Goal: Contribute content: Contribute content

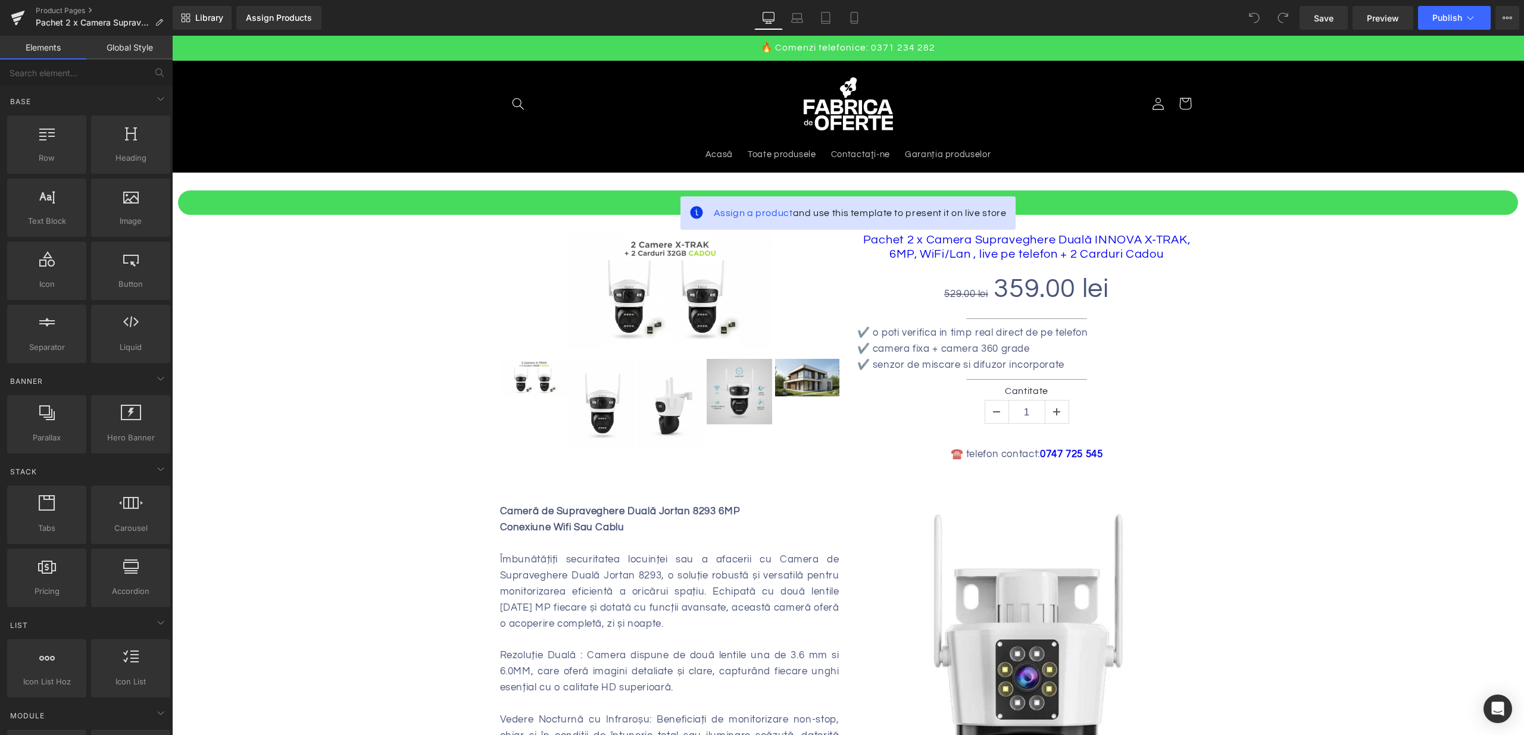
click at [743, 214] on span "Assign a product" at bounding box center [753, 213] width 79 height 10
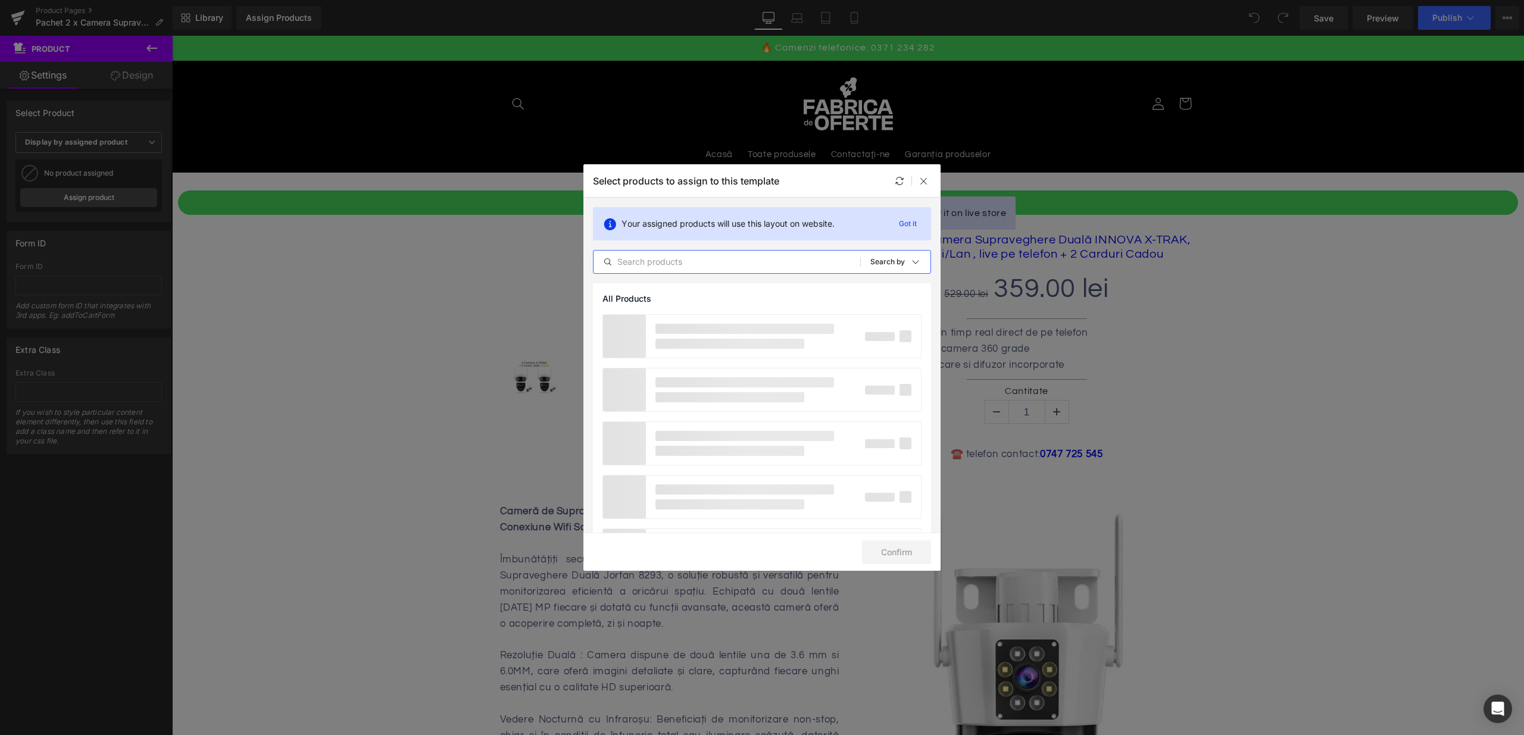
click at [749, 255] on input "text" at bounding box center [726, 262] width 267 height 14
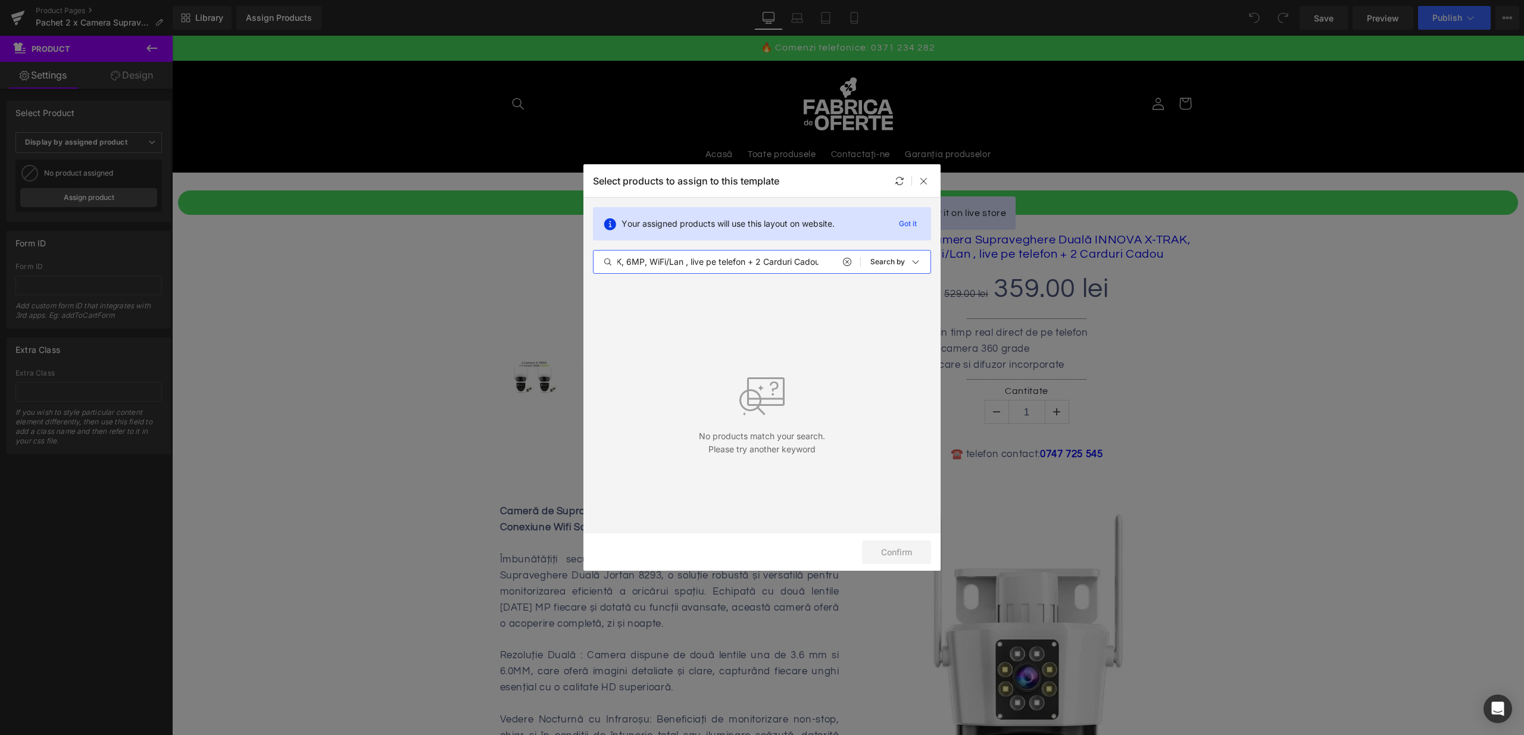
type input "Pachet 2 x Camera Supraveghere Duală INNOVA X-TRAK, 6MP, WiFi/Lan , live pe tel…"
click at [915, 179] on div at bounding box center [911, 181] width 39 height 14
click at [924, 182] on icon at bounding box center [924, 181] width 10 height 10
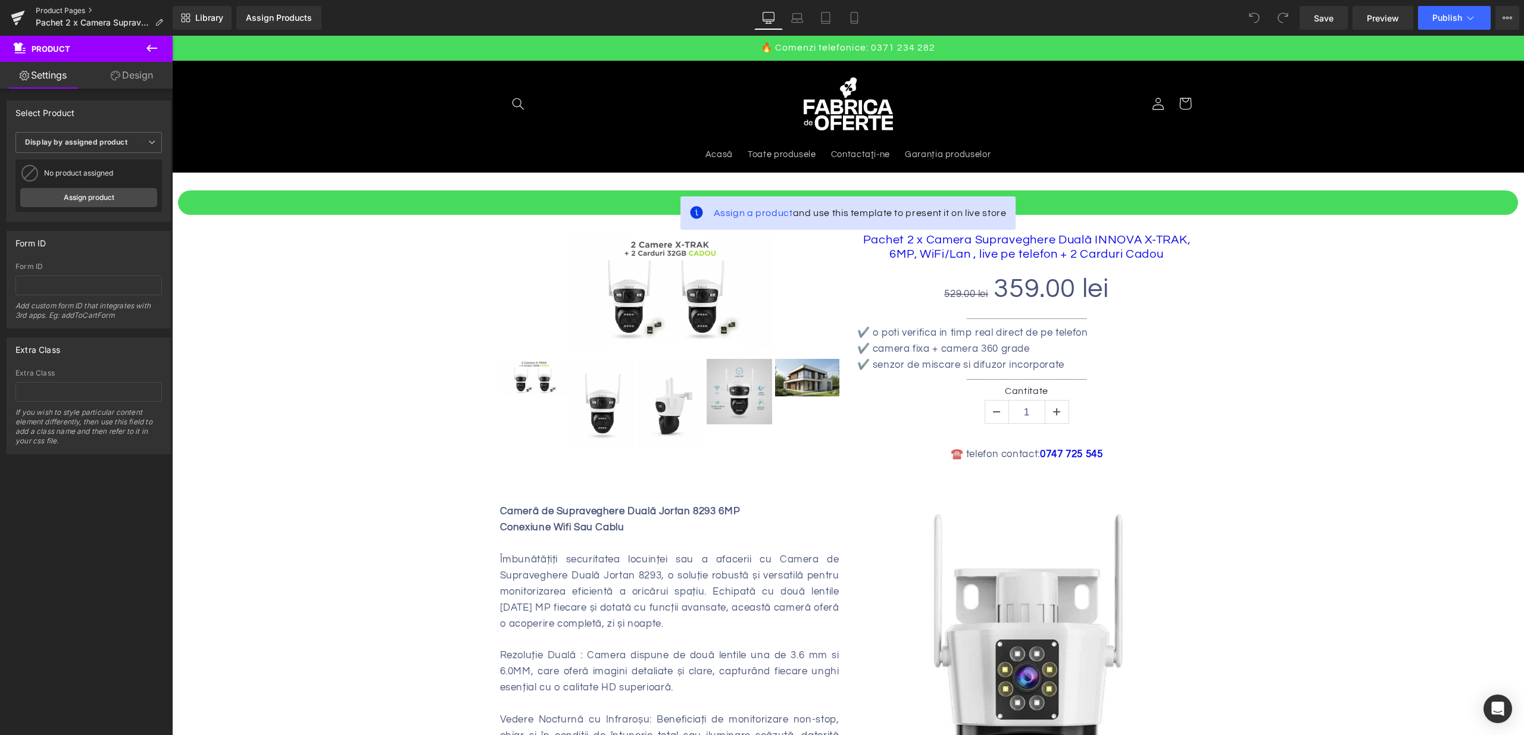
click at [42, 7] on link "Product Pages" at bounding box center [104, 11] width 137 height 10
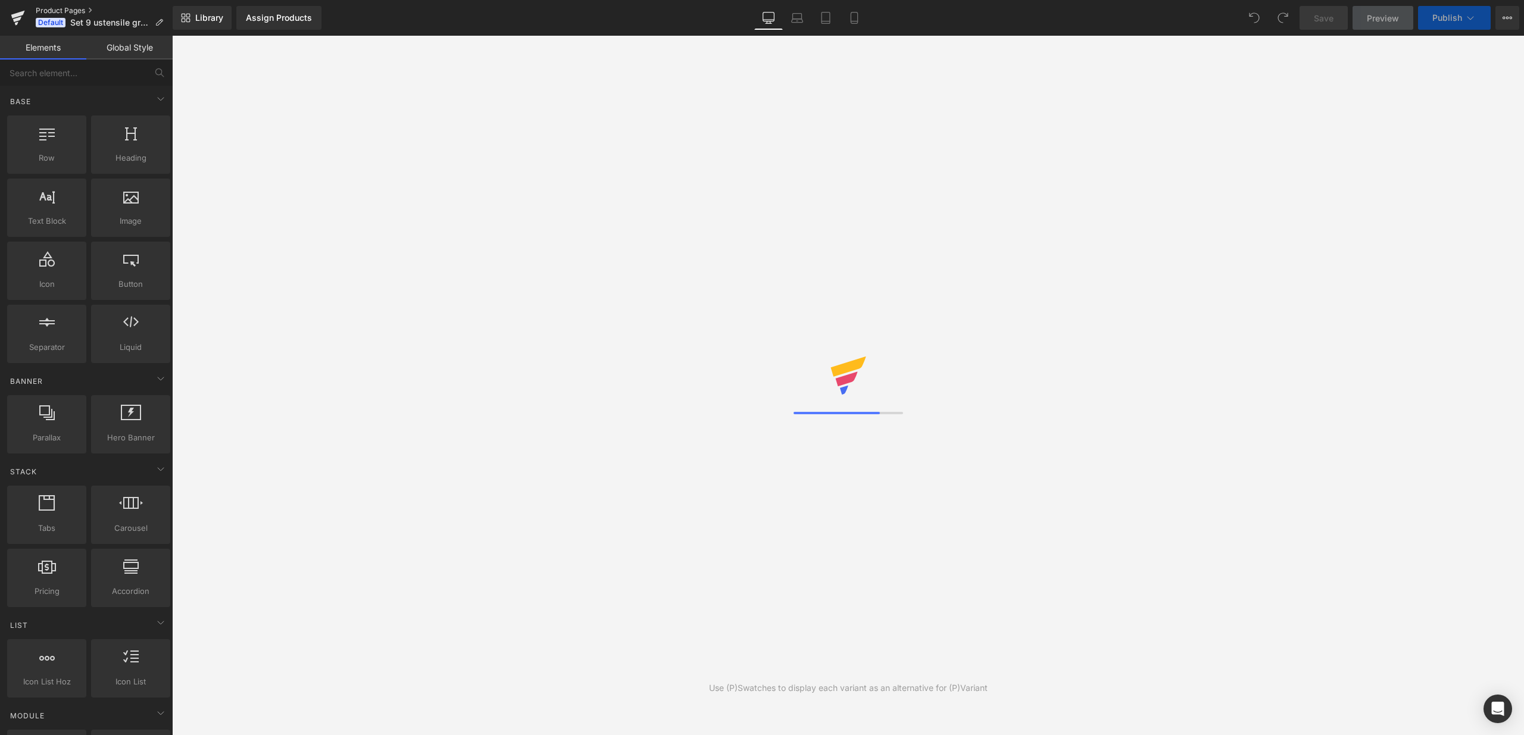
click at [68, 11] on link "Product Pages" at bounding box center [104, 11] width 137 height 10
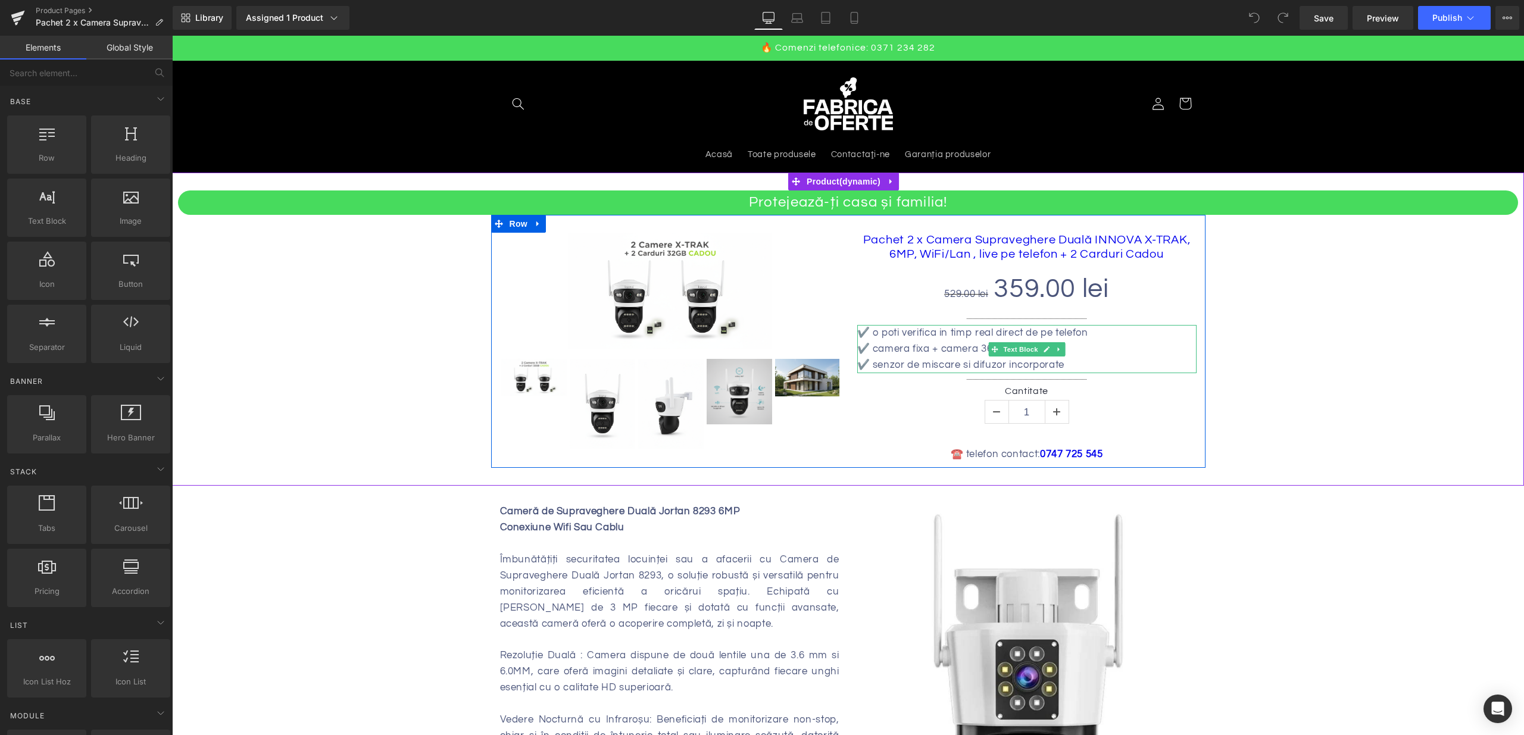
drag, startPoint x: 921, startPoint y: 330, endPoint x: 894, endPoint y: 336, distance: 27.3
click at [921, 330] on p "✔️ o poti verifica in timp real direct de pe telefon" at bounding box center [1026, 333] width 339 height 16
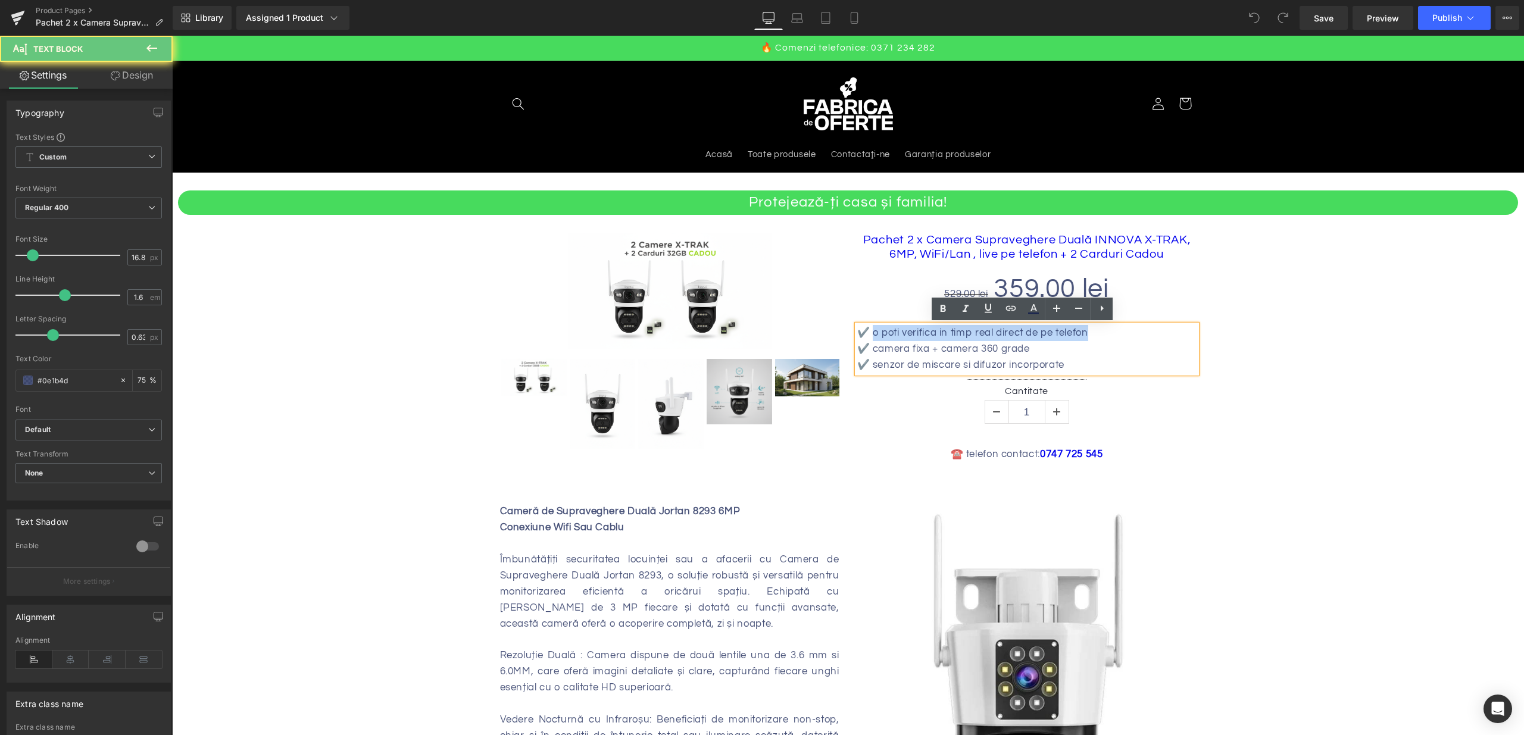
drag, startPoint x: 867, startPoint y: 335, endPoint x: 1132, endPoint y: 331, distance: 264.9
click at [1132, 331] on p "✔️ o poti verifica in timp real direct de pe telefon" at bounding box center [1026, 333] width 339 height 16
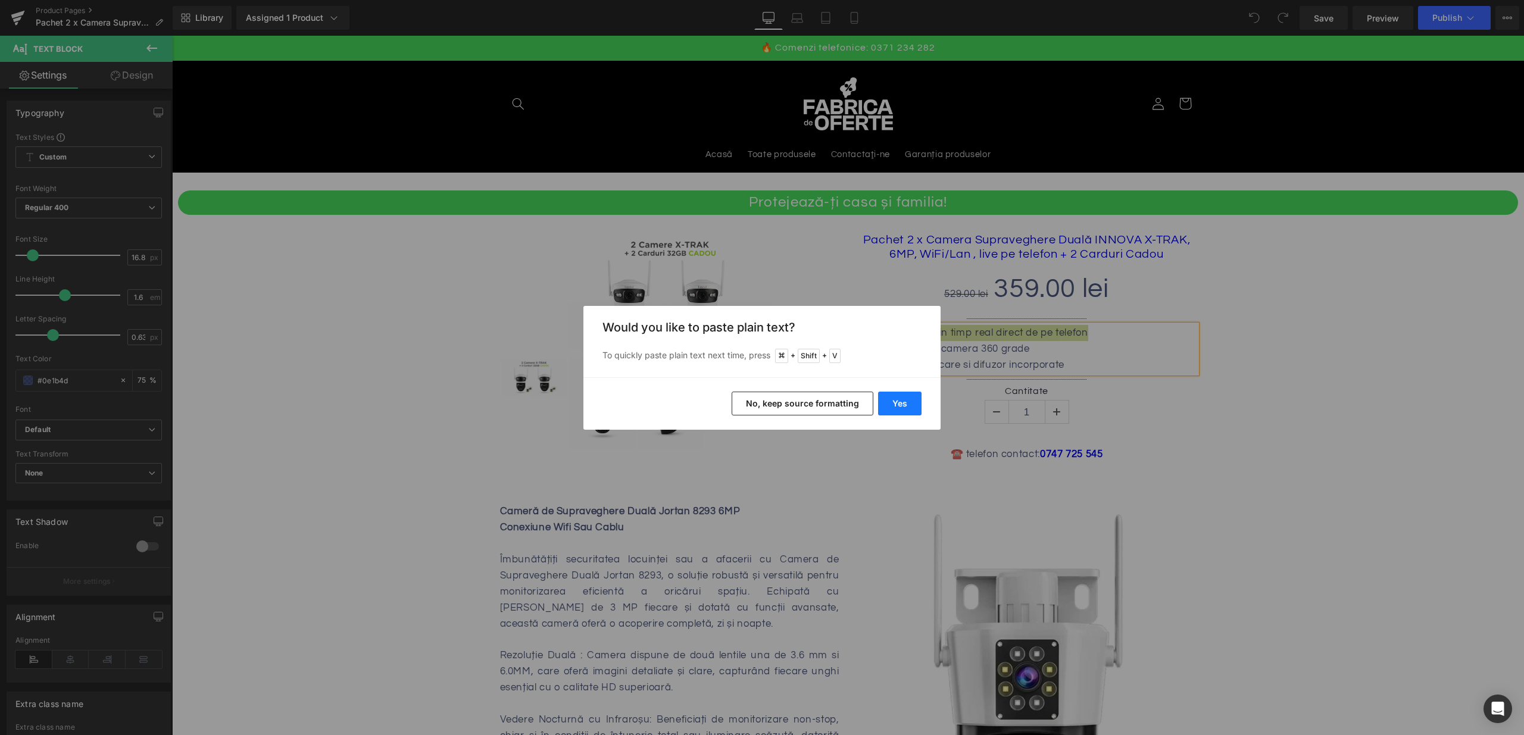
click at [904, 404] on button "Yes" at bounding box center [899, 404] width 43 height 24
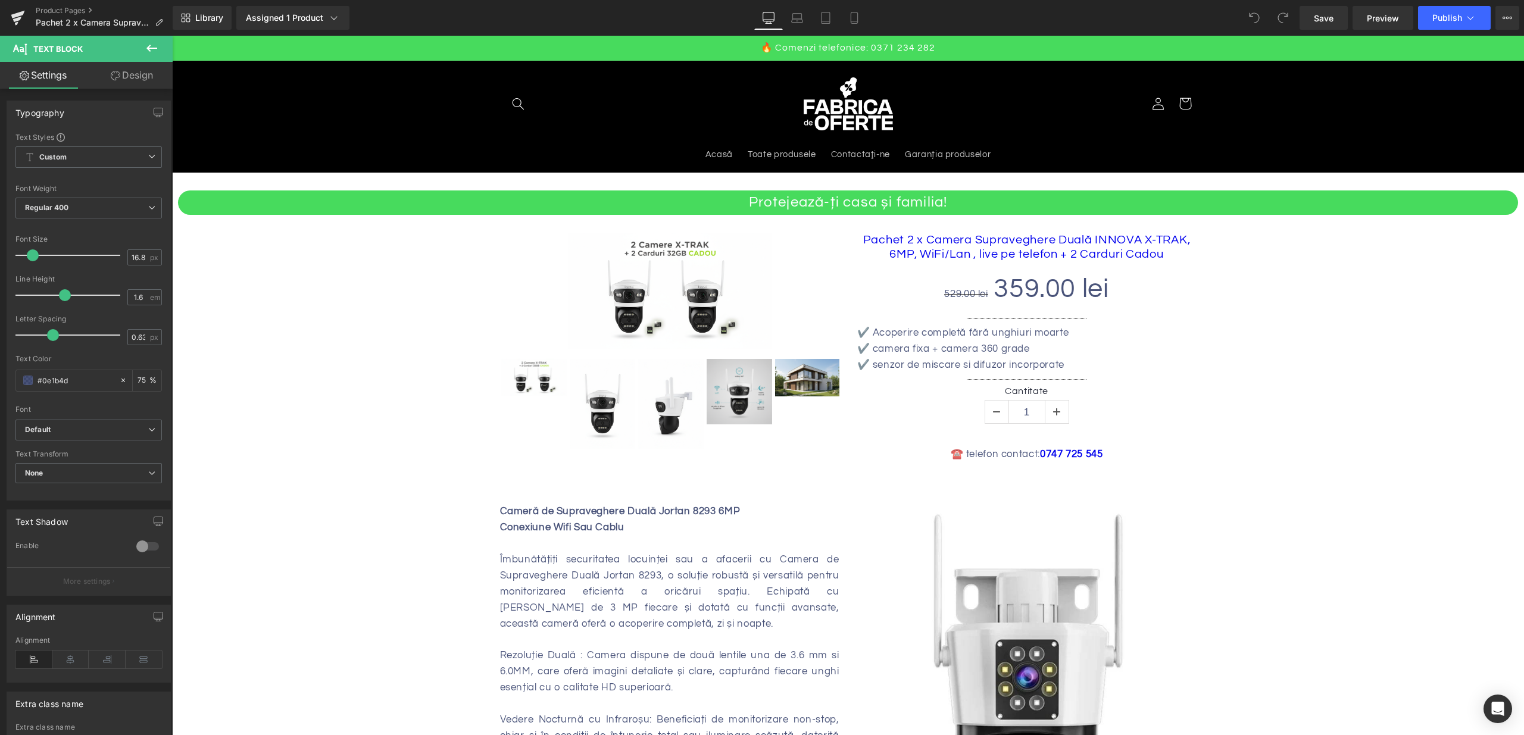
click at [172, 36] on div at bounding box center [172, 36] width 0 height 0
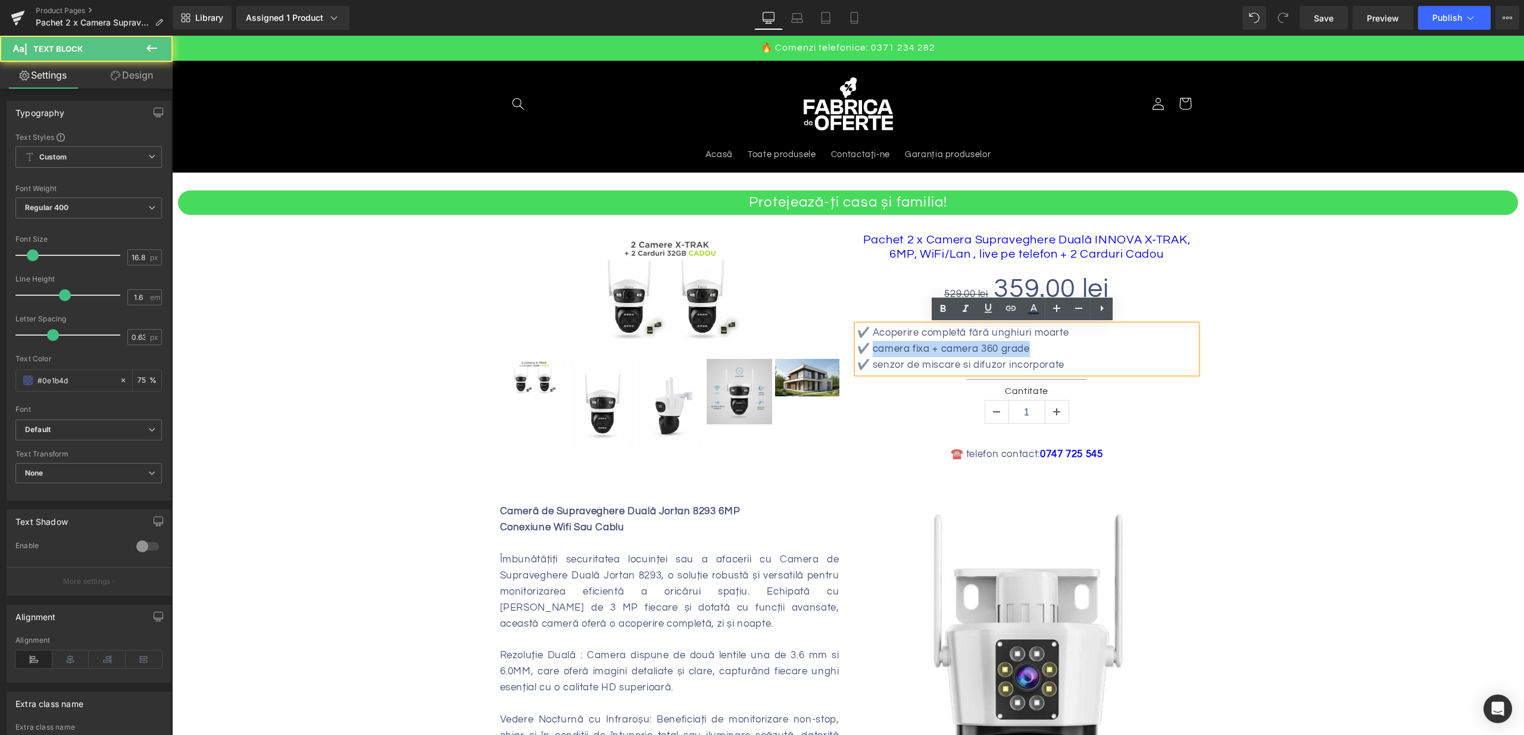
drag, startPoint x: 866, startPoint y: 351, endPoint x: 1036, endPoint y: 352, distance: 170.8
click at [1036, 352] on p "✔️ camera fixa + camera 360 grade" at bounding box center [1026, 349] width 339 height 16
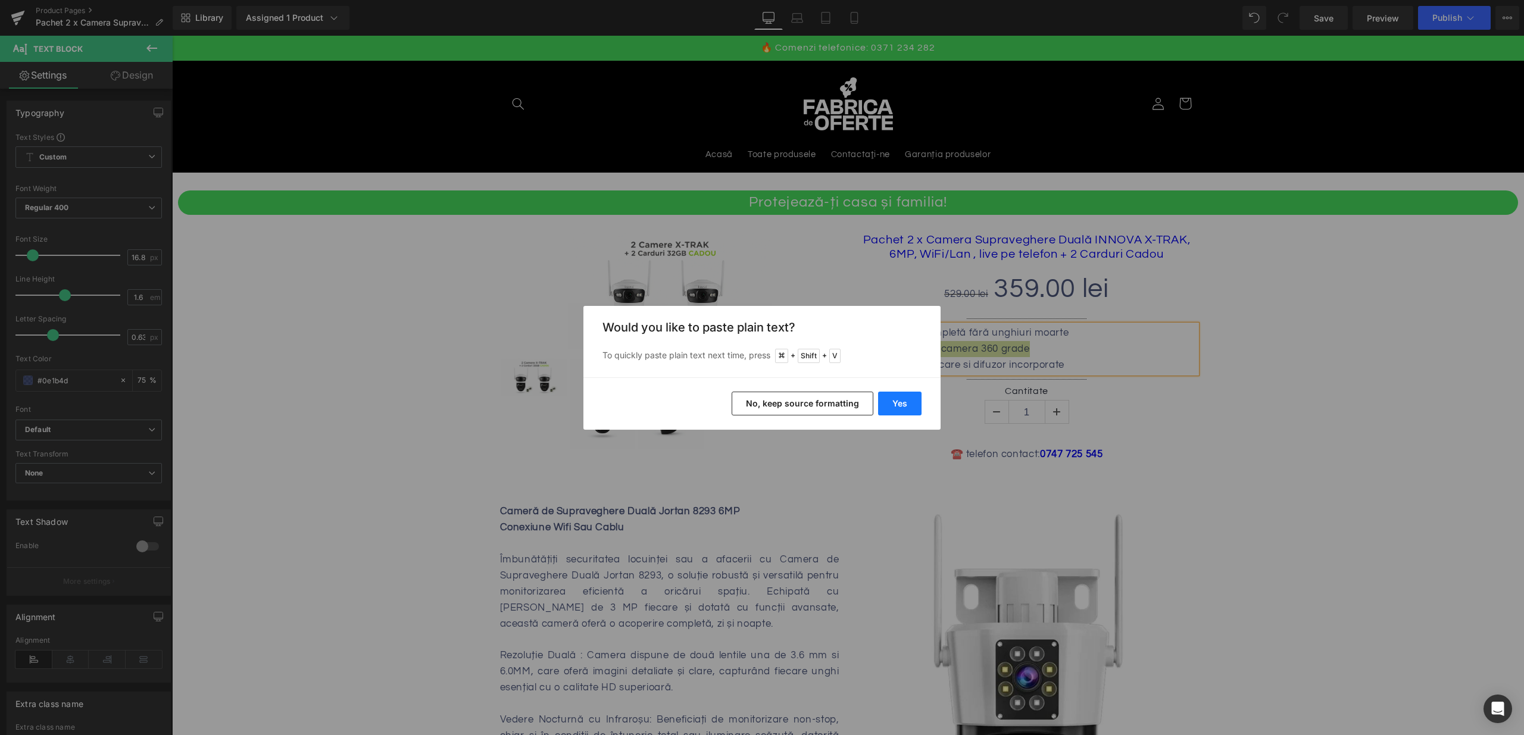
drag, startPoint x: 907, startPoint y: 401, endPoint x: 721, endPoint y: 368, distance: 188.7
click at [907, 401] on button "Yes" at bounding box center [899, 404] width 43 height 24
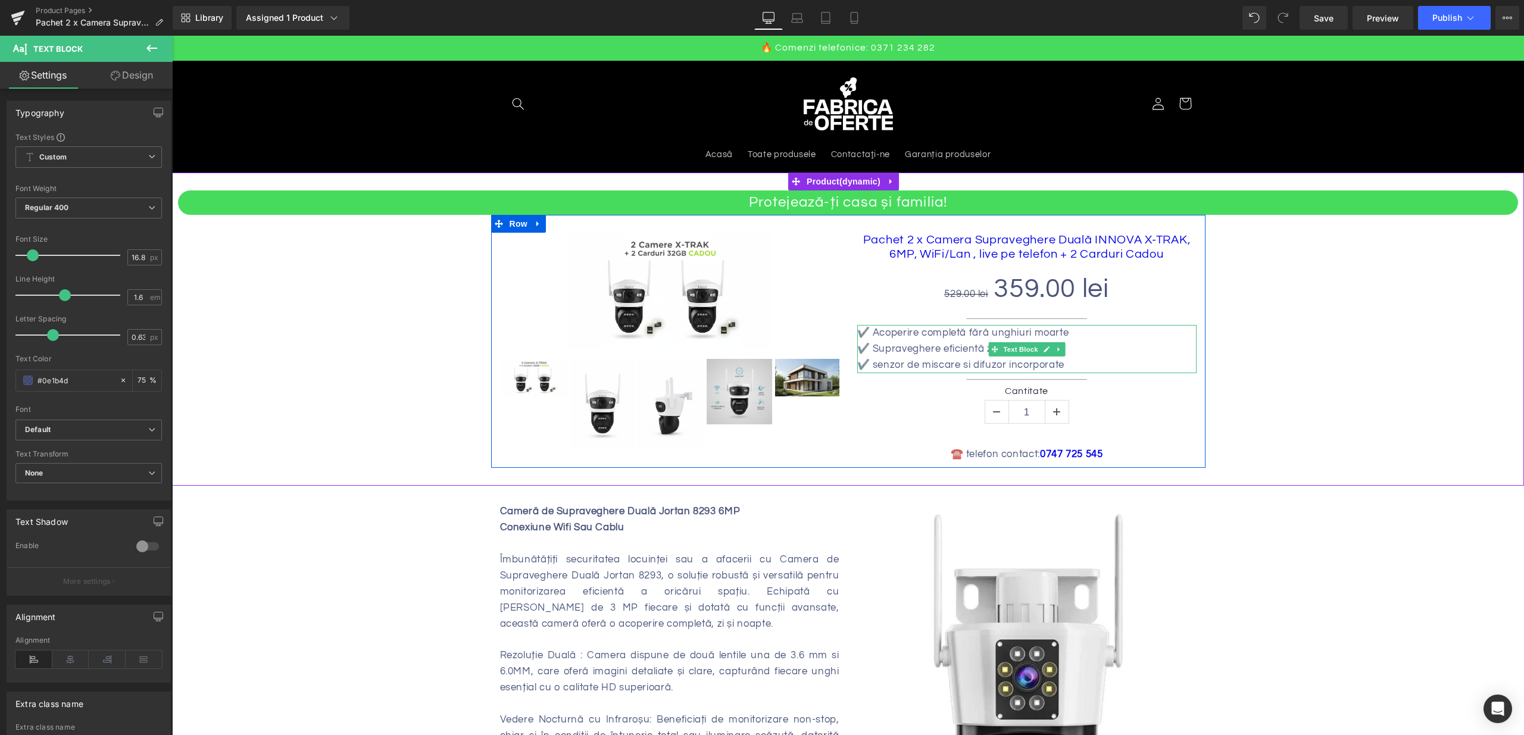
drag, startPoint x: 961, startPoint y: 358, endPoint x: 884, endPoint y: 371, distance: 78.5
click at [961, 359] on p "✔️ senzor de miscare si difuzor incorporate" at bounding box center [1026, 365] width 339 height 16
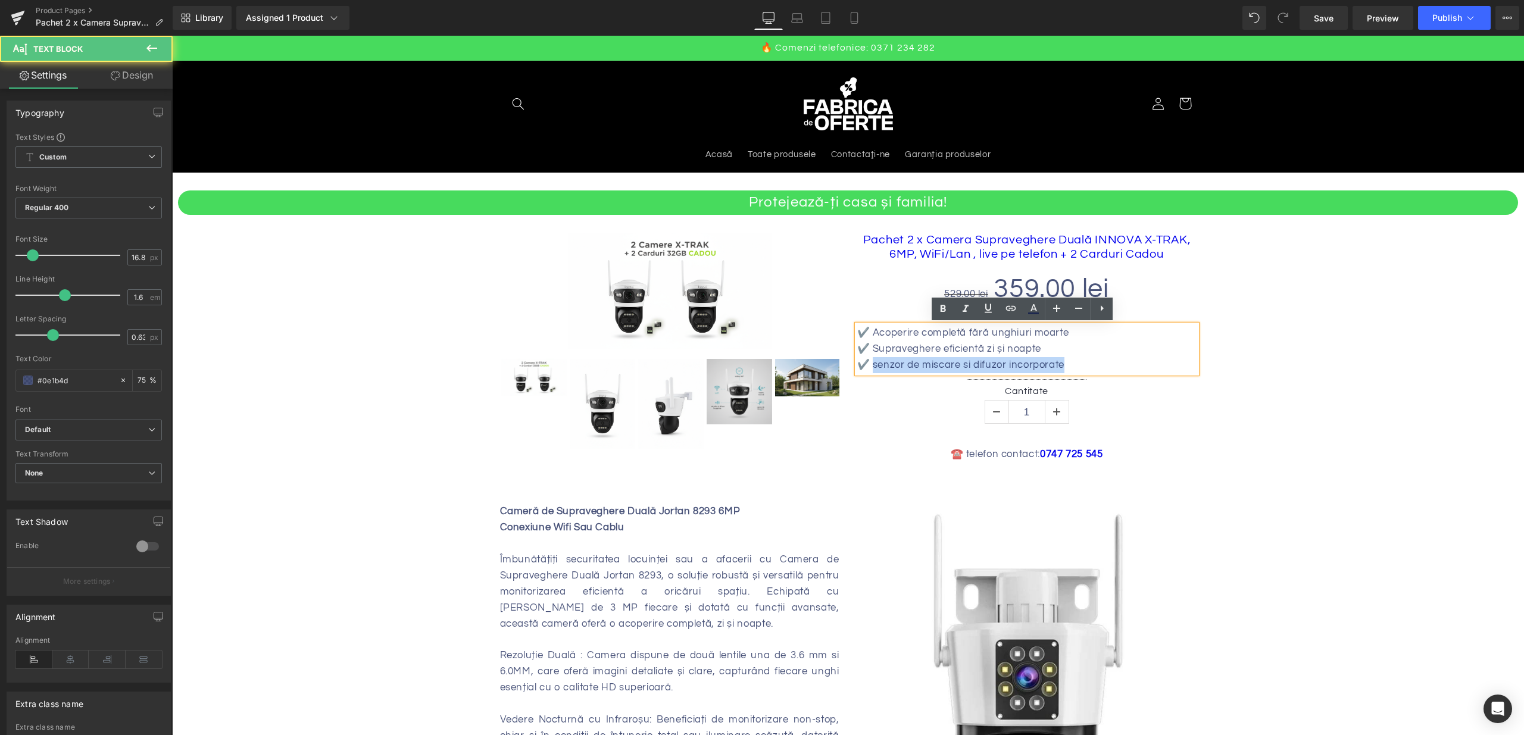
drag, startPoint x: 891, startPoint y: 365, endPoint x: 1066, endPoint y: 367, distance: 175.6
click at [1066, 367] on p "✔️ senzor de miscare si difuzor incorporate" at bounding box center [1026, 365] width 339 height 16
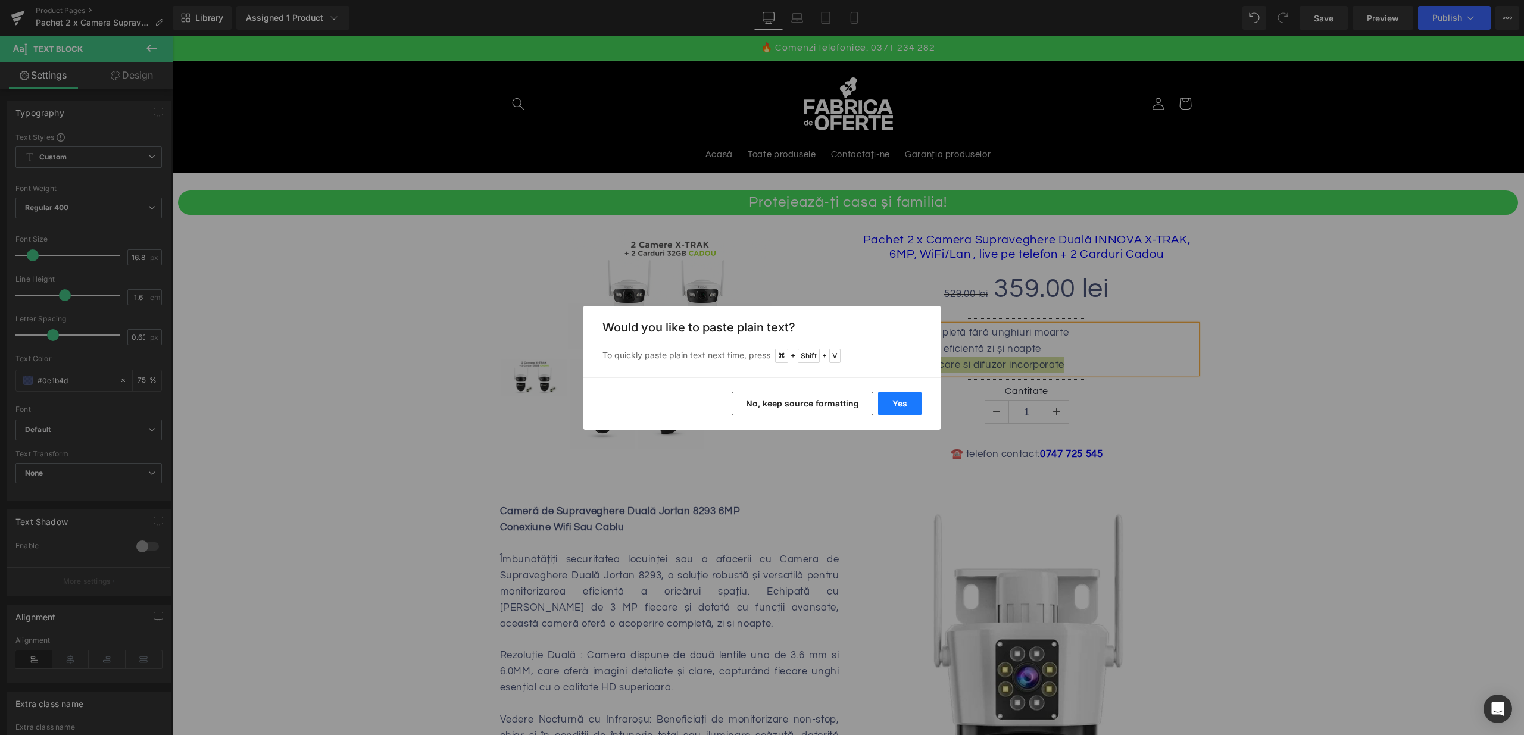
click at [902, 408] on button "Yes" at bounding box center [899, 404] width 43 height 24
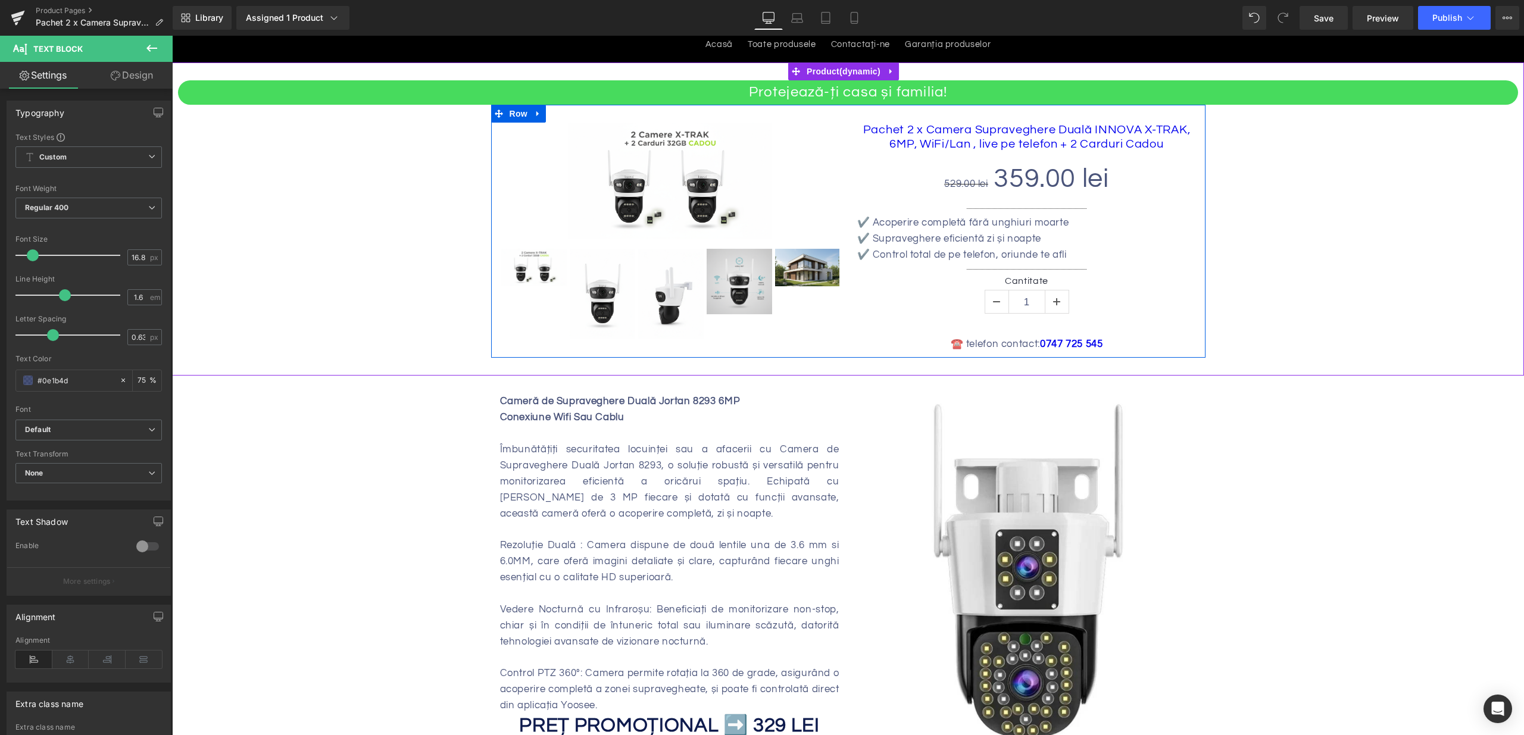
scroll to position [110, 0]
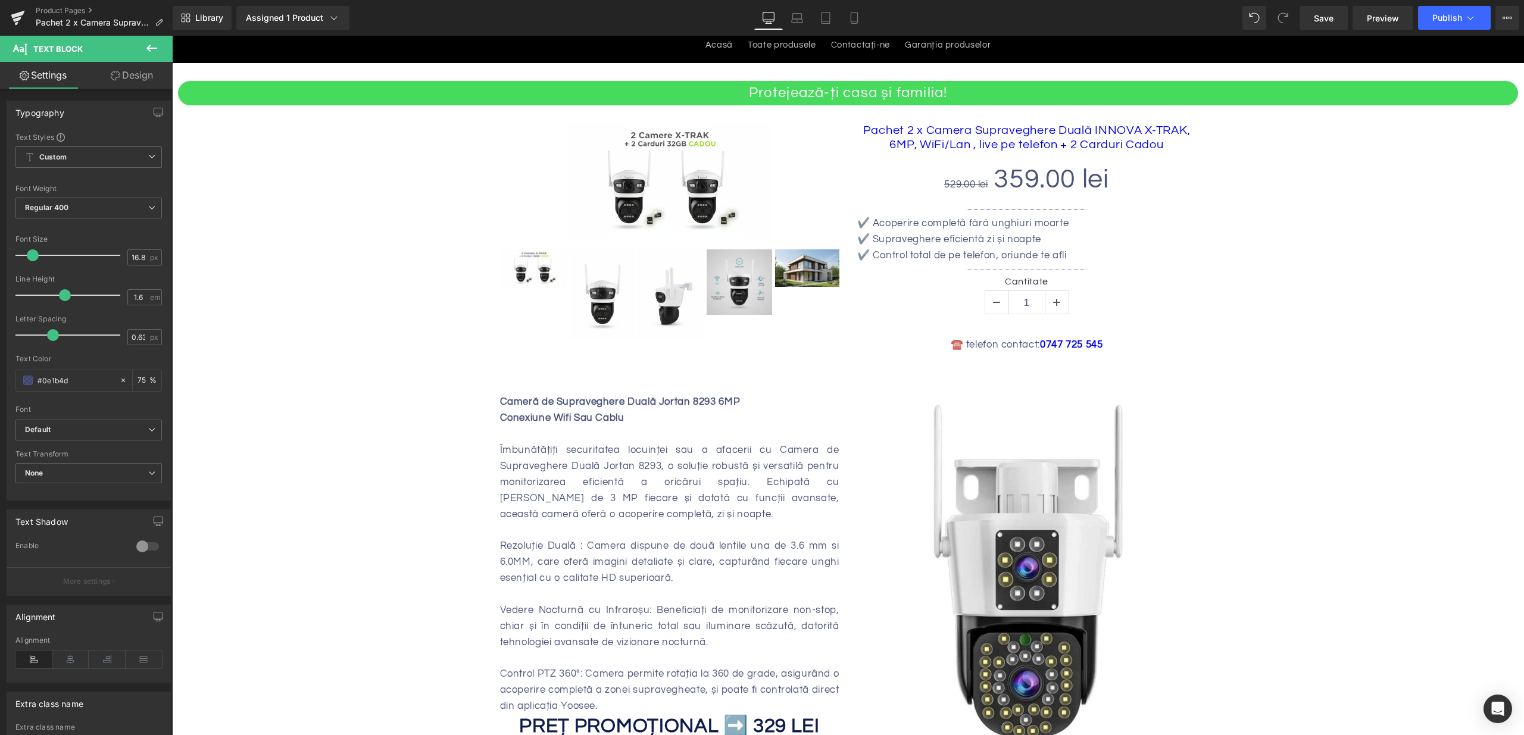
click at [585, 426] on div at bounding box center [669, 434] width 339 height 16
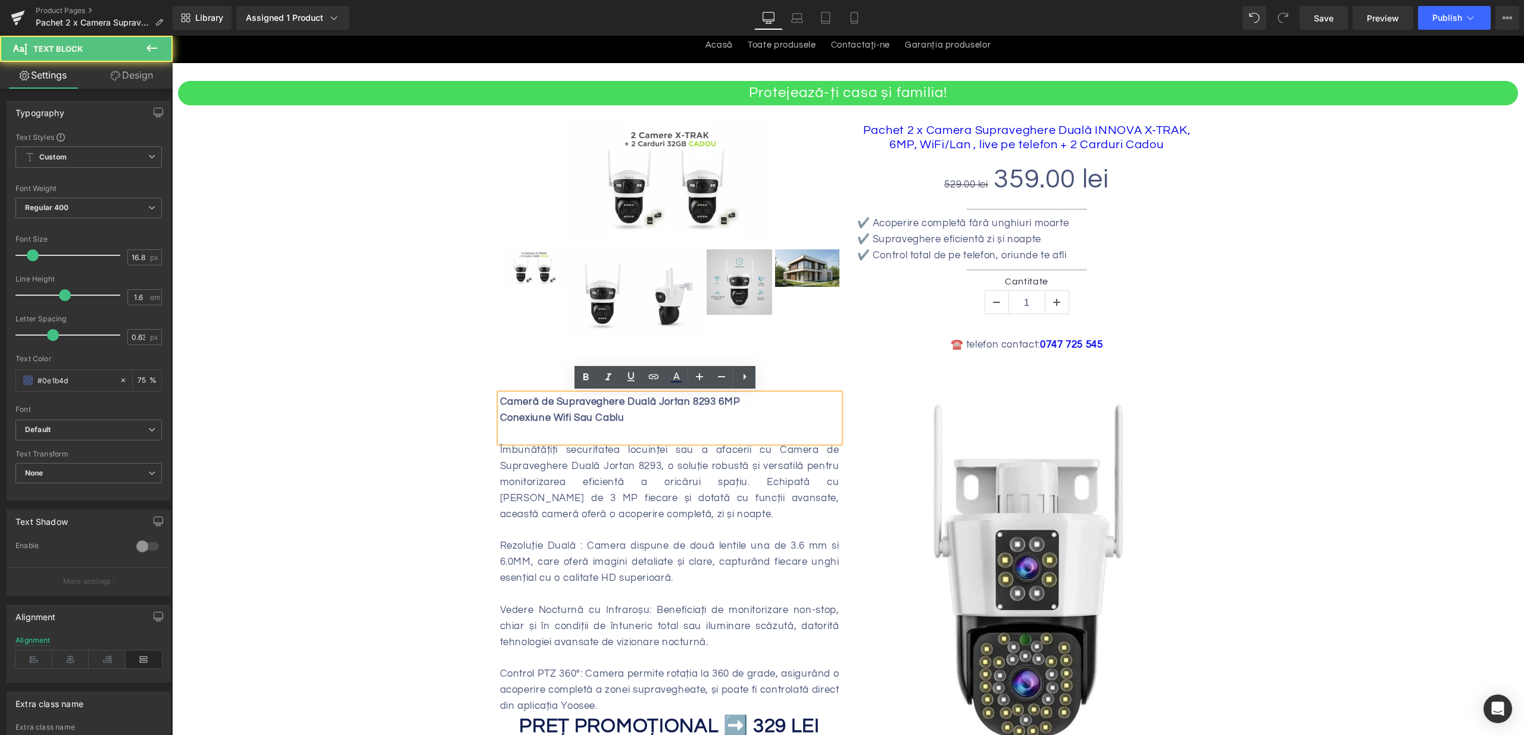
click at [636, 414] on div "Conexiune Wifi Sau Cablu" at bounding box center [669, 426] width 339 height 32
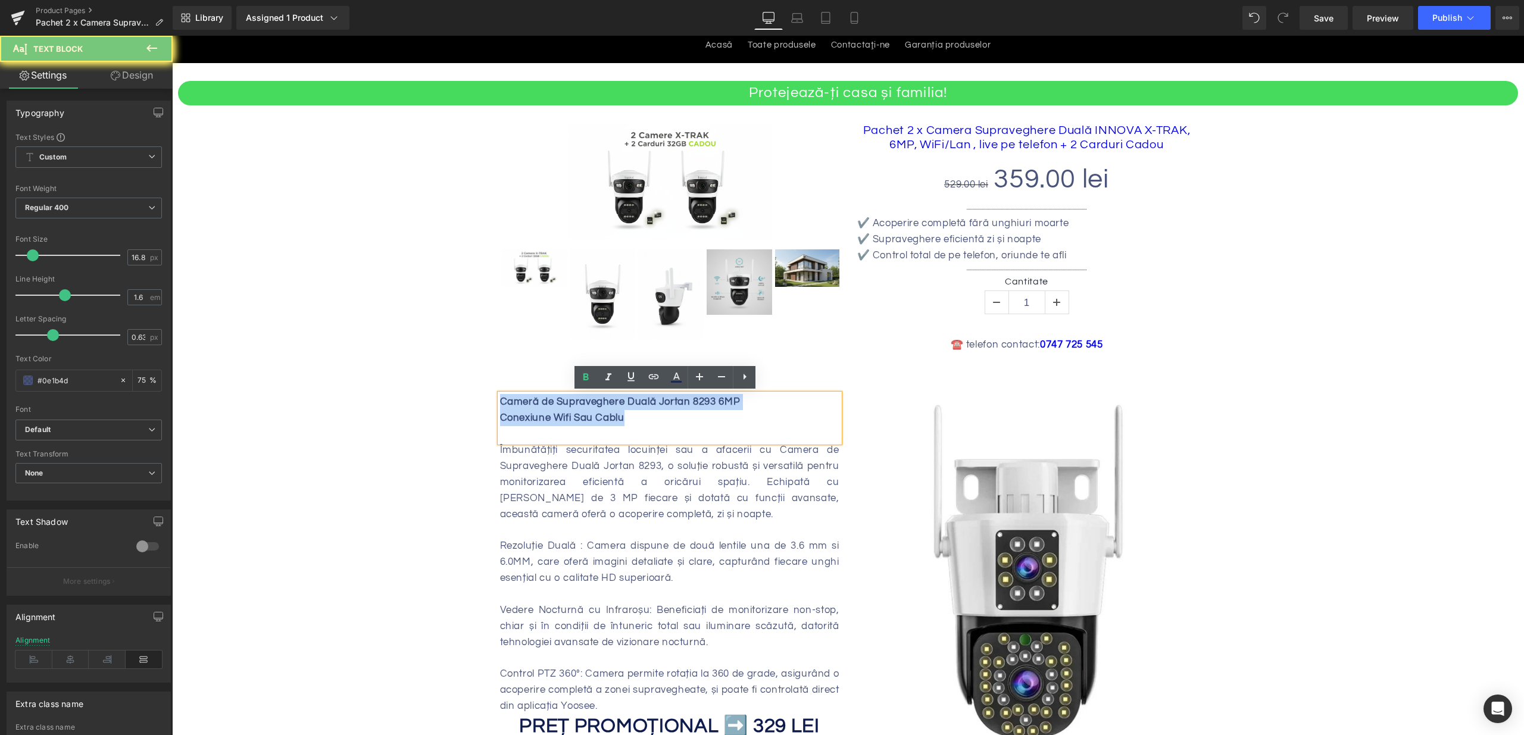
drag, startPoint x: 629, startPoint y: 417, endPoint x: 458, endPoint y: 382, distance: 174.4
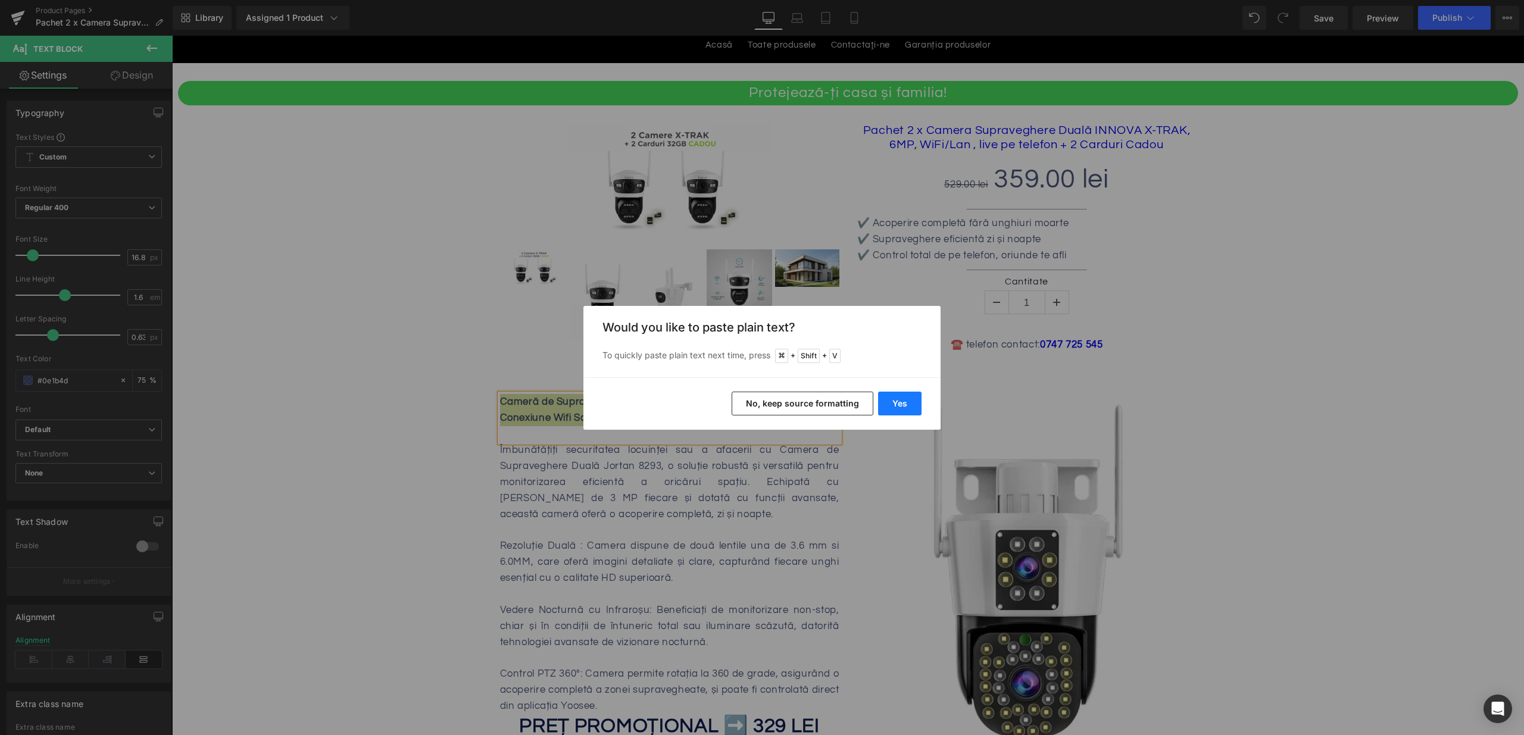
drag, startPoint x: 886, startPoint y: 400, endPoint x: 679, endPoint y: 370, distance: 209.9
click at [886, 400] on button "Yes" at bounding box center [899, 404] width 43 height 24
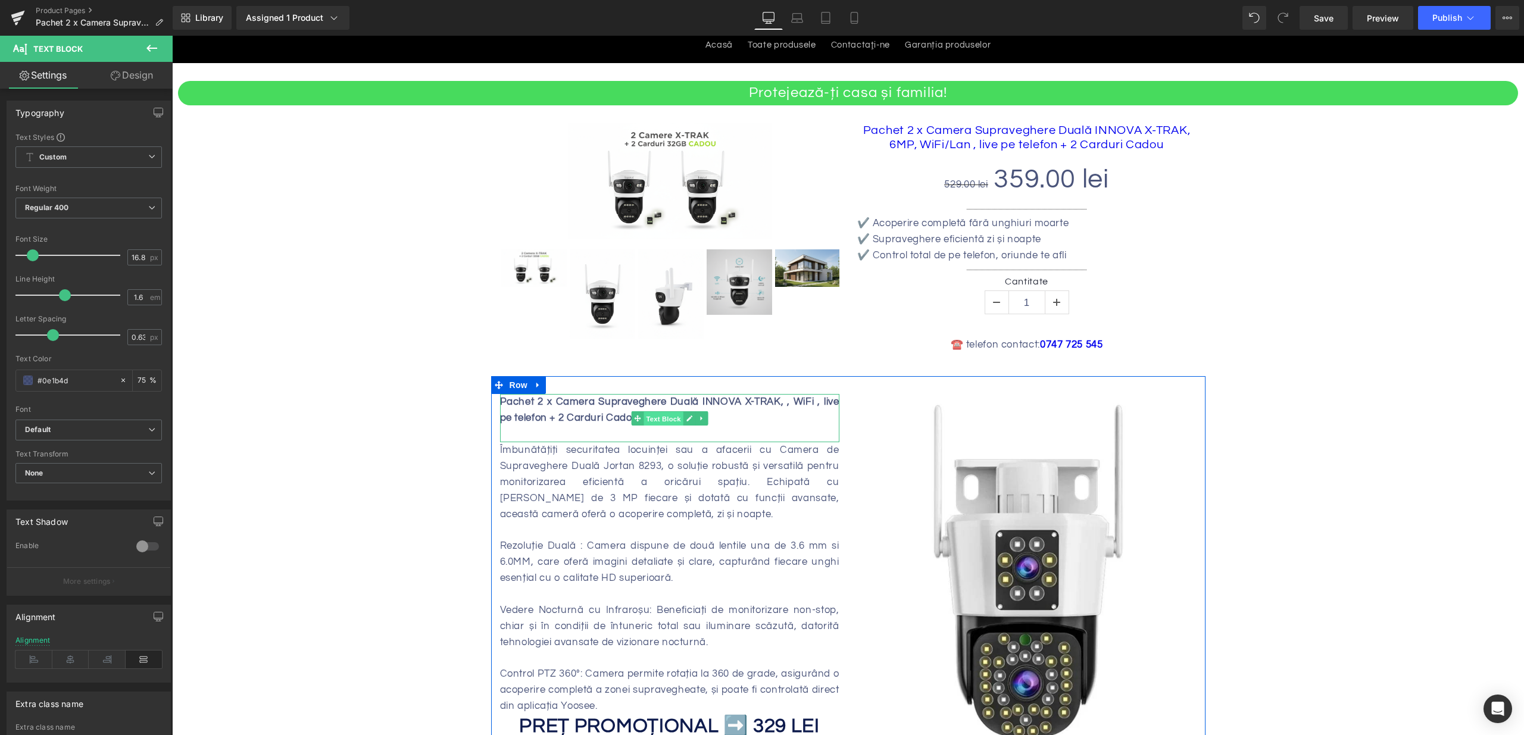
click at [676, 417] on span "Text Block" at bounding box center [662, 419] width 39 height 14
click at [770, 421] on div "Pachet 2 x Camera Supraveghere Duală INNOVA X-TRAK, , WiFi , live pe telefon + …" at bounding box center [669, 418] width 339 height 48
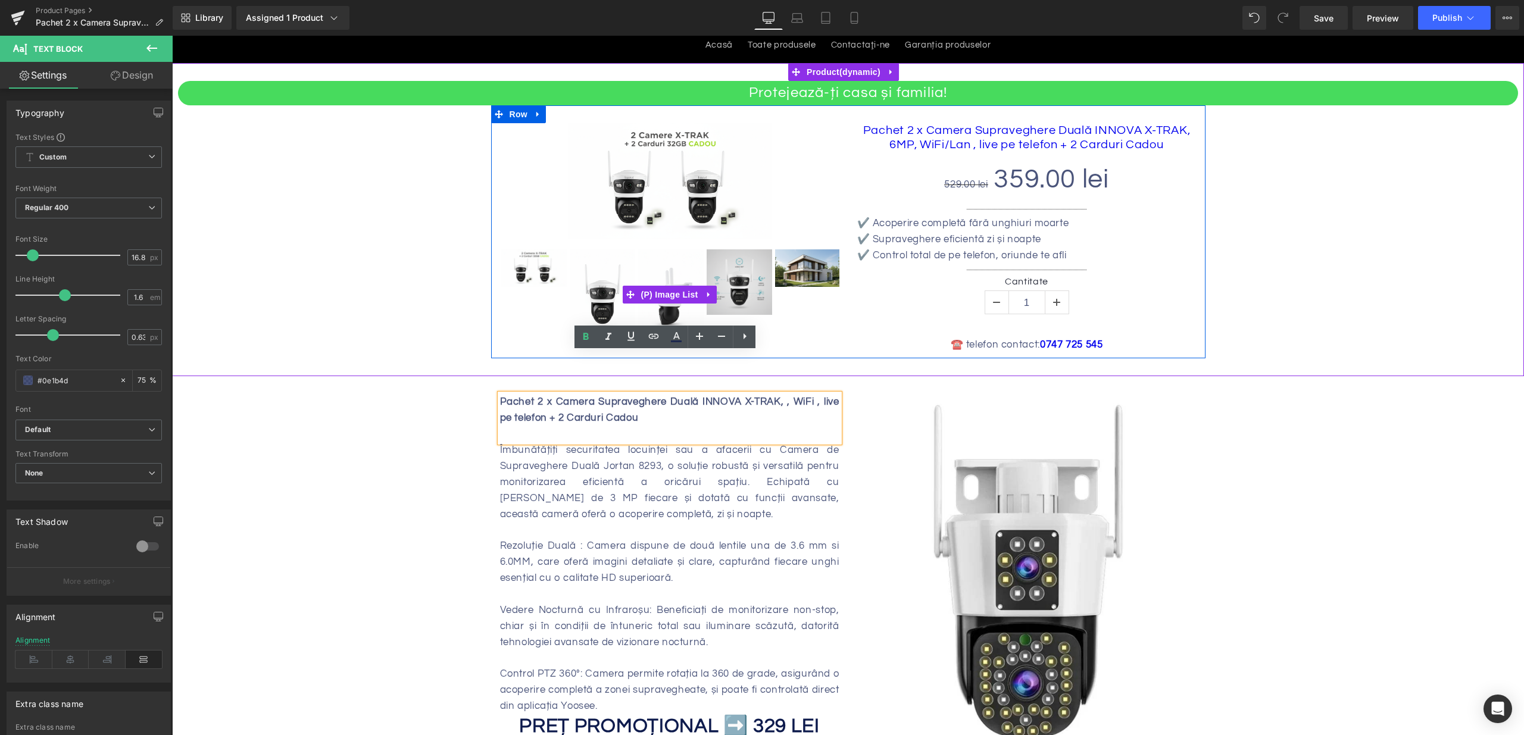
scroll to position [288, 0]
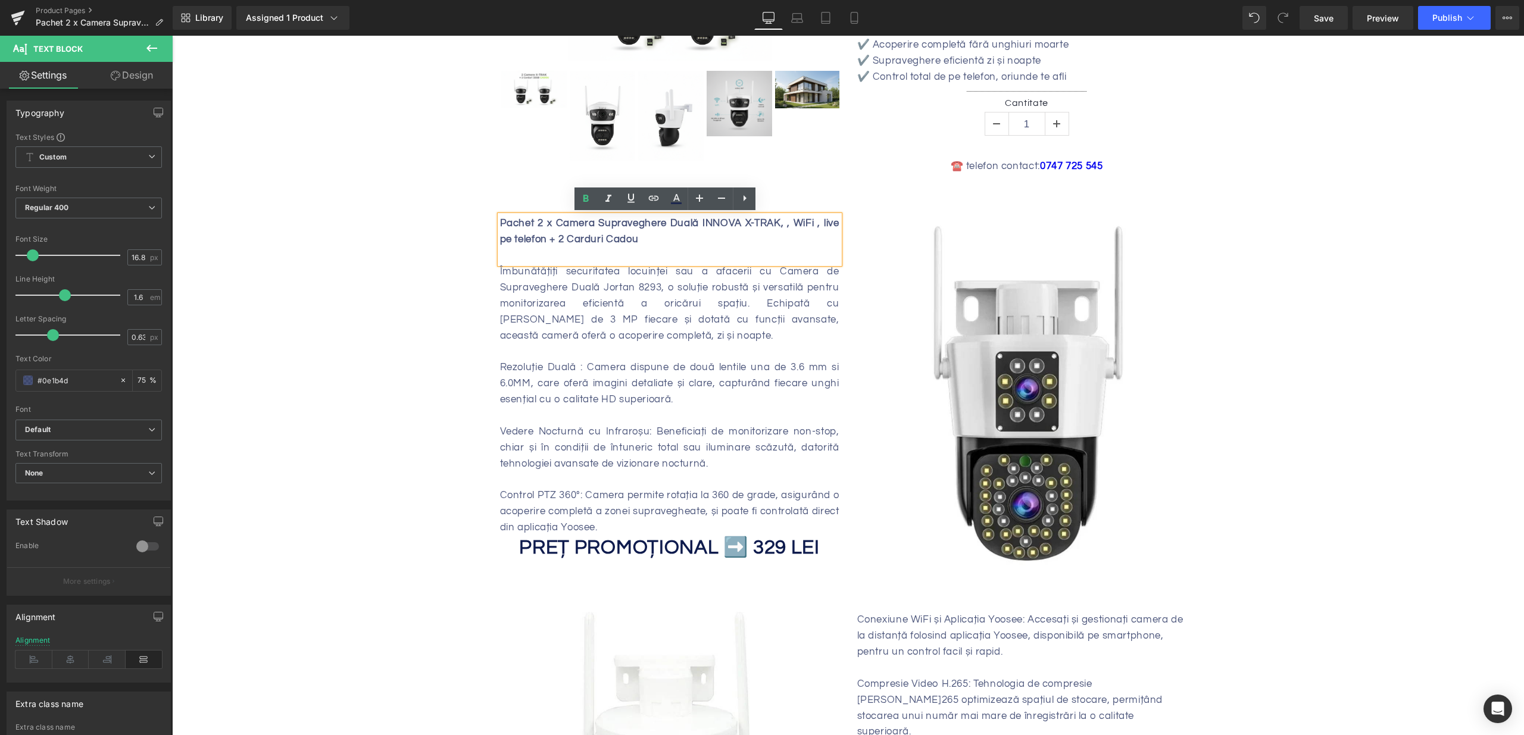
click at [576, 347] on div at bounding box center [669, 351] width 339 height 16
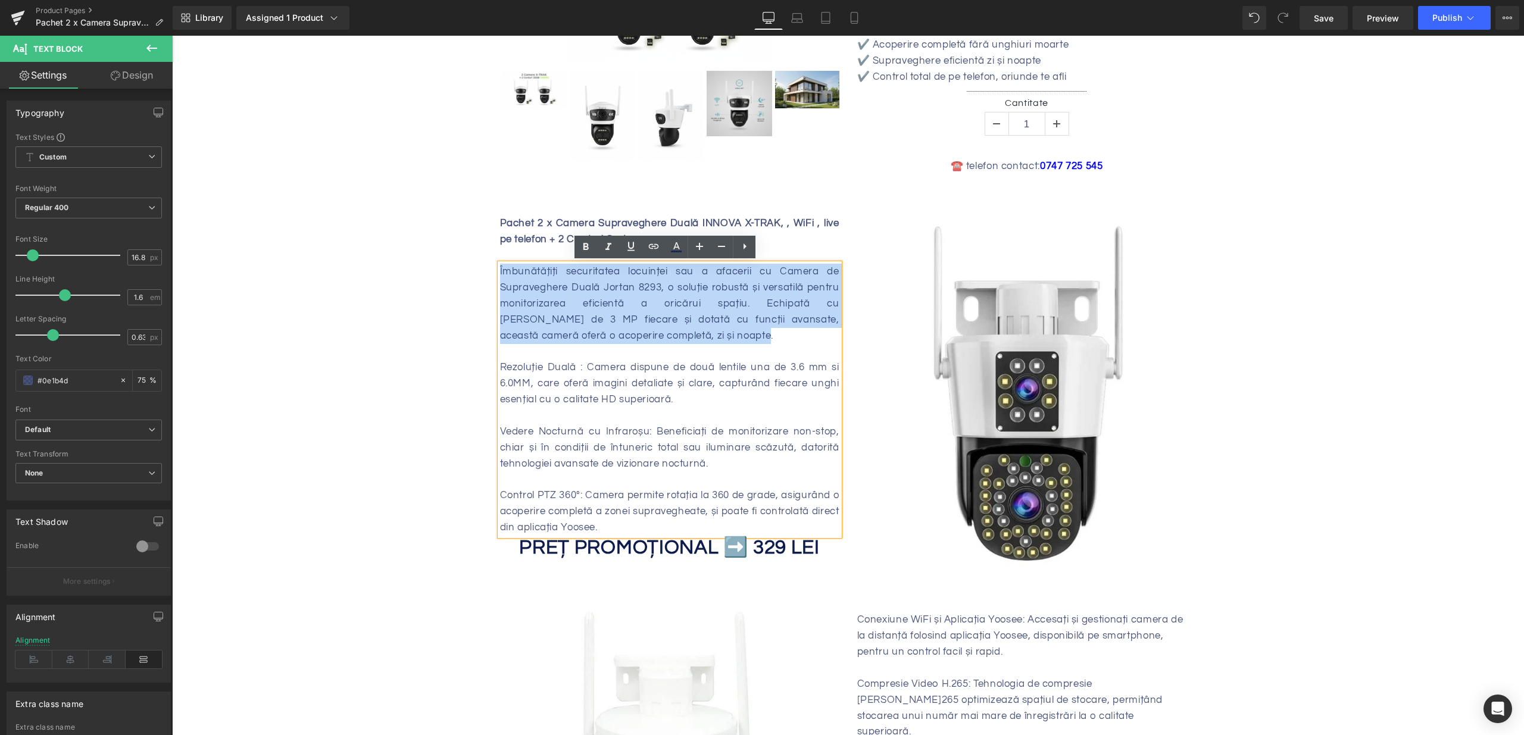
drag, startPoint x: 607, startPoint y: 318, endPoint x: 483, endPoint y: 270, distance: 132.5
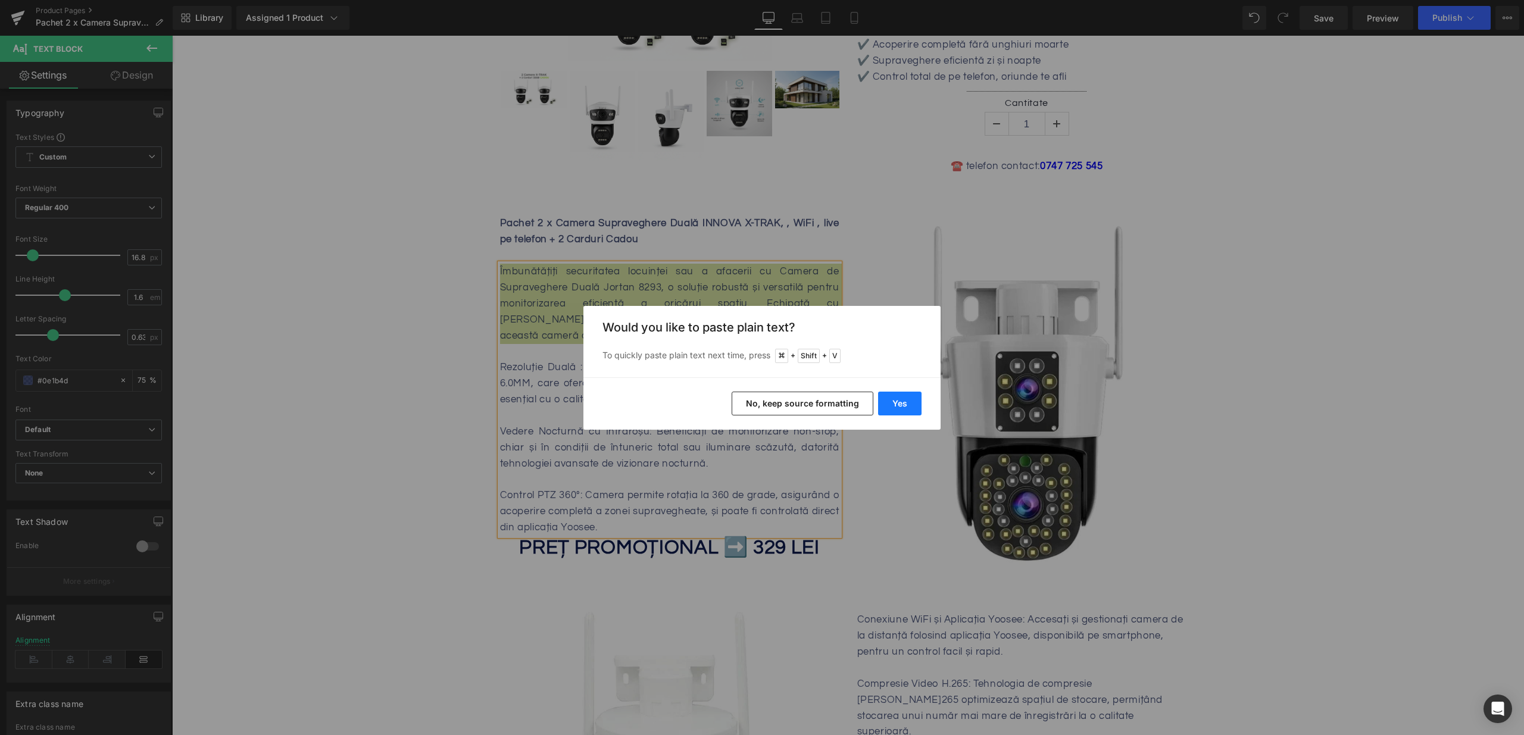
click at [888, 399] on button "Yes" at bounding box center [899, 404] width 43 height 24
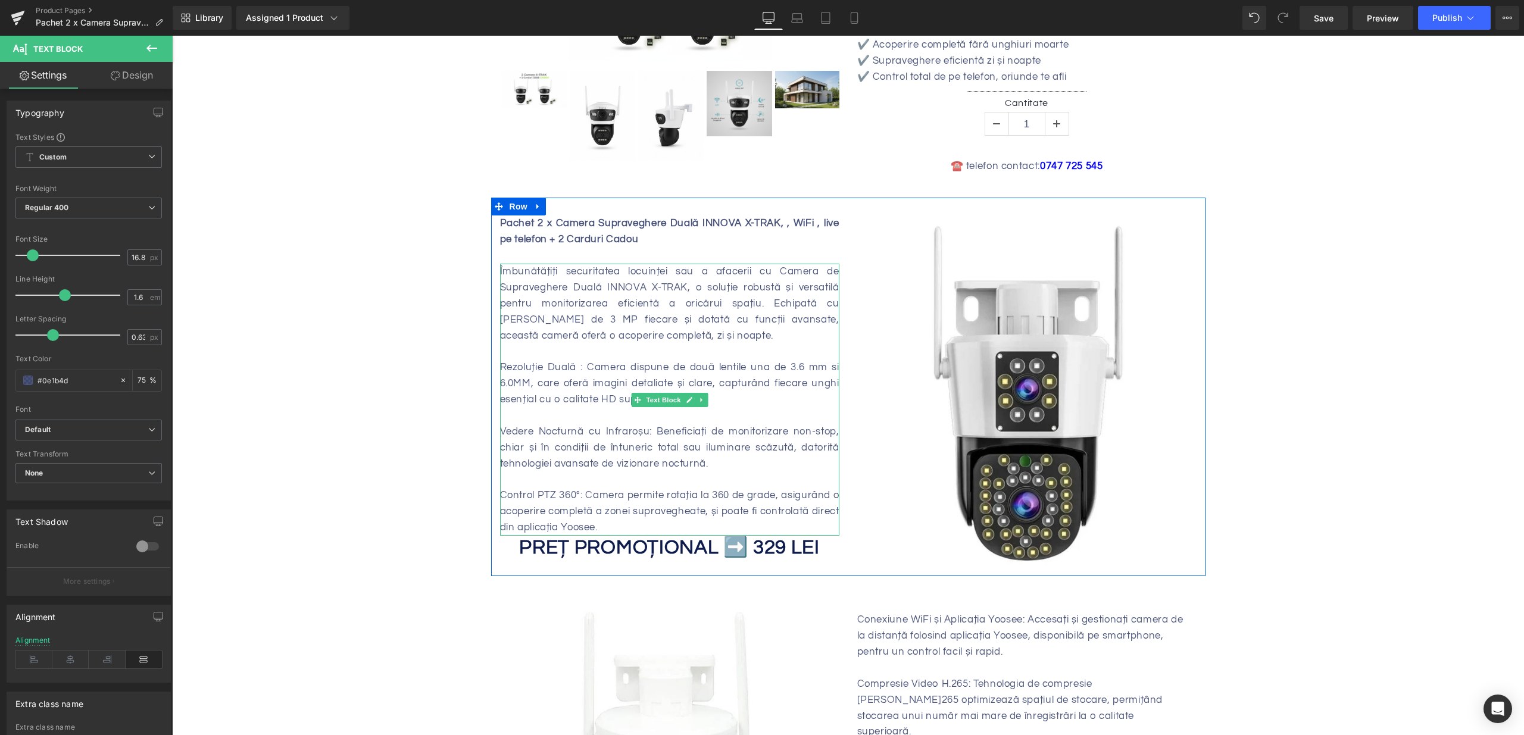
click at [702, 305] on div "Îmbunătățiți securitatea locuinței sau a afacerii cu Camera de Supraveghere Dua…" at bounding box center [669, 304] width 339 height 80
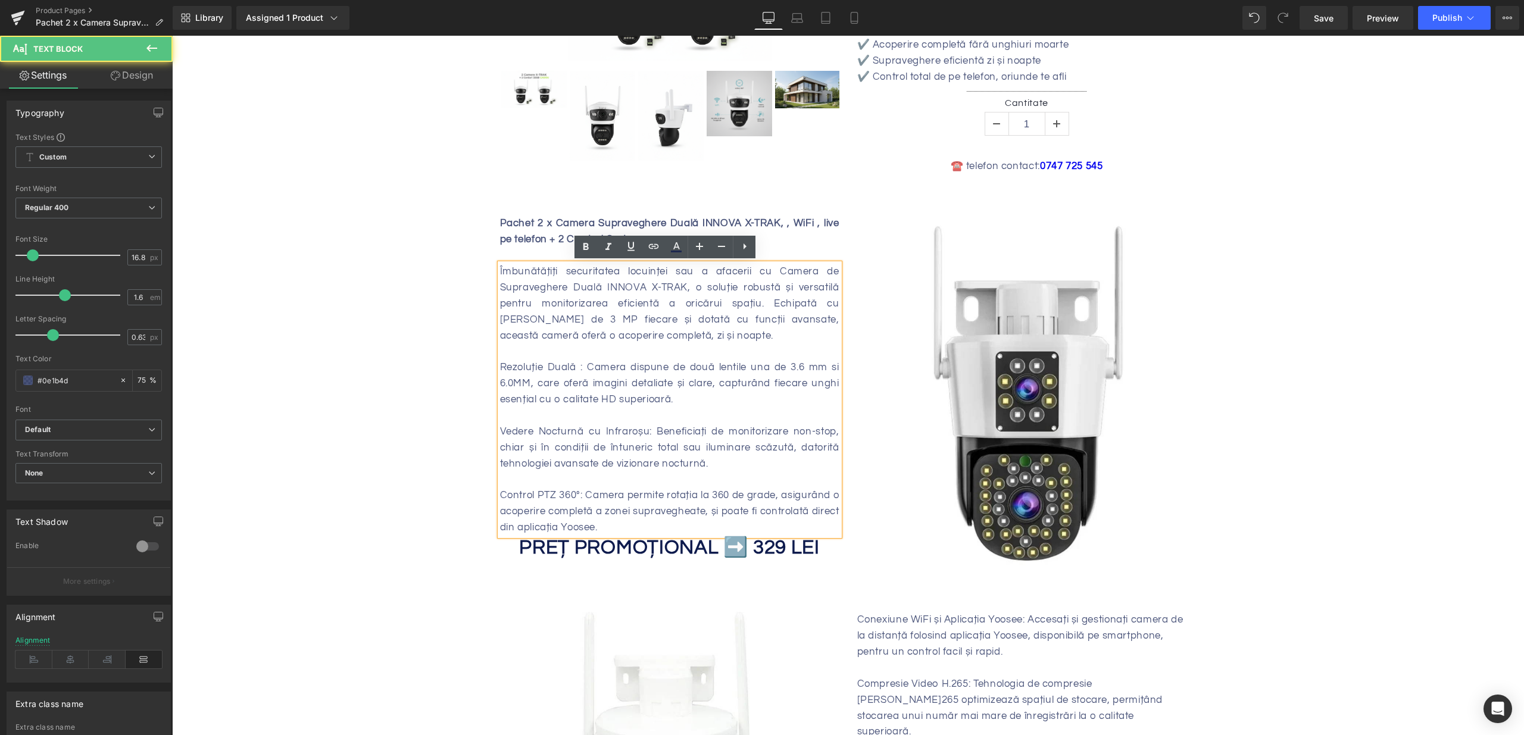
click at [546, 352] on div at bounding box center [669, 351] width 339 height 16
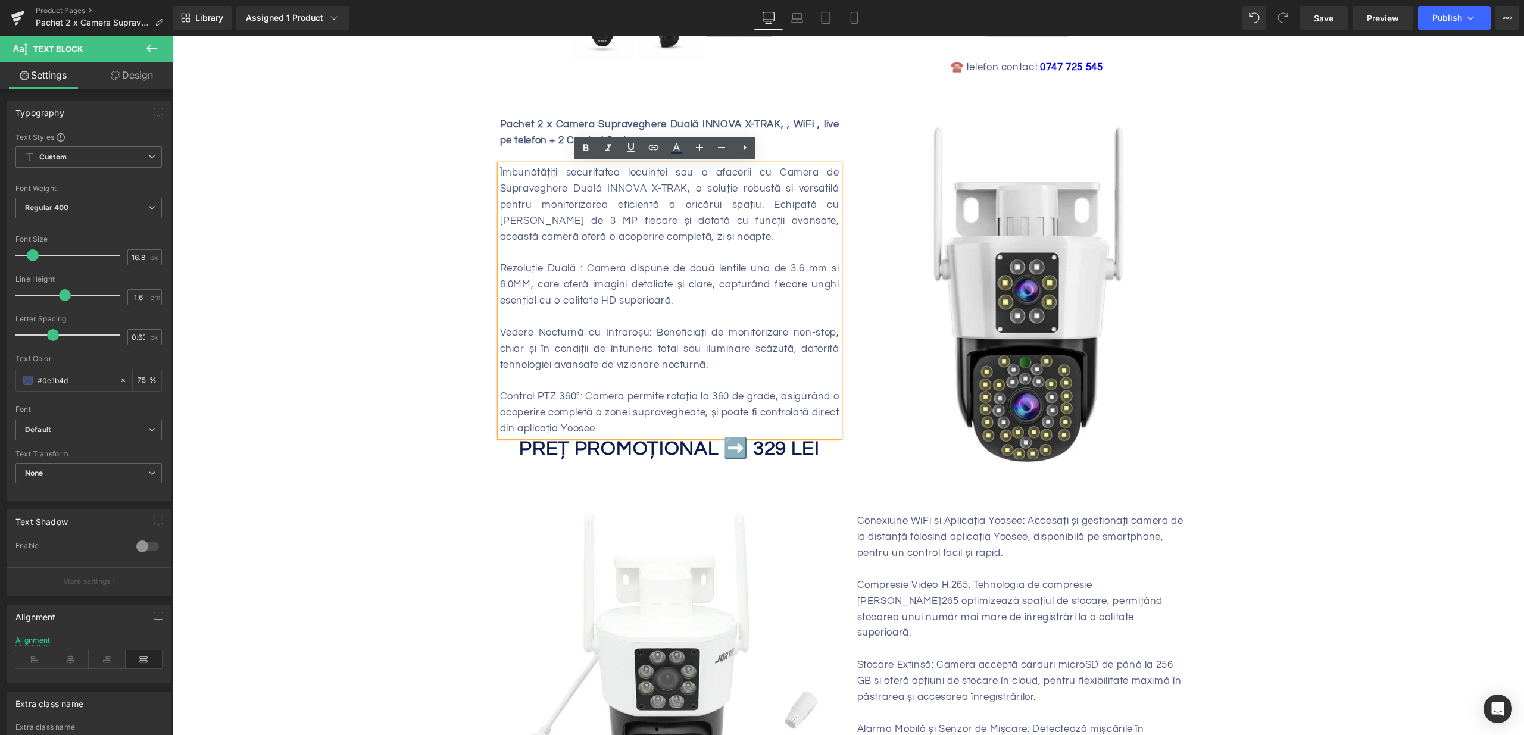
click at [518, 304] on div "Rezoluție Duală : Camera dispune de două lentile una de 3.6 mm si 6.0MM, care o…" at bounding box center [669, 285] width 339 height 48
click at [513, 246] on div at bounding box center [669, 253] width 339 height 16
click at [504, 267] on div "Rezoluție Duală : Camera dispune de două lentile una de 3.6 mm si 6.0MM, care o…" at bounding box center [669, 285] width 339 height 48
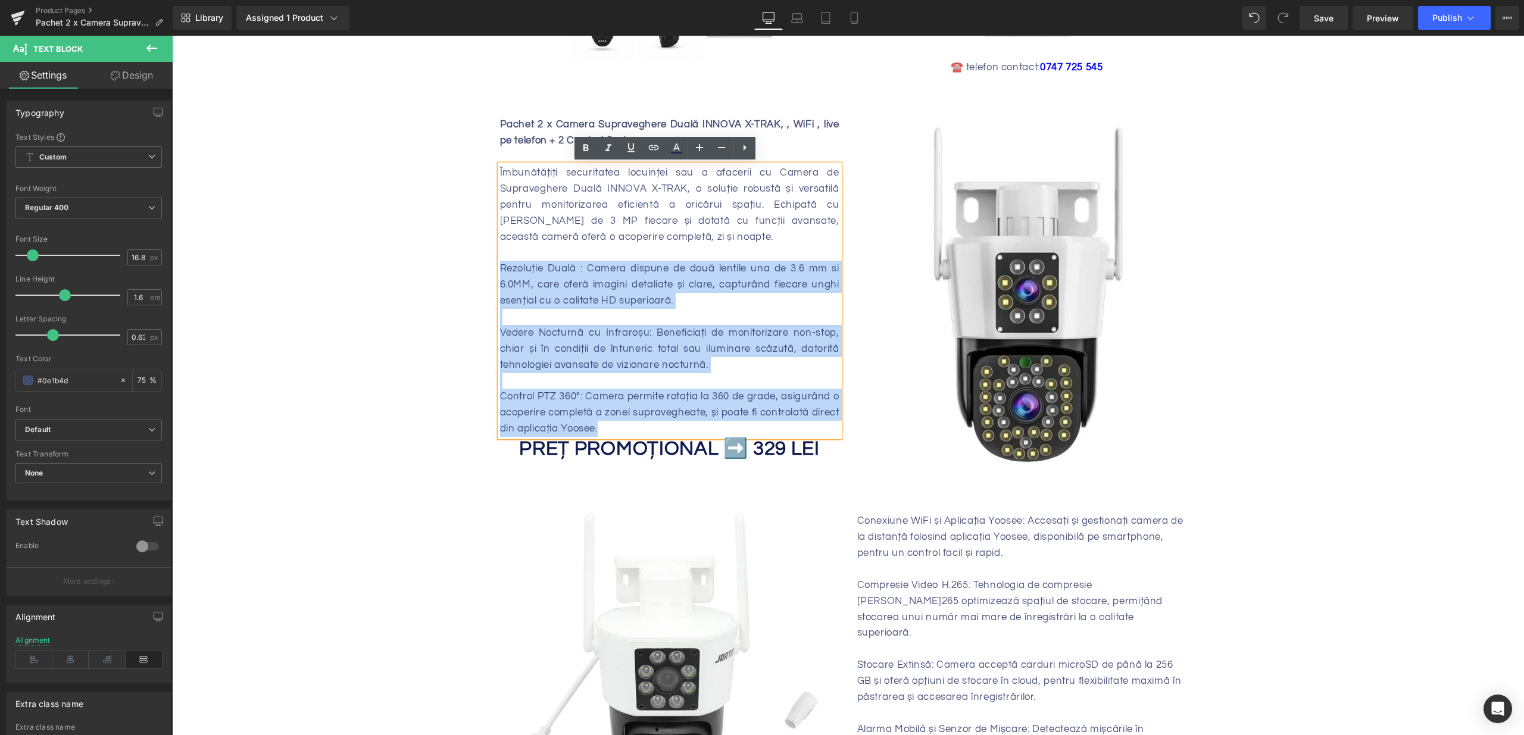
drag, startPoint x: 505, startPoint y: 271, endPoint x: 721, endPoint y: 422, distance: 262.9
click at [721, 422] on div "Îmbunătățiți securitatea locuinței sau a afacerii cu Camera de Supraveghere Dua…" at bounding box center [669, 301] width 339 height 272
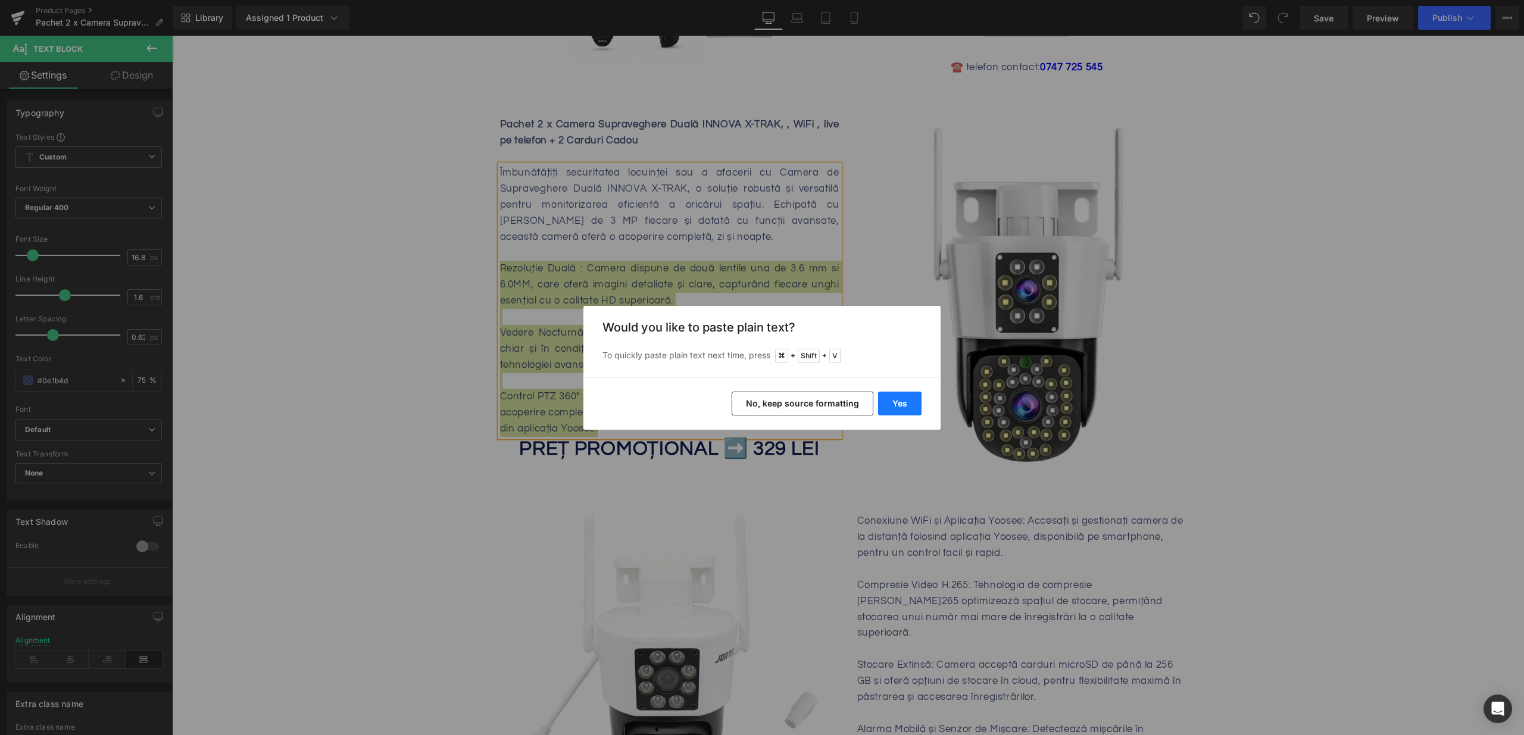
drag, startPoint x: 913, startPoint y: 401, endPoint x: 723, endPoint y: 361, distance: 194.6
click at [913, 401] on button "Yes" at bounding box center [899, 404] width 43 height 24
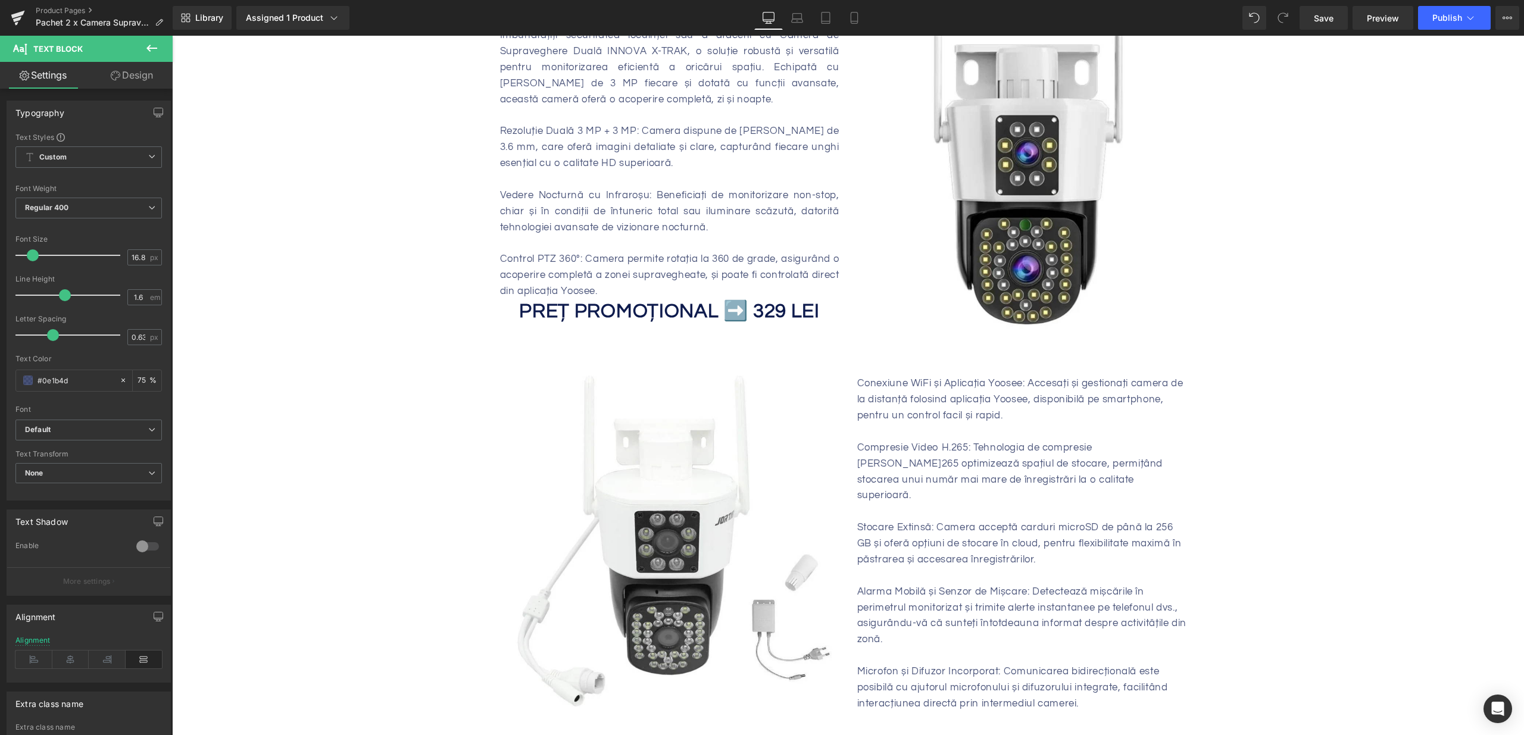
scroll to position [584, 0]
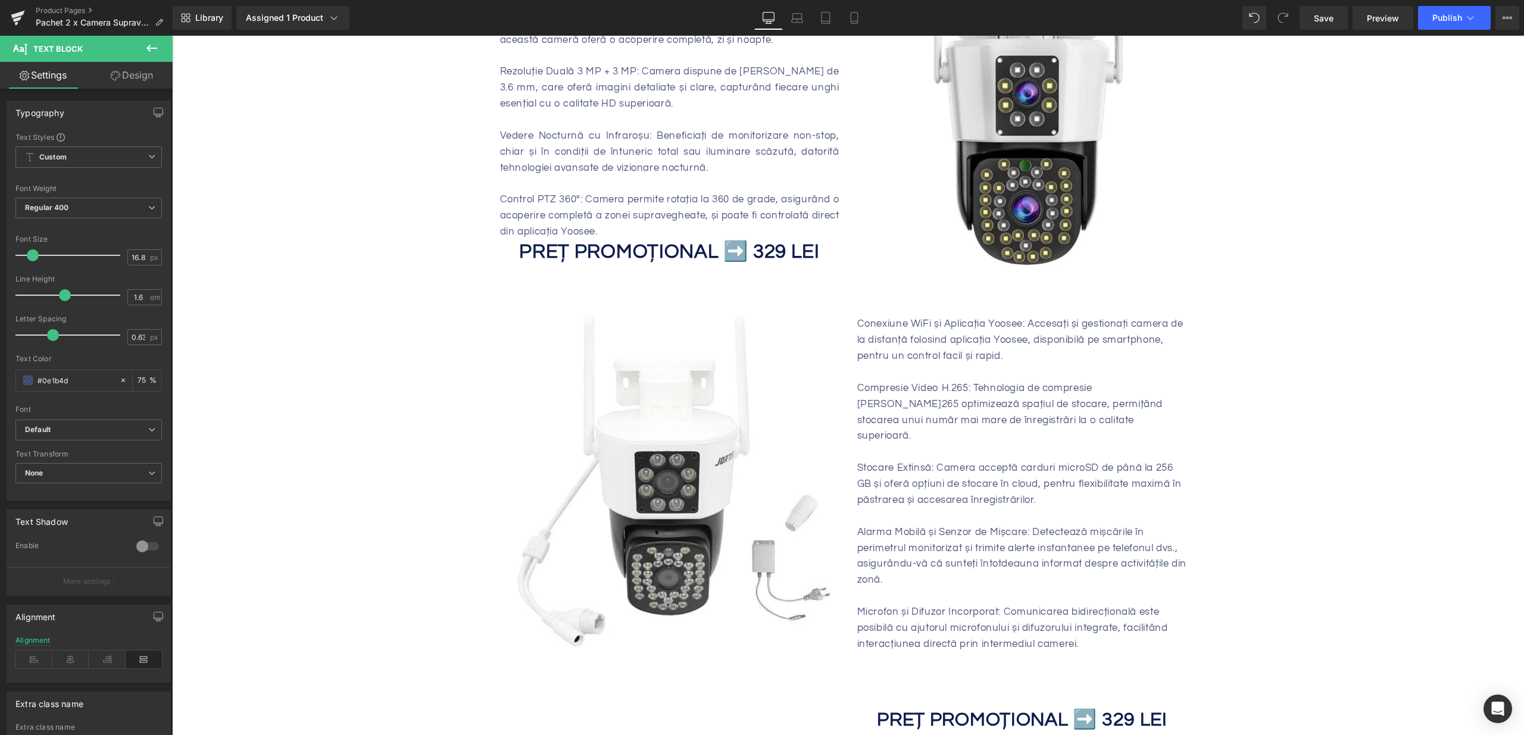
click at [888, 410] on p "Compresie Video H.265: Tehnologia de compresie H.265 optimizează spațiul de sto…" at bounding box center [1022, 412] width 330 height 64
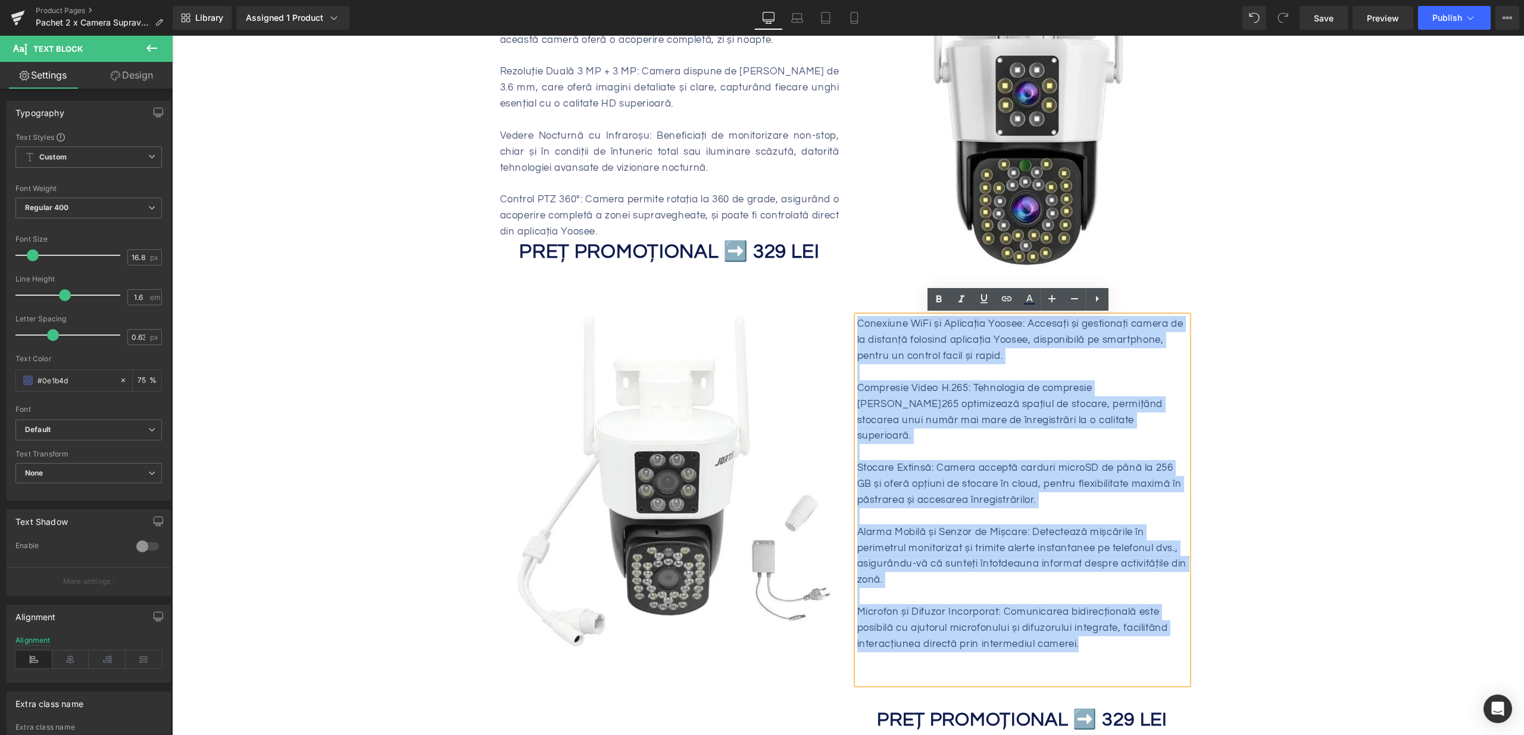
drag, startPoint x: 855, startPoint y: 324, endPoint x: 1106, endPoint y: 626, distance: 392.7
click at [1106, 626] on div "Conexiune WiFi și Aplicația Yoosee: Accesați și gestionați camera de la distanț…" at bounding box center [1022, 500] width 330 height 368
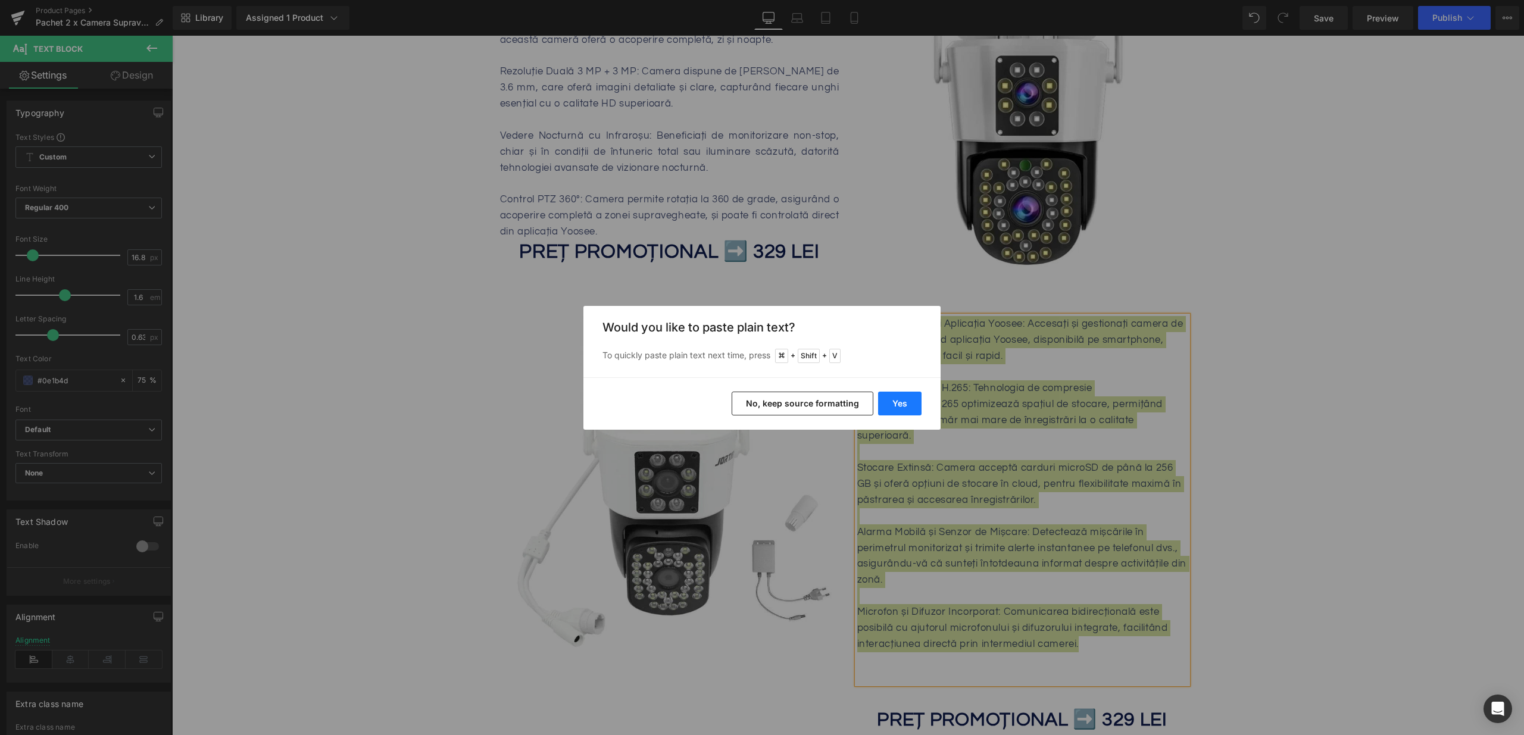
click at [889, 403] on button "Yes" at bounding box center [899, 404] width 43 height 24
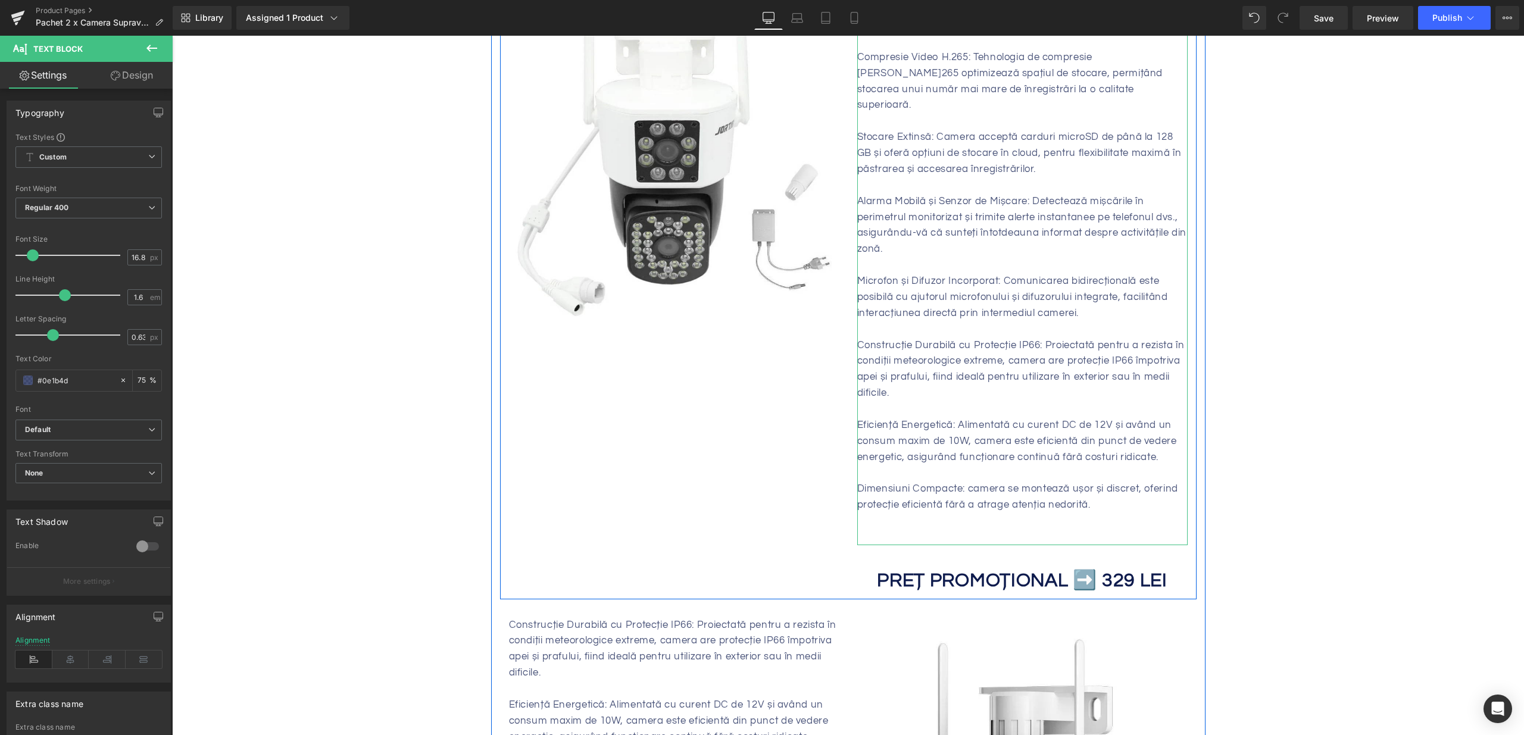
scroll to position [924, 0]
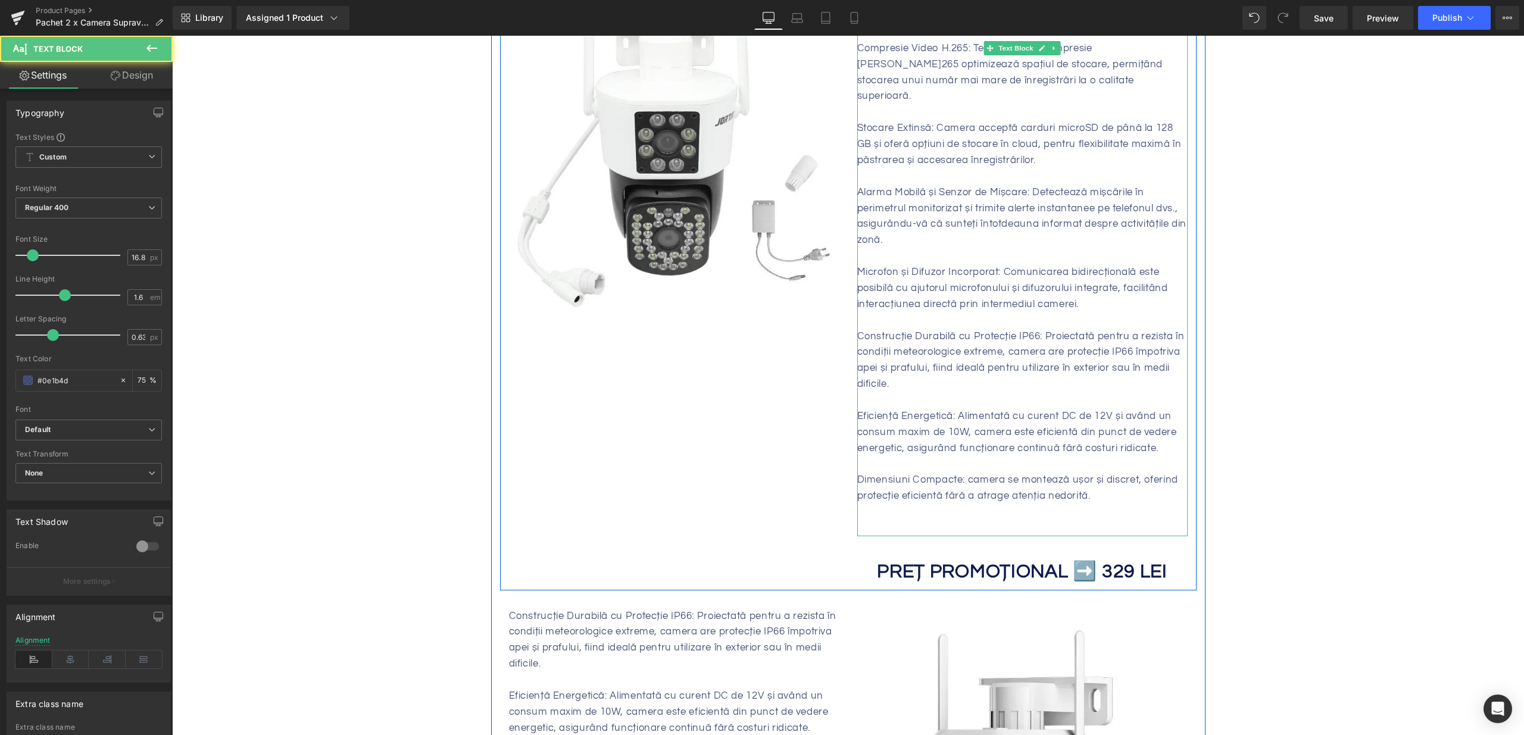
click at [973, 472] on p "Dimensiuni Compacte: camera se montează ușor și discret, oferind protecție efic…" at bounding box center [1022, 488] width 330 height 32
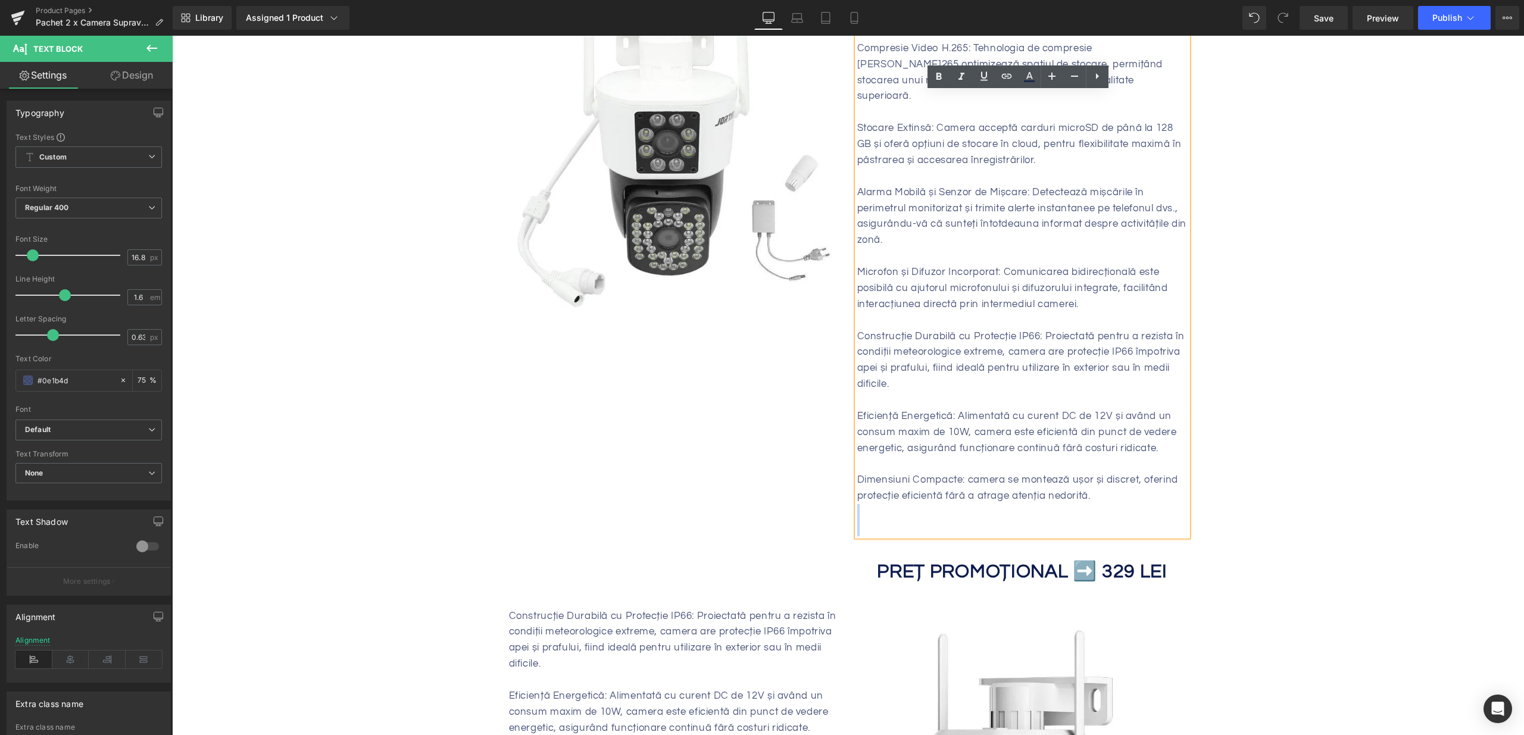
drag, startPoint x: 1097, startPoint y: 485, endPoint x: 852, endPoint y: 323, distance: 293.5
click at [857, 323] on div "Conexiune WiFi și Aplicația FFvideo: Accesați și gestionați camera de la distan…" at bounding box center [1022, 256] width 330 height 560
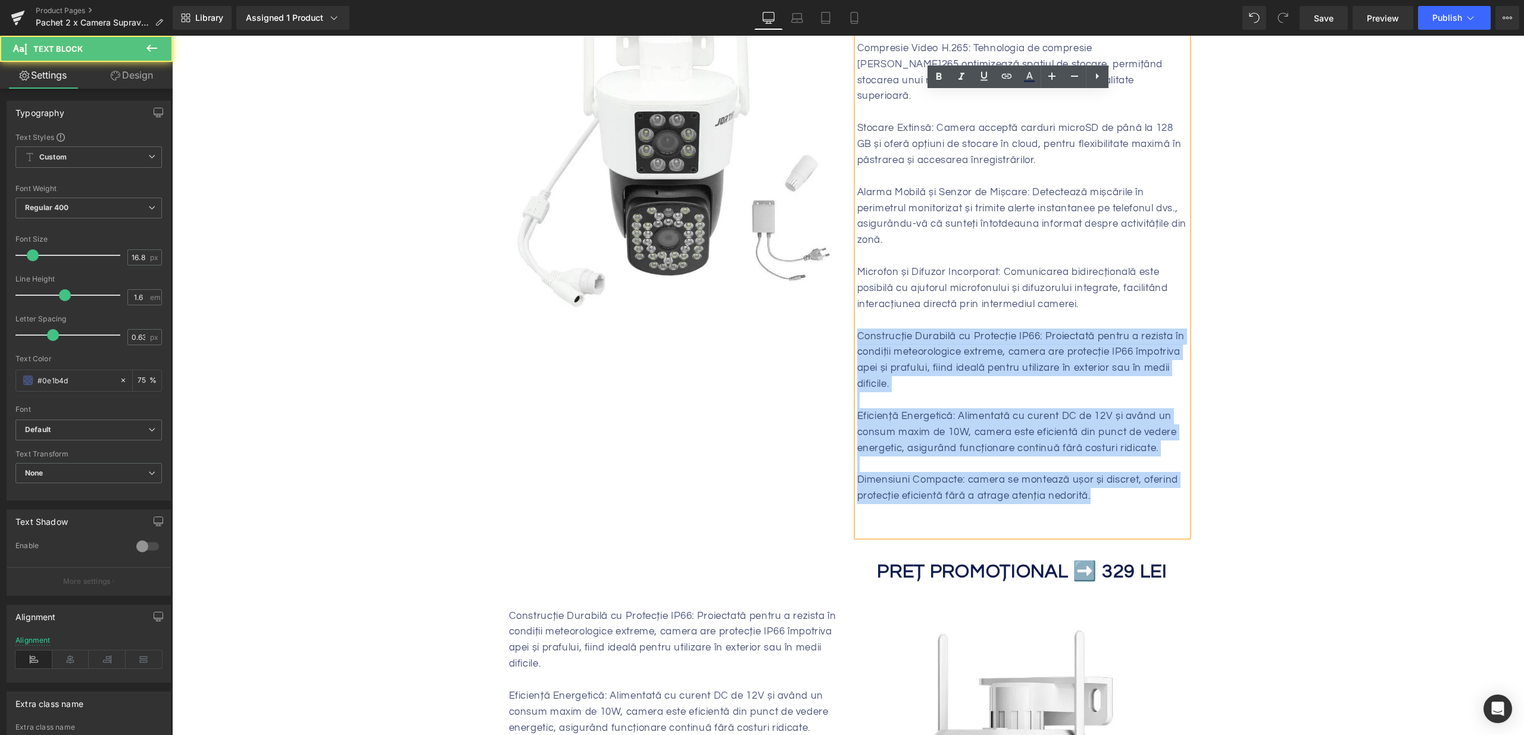
drag, startPoint x: 853, startPoint y: 320, endPoint x: 1111, endPoint y: 485, distance: 306.8
click at [1111, 485] on div "Conexiune WiFi și Aplicația FFvideo: Accesați și gestionați camera de la distan…" at bounding box center [1022, 256] width 330 height 560
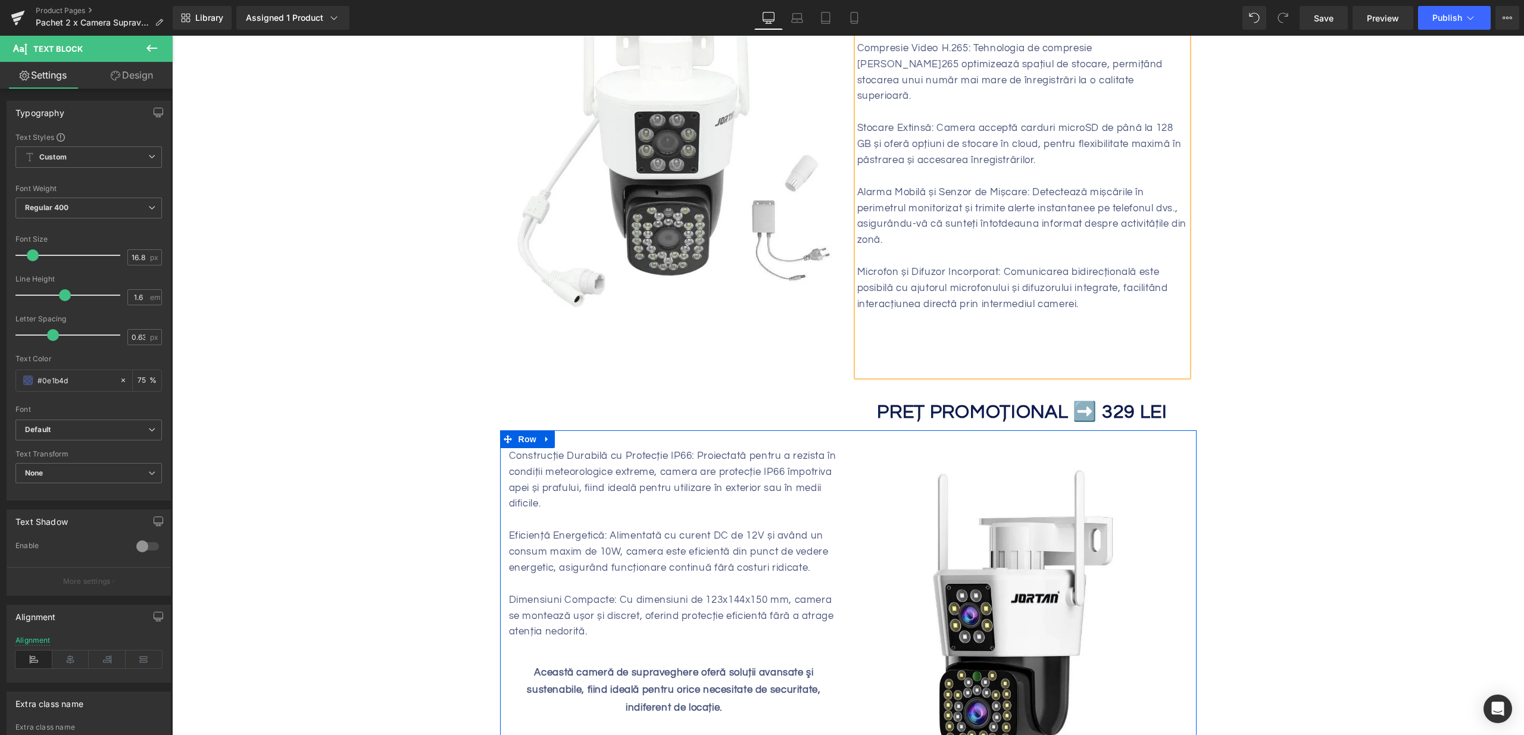
click at [689, 512] on div "Eficiență Energetică: Alimentată cu curent DC de 12V și având un consum maxim d…" at bounding box center [674, 576] width 330 height 128
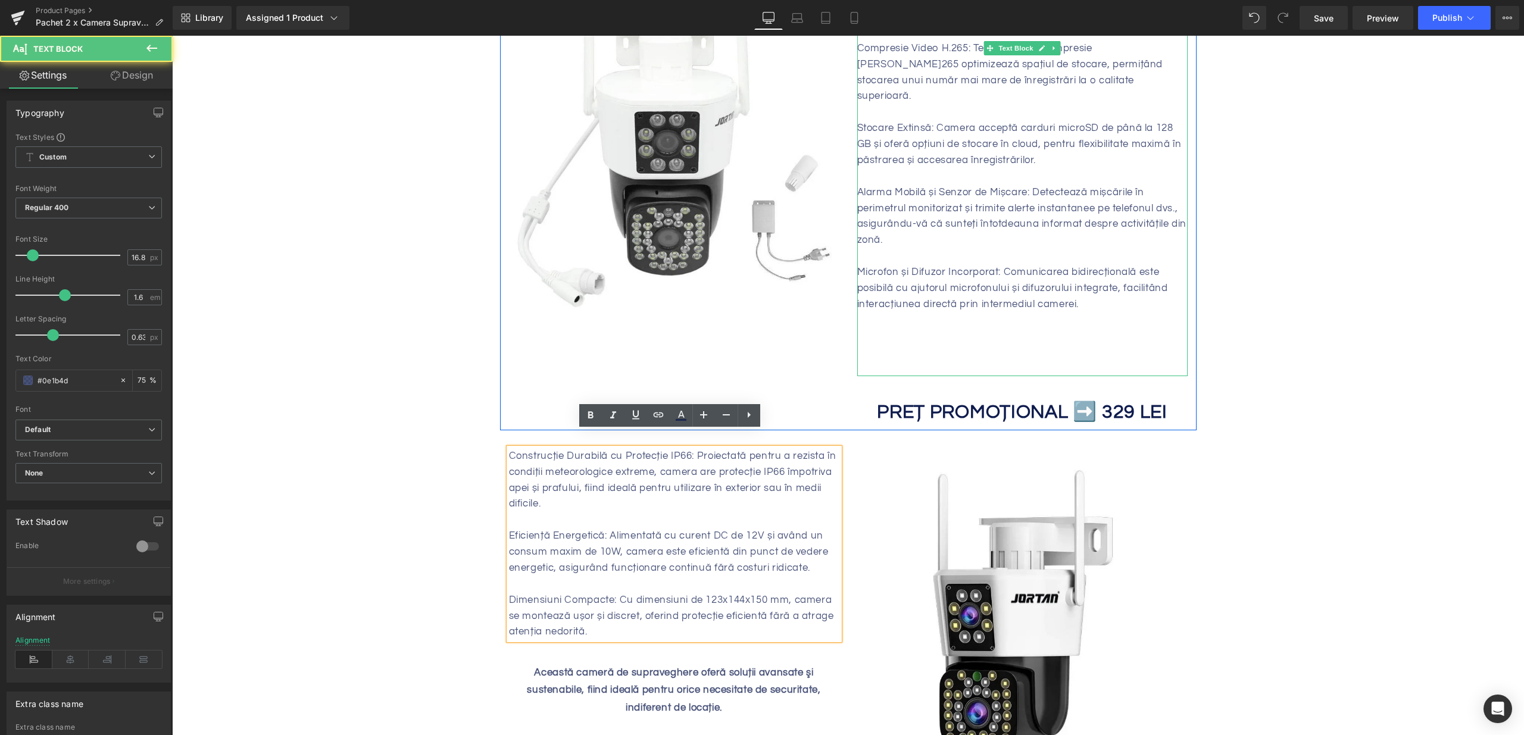
click at [976, 329] on p at bounding box center [1022, 337] width 330 height 16
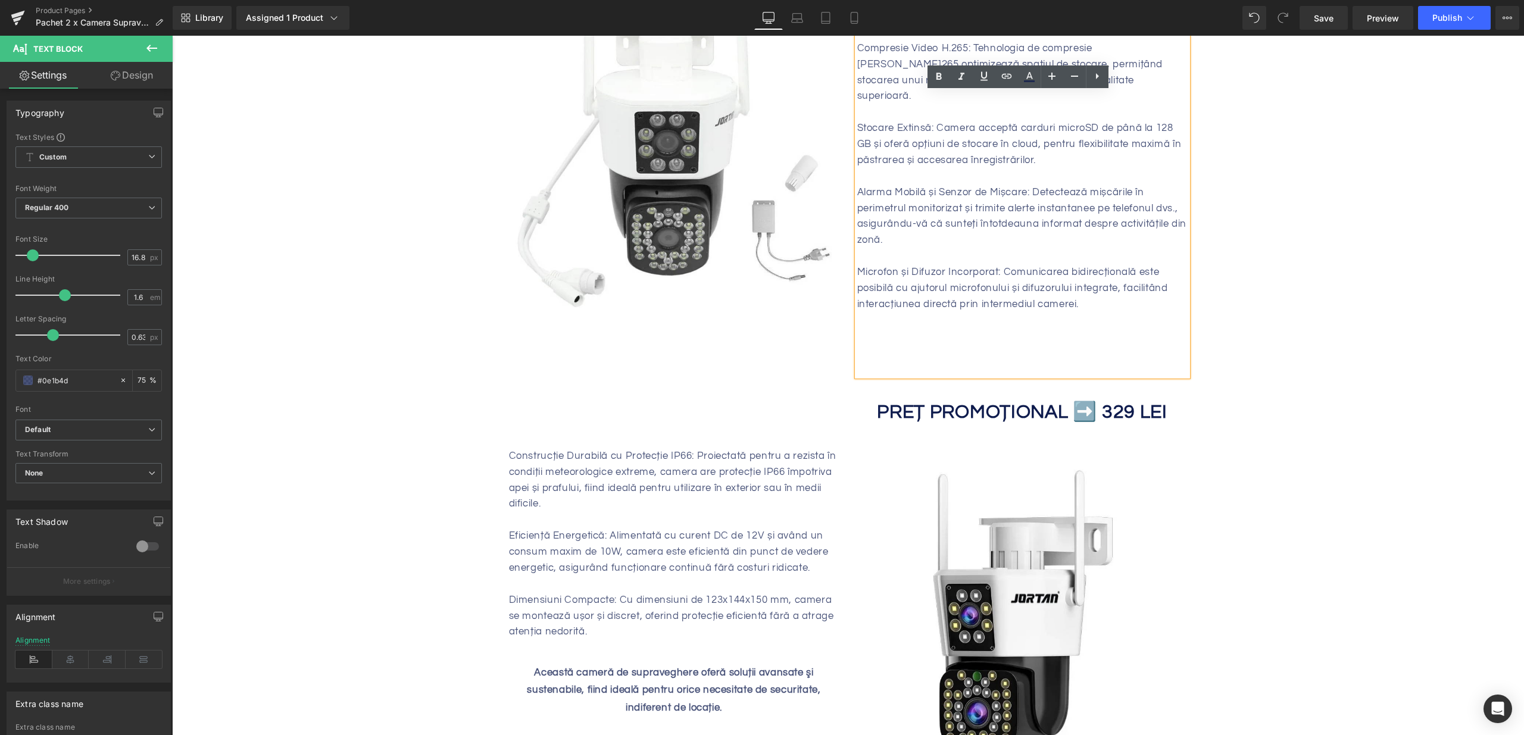
click at [923, 360] on p at bounding box center [1022, 368] width 330 height 16
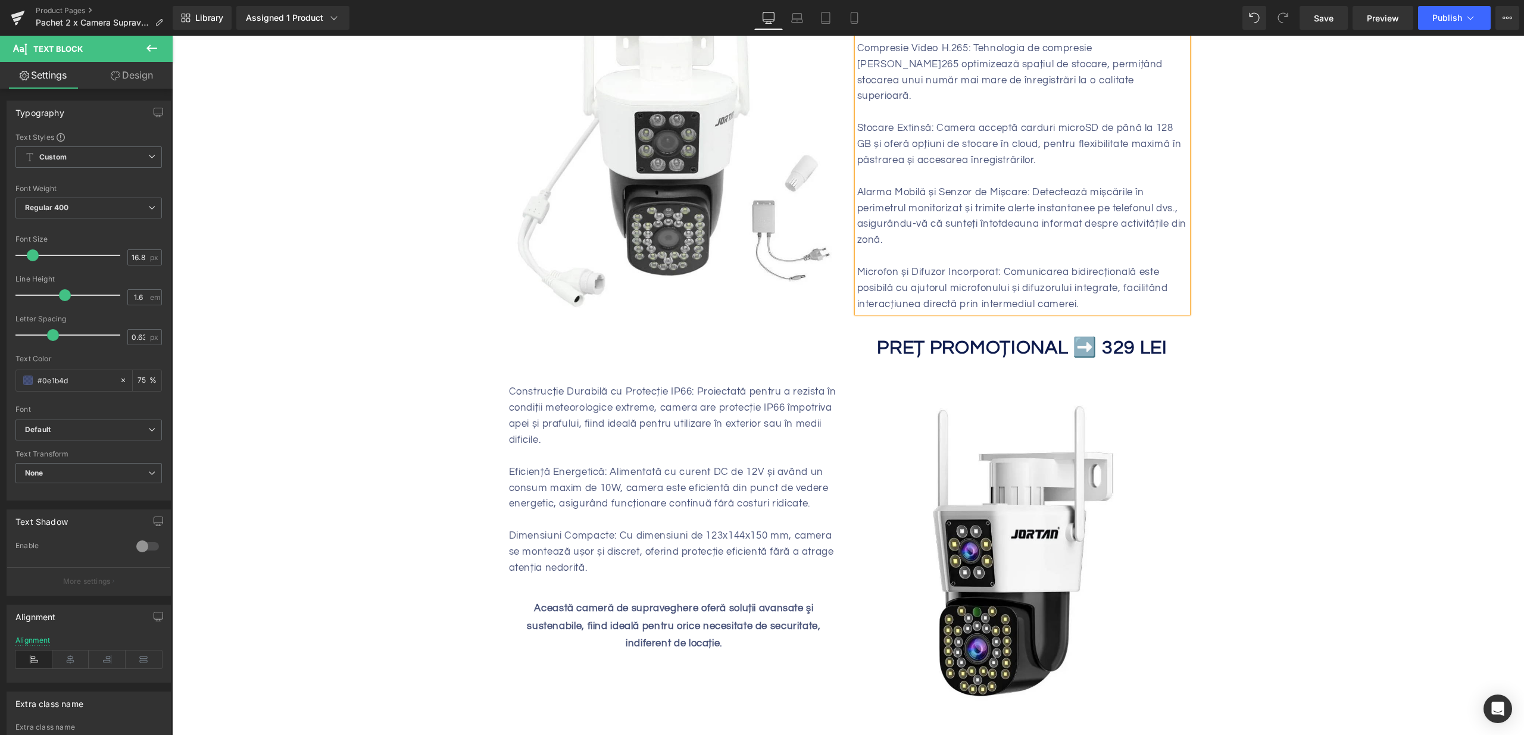
click at [575, 388] on div "Construcție Durabilă cu Protecție IP66: Proiectată pentru a rezista în condiții…" at bounding box center [674, 480] width 330 height 192
drag, startPoint x: 504, startPoint y: 377, endPoint x: 621, endPoint y: 546, distance: 205.7
click at [621, 546] on div "Construcție Durabilă cu Protecție IP66: Proiectată pentru a rezista în condiții…" at bounding box center [674, 480] width 330 height 192
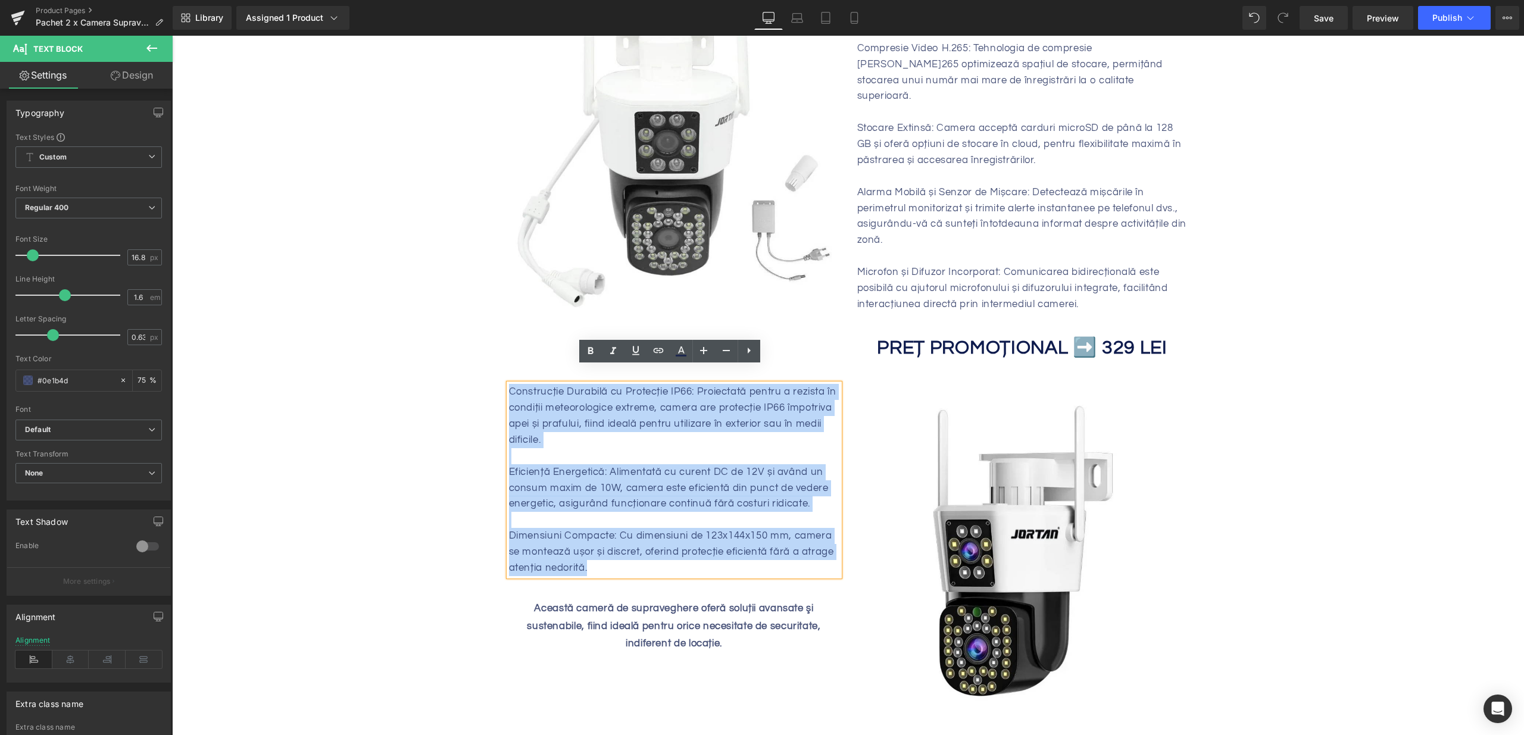
drag, startPoint x: 603, startPoint y: 556, endPoint x: 499, endPoint y: 376, distance: 208.3
click at [500, 384] on div "Construcție Durabilă cu Protecție IP66: Proiectată pentru a rezista în condiții…" at bounding box center [674, 518] width 348 height 269
click at [509, 384] on div "Construcție Durabilă cu Protecție IP66: Proiectată pentru a rezista în condiții…" at bounding box center [674, 480] width 330 height 192
drag, startPoint x: 505, startPoint y: 374, endPoint x: 623, endPoint y: 549, distance: 211.5
click at [623, 549] on div "Construcție Durabilă cu Protecție IP66: Proiectată pentru a rezista în condiții…" at bounding box center [674, 480] width 330 height 192
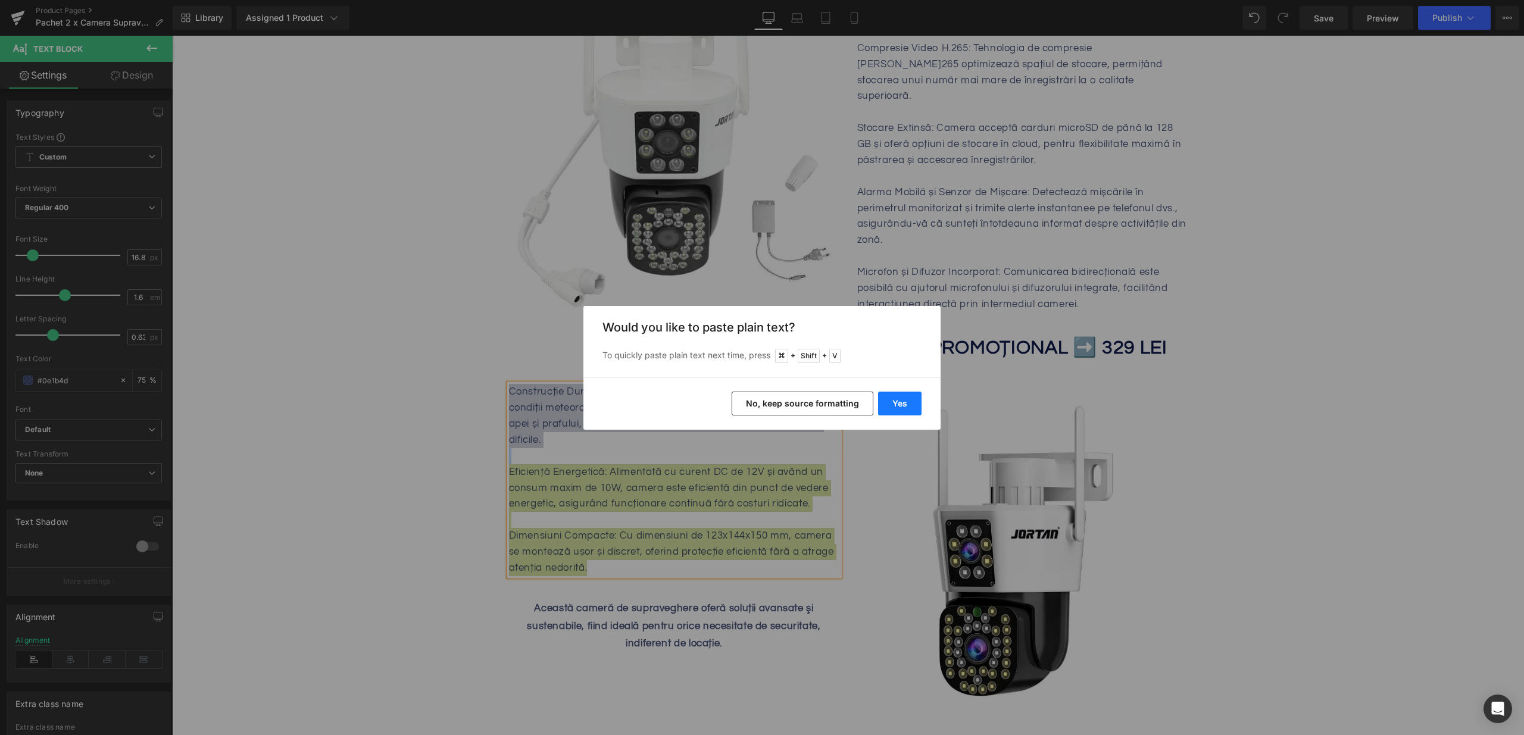
click at [907, 406] on button "Yes" at bounding box center [899, 404] width 43 height 24
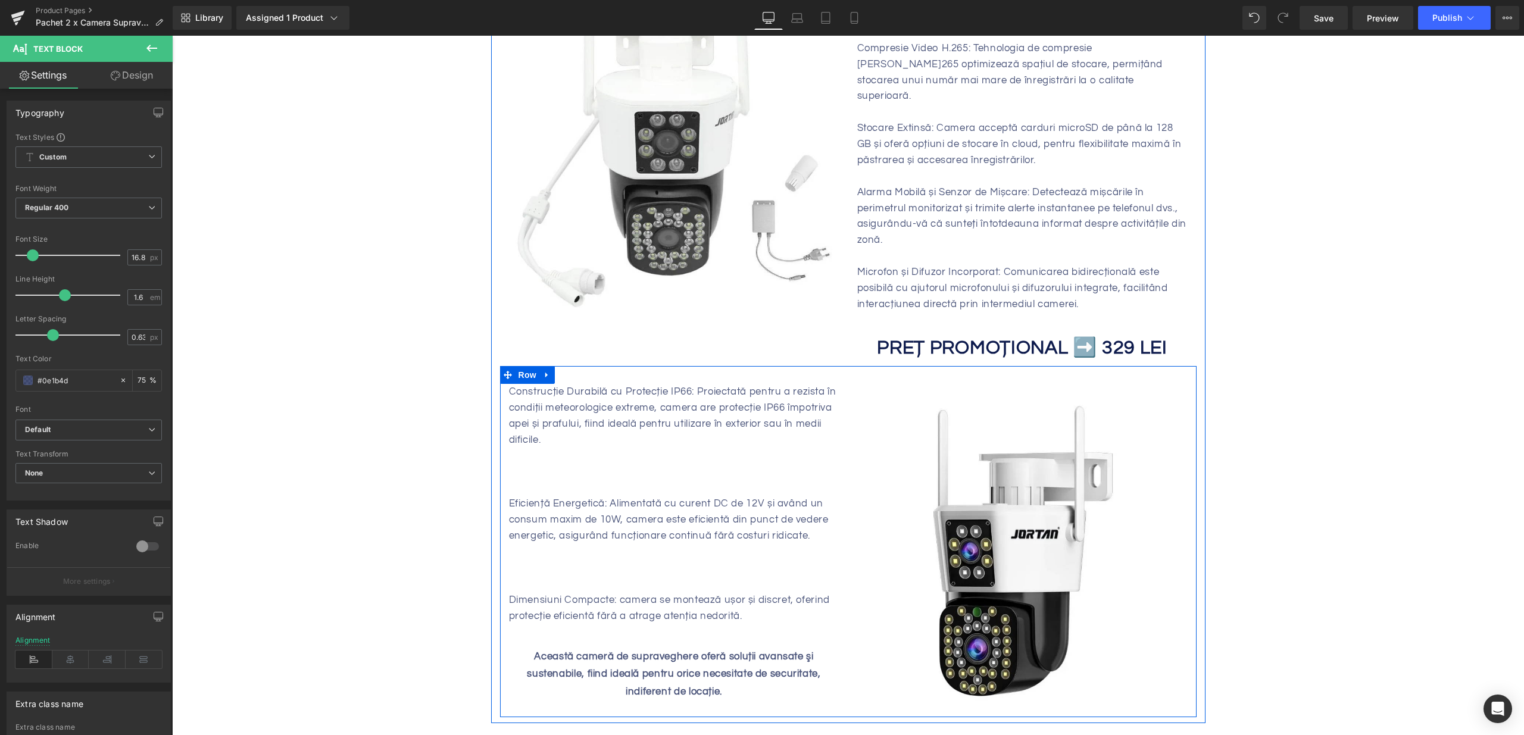
click at [665, 448] on div at bounding box center [674, 456] width 330 height 16
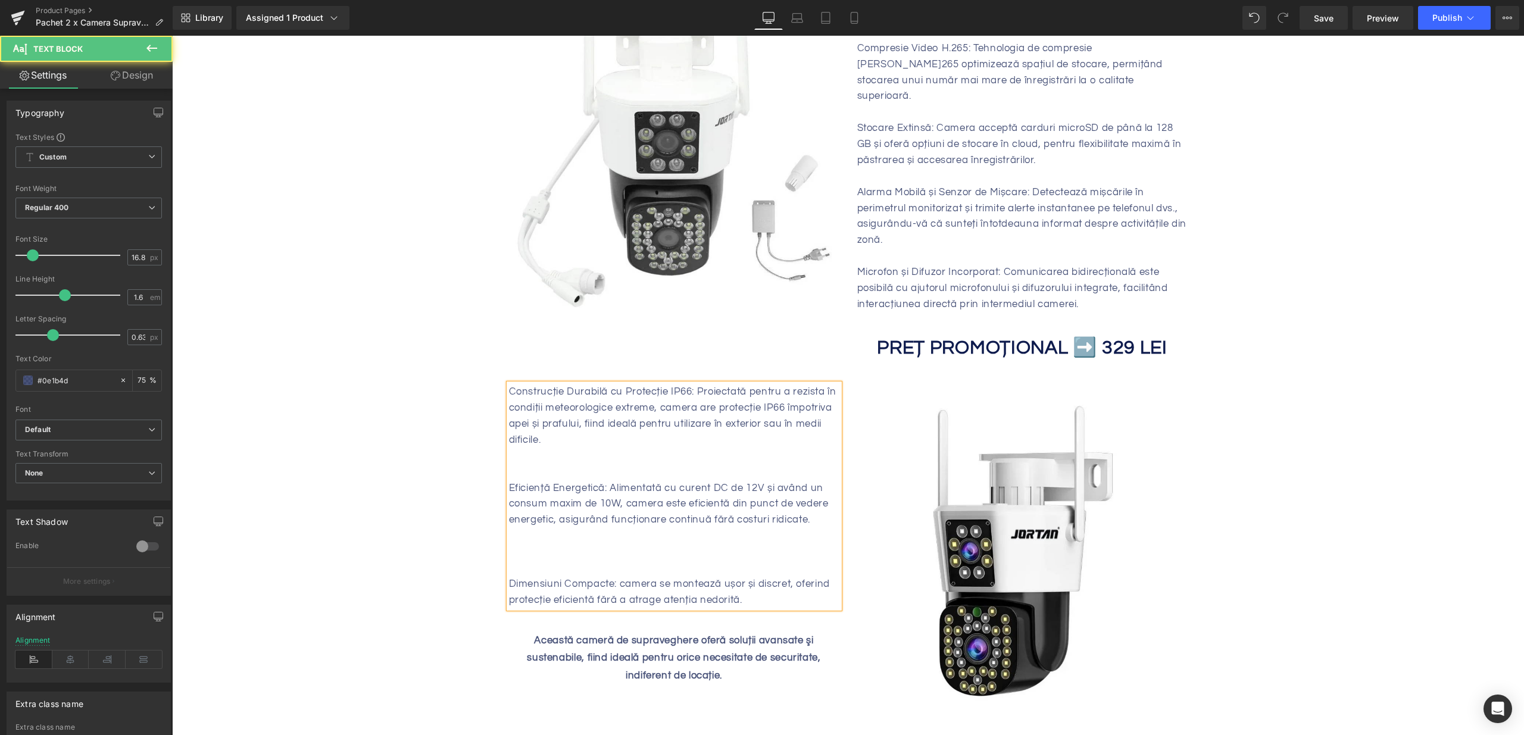
click at [539, 544] on div at bounding box center [674, 552] width 330 height 16
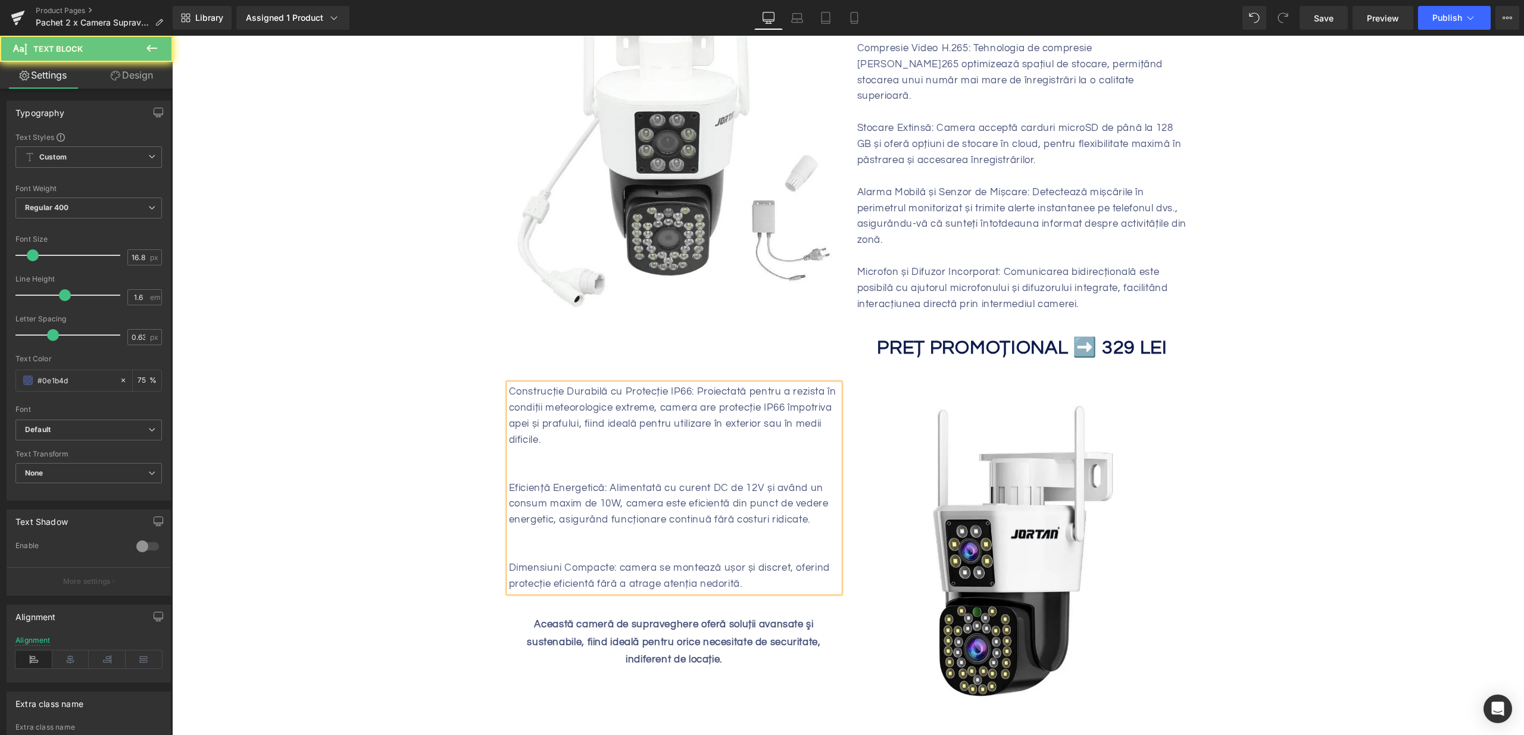
click at [537, 448] on div at bounding box center [674, 456] width 330 height 16
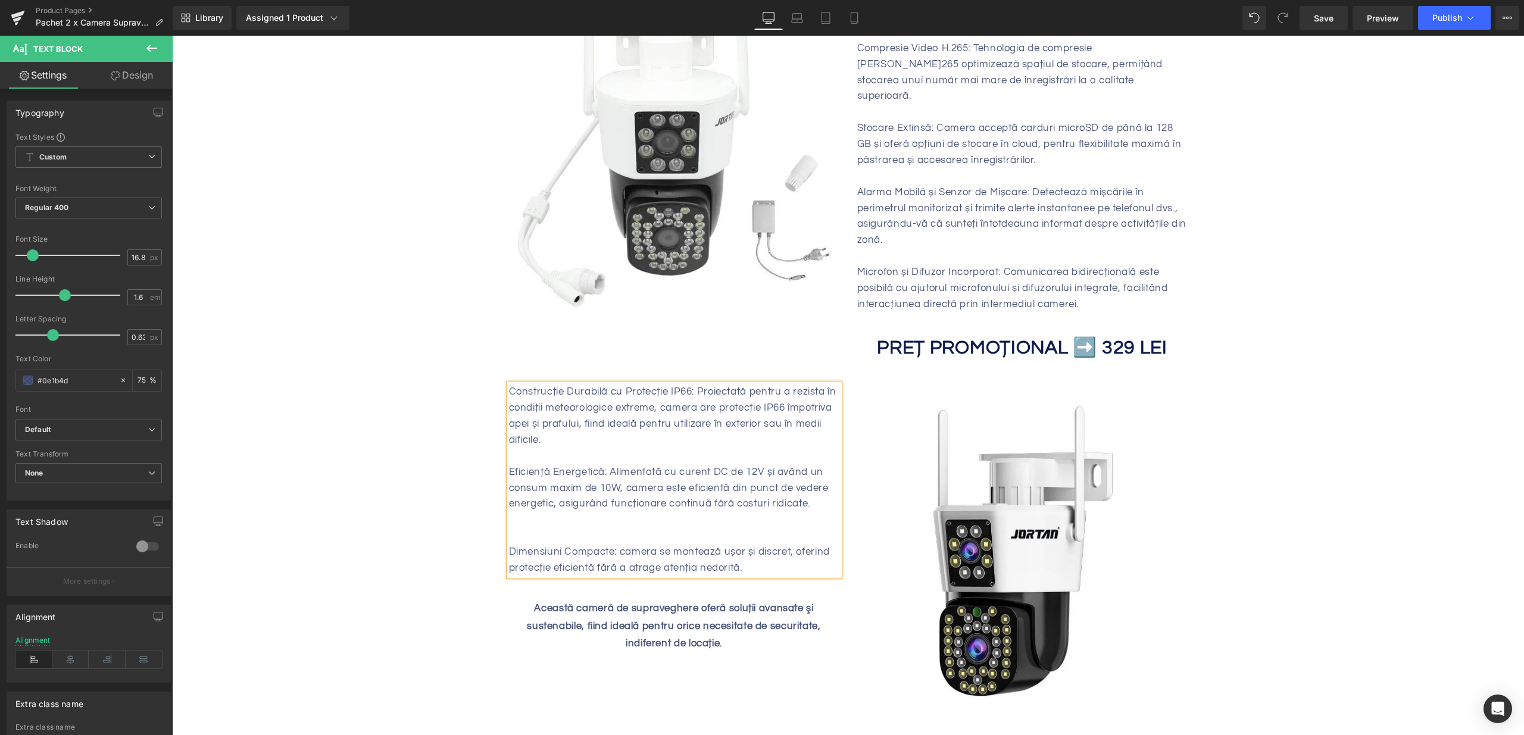
click at [543, 512] on div at bounding box center [674, 520] width 330 height 16
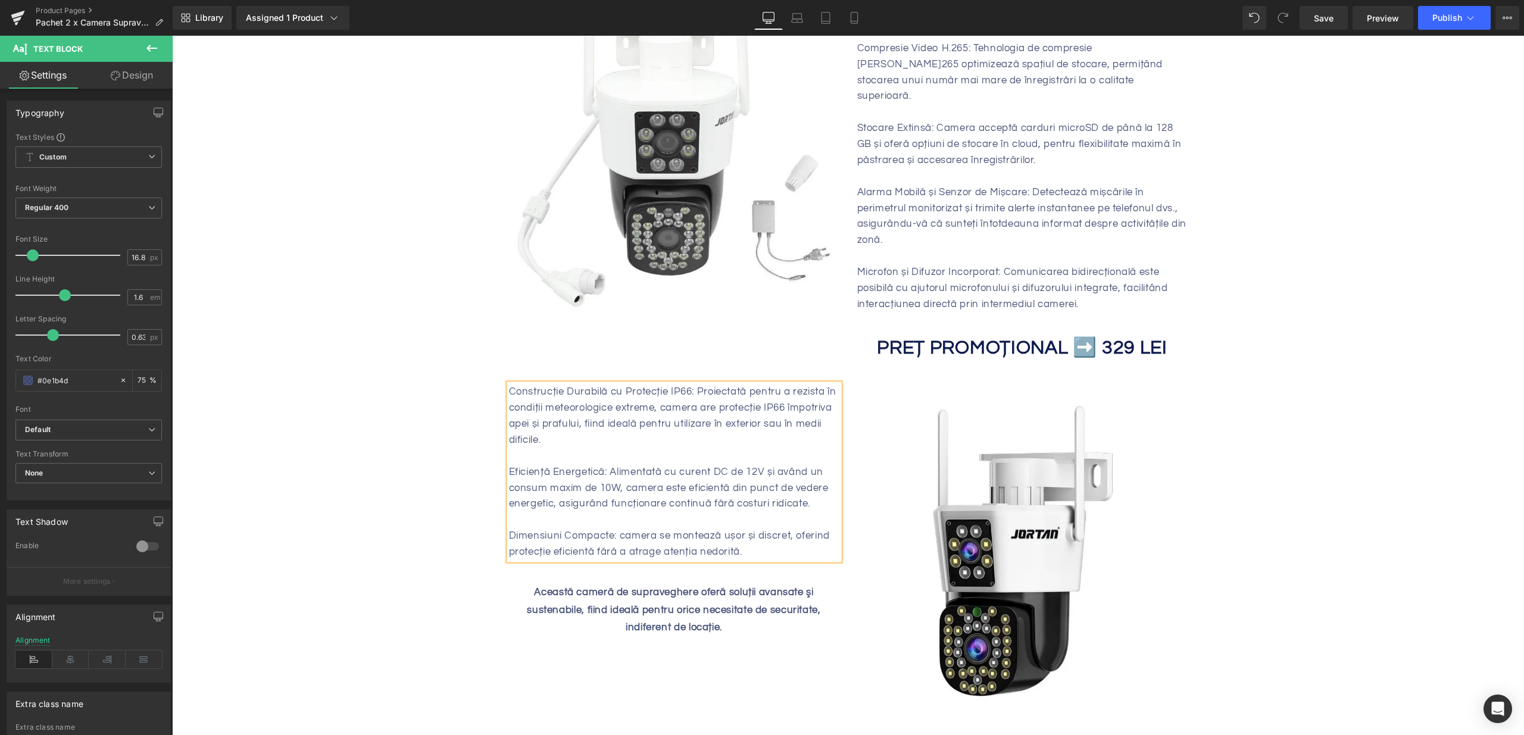
scroll to position [589, 0]
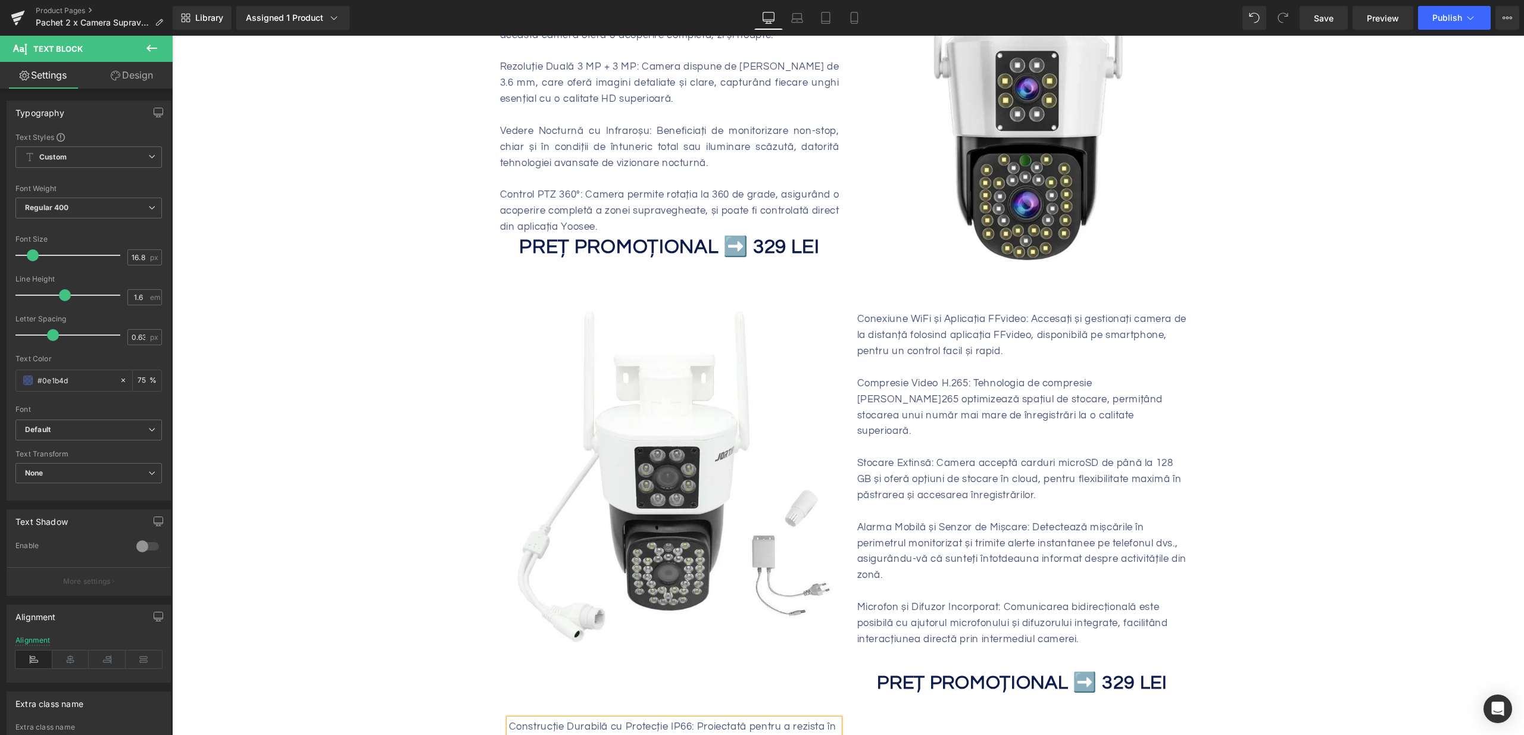
click at [901, 361] on p at bounding box center [1022, 368] width 330 height 16
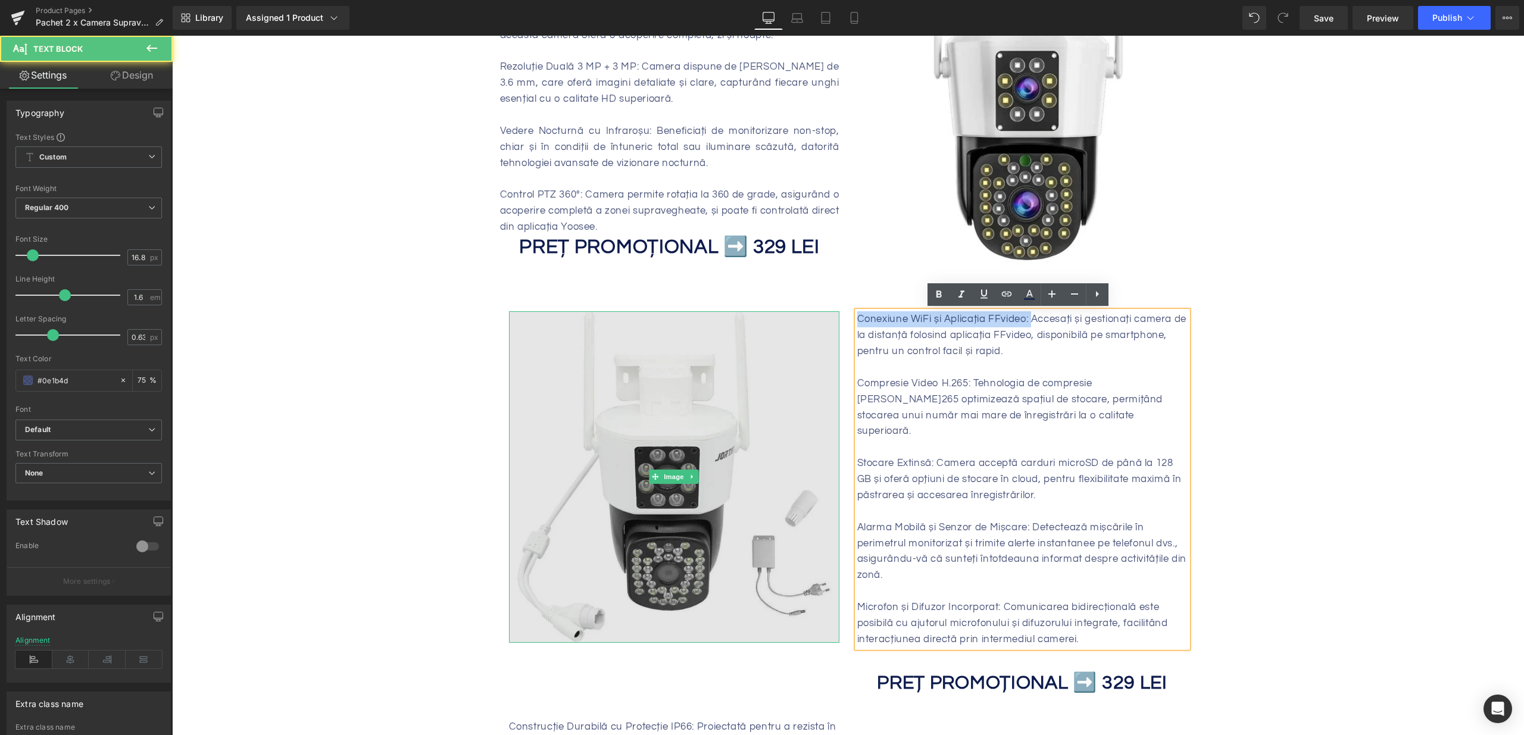
drag, startPoint x: 1028, startPoint y: 319, endPoint x: 748, endPoint y: 324, distance: 279.8
click at [748, 324] on div "Image Conexiune WiFi și Aplicația FFvideo: Accesați și gestionați camera de la …" at bounding box center [848, 497] width 696 height 408
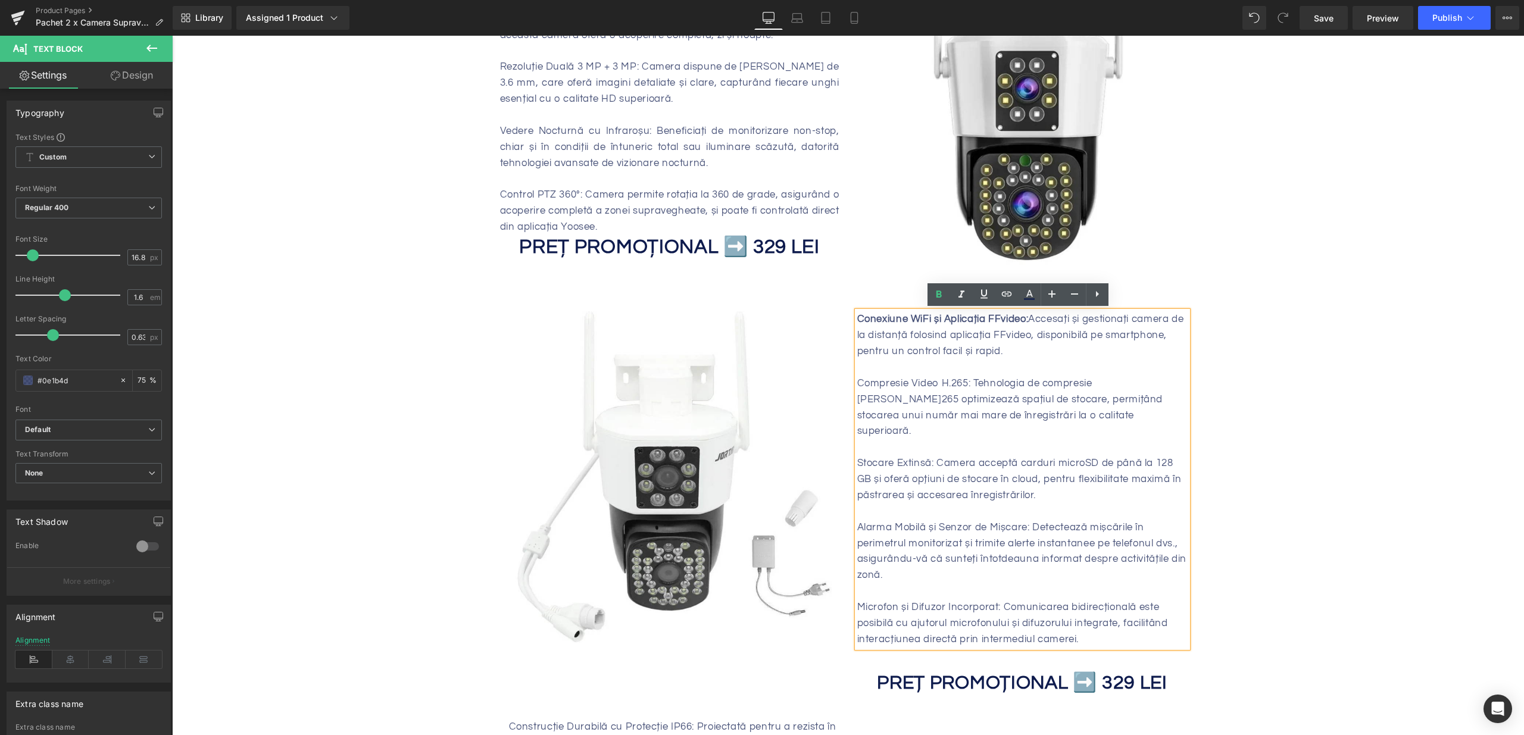
click at [999, 398] on p "Compresie Video H.265: Tehnologia de compresie H.265 optimizează spațiul de sto…" at bounding box center [1022, 408] width 330 height 64
drag, startPoint x: 966, startPoint y: 383, endPoint x: 835, endPoint y: 382, distance: 131.0
click at [835, 382] on div "Image Conexiune WiFi și Aplicația FFvideo: Accesați și gestionați camera de la …" at bounding box center [848, 497] width 696 height 408
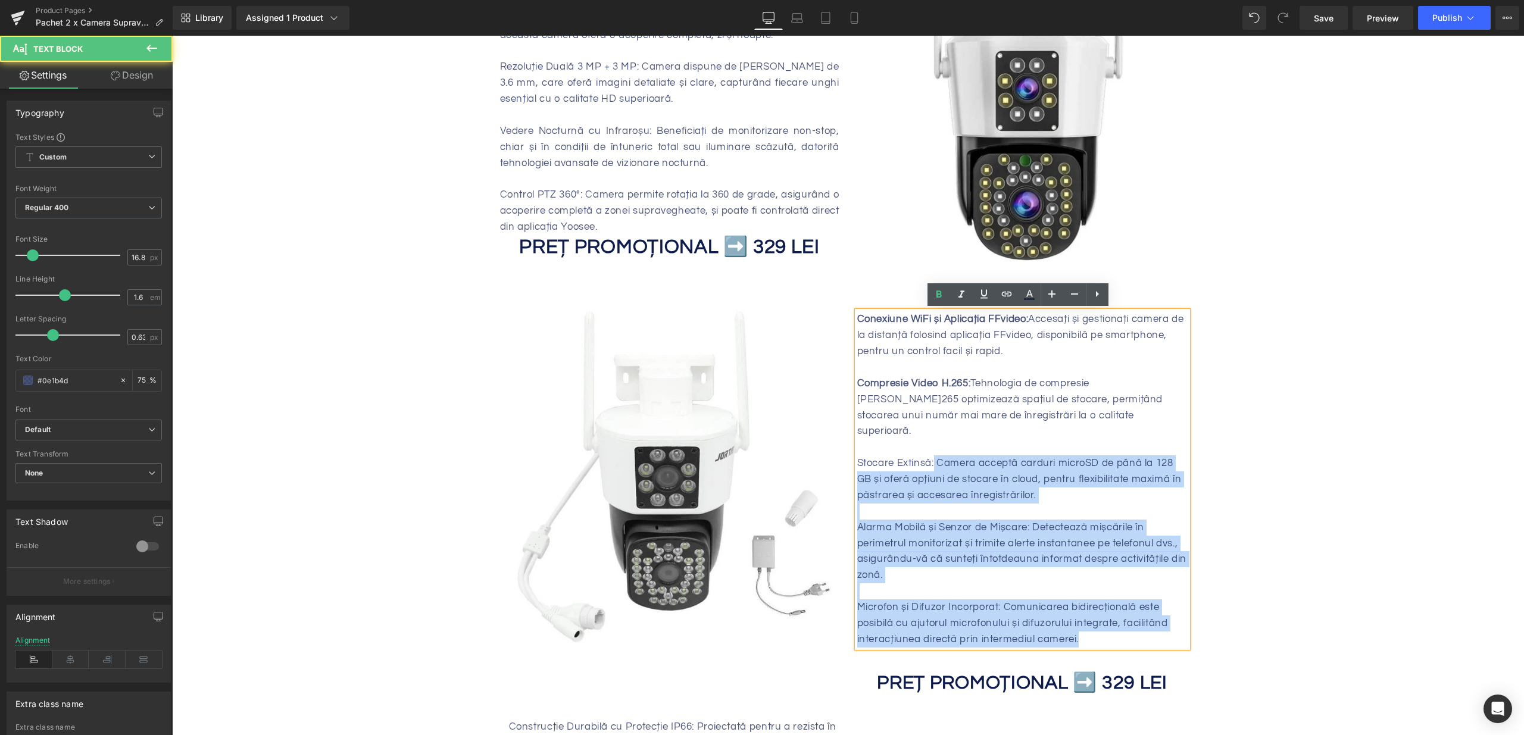
drag, startPoint x: 931, startPoint y: 448, endPoint x: 850, endPoint y: 446, distance: 81.0
click at [857, 446] on div "Conexiune WiFi și Aplicația FFvideo: Accesați și gestionați camera de la distan…" at bounding box center [1022, 479] width 330 height 336
click at [926, 504] on p at bounding box center [1022, 512] width 330 height 16
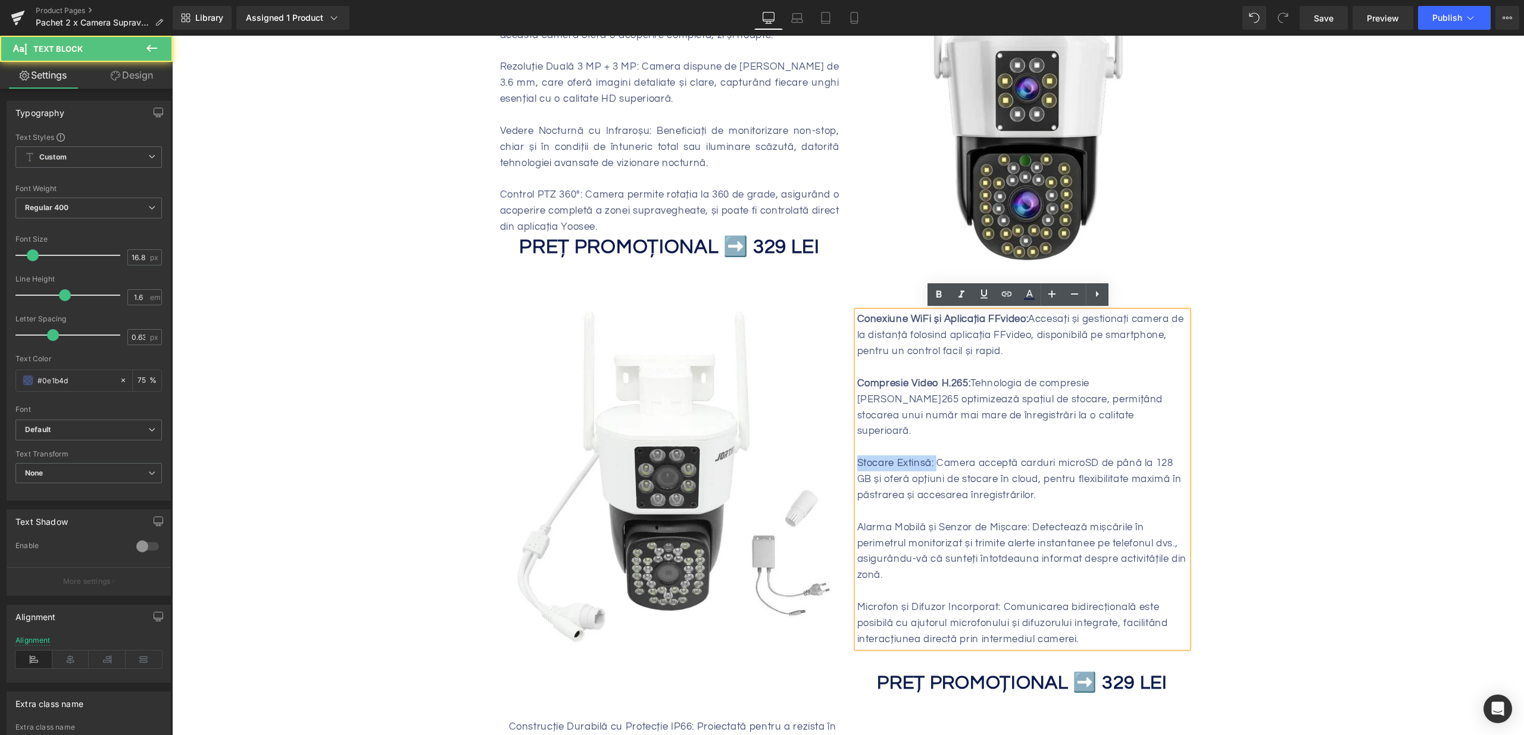
drag, startPoint x: 932, startPoint y: 451, endPoint x: 843, endPoint y: 445, distance: 89.5
click at [843, 445] on div "Image Conexiune WiFi și Aplicația FFvideo: Accesați și gestionați camera de la …" at bounding box center [848, 497] width 696 height 408
drag, startPoint x: 1026, startPoint y: 510, endPoint x: 860, endPoint y: 506, distance: 166.1
click at [860, 520] on p "Alarma Mobilă și Senzor de Mișcare: Detectează mișcările în perimetrul monitori…" at bounding box center [1022, 552] width 330 height 64
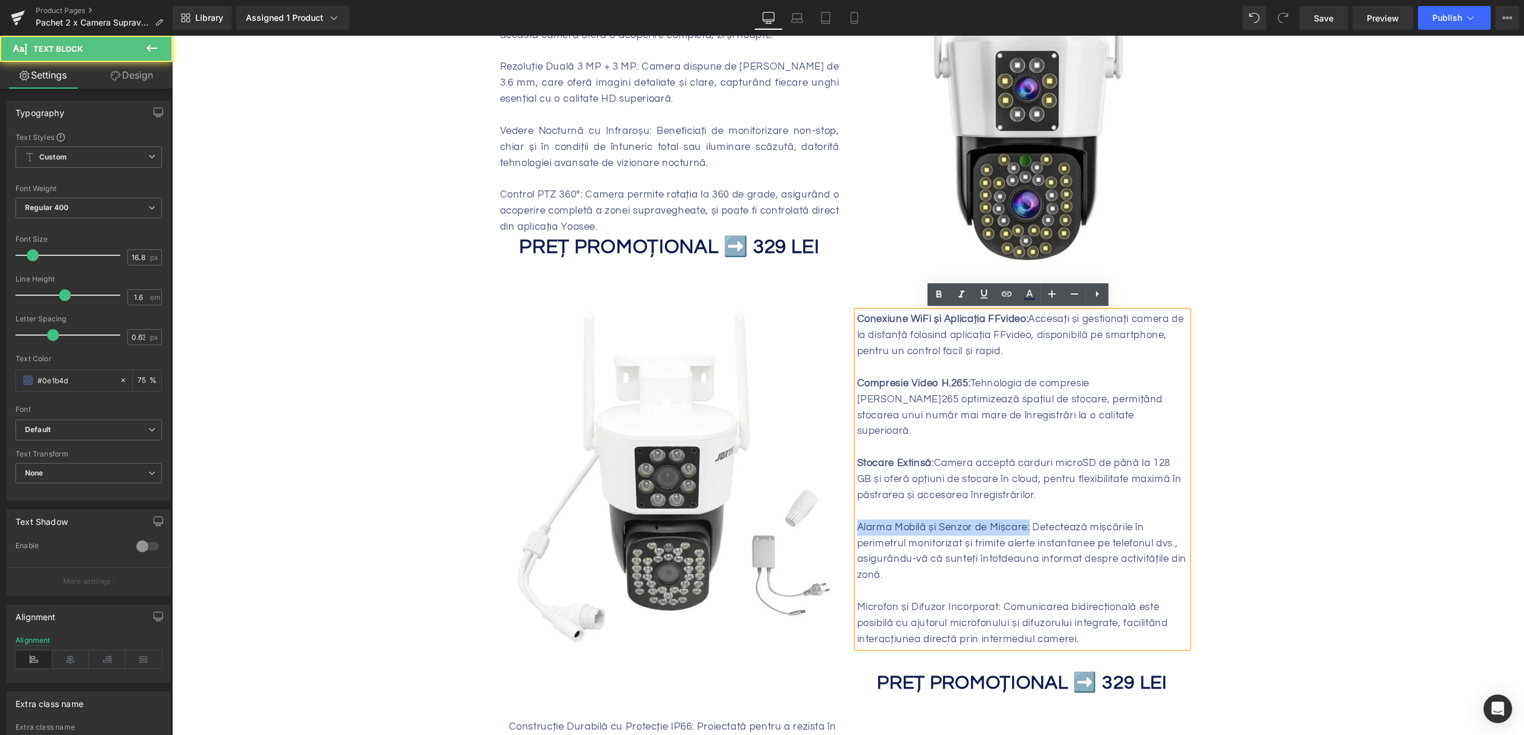
drag, startPoint x: 1017, startPoint y: 509, endPoint x: 854, endPoint y: 508, distance: 163.1
click at [857, 520] on p "Alarma Mobilă și Senzor de Mișcare: Detectează mișcările în perimetrul monitori…" at bounding box center [1022, 552] width 330 height 64
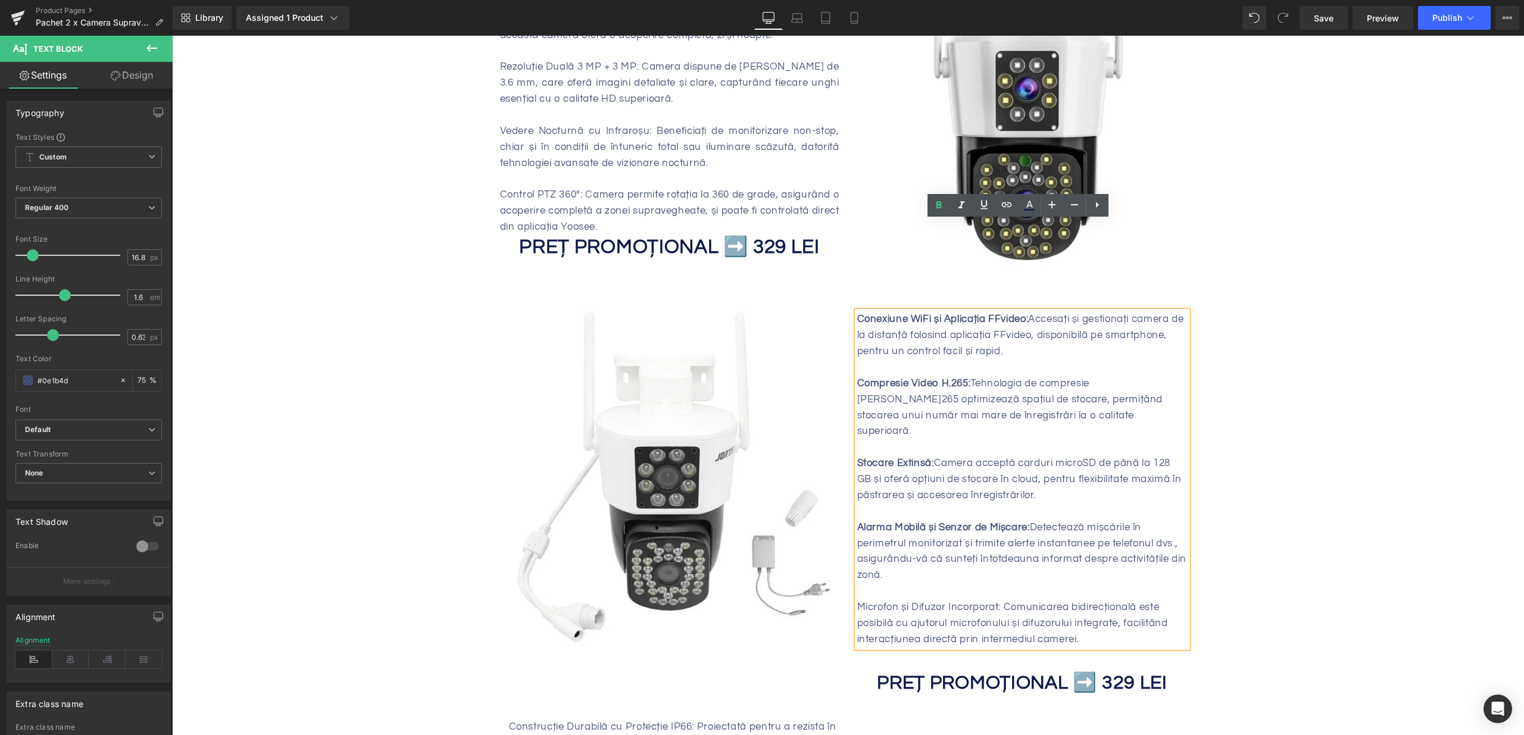
scroll to position [678, 0]
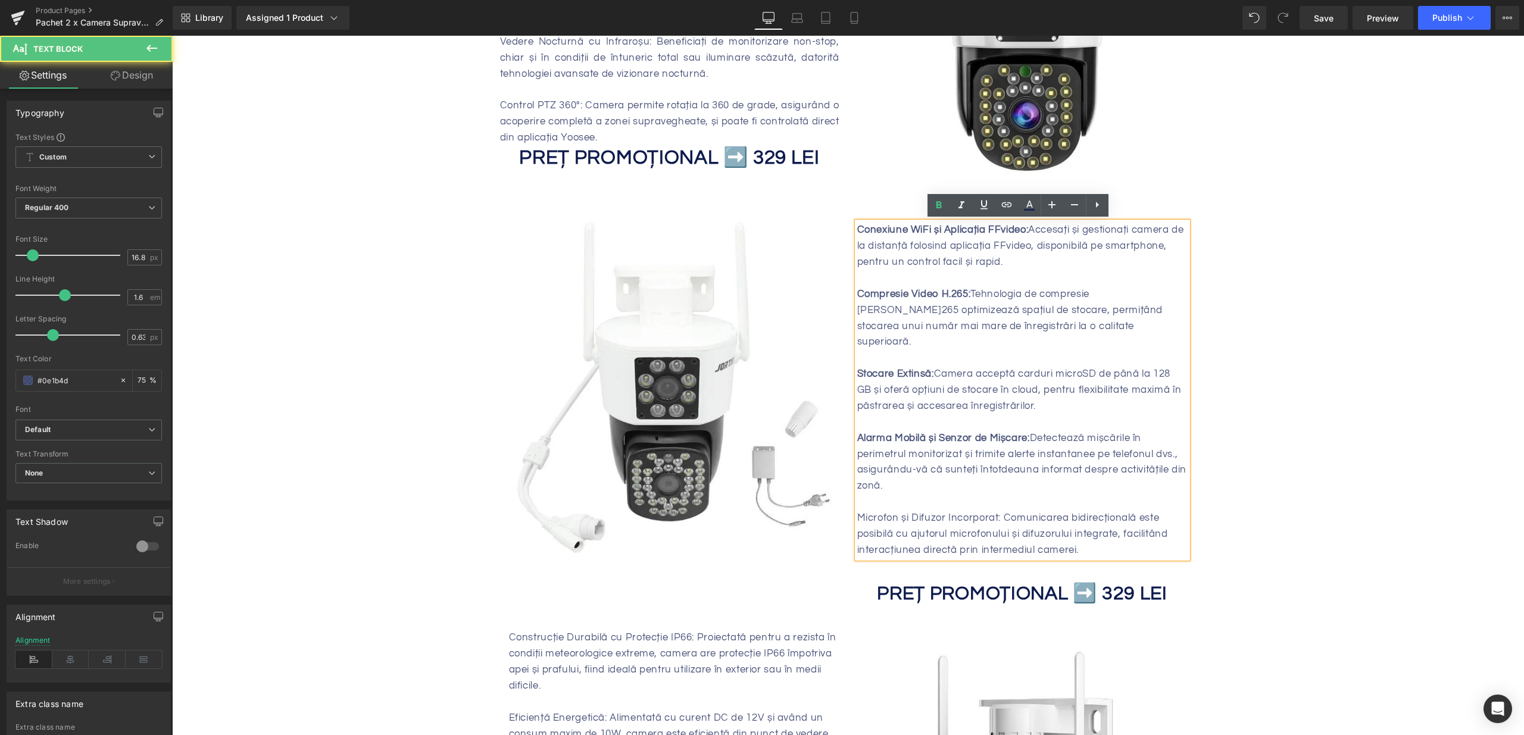
click at [961, 510] on p "Microfon și Difuzor Incorporat: Comunicarea bidirecțională este posibilă cu aju…" at bounding box center [1022, 534] width 330 height 48
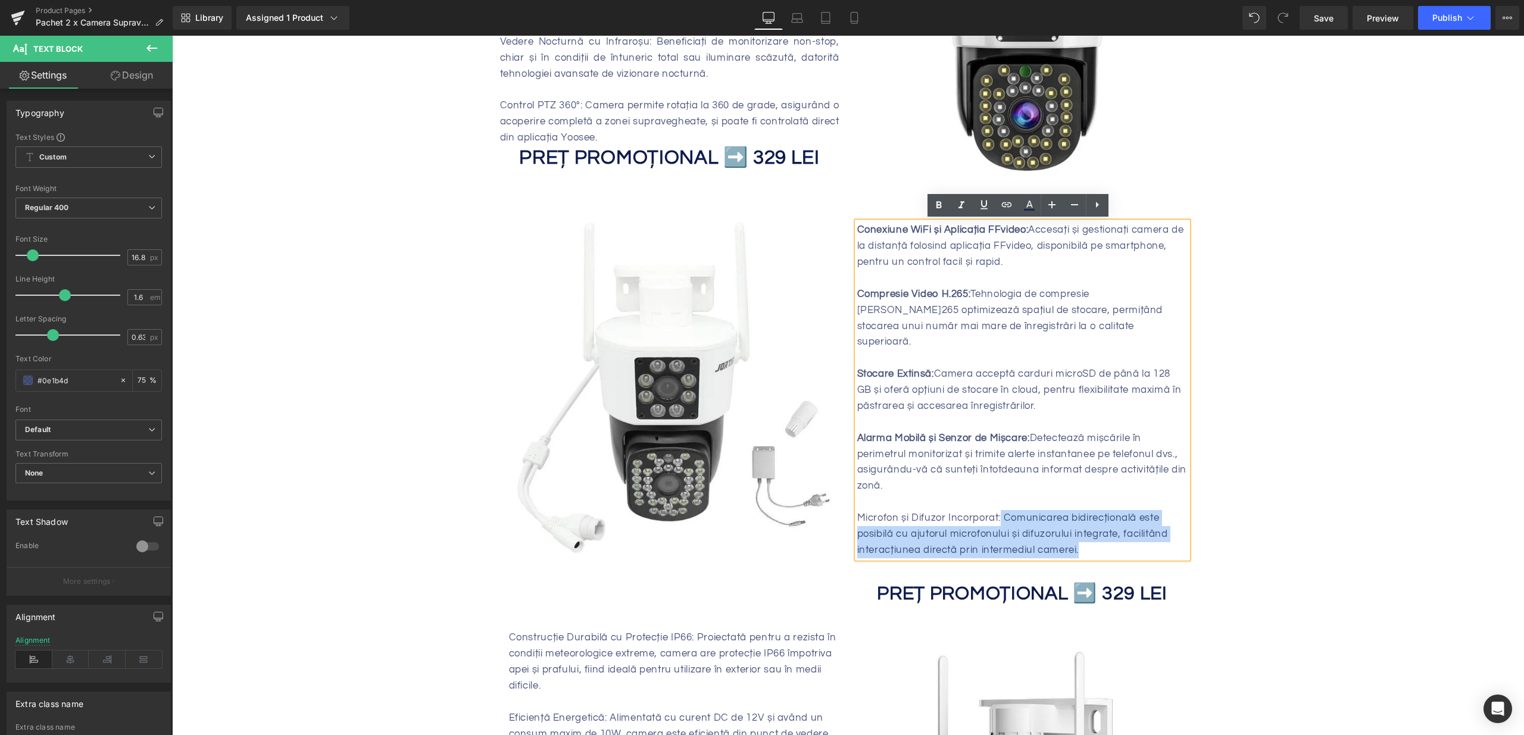
drag, startPoint x: 996, startPoint y: 502, endPoint x: 852, endPoint y: 502, distance: 144.6
click at [857, 510] on p "Microfon și Difuzor Incorporat: Comunicarea bidirecțională este posibilă cu aju…" at bounding box center [1022, 534] width 330 height 48
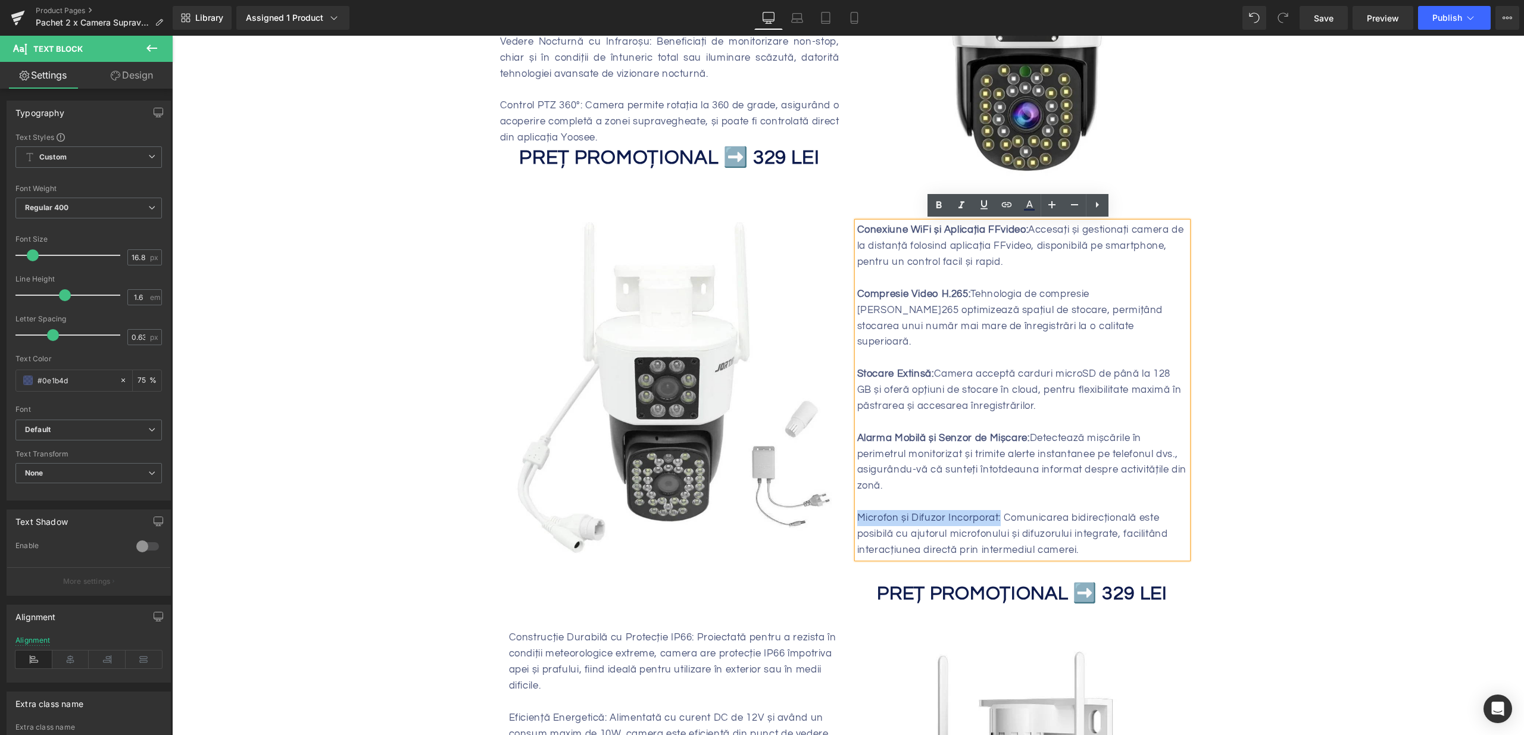
drag, startPoint x: 857, startPoint y: 501, endPoint x: 994, endPoint y: 498, distance: 137.6
click at [994, 510] on p "Microfon și Difuzor Incorporat: Comunicarea bidirecțională este posibilă cu aju…" at bounding box center [1022, 534] width 330 height 48
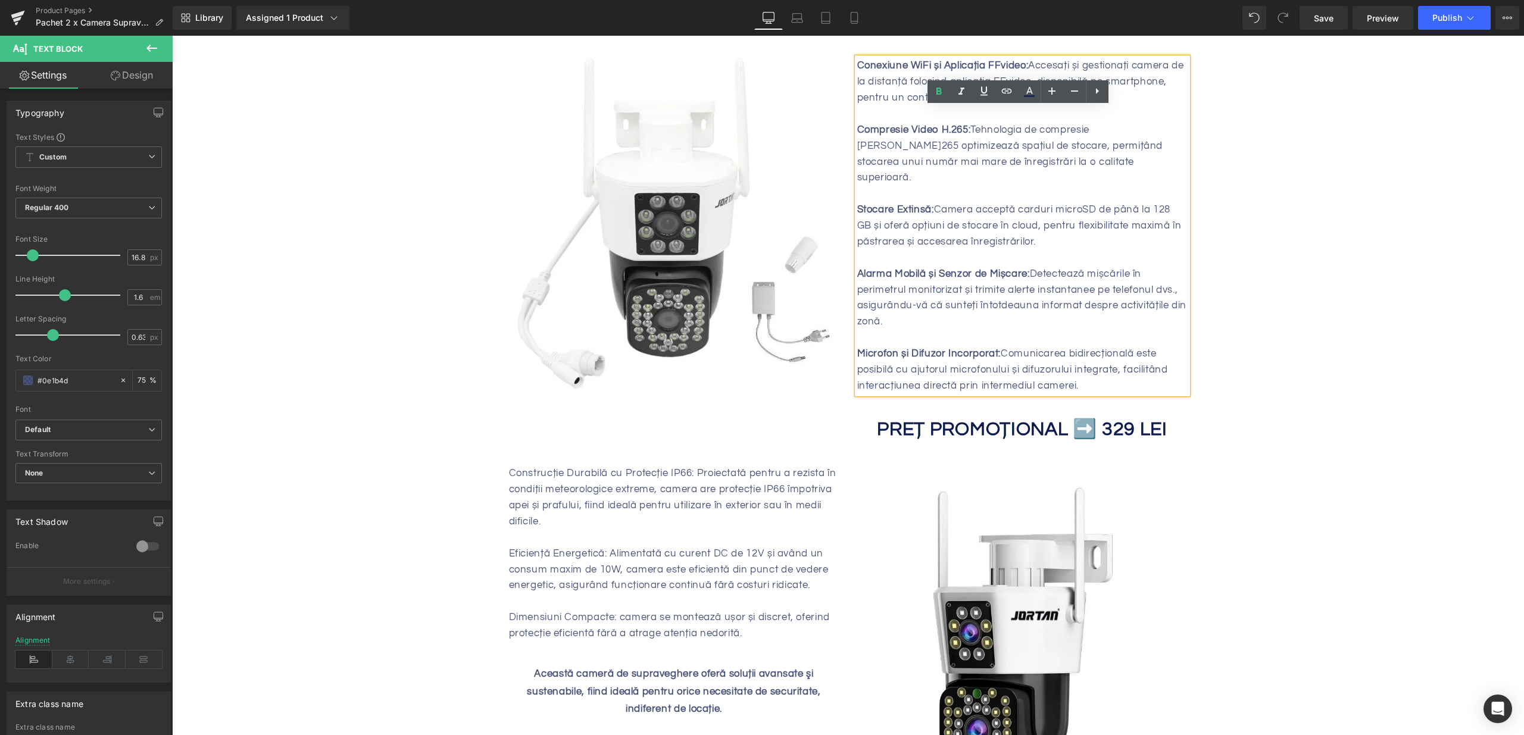
scroll to position [842, 0]
click at [689, 480] on div "Construcție Durabilă cu Protecție IP66: Proiectată pentru a rezista în condiții…" at bounding box center [674, 554] width 330 height 176
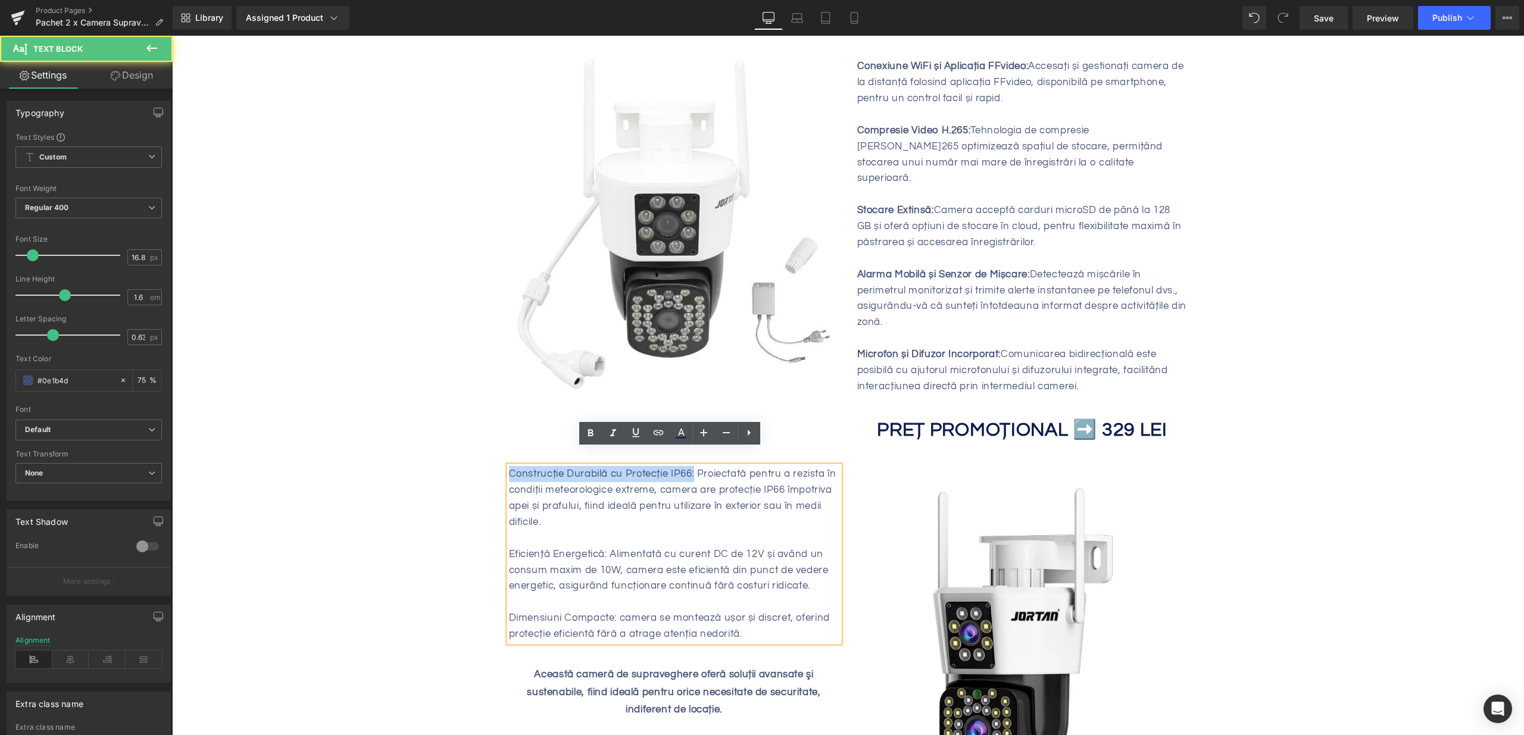
drag, startPoint x: 690, startPoint y: 457, endPoint x: 495, endPoint y: 459, distance: 194.7
click at [495, 459] on div "Image Conexiune WiFi și Aplicația FFvideo: Accesați și gestionați camera de la …" at bounding box center [848, 419] width 714 height 759
drag, startPoint x: 614, startPoint y: 484, endPoint x: 621, endPoint y: 502, distance: 19.2
click at [614, 484] on div "Construcție Durabilă cu Protecție IP66: Proiectată pentru a rezista în condiții…" at bounding box center [674, 554] width 330 height 176
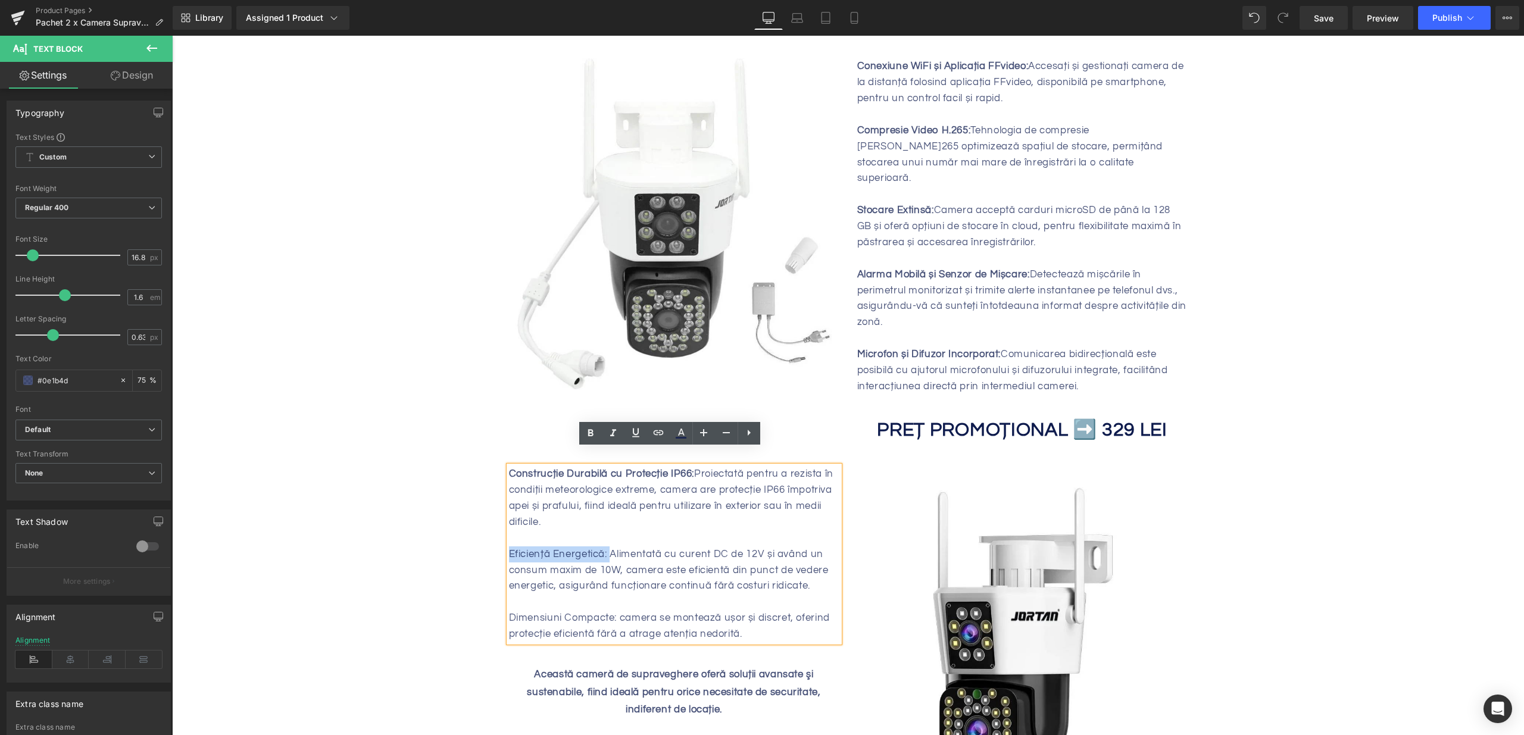
drag, startPoint x: 568, startPoint y: 537, endPoint x: 493, endPoint y: 538, distance: 75.0
click at [493, 538] on div "Image Conexiune WiFi și Aplicația FFvideo: Accesați și gestionați camera de la …" at bounding box center [848, 419] width 714 height 759
click at [592, 610] on div "Dimensiuni Compacte: camera se montează ușor și discret, oferind protecție efic…" at bounding box center [674, 626] width 330 height 32
drag, startPoint x: 614, startPoint y: 599, endPoint x: 505, endPoint y: 595, distance: 108.4
click at [509, 610] on div "Dimensiuni Compacte: camera se montează ușor și discret, oferind protecție efic…" at bounding box center [674, 626] width 330 height 32
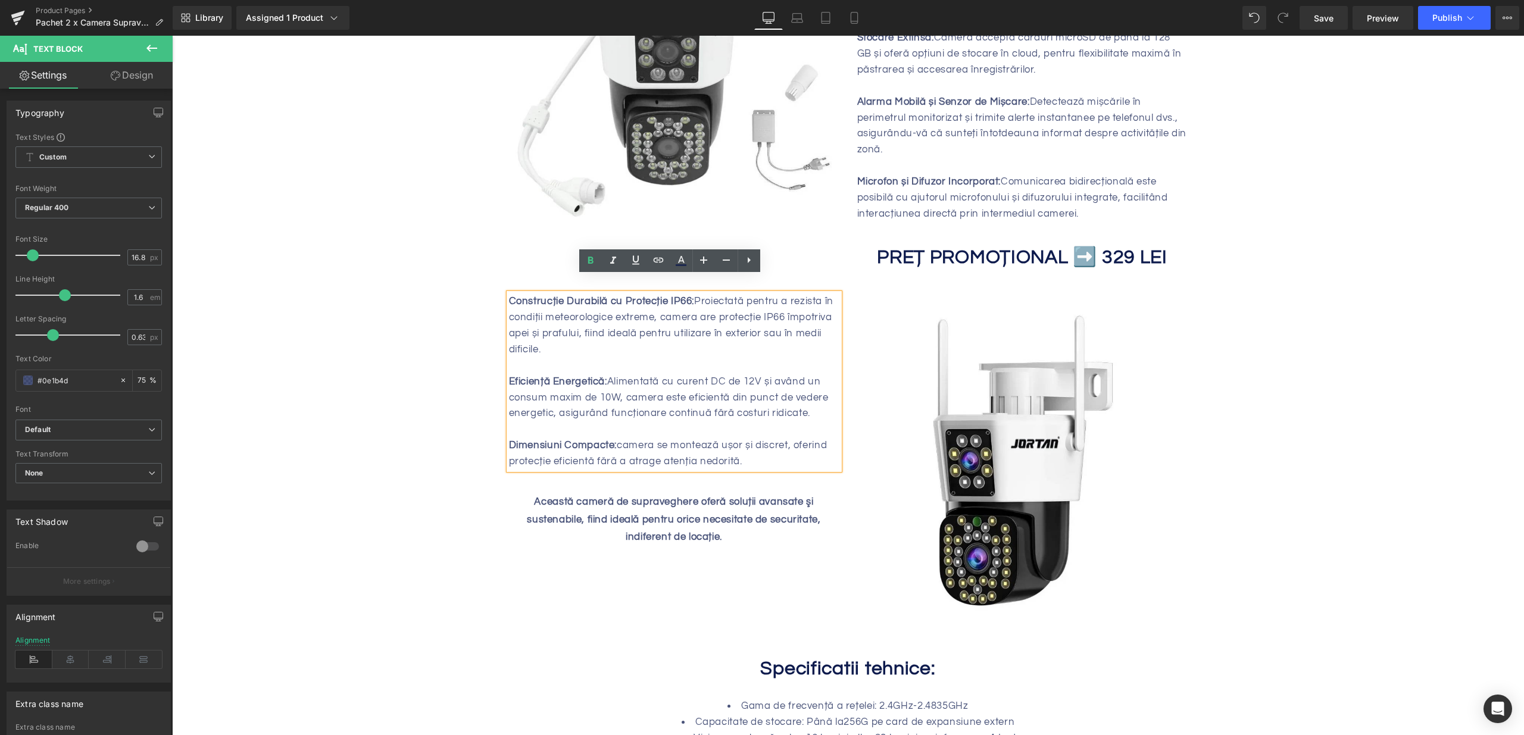
click at [699, 509] on div "Această cameră de supraveghere oferă soluții avansate şi sustenabile, fiind ide…" at bounding box center [674, 519] width 330 height 53
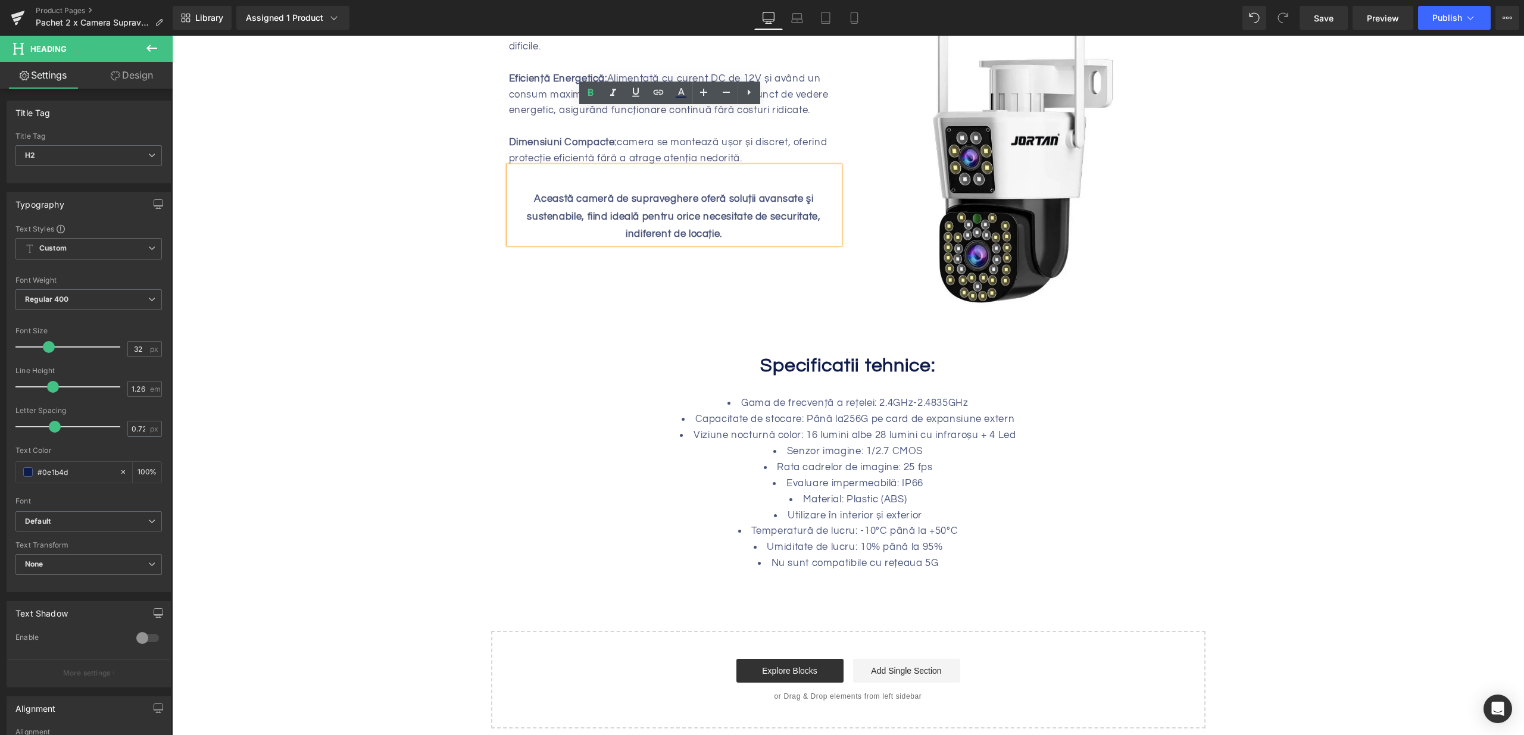
scroll to position [1358, 0]
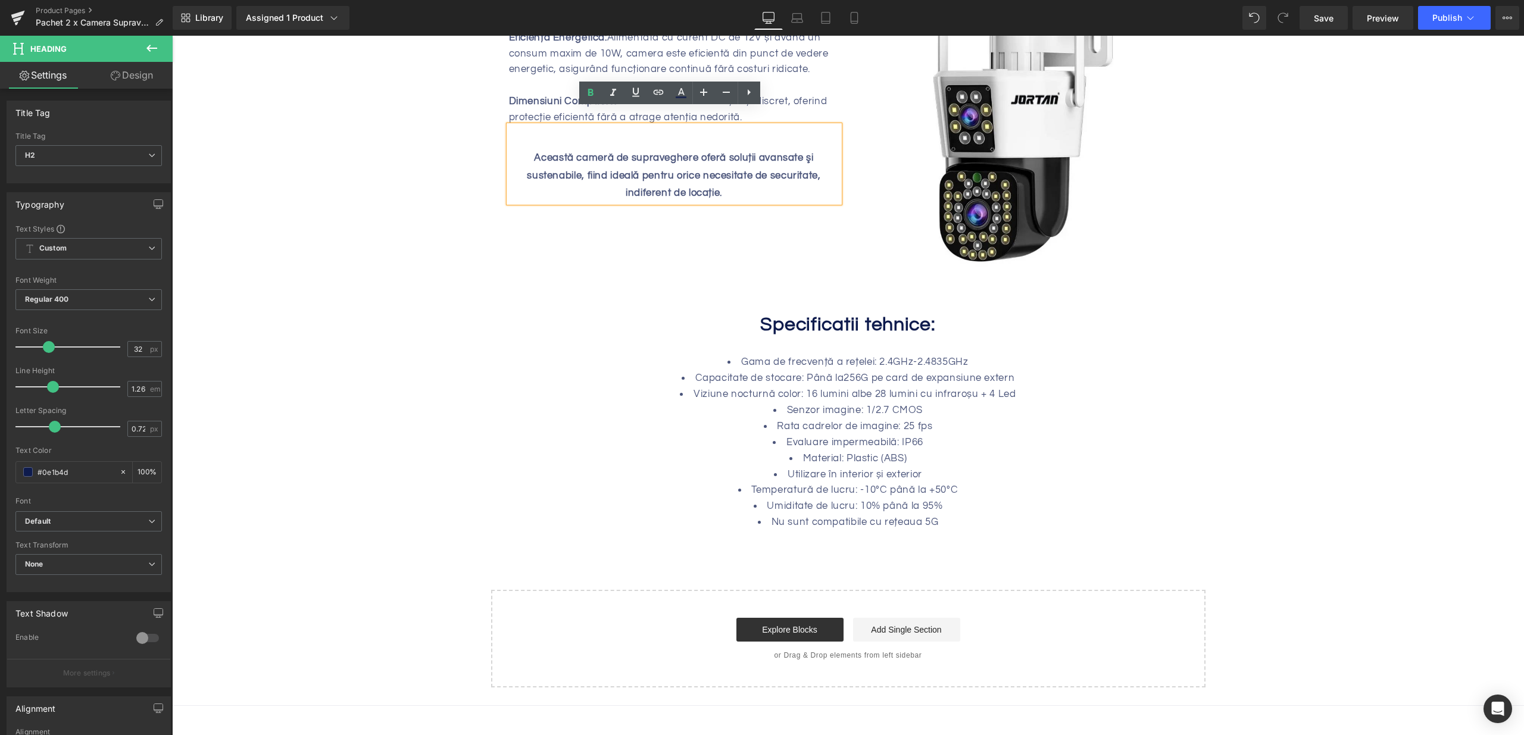
click at [811, 418] on li "Rata cadrelor de imagine: 25 fps" at bounding box center [848, 426] width 1352 height 16
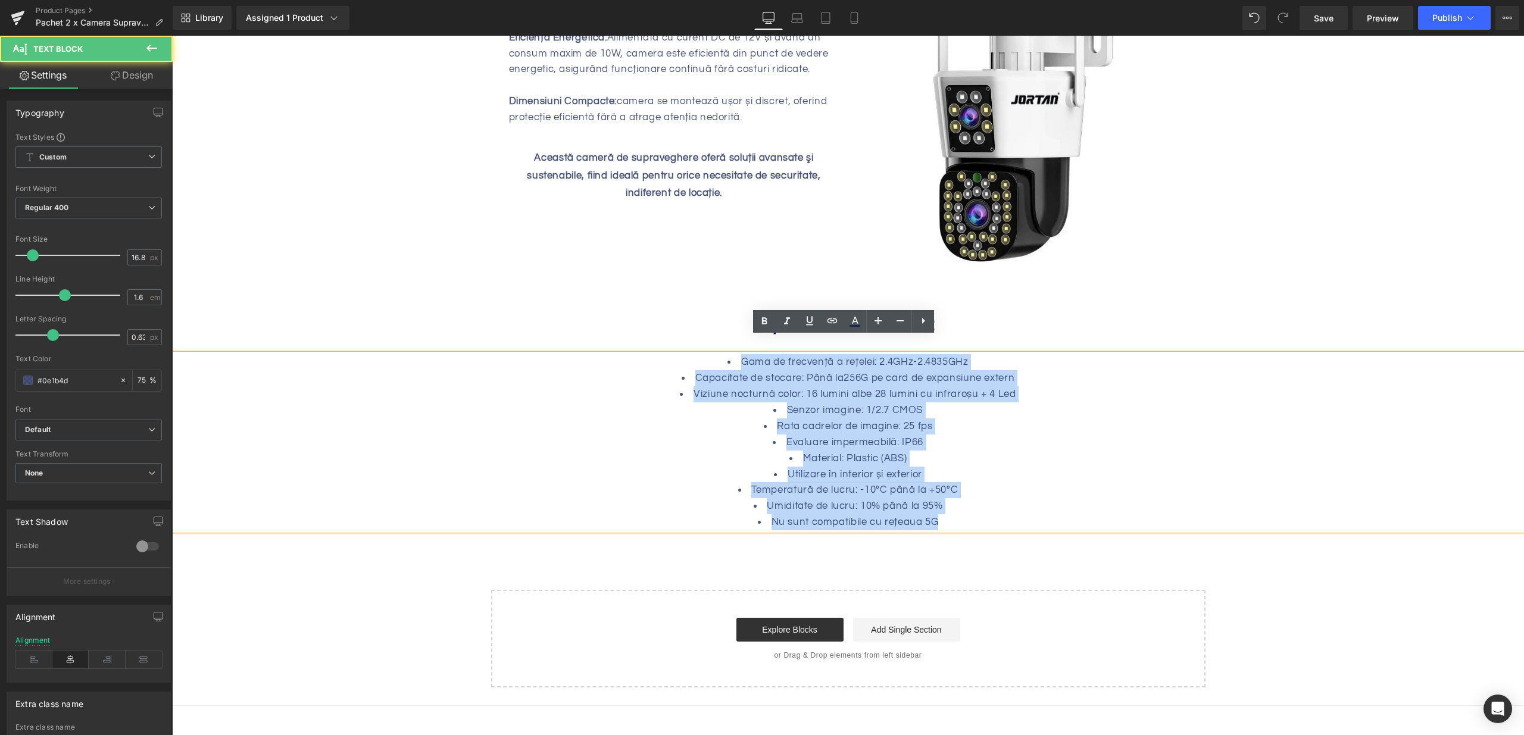
drag, startPoint x: 732, startPoint y: 345, endPoint x: 948, endPoint y: 502, distance: 267.2
click at [948, 502] on ul "Gama de frecvență a rețelei: 2.4GHz-2.4835GHz Capacitate de stocare: Până la256…" at bounding box center [848, 442] width 1352 height 176
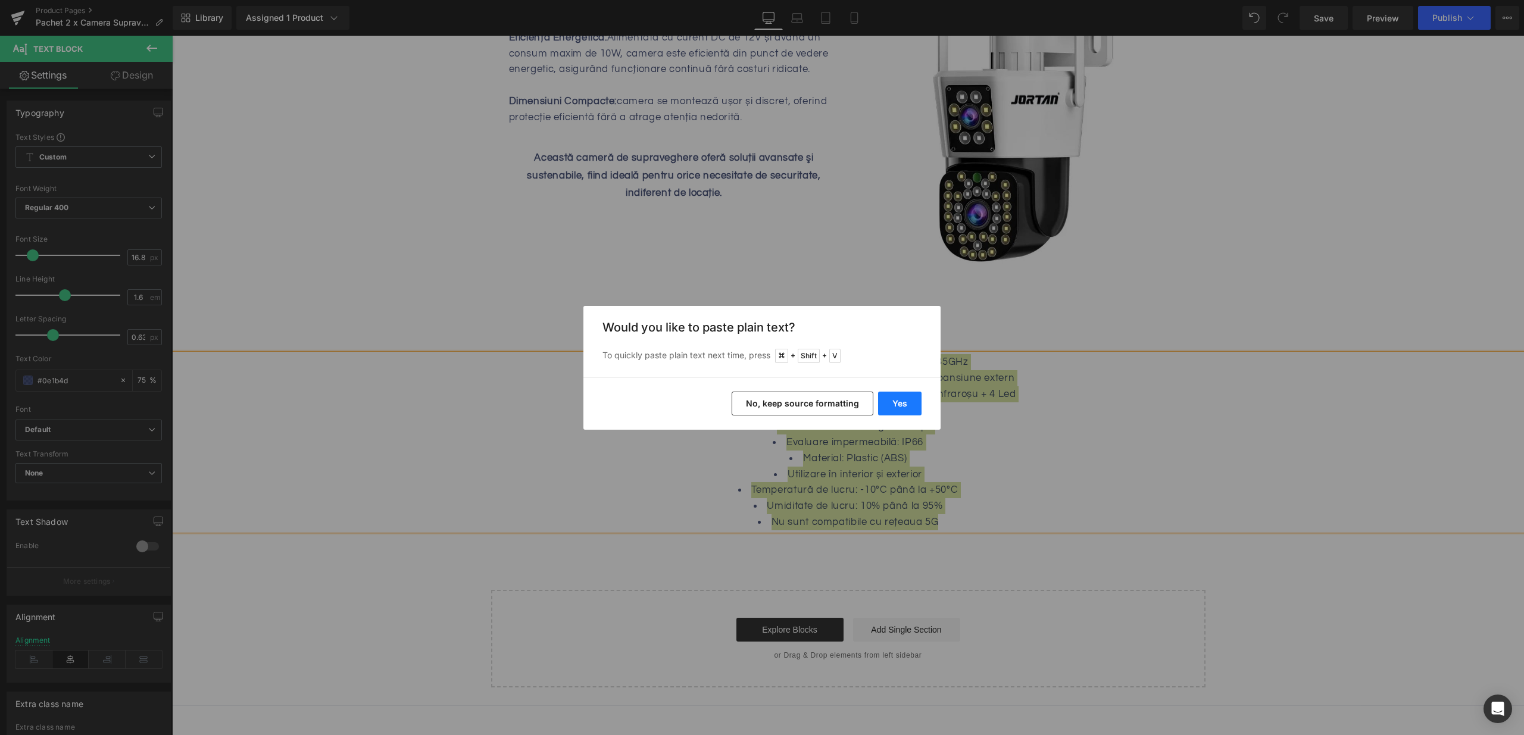
click at [903, 400] on button "Yes" at bounding box center [899, 404] width 43 height 24
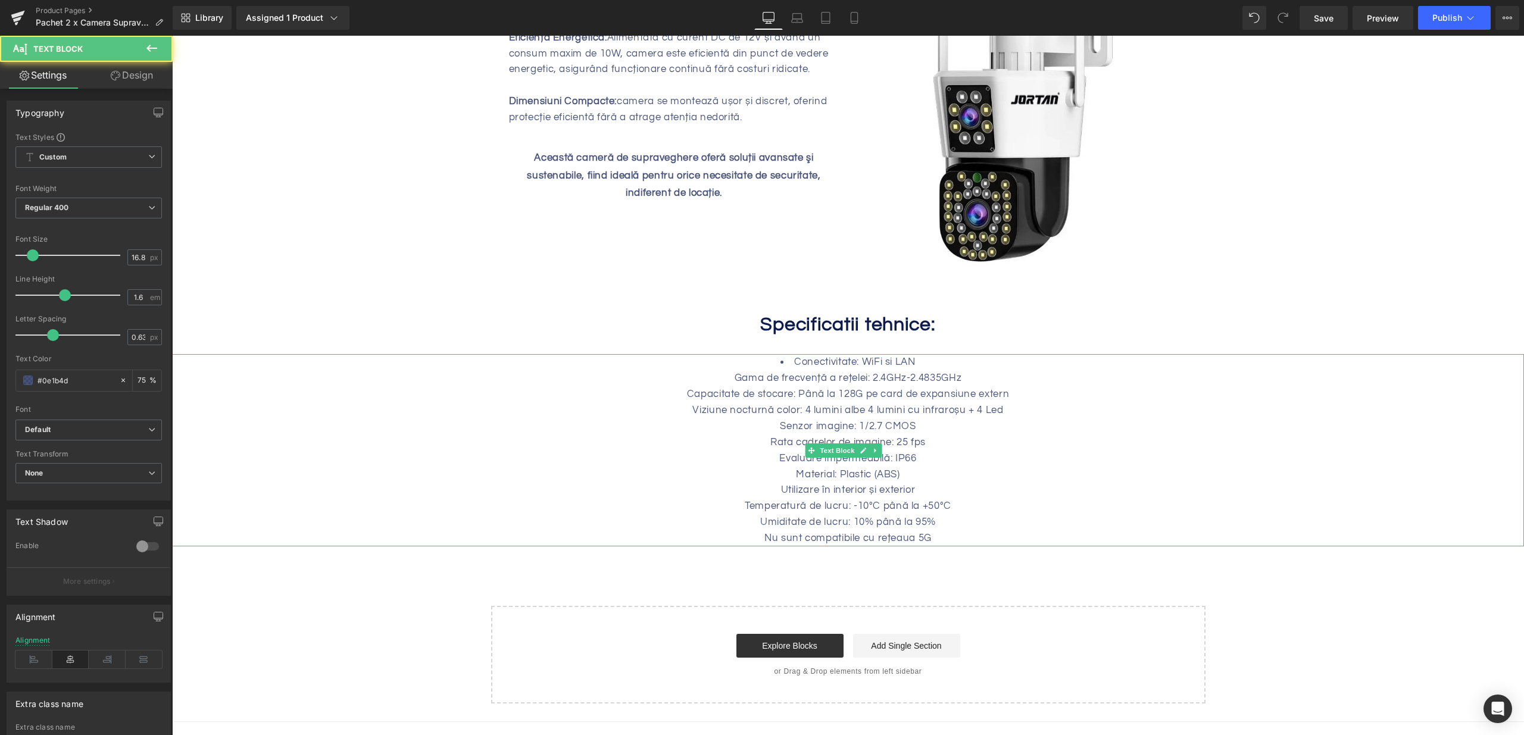
click at [1027, 418] on div "Senzor imagine: 1/2.7 CMOS" at bounding box center [848, 426] width 1352 height 16
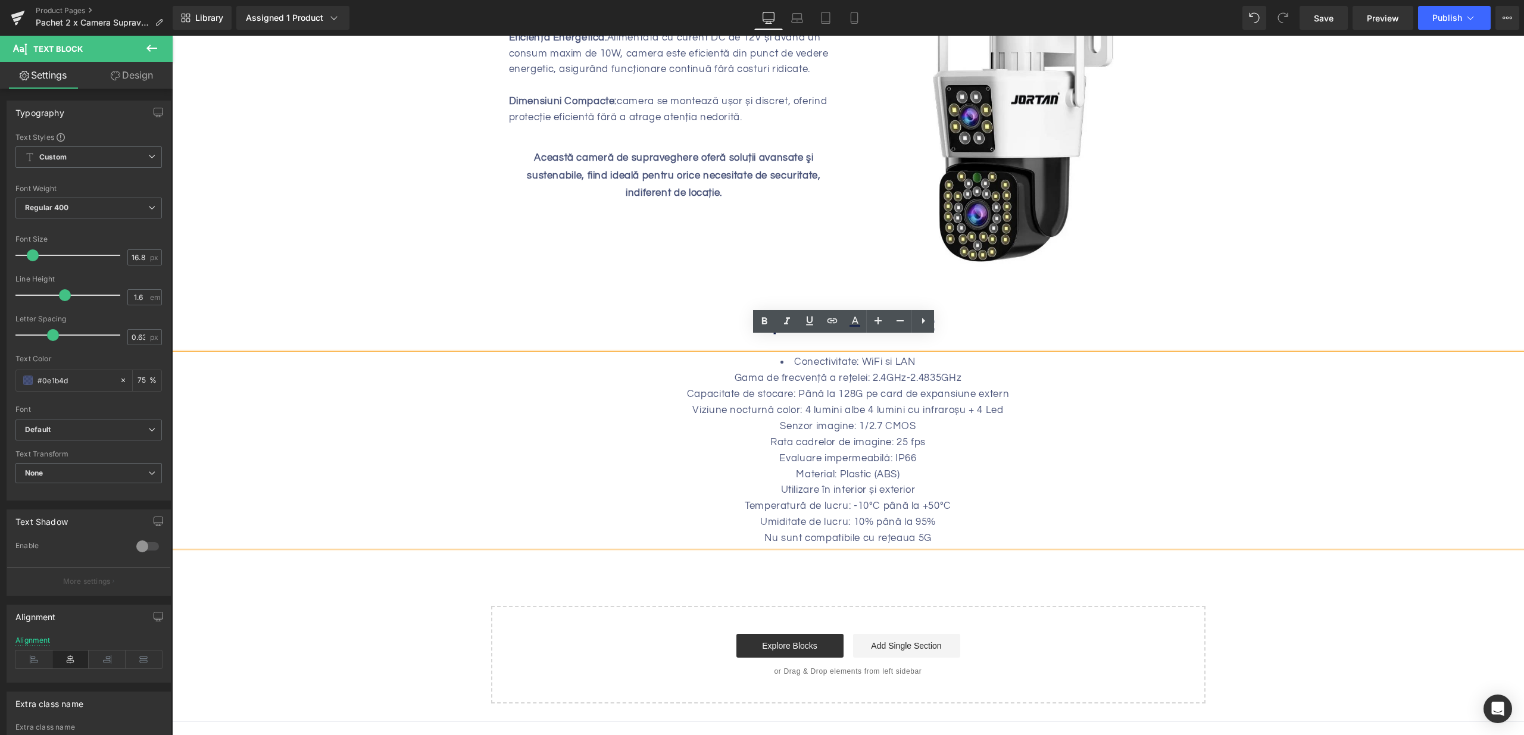
click at [798, 370] on div "Gama de frecvență a rețelei: 2.4GHz-2.4835GHz" at bounding box center [848, 378] width 1352 height 16
click at [929, 321] on icon at bounding box center [923, 321] width 14 height 14
click at [919, 321] on icon at bounding box center [923, 321] width 14 height 14
click at [886, 435] on li "Rata cadrelor de imagine: 25 fps" at bounding box center [848, 443] width 1352 height 16
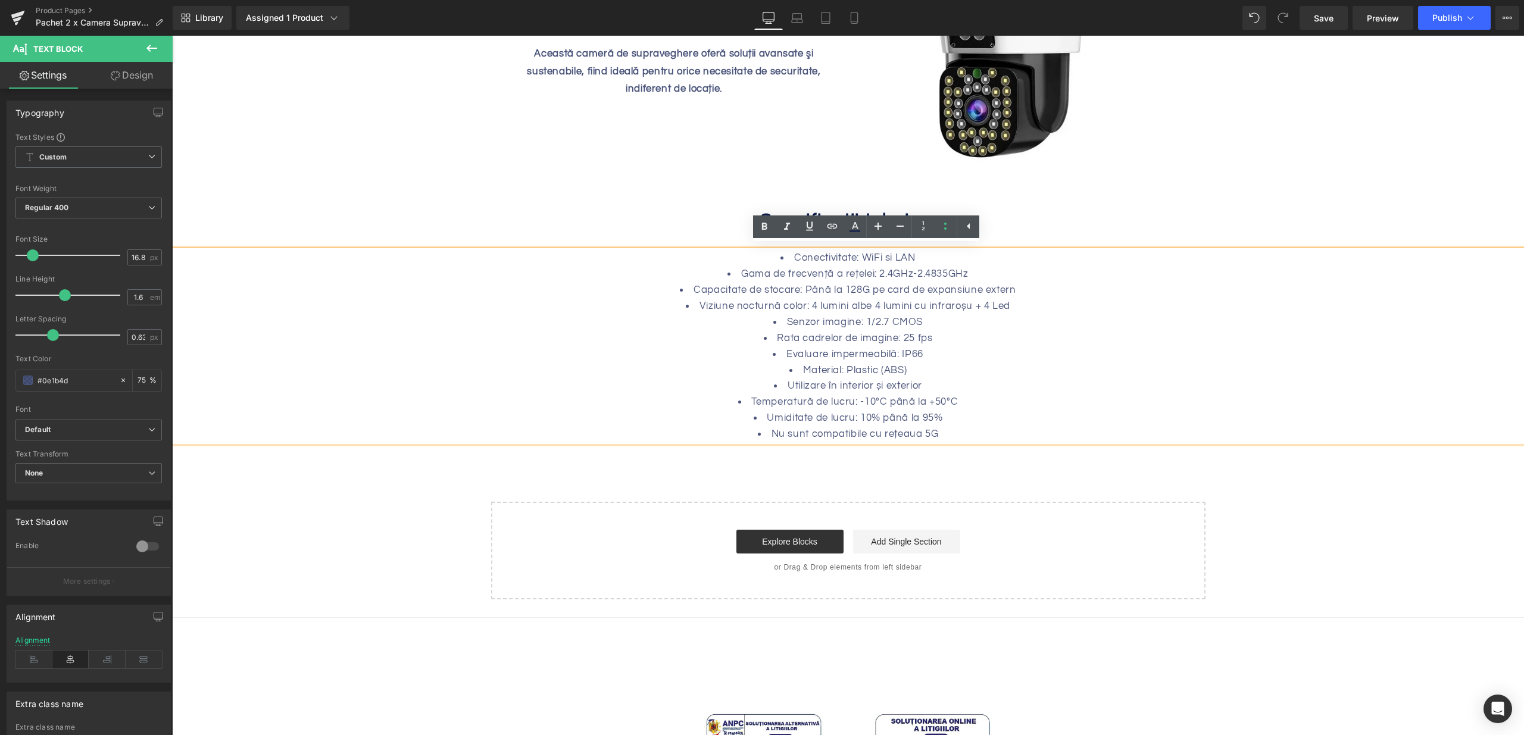
scroll to position [1418, 0]
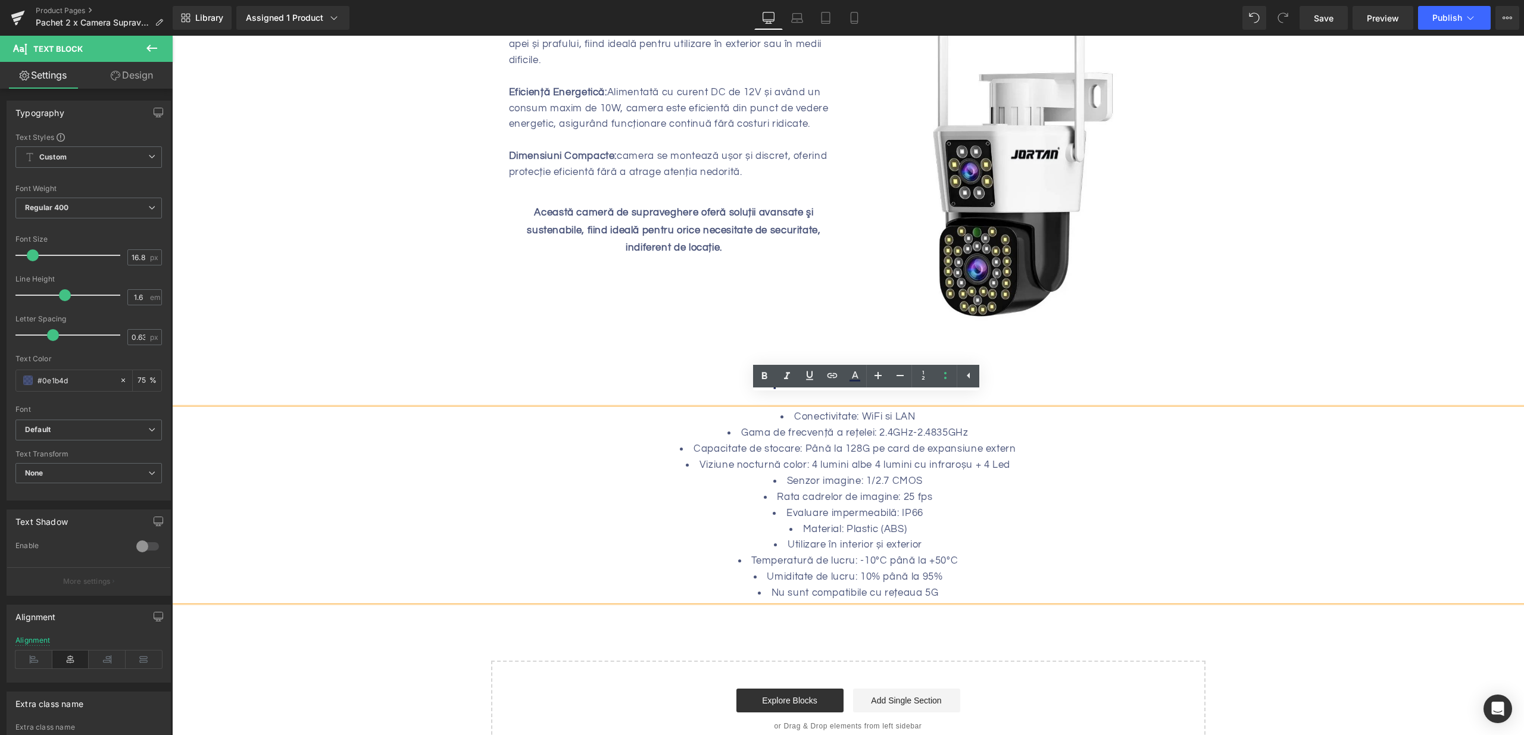
click at [1080, 368] on h2 "Specificatii tehnice:" at bounding box center [848, 380] width 1352 height 24
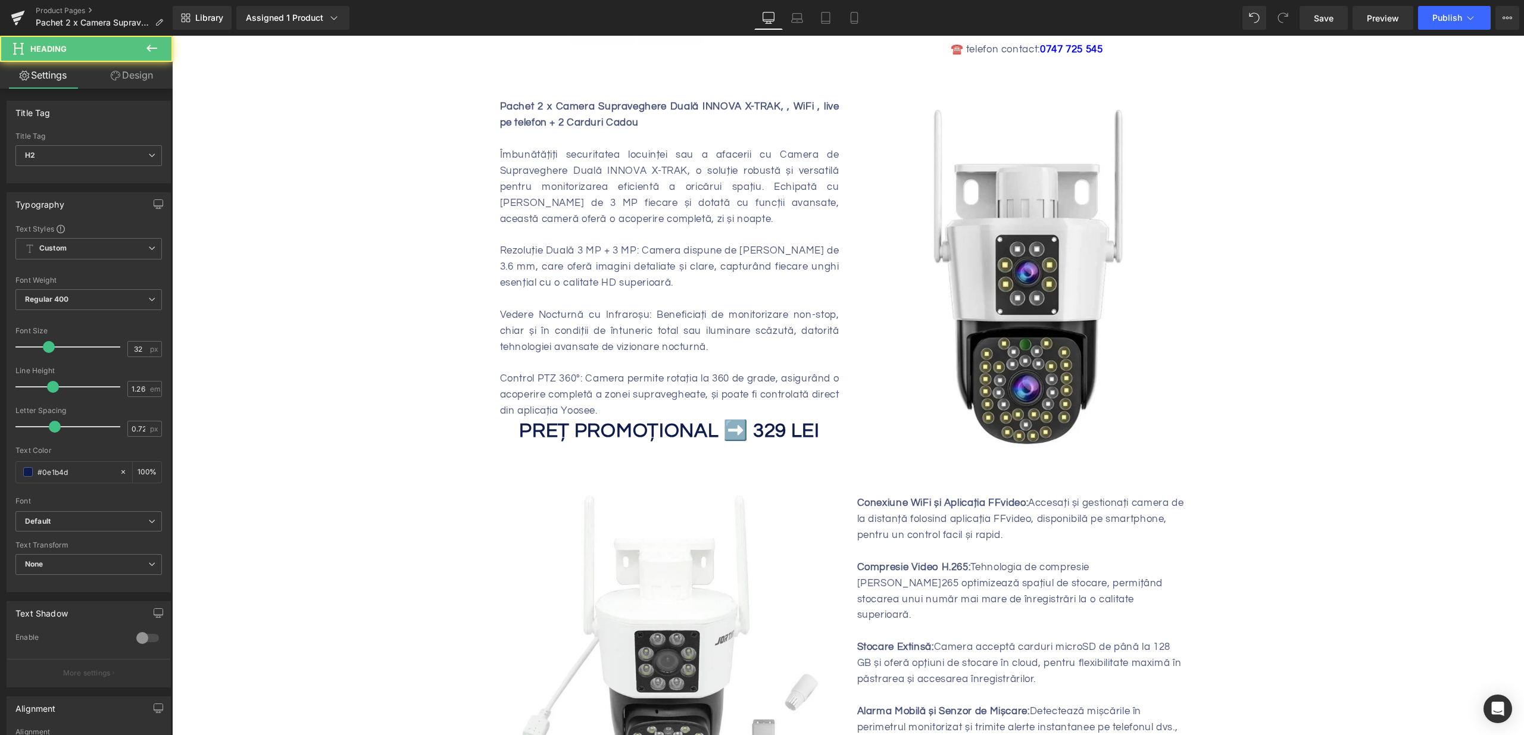
scroll to position [126, 0]
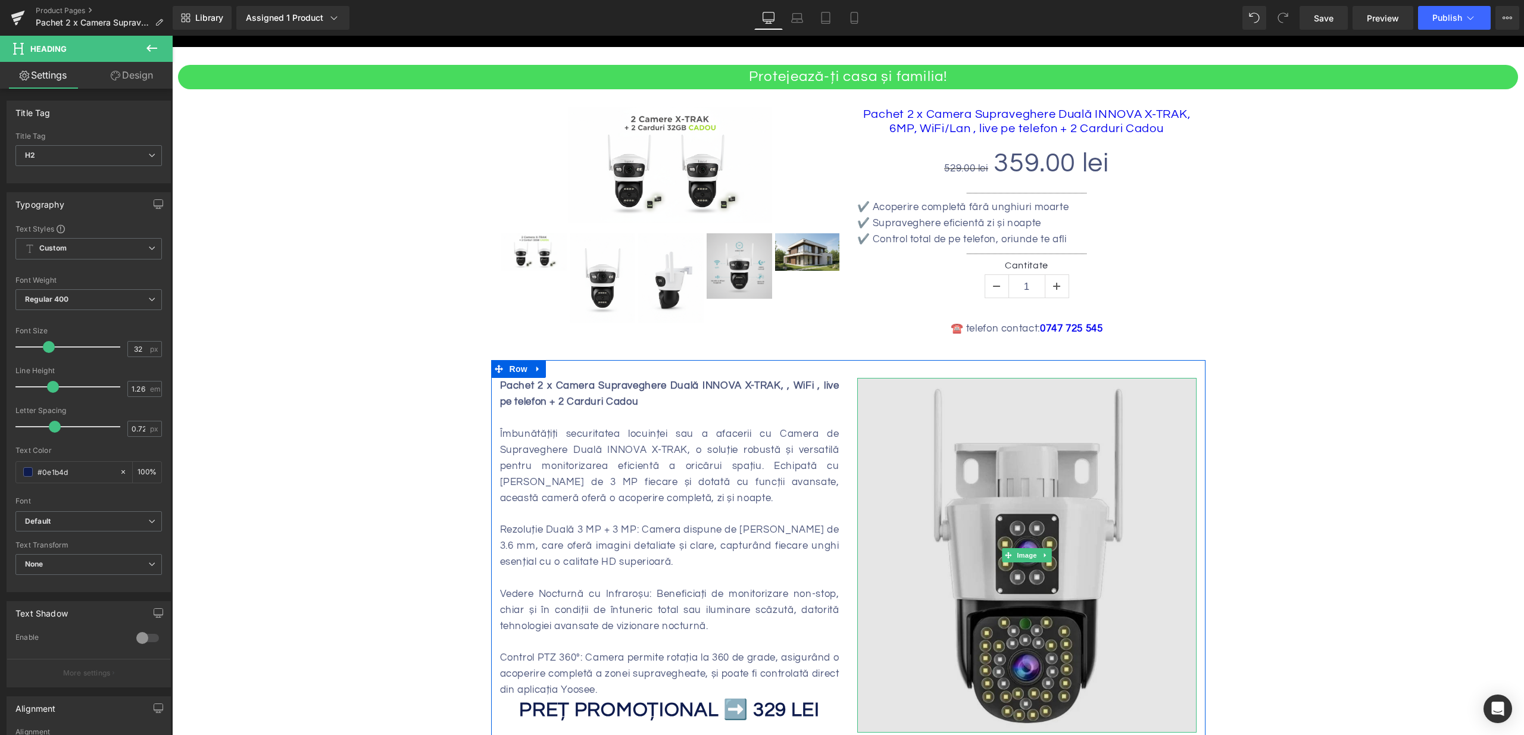
click at [1083, 486] on img at bounding box center [1026, 555] width 339 height 355
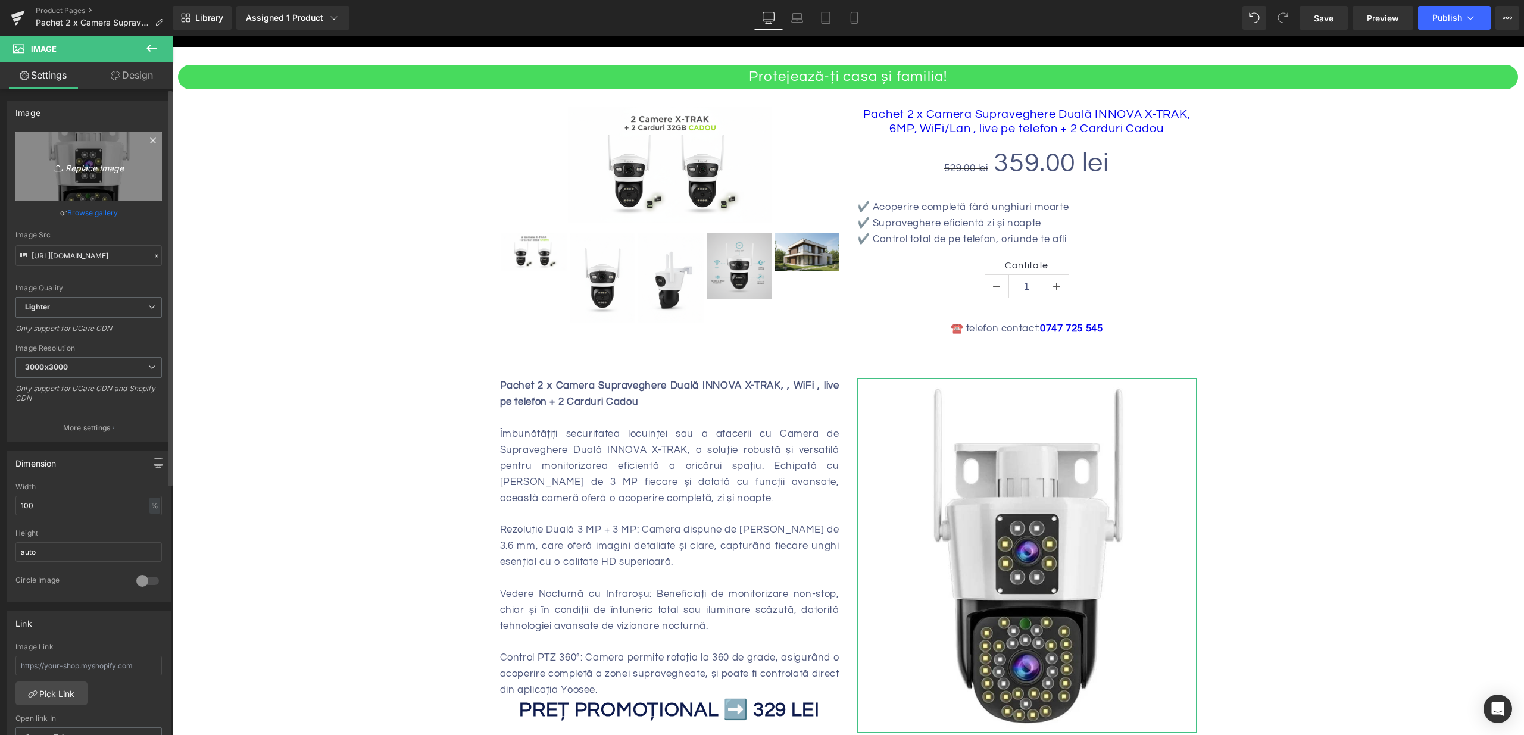
click at [77, 165] on icon "Replace Image" at bounding box center [88, 166] width 95 height 15
type input "C:\fakepath\pachet-2-x-supraveghere-duala-jortan-4-6mp-wifi-cu-functionalitate-…"
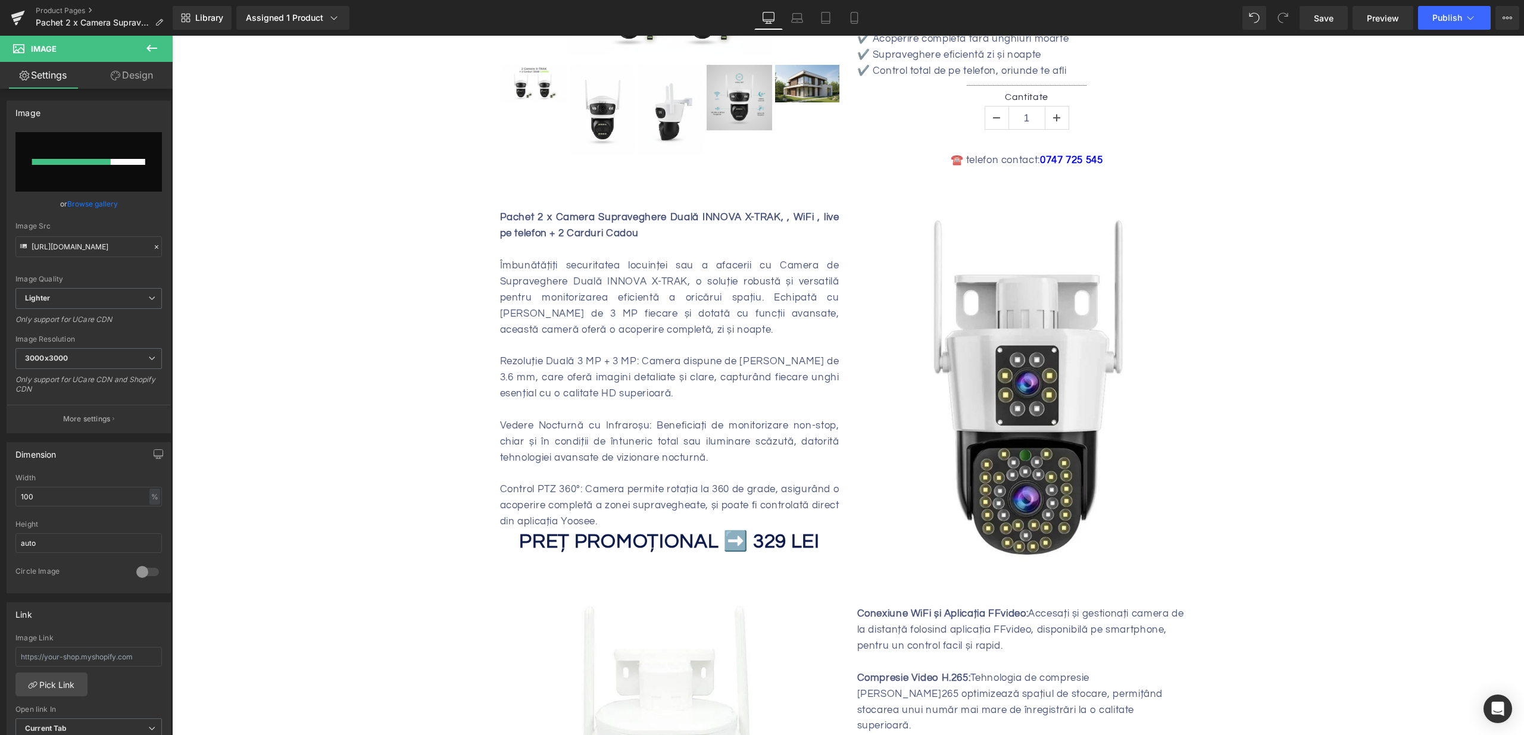
scroll to position [0, 0]
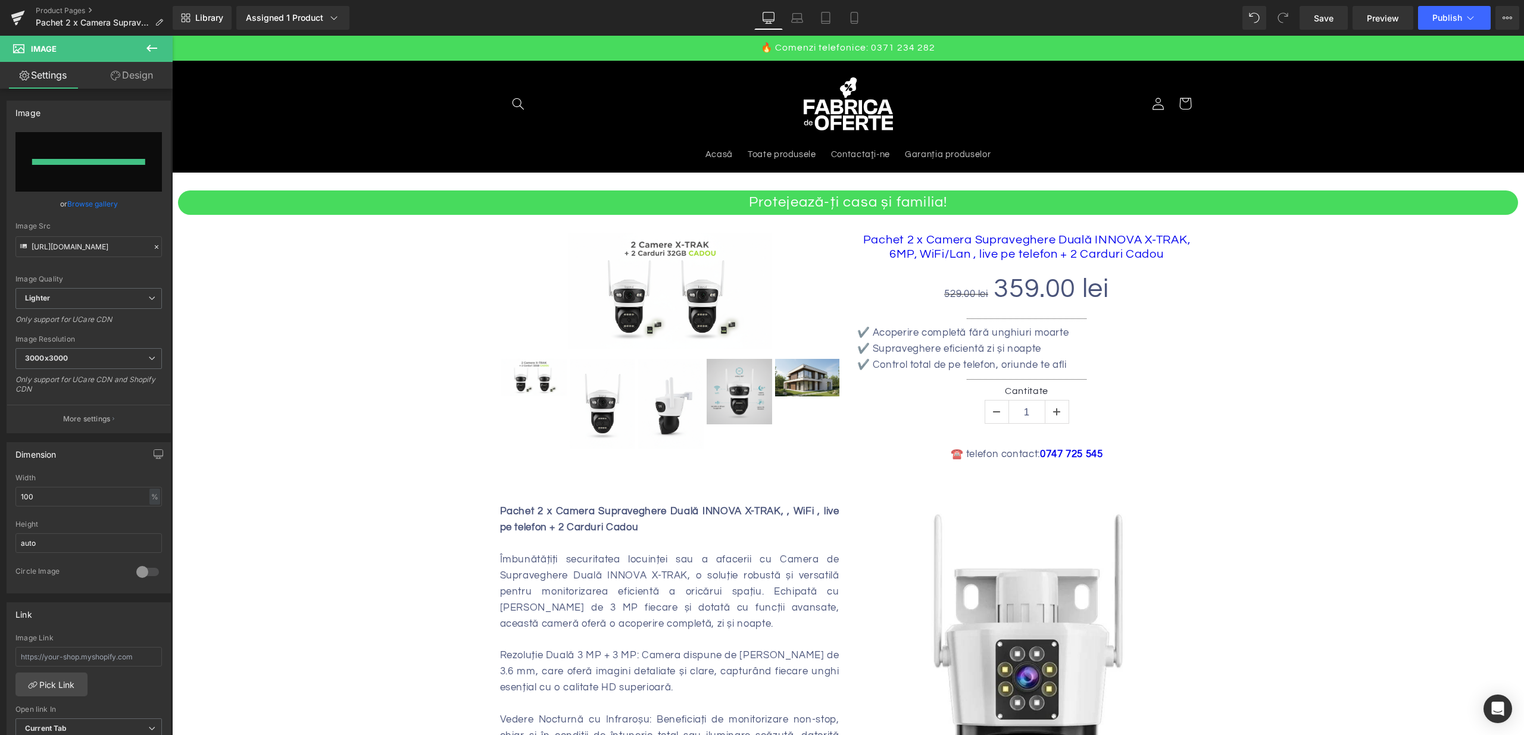
type input "https://ucarecdn.com/11669bb3-0c2d-41c2-bcb5-4f978a9dc768/-/format/auto/-/previ…"
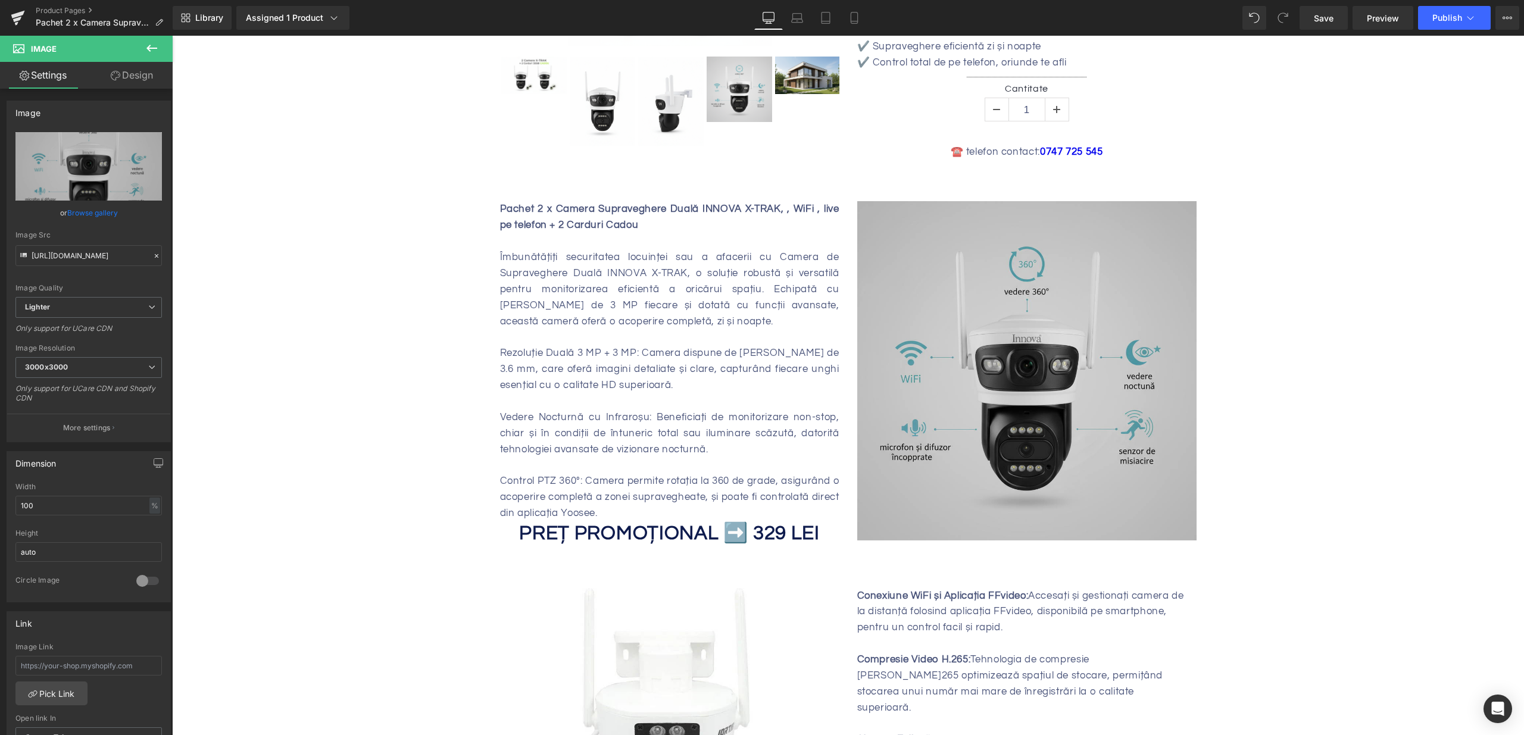
scroll to position [367, 0]
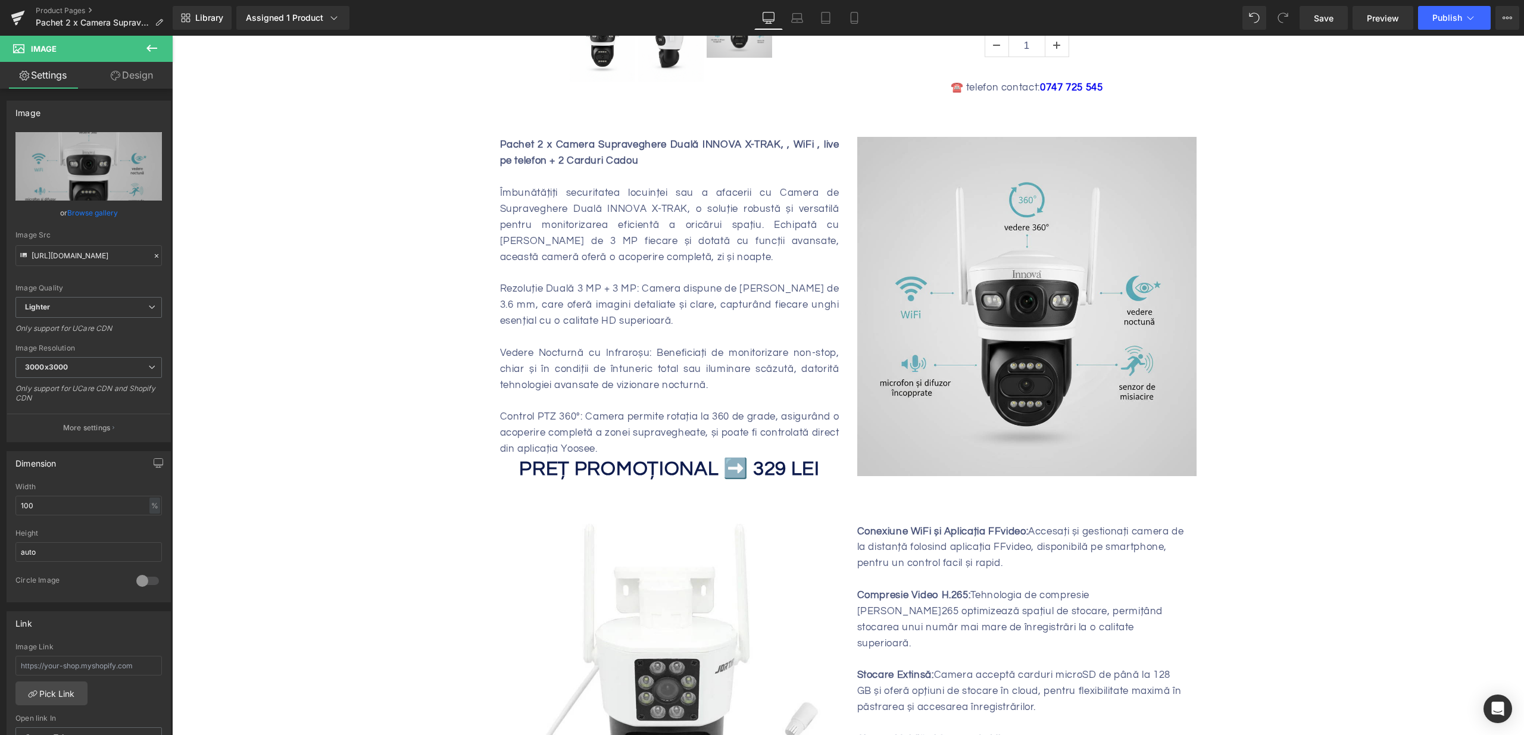
click at [771, 473] on strong "PREȚ PROMOȚIONAL ➡️ 329 LEI" at bounding box center [669, 469] width 301 height 20
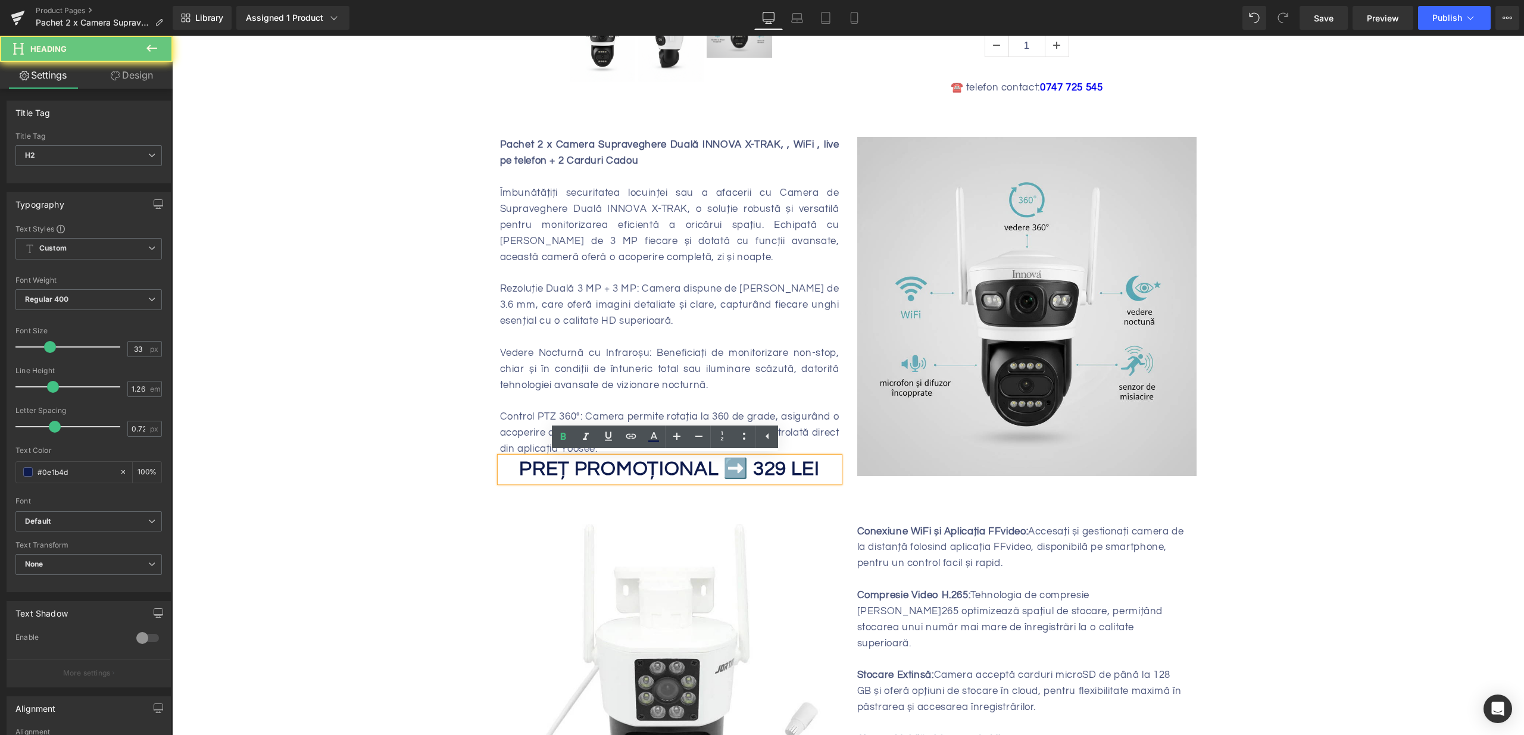
click at [770, 462] on strong "PREȚ PROMOȚIONAL ➡️ 329 LEI" at bounding box center [669, 469] width 301 height 20
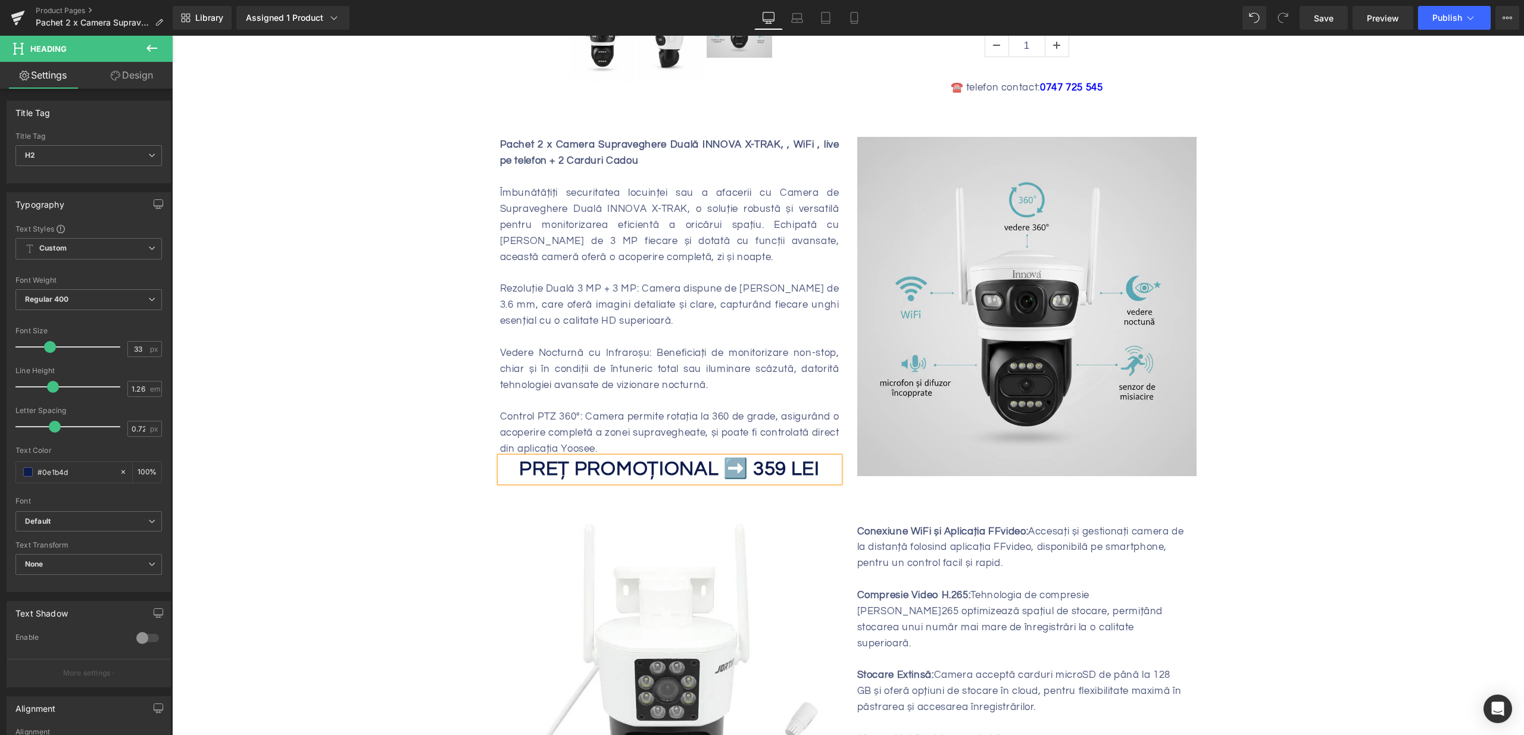
click at [604, 254] on div "Îmbunătățiți securitatea locuinței sau a afacerii cu Camera de Supraveghere Dua…" at bounding box center [669, 225] width 339 height 80
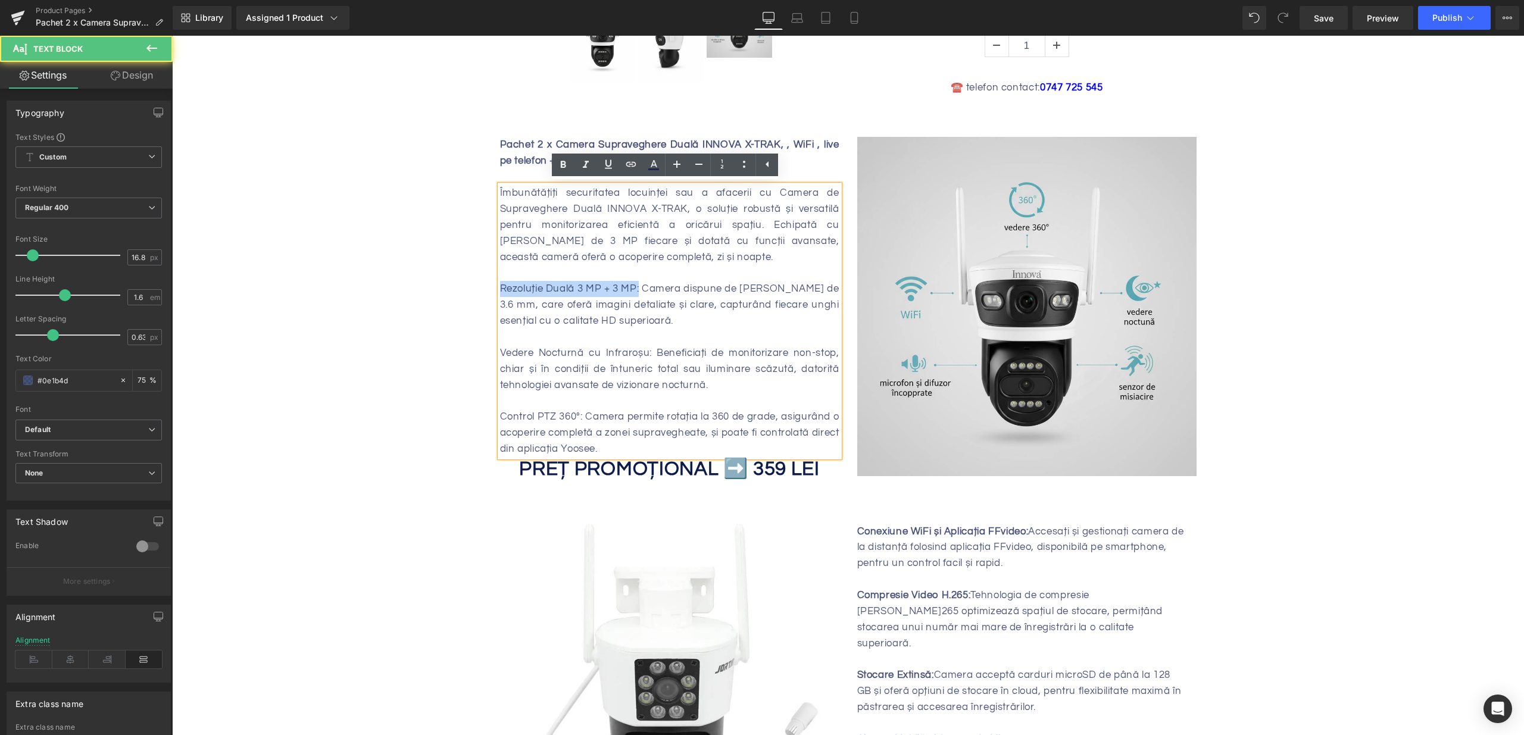
drag, startPoint x: 641, startPoint y: 286, endPoint x: 470, endPoint y: 288, distance: 170.9
click at [470, 288] on div "Protejează-ți casa și familia! Heading Sale Off (P) Image" at bounding box center [848, 745] width 1352 height 1879
click at [627, 319] on div "Rezoluție Duală 3 MP + 3 MP: Camera dispune de două lentile de 3.6 mm, care ofe…" at bounding box center [669, 305] width 339 height 48
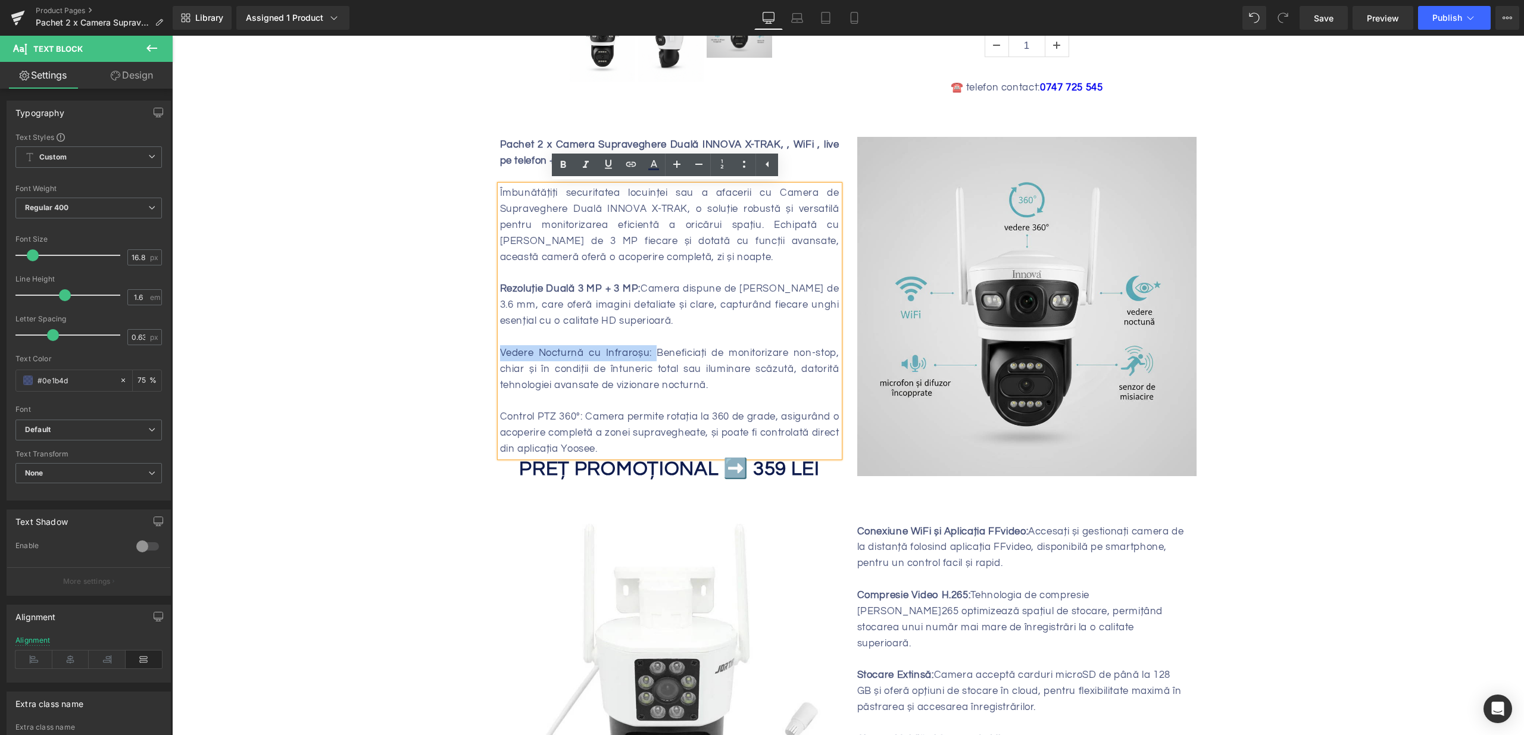
drag, startPoint x: 649, startPoint y: 354, endPoint x: 459, endPoint y: 358, distance: 189.9
click at [459, 358] on div "Protejează-ți casa și familia! Heading Sale Off (P) Image" at bounding box center [848, 745] width 1352 height 1879
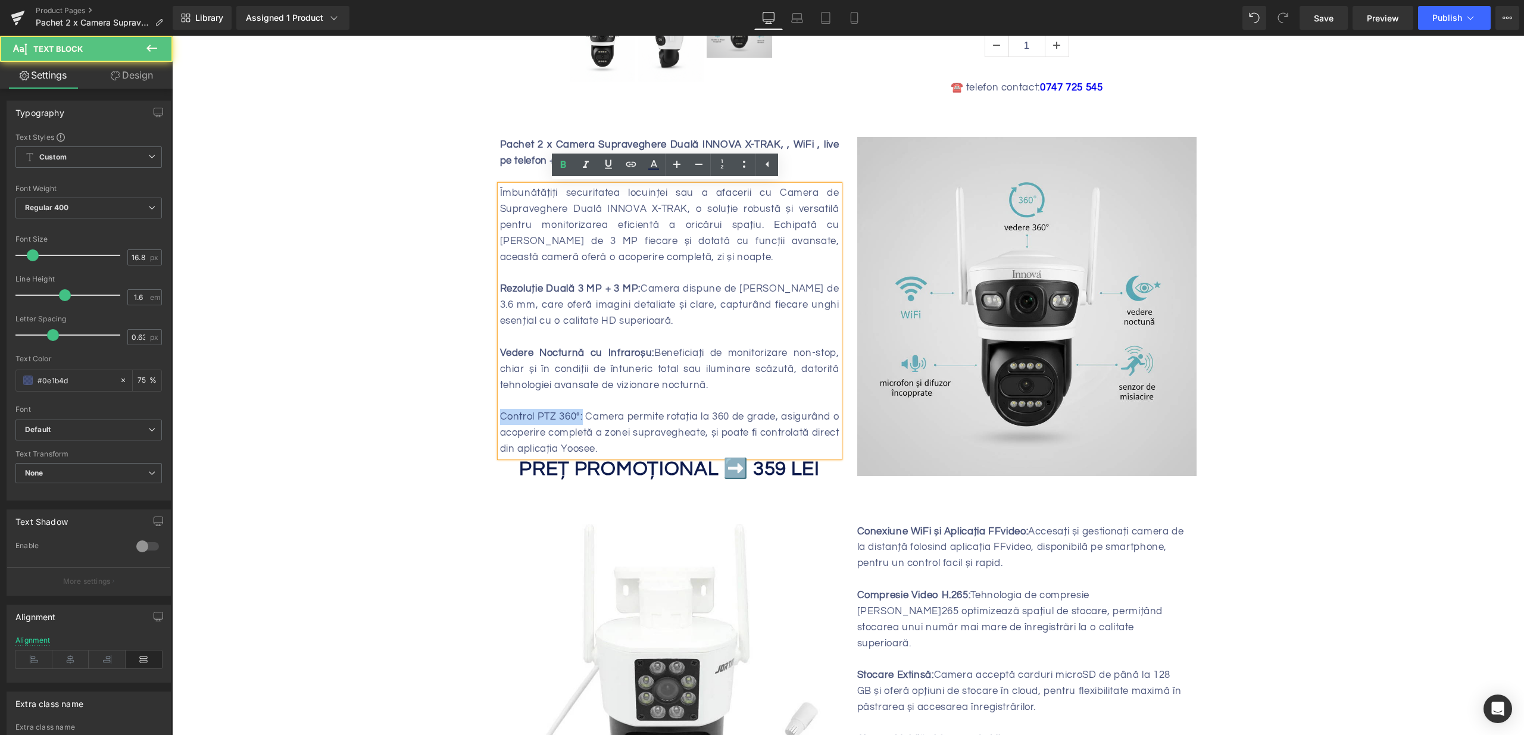
drag, startPoint x: 579, startPoint y: 414, endPoint x: 462, endPoint y: 414, distance: 117.3
click at [462, 414] on div "Protejează-ți casa și familia! Heading Sale Off (P) Image" at bounding box center [848, 745] width 1352 height 1879
click at [695, 390] on div "Vedere Nocturnă cu Infraroșu: Beneficiați de monitorizare non-stop, chiar și în…" at bounding box center [669, 369] width 339 height 48
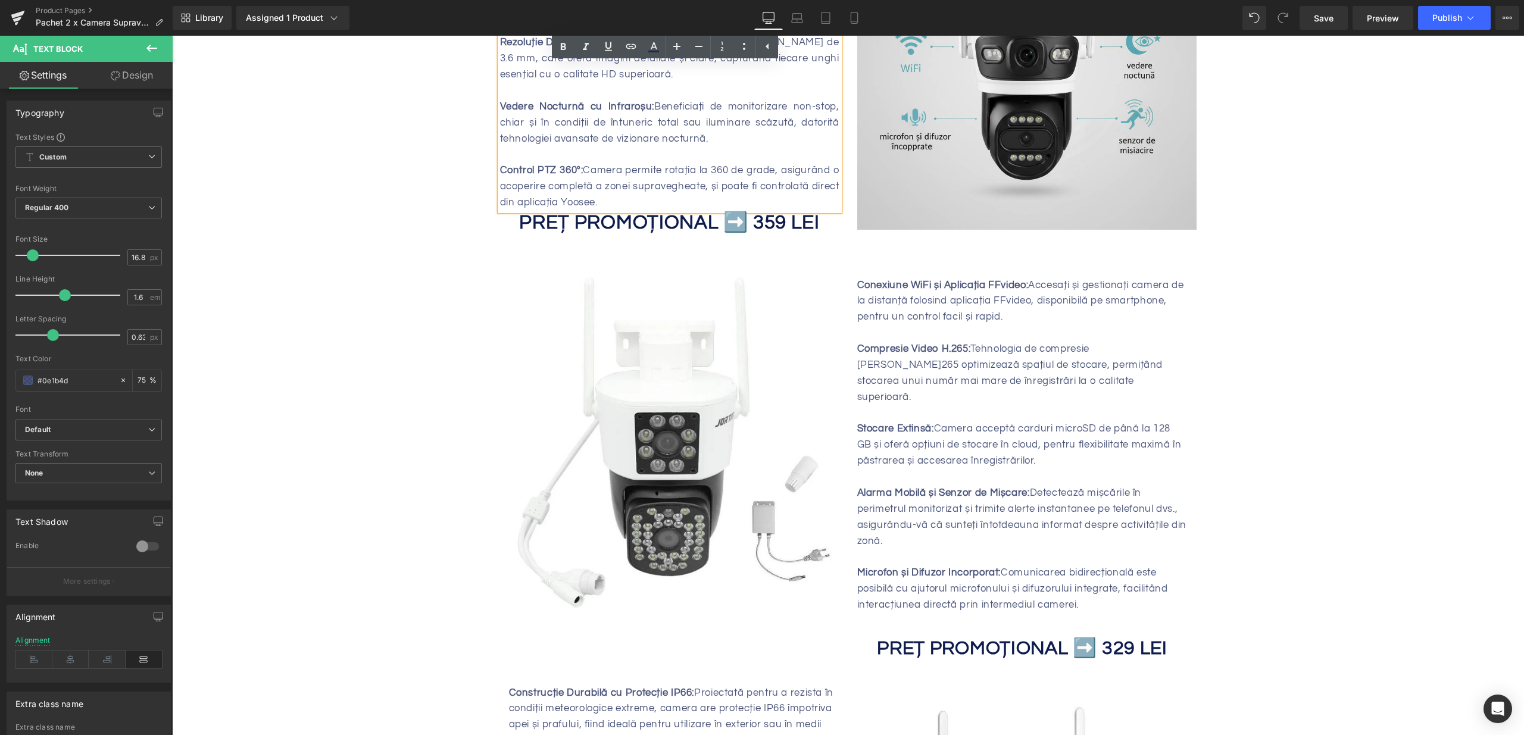
scroll to position [610, 0]
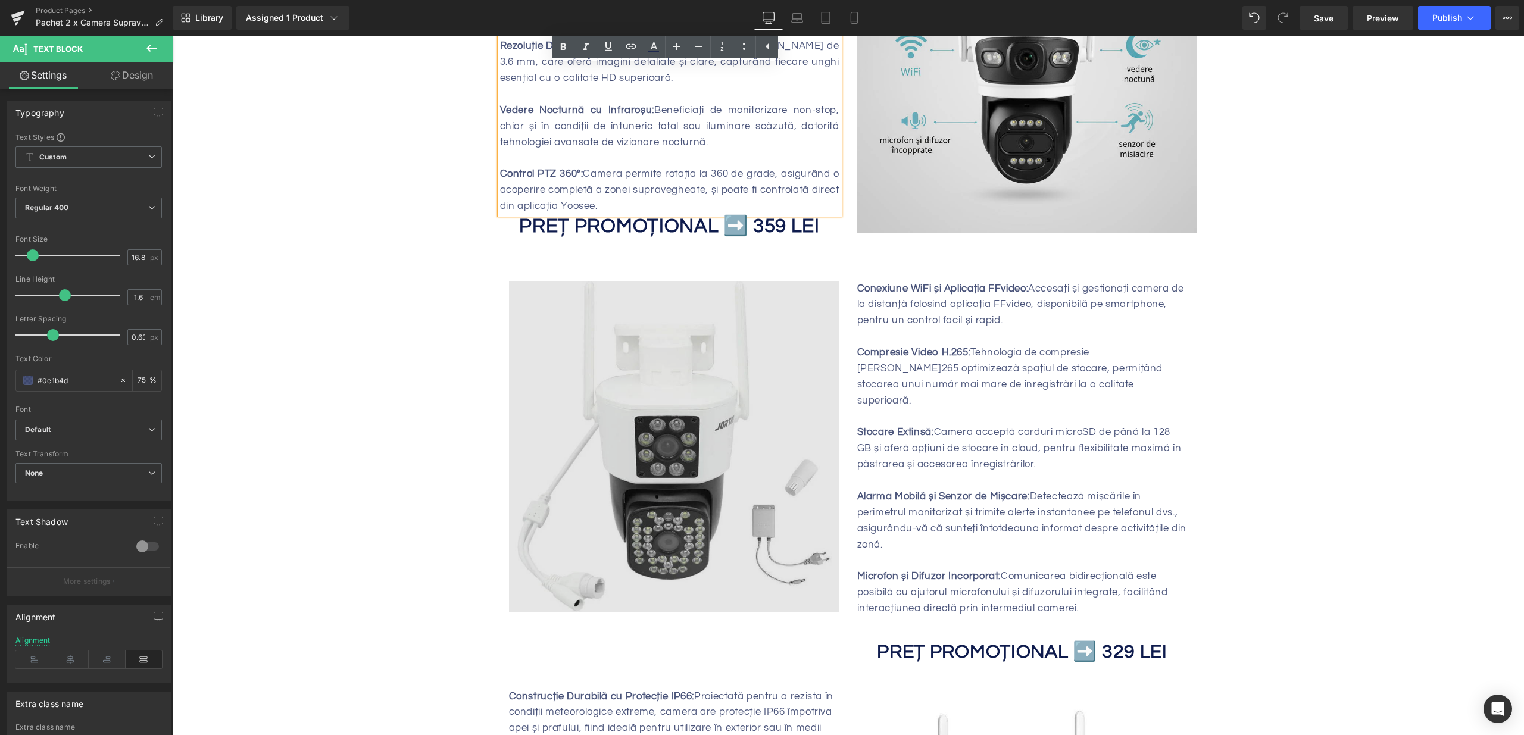
click at [693, 391] on img at bounding box center [674, 446] width 330 height 331
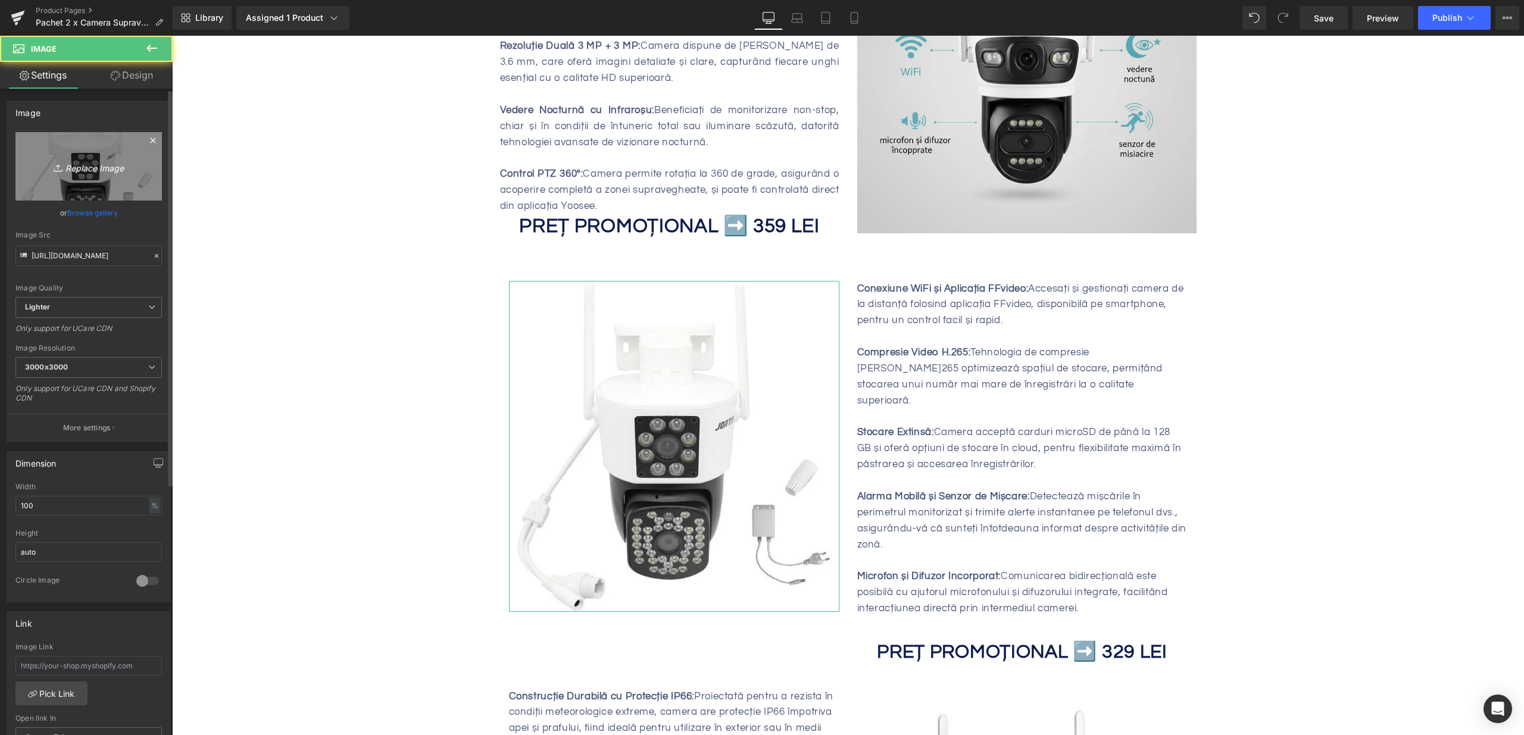
click at [109, 179] on link "Replace Image" at bounding box center [88, 166] width 146 height 68
type input "C:\fakepath\pachet-2-x-camera-dubla-de-supraveghere-jortan-4-wifi-6mp-yoosee-78…"
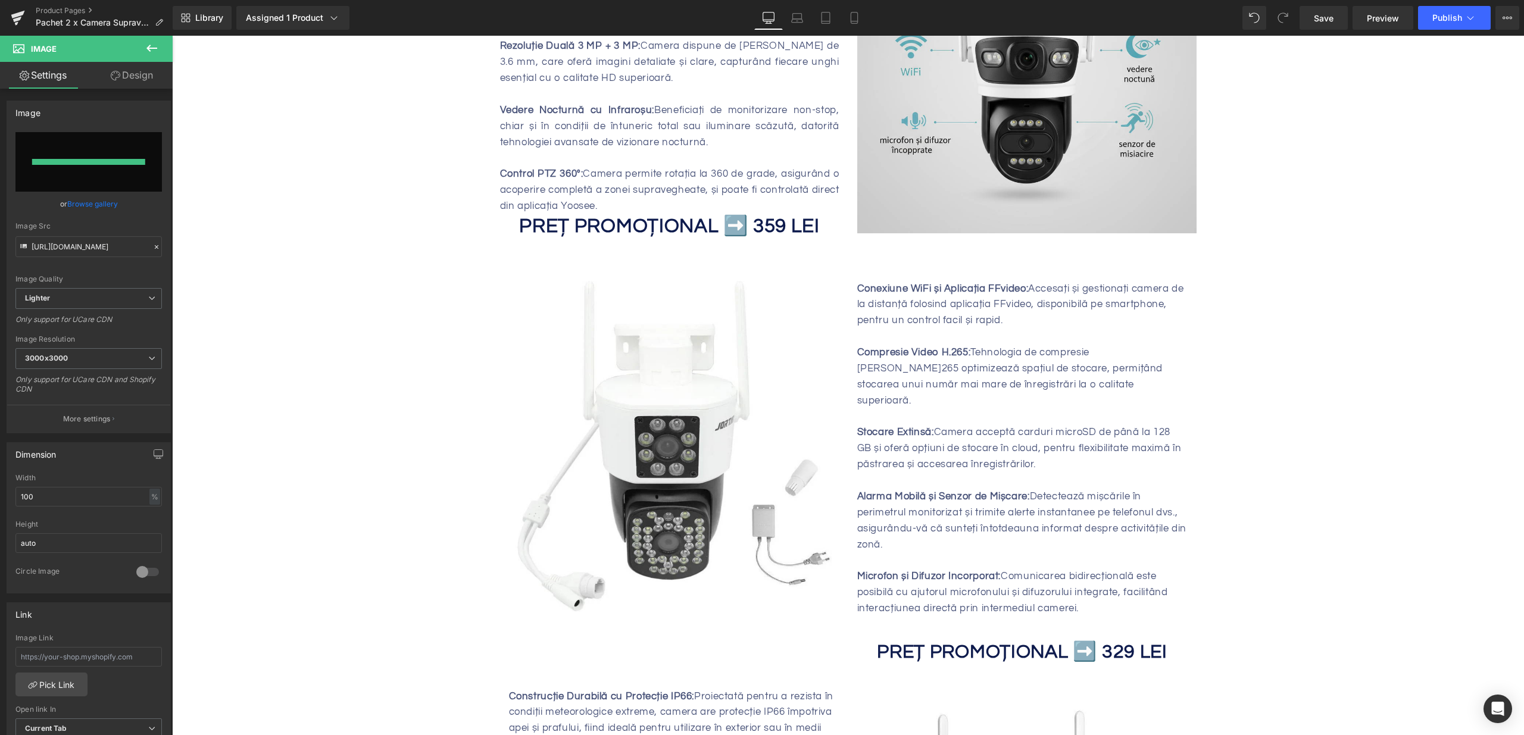
type input "https://ucarecdn.com/17c4b120-1a79-4fc7-9454-dcc2b739b6a9/-/format/auto/-/previ…"
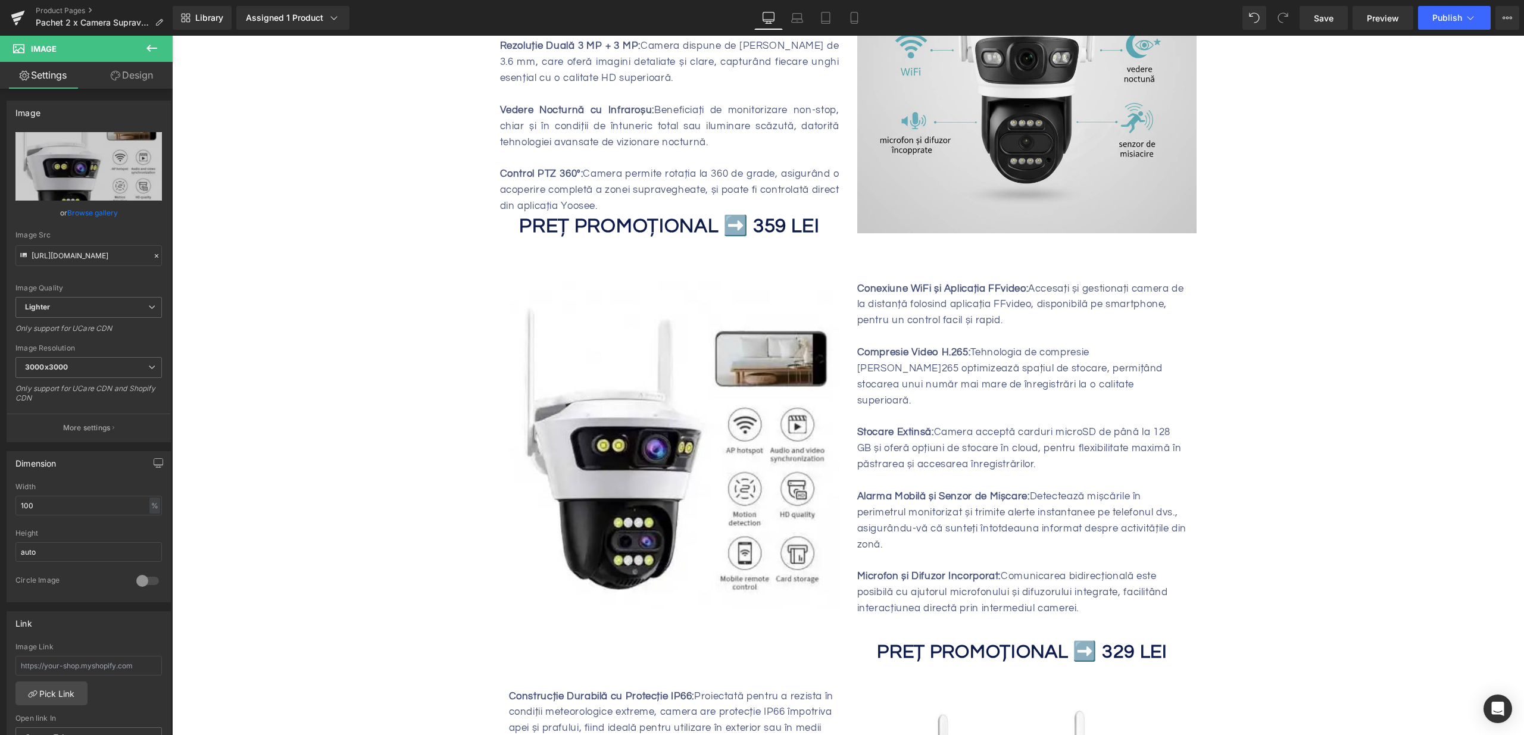
scroll to position [780, 0]
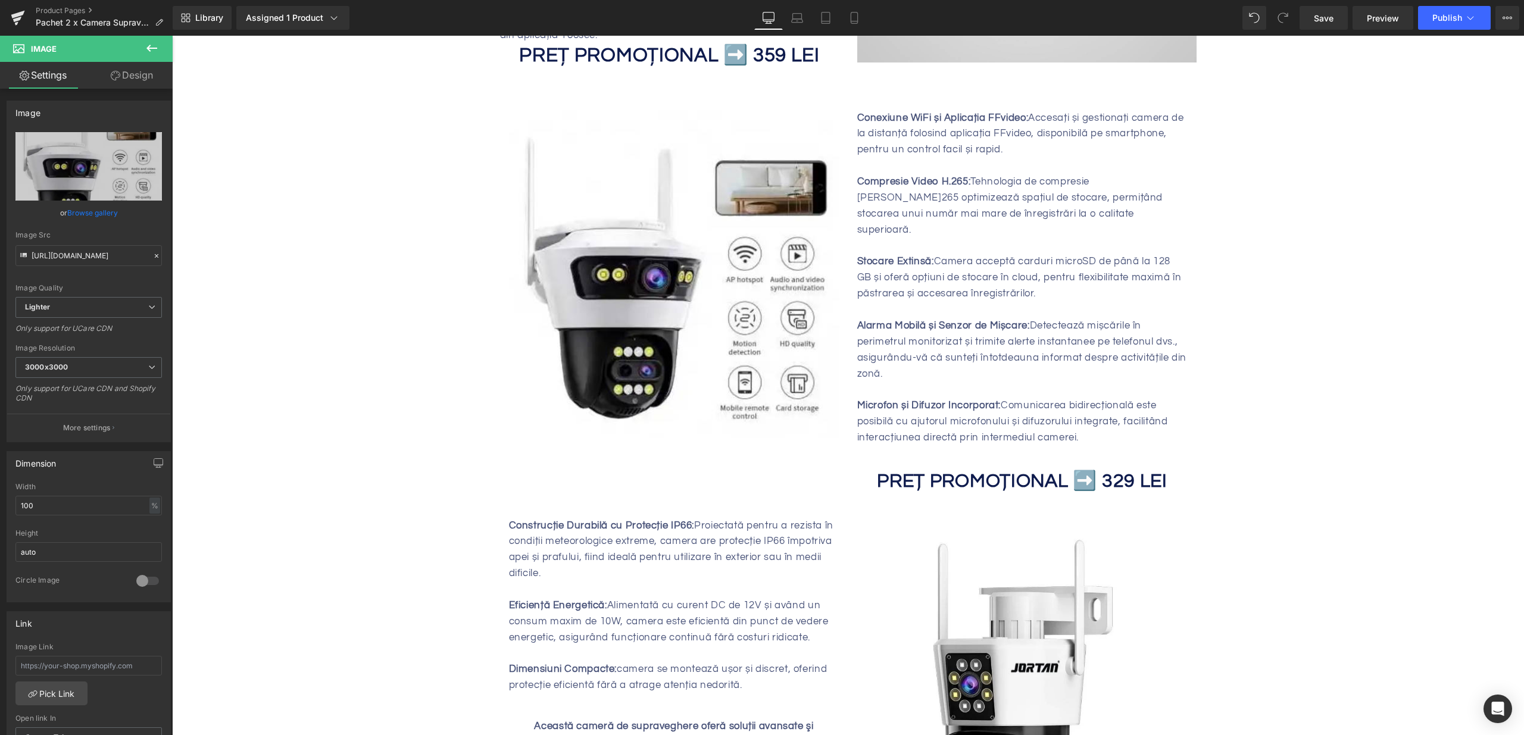
click at [1118, 471] on b "PREȚ PROMOȚIONAL ➡️ 329 LEI" at bounding box center [1022, 481] width 290 height 20
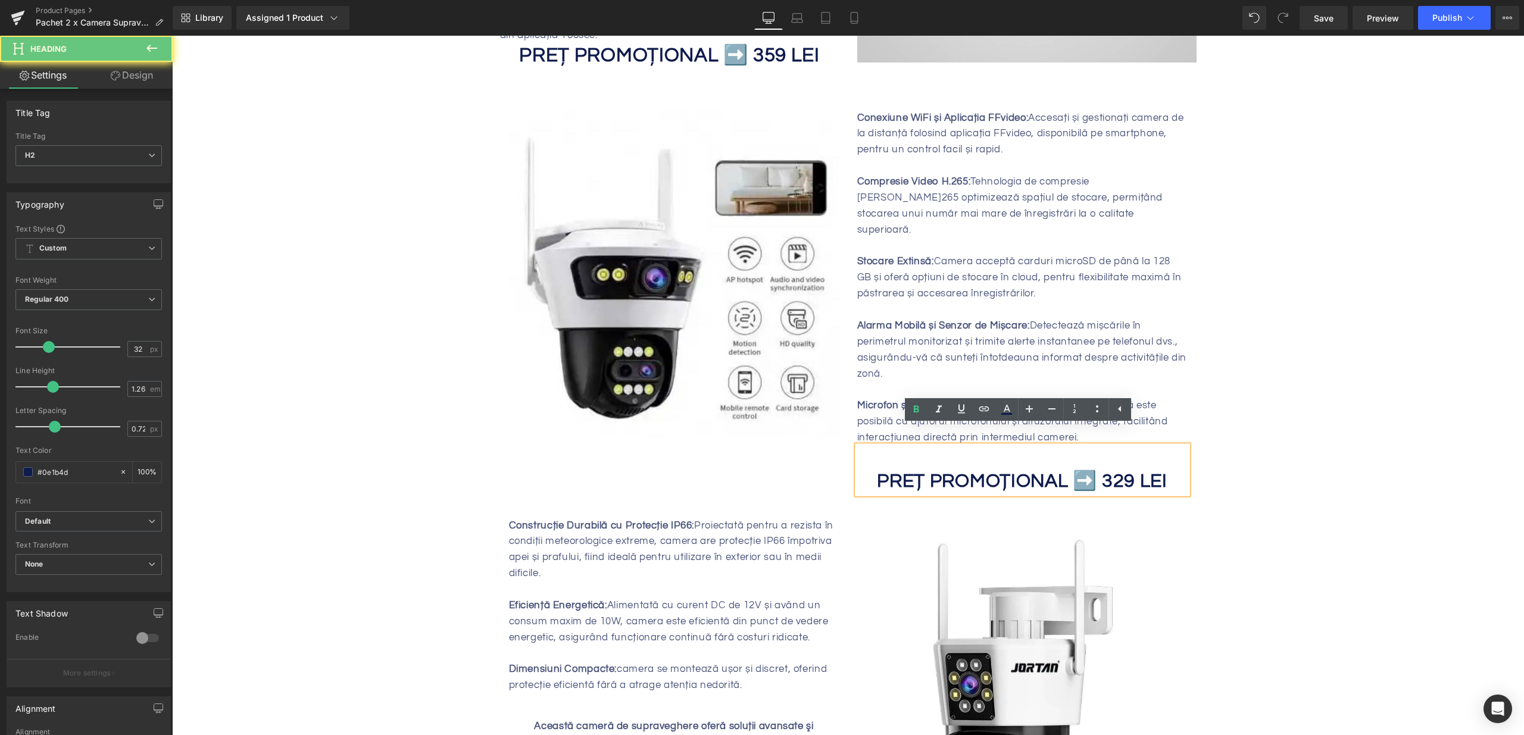
click at [1119, 471] on b "PREȚ PROMOȚIONAL ➡️ 329 LEI" at bounding box center [1022, 481] width 290 height 20
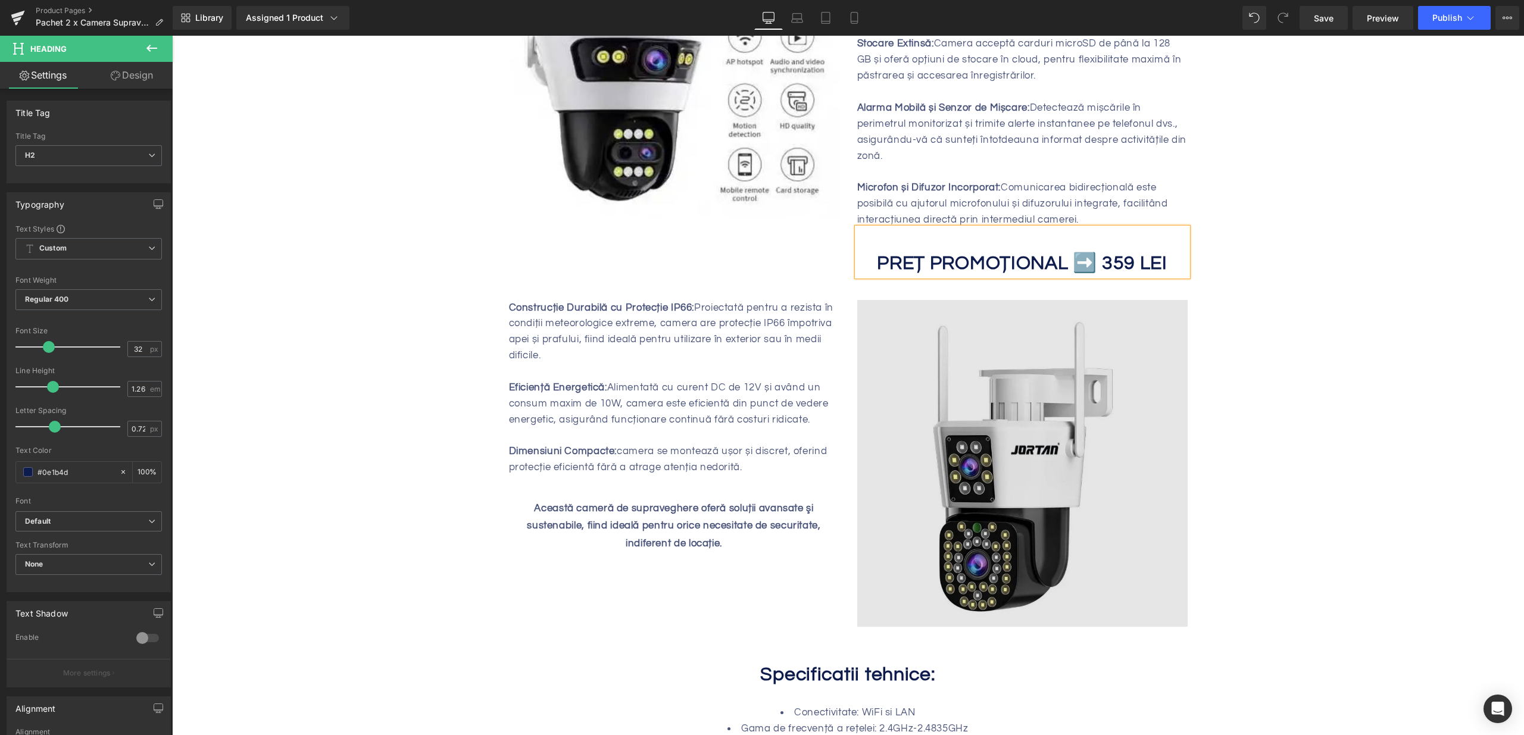
scroll to position [1104, 0]
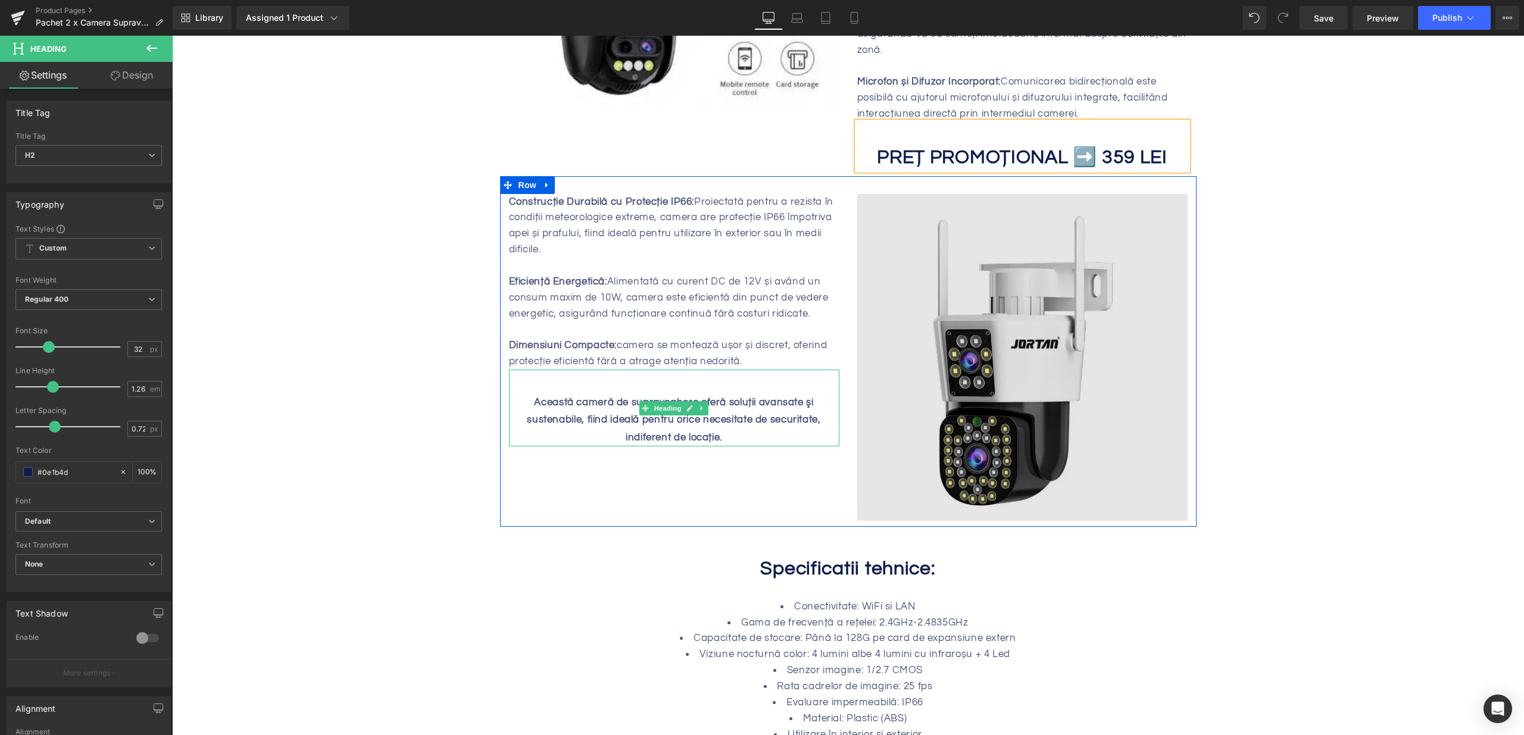
click at [1041, 336] on div "Image" at bounding box center [1022, 357] width 330 height 327
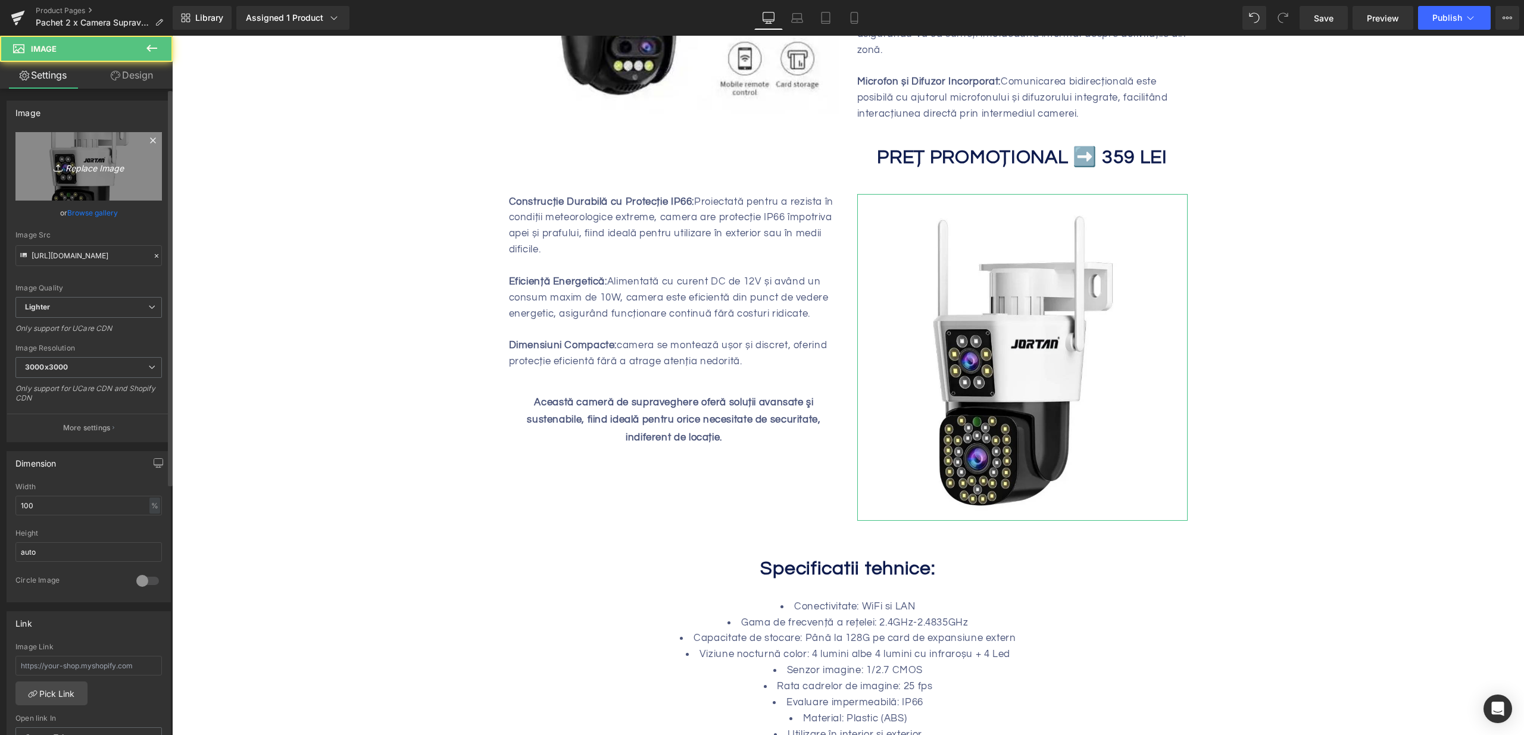
click at [96, 170] on icon "Replace Image" at bounding box center [88, 166] width 95 height 15
type input "C:\fakepath\pachet-2-x-camera-dubla-de-supraveghere-jortan-4-wifi-6mp-yoosee-19…"
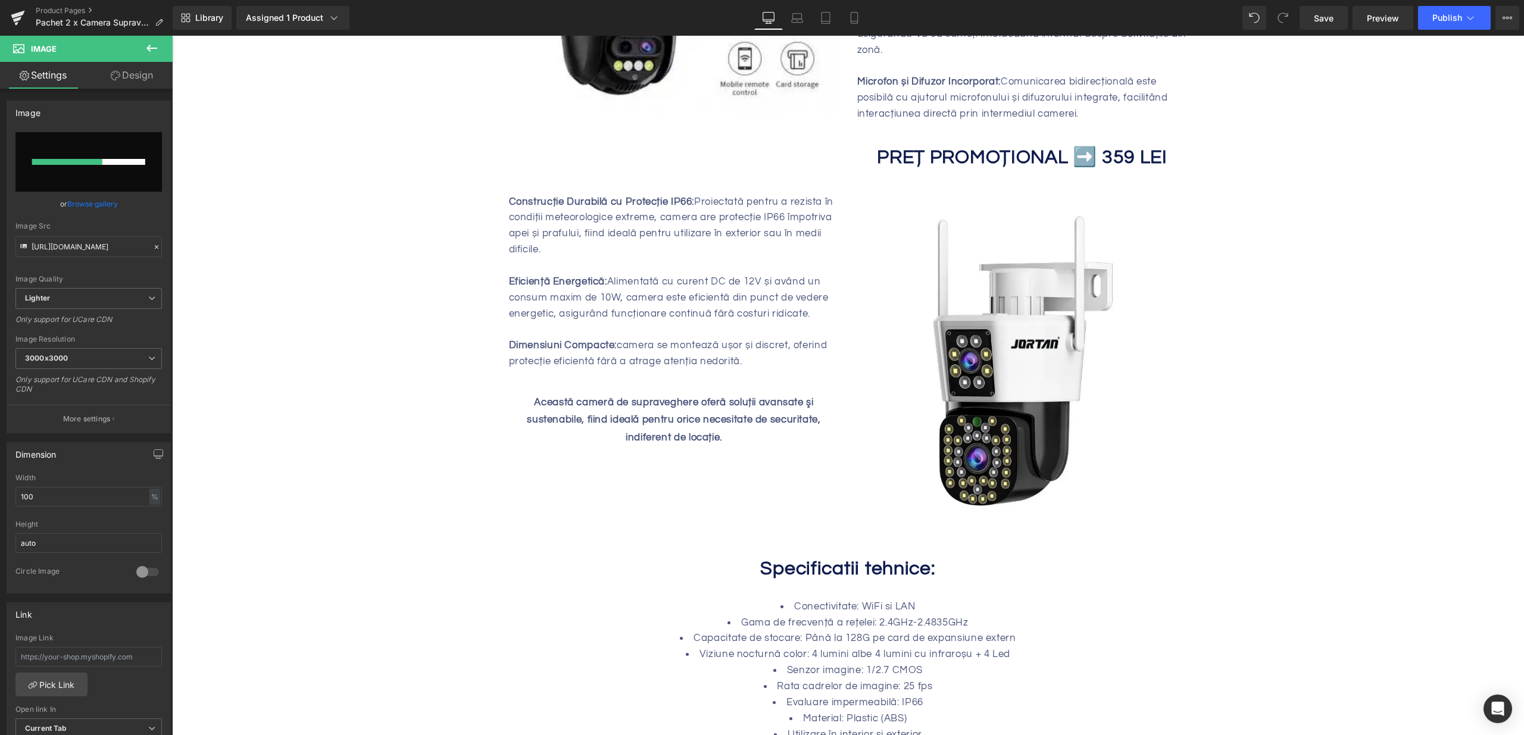
scroll to position [1105, 0]
click at [98, 167] on input "file" at bounding box center [88, 162] width 146 height 60
type input "C:\fakepath\pachet-2-x-supraveghere-duala-jortan-4-6mp-wifi-cu-functionalitate-…"
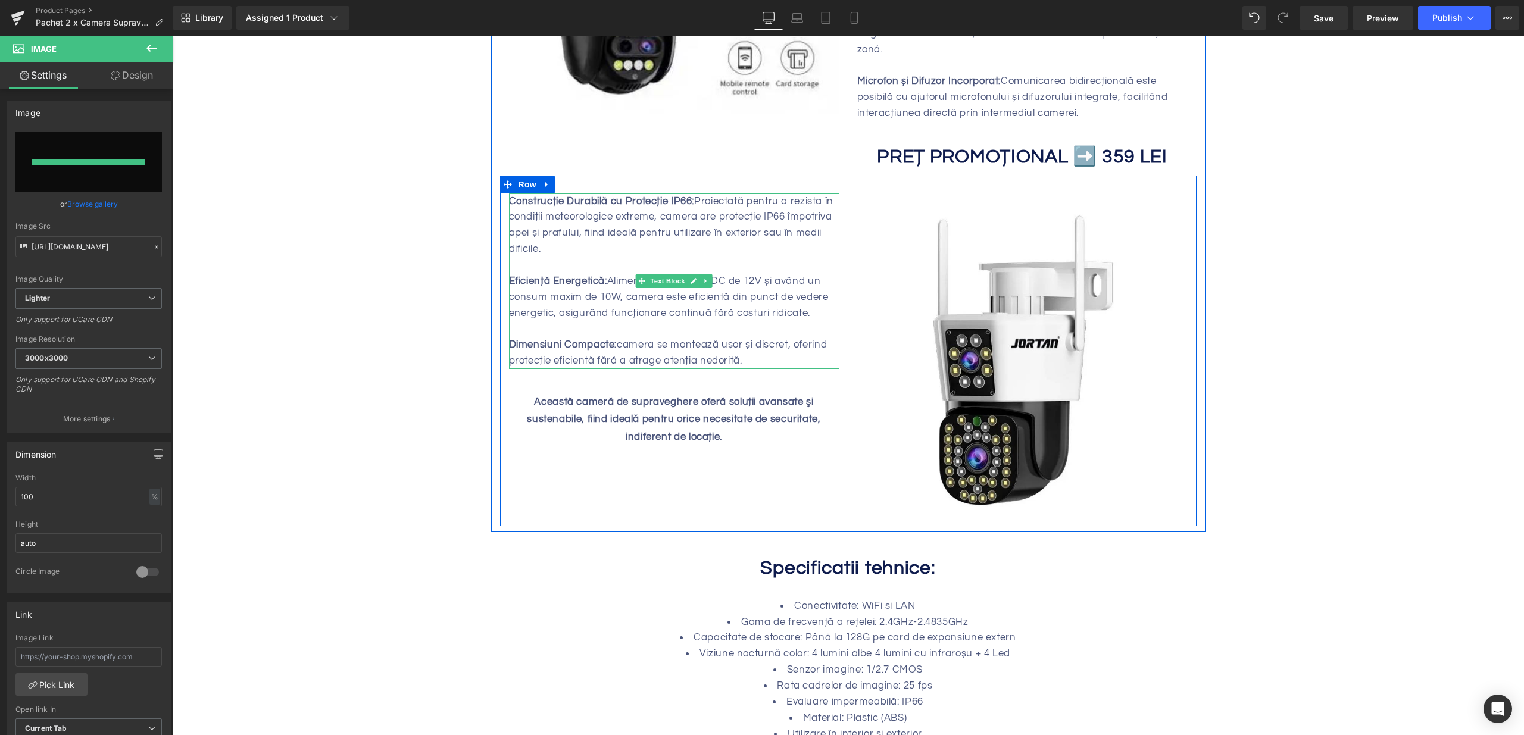
type input "https://ucarecdn.com/d64215bf-43f8-4a19-ac3d-68629fac29b2/-/format/auto/-/previ…"
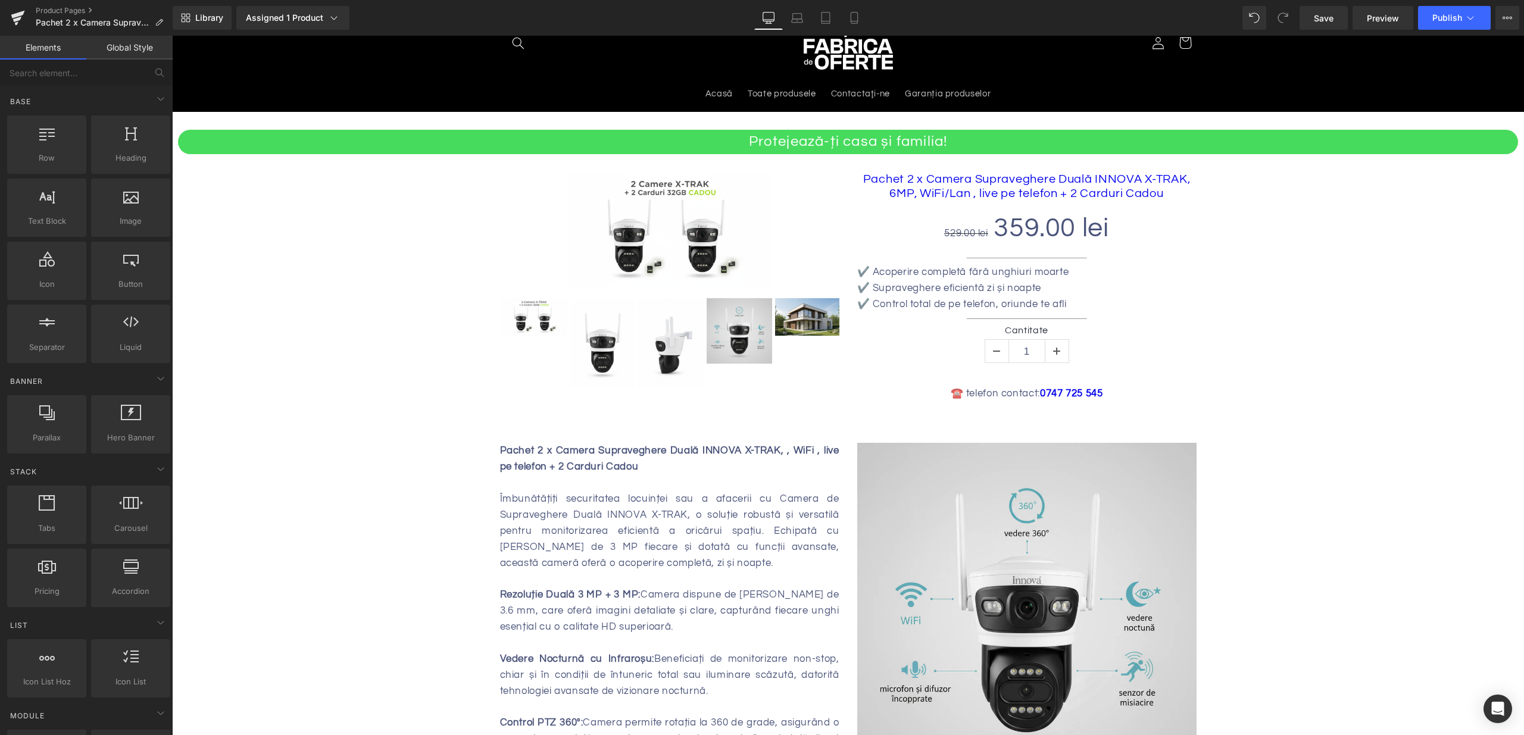
scroll to position [0, 0]
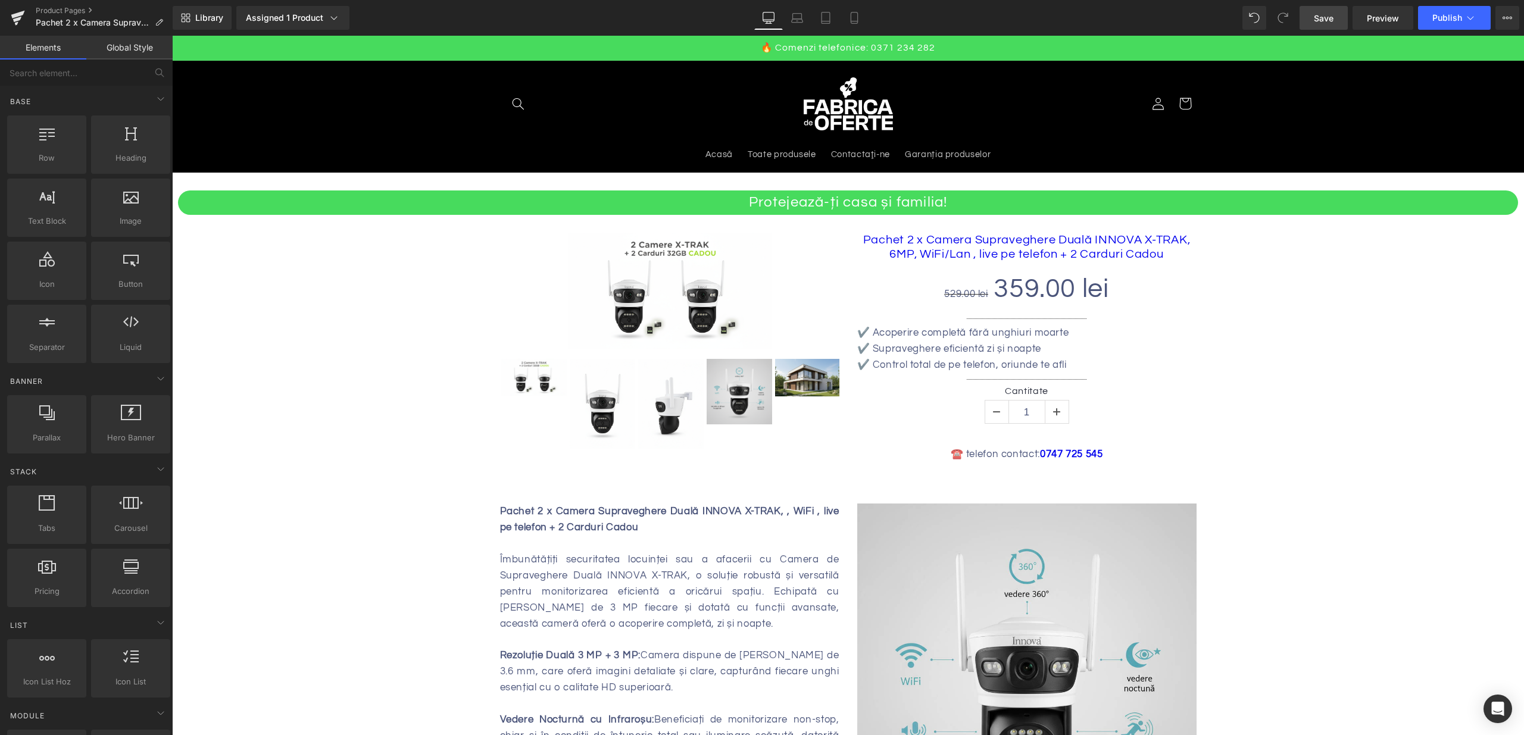
drag, startPoint x: 1321, startPoint y: 23, endPoint x: 1102, endPoint y: 88, distance: 228.5
click at [1321, 23] on span "Save" at bounding box center [1324, 18] width 20 height 13
click at [1446, 23] on span "Publish" at bounding box center [1447, 18] width 30 height 10
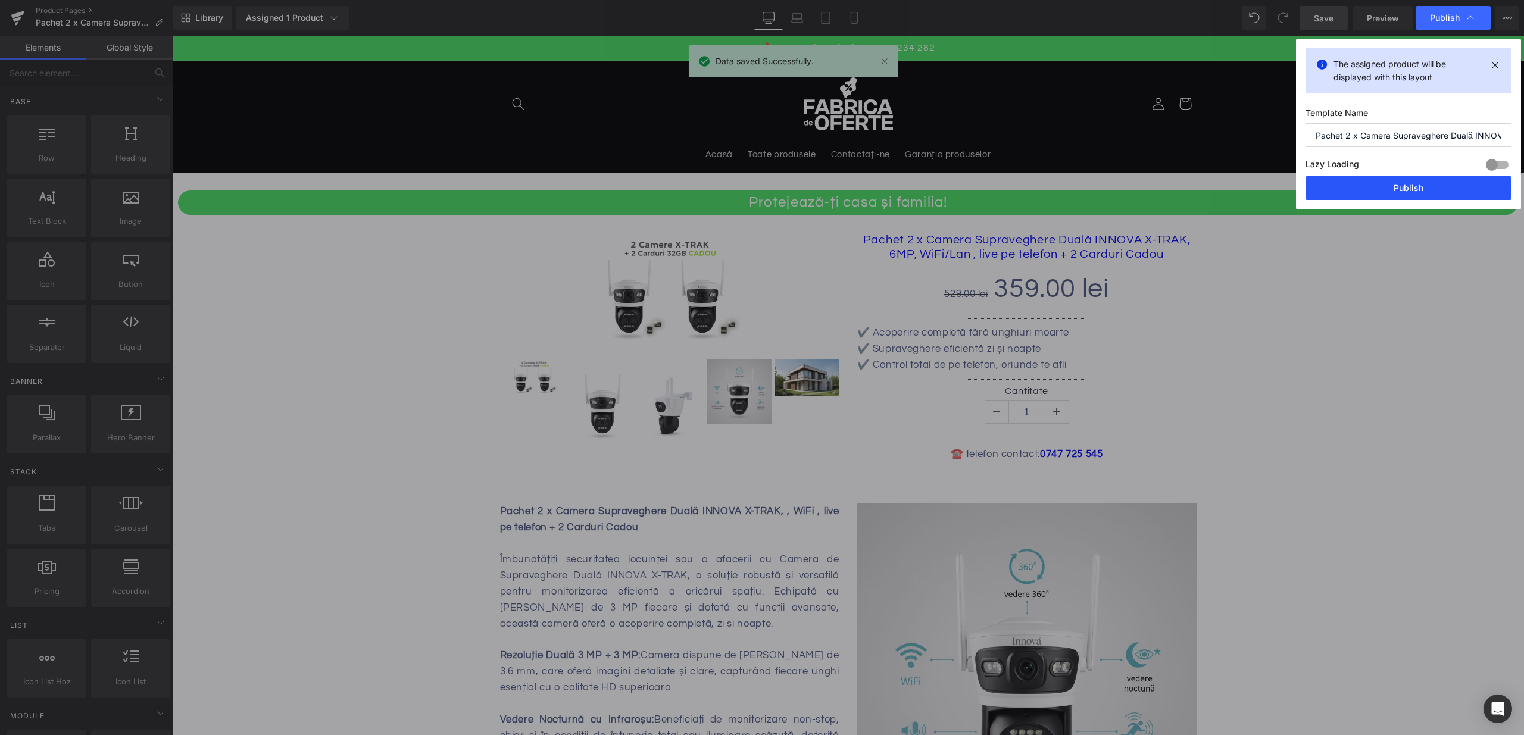
click at [1369, 183] on button "Publish" at bounding box center [1408, 188] width 206 height 24
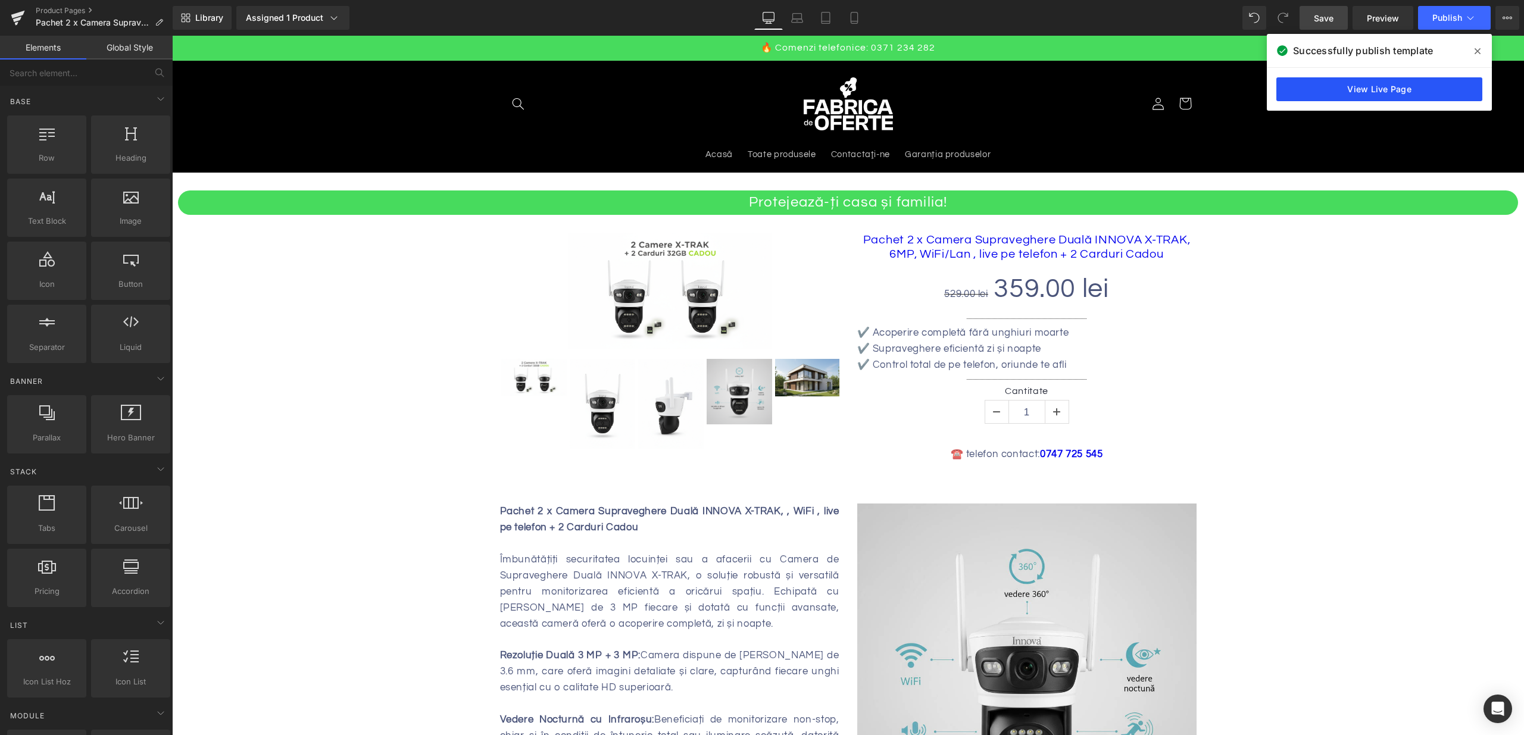
click at [1360, 86] on link "View Live Page" at bounding box center [1379, 89] width 206 height 24
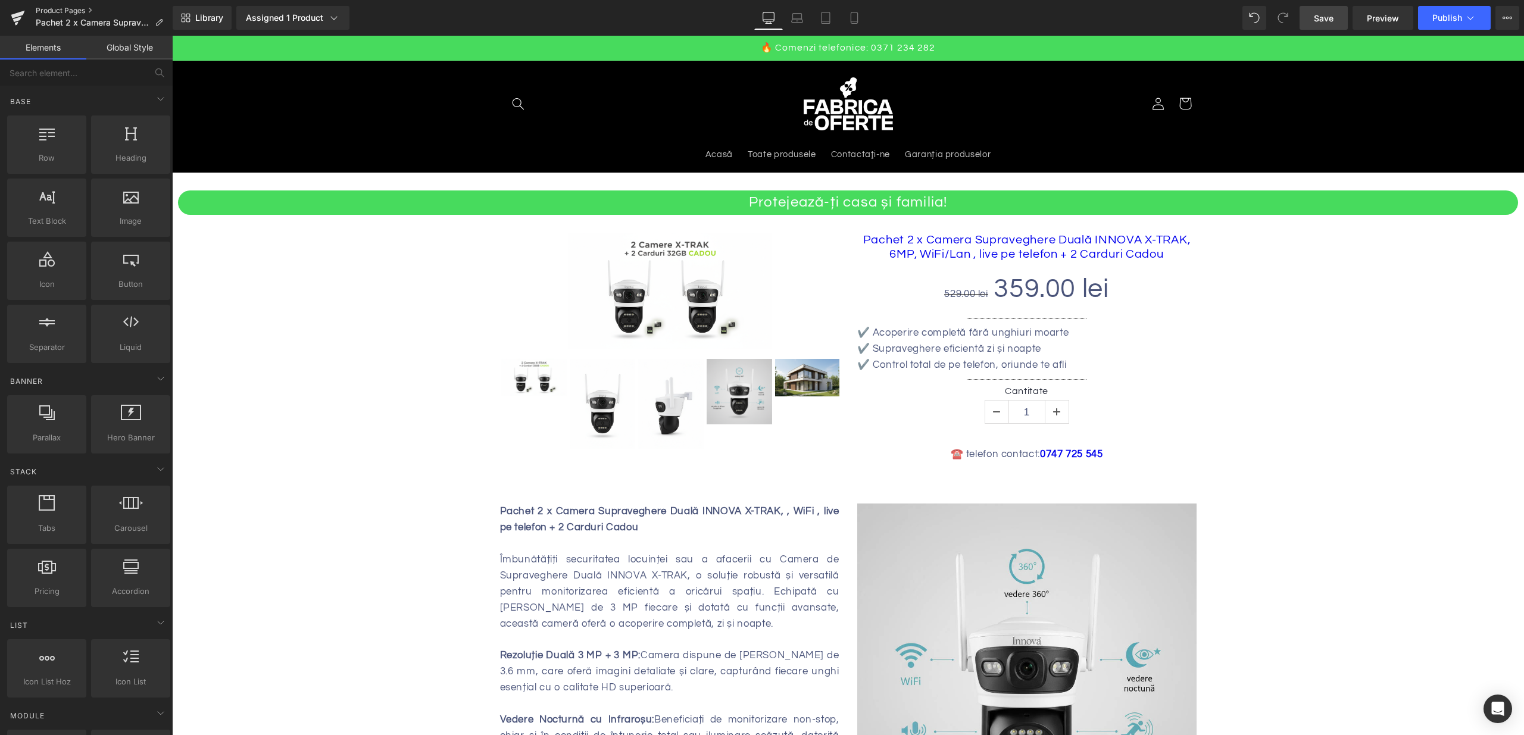
click at [63, 7] on link "Product Pages" at bounding box center [104, 11] width 137 height 10
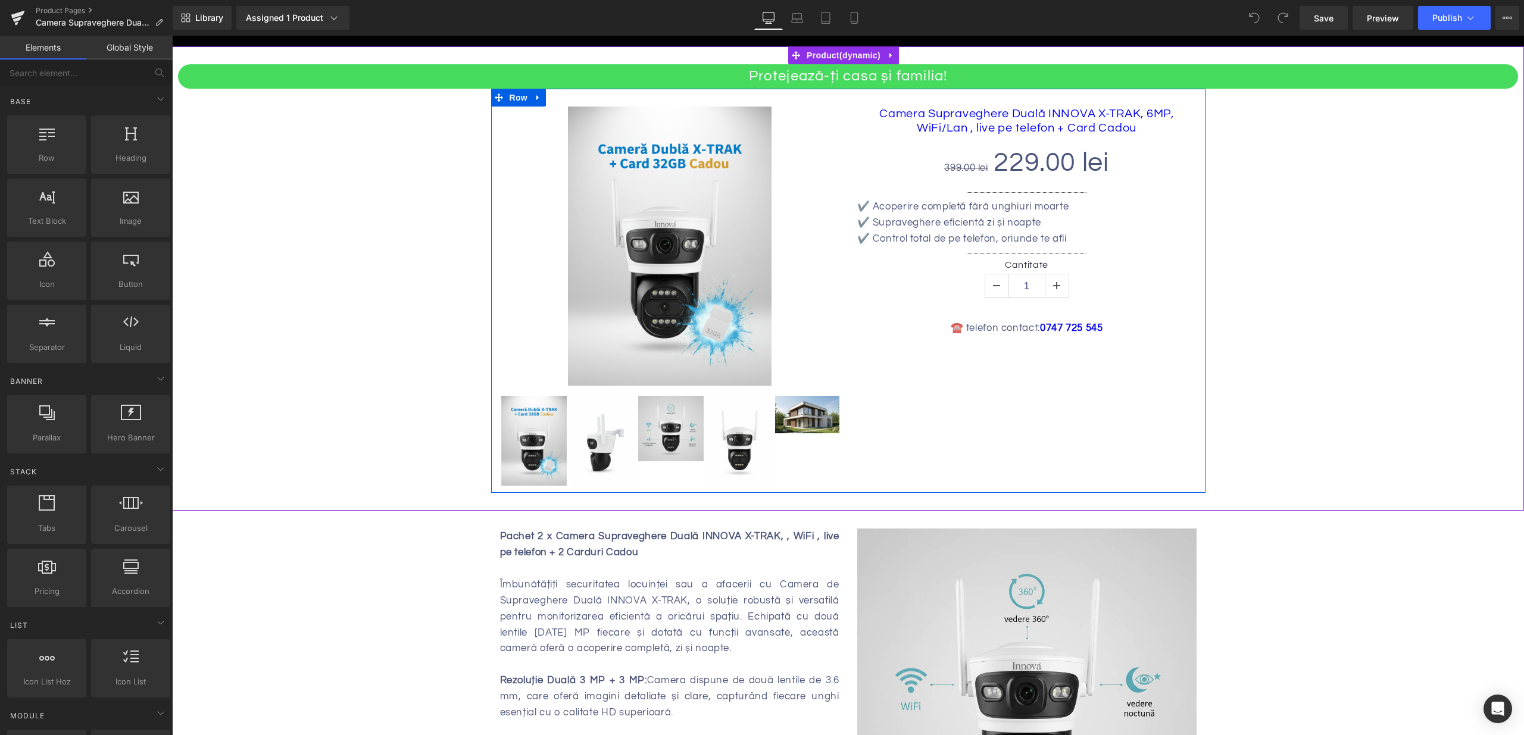
scroll to position [237, 0]
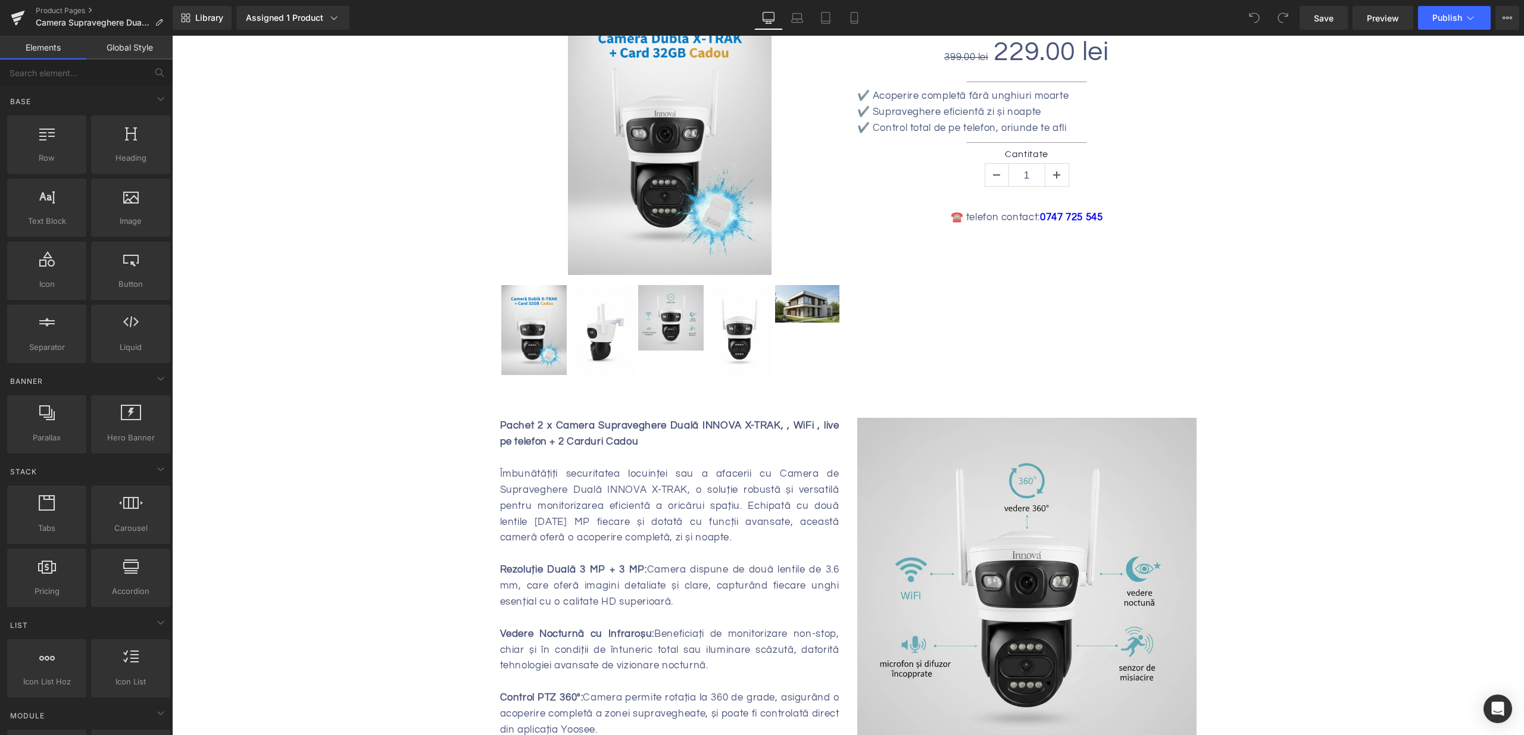
click at [561, 447] on div "Pachet 2 x Camera Supraveghere Duală INNOVA X-TRAK, , WiFi , live pe telefon + …" at bounding box center [669, 442] width 339 height 48
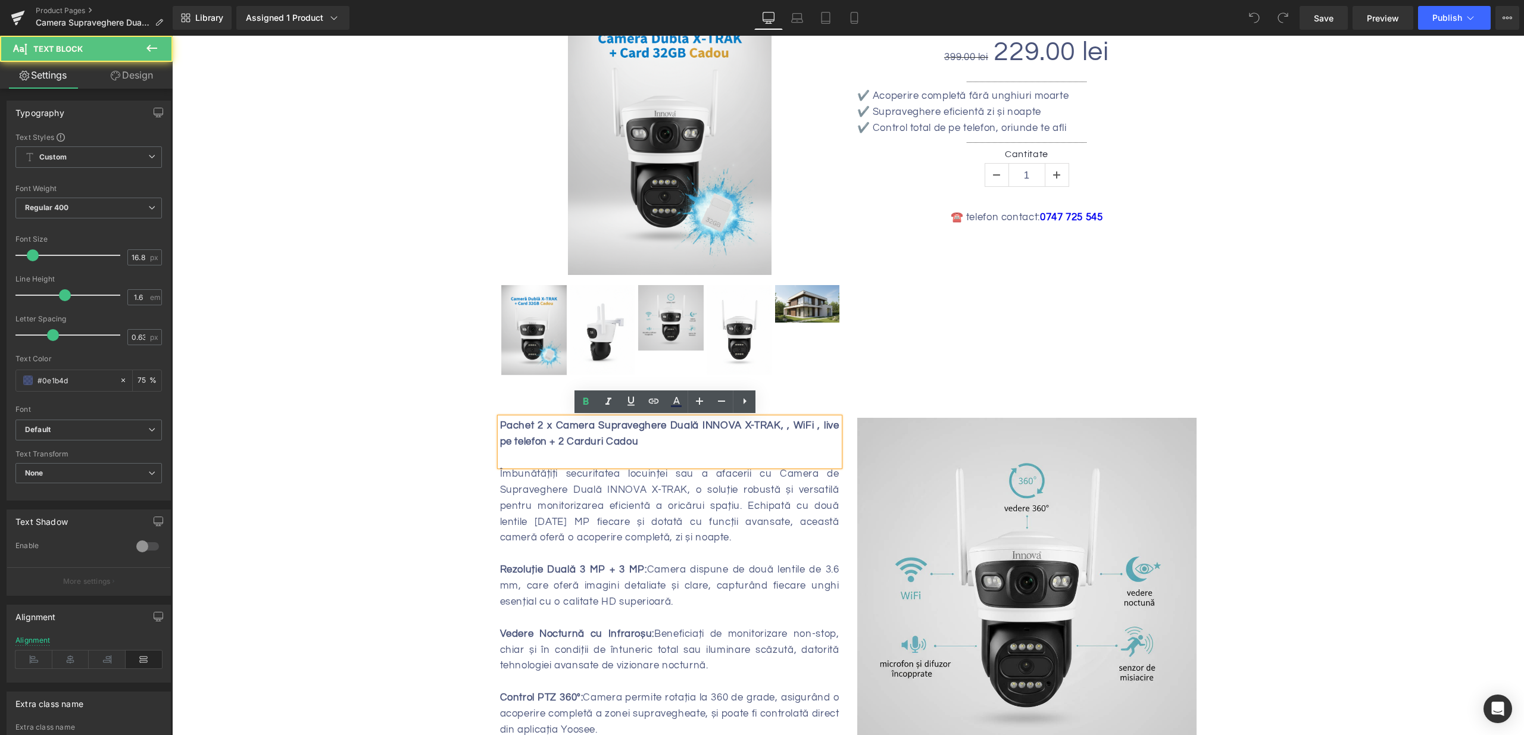
click at [554, 429] on b "Pachet 2 x Camera Supraveghere Duală INNOVA X-TRAK, , WiFi , live pe telefon + …" at bounding box center [669, 433] width 339 height 27
drag, startPoint x: 551, startPoint y: 426, endPoint x: 496, endPoint y: 431, distance: 55.0
click at [500, 431] on b "Pachet 2 x Camera Supraveghere Duală INNOVA X-TRAK, , WiFi , live pe telefon + …" at bounding box center [669, 433] width 339 height 27
click at [596, 445] on div "Camera Supraveghere Duală INNOVA X-TRAK, , WiFi , live pe telefon + 2 Carduri C…" at bounding box center [669, 442] width 339 height 48
drag, startPoint x: 546, startPoint y: 446, endPoint x: 486, endPoint y: 446, distance: 60.1
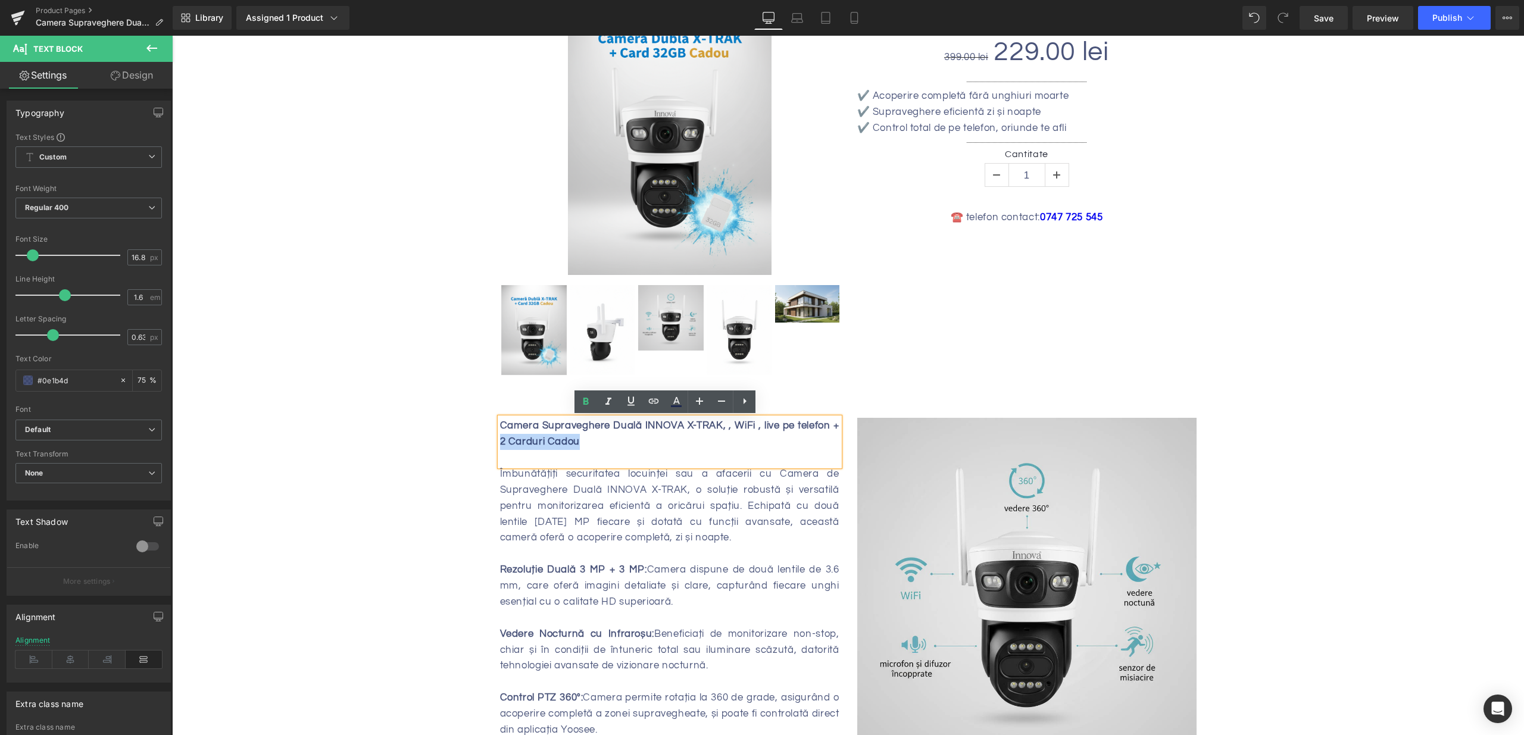
click at [491, 446] on div "Camera Supraveghere Duală INNOVA X-TRAK, , WiFi , live pe telefon + 2 Carduri C…" at bounding box center [669, 590] width 357 height 345
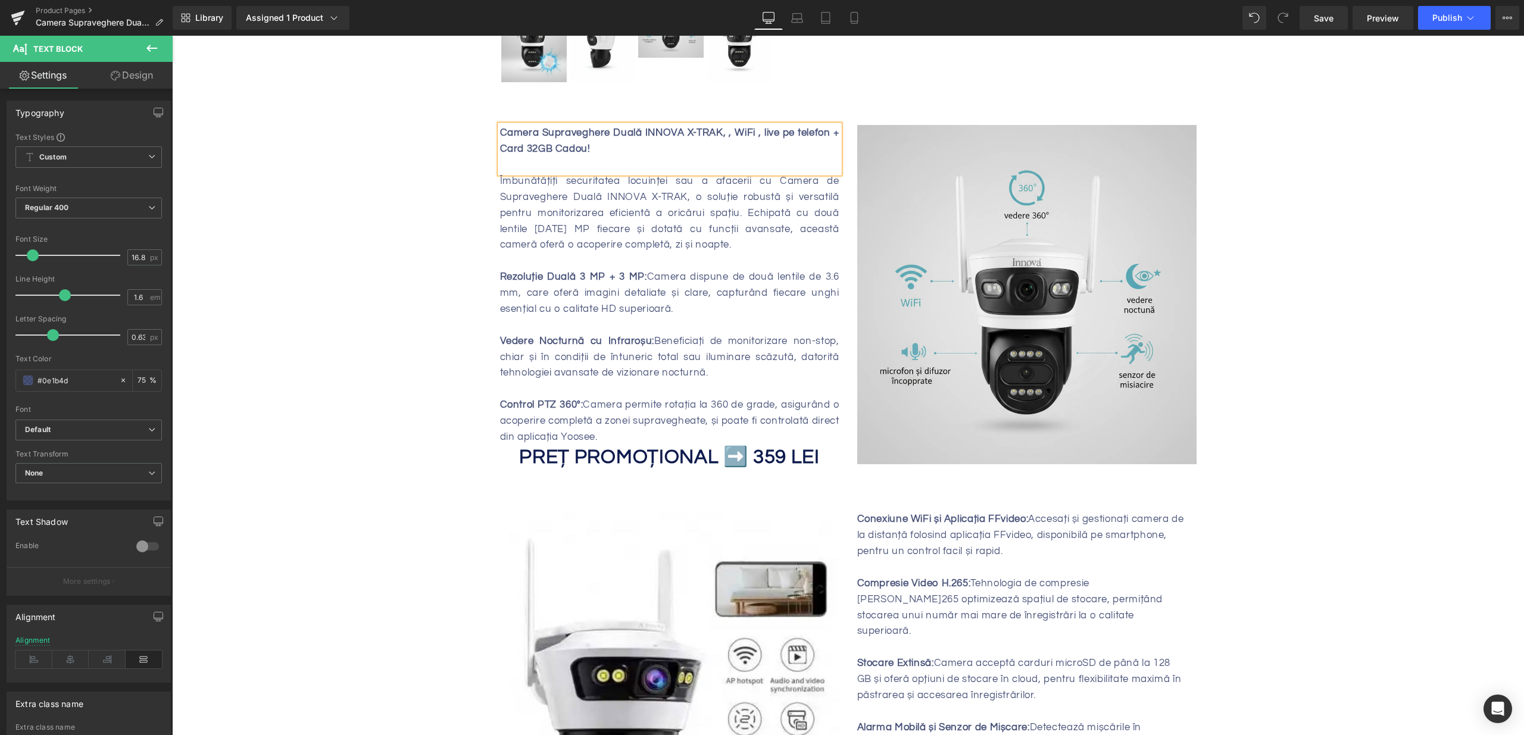
scroll to position [576, 0]
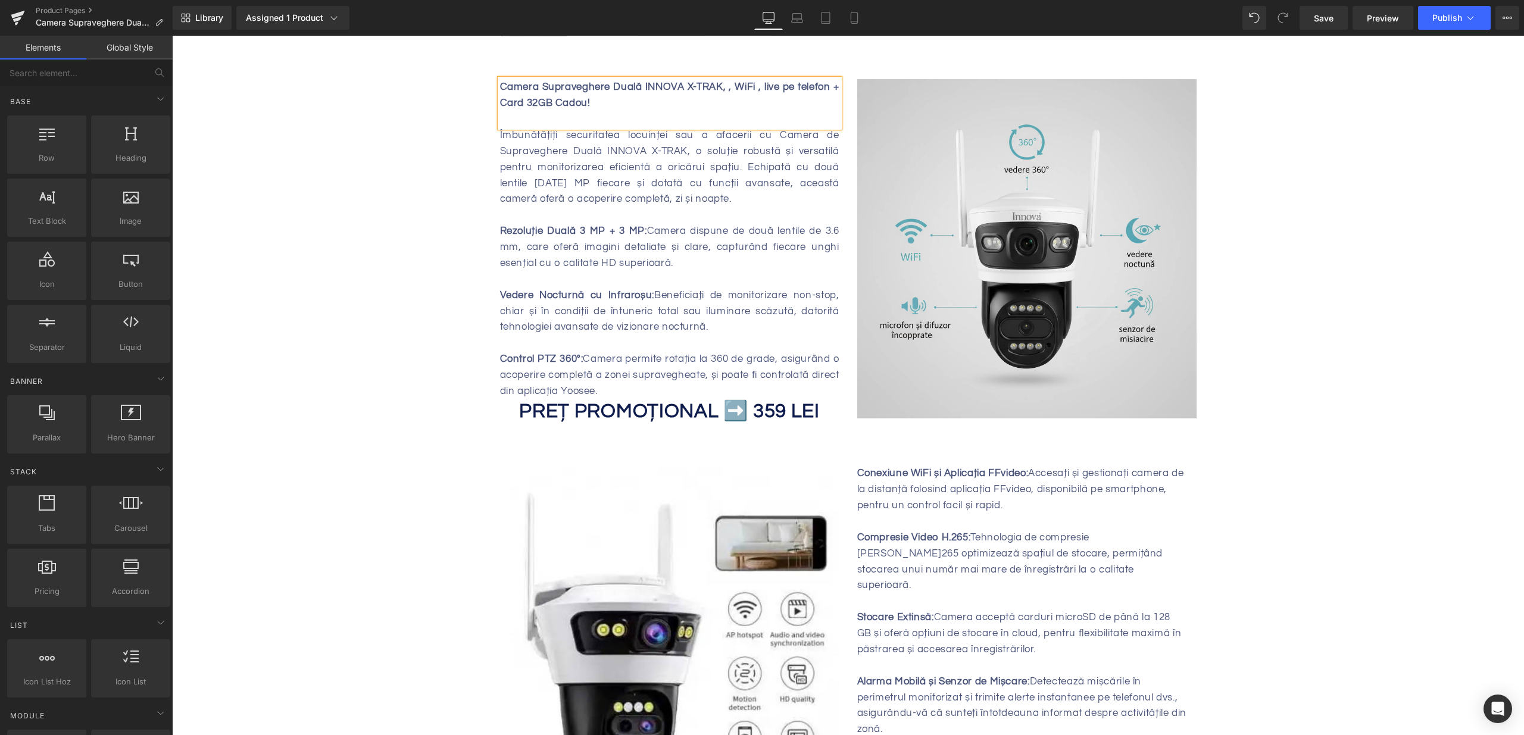
click at [431, 394] on div "Protejează-ți casa și familia! Heading Sale Off (P) Image" at bounding box center [848, 575] width 1352 height 1956
click at [767, 412] on strong "PREȚ PROMOȚIONAL ➡️ 359 LEI" at bounding box center [669, 411] width 301 height 20
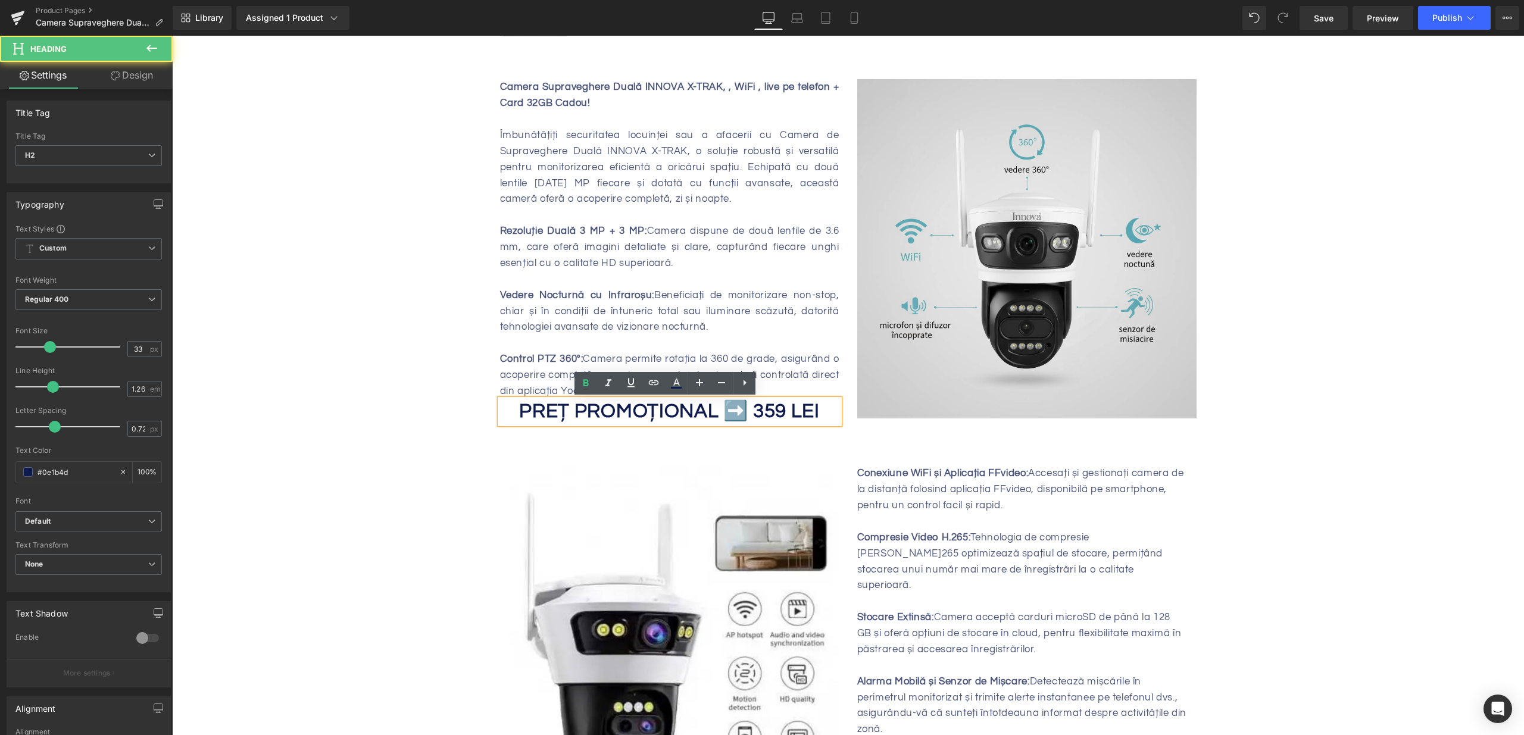
click at [767, 413] on strong "PREȚ PROMOȚIONAL ➡️ 359 LEI" at bounding box center [669, 411] width 301 height 20
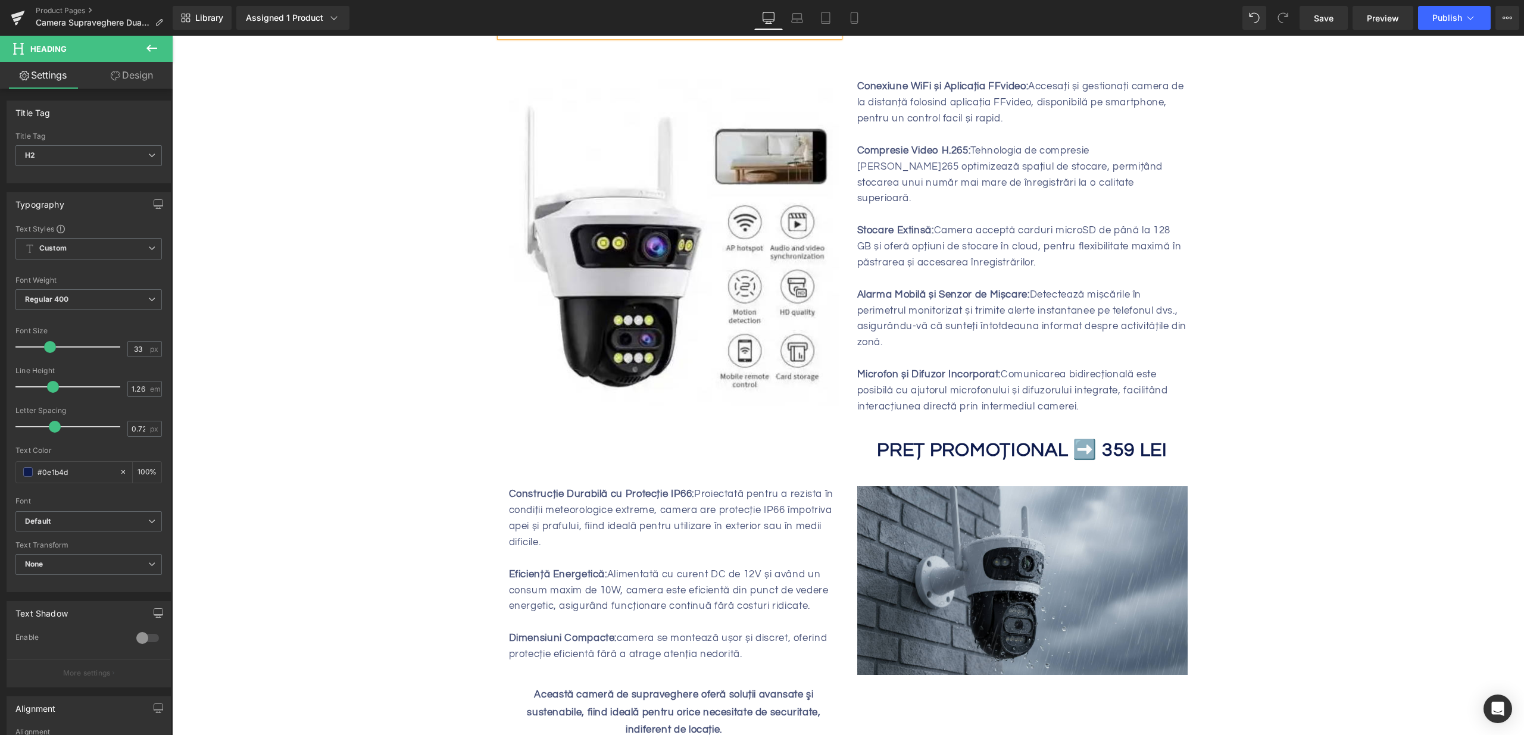
scroll to position [958, 0]
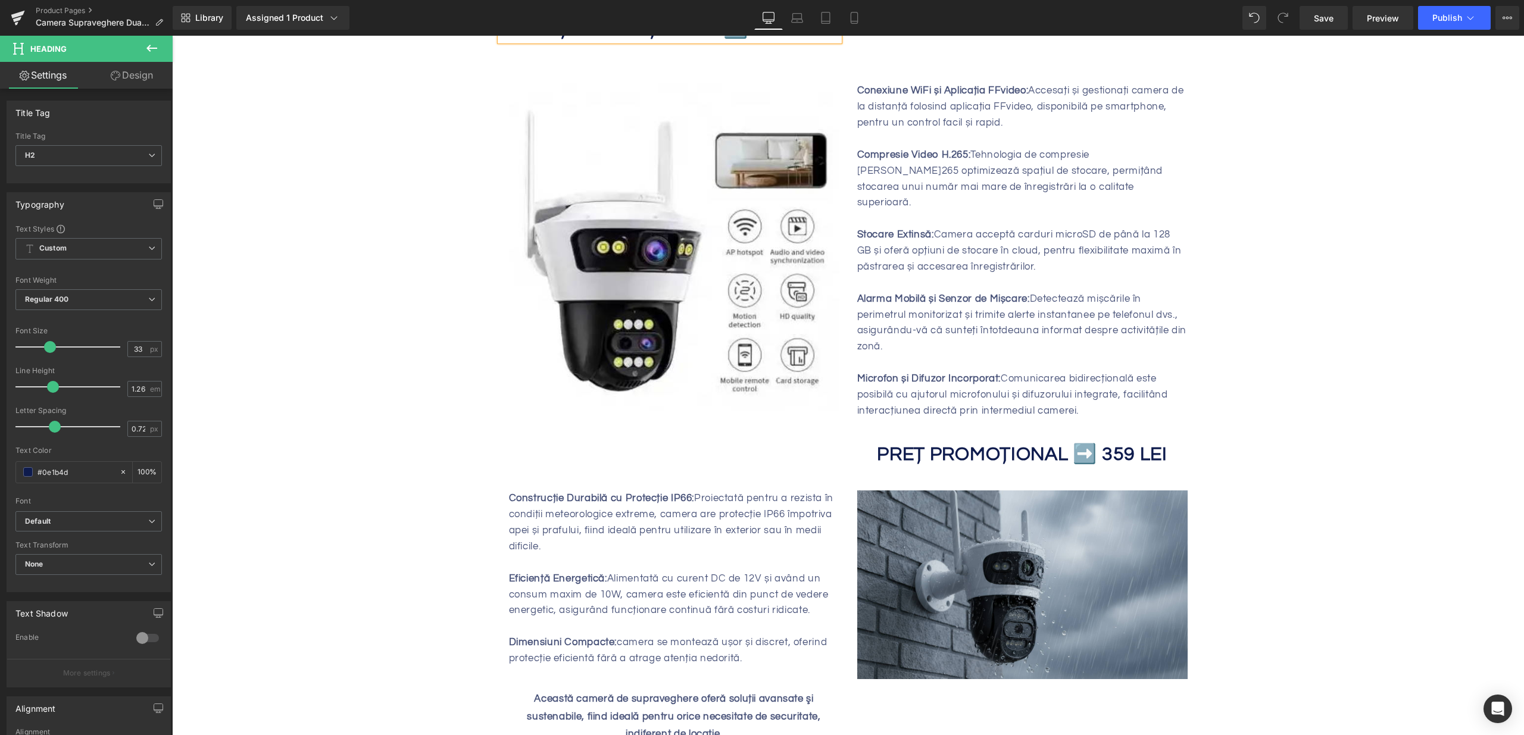
click at [1106, 445] on b "PREȚ PROMOȚIONAL ➡️ 359 LEI" at bounding box center [1022, 455] width 290 height 20
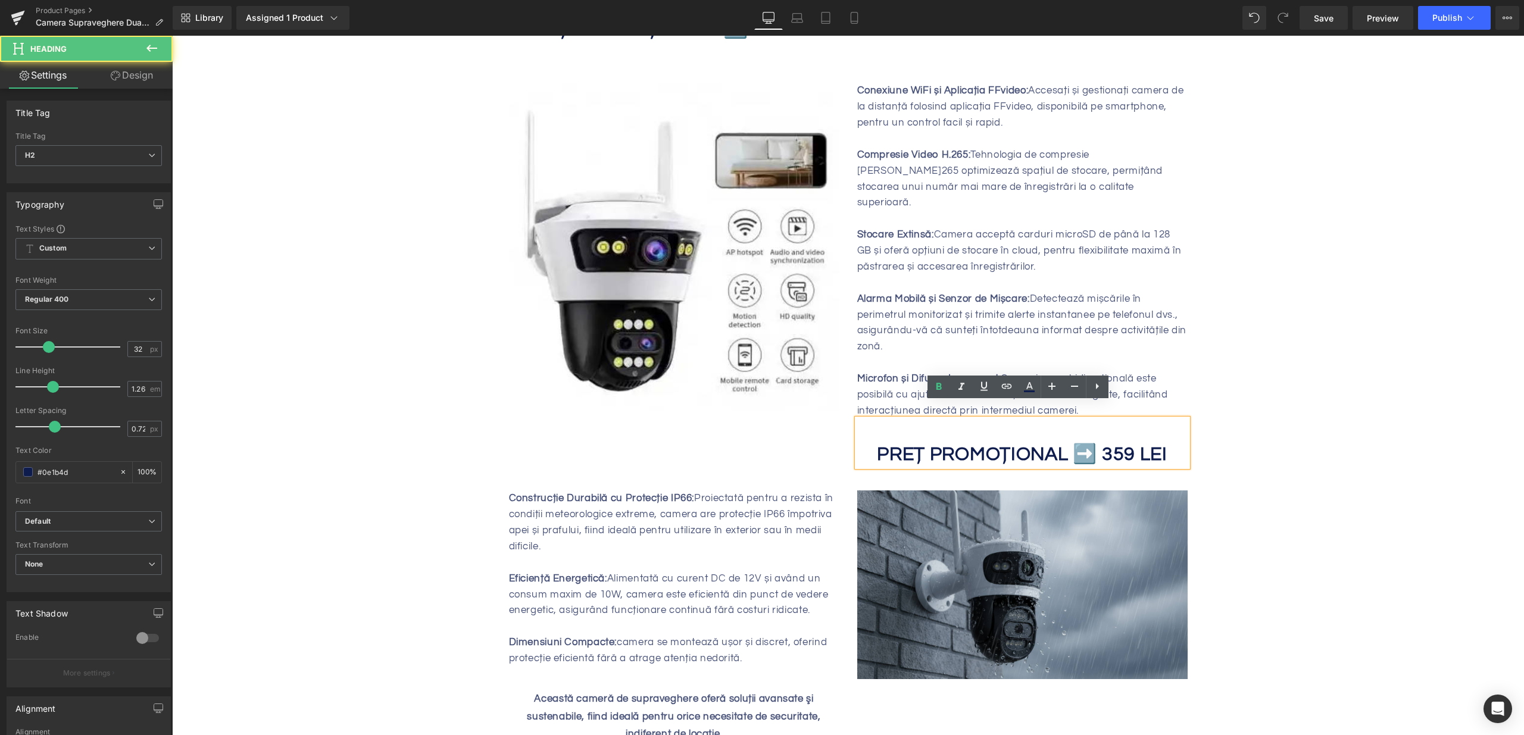
click at [1117, 445] on b "PREȚ PROMOȚIONAL ➡️ 359 LEI" at bounding box center [1022, 455] width 290 height 20
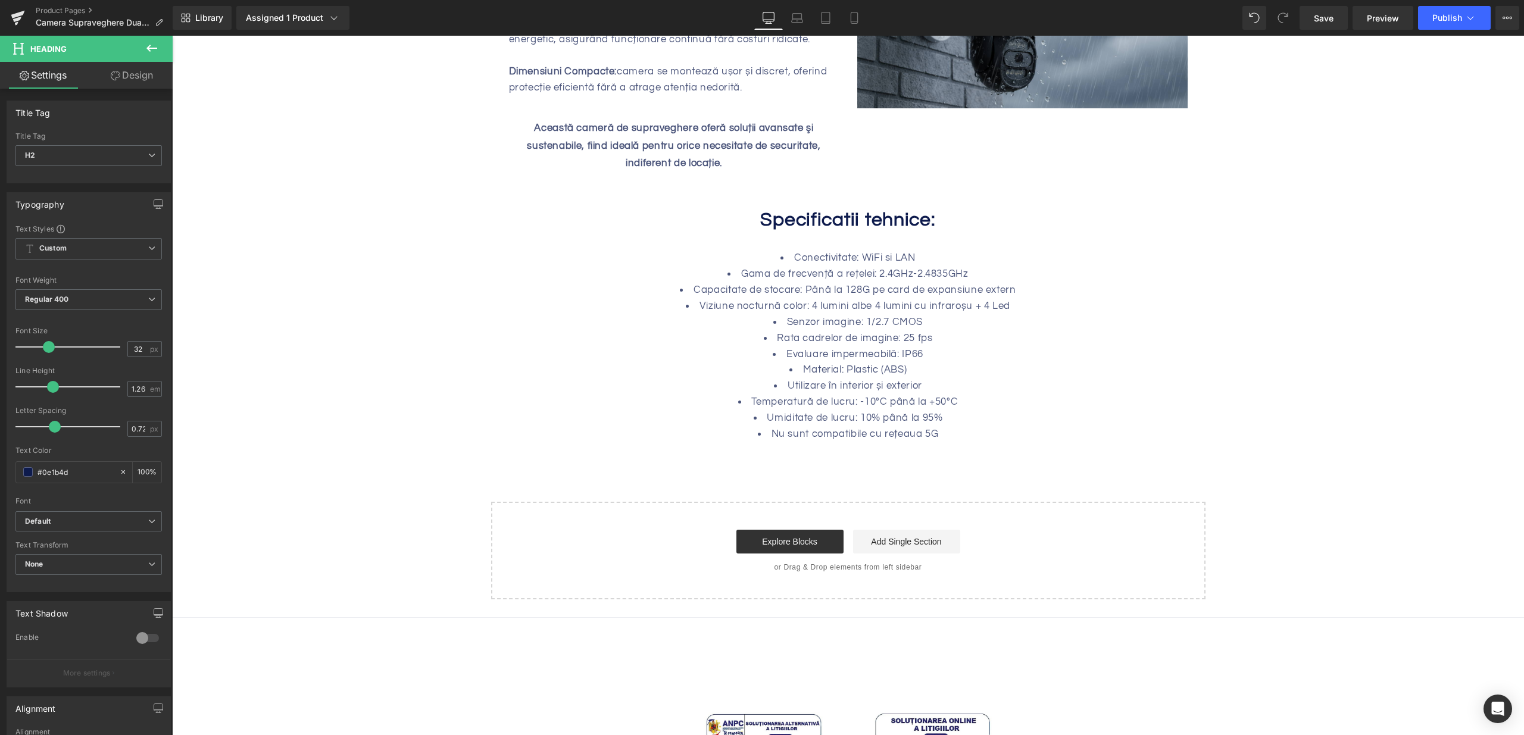
scroll to position [0, 0]
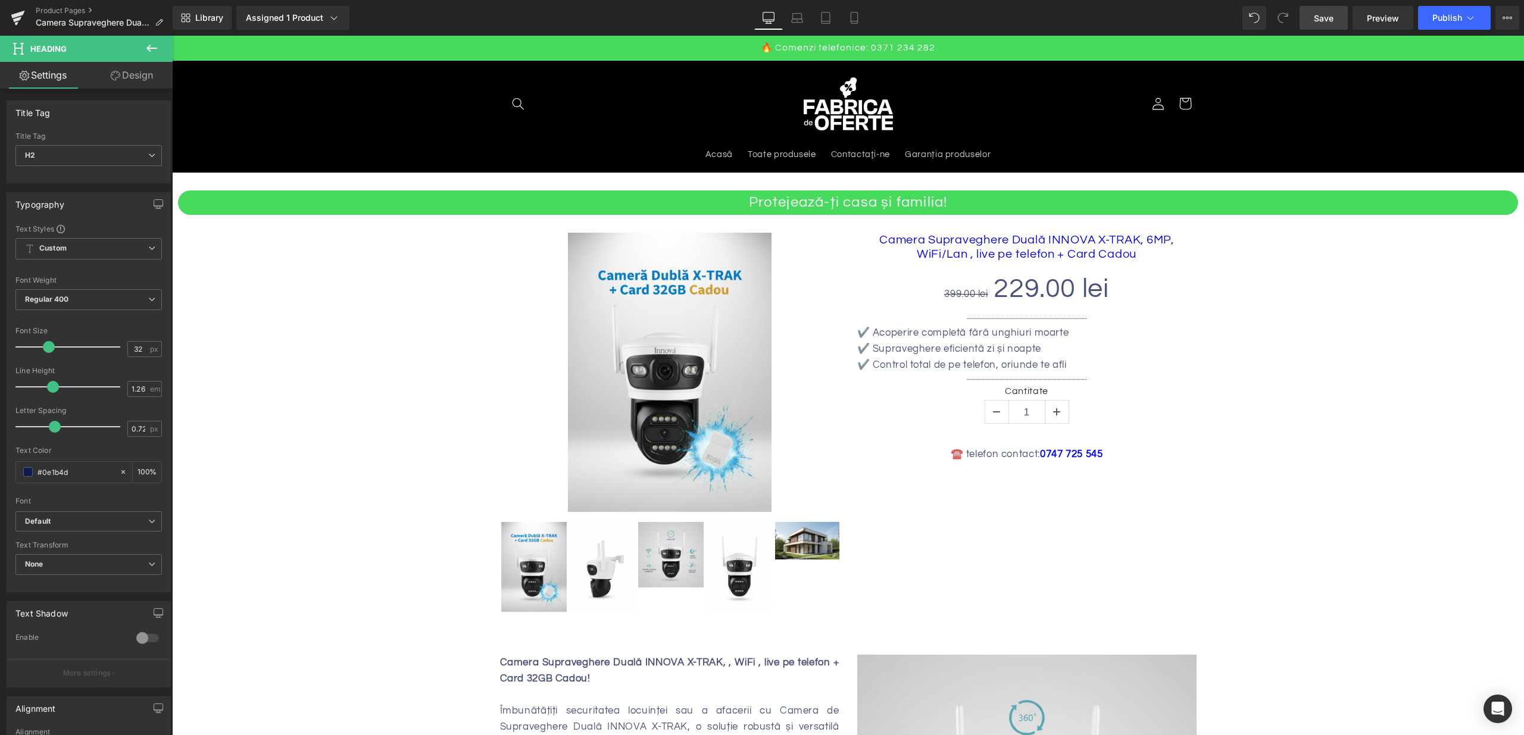
click at [1318, 21] on span "Save" at bounding box center [1324, 18] width 20 height 13
click at [1438, 17] on span "Publish" at bounding box center [1447, 18] width 30 height 10
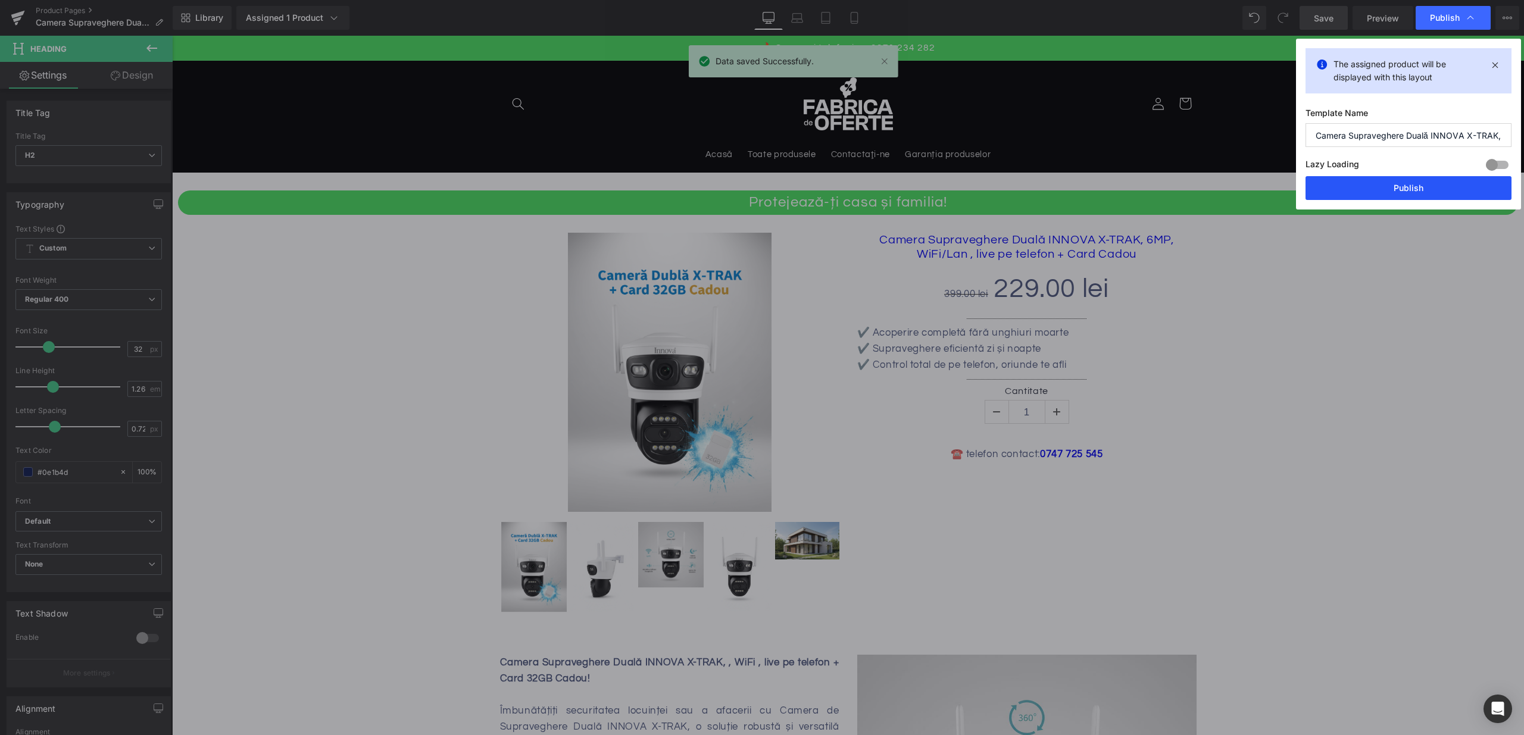
click at [1394, 176] on button "Publish" at bounding box center [1408, 188] width 206 height 24
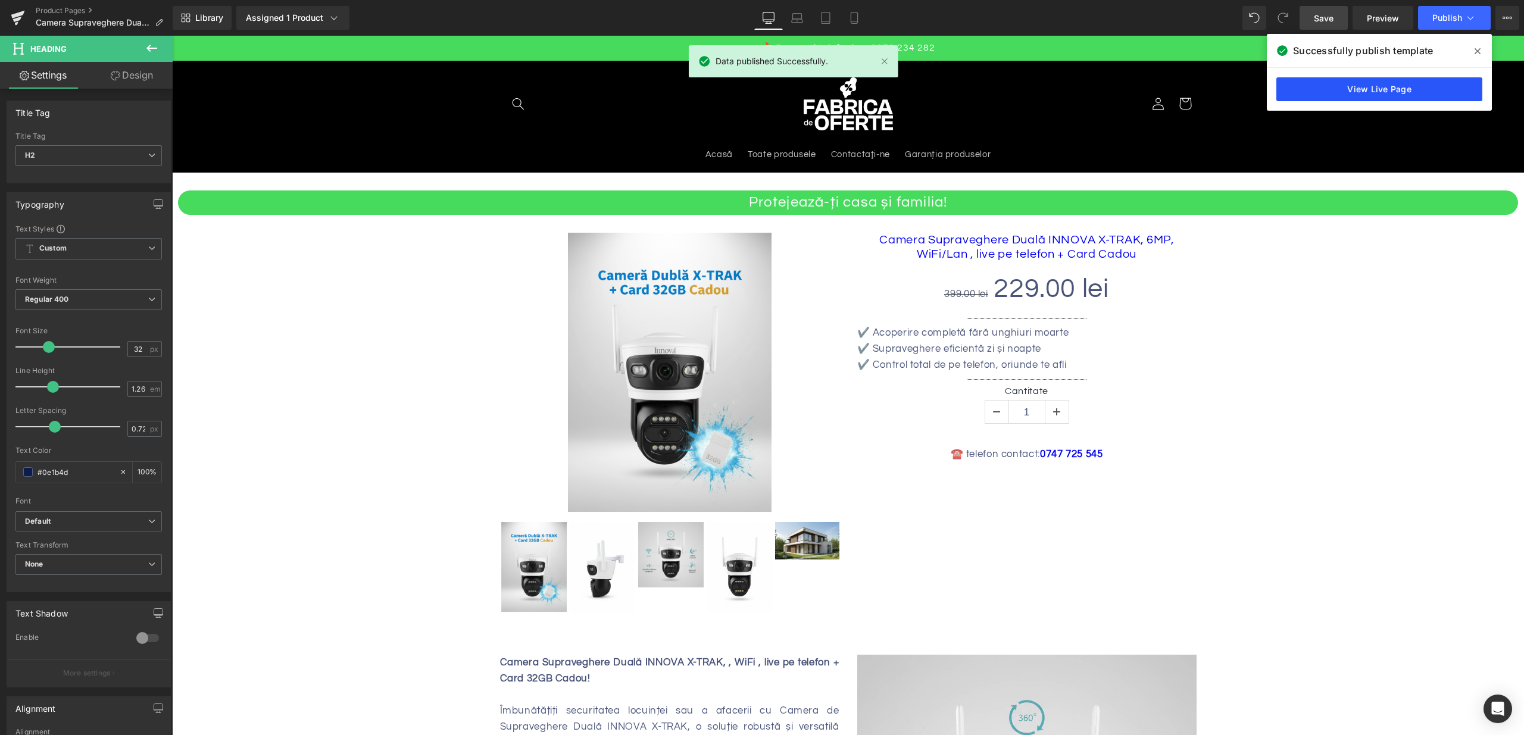
click at [1413, 84] on link "View Live Page" at bounding box center [1379, 89] width 206 height 24
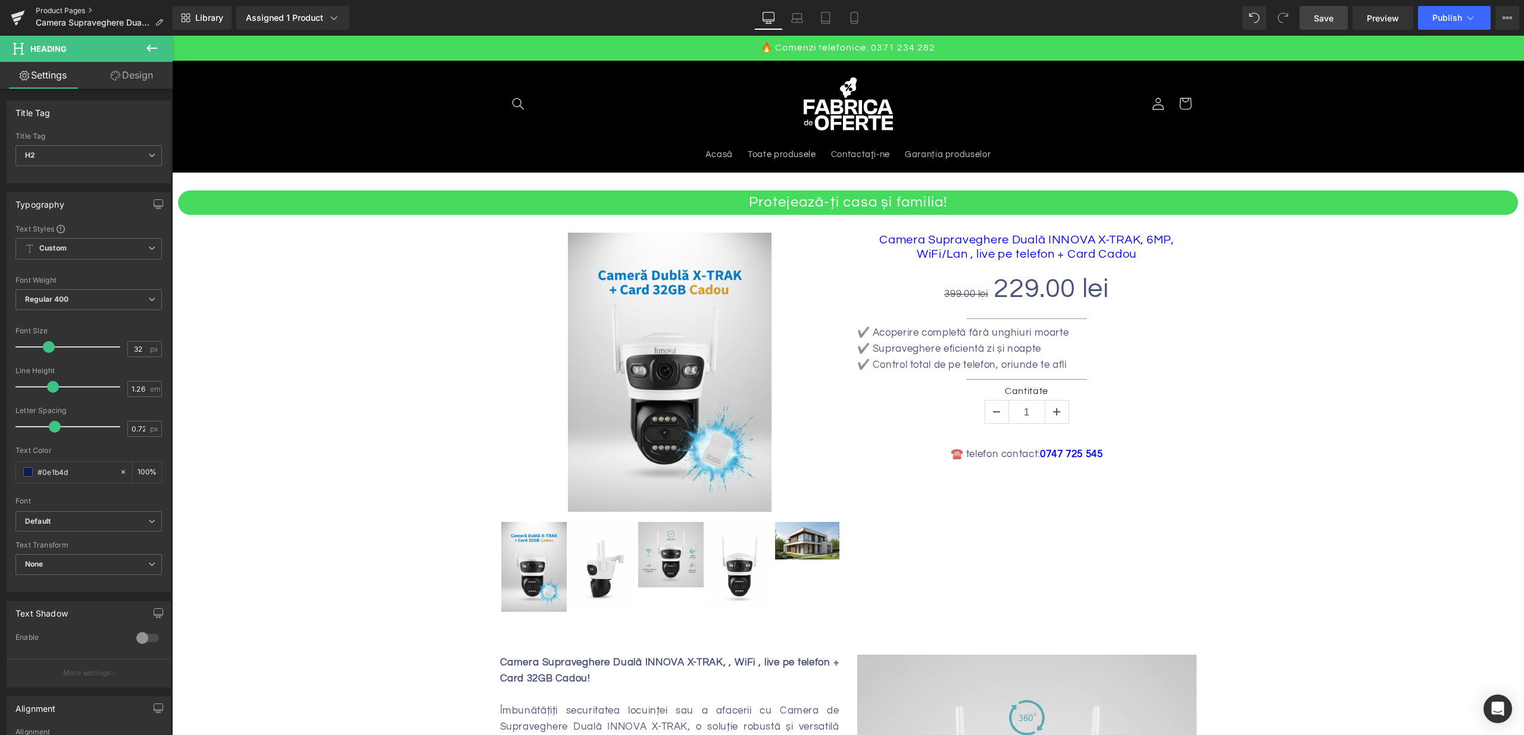
click at [85, 12] on link "Product Pages" at bounding box center [104, 11] width 137 height 10
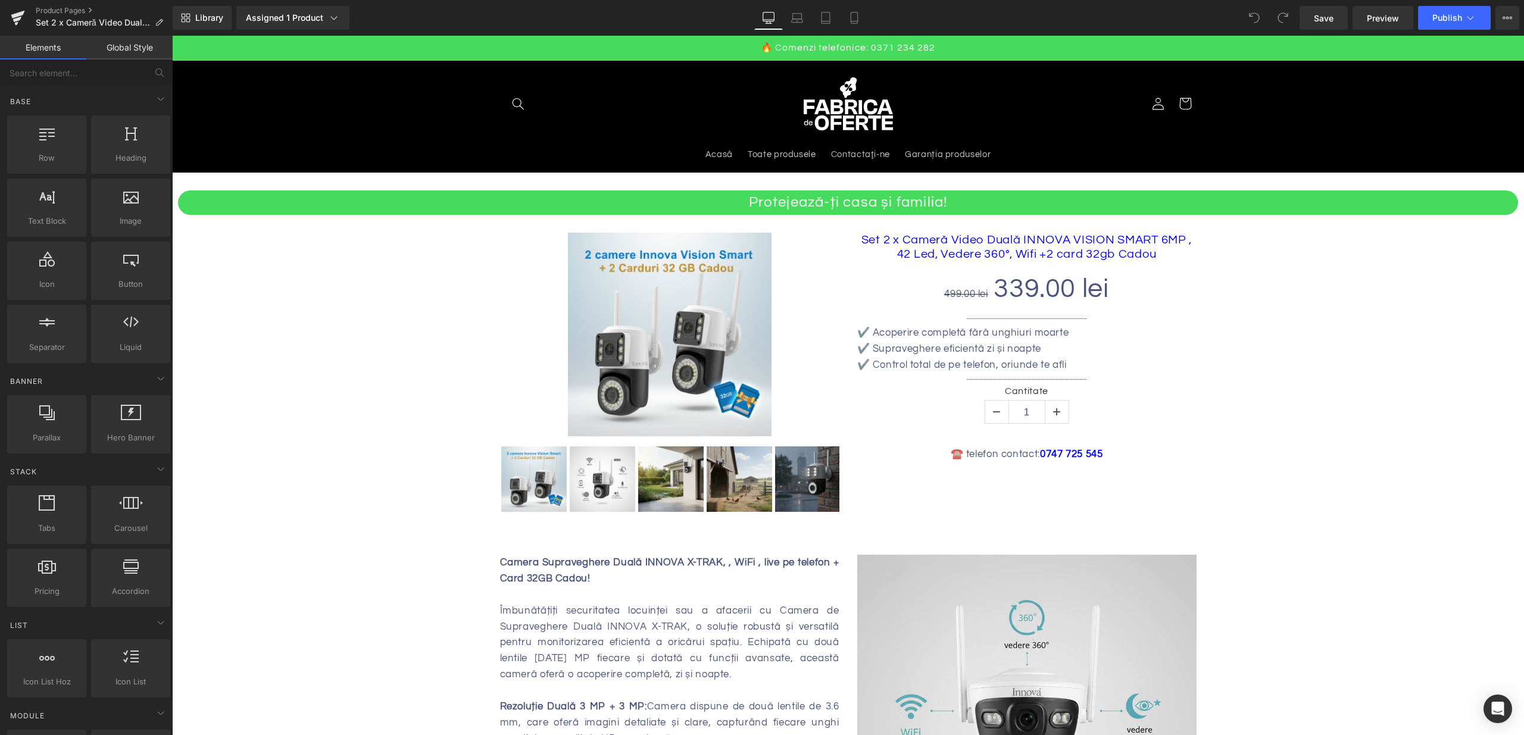
scroll to position [16, 0]
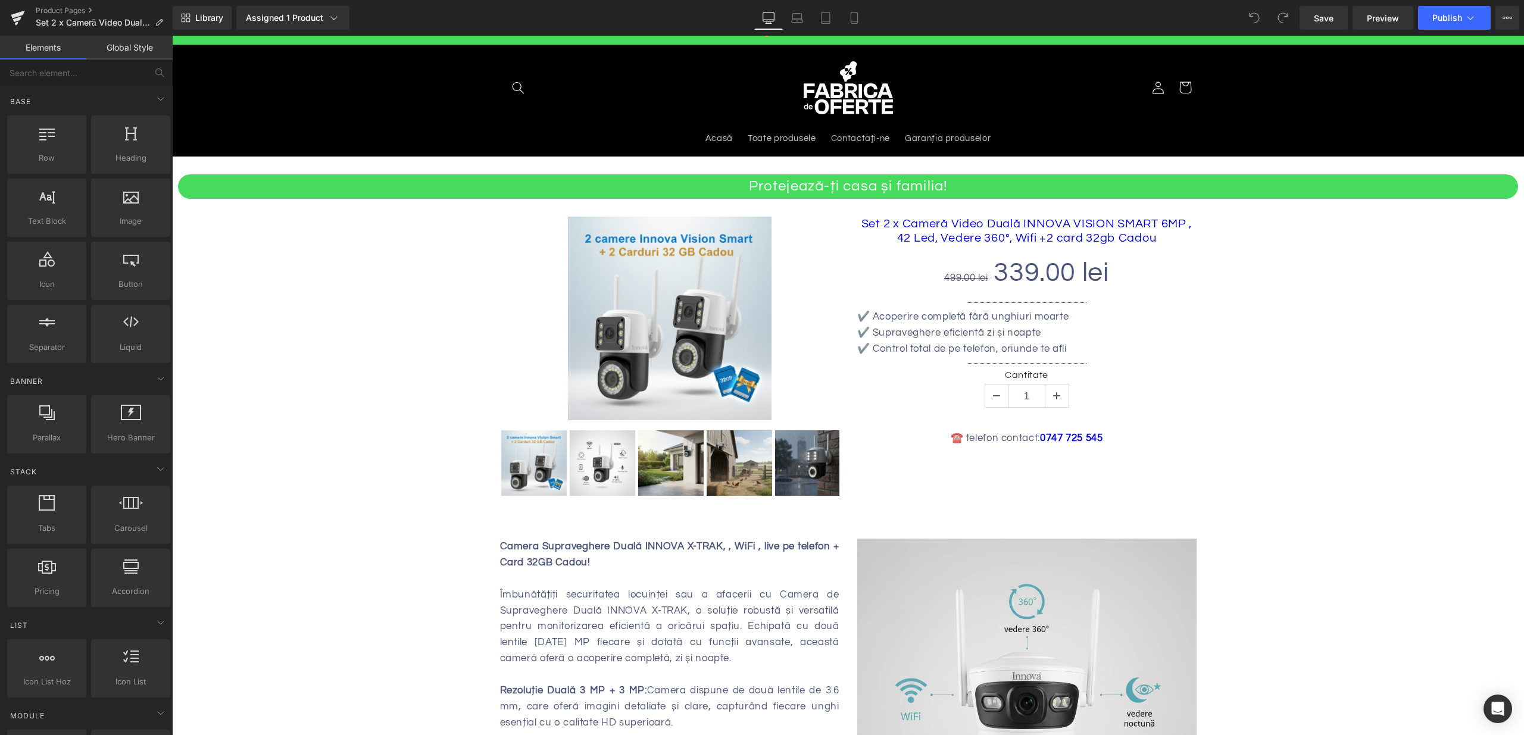
drag, startPoint x: 613, startPoint y: 508, endPoint x: 599, endPoint y: 507, distance: 13.8
click at [613, 508] on div "Protejează-ți casa și familia! Heading Sale Off (P) Image ‹" at bounding box center [848, 339] width 1352 height 364
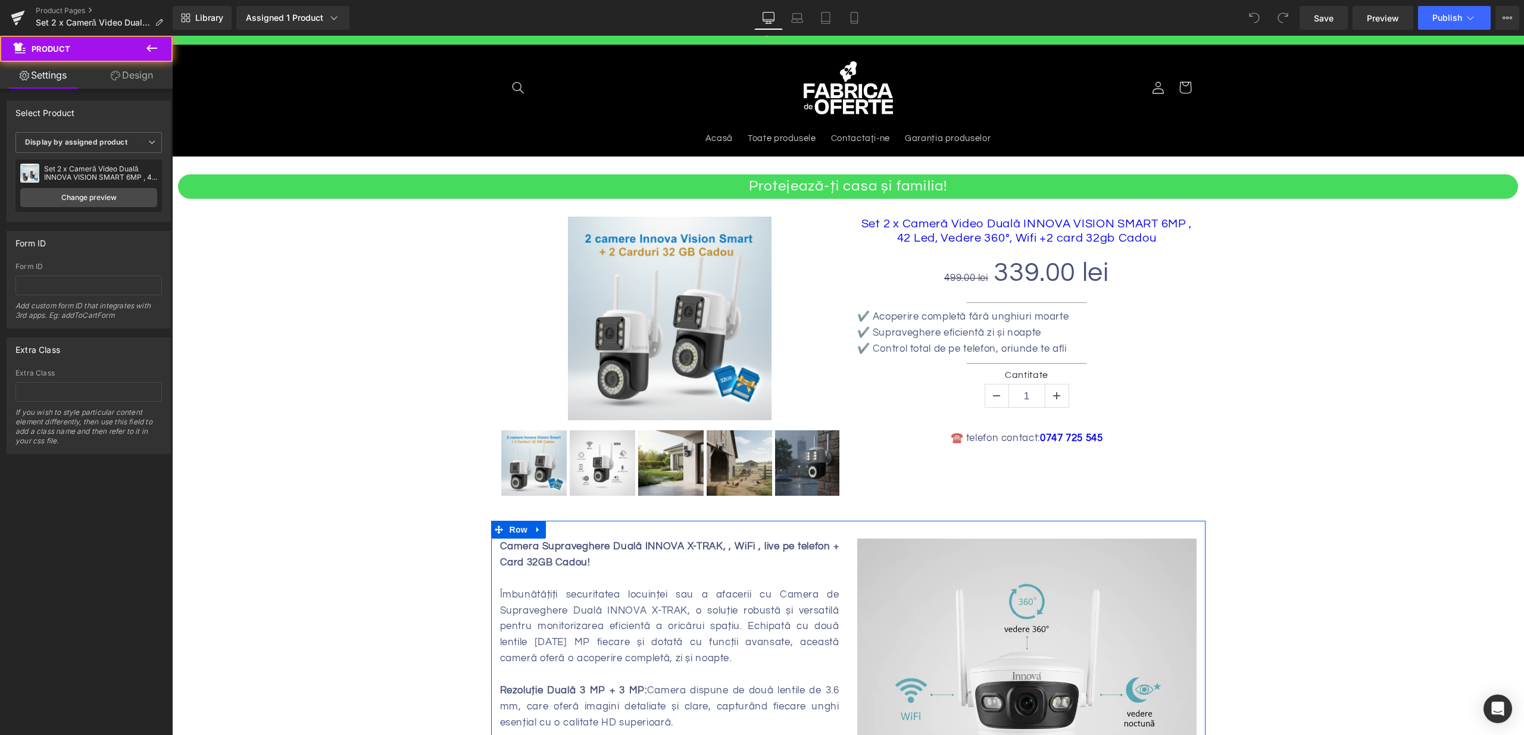
click at [599, 547] on b "Camera Supraveghere Duală INNOVA X-TRAK, , WiFi , live pe telefon + Card 32GB C…" at bounding box center [669, 554] width 339 height 27
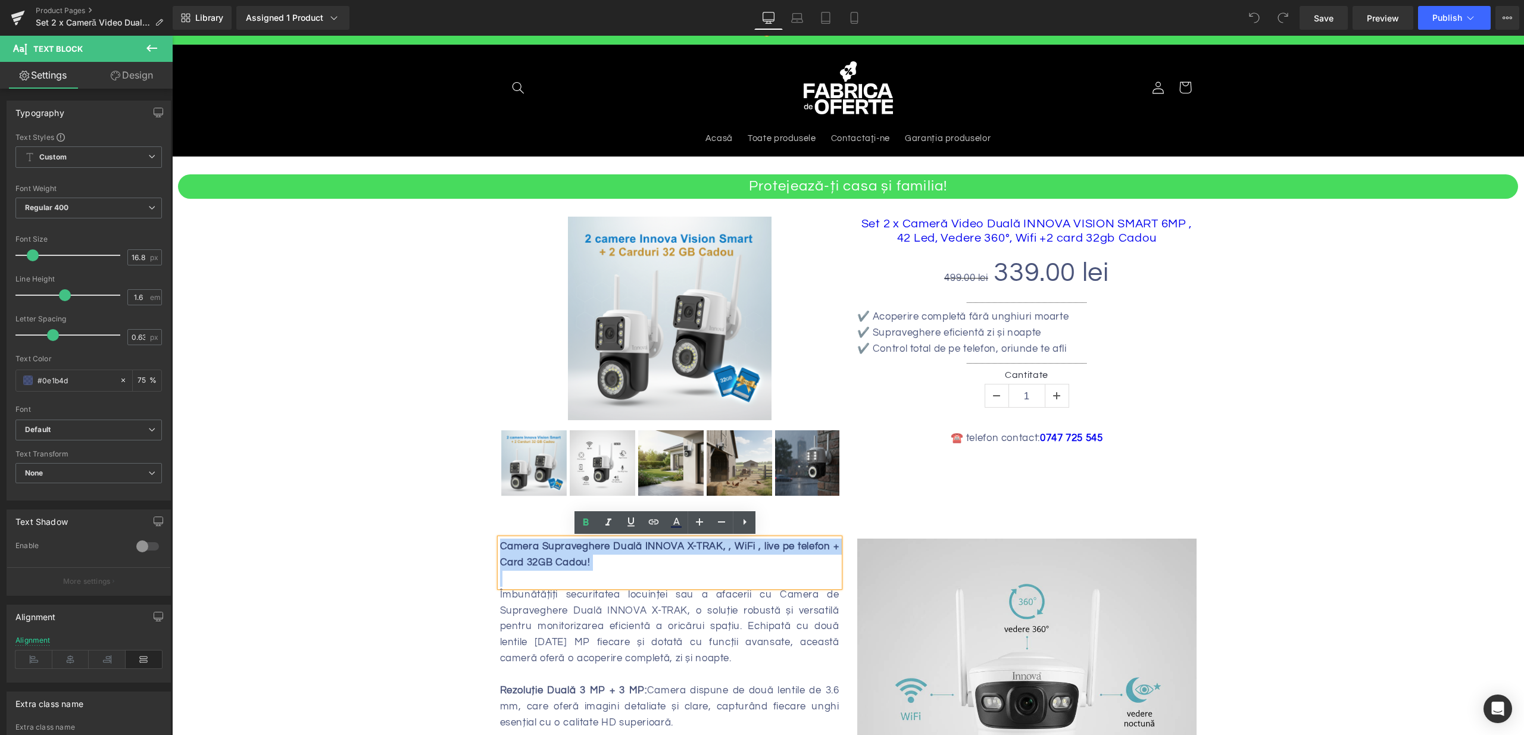
drag, startPoint x: 596, startPoint y: 564, endPoint x: 493, endPoint y: 548, distance: 103.5
click at [500, 548] on div "Camera Supraveghere Duală INNOVA X-TRAK, , WiFi , live pe telefon + Card 32GB C…" at bounding box center [669, 563] width 339 height 48
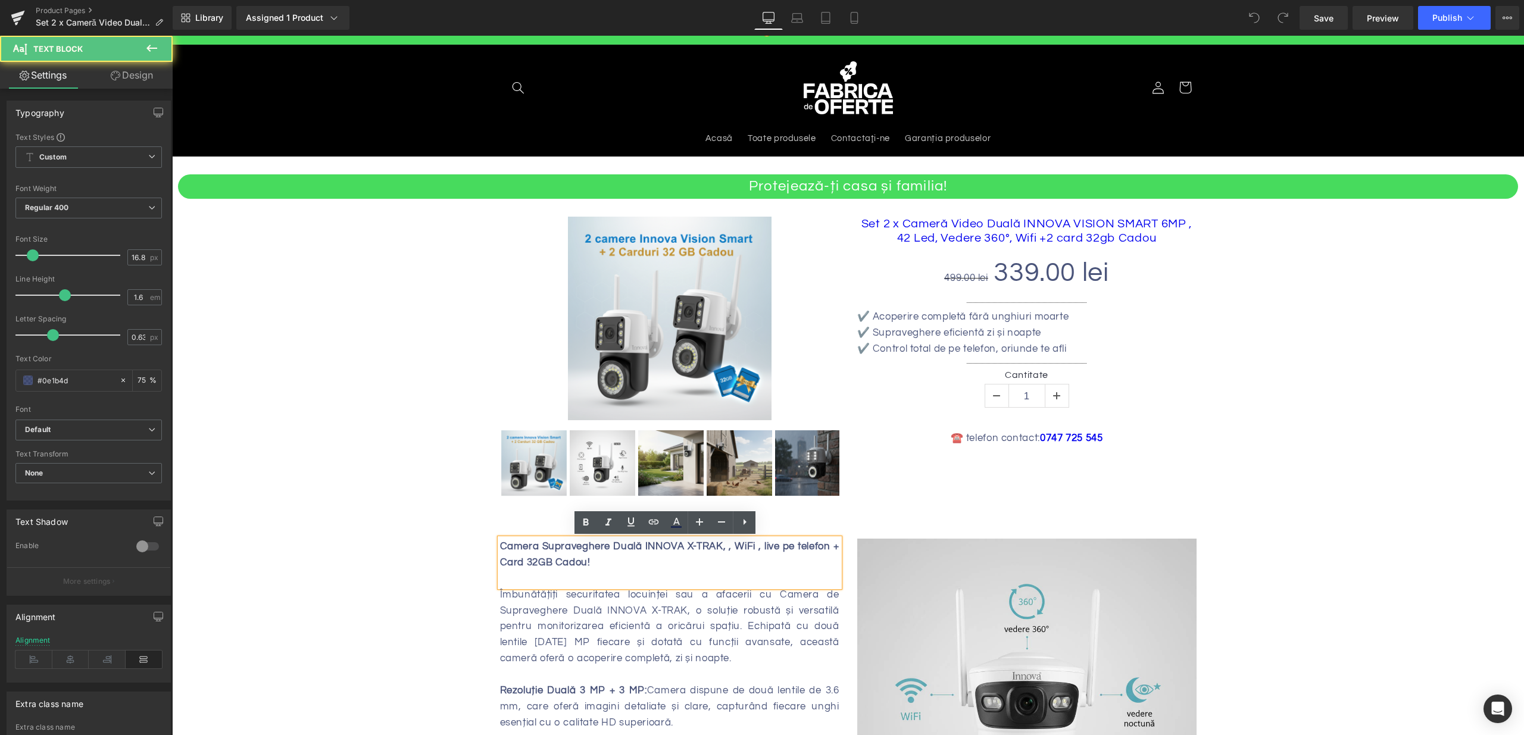
click at [500, 546] on b "Camera Supraveghere Duală INNOVA X-TRAK, , WiFi , live pe telefon + Card 32GB C…" at bounding box center [669, 554] width 339 height 27
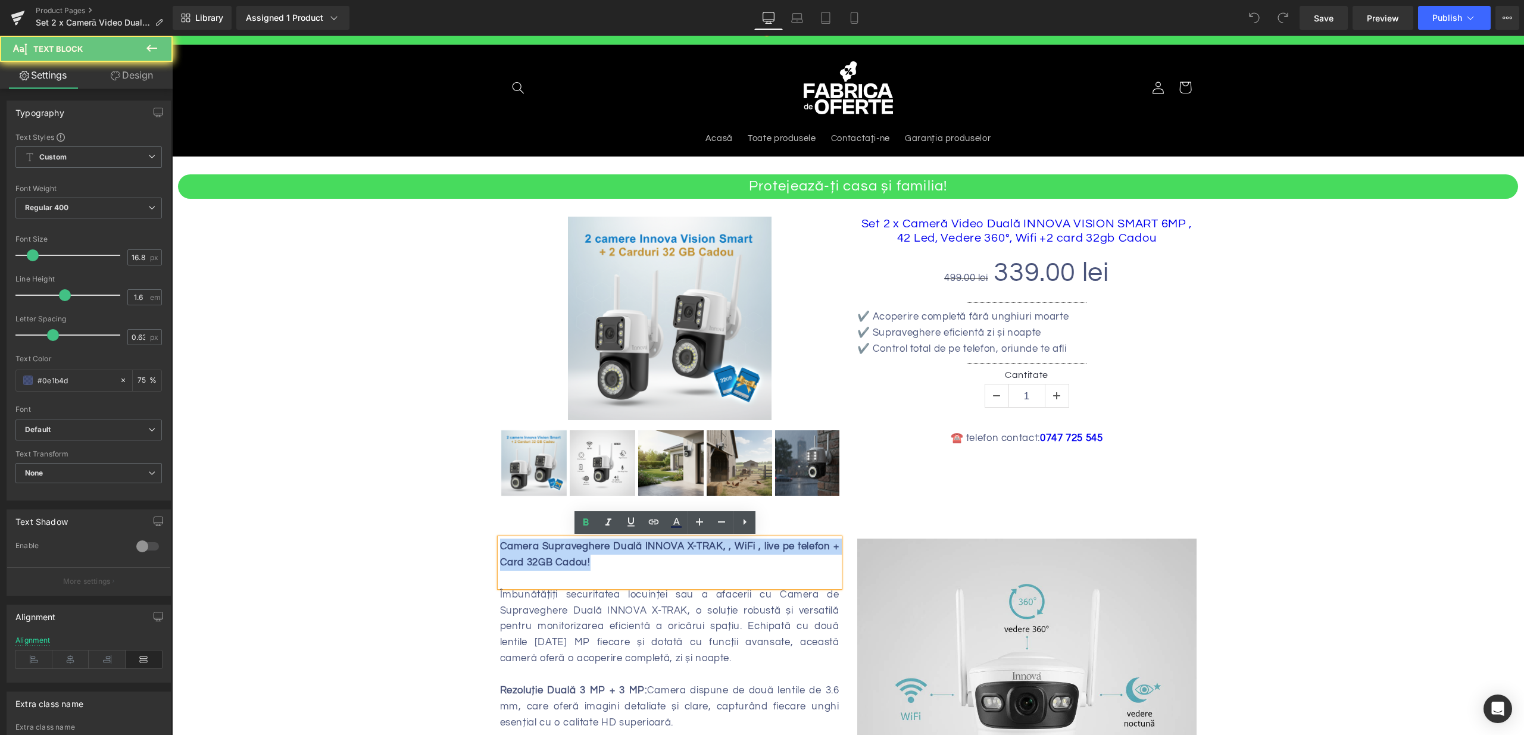
drag, startPoint x: 498, startPoint y: 546, endPoint x: 601, endPoint y: 560, distance: 103.8
click at [601, 560] on div "Camera Supraveghere Duală INNOVA X-TRAK, , WiFi , live pe telefon + Card 32GB C…" at bounding box center [669, 563] width 339 height 48
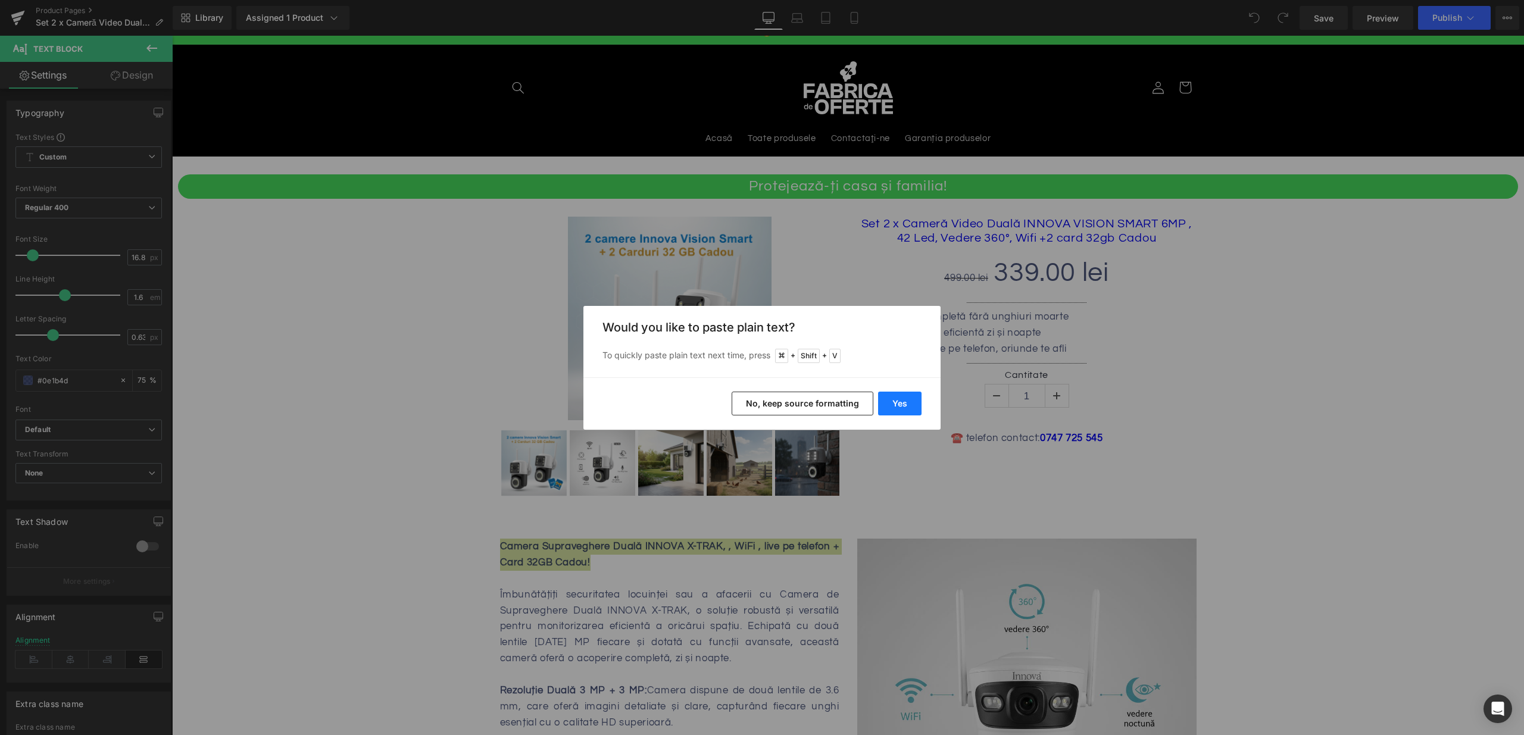
click at [905, 401] on button "Yes" at bounding box center [899, 404] width 43 height 24
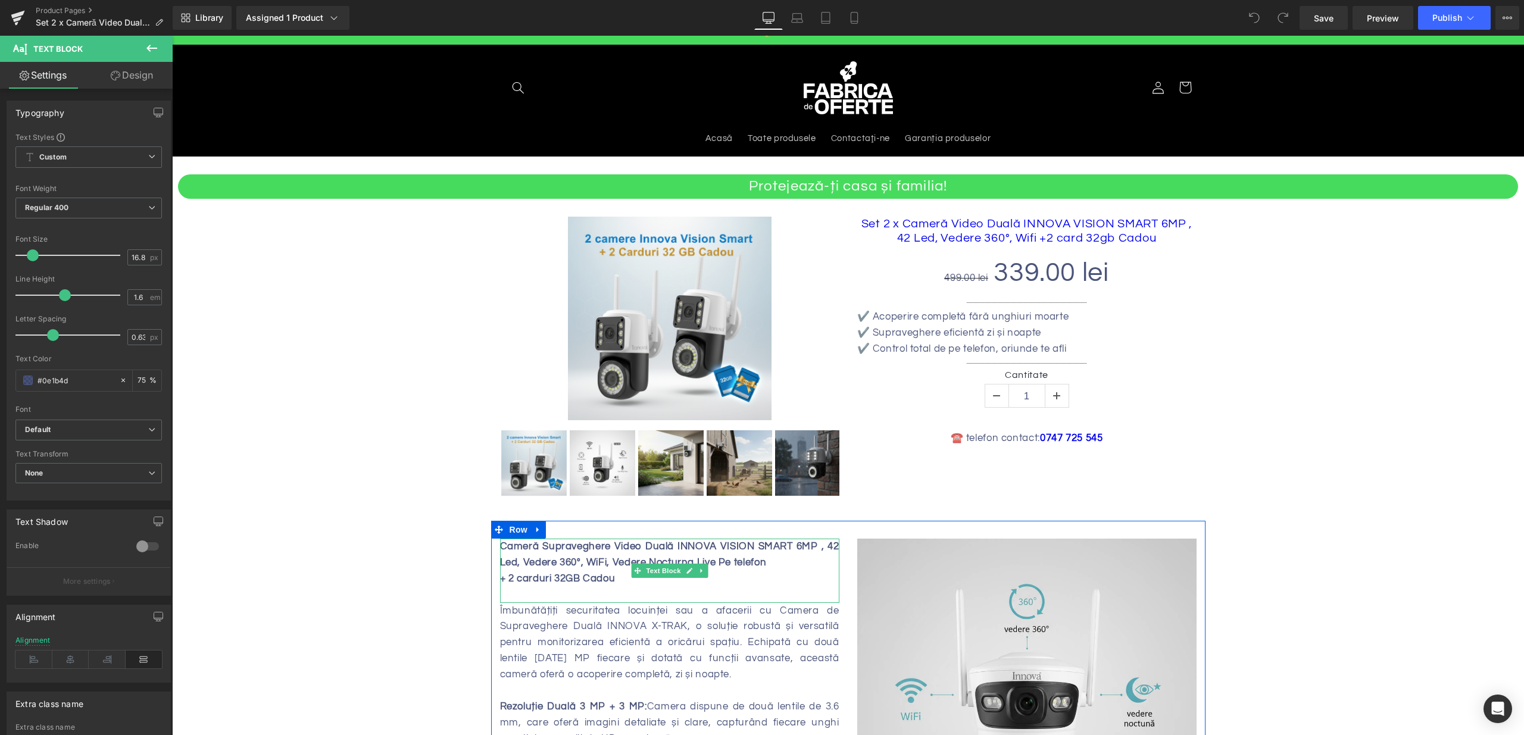
click at [500, 548] on b "Cameră Supraveghere Video Duală INNOVA VISION SMART 6MP , 42 Led, Vedere 360°, …" at bounding box center [669, 554] width 339 height 27
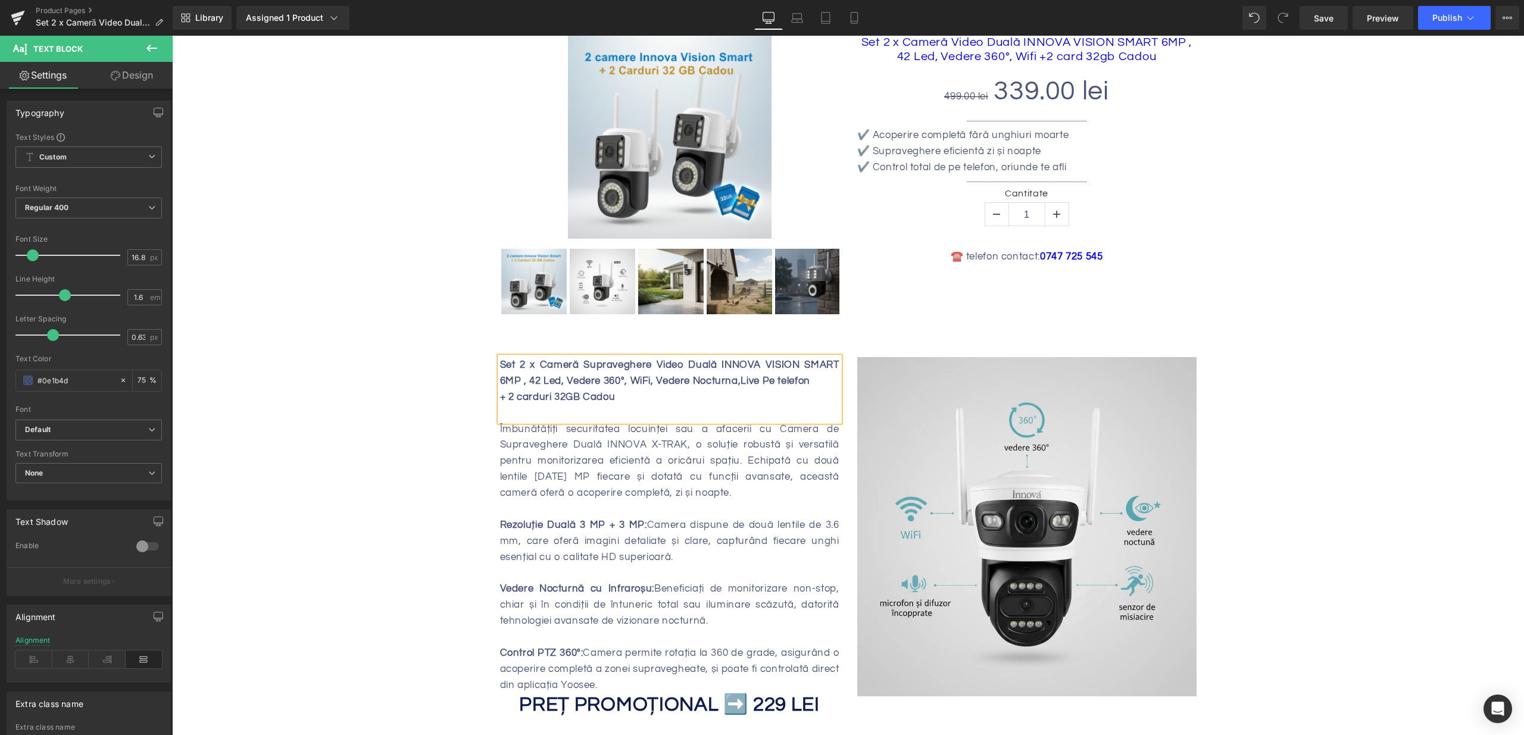
scroll to position [416, 0]
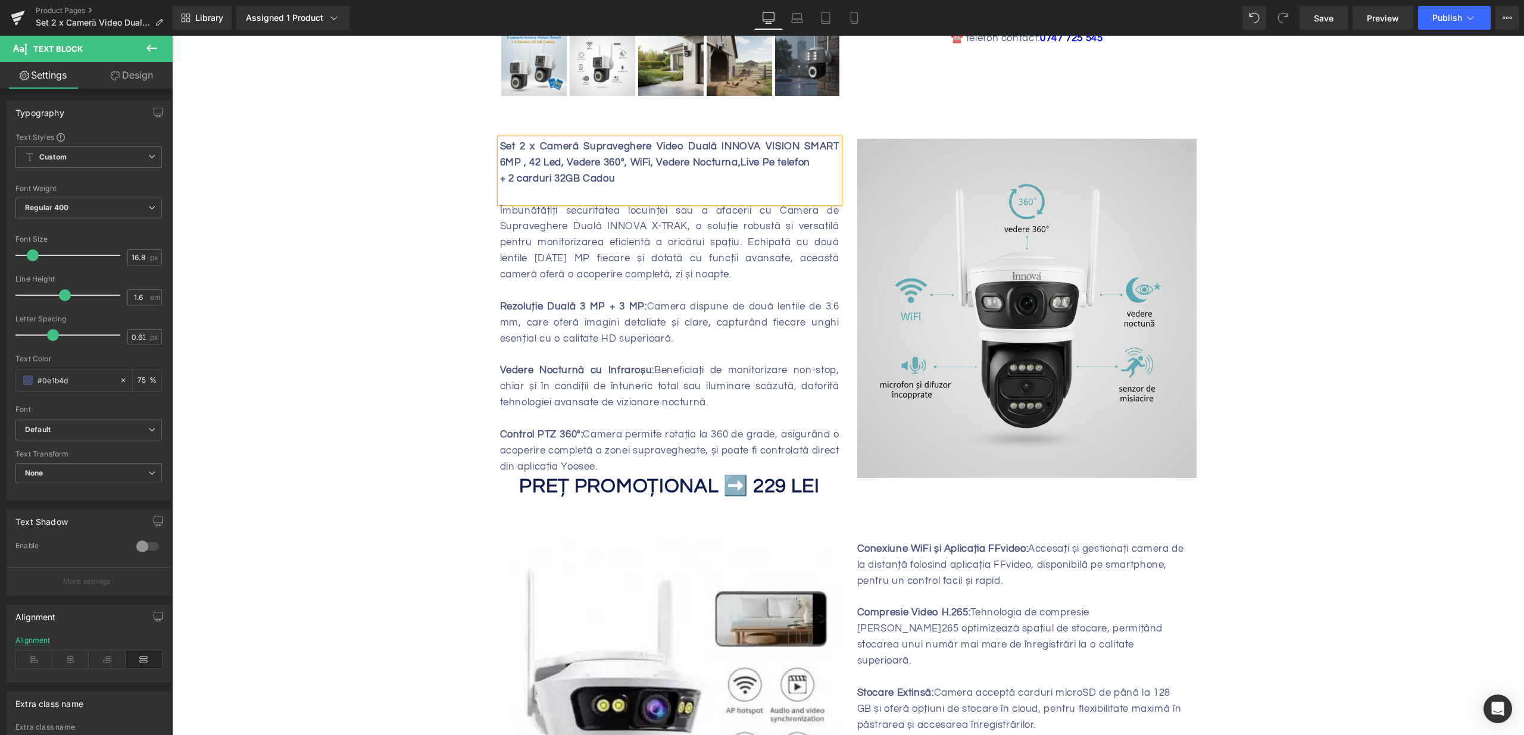
click at [610, 330] on div "Rezoluție Duală 3 MP + 3 MP: Camera dispune de două lentile de 3.6 mm, care ofe…" at bounding box center [669, 323] width 339 height 48
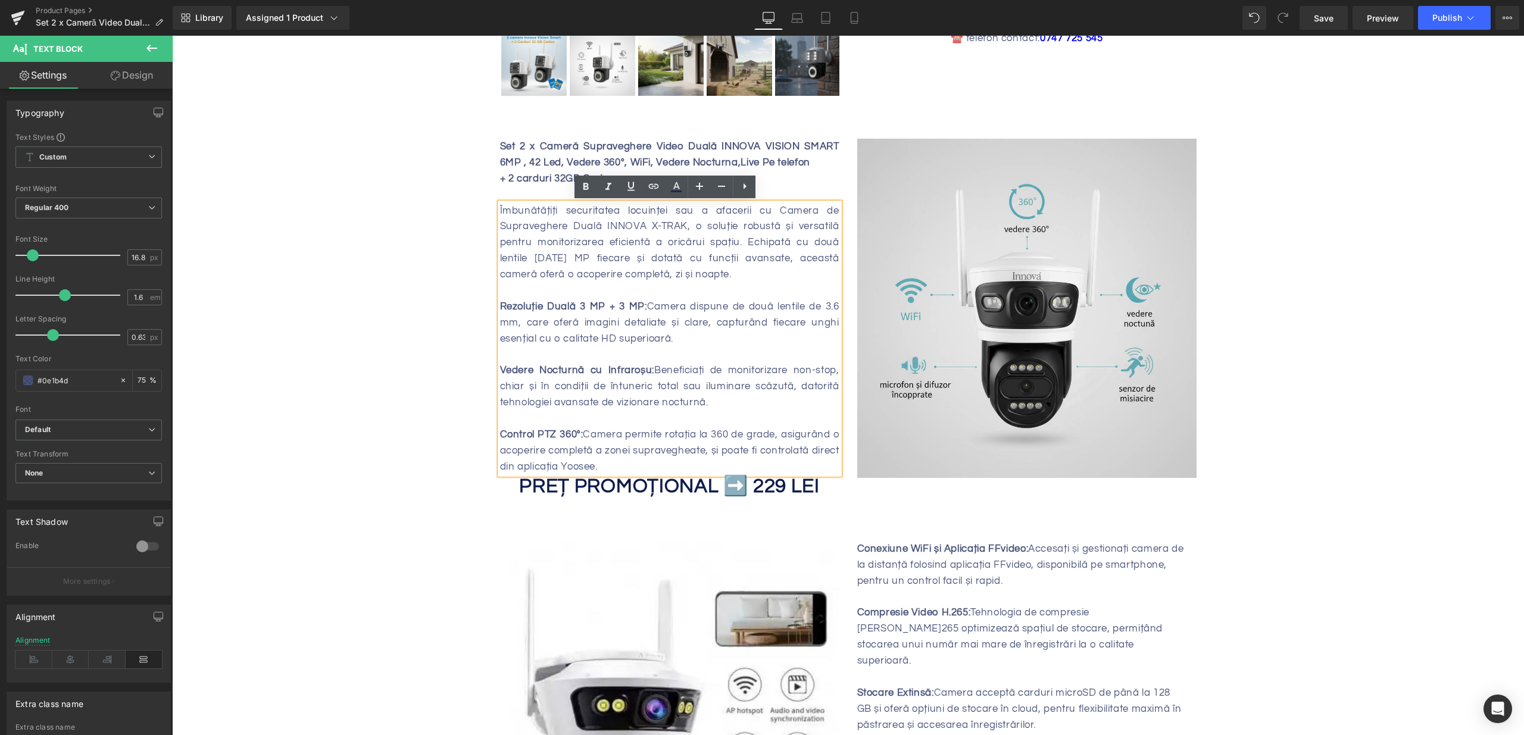
drag, startPoint x: 496, startPoint y: 207, endPoint x: 761, endPoint y: 461, distance: 366.3
click at [761, 461] on div "Îmbunătățiți securitatea locuinței sau a afacerii cu Camera de Supraveghere Dua…" at bounding box center [669, 339] width 339 height 272
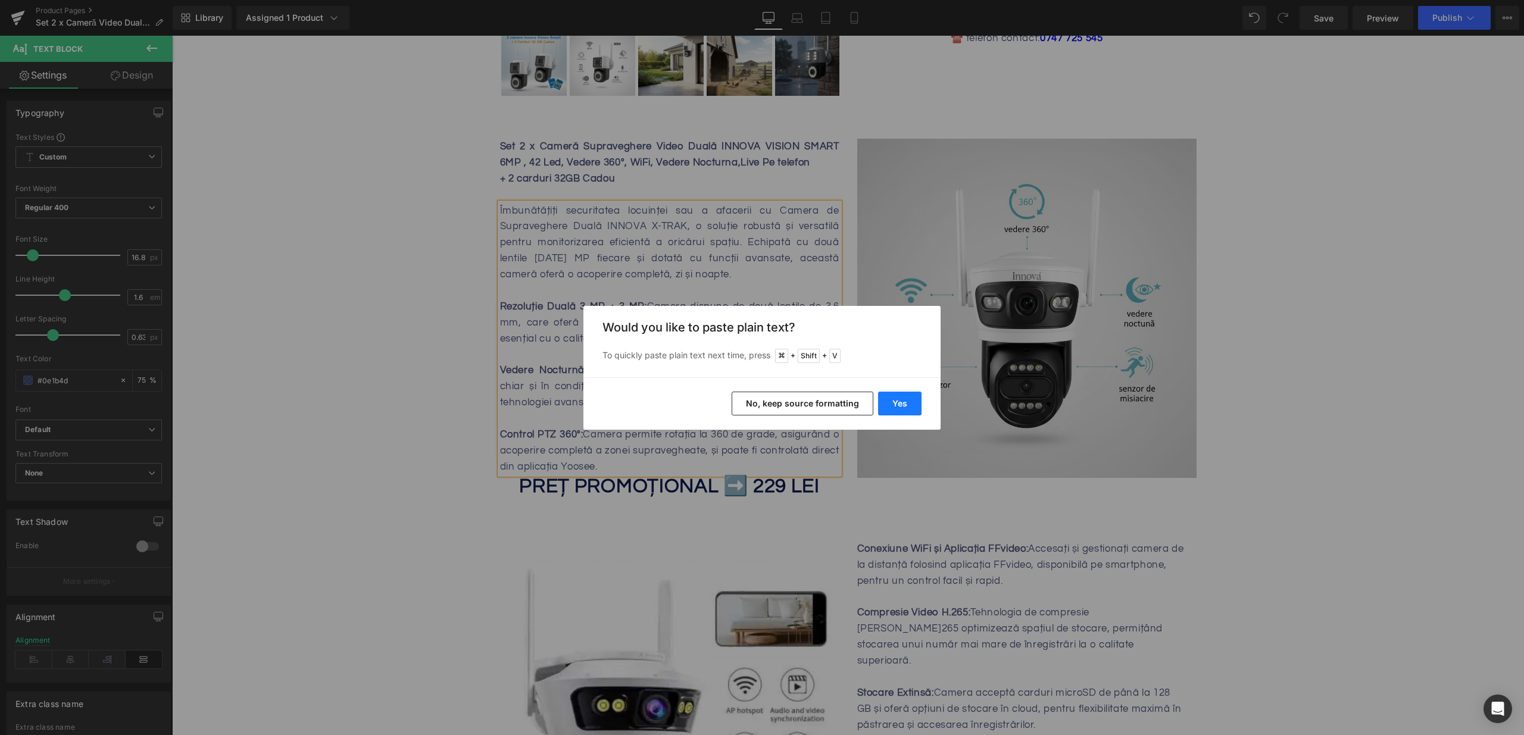
click at [905, 399] on button "Yes" at bounding box center [899, 404] width 43 height 24
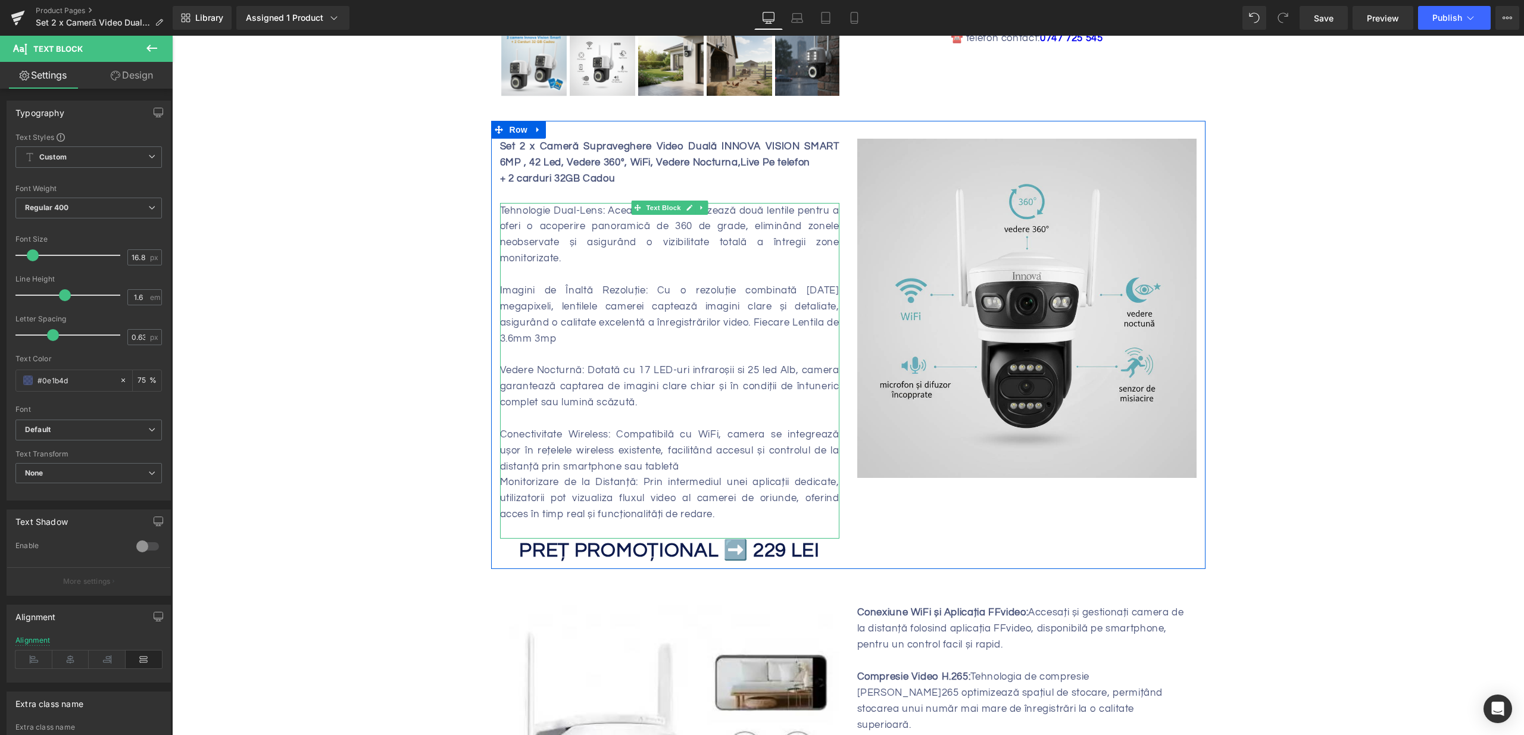
click at [703, 300] on div "Imagini de Înaltă Rezoluție: Cu o rezoluție combinată de 6 megapixeli, lentilel…" at bounding box center [669, 315] width 339 height 64
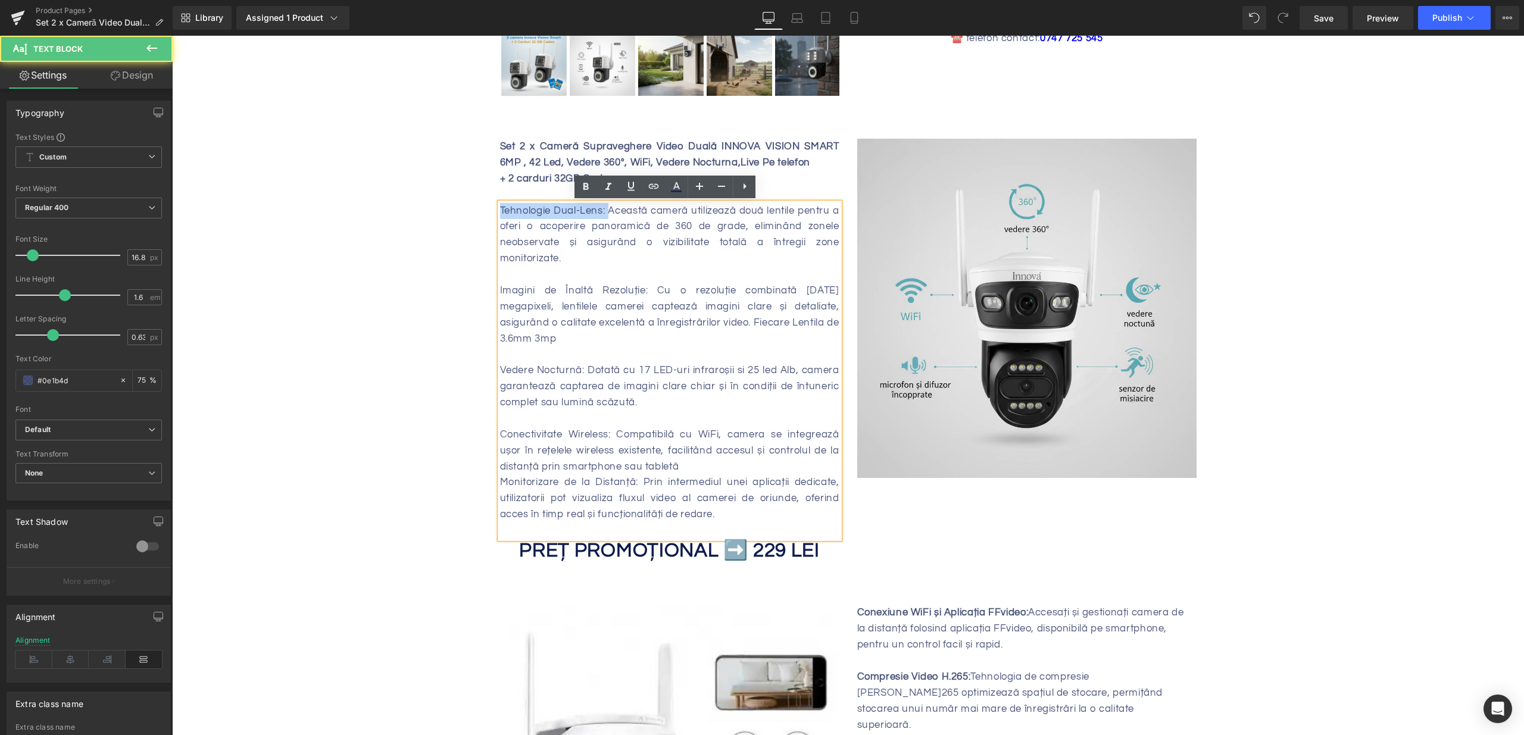
drag, startPoint x: 596, startPoint y: 211, endPoint x: 429, endPoint y: 207, distance: 166.7
click at [429, 207] on div "Protejează-ți casa și familia! Heading Sale Off (P) Image" at bounding box center [848, 725] width 1352 height 1936
click at [549, 270] on div at bounding box center [669, 275] width 339 height 16
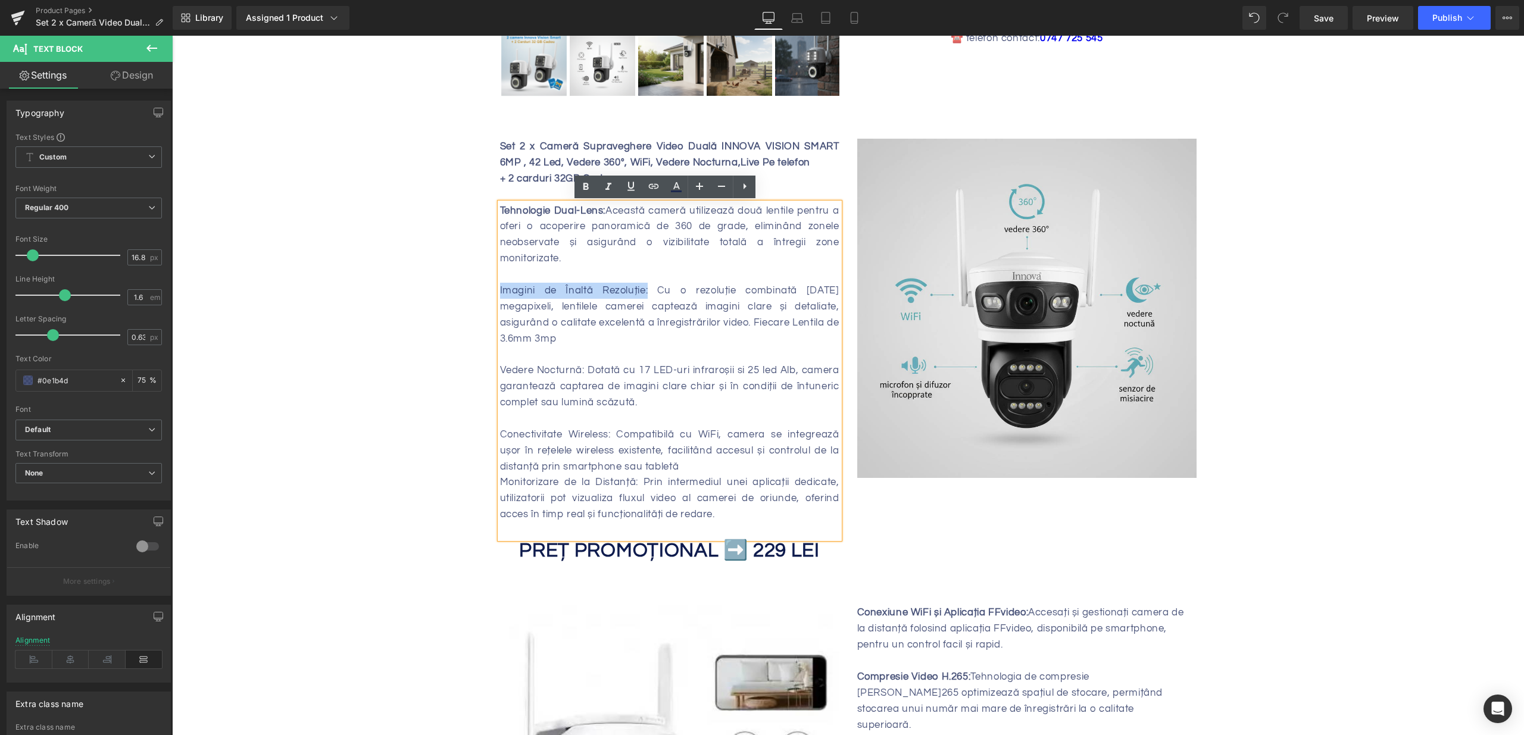
drag, startPoint x: 628, startPoint y: 290, endPoint x: 458, endPoint y: 286, distance: 170.3
click at [458, 286] on div "Protejează-ți casa și familia! Heading Sale Off (P) Image" at bounding box center [848, 725] width 1352 height 1936
drag, startPoint x: 571, startPoint y: 354, endPoint x: 466, endPoint y: 355, distance: 105.4
click at [466, 355] on div "Protejează-ți casa și familia! Heading Sale Off (P) Image" at bounding box center [848, 725] width 1352 height 1936
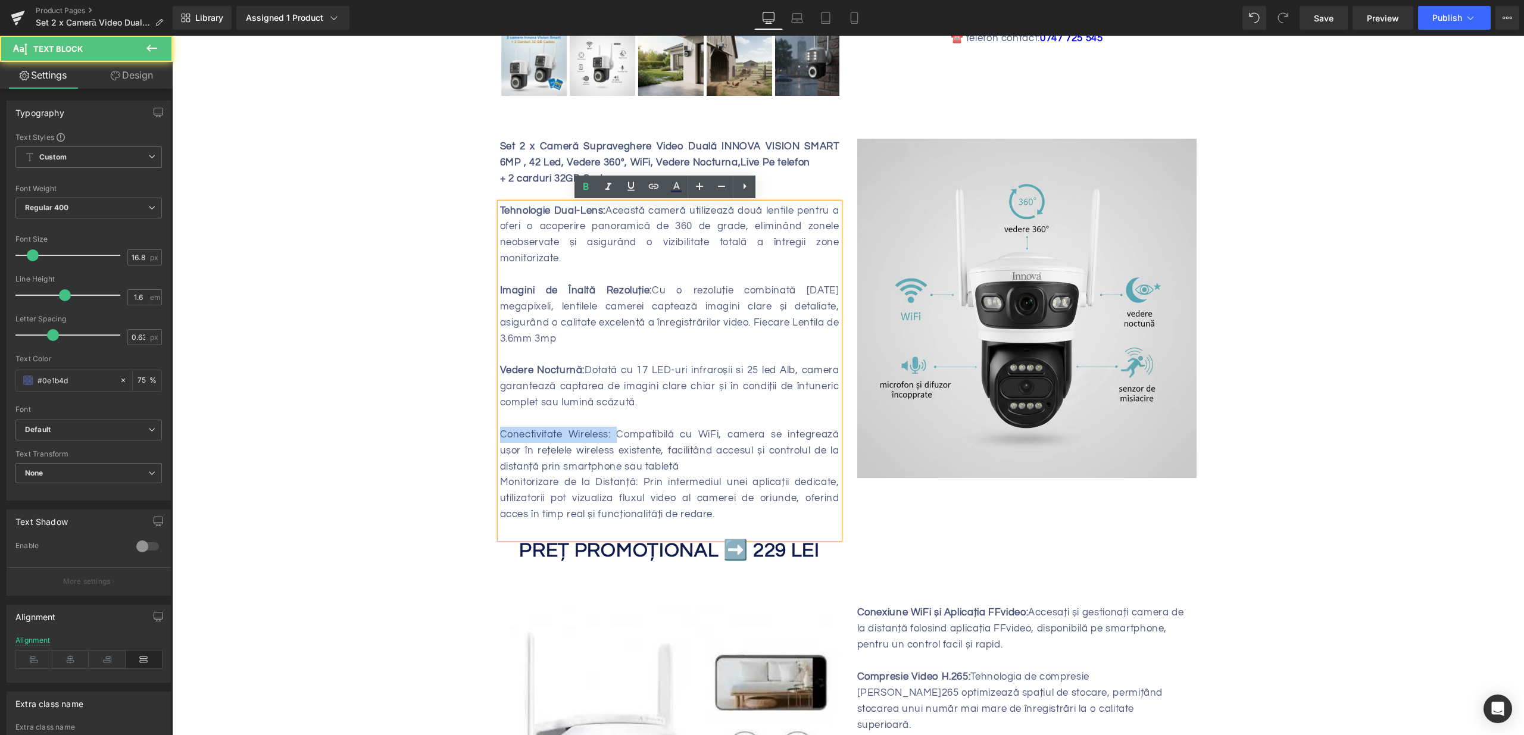
drag, startPoint x: 561, startPoint y: 418, endPoint x: 465, endPoint y: 418, distance: 95.8
click at [465, 418] on div "Protejează-ți casa și familia! Heading Sale Off (P) Image" at bounding box center [848, 725] width 1352 height 1936
click at [701, 446] on div "Conectivitate Wireless: Compatibilă cu WiFi, camera se integrează ușor în rețel…" at bounding box center [669, 451] width 339 height 48
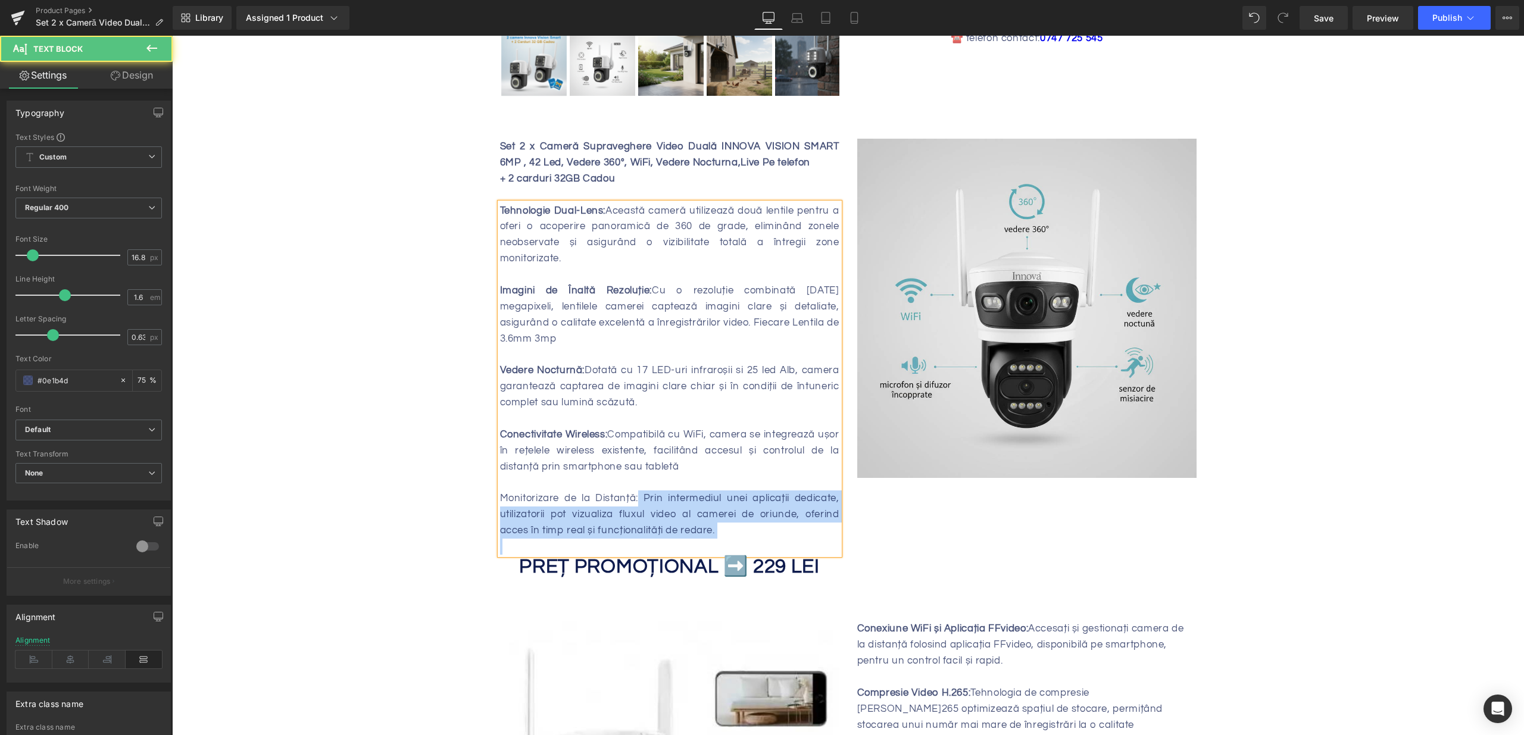
drag, startPoint x: 630, startPoint y: 482, endPoint x: 493, endPoint y: 477, distance: 137.0
click at [500, 477] on div "Tehnologie Dual-Lens: Această cameră utilizează două lentile pentru a oferi o a…" at bounding box center [669, 379] width 339 height 352
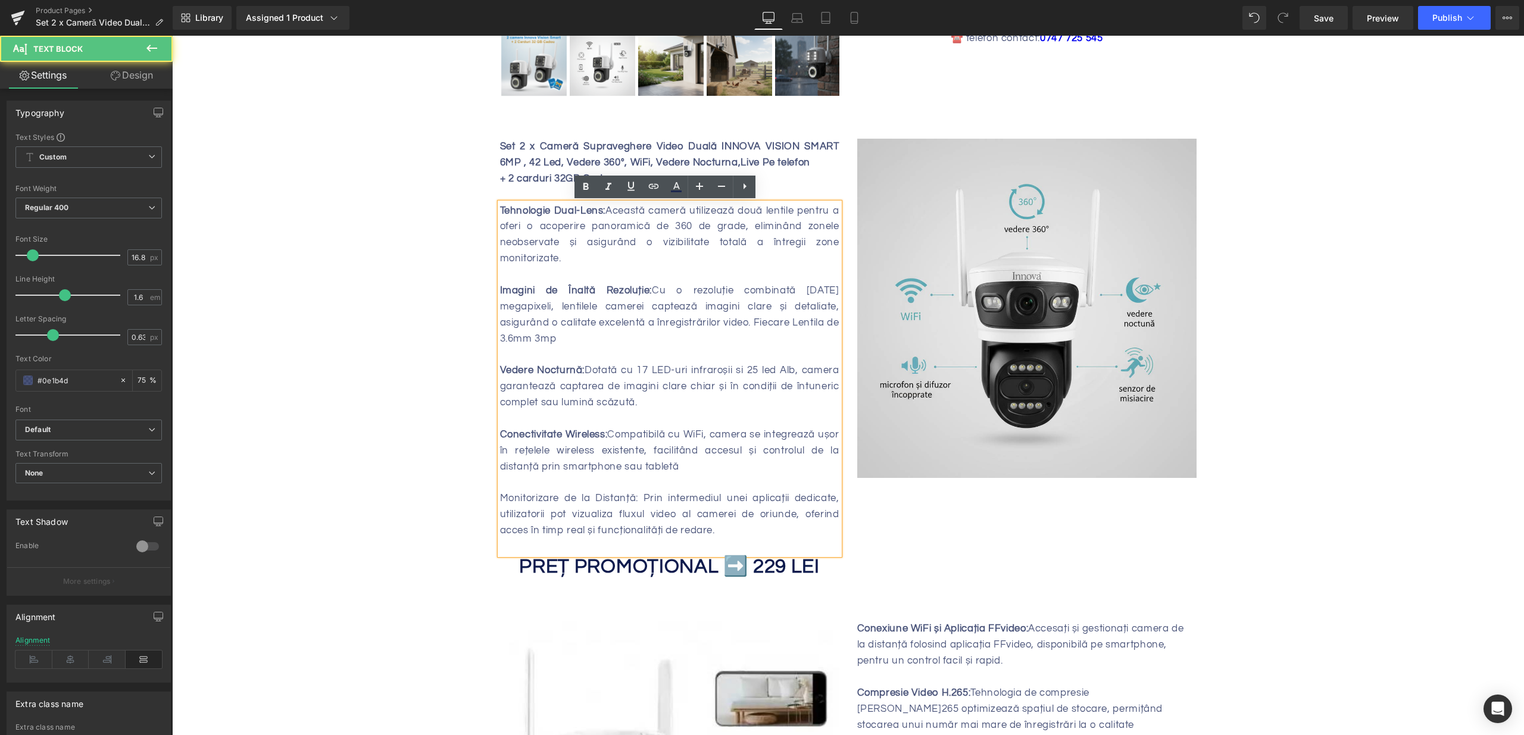
click at [507, 491] on div "Monitorizare de la Distanță: Prin intermediul unei aplicații dedicate, utilizat…" at bounding box center [669, 515] width 339 height 48
drag, startPoint x: 599, startPoint y: 481, endPoint x: 508, endPoint y: 479, distance: 91.1
click at [500, 491] on div "Monitorizare de la Distanță: Prin intermediul unei aplicații dedicate, utilizat…" at bounding box center [669, 515] width 339 height 48
click at [683, 441] on div "Conectivitate Wireless: Compatibilă cu WiFi, camera se integrează ușor în rețel…" at bounding box center [669, 451] width 339 height 48
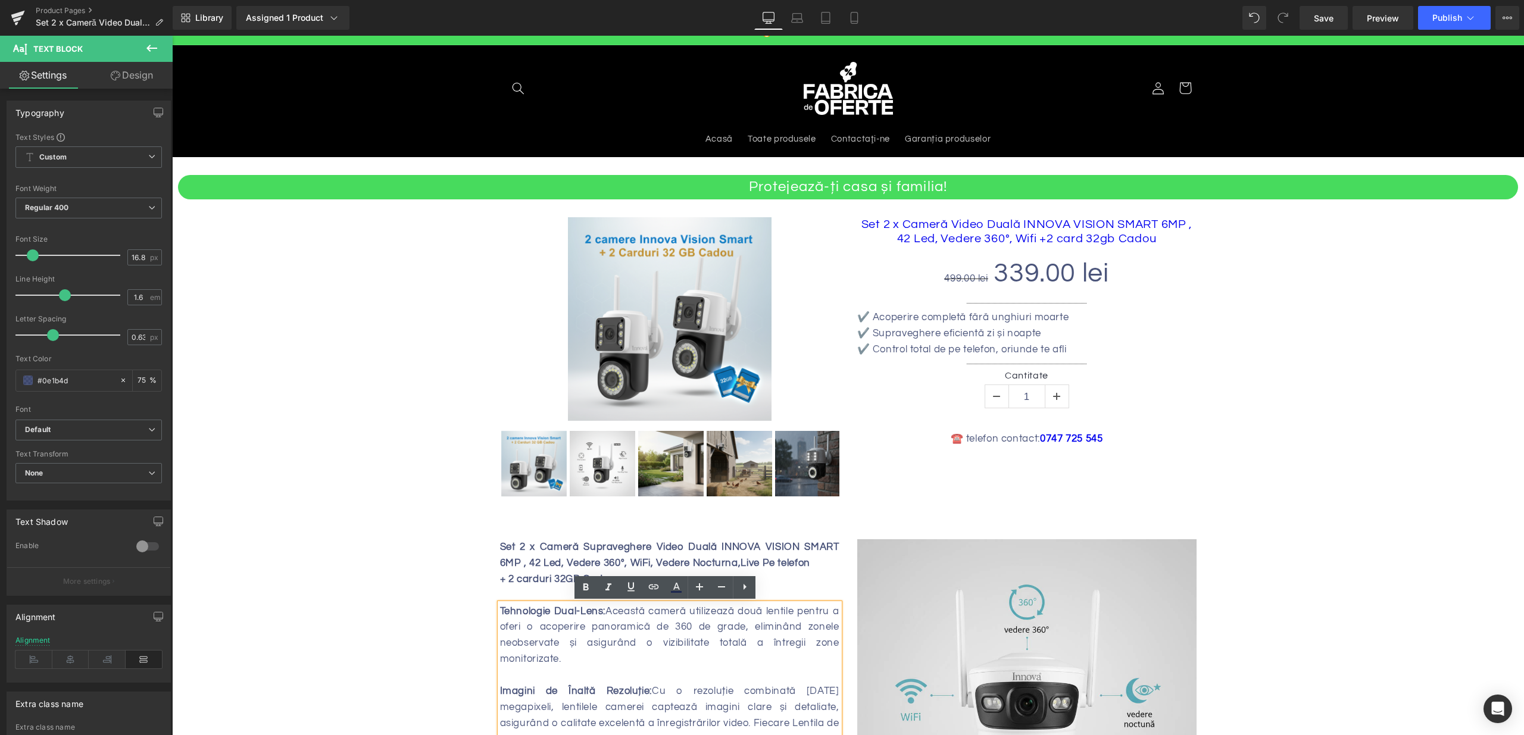
scroll to position [452, 0]
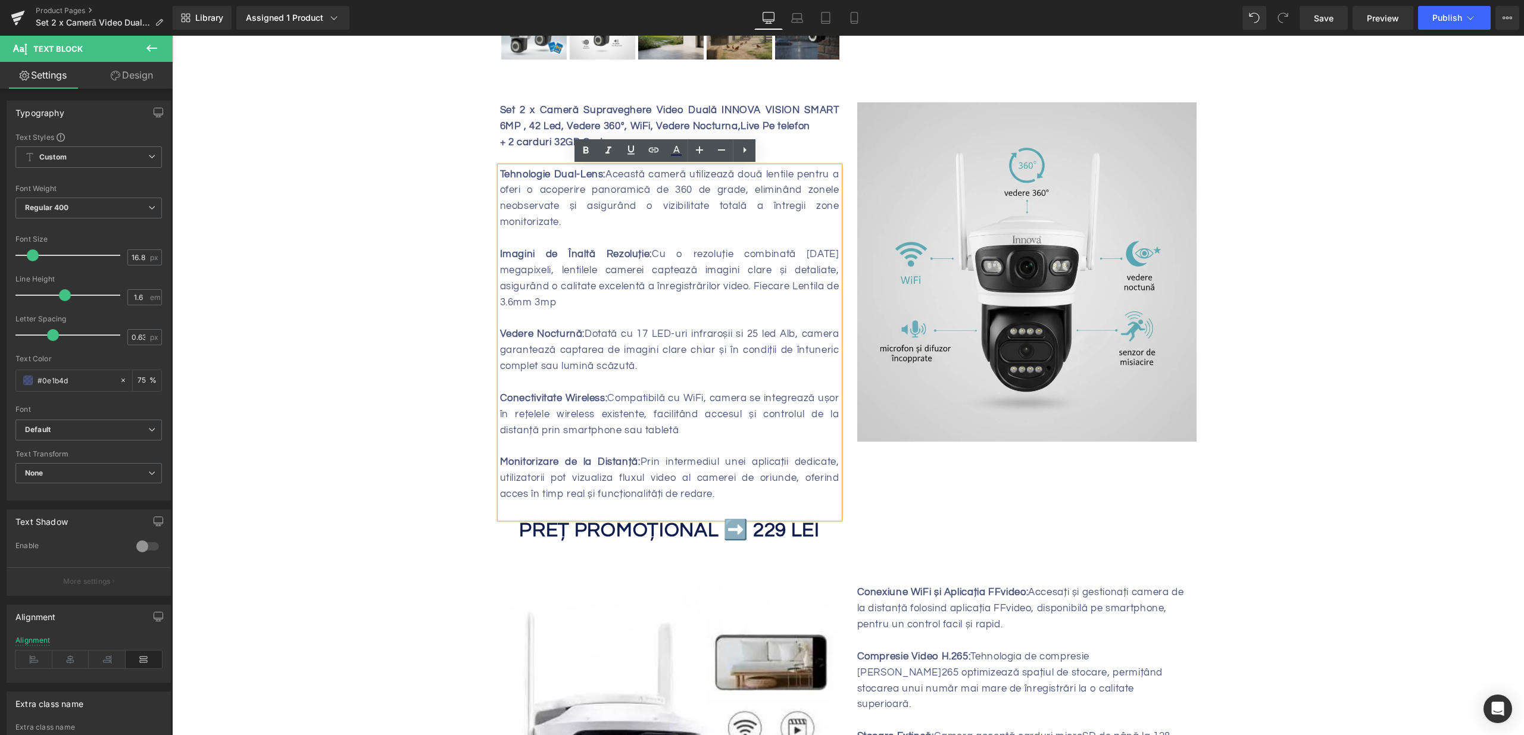
click at [757, 525] on div "PREȚ PROMOȚIONAL ➡️ 229 LEI Heading" at bounding box center [669, 530] width 339 height 25
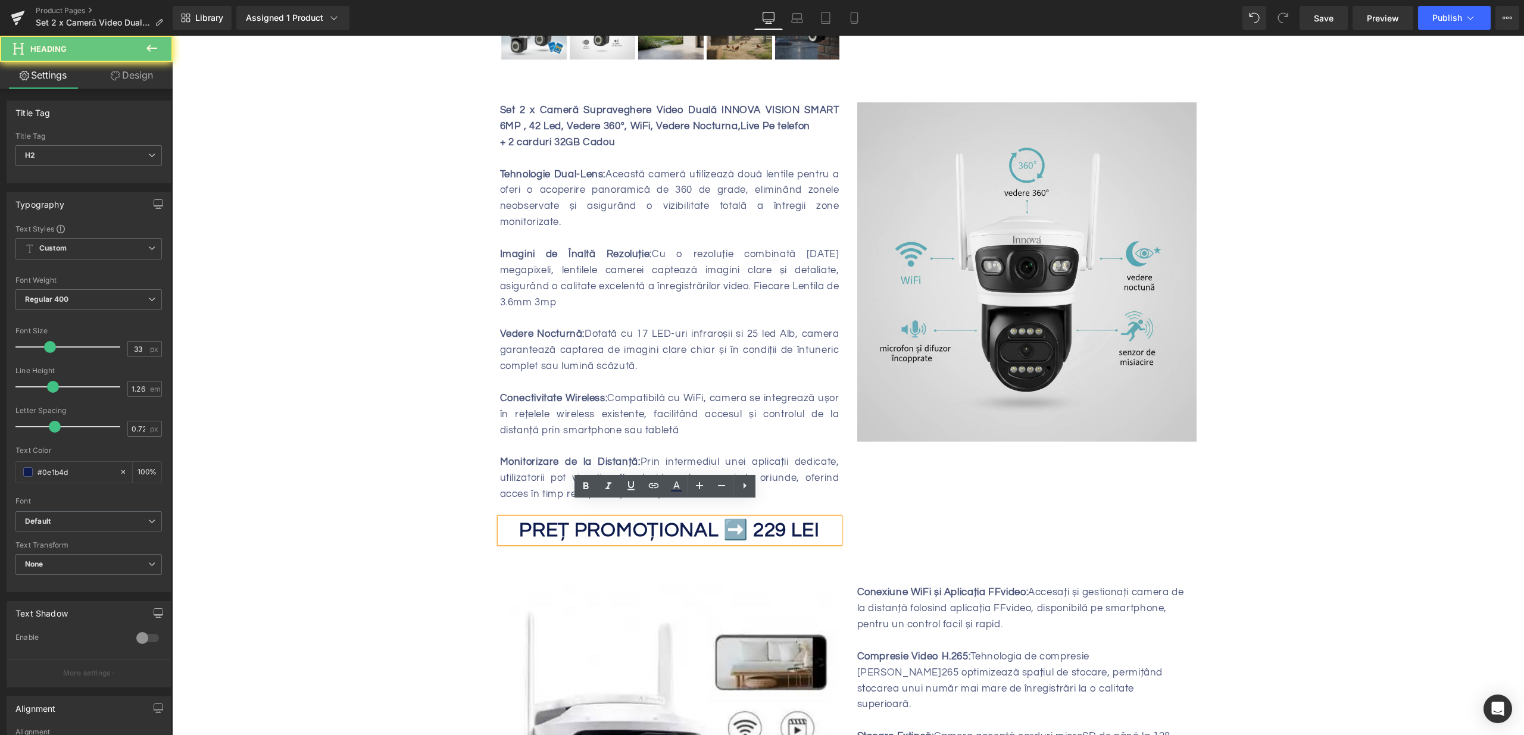
click at [768, 520] on strong "PREȚ PROMOȚIONAL ➡️ 229 LEI" at bounding box center [669, 530] width 301 height 20
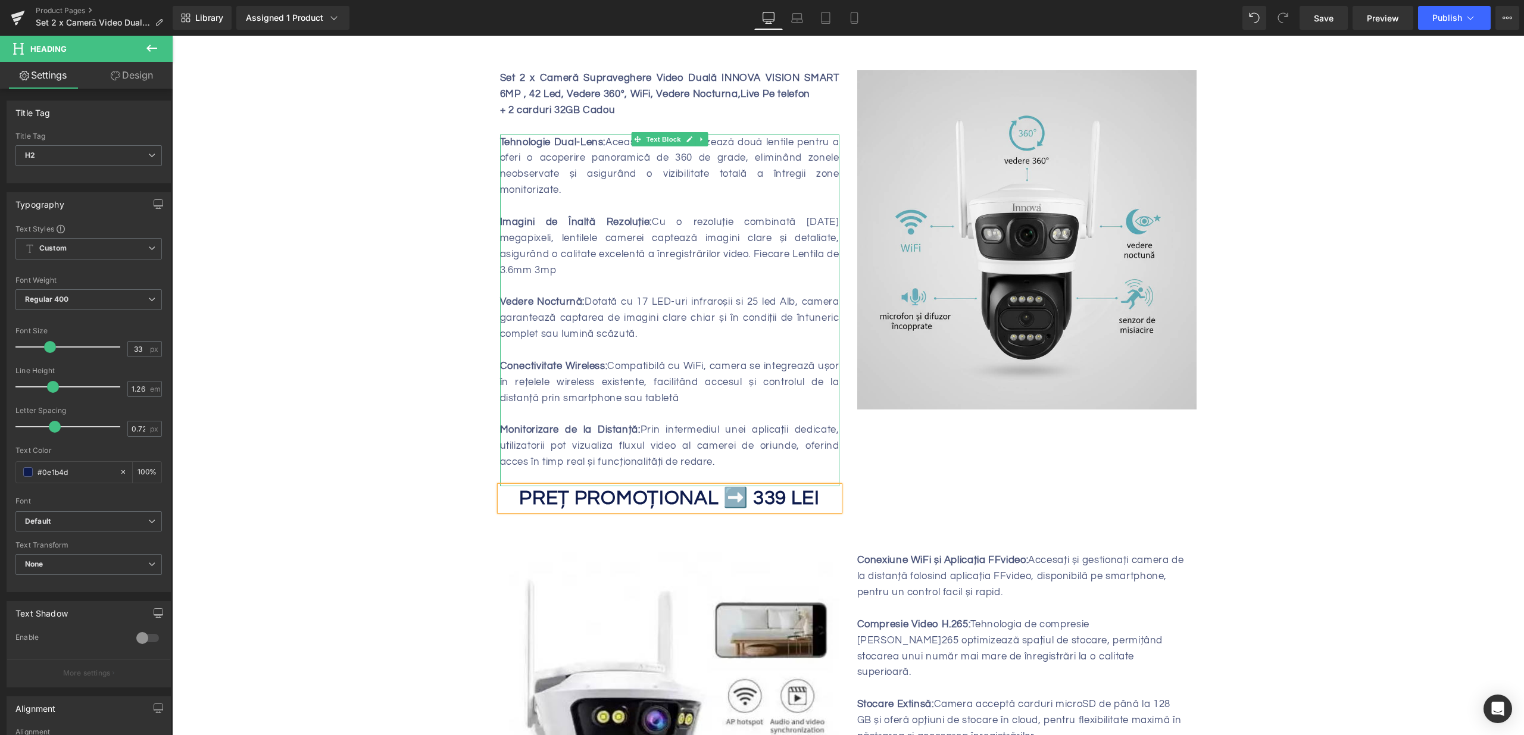
scroll to position [464, 0]
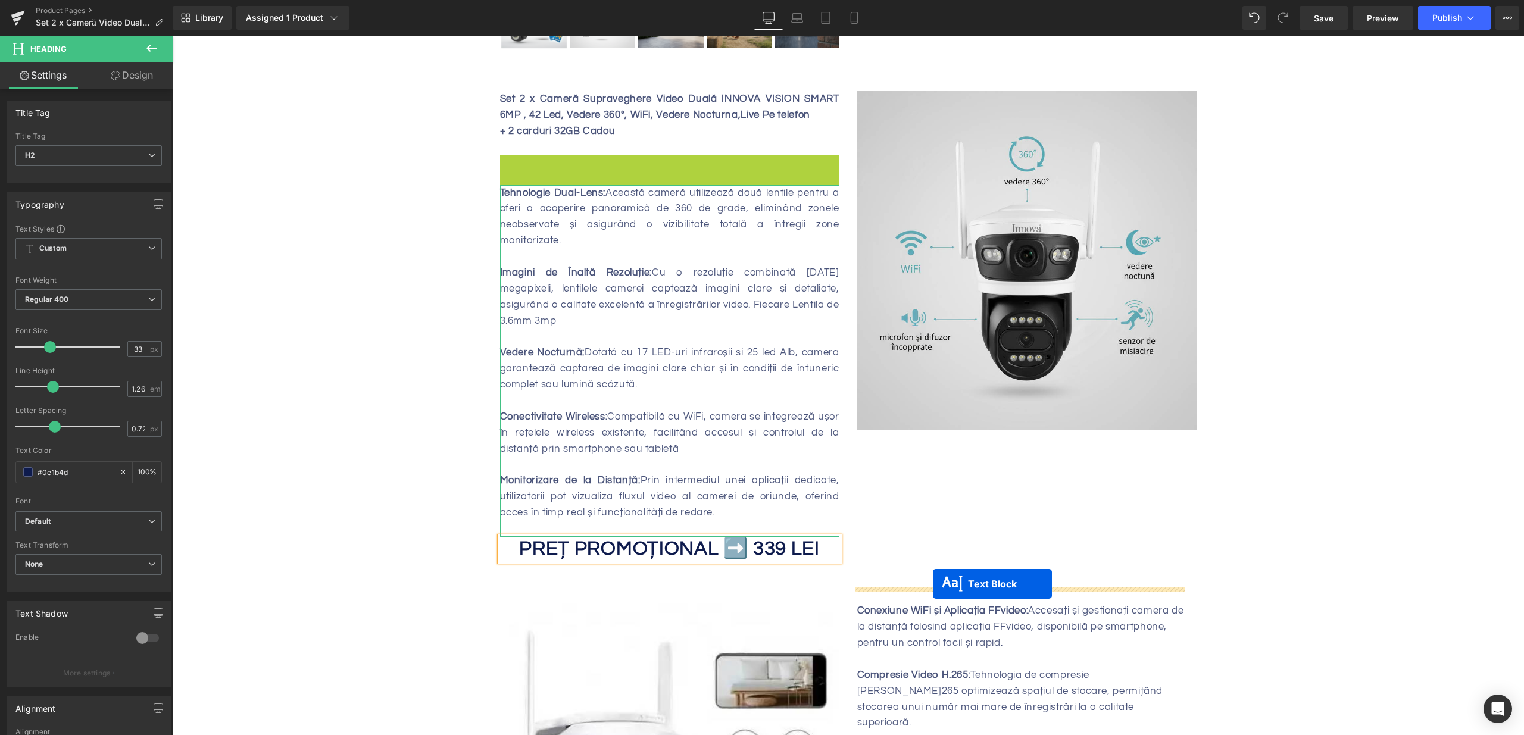
drag, startPoint x: 671, startPoint y: 243, endPoint x: 933, endPoint y: 585, distance: 431.0
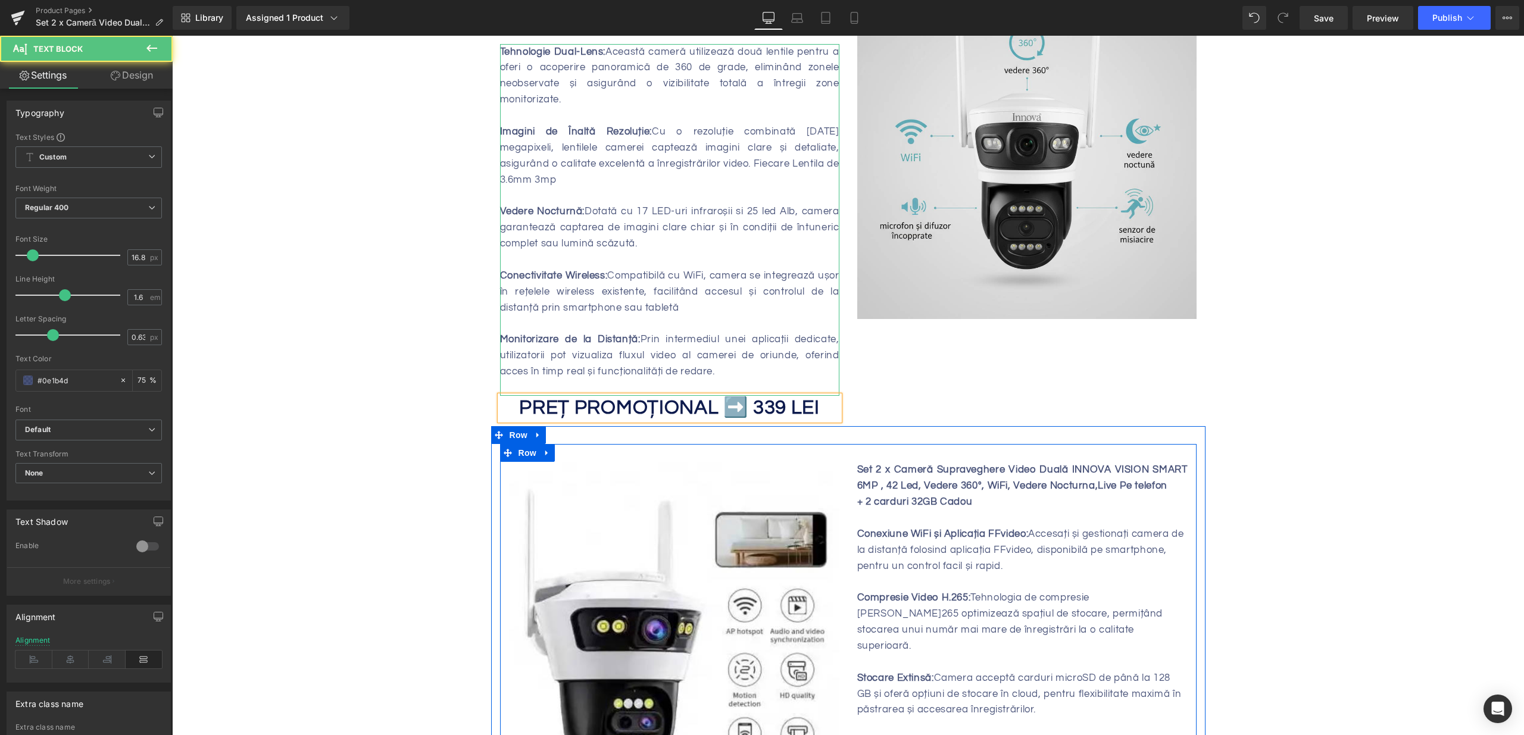
scroll to position [573, 0]
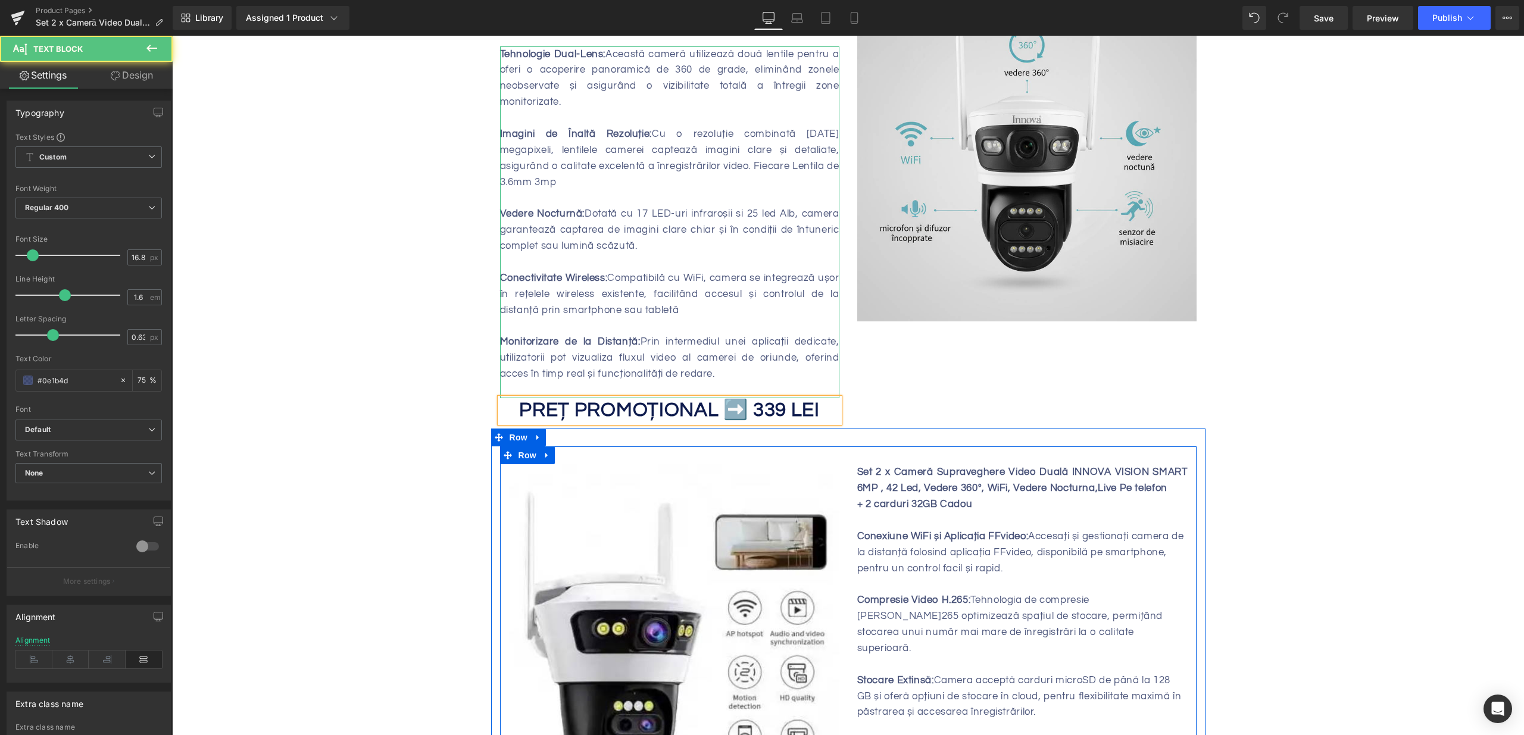
click at [985, 488] on div "Set 2 x Cameră Supraveghere Video Duală INNOVA VISION SMART 6MP , 42 Led, Veder…" at bounding box center [1022, 496] width 330 height 64
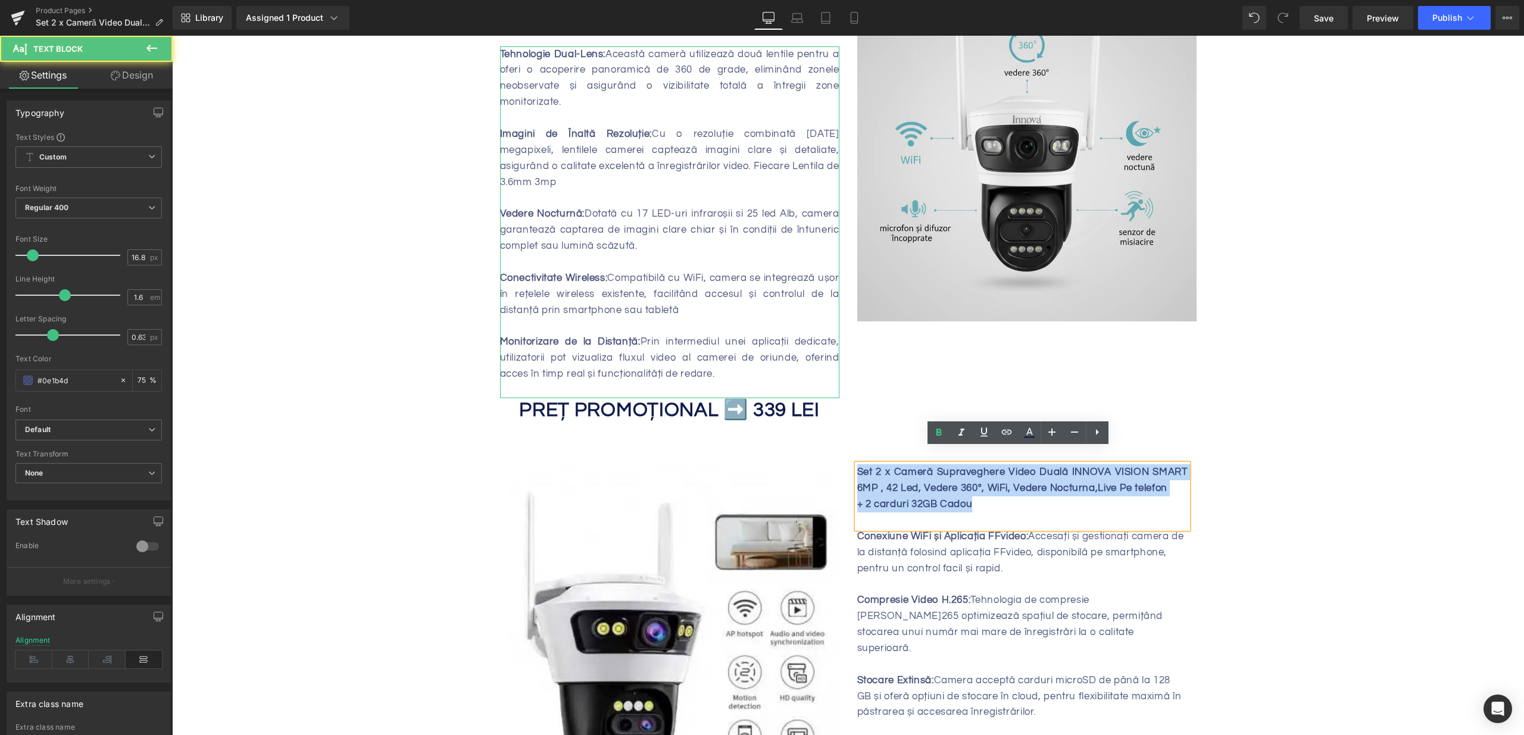
drag, startPoint x: 975, startPoint y: 486, endPoint x: 844, endPoint y: 451, distance: 135.7
click at [848, 464] on div "Set 2 x Cameră Supraveghere Video Duală INNOVA VISION SMART 6MP , 42 Led, Veder…" at bounding box center [1022, 688] width 348 height 448
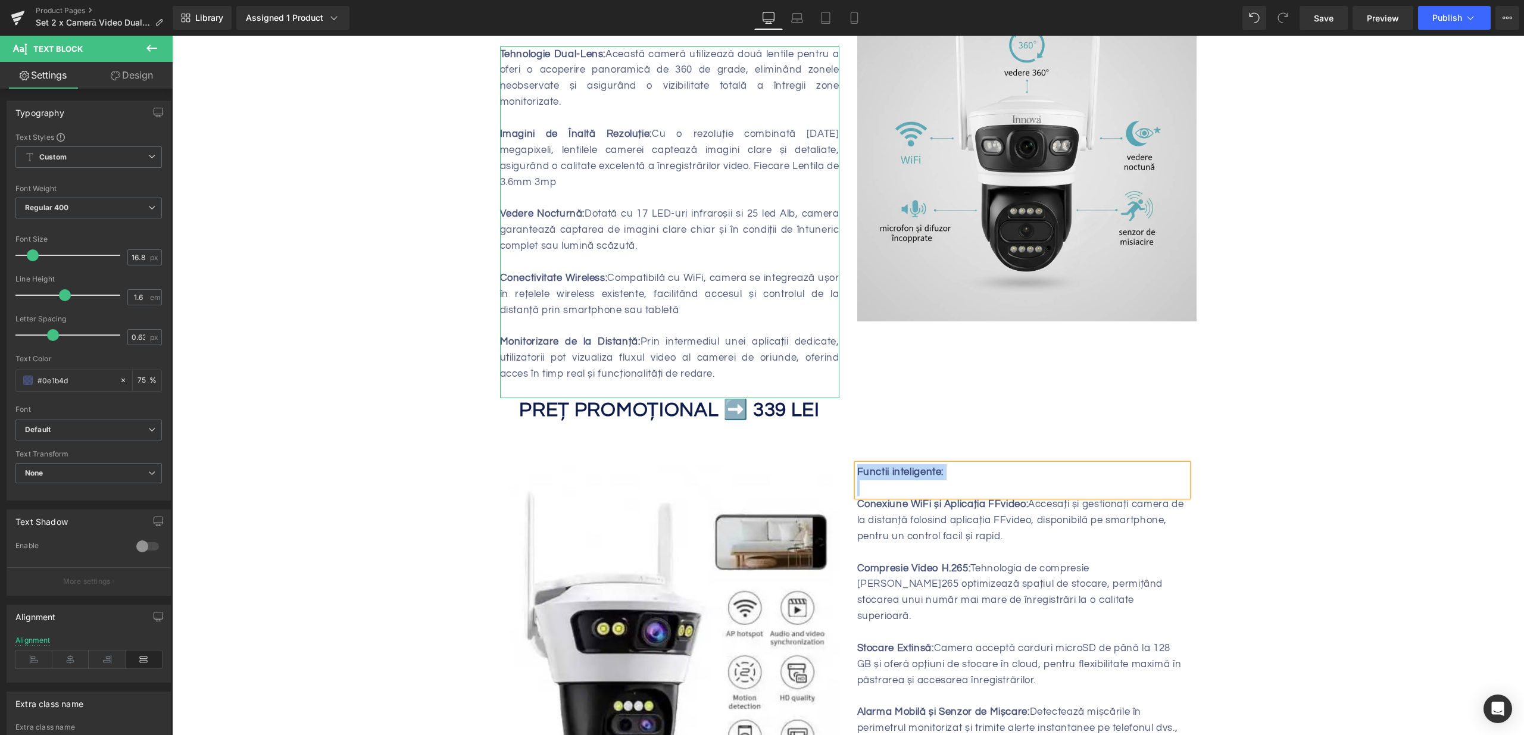
click at [1024, 480] on div at bounding box center [1022, 488] width 330 height 16
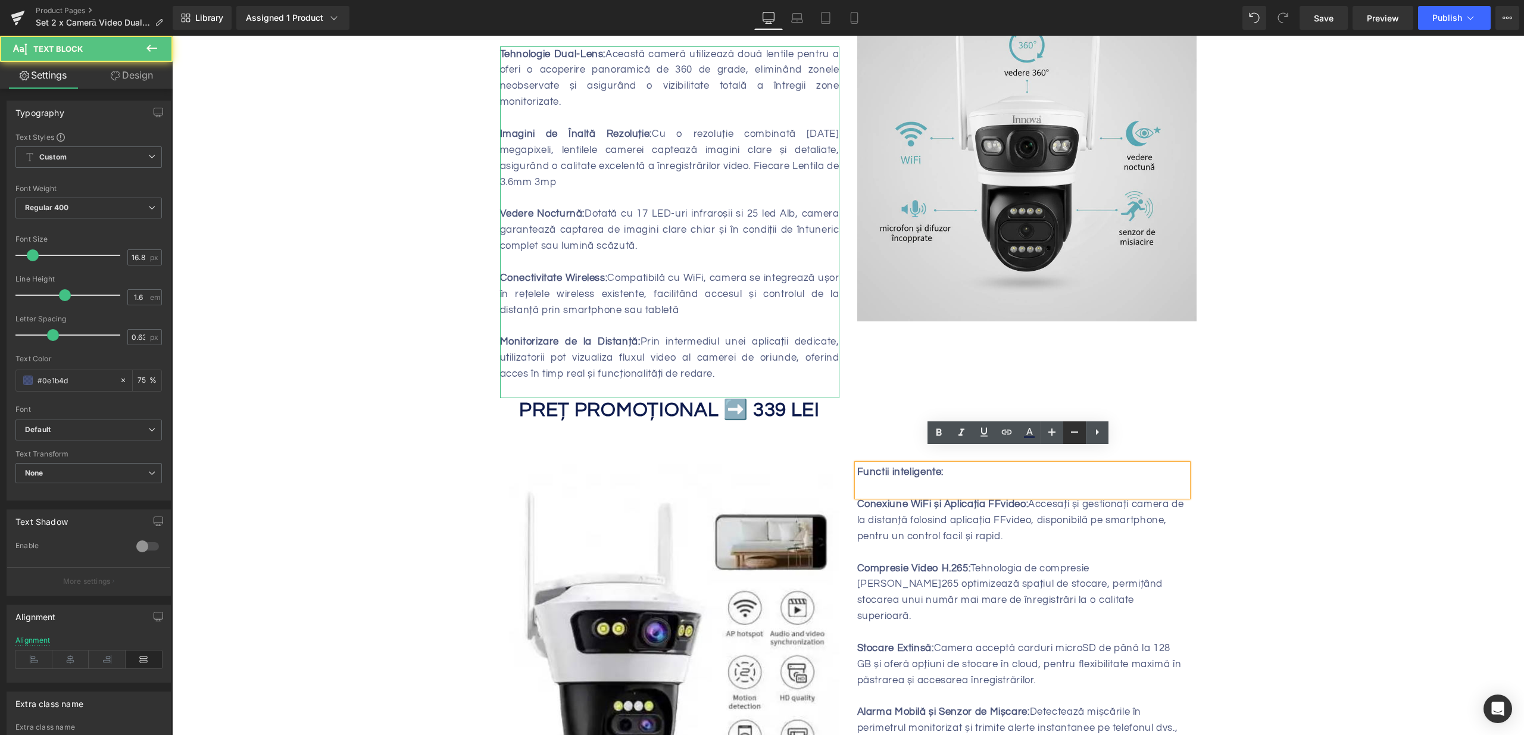
click at [1069, 437] on icon at bounding box center [1074, 432] width 14 height 14
click at [1057, 433] on icon at bounding box center [1052, 432] width 14 height 14
click at [1056, 433] on icon at bounding box center [1052, 432] width 14 height 14
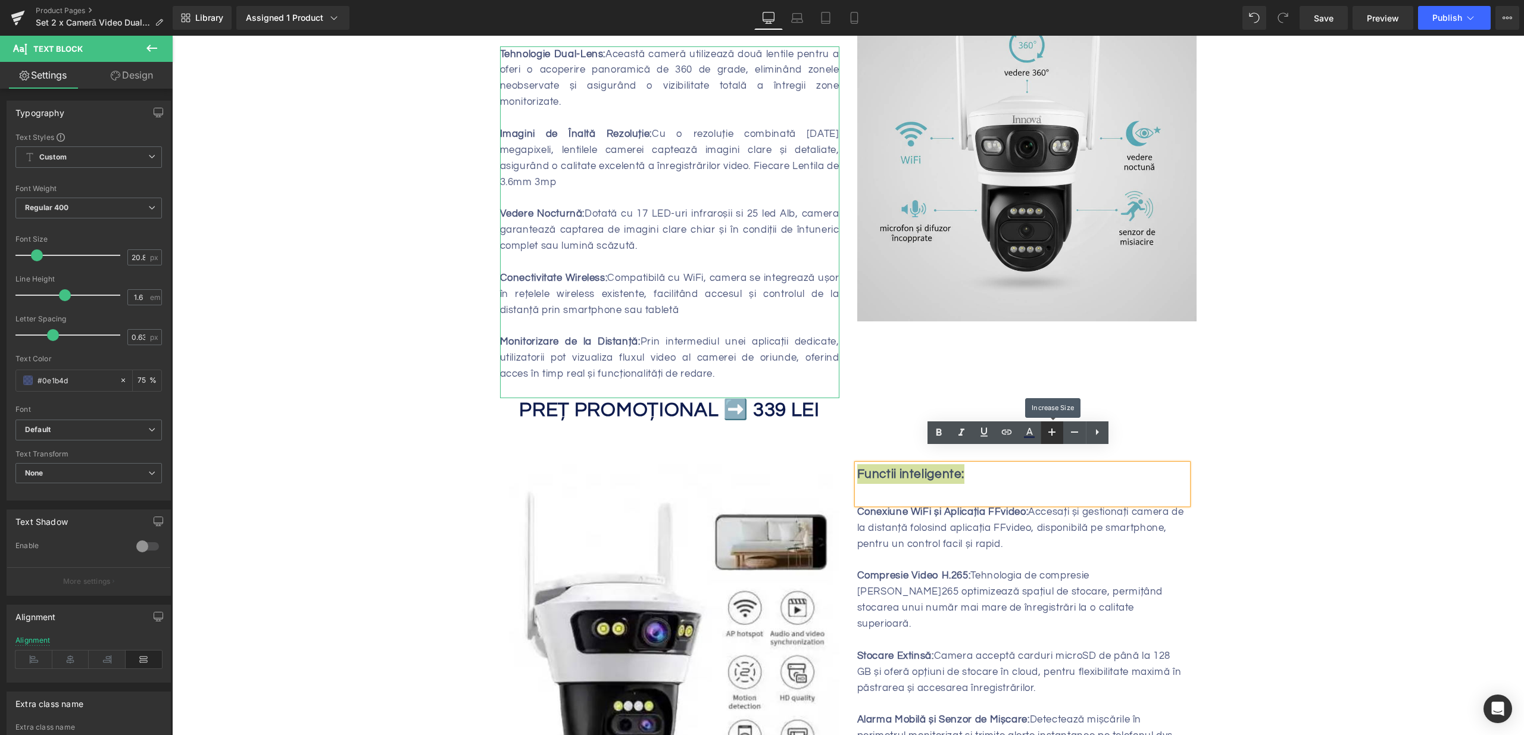
click at [1056, 433] on icon at bounding box center [1052, 432] width 14 height 14
type input "22.8"
click at [945, 486] on div at bounding box center [1022, 496] width 330 height 21
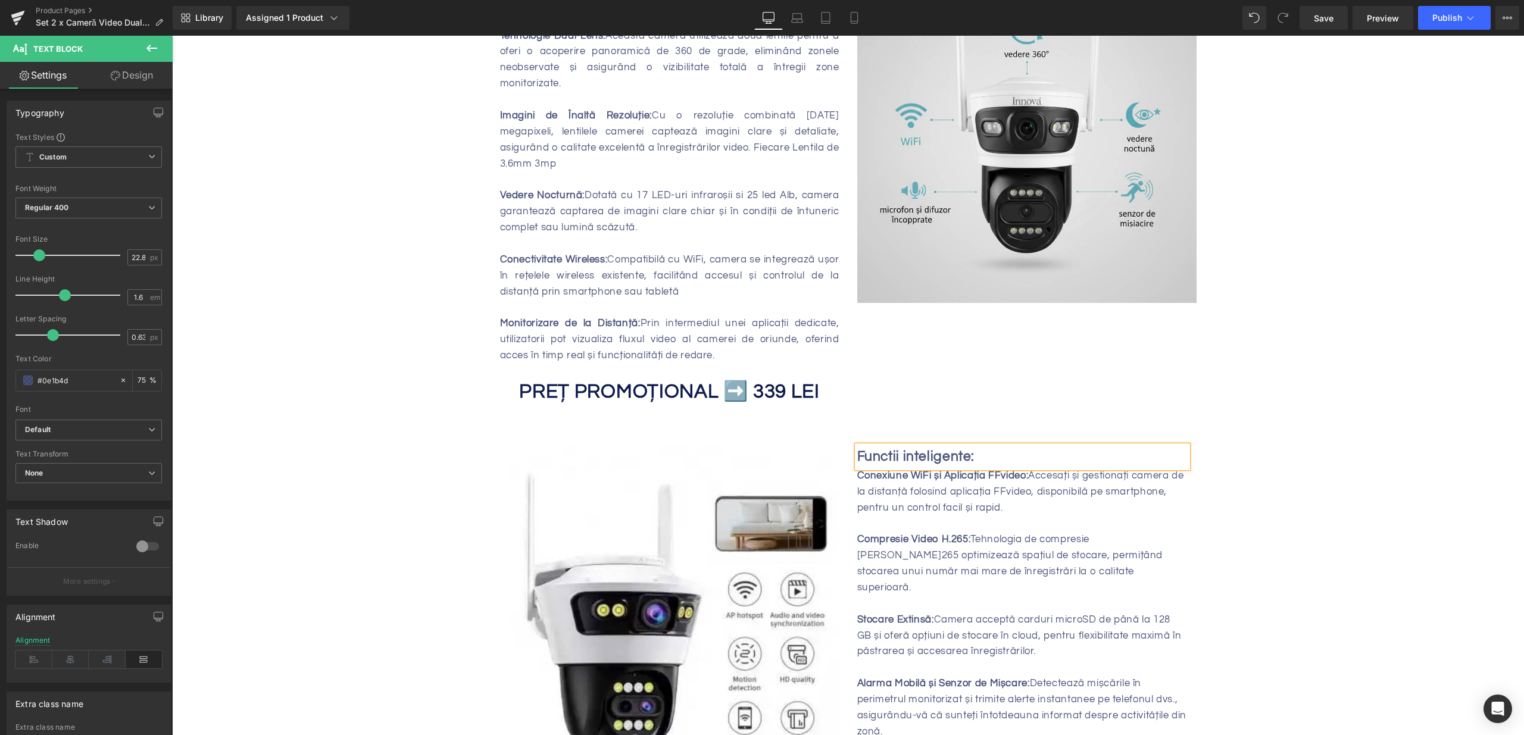
scroll to position [697, 0]
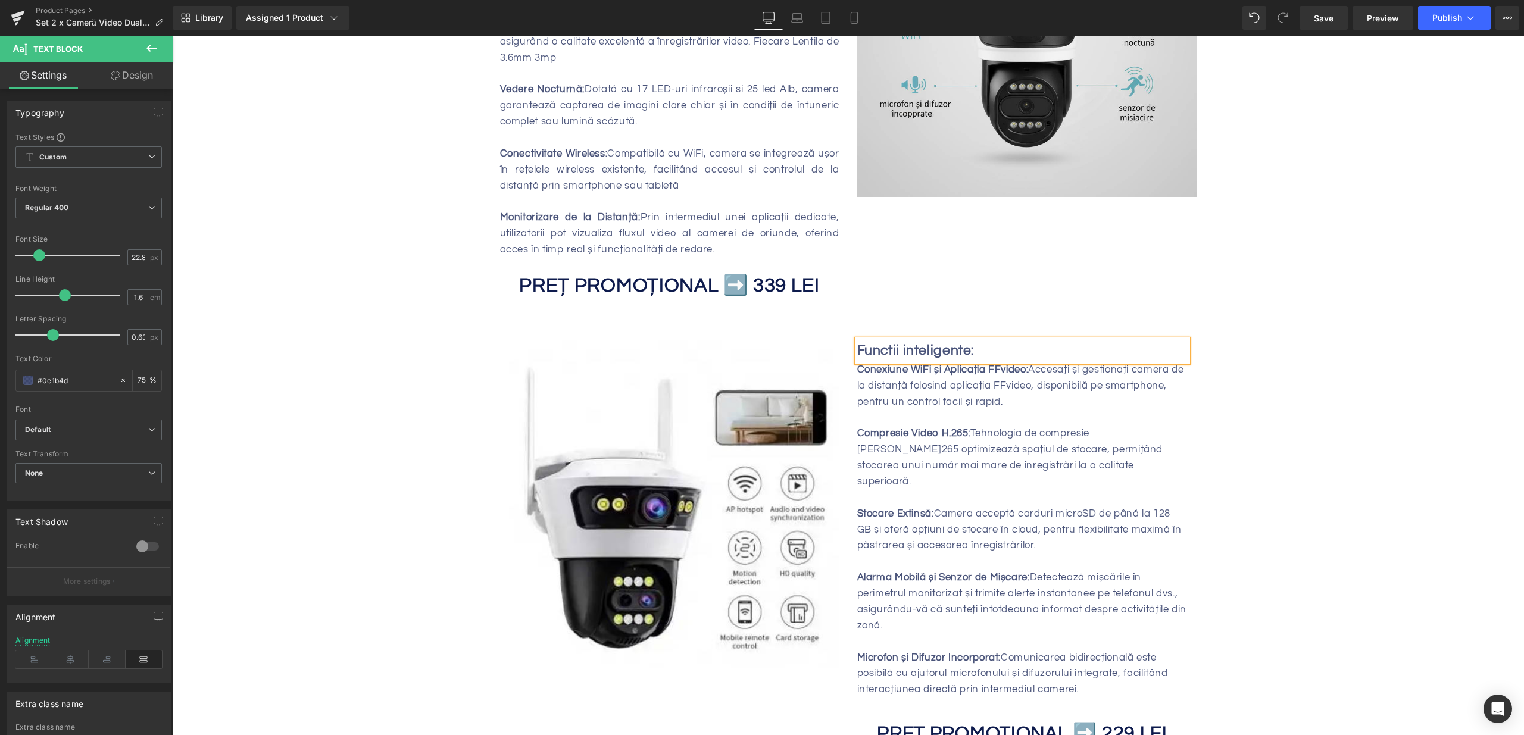
click at [904, 385] on p "Conexiune WiFi și Aplicația FFvideo: Accesați și gestionați camera de la distan…" at bounding box center [1022, 386] width 330 height 48
drag, startPoint x: 852, startPoint y: 355, endPoint x: 1030, endPoint y: 467, distance: 210.2
click at [1030, 467] on div "Conexiune WiFi și Aplicația FFvideo: Accesați și gestionați camera de la distan…" at bounding box center [1022, 530] width 330 height 336
click at [1028, 490] on p at bounding box center [1022, 498] width 330 height 16
drag, startPoint x: 1096, startPoint y: 657, endPoint x: 854, endPoint y: 354, distance: 388.0
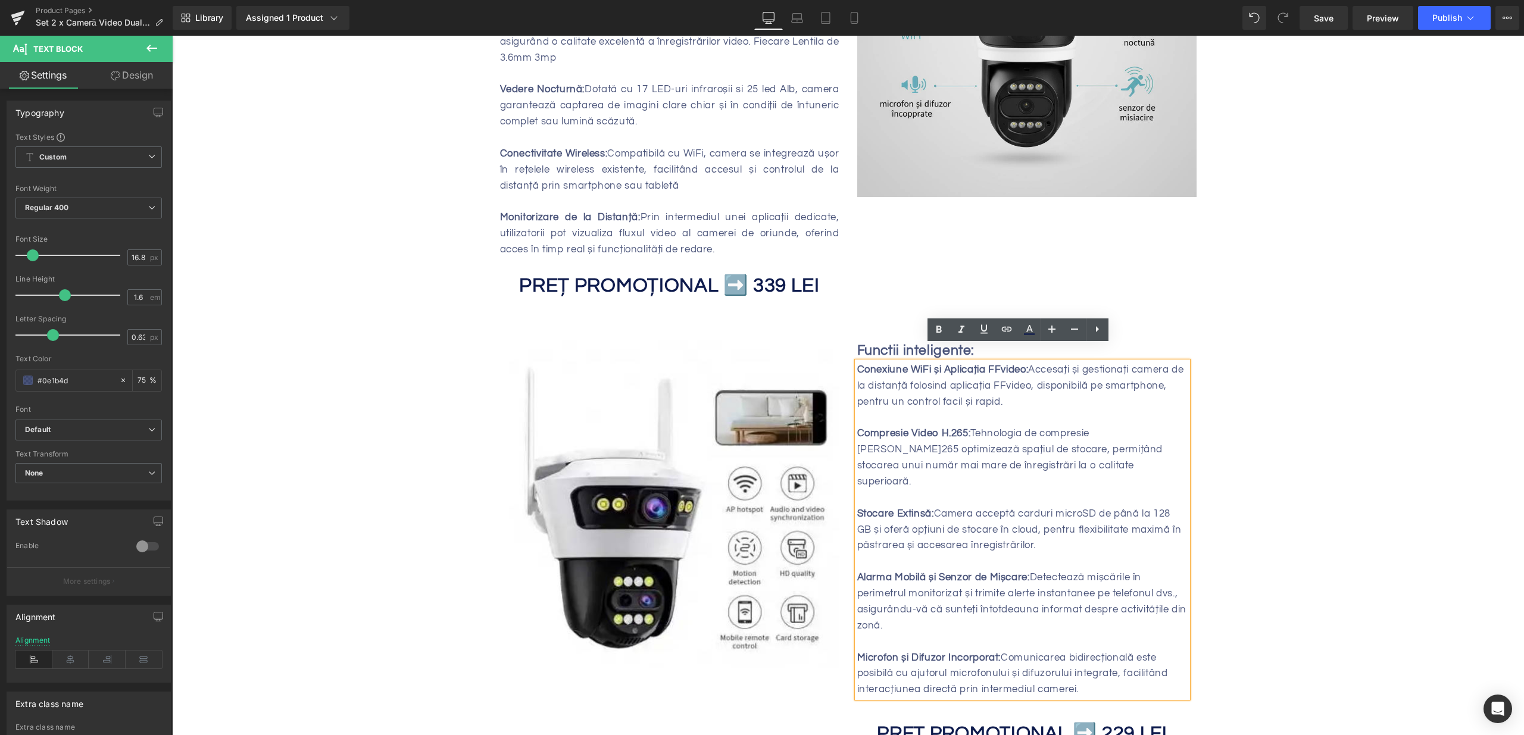
click at [857, 362] on div "Conexiune WiFi și Aplicația FFvideo: Accesați și gestionați camera de la distan…" at bounding box center [1022, 530] width 330 height 336
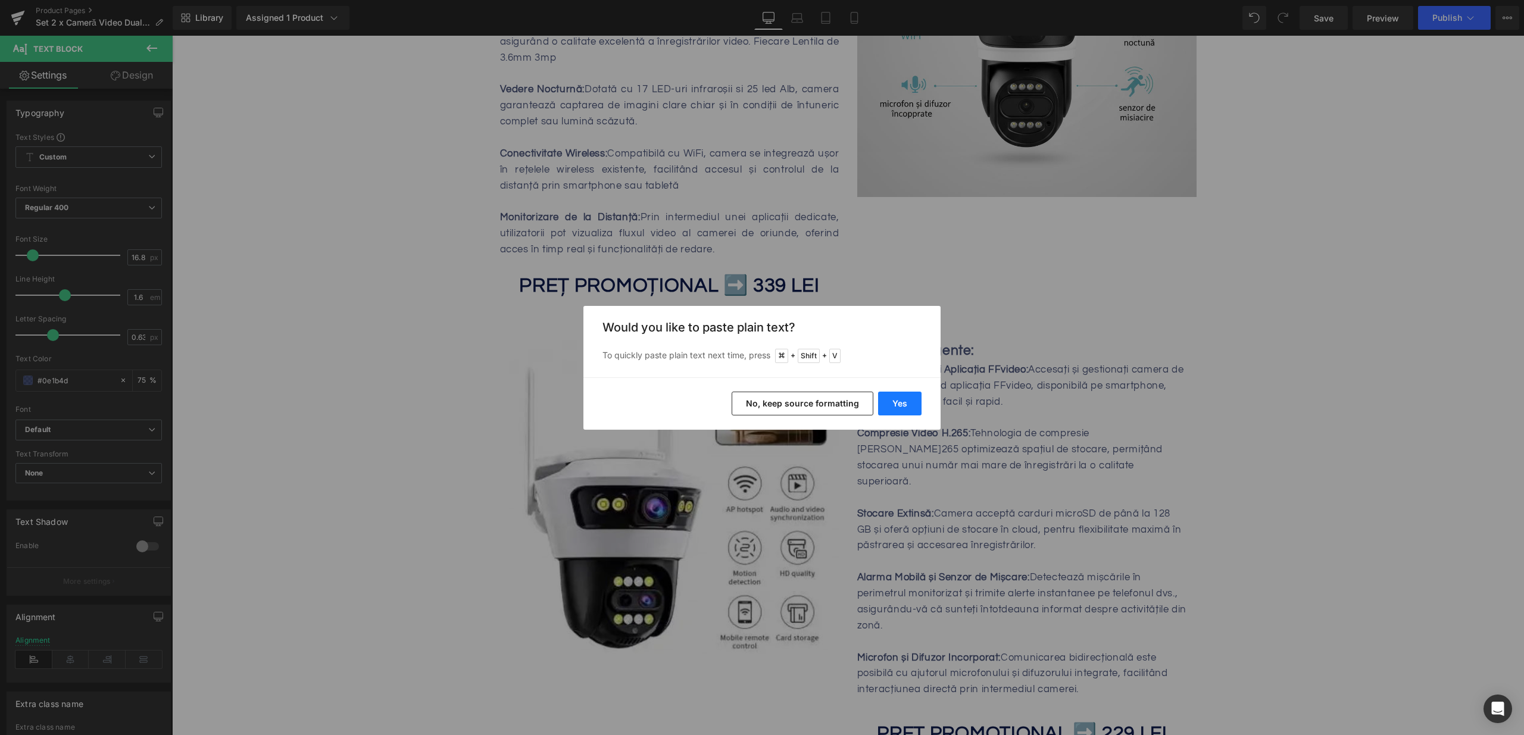
click at [897, 401] on button "Yes" at bounding box center [899, 404] width 43 height 24
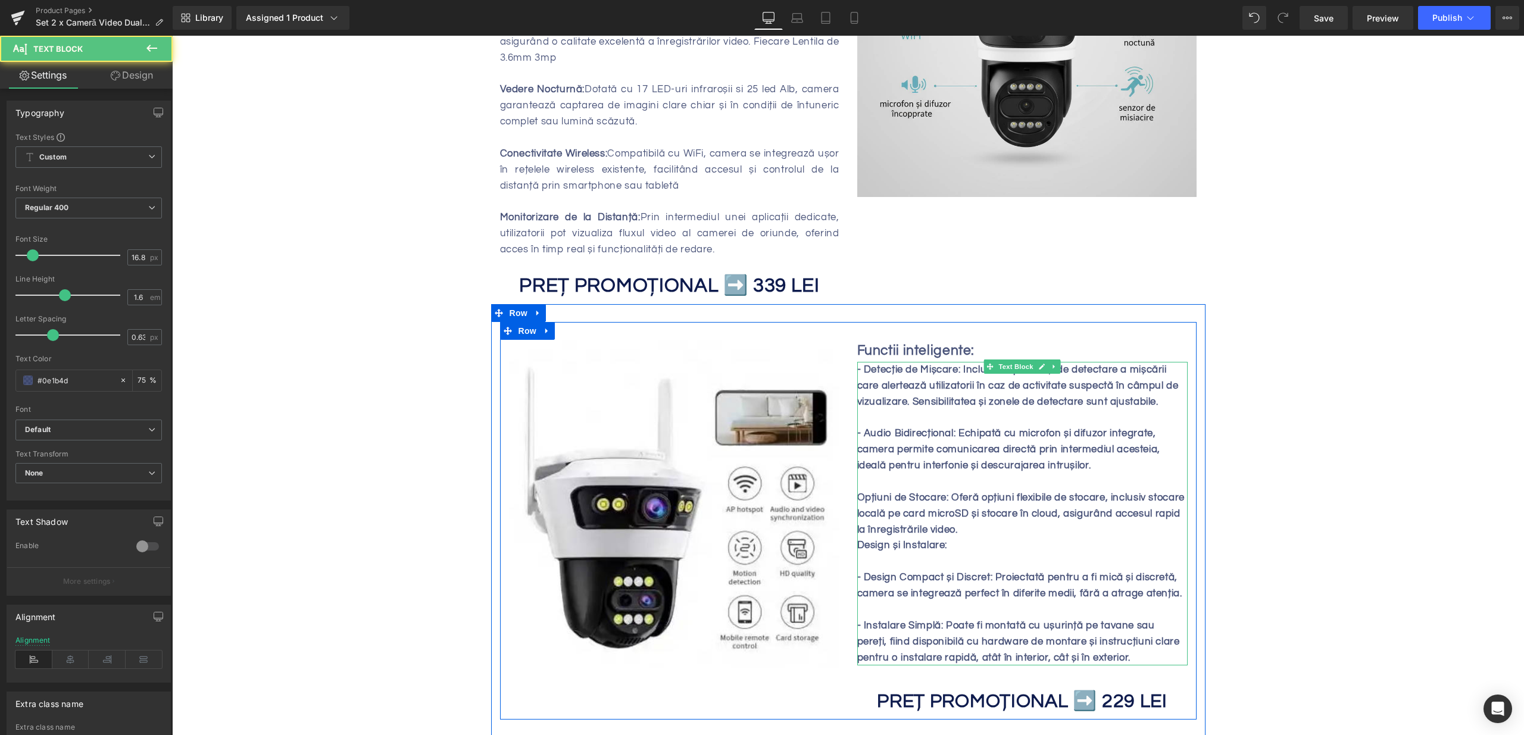
drag, startPoint x: 1069, startPoint y: 437, endPoint x: 971, endPoint y: 414, distance: 100.3
click at [971, 428] on b "- Audio Bidirecțional: Echipată cu microfon și difuzor integrate, camera permit…" at bounding box center [1008, 449] width 303 height 43
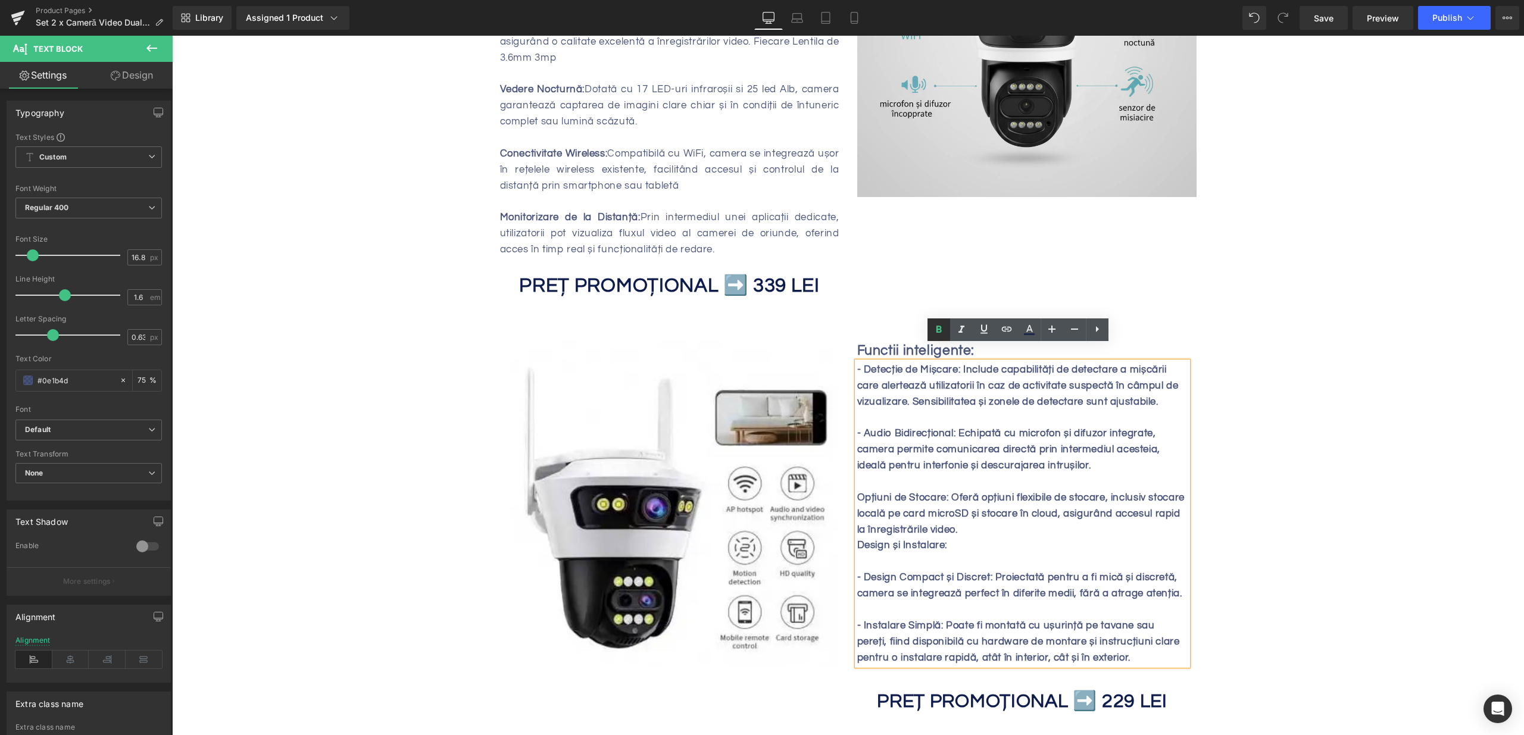
click at [943, 327] on icon at bounding box center [939, 330] width 14 height 14
click at [954, 382] on b "- Detecție de Mișcare: Include capabilități de detectare a mișcării care alerte…" at bounding box center [1017, 385] width 321 height 43
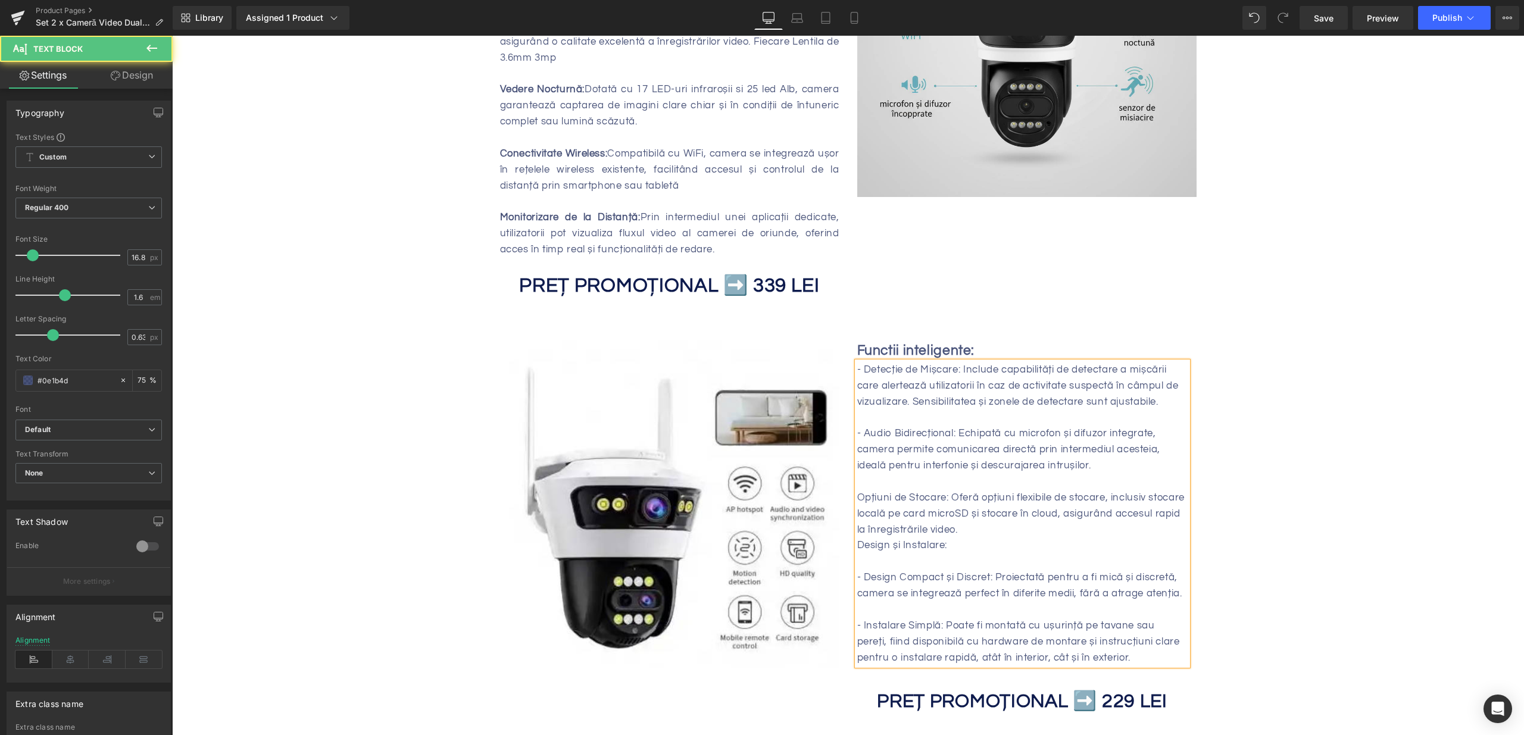
click at [969, 410] on p at bounding box center [1022, 418] width 330 height 16
click at [861, 362] on p "- Detecție de Mișcare: Include capabilități de detectare a mișcării care alerte…" at bounding box center [1022, 386] width 330 height 48
drag, startPoint x: 986, startPoint y: 398, endPoint x: 968, endPoint y: 402, distance: 18.2
click at [988, 410] on p at bounding box center [1022, 418] width 330 height 16
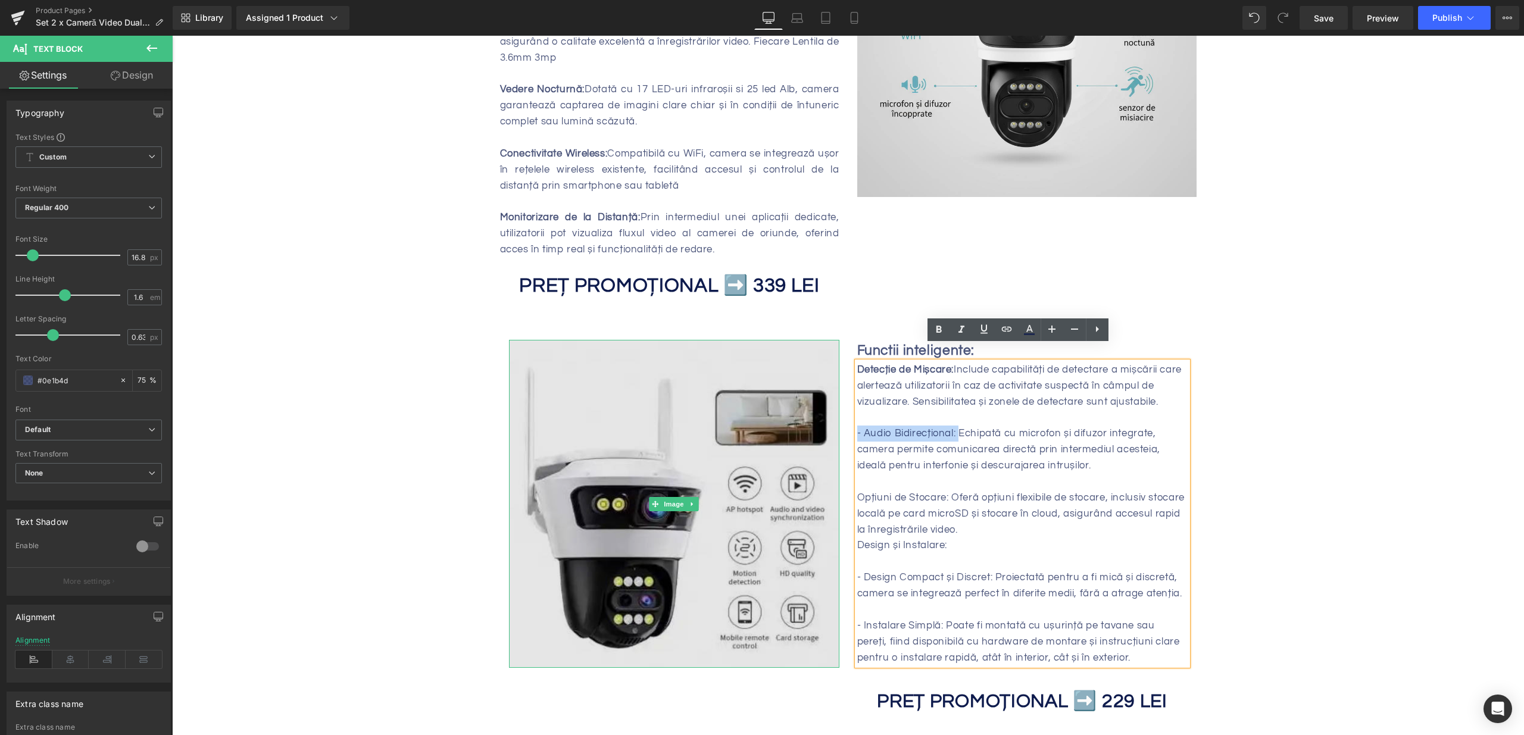
drag, startPoint x: 955, startPoint y: 415, endPoint x: 828, endPoint y: 417, distance: 126.8
click at [828, 417] on div "Image Functii inteligente: Text Block Detecție de Mișcare: Include capabilități…" at bounding box center [848, 521] width 696 height 398
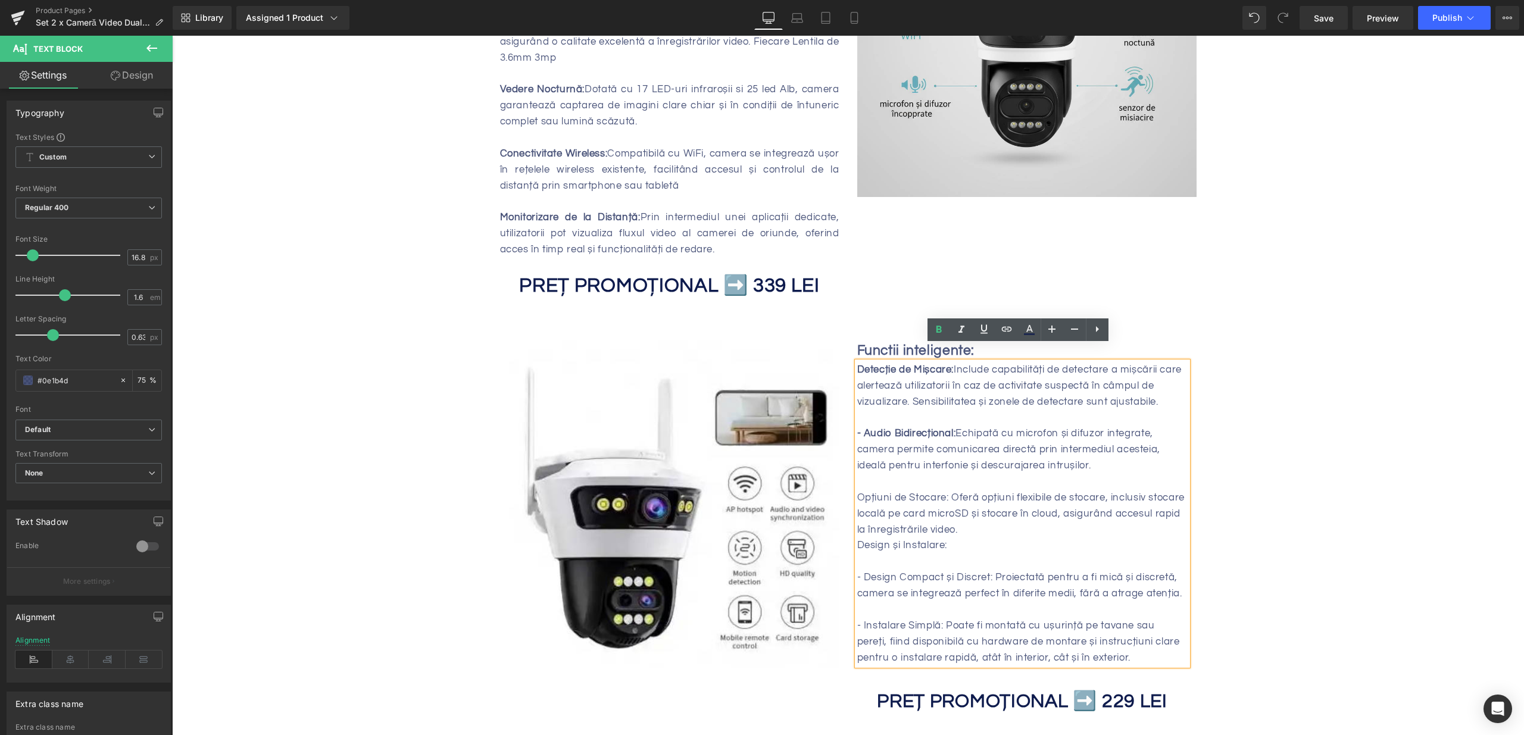
click at [861, 428] on strong "- Audio Bidirecțional:" at bounding box center [906, 433] width 99 height 11
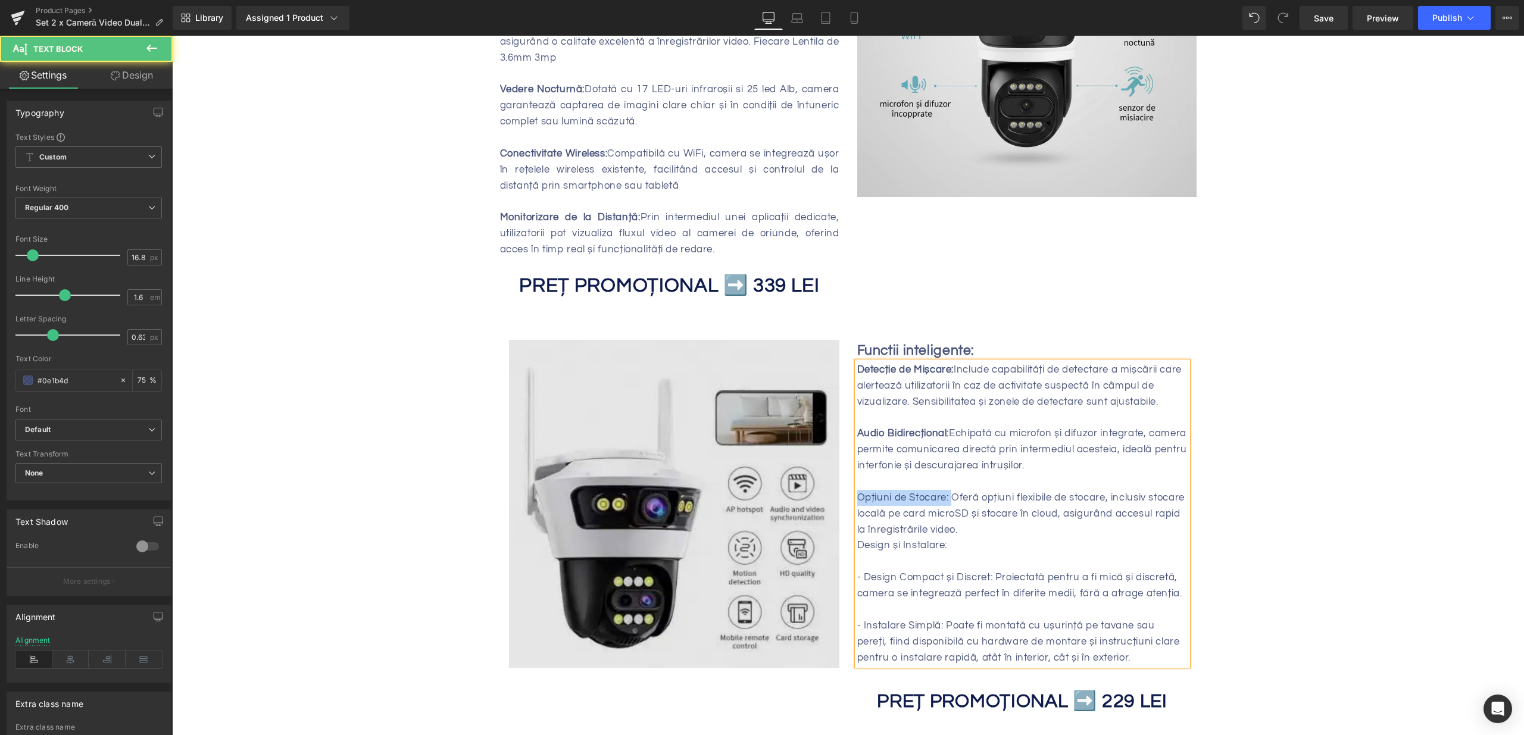
drag, startPoint x: 946, startPoint y: 483, endPoint x: 815, endPoint y: 475, distance: 131.2
click at [815, 474] on div "Image Functii inteligente: Text Block Detecție de Mișcare: Include capabilități…" at bounding box center [848, 521] width 696 height 398
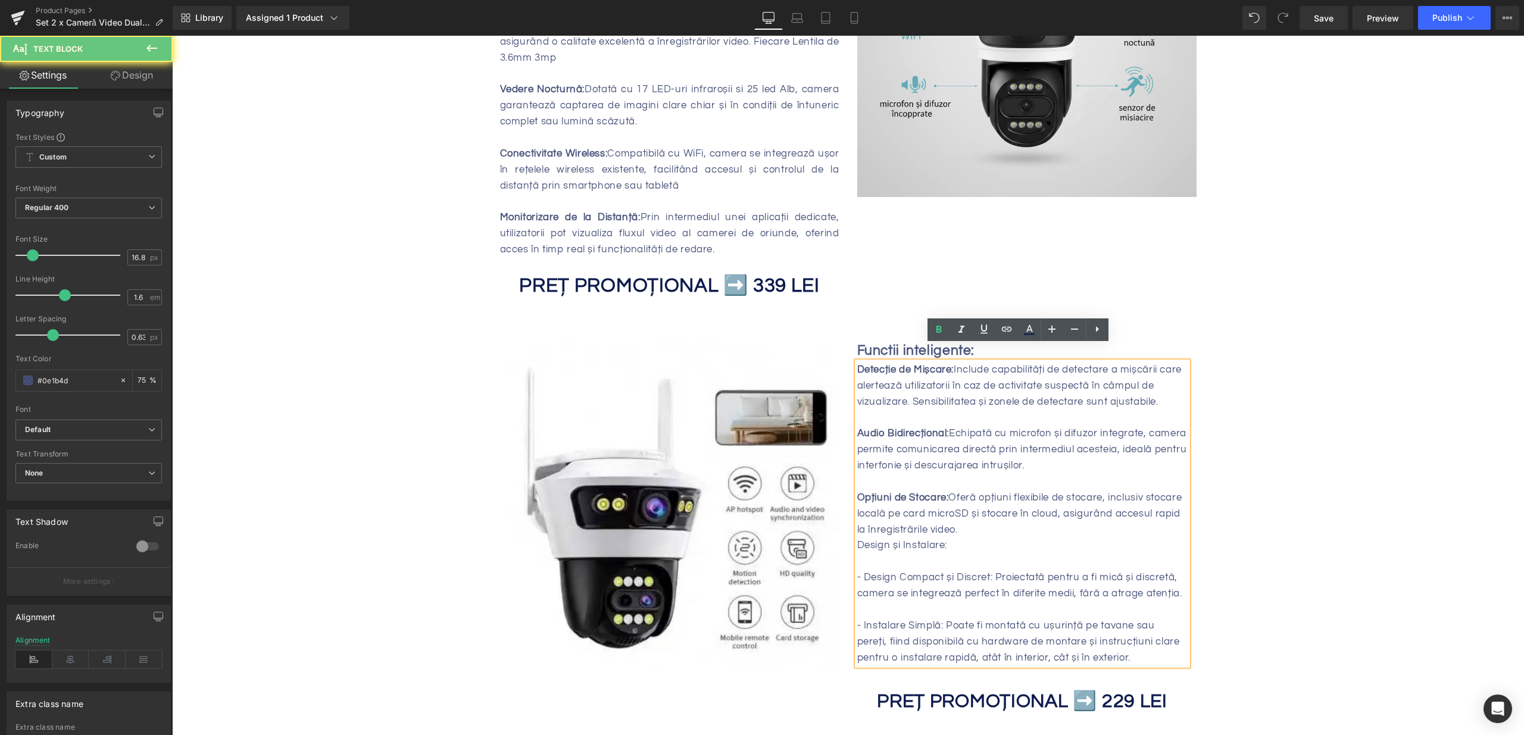
click at [939, 570] on p "- Design Compact și Discret: Proiectată pentru a fi mică și discretă, camera se…" at bounding box center [1022, 586] width 330 height 32
drag, startPoint x: 991, startPoint y: 563, endPoint x: 843, endPoint y: 552, distance: 147.4
click at [848, 552] on div "Functii inteligente: Text Block Detecție de Mișcare: Include capabilități de de…" at bounding box center [1022, 527] width 348 height 374
click at [863, 572] on strong "- Design Compact și Discret:" at bounding box center [925, 577] width 136 height 11
click at [860, 572] on strong "- Design Compact și Discret:" at bounding box center [925, 577] width 136 height 11
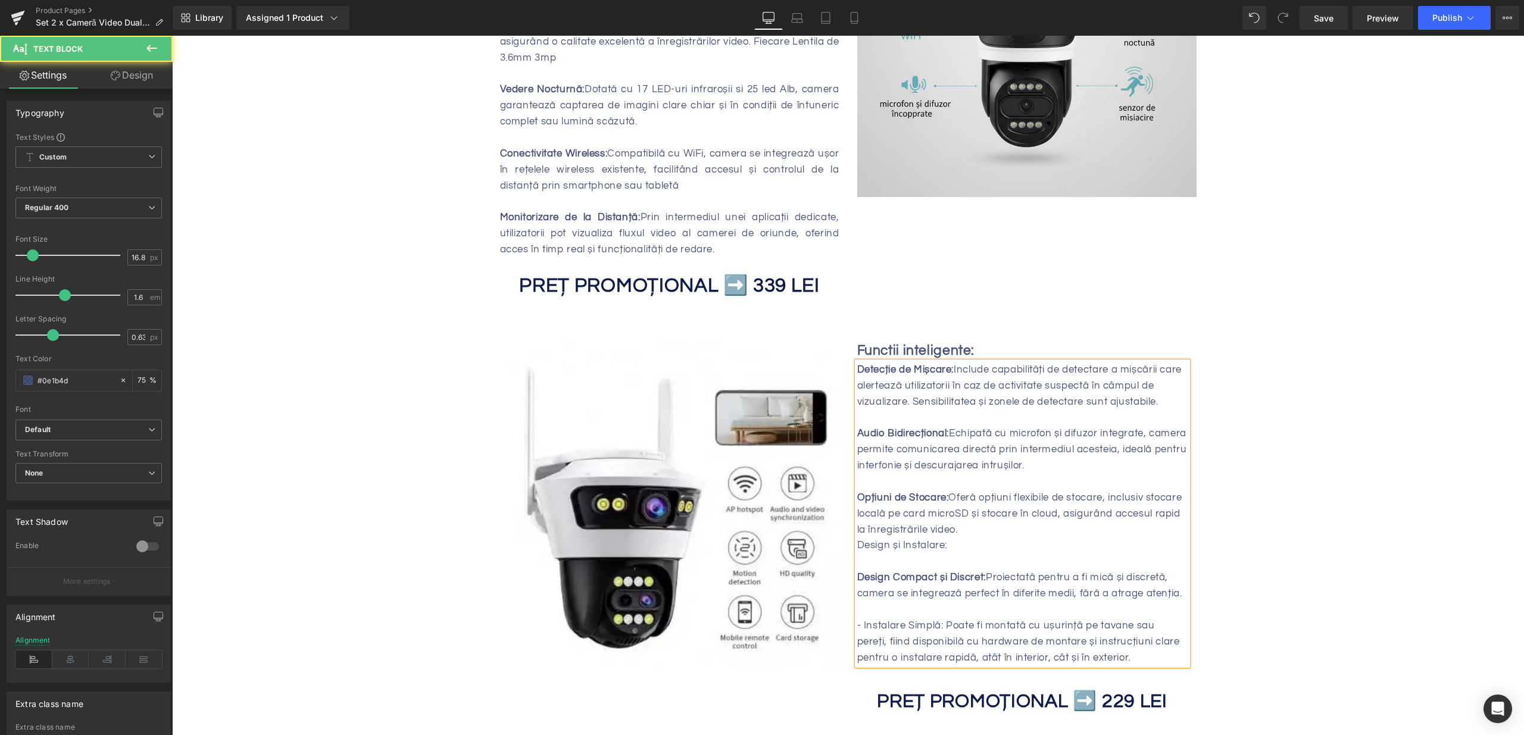
drag, startPoint x: 1008, startPoint y: 569, endPoint x: 989, endPoint y: 601, distance: 37.4
click at [1009, 570] on p "Design Compact și Discret: Proiectată pentru a fi mică și discretă, camera se i…" at bounding box center [1022, 586] width 330 height 32
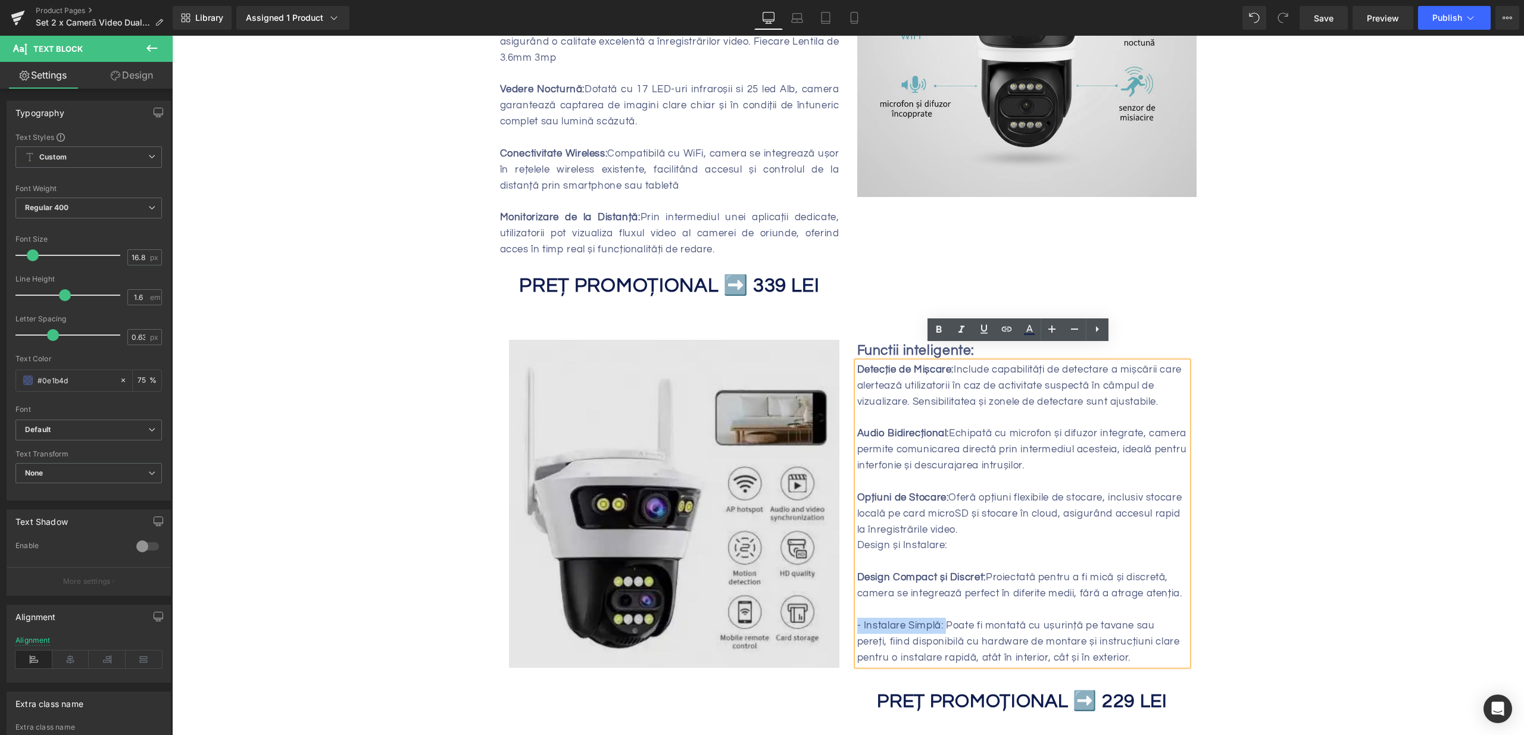
drag, startPoint x: 942, startPoint y: 609, endPoint x: 793, endPoint y: 607, distance: 148.8
click at [793, 607] on div "Image Functii inteligente: Text Block Detecție de Mișcare: Include capabilități…" at bounding box center [848, 521] width 696 height 398
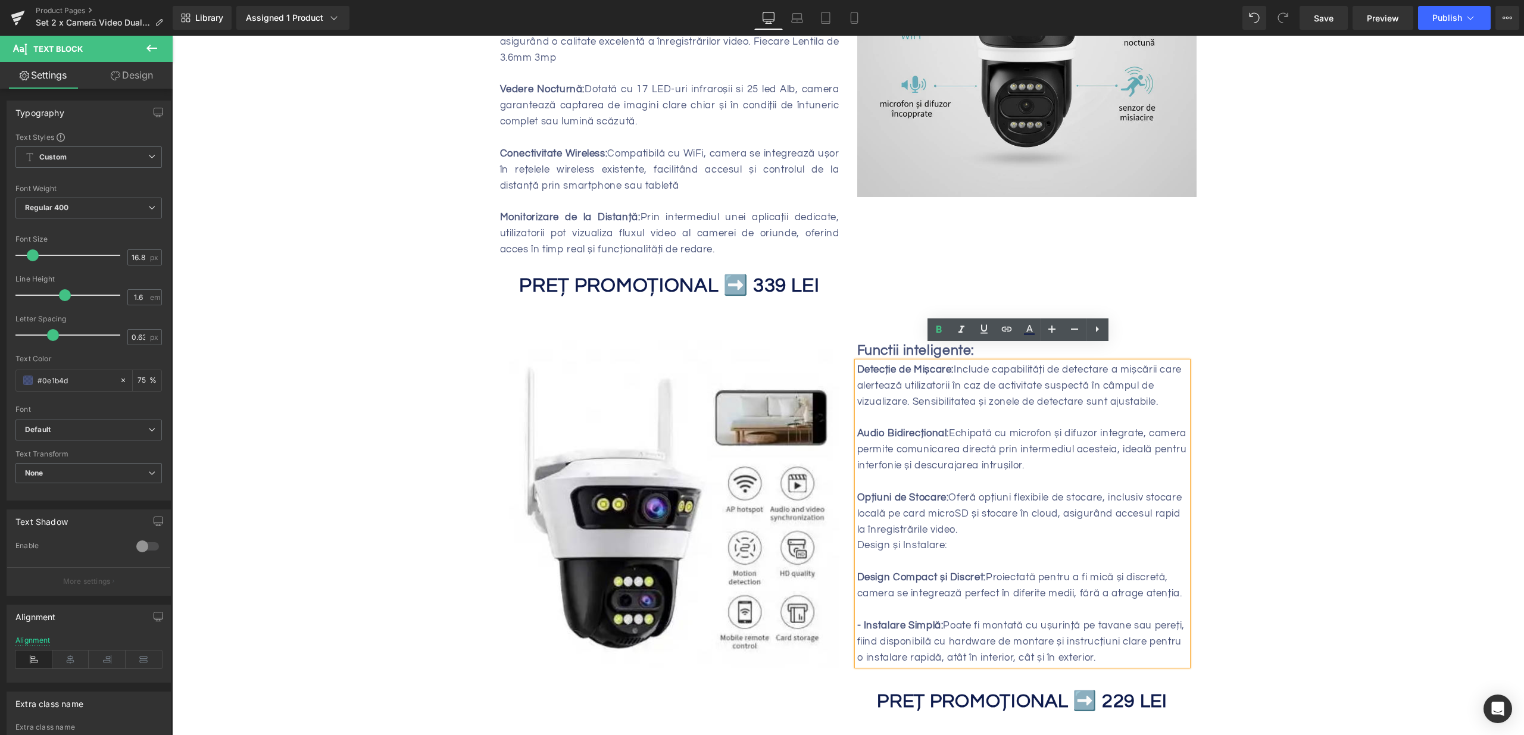
drag, startPoint x: 896, startPoint y: 606, endPoint x: 849, endPoint y: 616, distance: 47.5
click at [893, 620] on strong "- Instalare Simplă:" at bounding box center [900, 625] width 86 height 11
drag, startPoint x: 858, startPoint y: 610, endPoint x: 920, endPoint y: 610, distance: 61.9
click at [862, 620] on strong "- Instalare Simplă:" at bounding box center [900, 625] width 86 height 11
drag, startPoint x: 1336, startPoint y: 473, endPoint x: 1330, endPoint y: 459, distance: 15.5
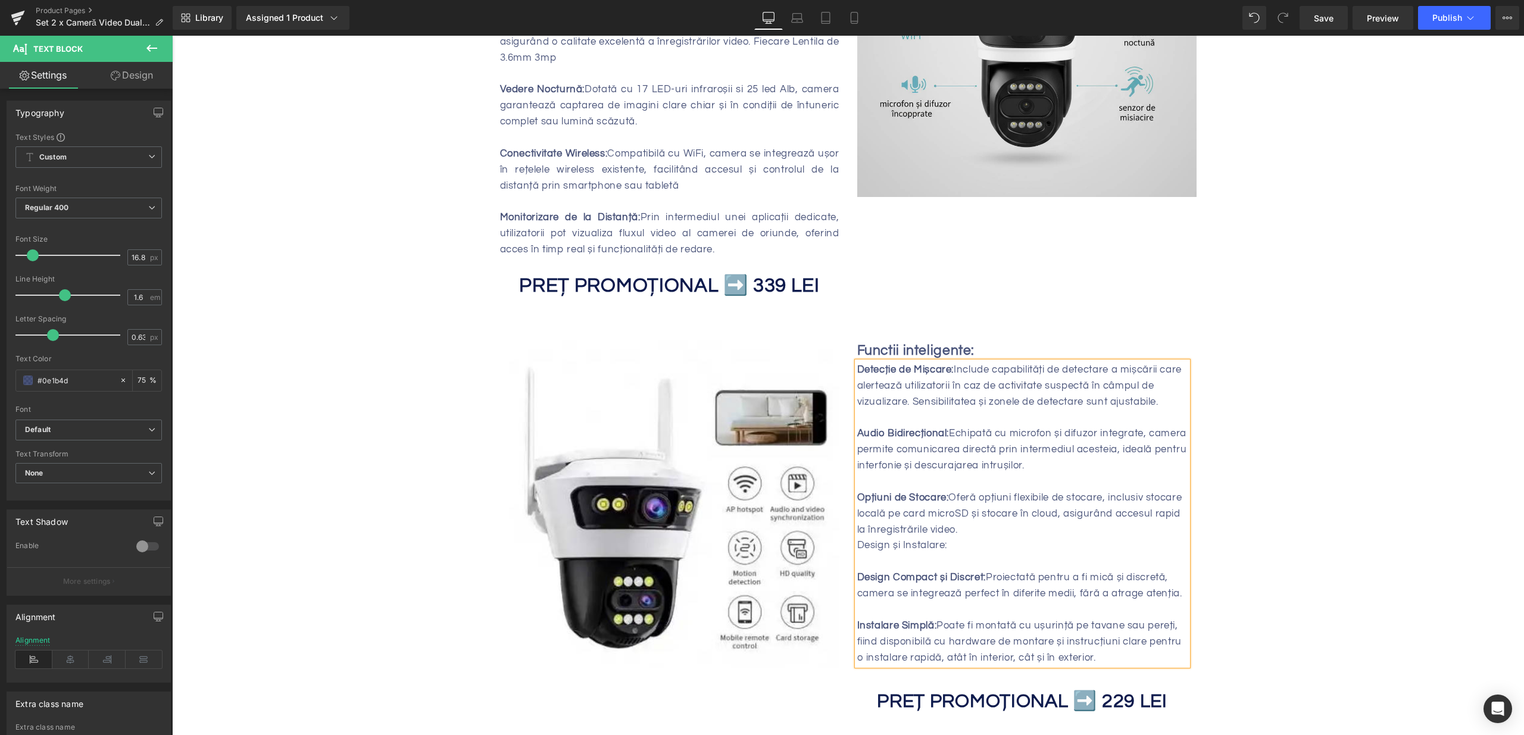
click at [1335, 470] on div "Protejează-ți casa și familia! Heading Sale Off (P) Image" at bounding box center [848, 446] width 1352 height 1941
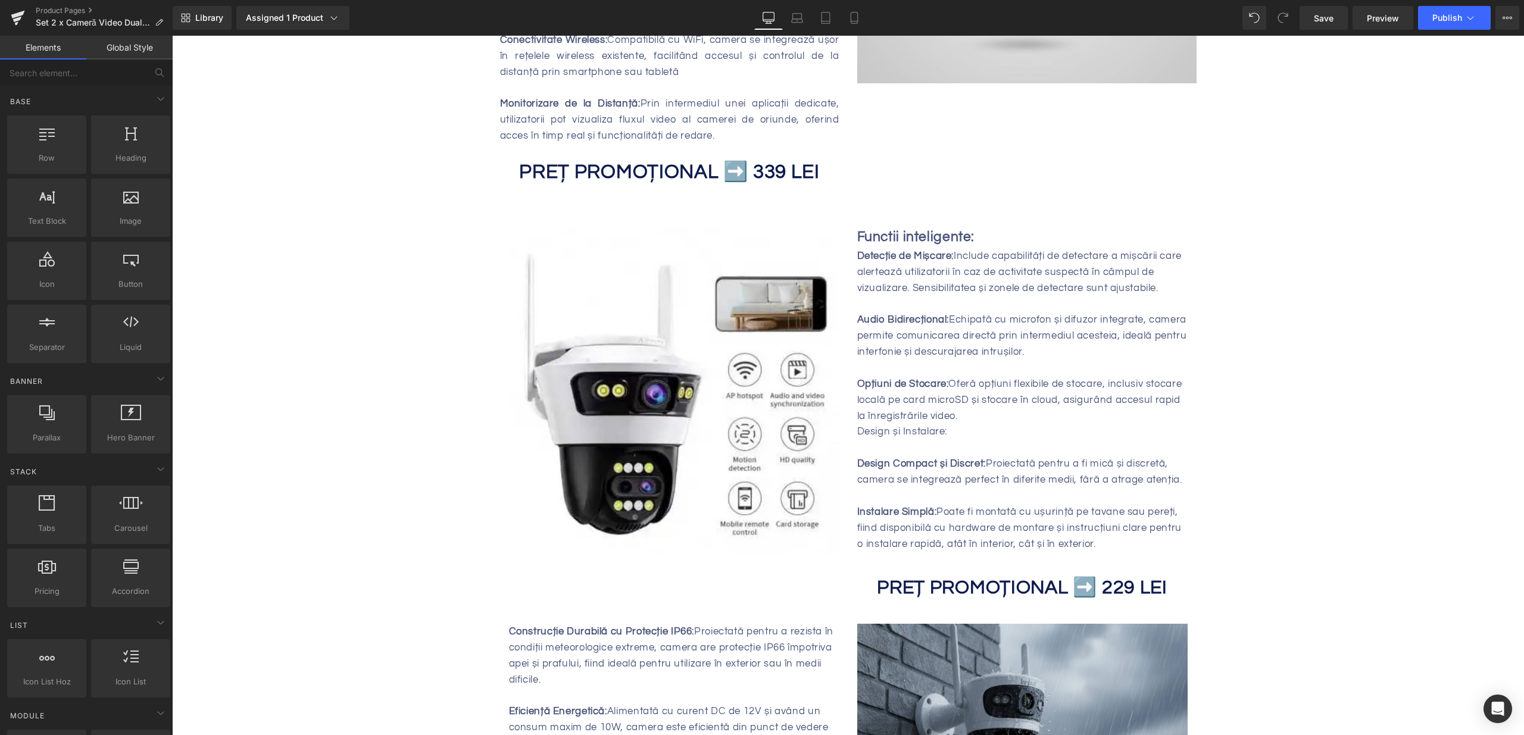
scroll to position [857, 0]
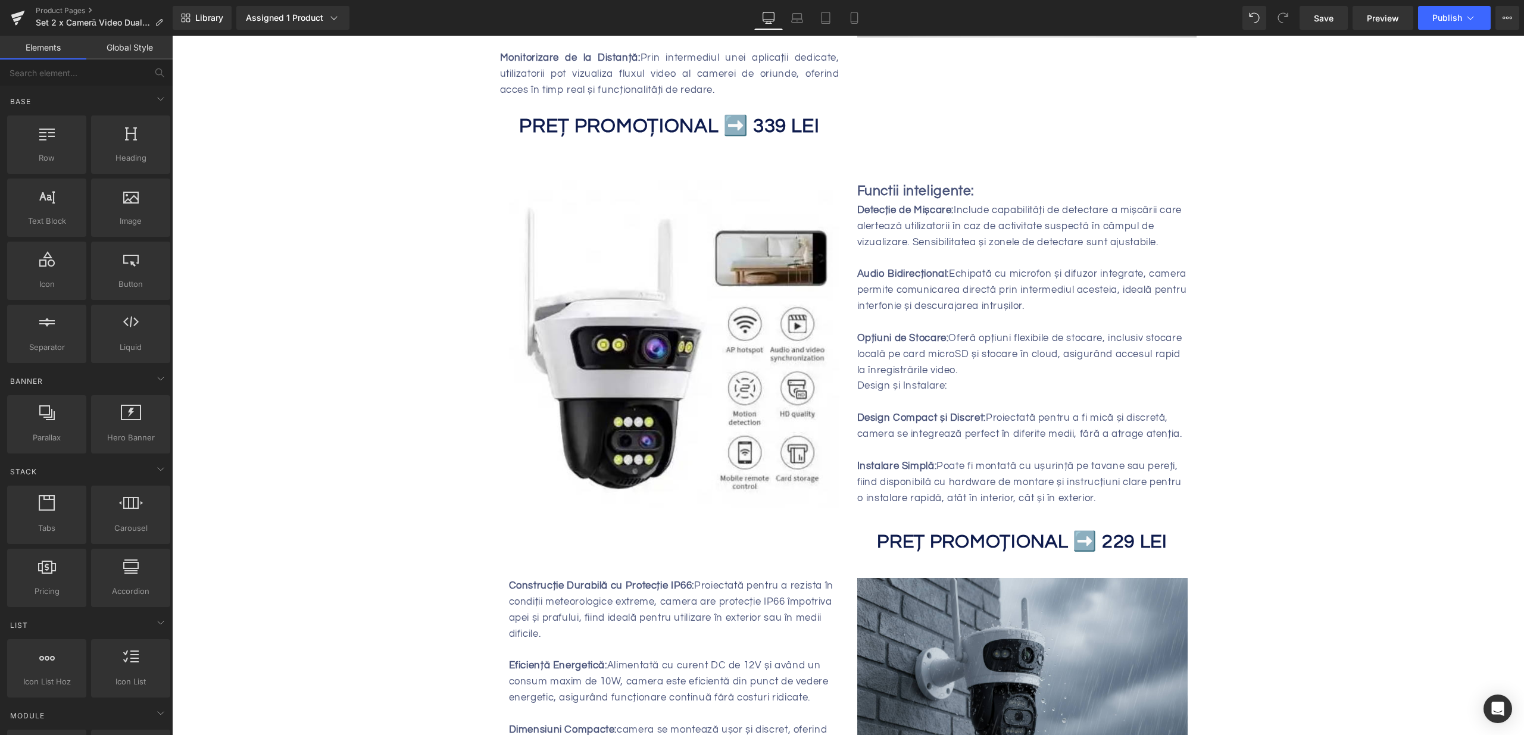
click at [1125, 513] on h2 at bounding box center [1022, 518] width 330 height 24
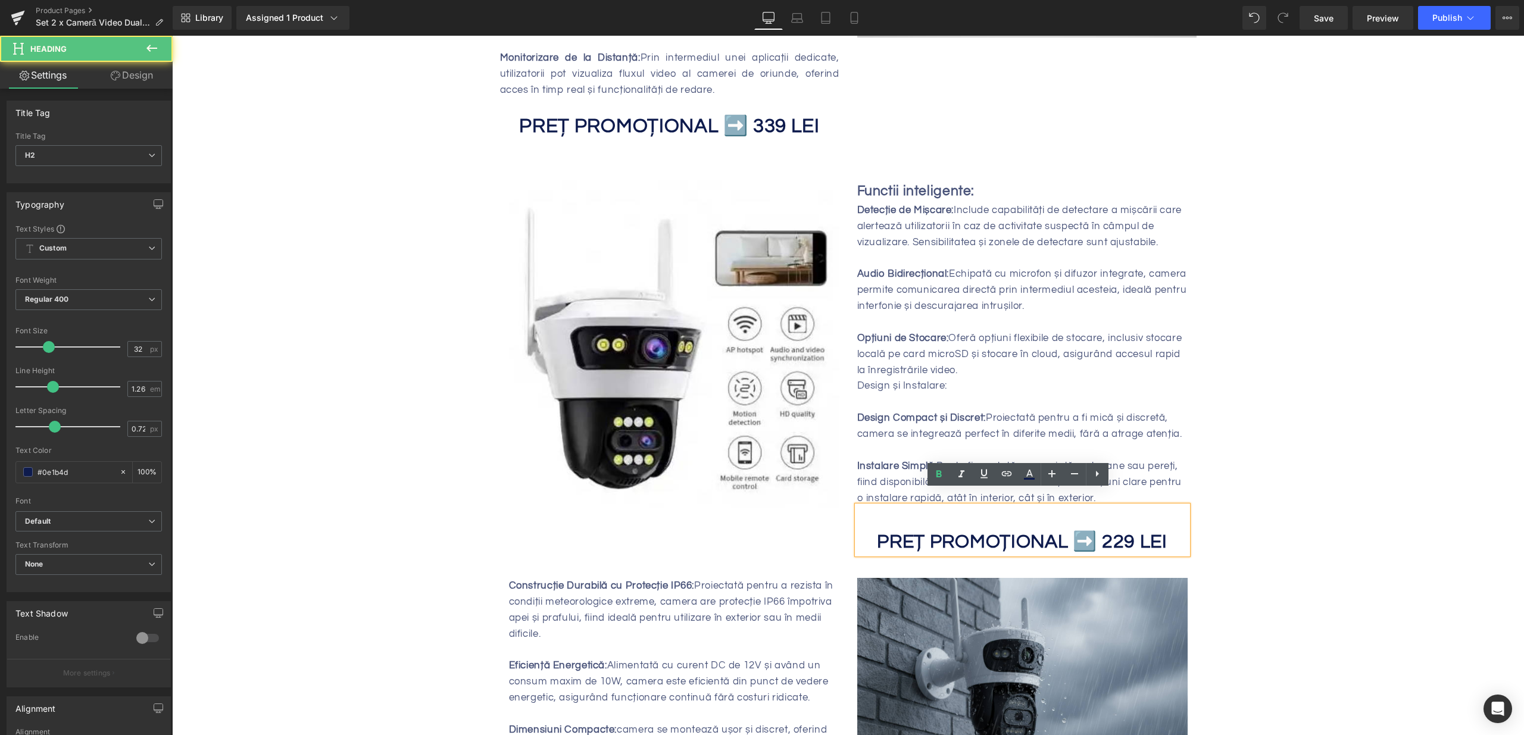
click at [1116, 532] on b "PREȚ PROMOȚIONAL ➡️ 229 LEI" at bounding box center [1022, 542] width 290 height 20
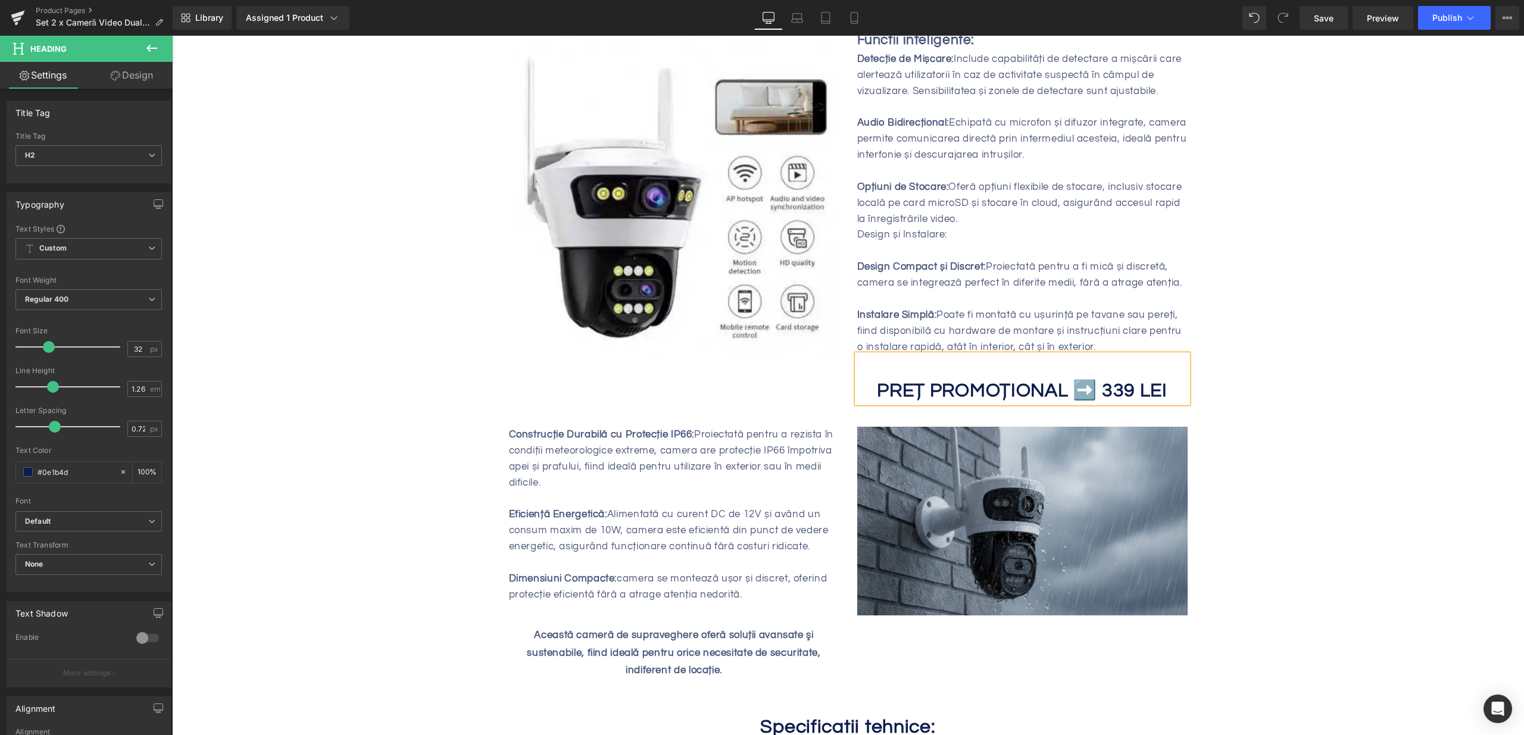
scroll to position [1201, 0]
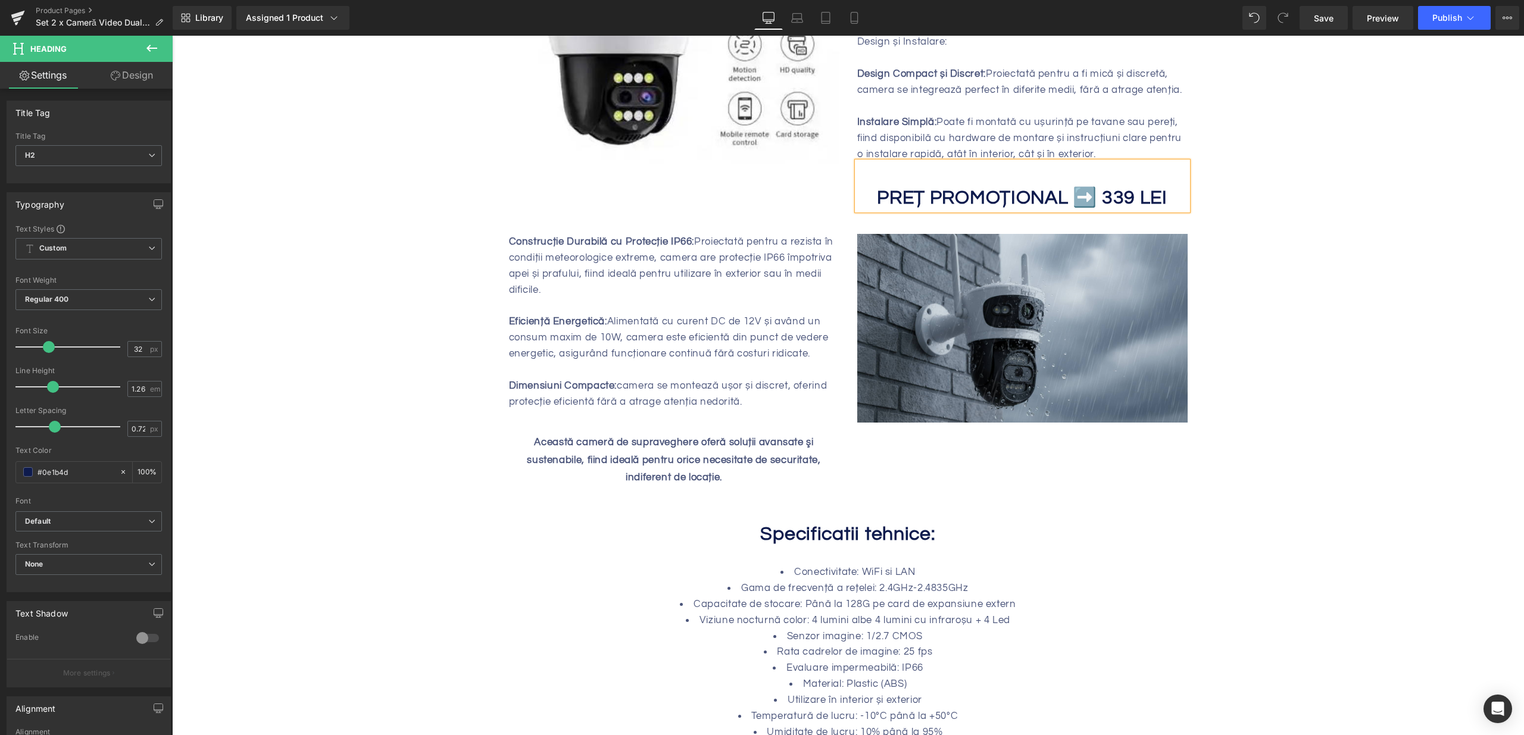
click at [697, 299] on div "Construcție Durabilă cu Protecție IP66: Proiectată pentru a rezista în condiții…" at bounding box center [674, 322] width 330 height 176
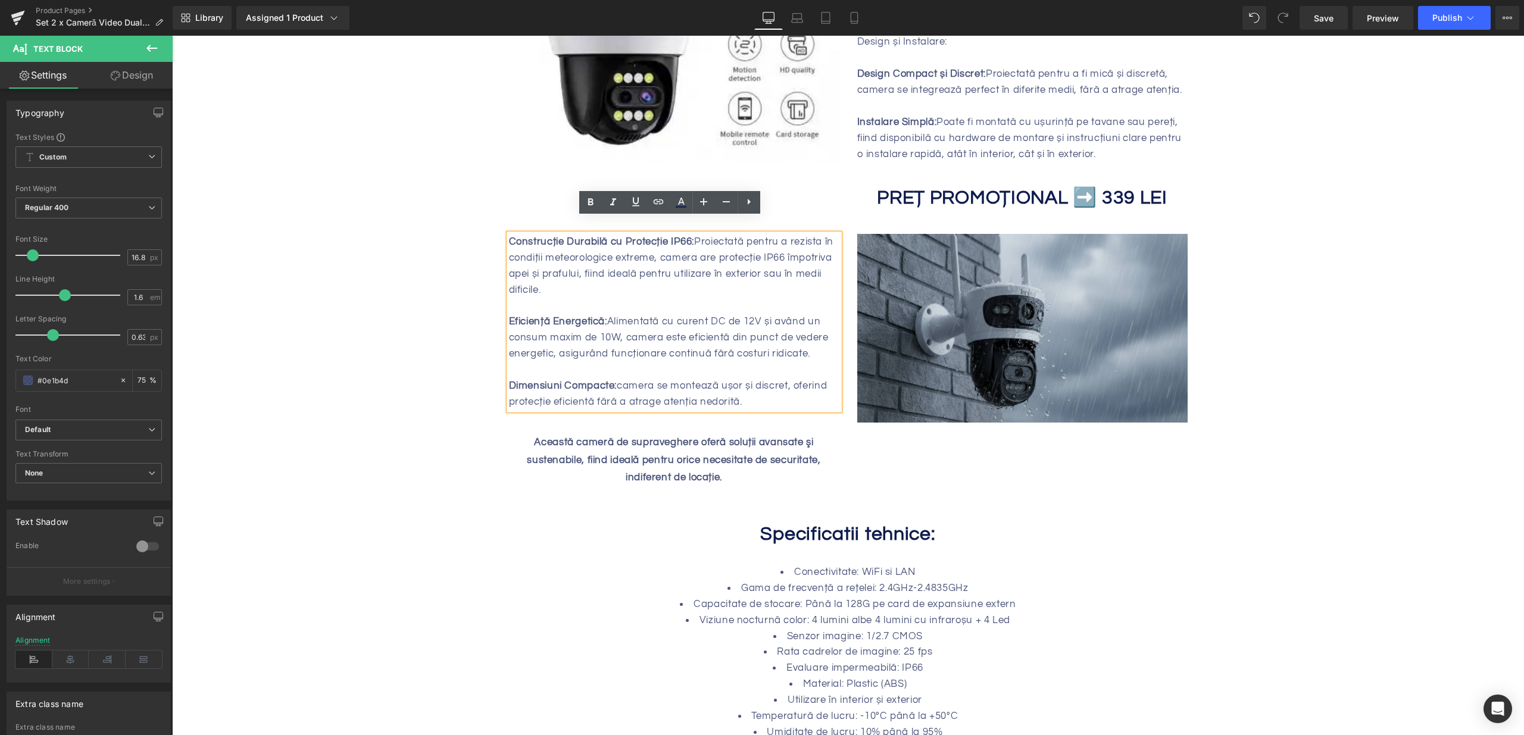
click at [676, 252] on div "Construcție Durabilă cu Protecție IP66: Proiectată pentru a rezista în condiții…" at bounding box center [674, 322] width 330 height 176
click at [624, 410] on h2 at bounding box center [674, 422] width 330 height 24
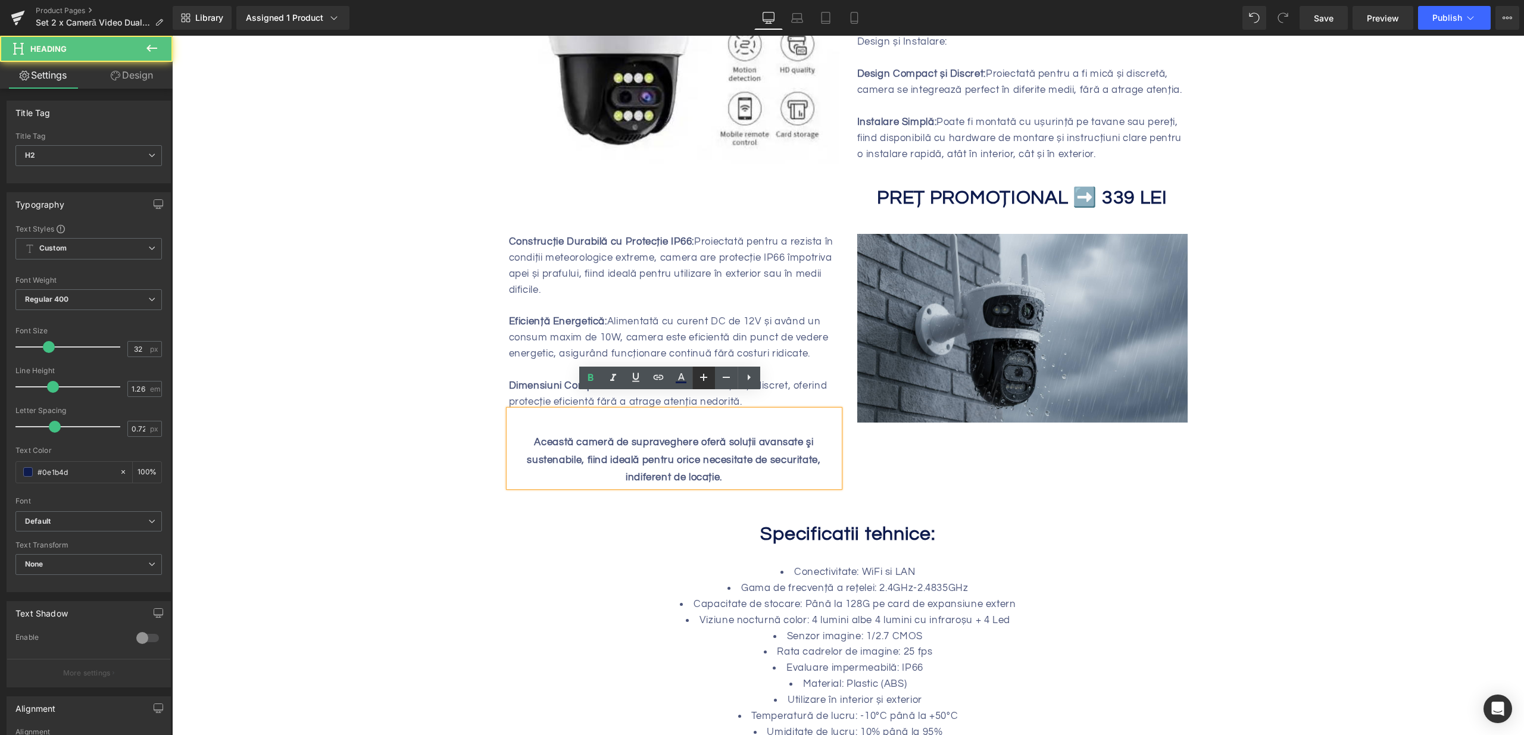
drag, startPoint x: 710, startPoint y: 380, endPoint x: 565, endPoint y: 354, distance: 147.6
click at [710, 380] on icon at bounding box center [703, 377] width 14 height 14
type input "34"
click at [799, 378] on div "Dimensiuni Compacte: camera se montează ușor și discret, oferind protecție efic…" at bounding box center [674, 394] width 330 height 32
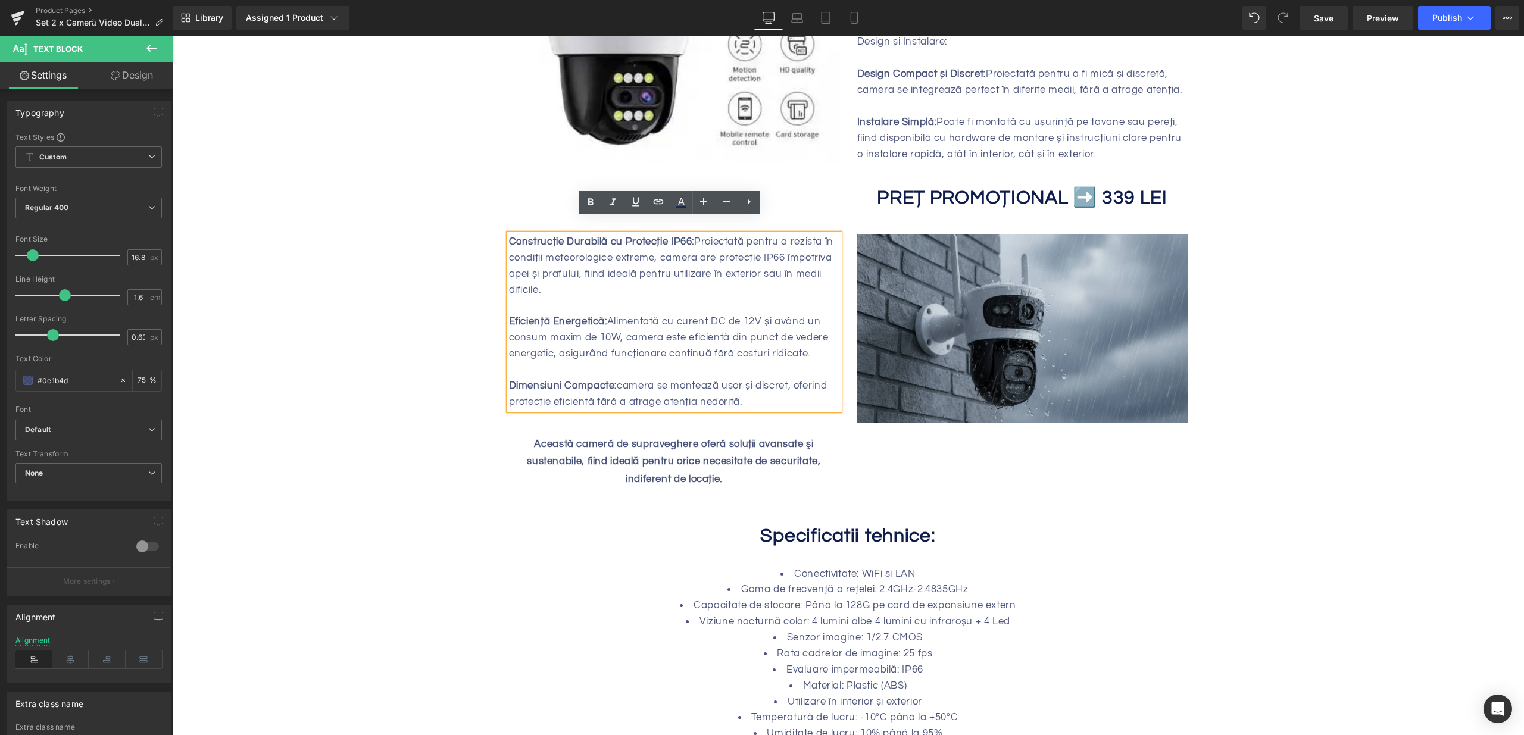
drag, startPoint x: 780, startPoint y: 385, endPoint x: 502, endPoint y: 228, distance: 319.3
click at [509, 234] on div "Construcție Durabilă cu Protecție IP66: Proiectată pentru a rezista în condiții…" at bounding box center [674, 322] width 330 height 176
drag, startPoint x: 505, startPoint y: 225, endPoint x: 757, endPoint y: 380, distance: 295.9
click at [758, 381] on div "Construcție Durabilă cu Protecție IP66: Proiectată pentru a rezista în condiții…" at bounding box center [674, 322] width 330 height 176
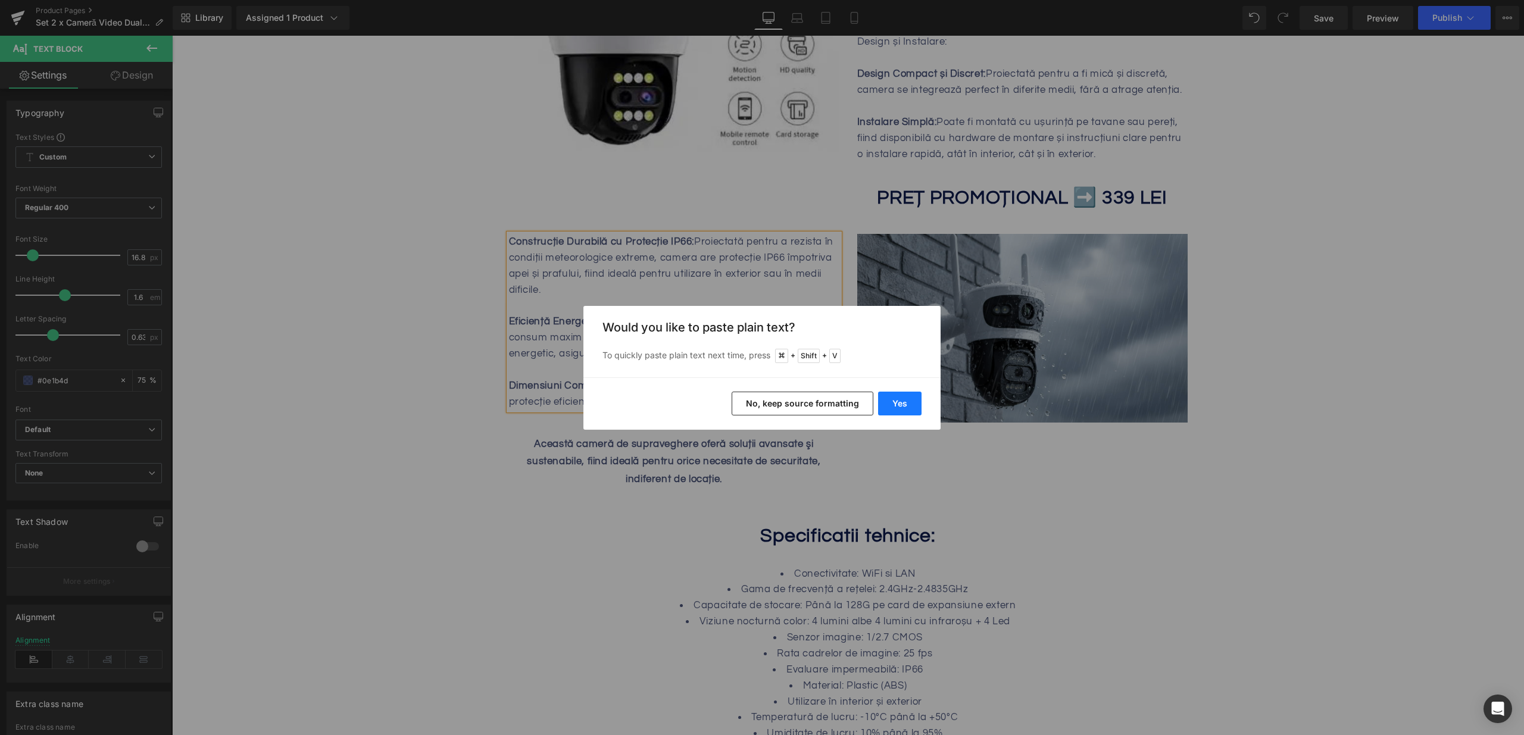
click at [899, 402] on button "Yes" at bounding box center [899, 404] width 43 height 24
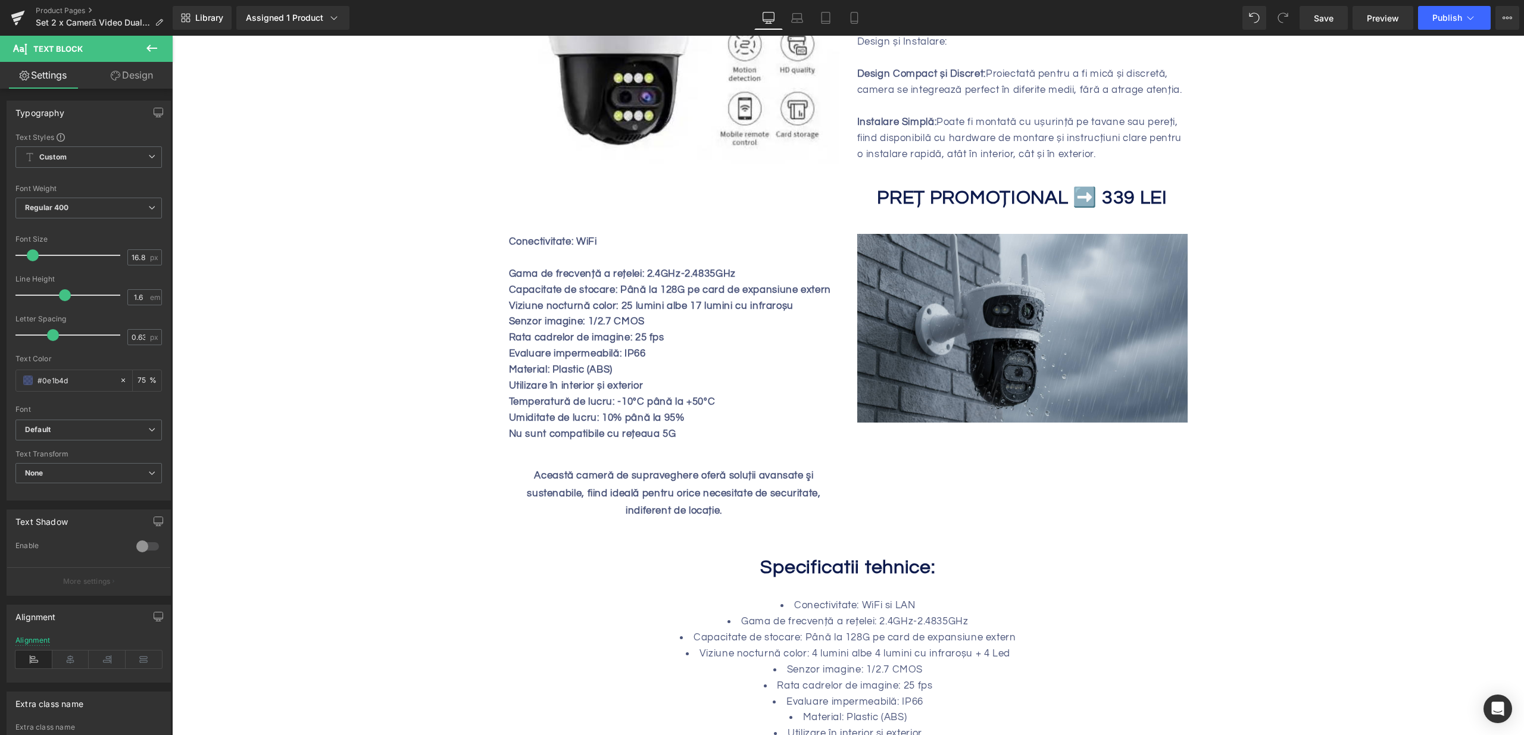
click at [667, 318] on div "Conectivitate: WiFi Gama de frecvență a rețelei: 2.4GHz-2.4835GHz Capacitate de…" at bounding box center [674, 338] width 330 height 208
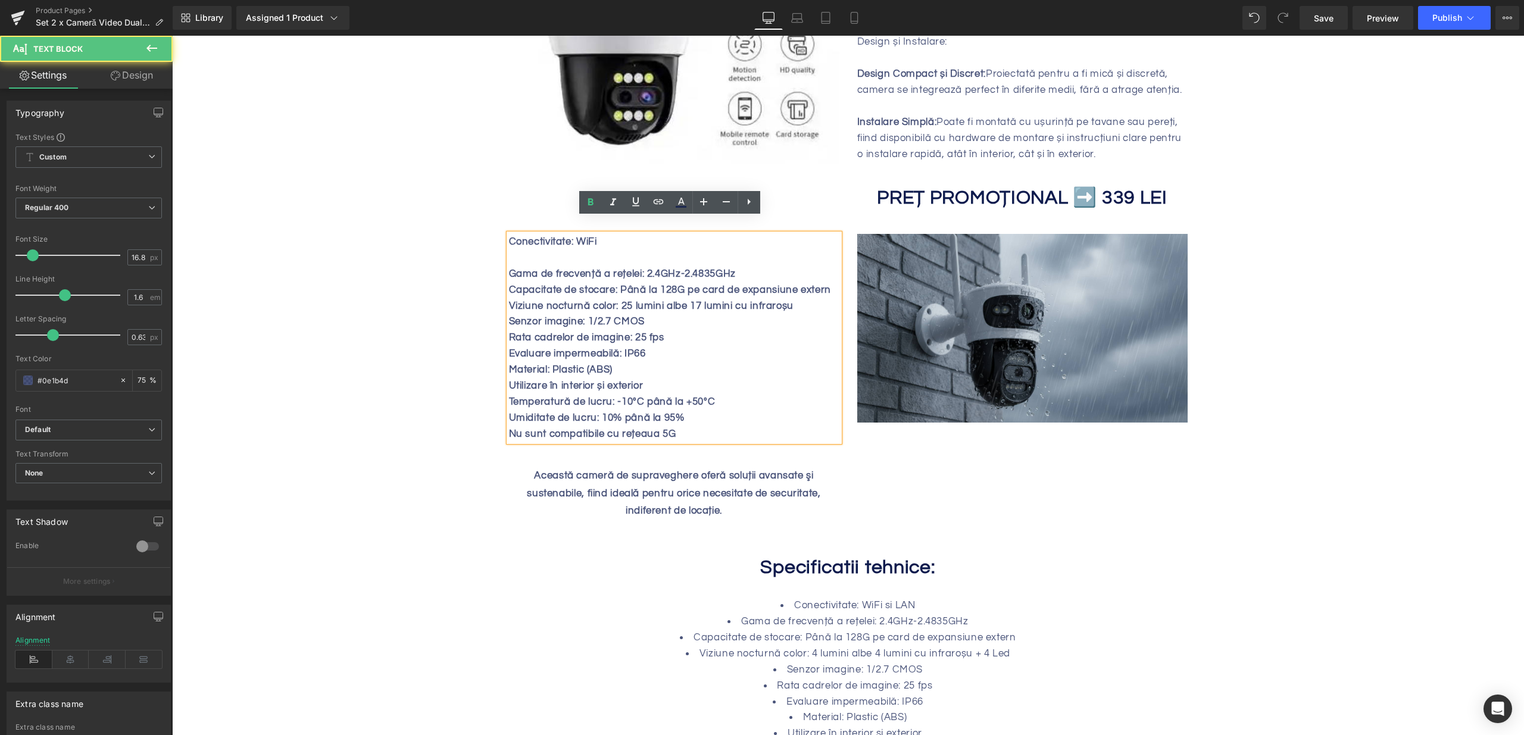
click at [583, 250] on div at bounding box center [674, 258] width 330 height 16
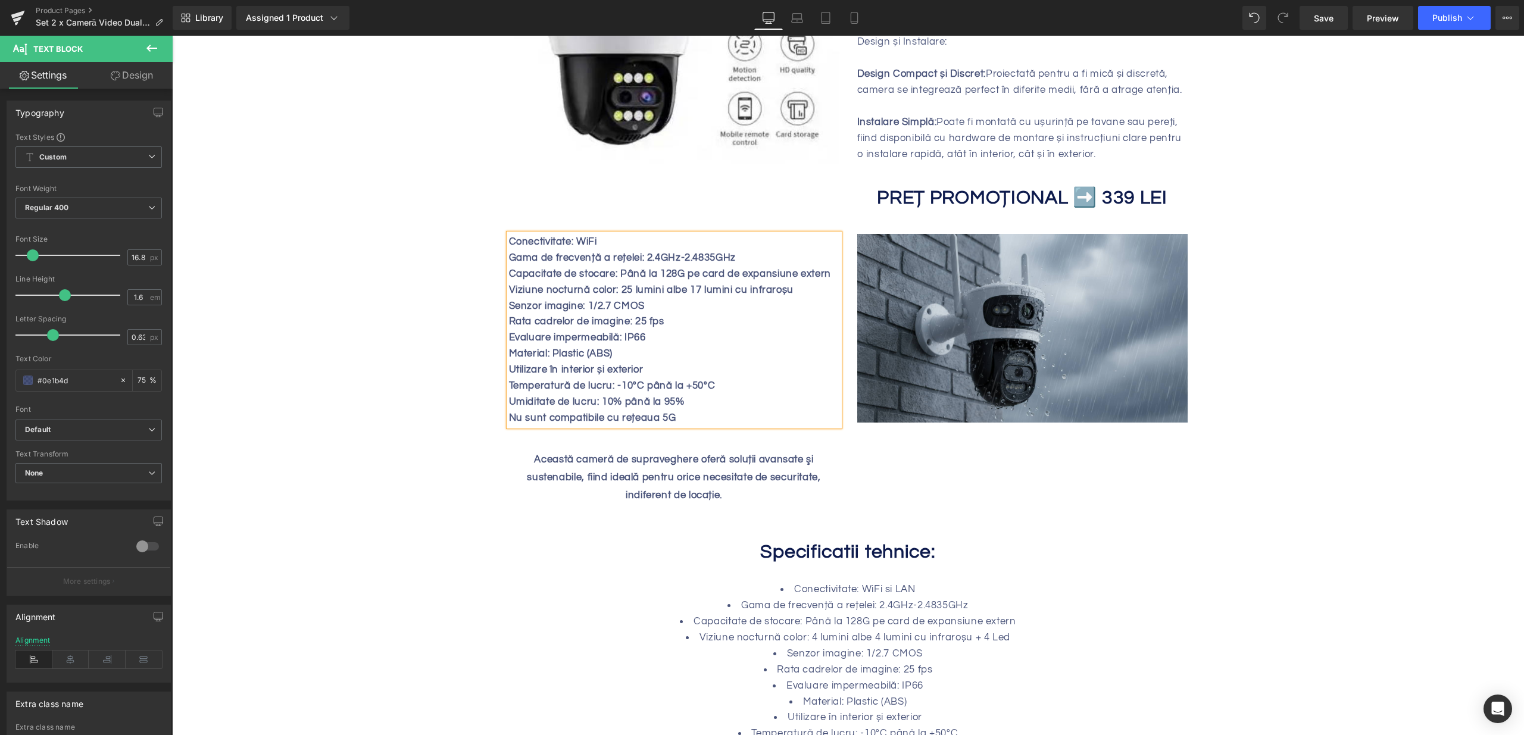
click at [621, 268] on b "Capacitate de stocare: Până la 128G pe card de expansiune extern" at bounding box center [670, 273] width 322 height 11
click at [639, 266] on div "Capacitate de stocare: Până la 128G pe card de expansiune extern" at bounding box center [674, 274] width 330 height 16
click at [595, 250] on div "Gama de frecvență a rețelei: 2.4GHz-2.4835GHz" at bounding box center [674, 258] width 330 height 16
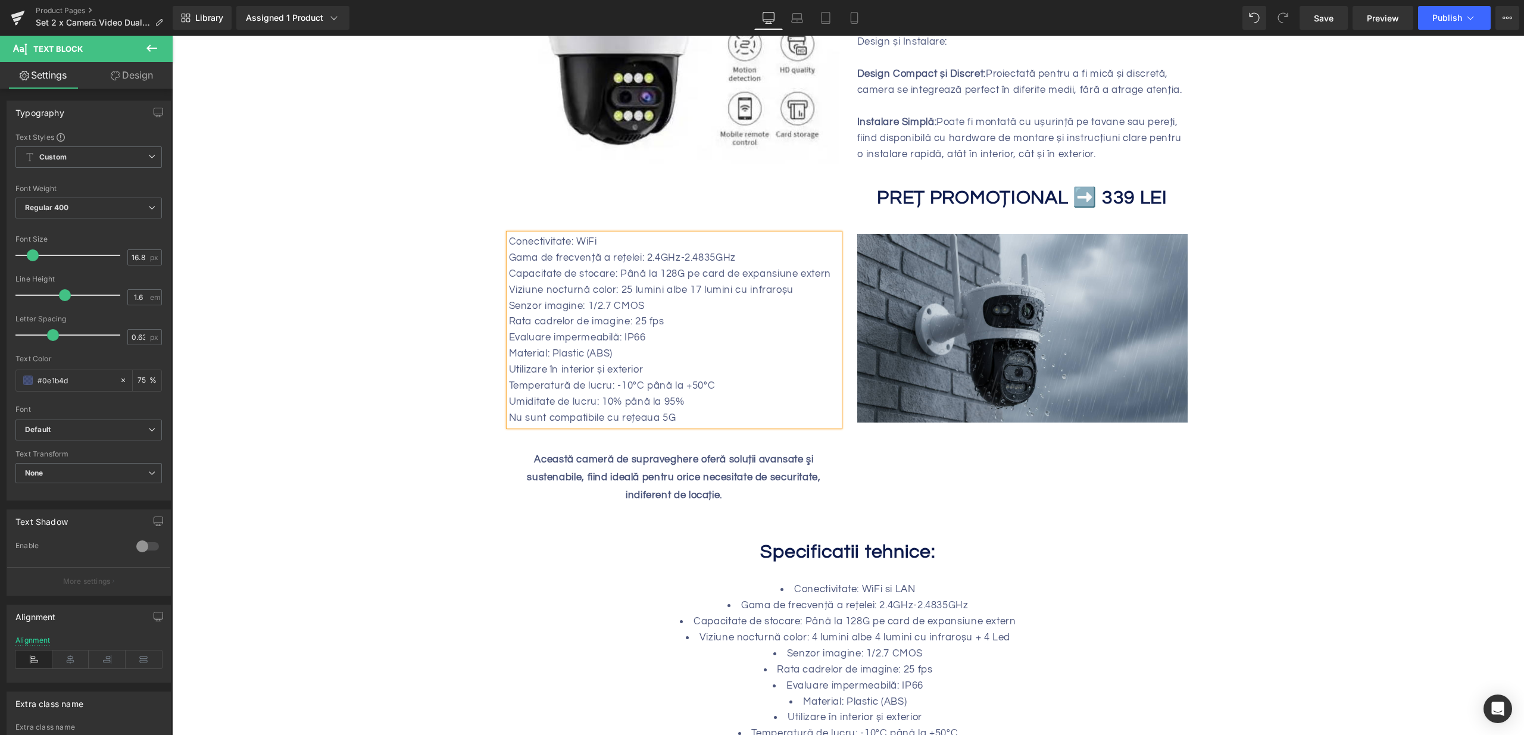
click at [663, 250] on div "Gama de frecvență a rețelei: 2.4GHz-2.4835GHz" at bounding box center [674, 258] width 330 height 16
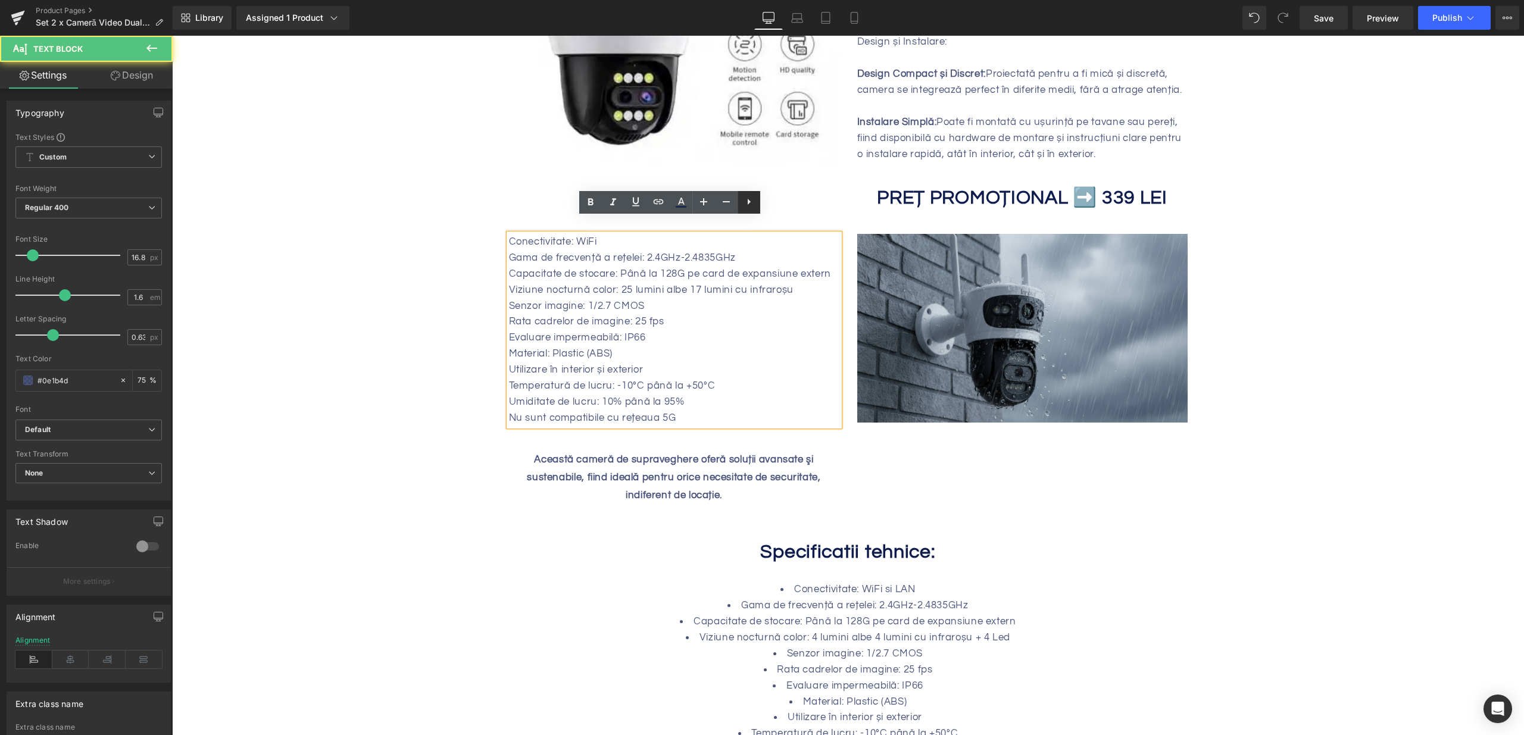
click at [741, 204] on link at bounding box center [749, 202] width 23 height 23
click at [745, 204] on icon at bounding box center [749, 202] width 14 height 14
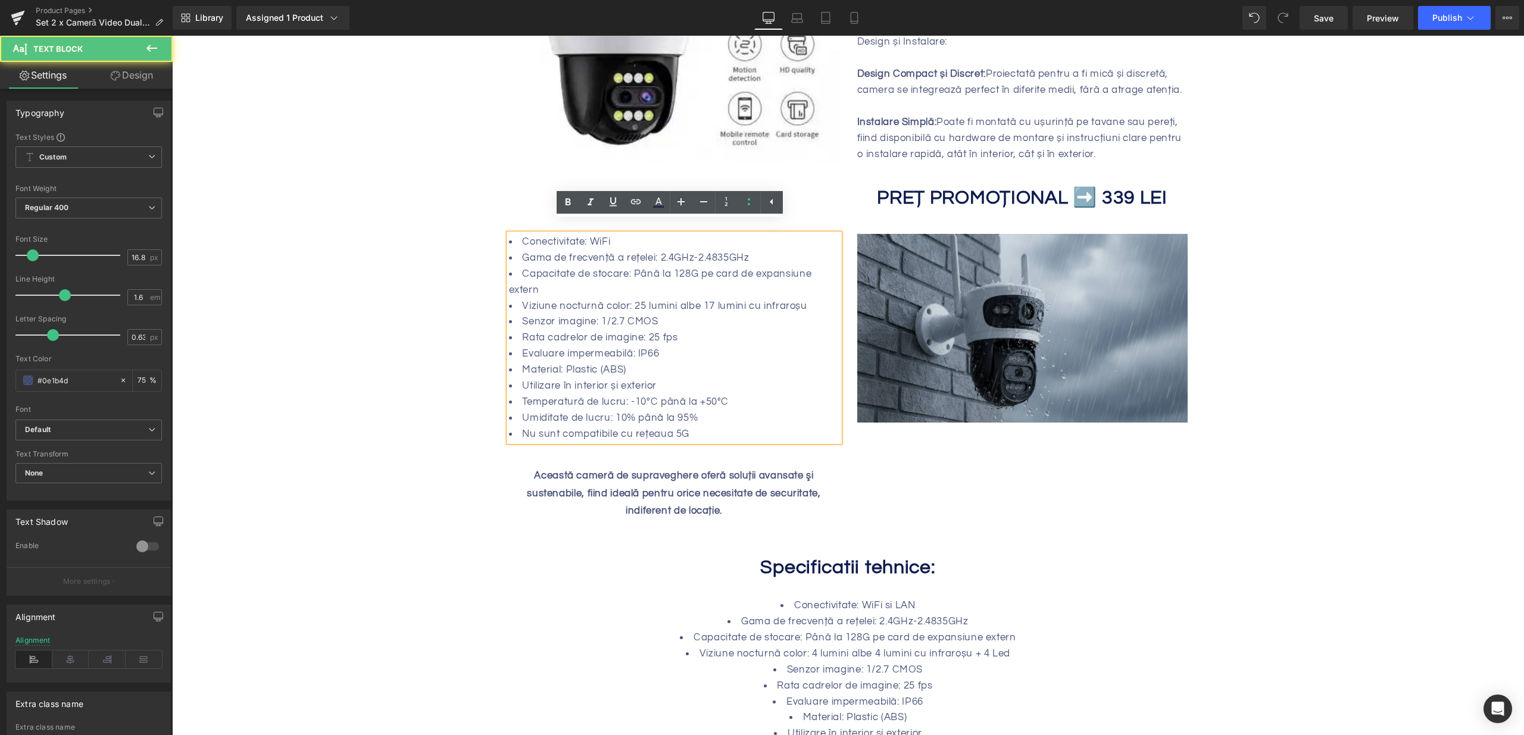
click at [626, 330] on li "Rata cadrelor de imagine: 25 fps" at bounding box center [674, 338] width 330 height 16
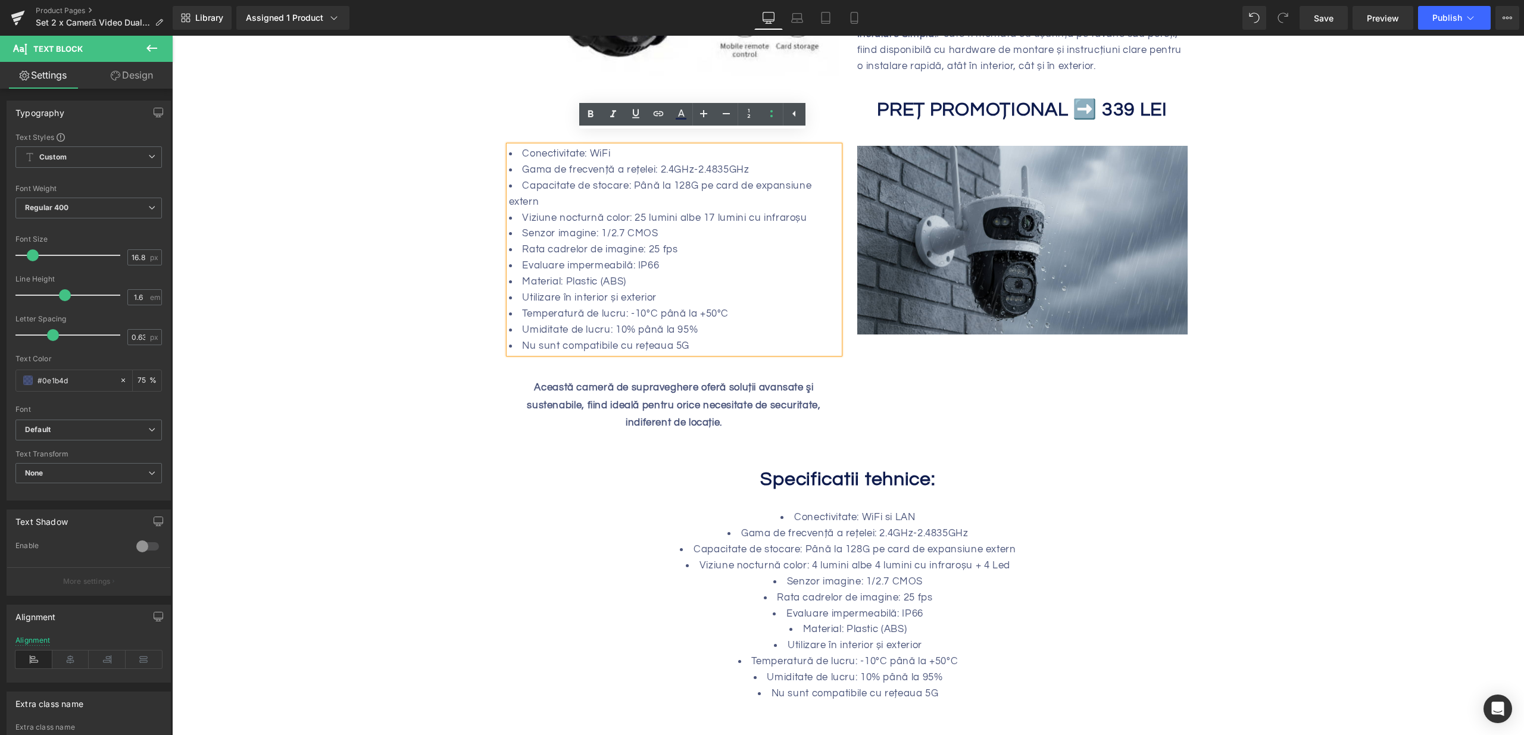
click at [683, 385] on b "Această cameră de supraveghere oferă soluții avansate şi sustenabile, fiind ide…" at bounding box center [673, 405] width 293 height 46
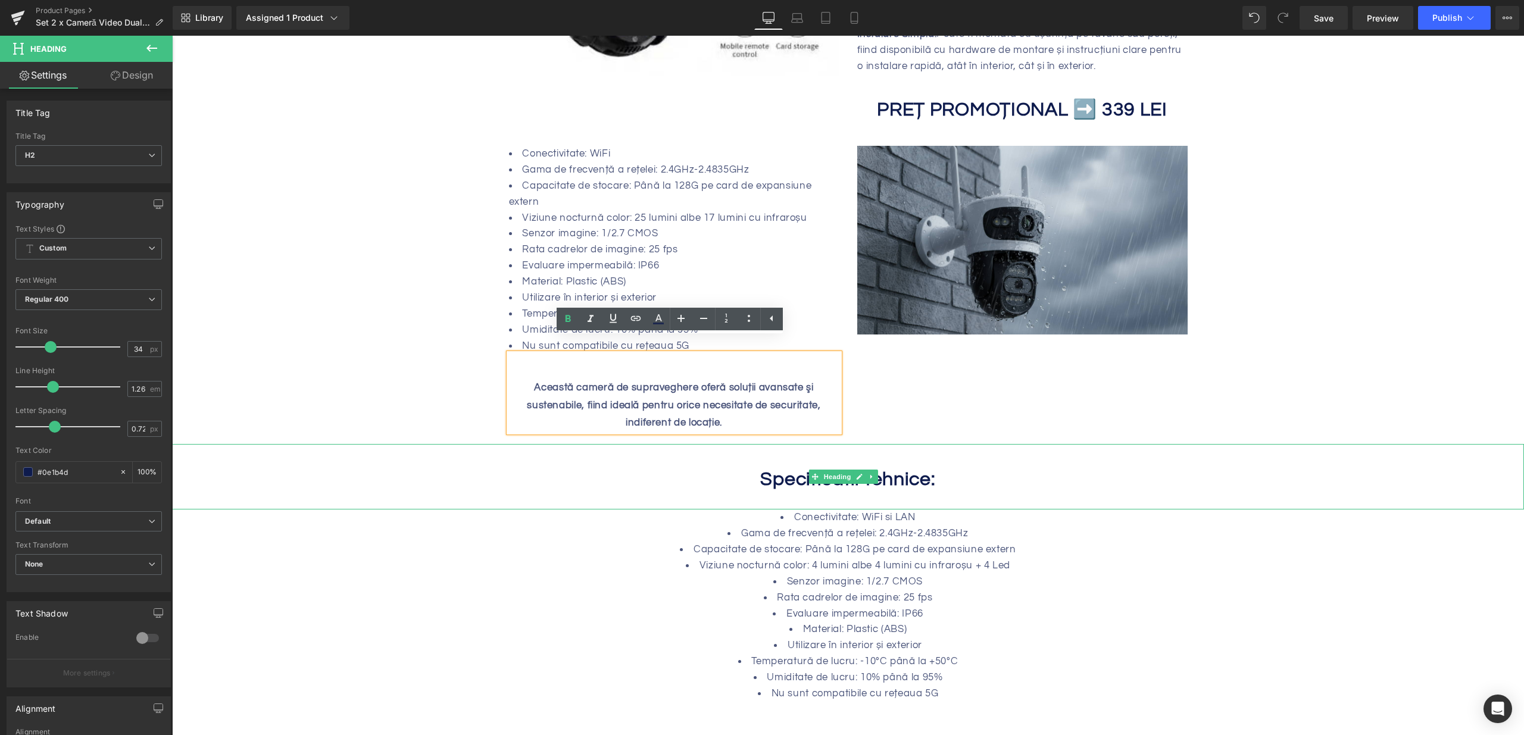
click at [776, 470] on b "Specificatii tehnice:" at bounding box center [847, 480] width 175 height 20
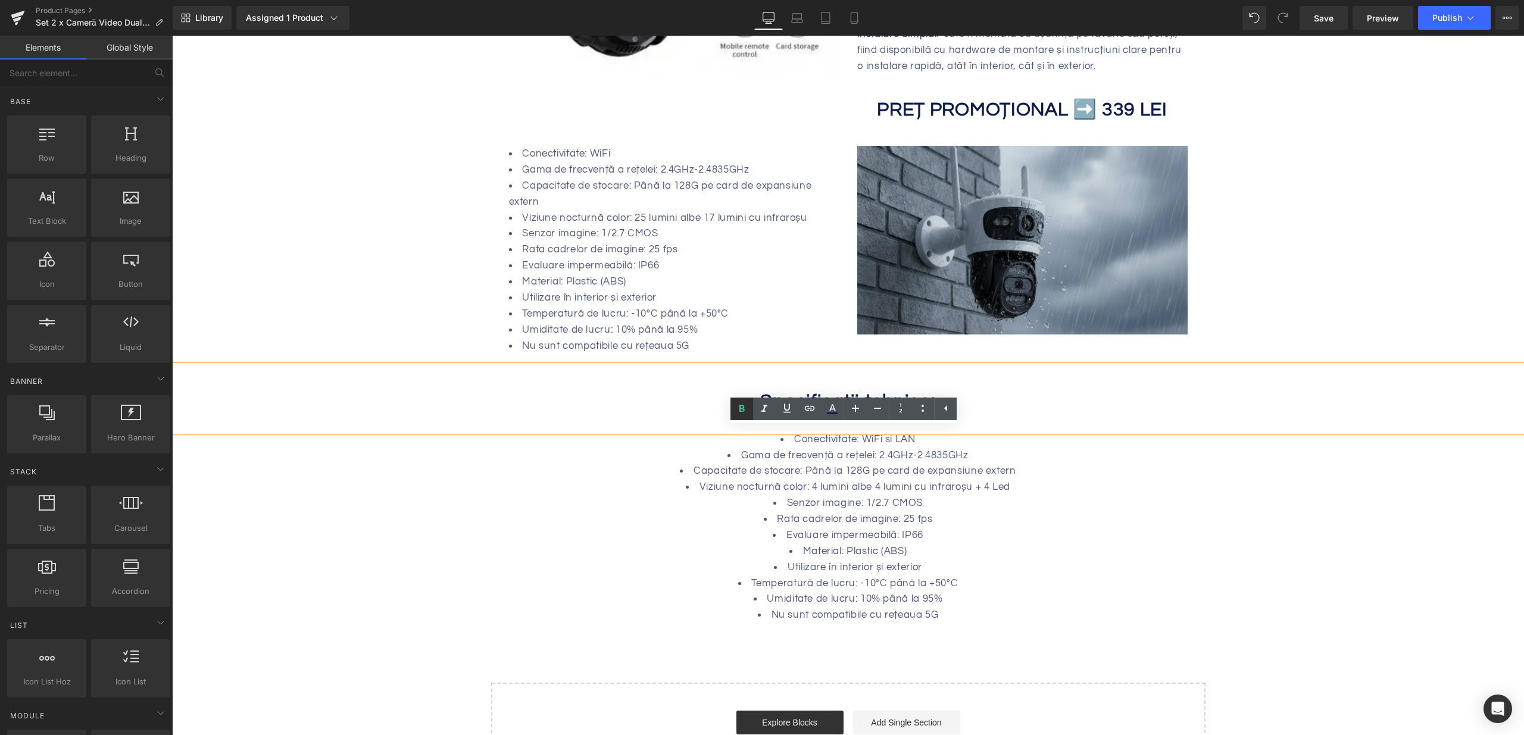
click at [740, 398] on link at bounding box center [741, 409] width 23 height 23
click at [739, 390] on h2 "Specificatii tehnice:" at bounding box center [848, 402] width 1352 height 24
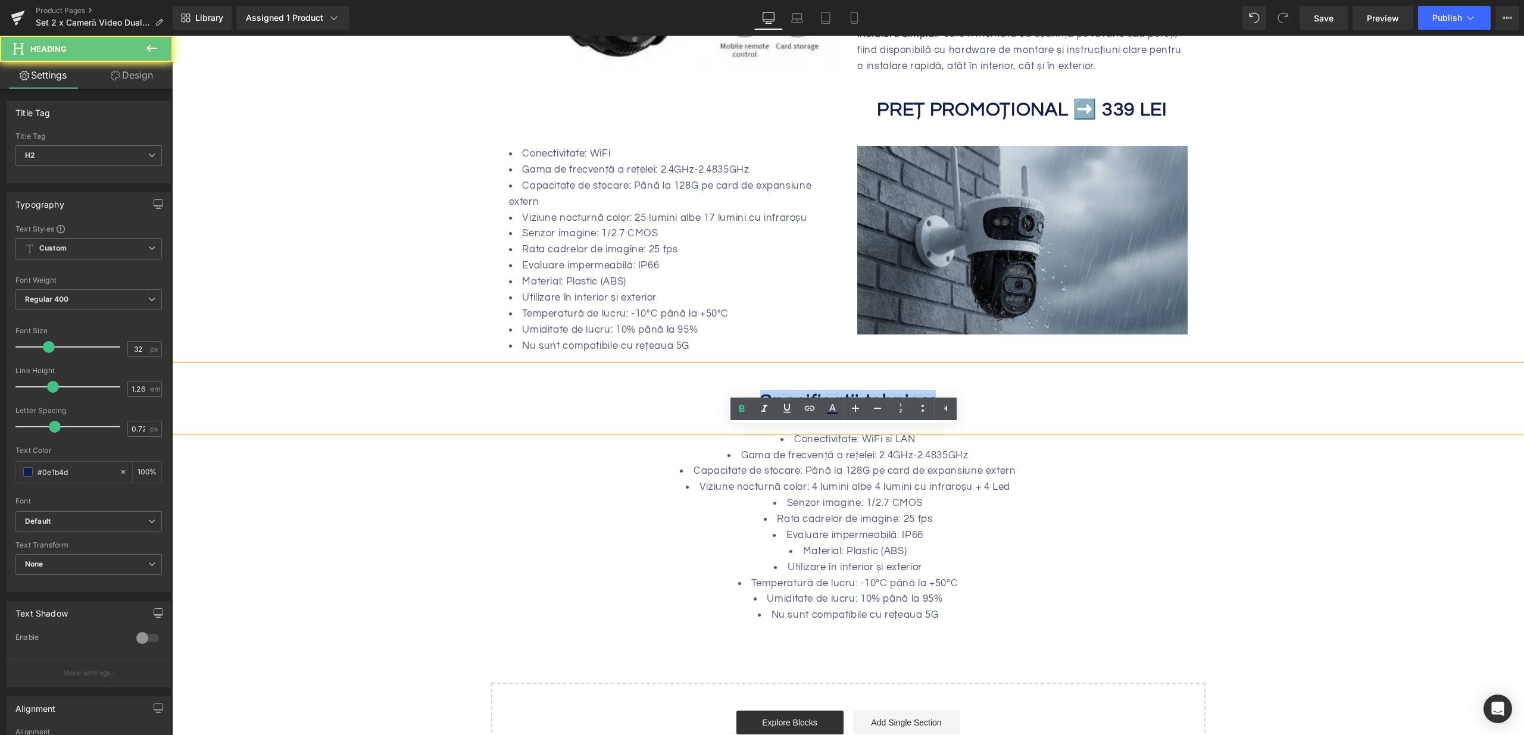
drag, startPoint x: 816, startPoint y: 390, endPoint x: 944, endPoint y: 393, distance: 128.6
click at [944, 393] on h2 "Specificatii tehnice:" at bounding box center [848, 402] width 1352 height 24
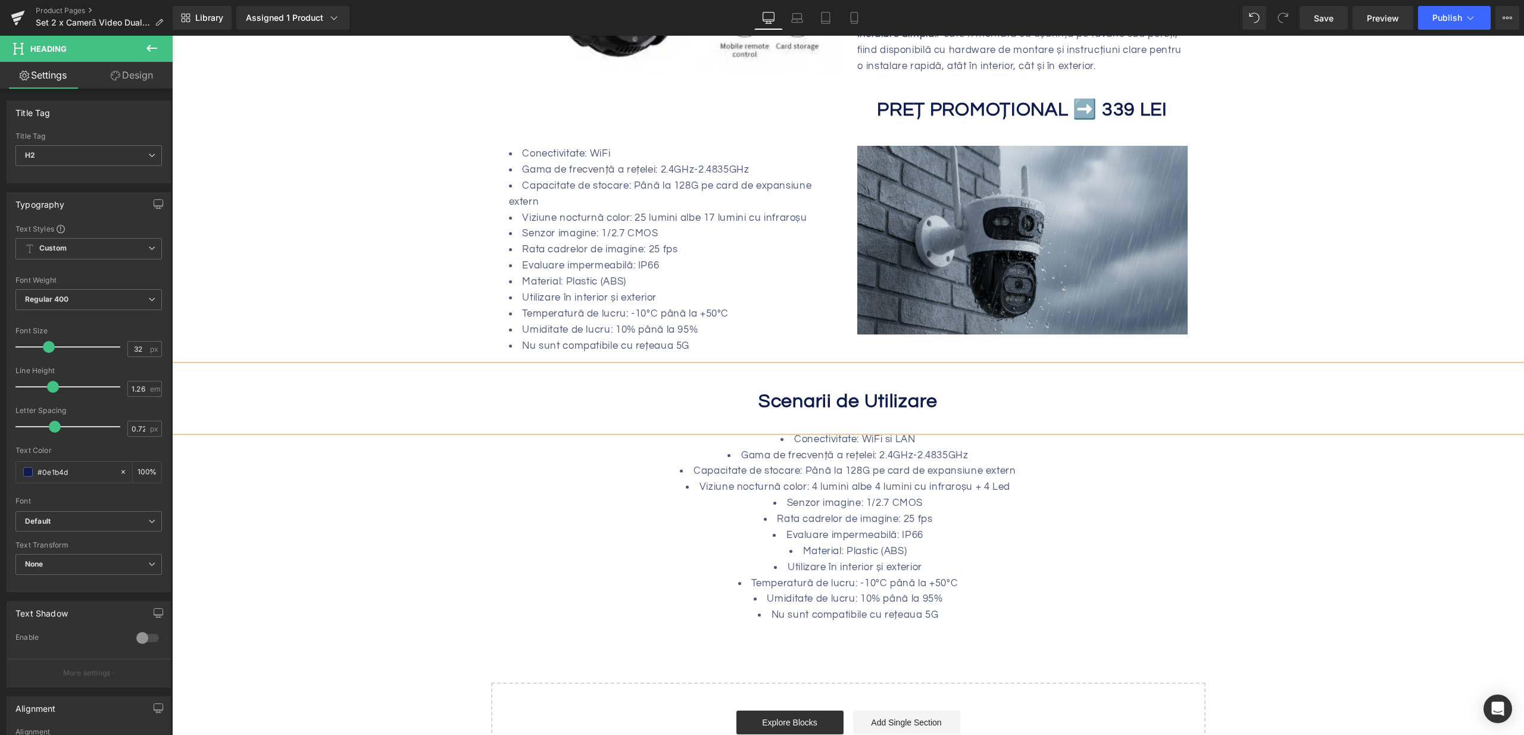
click at [862, 479] on li "Viziune nocturnă color: 4 lumini albe 4 lumini cu infraroșu + 4 Led" at bounding box center [848, 487] width 1352 height 16
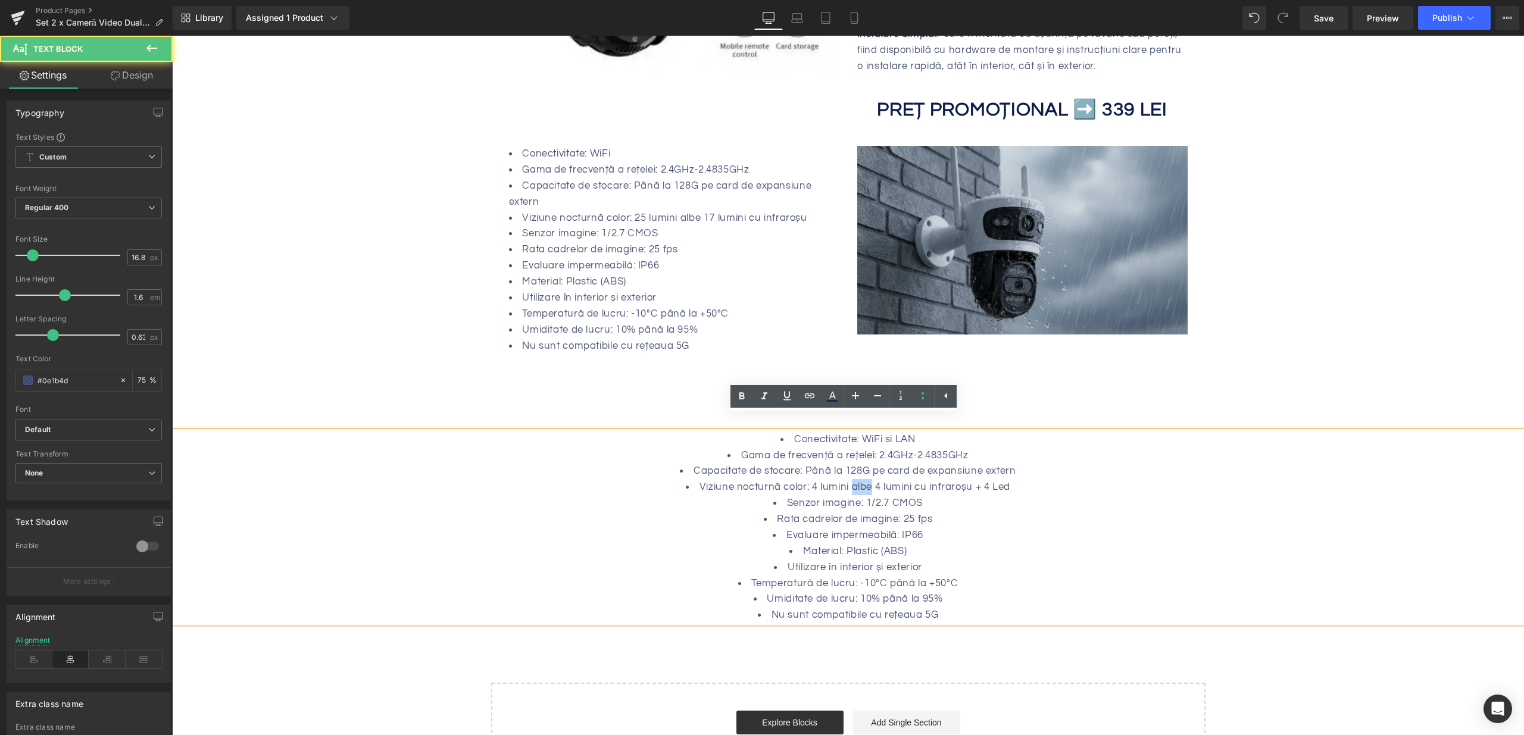
click at [862, 479] on li "Viziune nocturnă color: 4 lumini albe 4 lumini cu infraroșu + 4 Led" at bounding box center [848, 487] width 1352 height 16
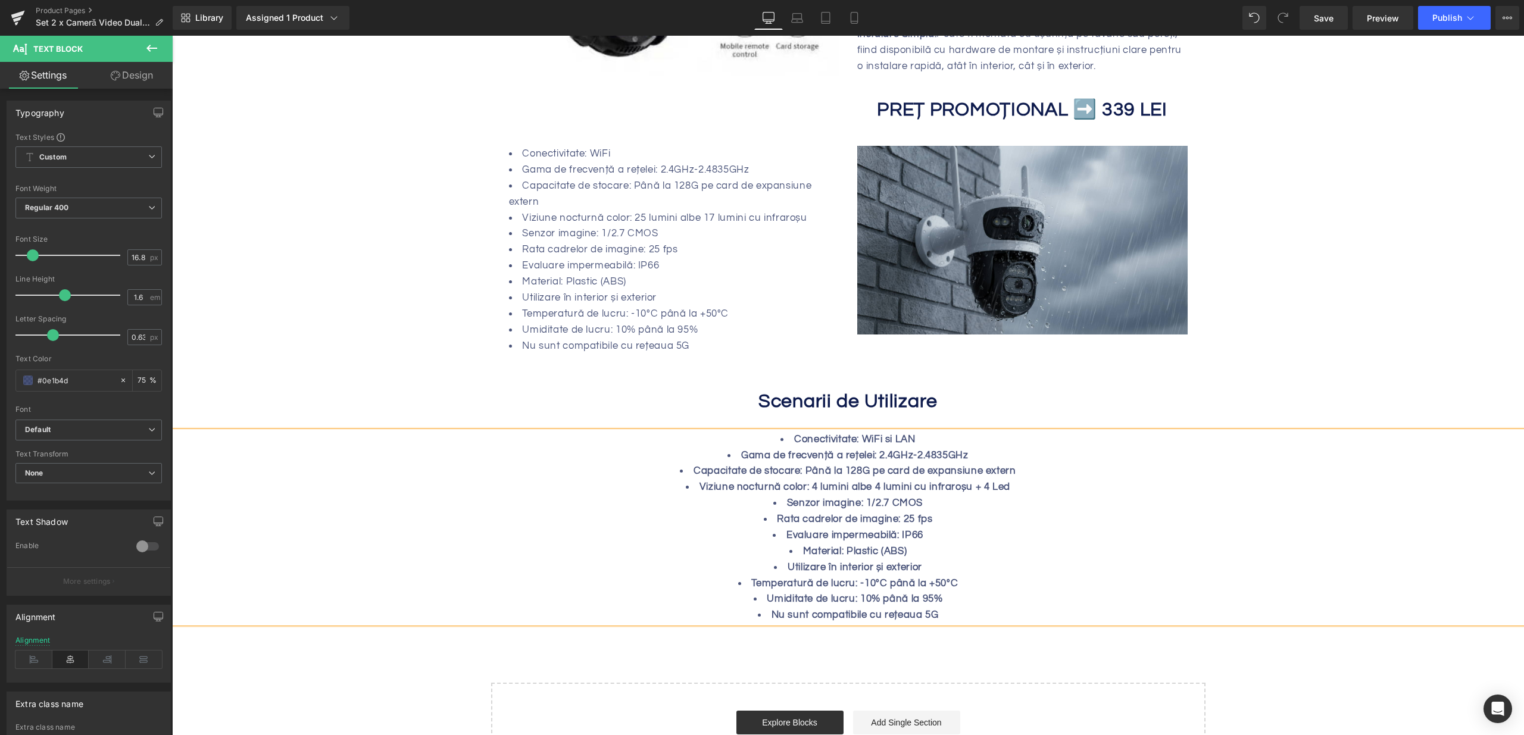
click at [862, 479] on li "Viziune nocturnă color: 4 lumini albe 4 lumini cu infraroșu + 4 Led" at bounding box center [848, 487] width 1352 height 16
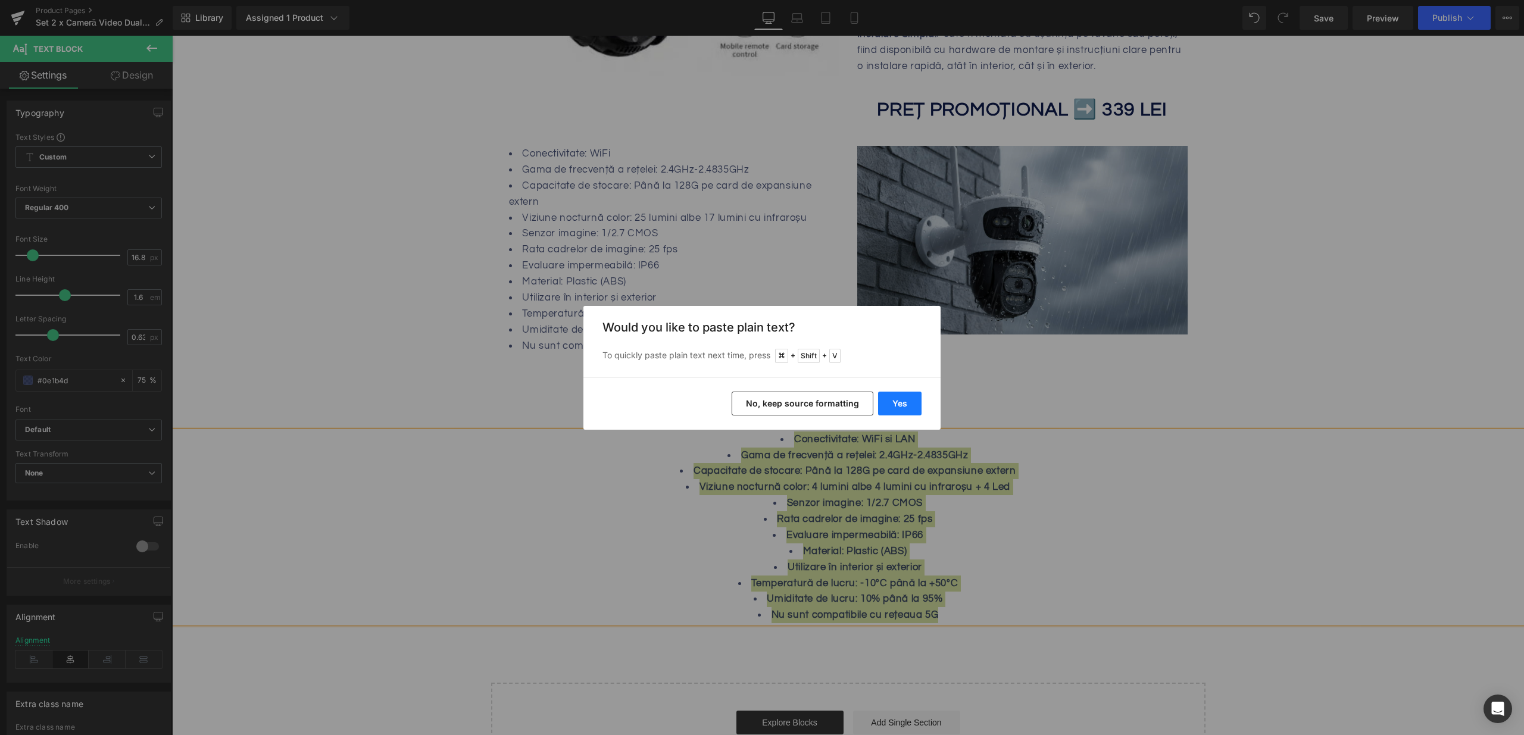
drag, startPoint x: 896, startPoint y: 404, endPoint x: 669, endPoint y: 442, distance: 230.0
click at [896, 404] on button "Yes" at bounding box center [899, 404] width 43 height 24
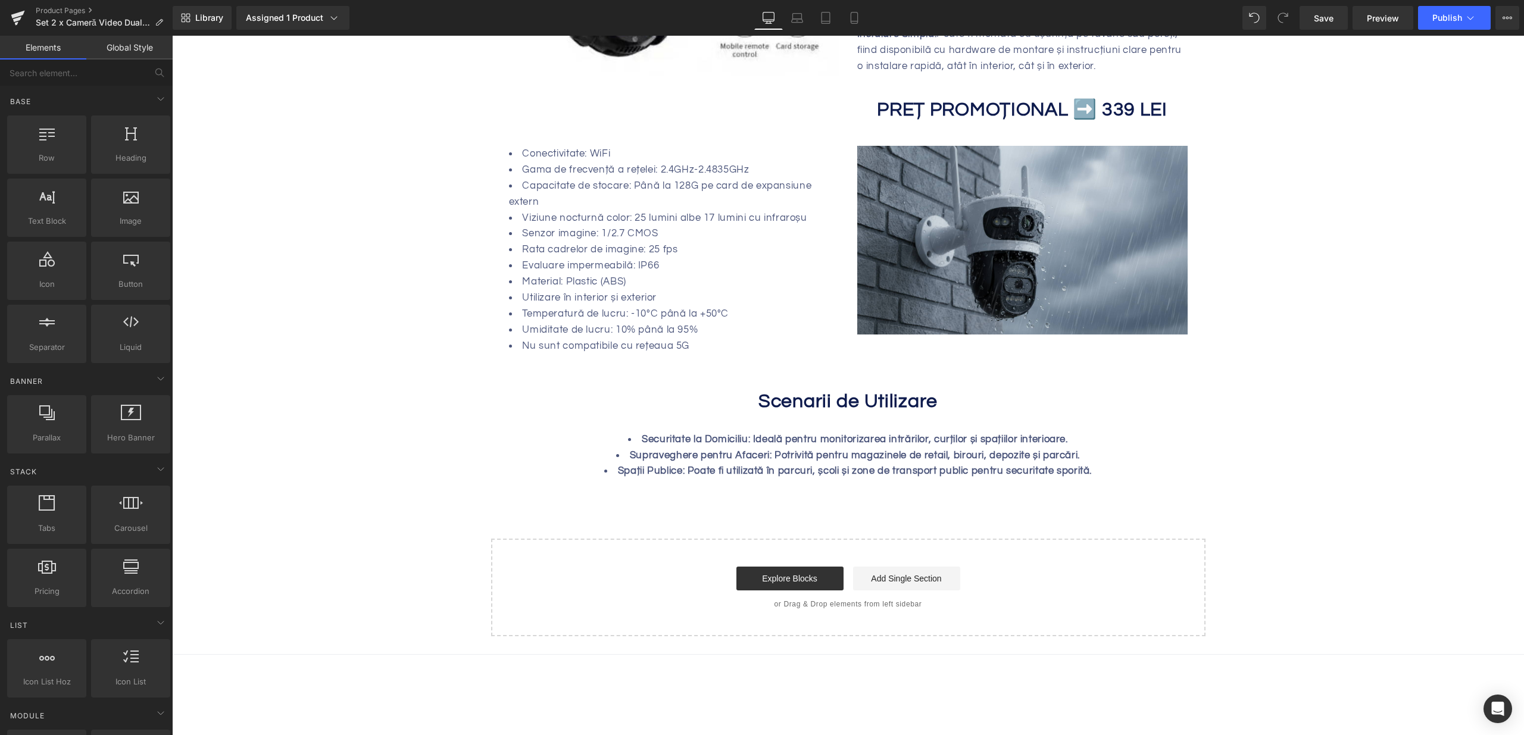
click at [843, 465] on b "Spații Publice: Poate fi utilizată în parcuri, școli și zone de transport publi…" at bounding box center [855, 470] width 474 height 11
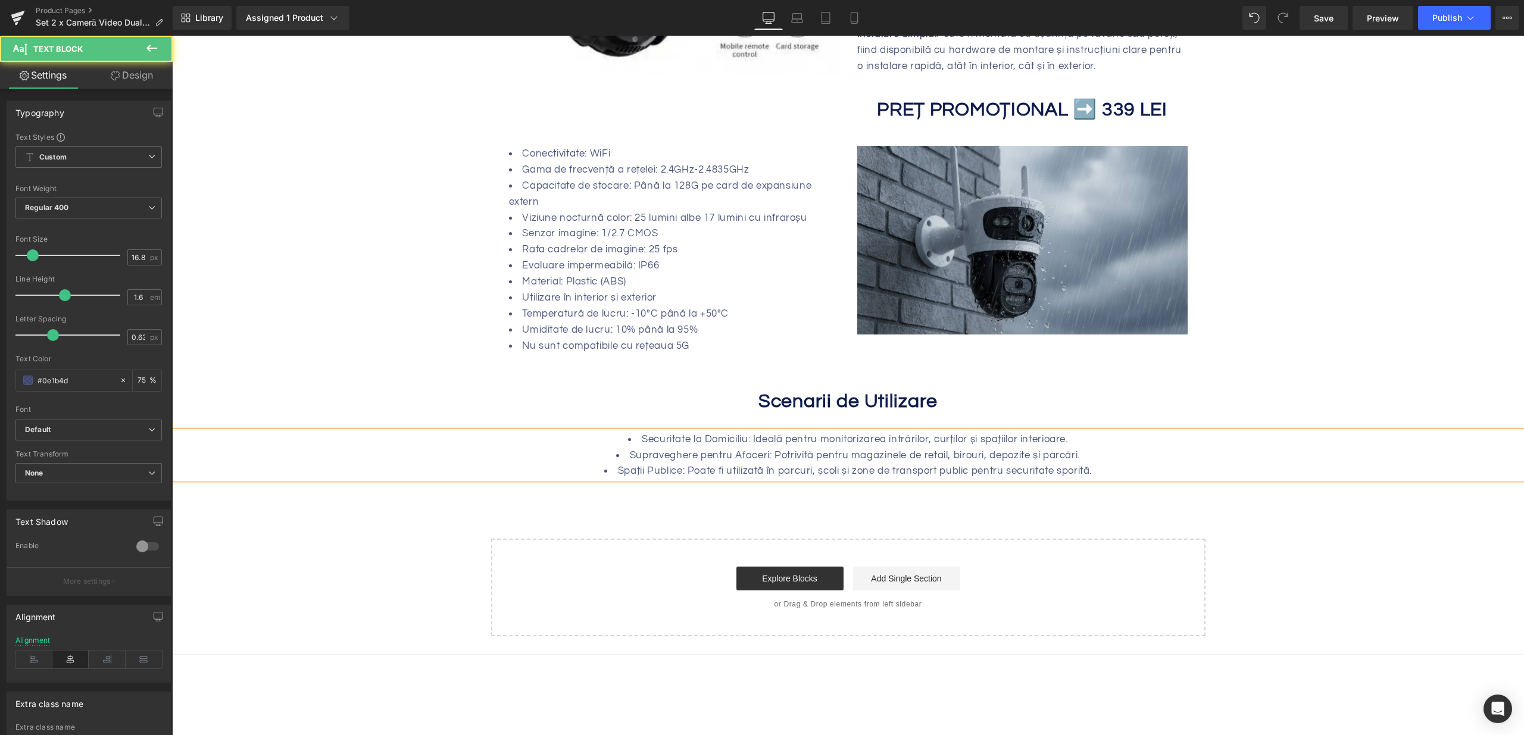
drag, startPoint x: 843, startPoint y: 450, endPoint x: 739, endPoint y: 435, distance: 105.2
click at [810, 463] on li "Spații Publice: Poate fi utilizată în parcuri, școli și zone de transport publi…" at bounding box center [848, 471] width 1352 height 16
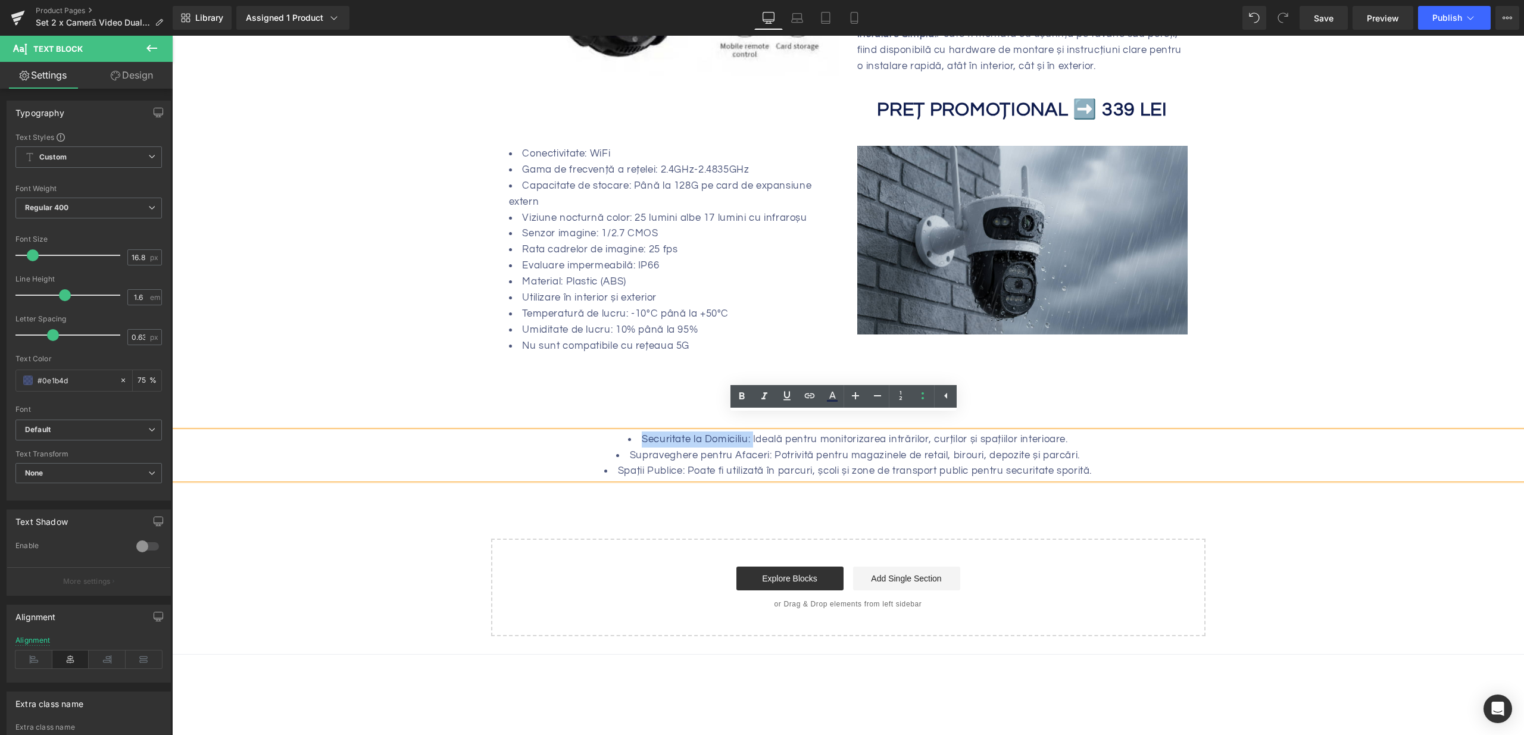
drag, startPoint x: 746, startPoint y: 424, endPoint x: 610, endPoint y: 427, distance: 136.9
click at [608, 432] on li "Securitate la Domiciliu: Ideală pentru monitorizarea intrărilor, curților și sp…" at bounding box center [848, 440] width 1352 height 16
drag, startPoint x: 743, startPoint y: 439, endPoint x: 544, endPoint y: 436, distance: 198.8
click at [544, 448] on li "Supraveghere pentru Afaceri: Potrivită pentru magazinele de retail, birouri, de…" at bounding box center [848, 456] width 1352 height 16
drag, startPoint x: 682, startPoint y: 455, endPoint x: 560, endPoint y: 462, distance: 121.6
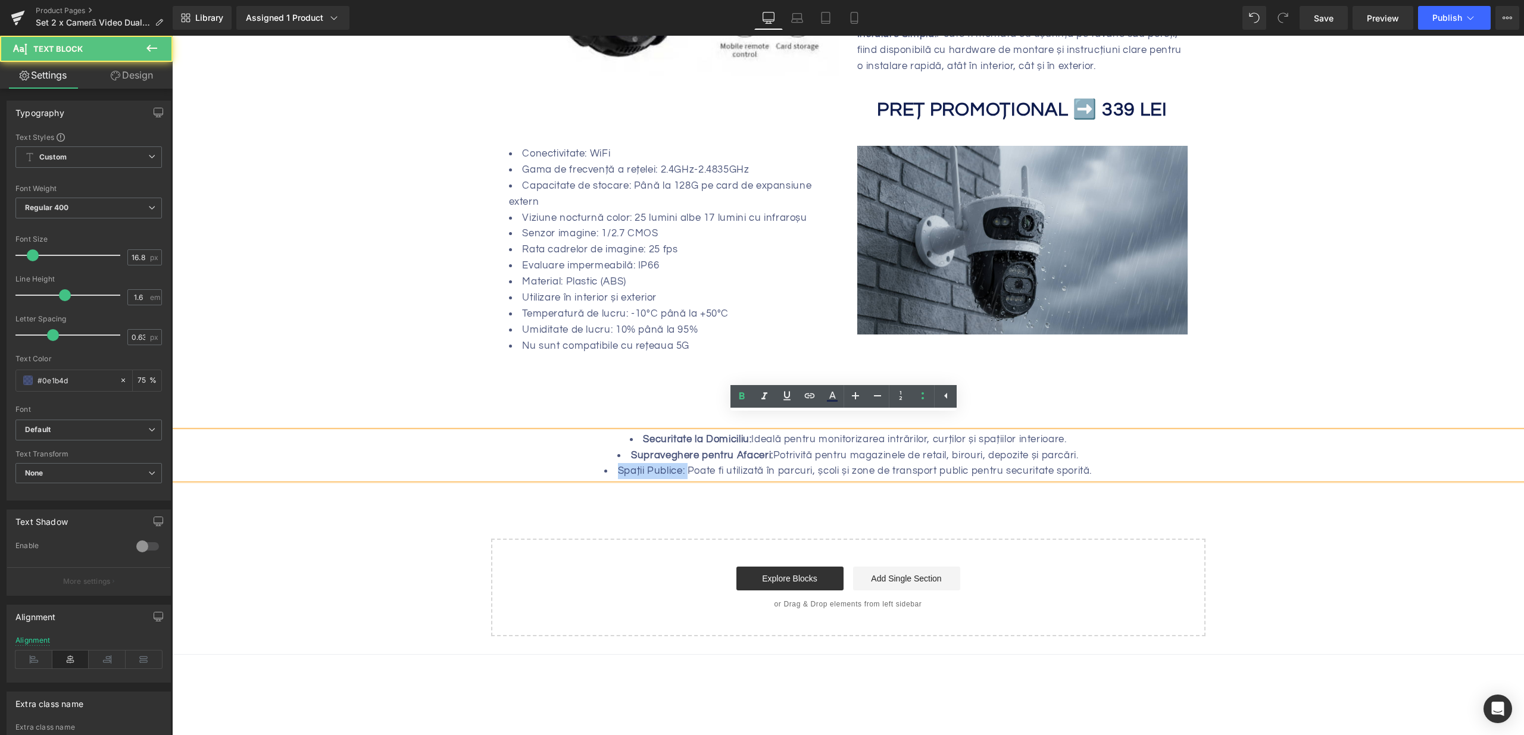
click at [560, 463] on li "Spații Publice: Poate fi utilizată în parcuri, școli și zone de transport publi…" at bounding box center [848, 471] width 1352 height 16
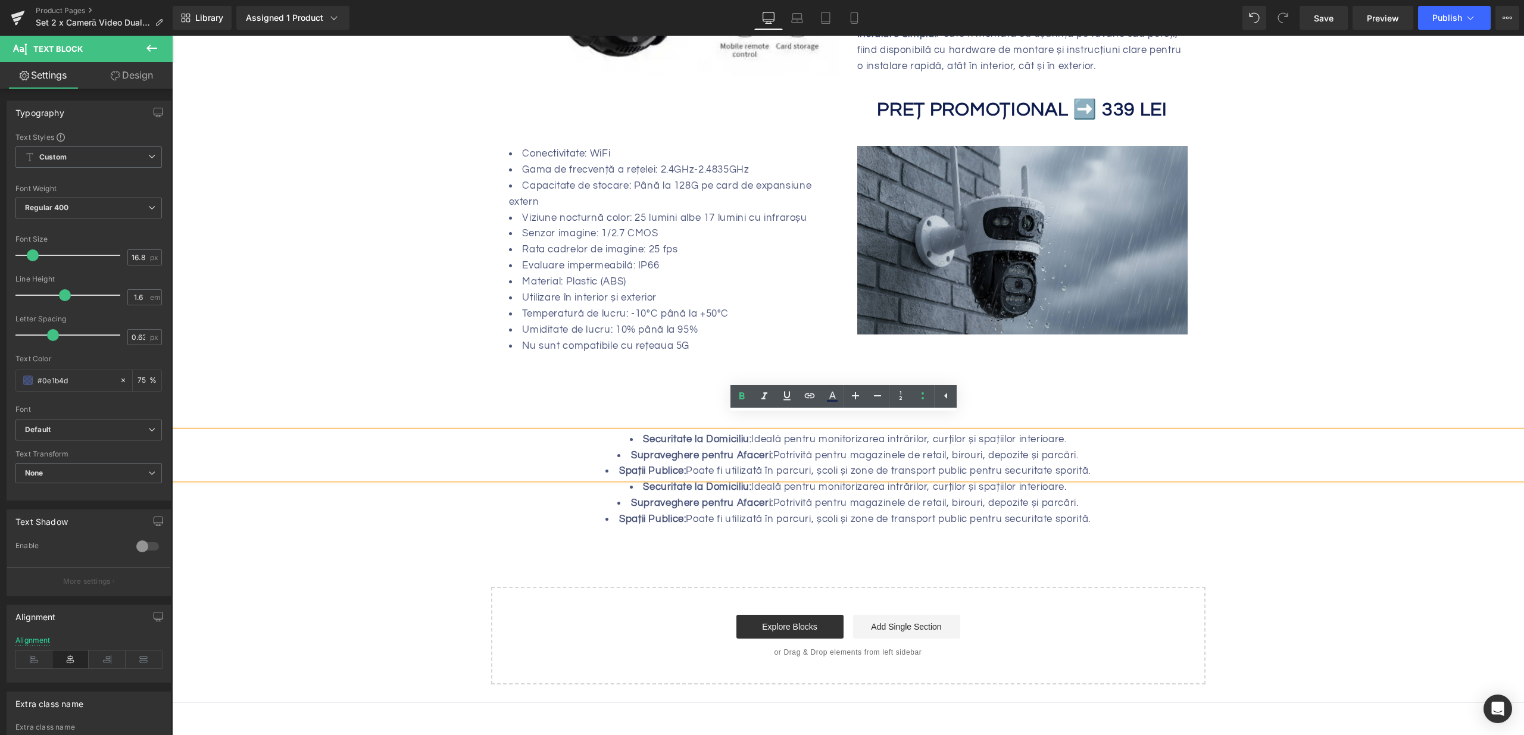
click at [701, 495] on li "Supraveghere pentru Afaceri: Potrivită pentru magazinele de retail, birouri, de…" at bounding box center [848, 503] width 1352 height 16
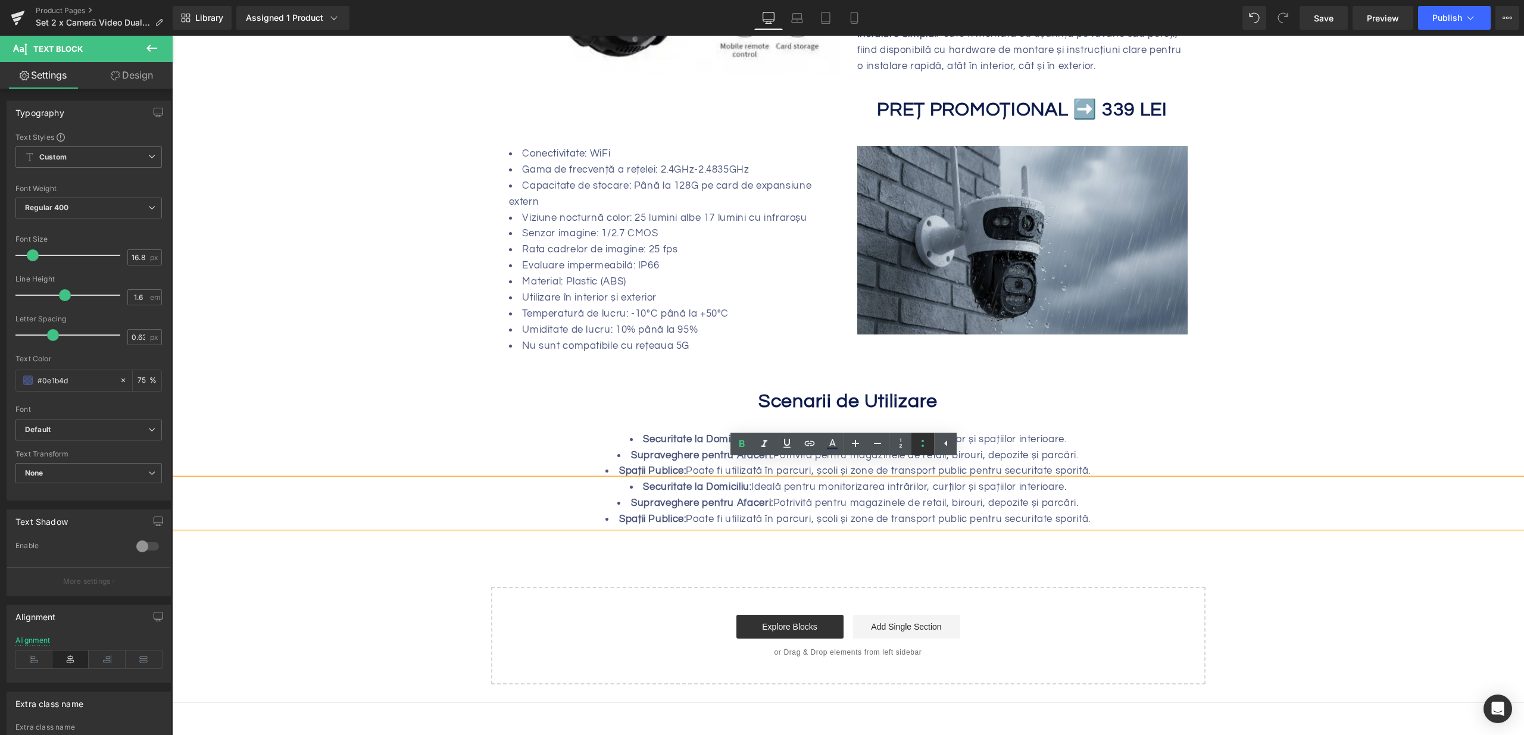
click at [924, 443] on icon at bounding box center [923, 443] width 14 height 14
click at [823, 498] on span "Potrivită pentru magazinele de retail, birouri, depozite și parcări." at bounding box center [918, 503] width 305 height 11
click at [741, 493] on div "Securitate la Domiciliu: Ideală pentru monitorizarea intrărilor, curților și sp…" at bounding box center [848, 503] width 1352 height 48
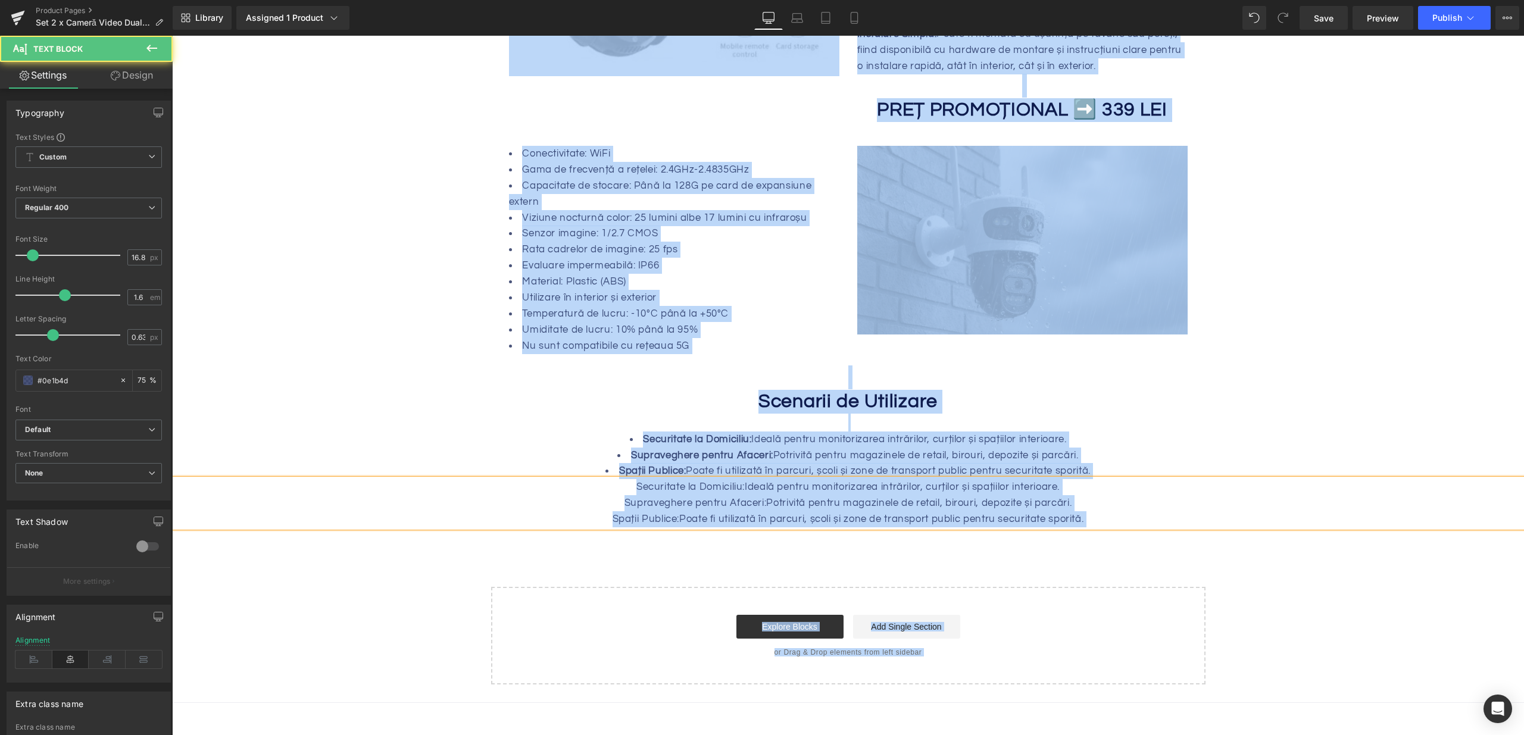
click at [741, 493] on div "Securitate la Domiciliu: Ideală pentru monitorizarea intrărilor, curților și sp…" at bounding box center [848, 503] width 1352 height 48
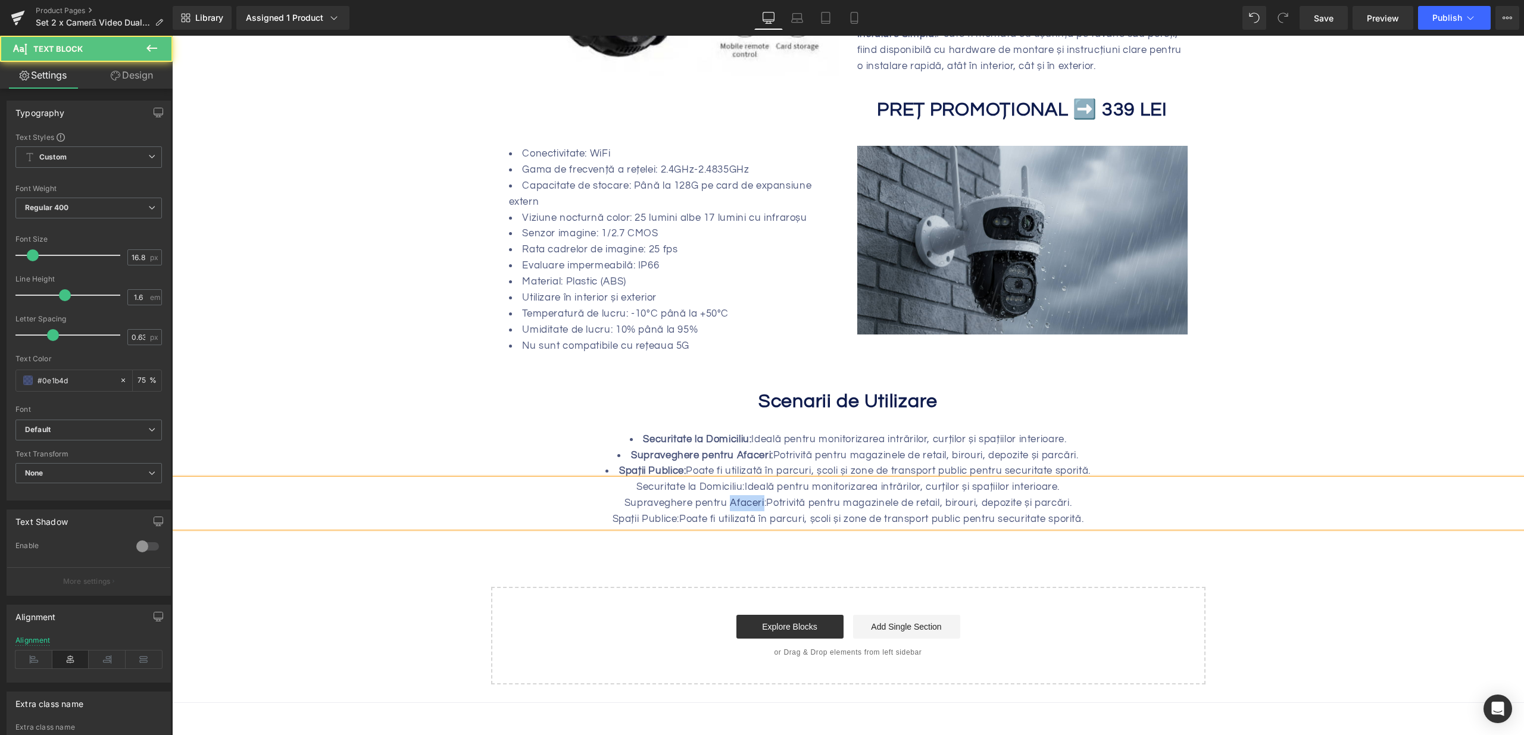
click at [741, 493] on div "Securitate la Domiciliu: Ideală pentru monitorizarea intrărilor, curților și sp…" at bounding box center [848, 503] width 1352 height 48
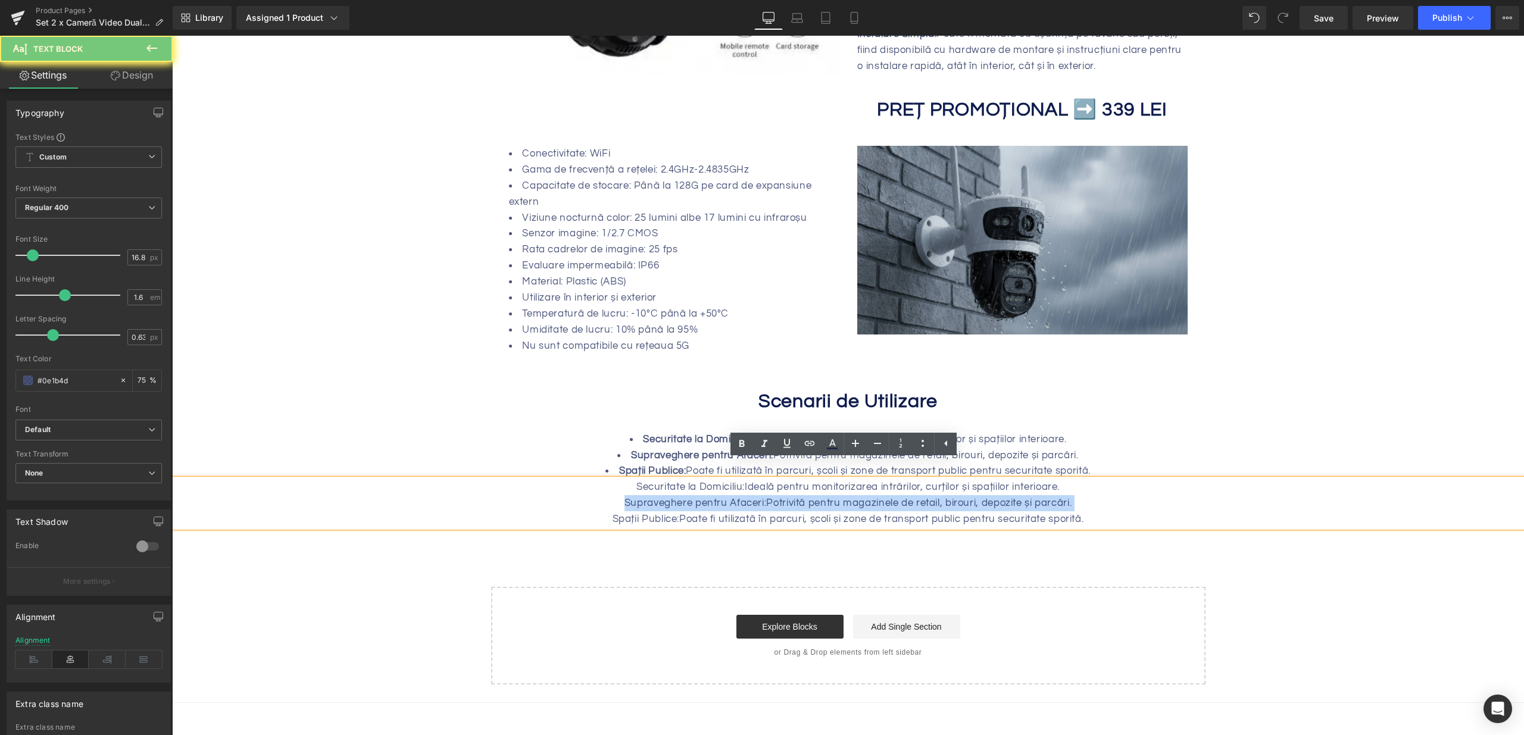
click at [741, 493] on div "Securitate la Domiciliu: Ideală pentru monitorizarea intrărilor, curților și sp…" at bounding box center [848, 503] width 1352 height 48
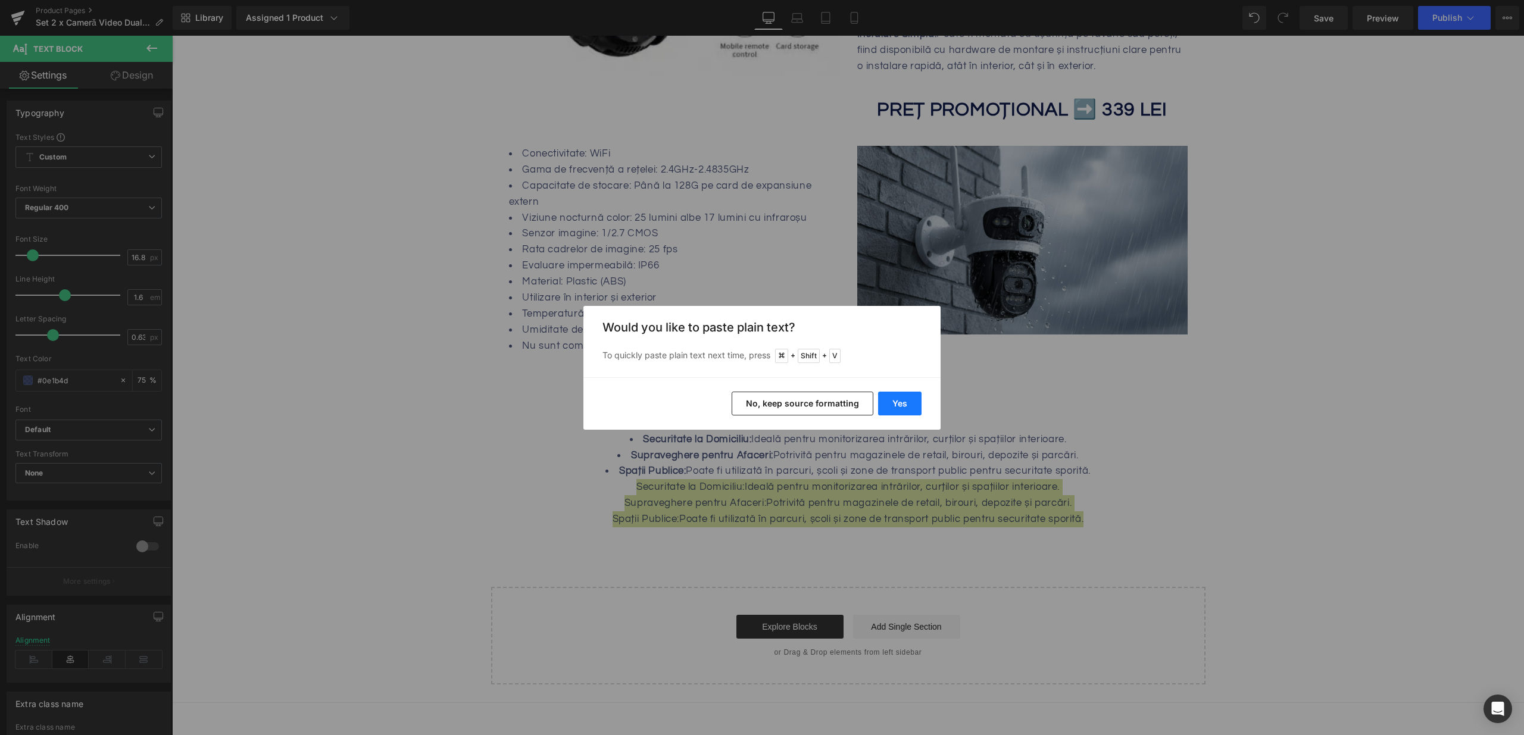
drag, startPoint x: 889, startPoint y: 405, endPoint x: 561, endPoint y: 443, distance: 330.2
click at [889, 405] on button "Yes" at bounding box center [899, 404] width 43 height 24
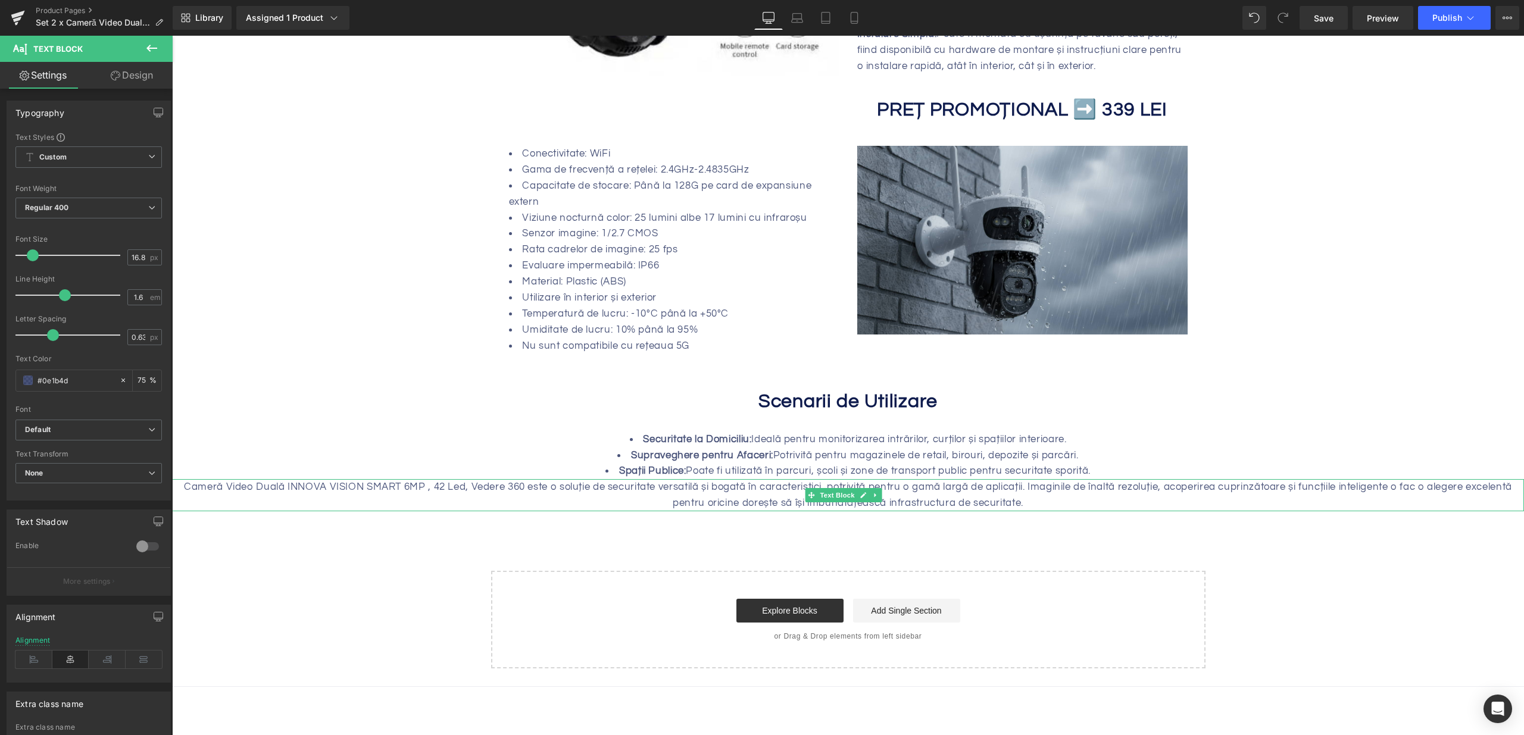
drag, startPoint x: 706, startPoint y: 473, endPoint x: 699, endPoint y: 473, distance: 6.5
click at [706, 479] on div "Cameră Video Duală INNOVA VISION SMART 6MP , 42 Led, Vedere 360 este o soluție …" at bounding box center [848, 495] width 1352 height 32
click at [177, 479] on div "Cameră Video Duală INNOVA VISION SMART 6MP , 42 Led, Vedere 360 este o soluție …" at bounding box center [848, 495] width 1352 height 32
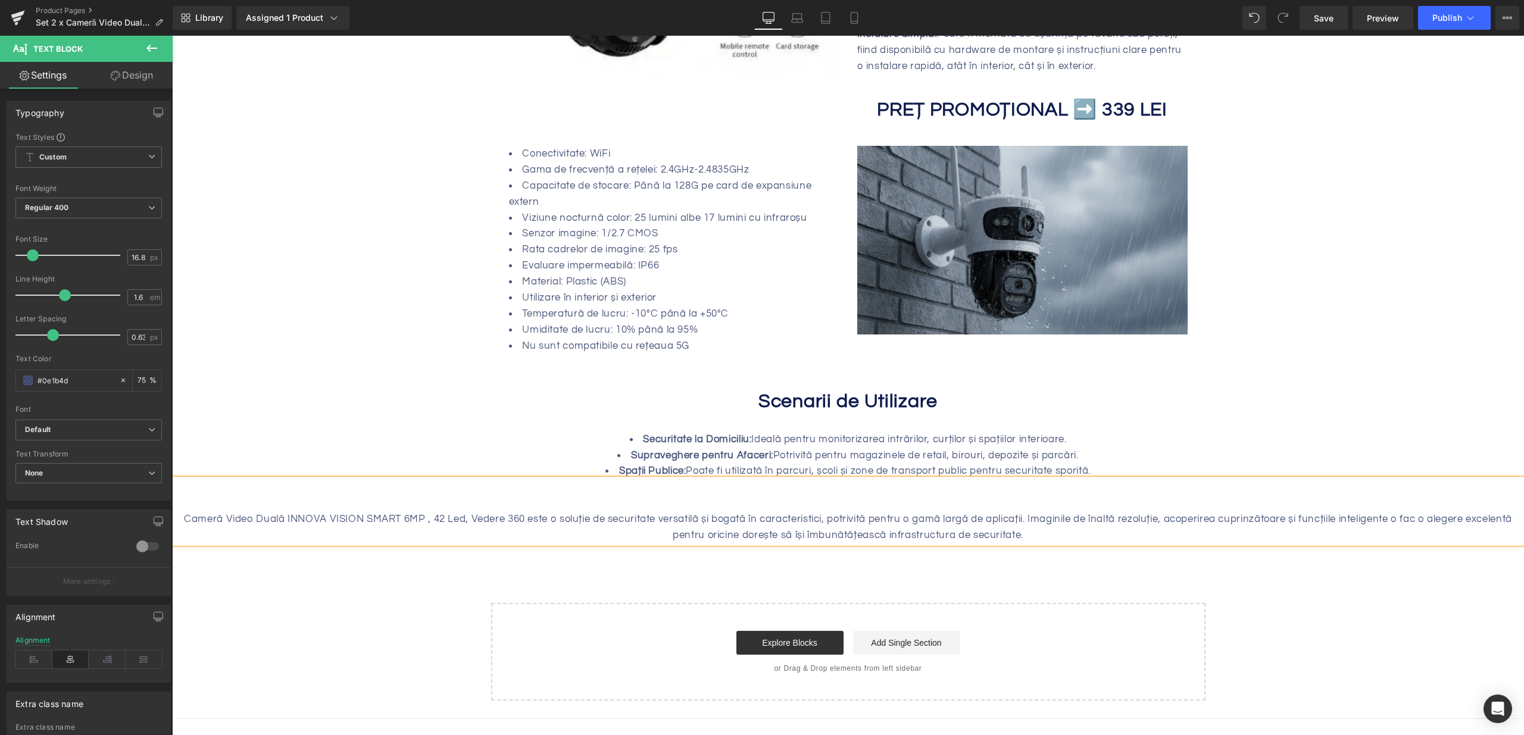
click at [286, 511] on div "Cameră Video Duală INNOVA VISION SMART 6MP , 42 Led, Vedere 360 este o soluție …" at bounding box center [848, 511] width 1352 height 64
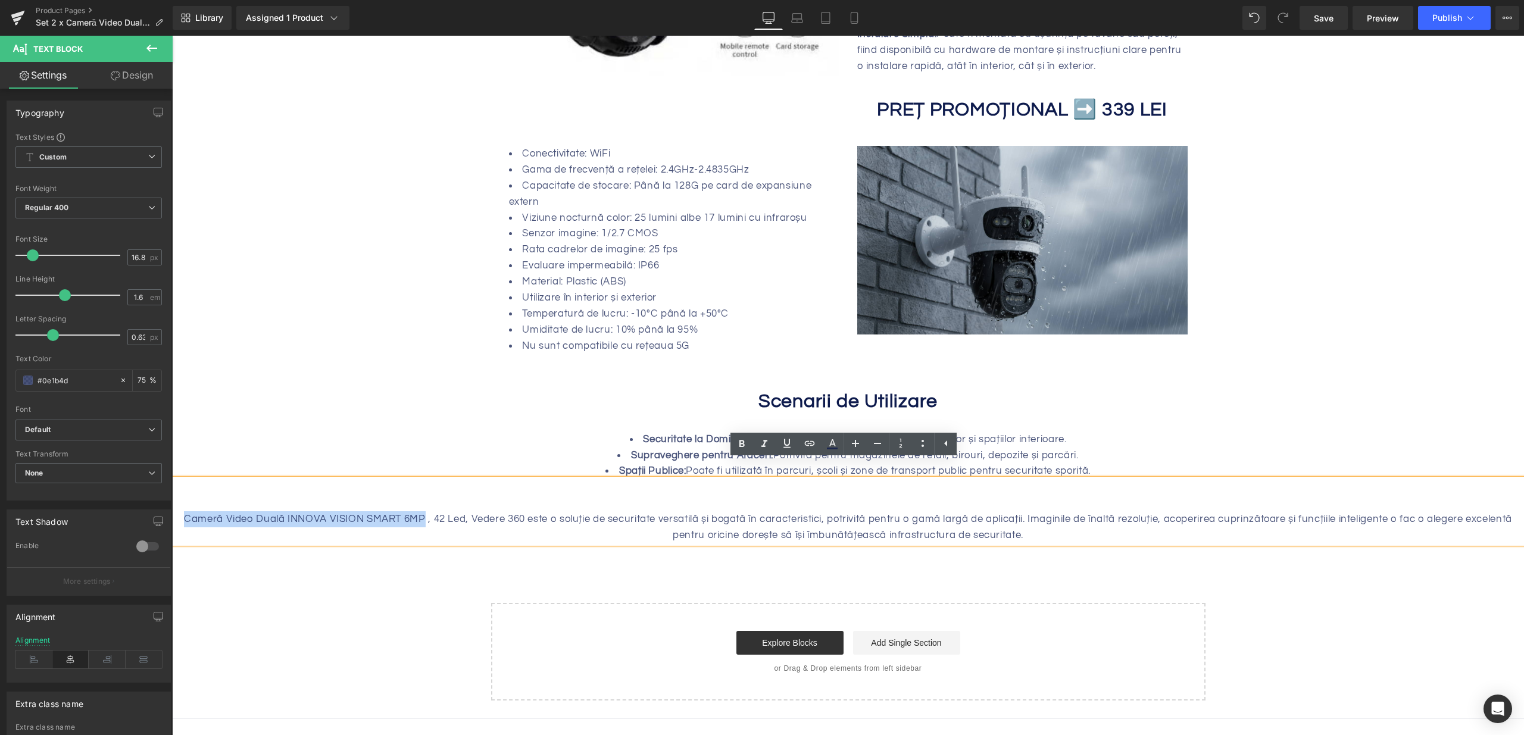
drag, startPoint x: 417, startPoint y: 502, endPoint x: 175, endPoint y: 496, distance: 242.3
click at [175, 496] on div "Cameră Video Duală INNOVA VISION SMART 6MP , 42 Led, Vedere 360 este o soluție …" at bounding box center [848, 511] width 1352 height 64
click at [442, 502] on div "Cameră Video Duală INNOVA VISION SMART 6MP , 42 Led, Vedere 360 este o soluție …" at bounding box center [848, 511] width 1352 height 64
click at [1295, 432] on li "Securitate la Domiciliu: Ideală pentru monitorizarea intrărilor, curților și sp…" at bounding box center [848, 440] width 1352 height 16
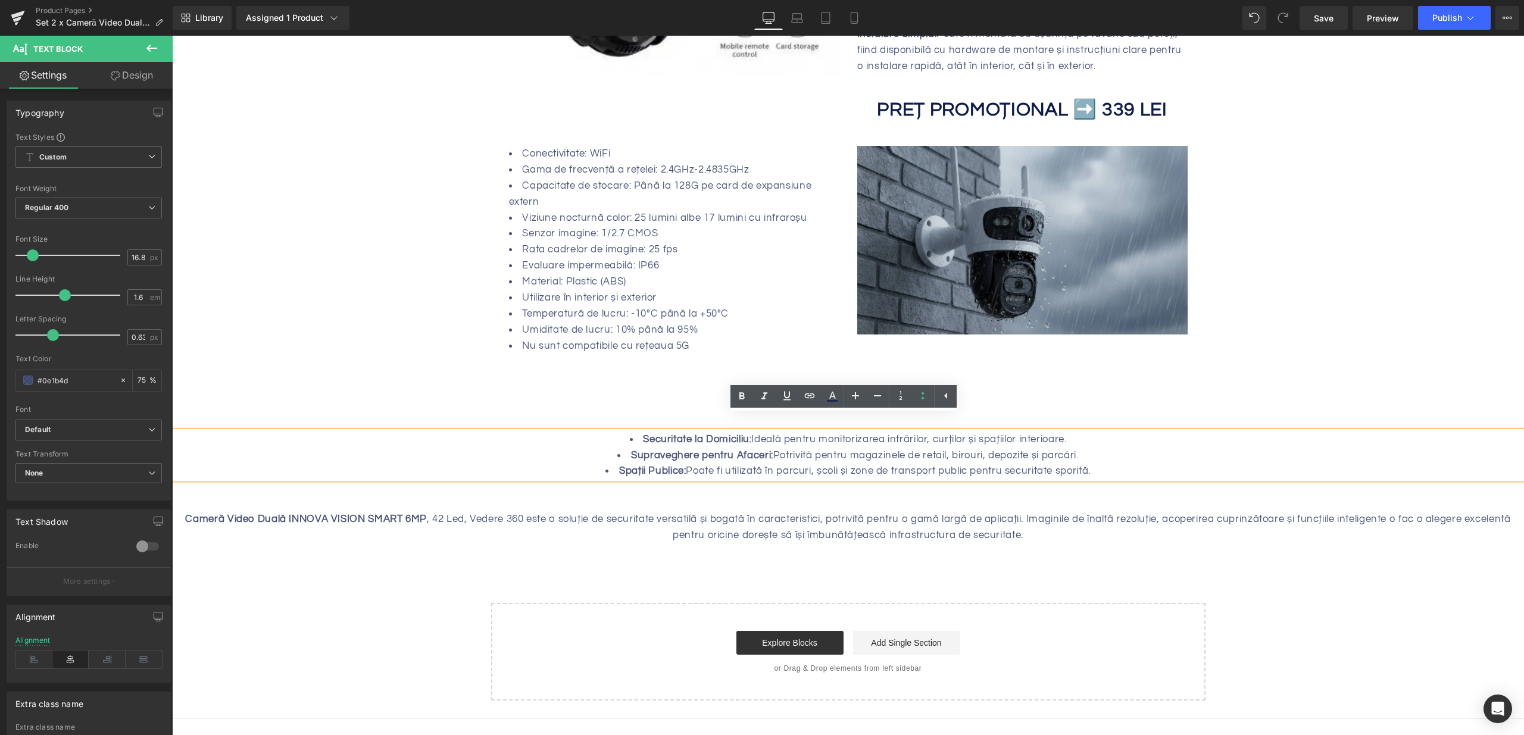
scroll to position [0, 0]
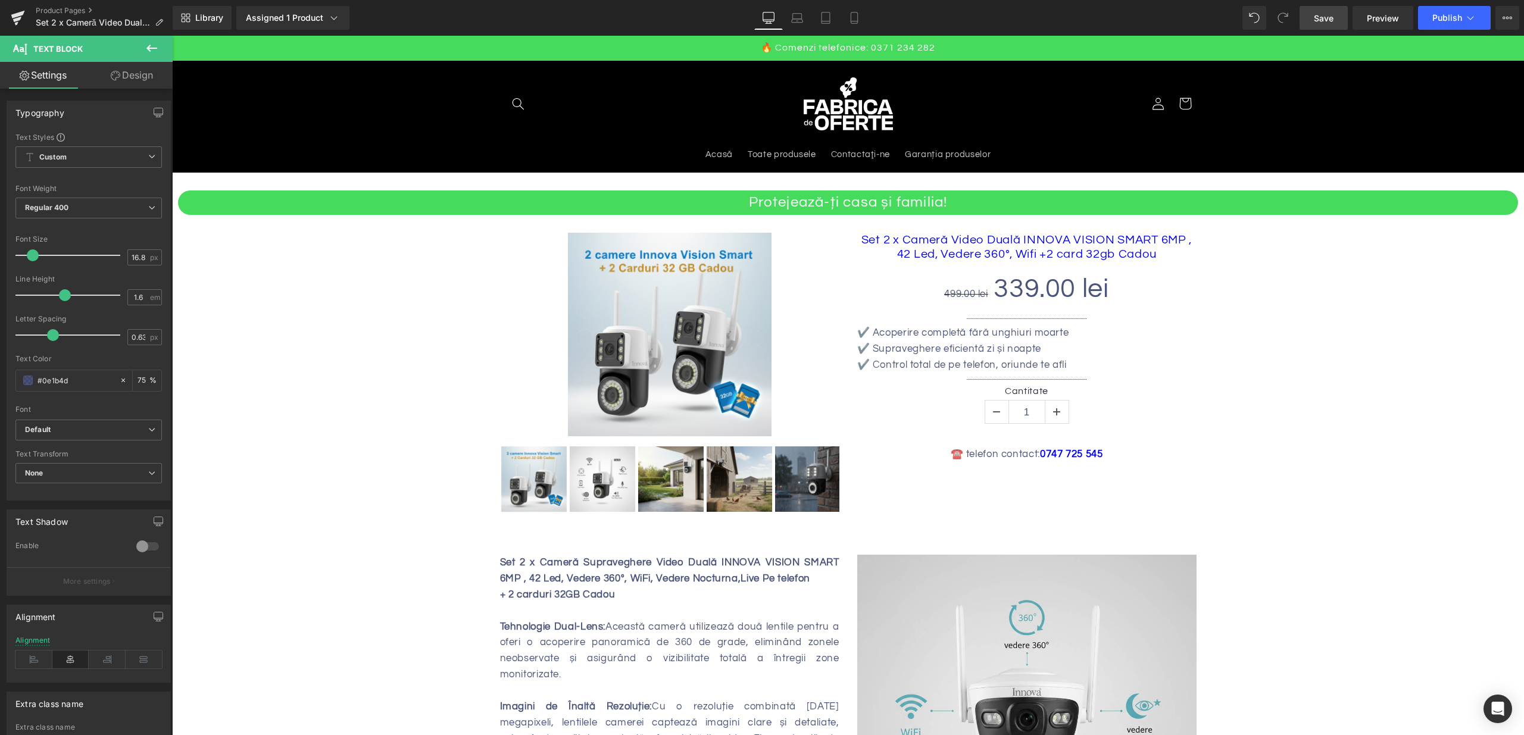
click at [1342, 21] on link "Save" at bounding box center [1323, 18] width 48 height 24
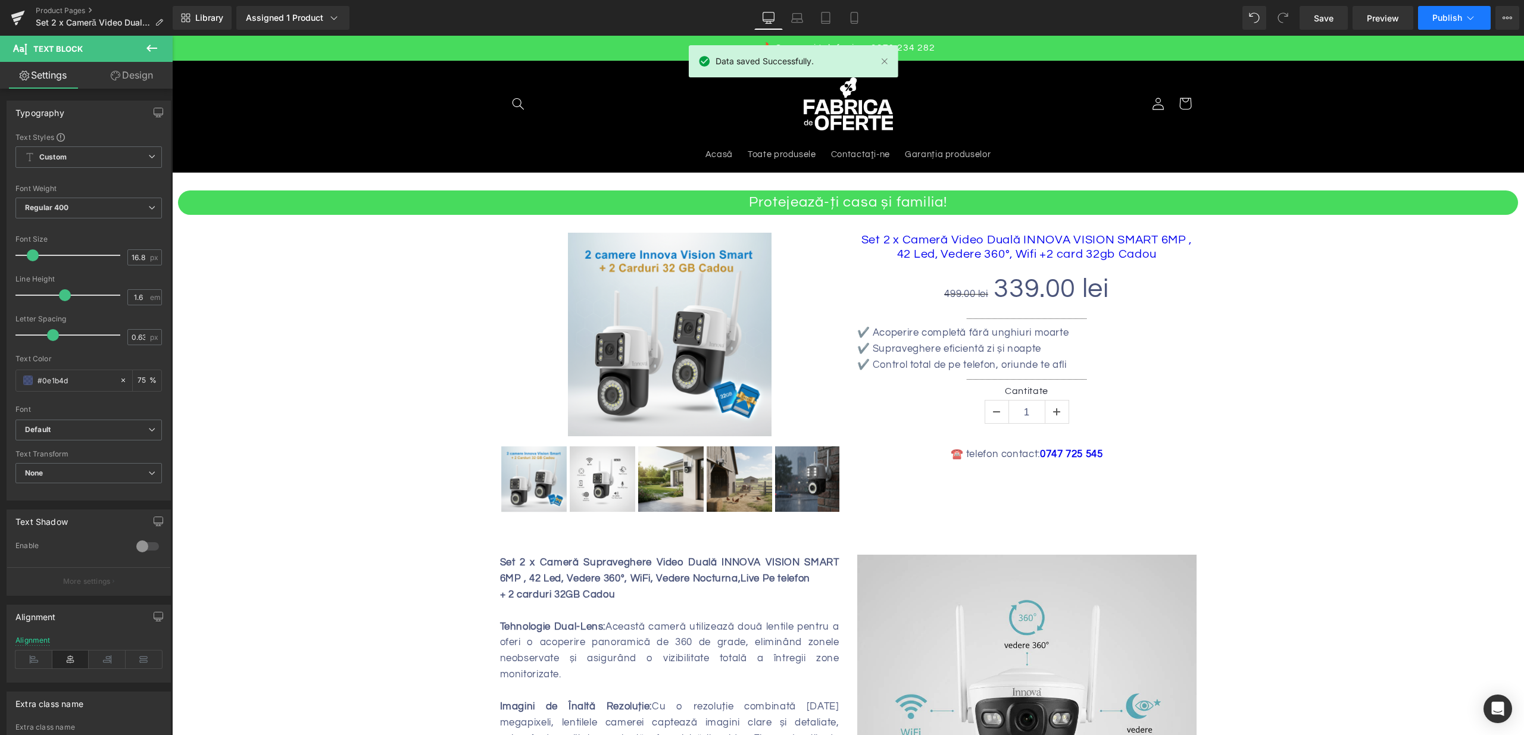
click at [1436, 18] on span "Publish" at bounding box center [1447, 18] width 30 height 10
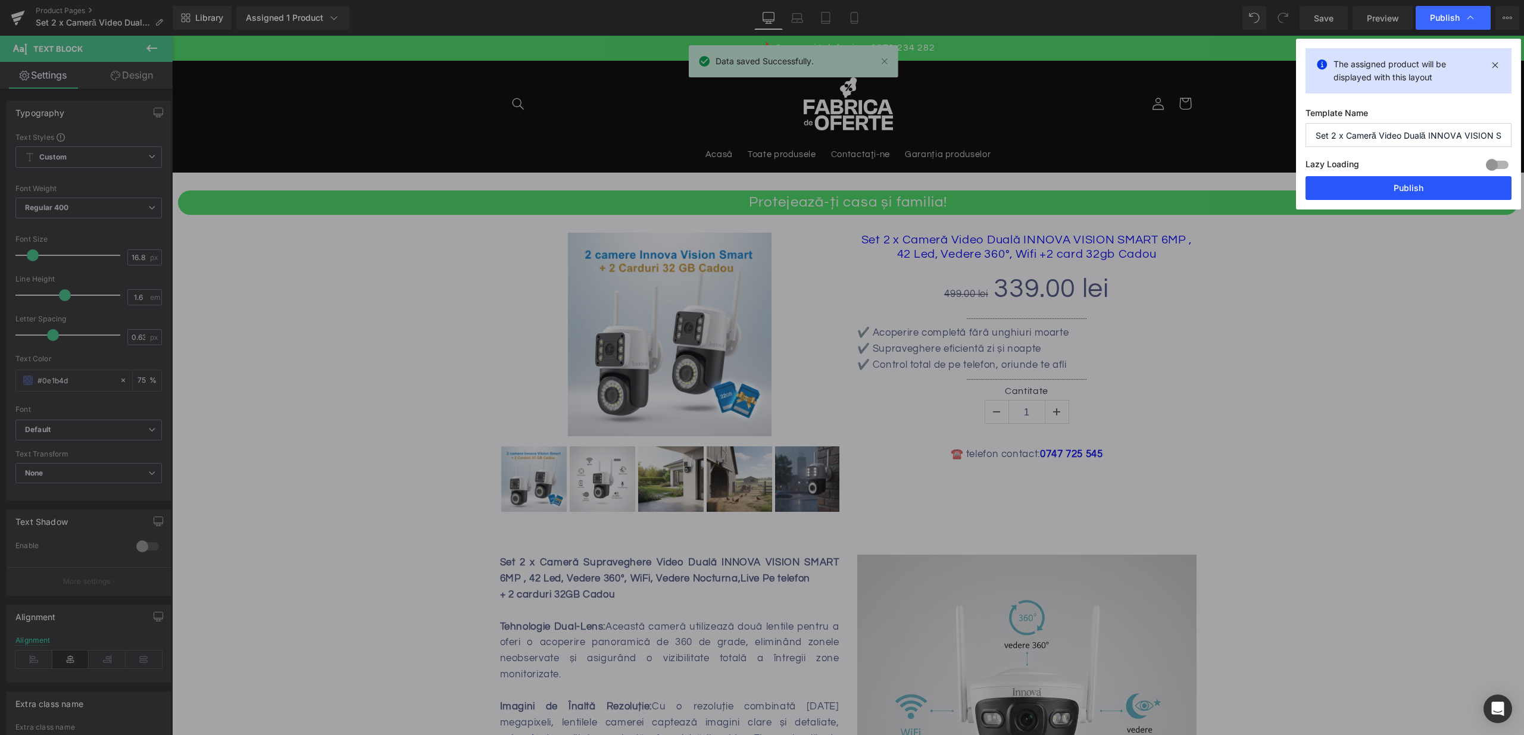
drag, startPoint x: 1385, startPoint y: 177, endPoint x: 1213, endPoint y: 142, distance: 175.6
click at [1385, 177] on button "Publish" at bounding box center [1408, 188] width 206 height 24
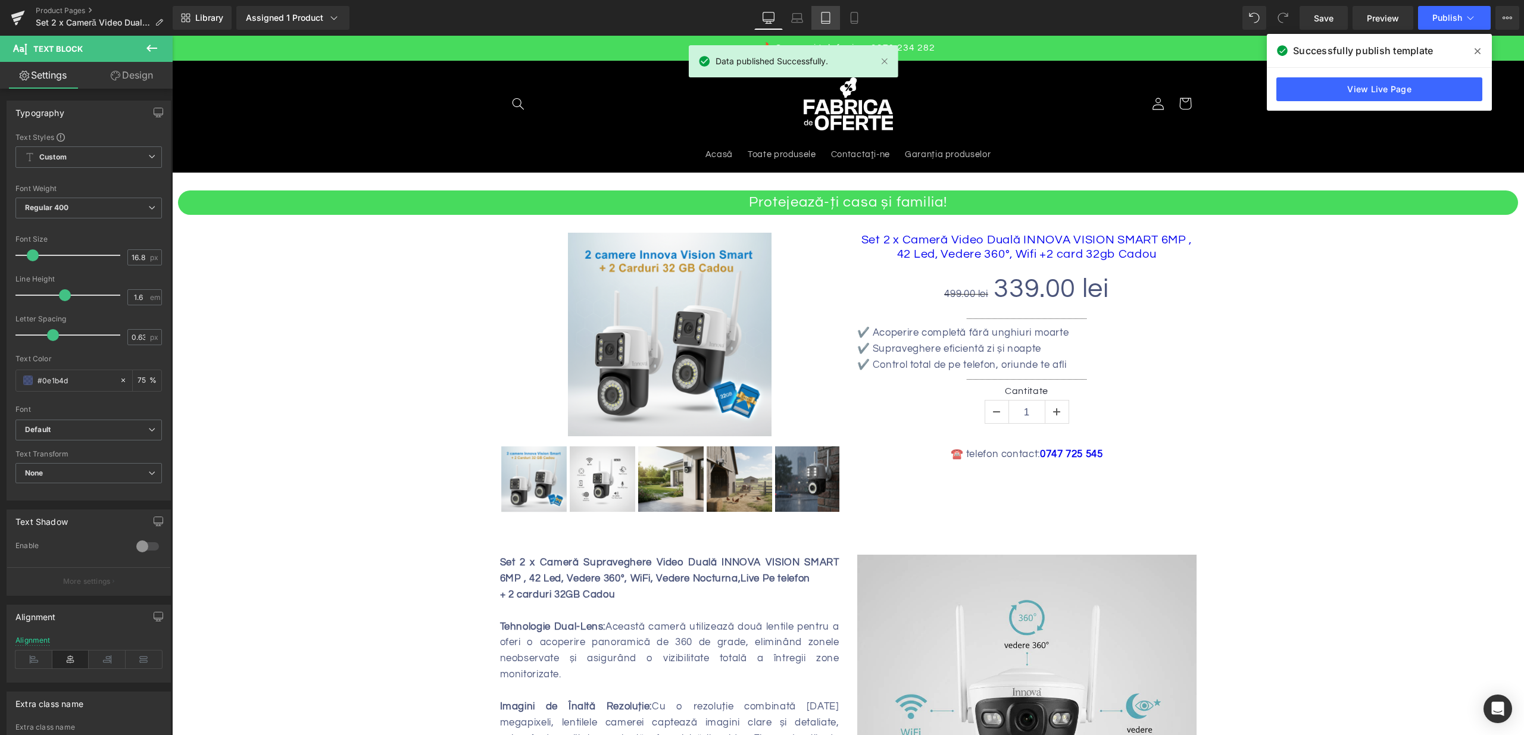
click at [814, 19] on link "Tablet" at bounding box center [825, 18] width 29 height 24
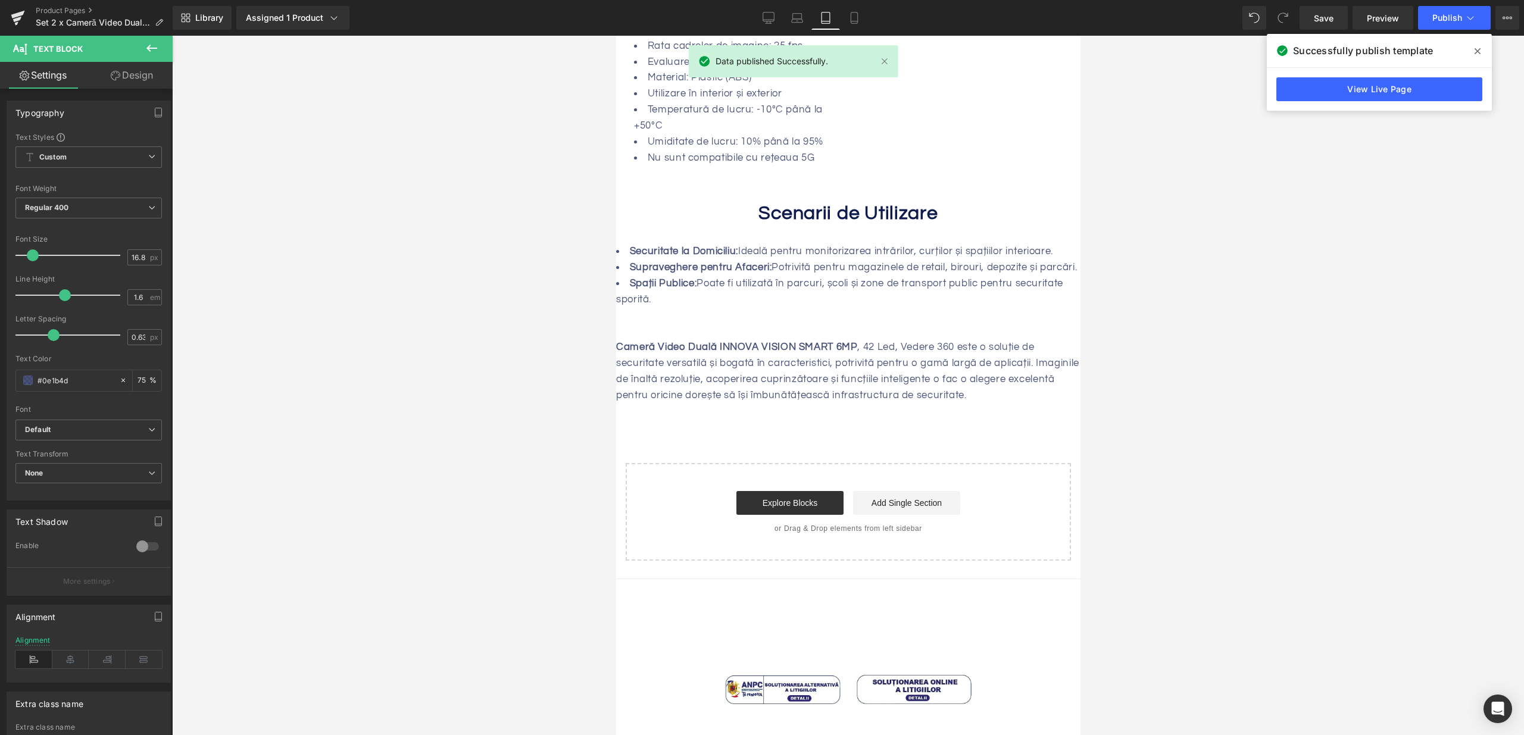
scroll to position [1791, 0]
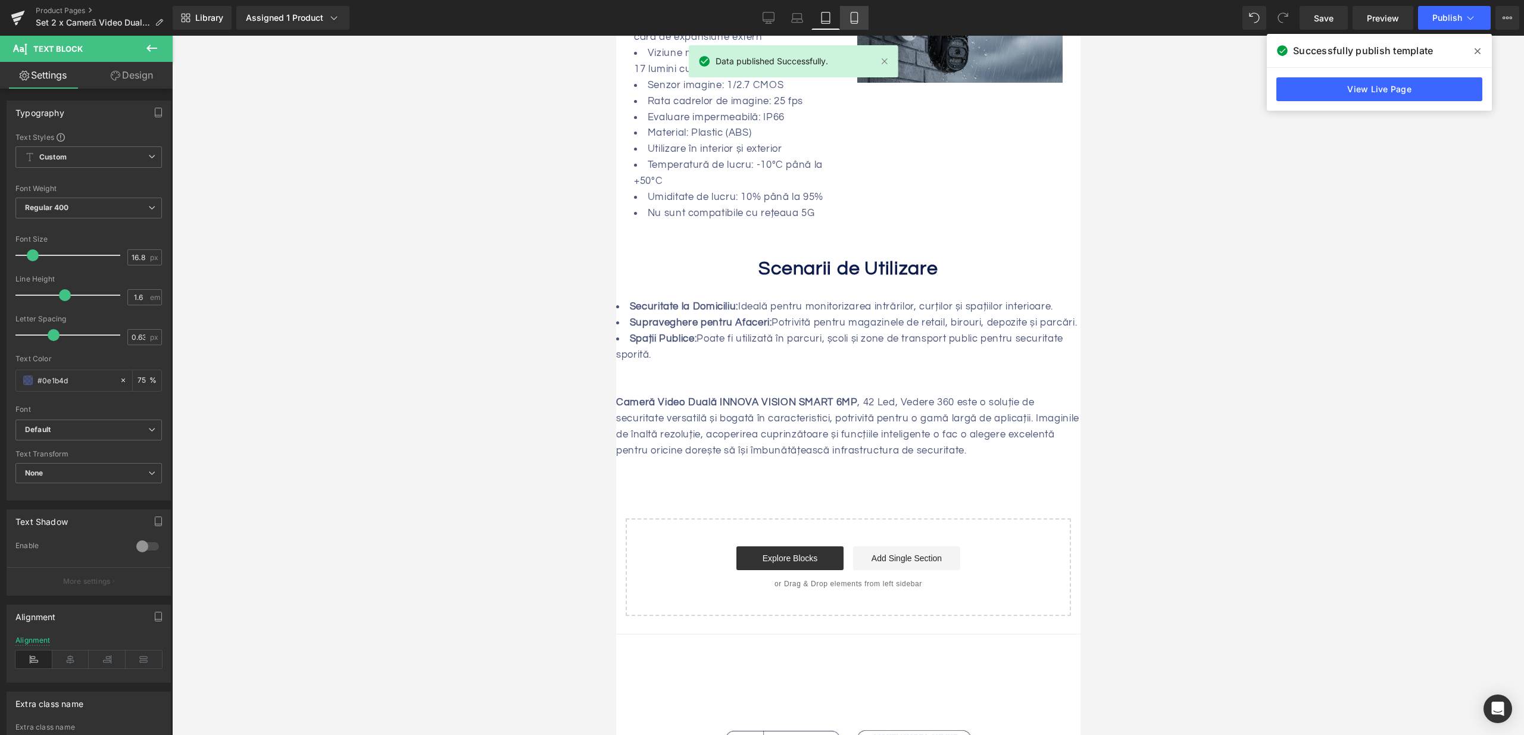
click at [855, 17] on icon at bounding box center [854, 18] width 12 height 12
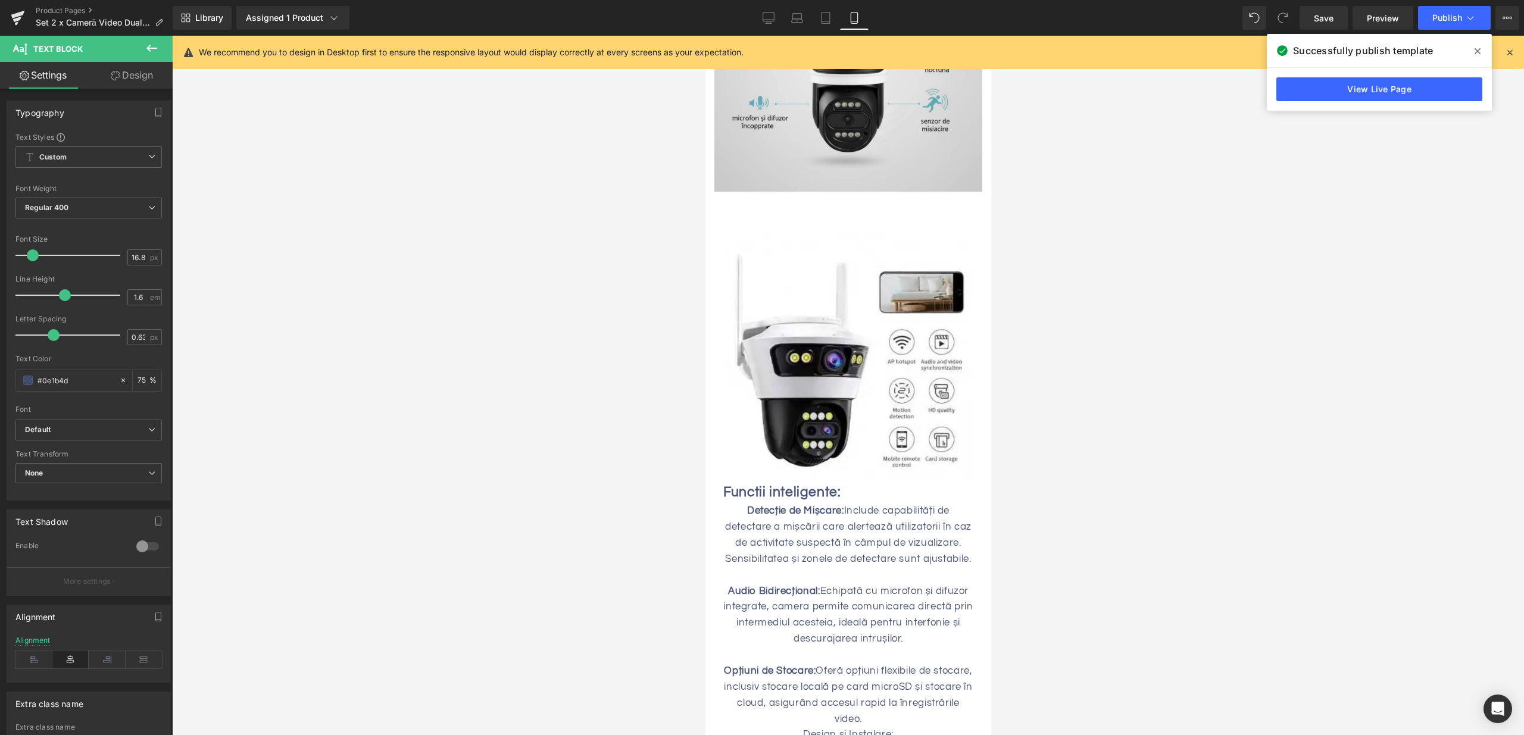
scroll to position [1077, 0]
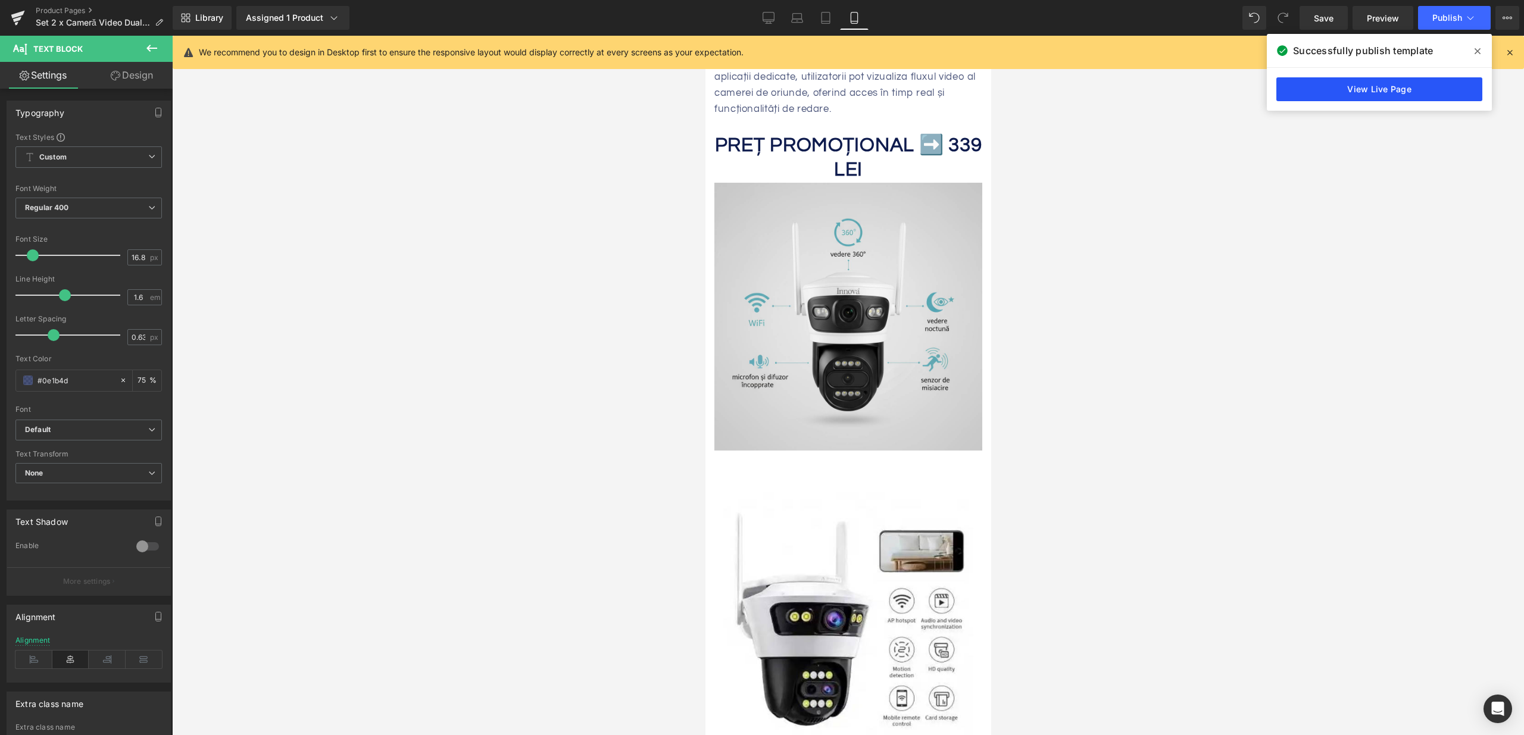
click at [1329, 97] on link "View Live Page" at bounding box center [1379, 89] width 206 height 24
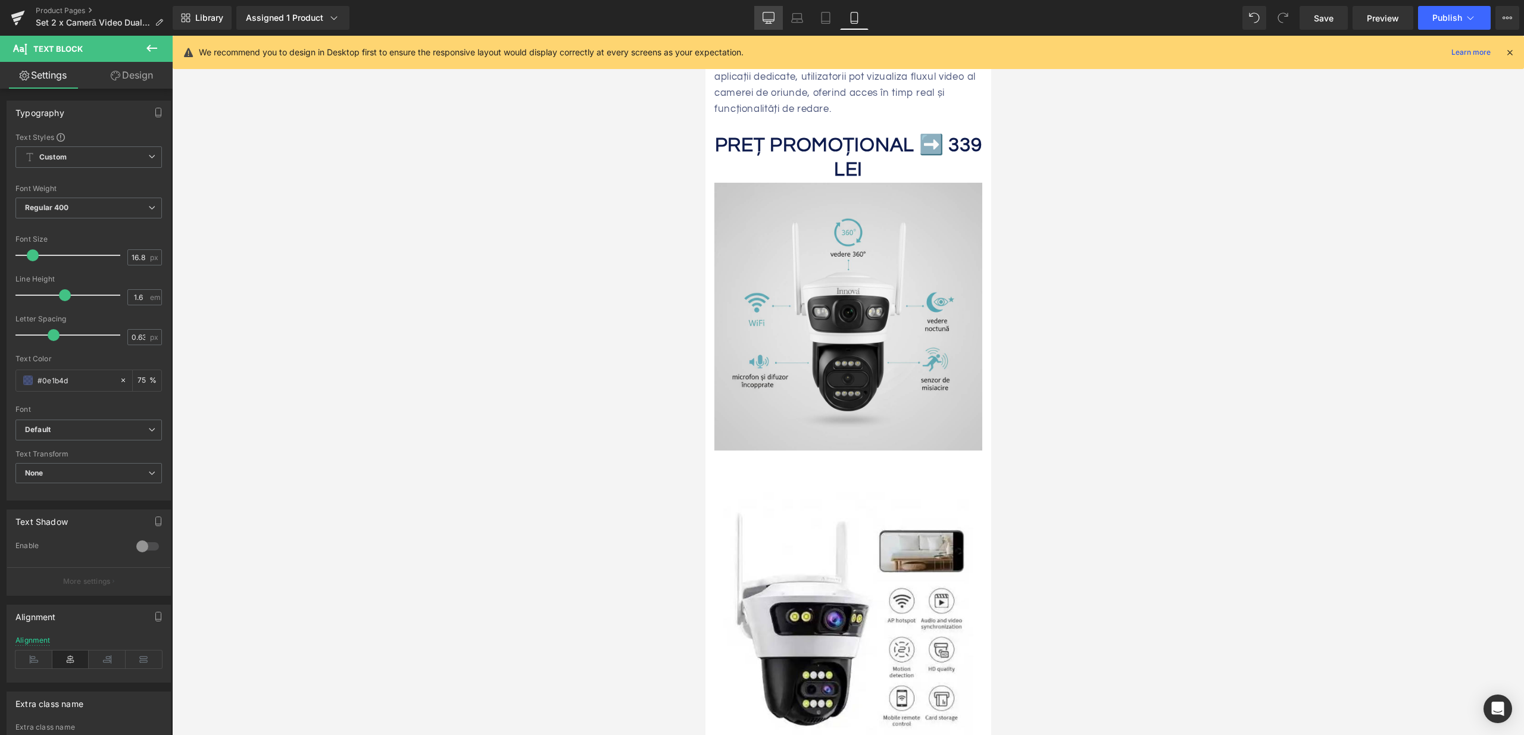
click at [761, 22] on link "Desktop" at bounding box center [768, 18] width 29 height 24
type input "75"
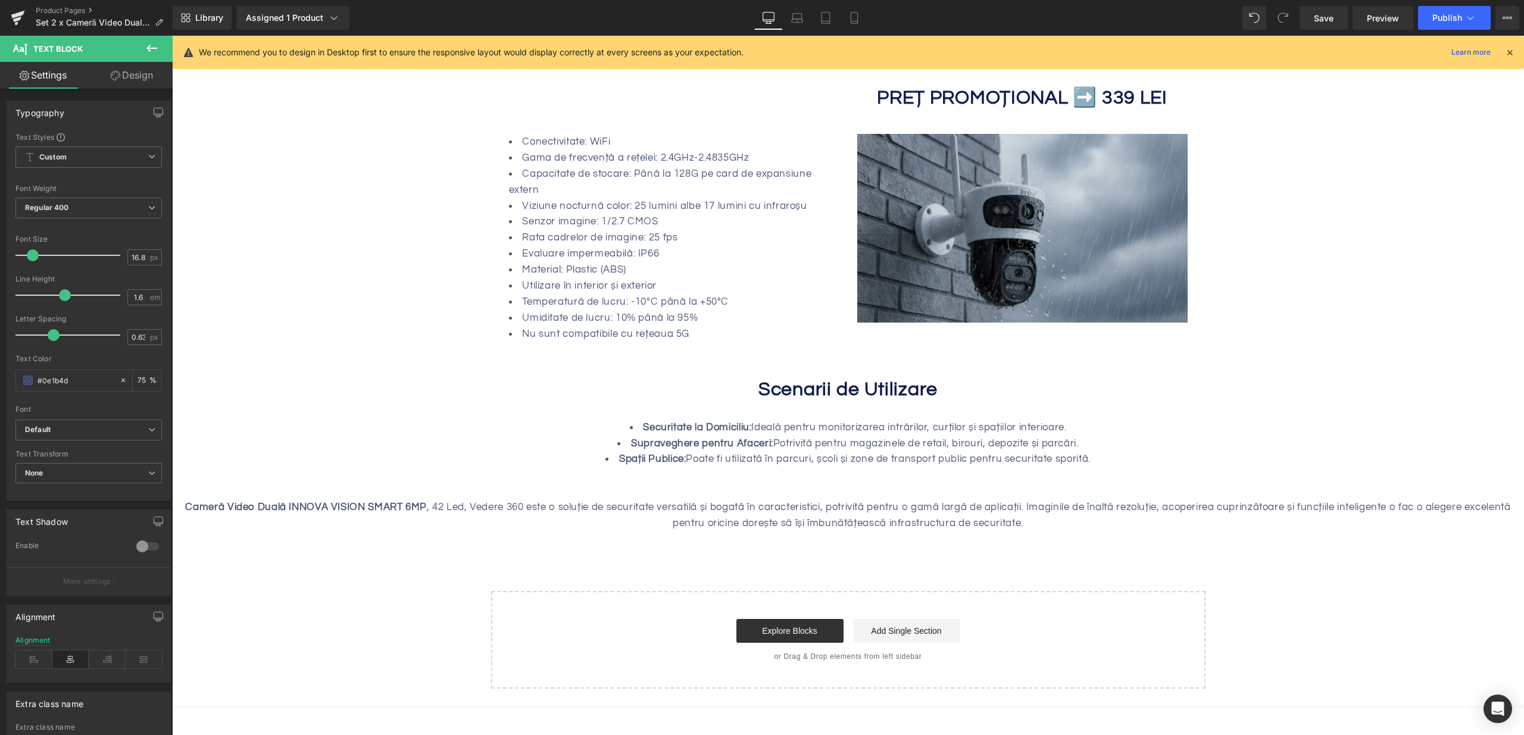
scroll to position [0, 0]
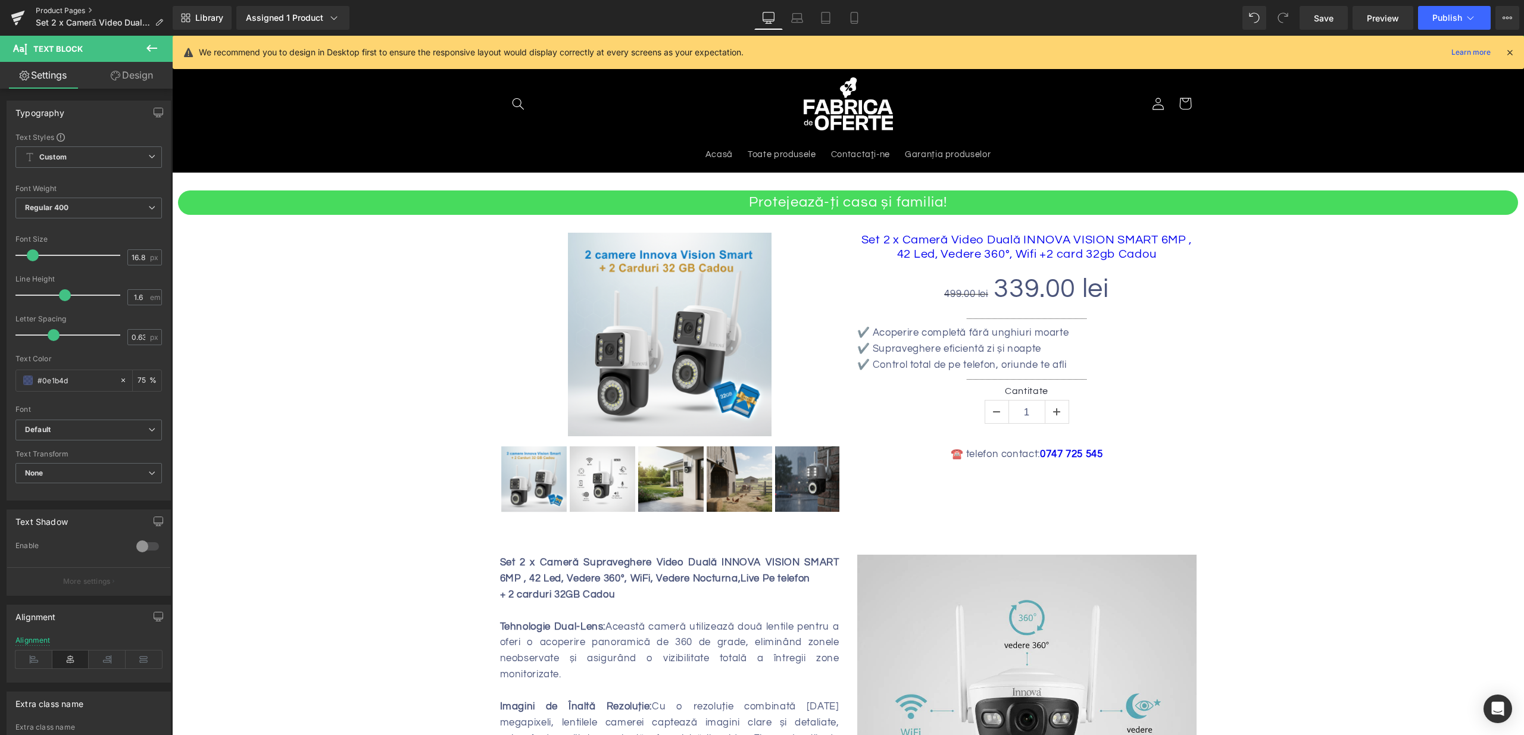
click at [59, 9] on link "Product Pages" at bounding box center [104, 11] width 137 height 10
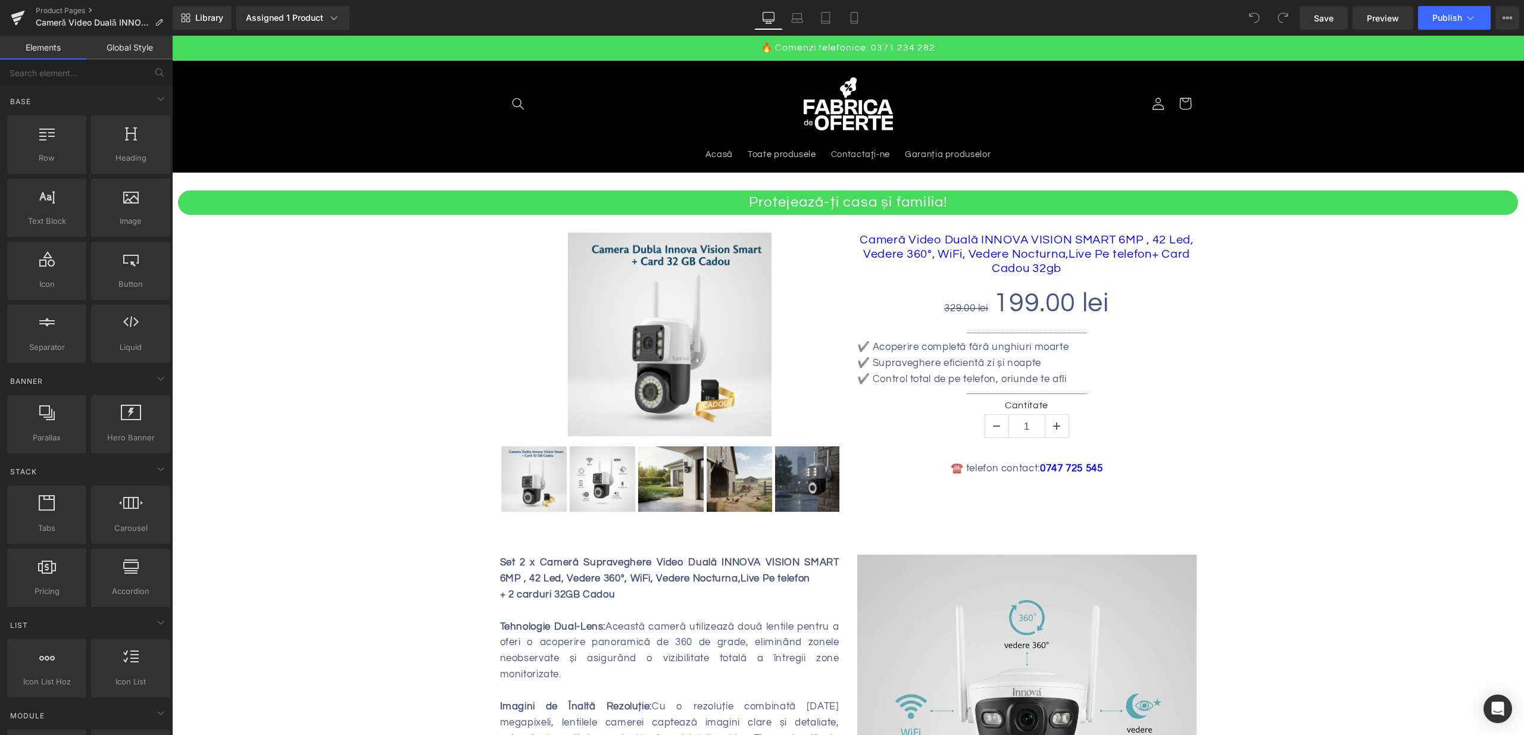
click at [577, 566] on b "Set 2 x Cameră Supraveghere Video Duală INNOVA VISION SMART 6MP , 42 Led, Veder…" at bounding box center [669, 570] width 339 height 27
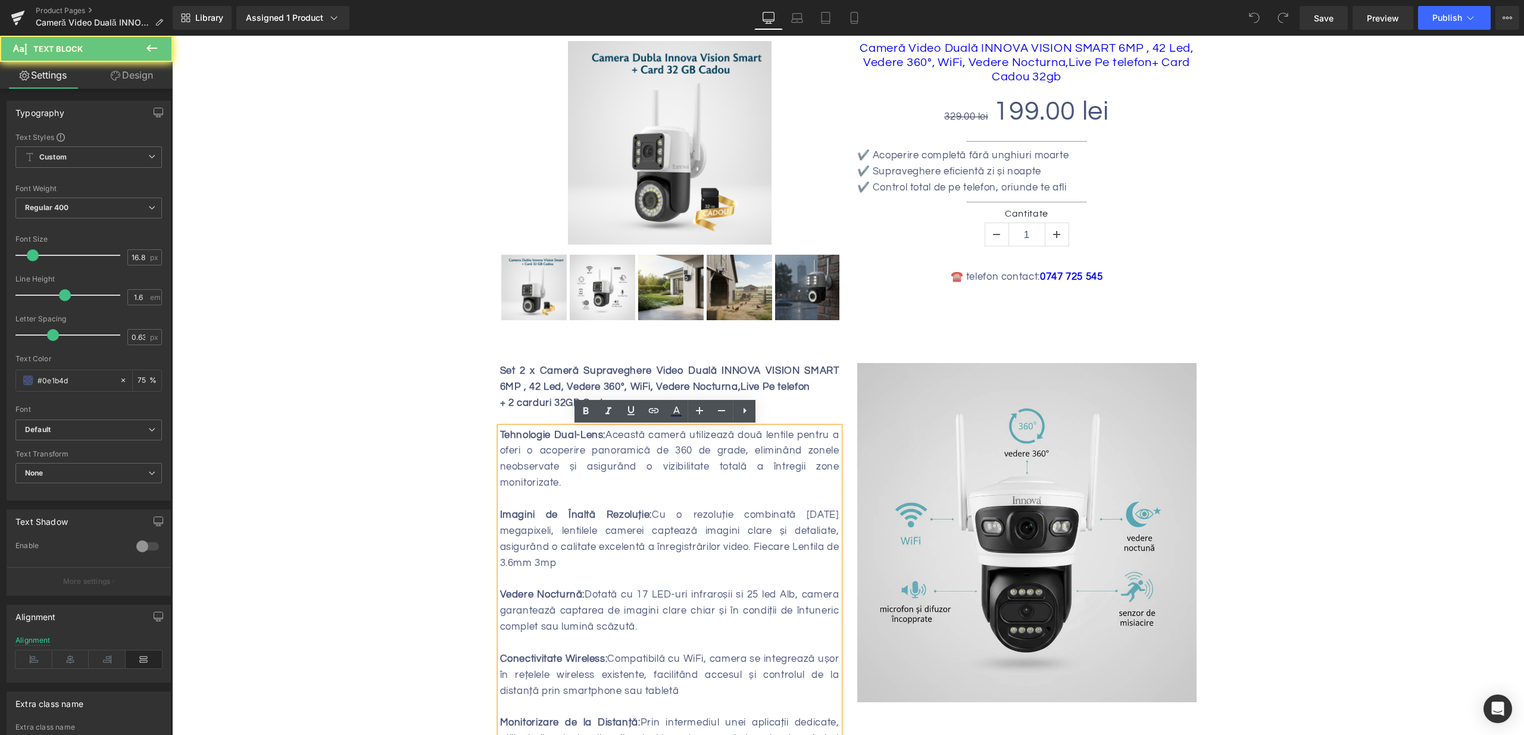
click at [530, 393] on div "Set 2 x Cameră Supraveghere Video Duală INNOVA VISION SMART 6MP , 42 Led, Veder…" at bounding box center [669, 379] width 339 height 32
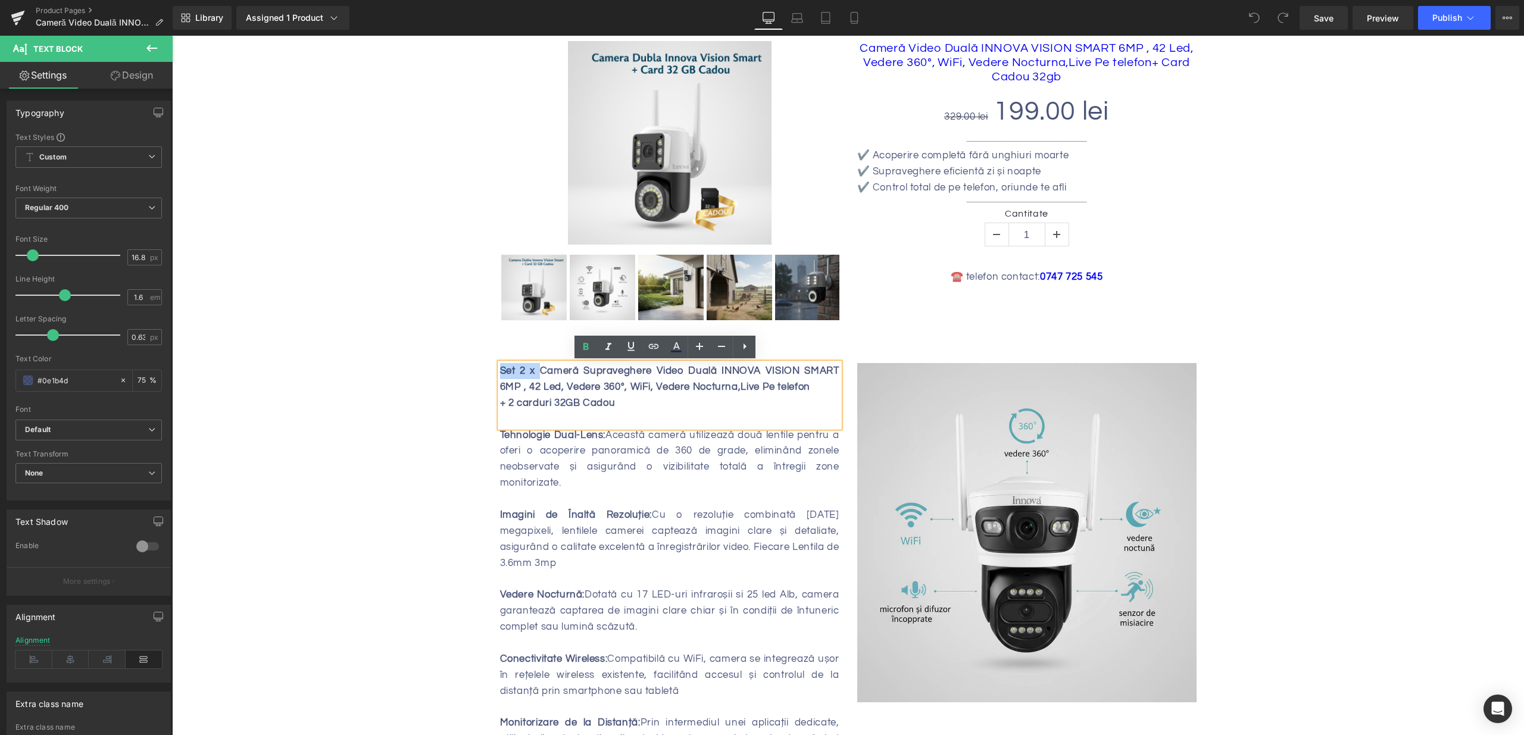
drag, startPoint x: 538, startPoint y: 370, endPoint x: 491, endPoint y: 371, distance: 46.4
click at [491, 371] on div "Set 2 x Cameră Supraveghere Video Duală INNOVA VISION SMART 6MP , 42 Led, Veder…" at bounding box center [669, 583] width 357 height 440
click at [513, 403] on b "+ 2 carduri 32GB Cadou" at bounding box center [557, 403] width 115 height 11
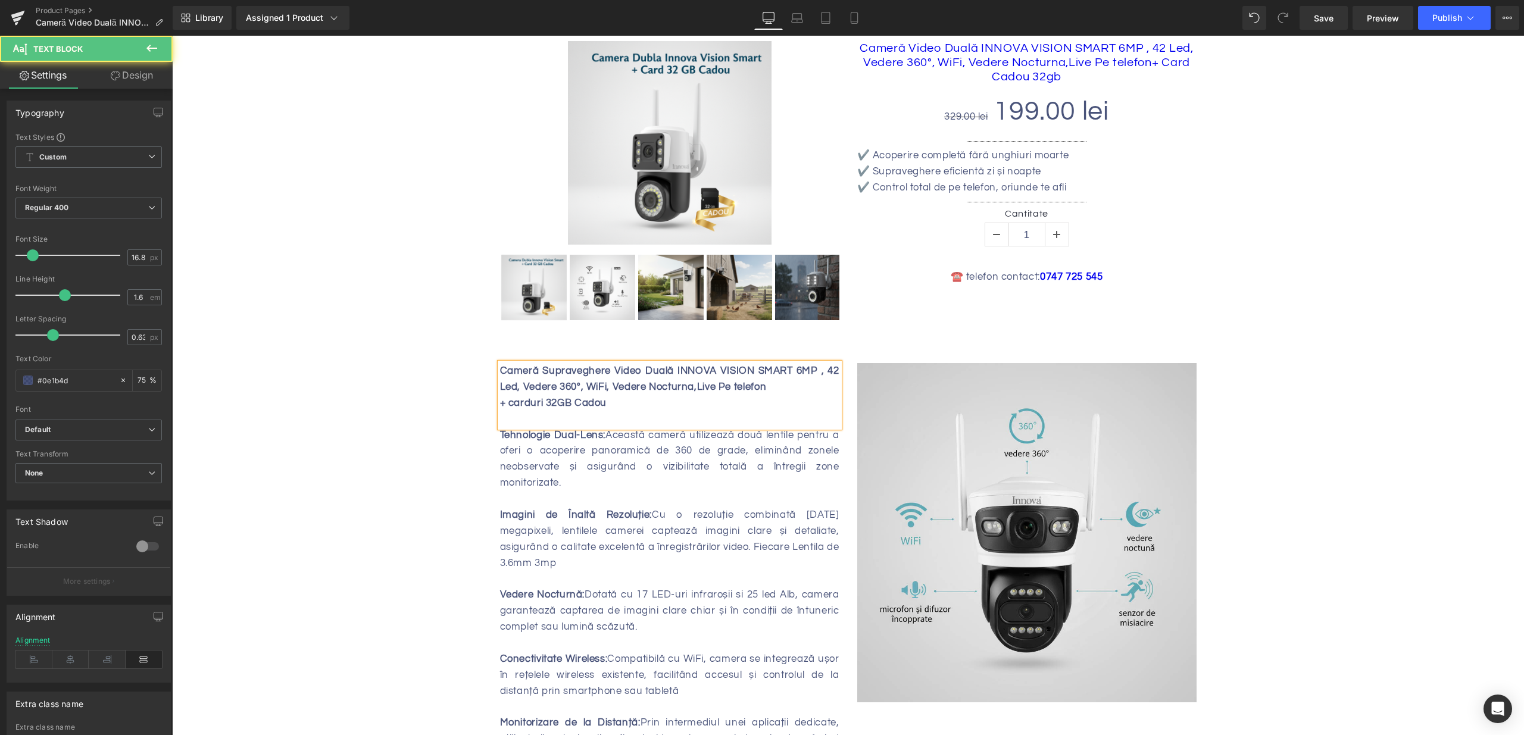
click at [537, 402] on b "+ carduri 32GB Cadou" at bounding box center [553, 403] width 107 height 11
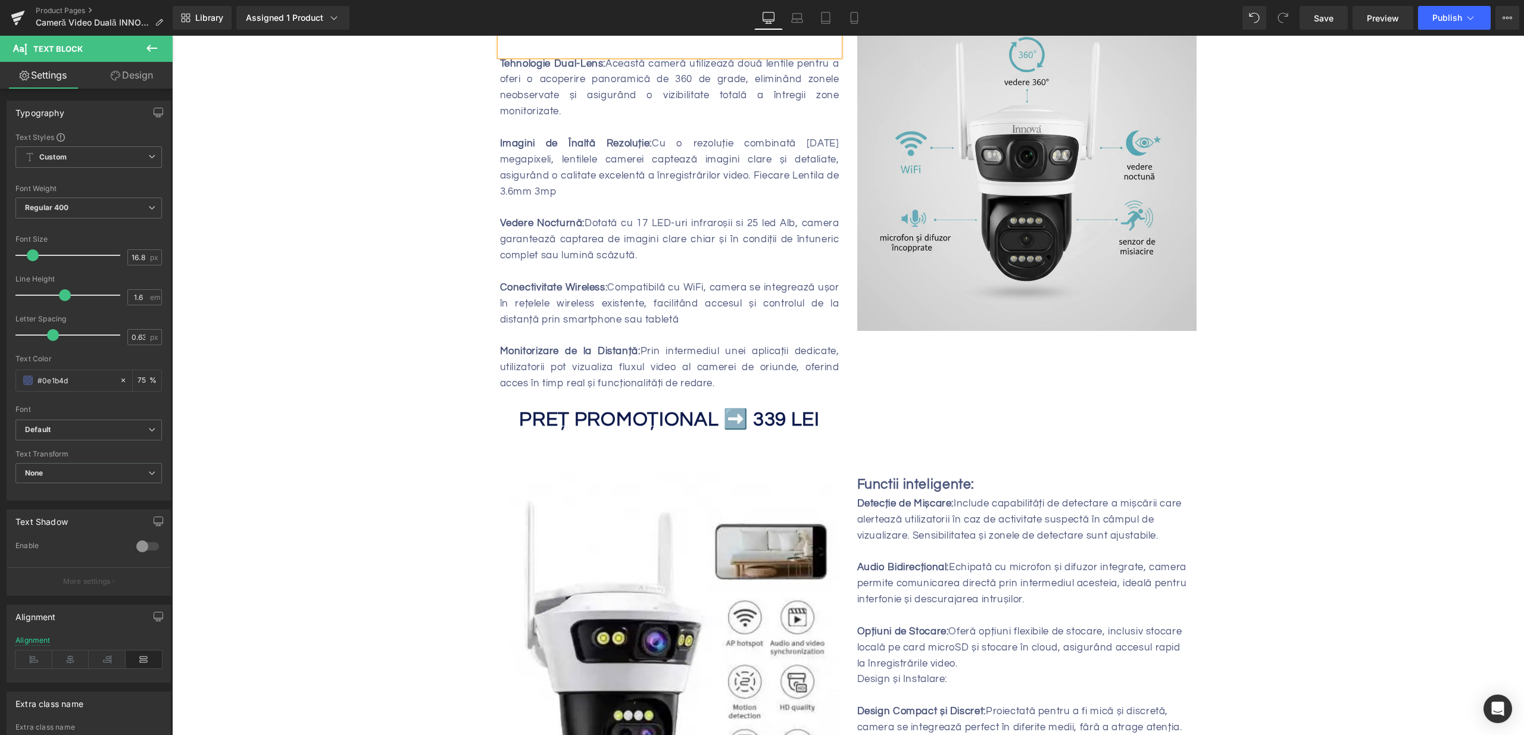
scroll to position [595, 0]
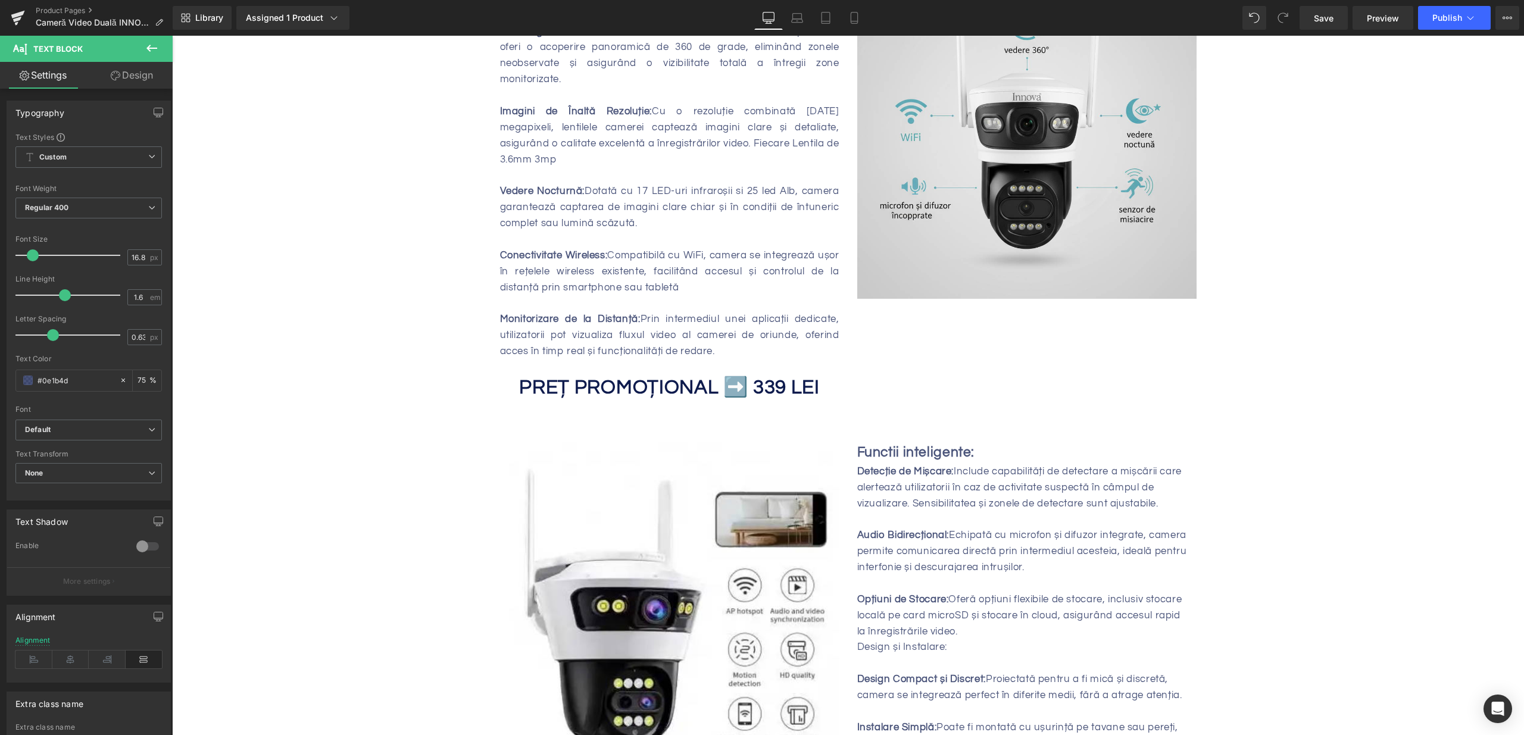
click at [768, 377] on strong "PREȚ PROMOȚIONAL ➡️ 339 LEI" at bounding box center [669, 387] width 301 height 20
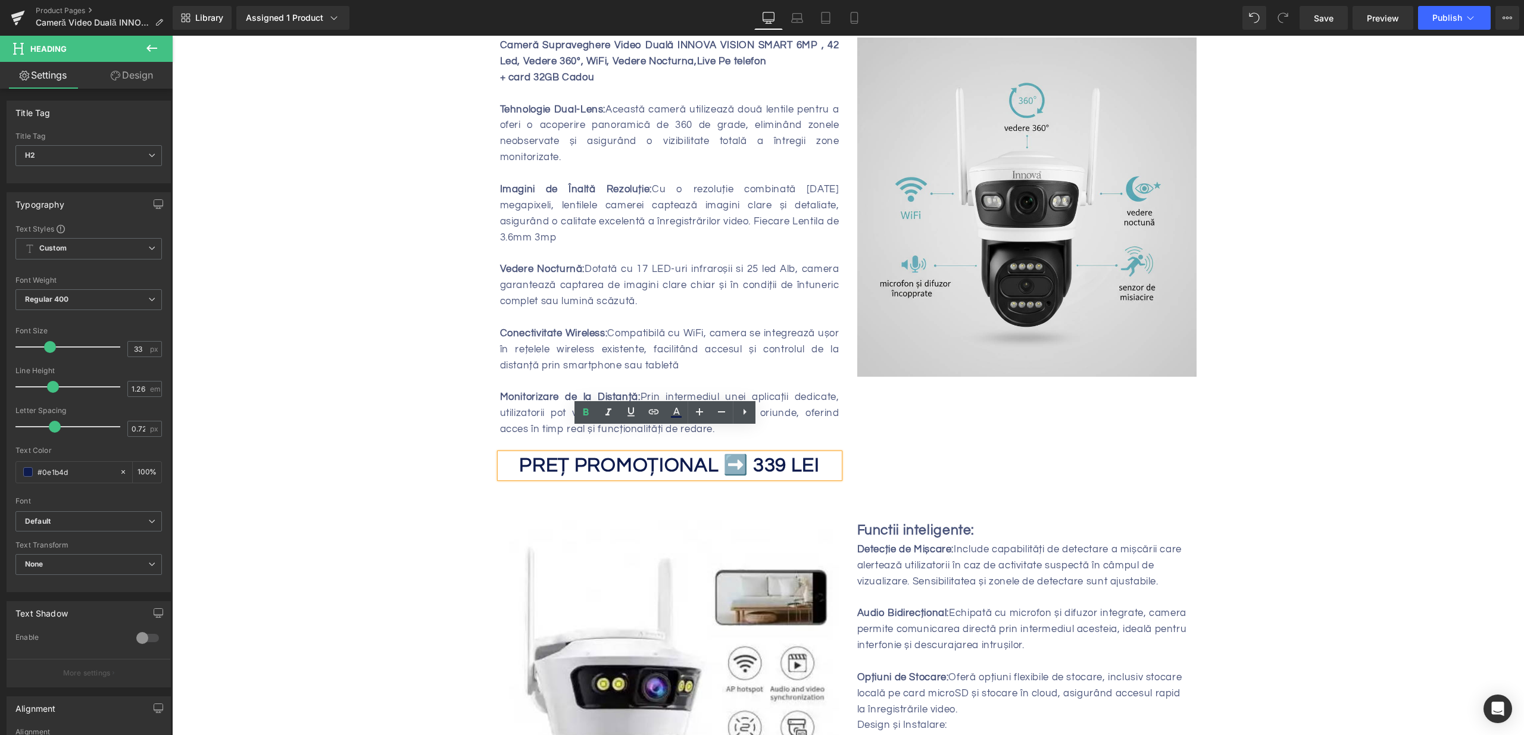
scroll to position [526, 0]
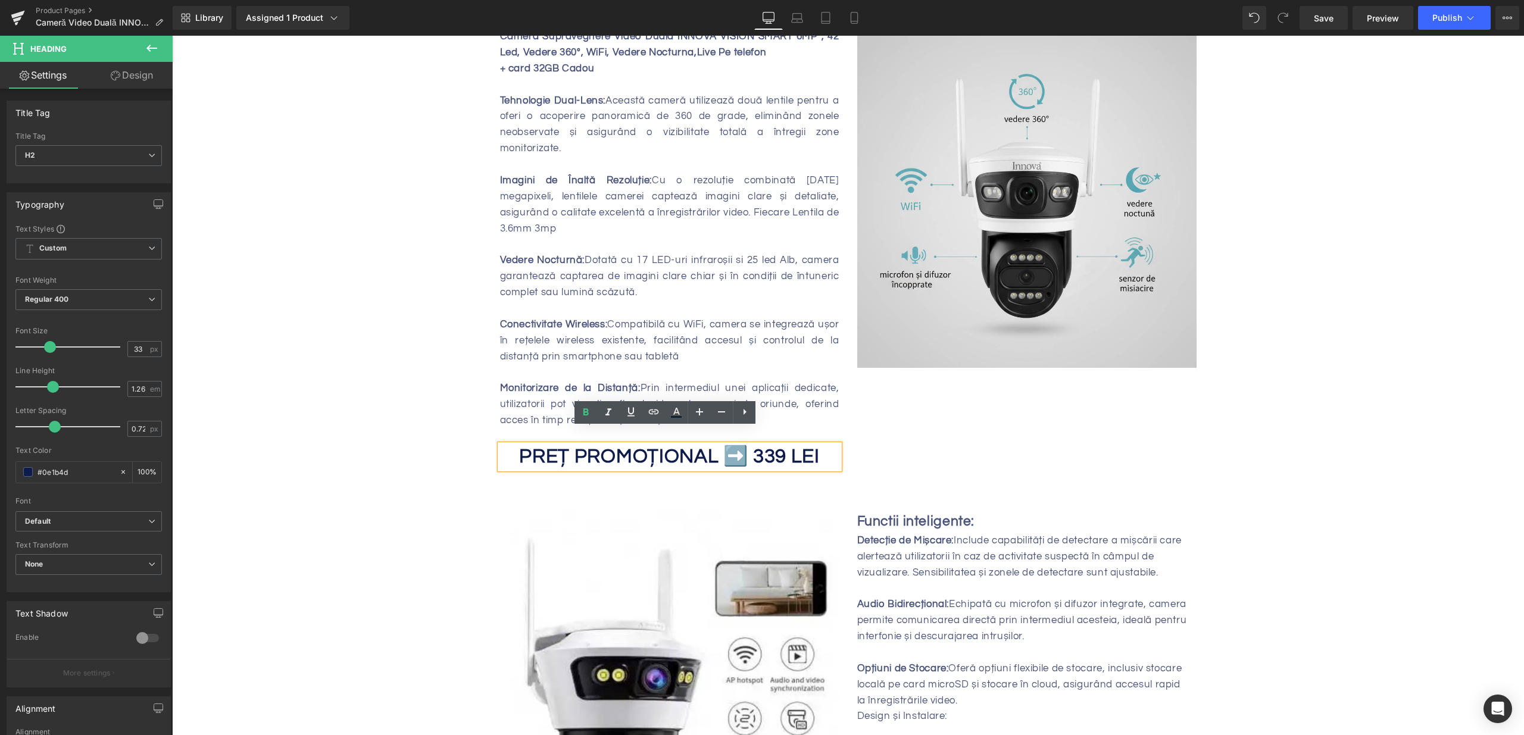
click at [777, 446] on strong "PREȚ PROMOȚIONAL ➡️ 339 LEI" at bounding box center [669, 456] width 301 height 20
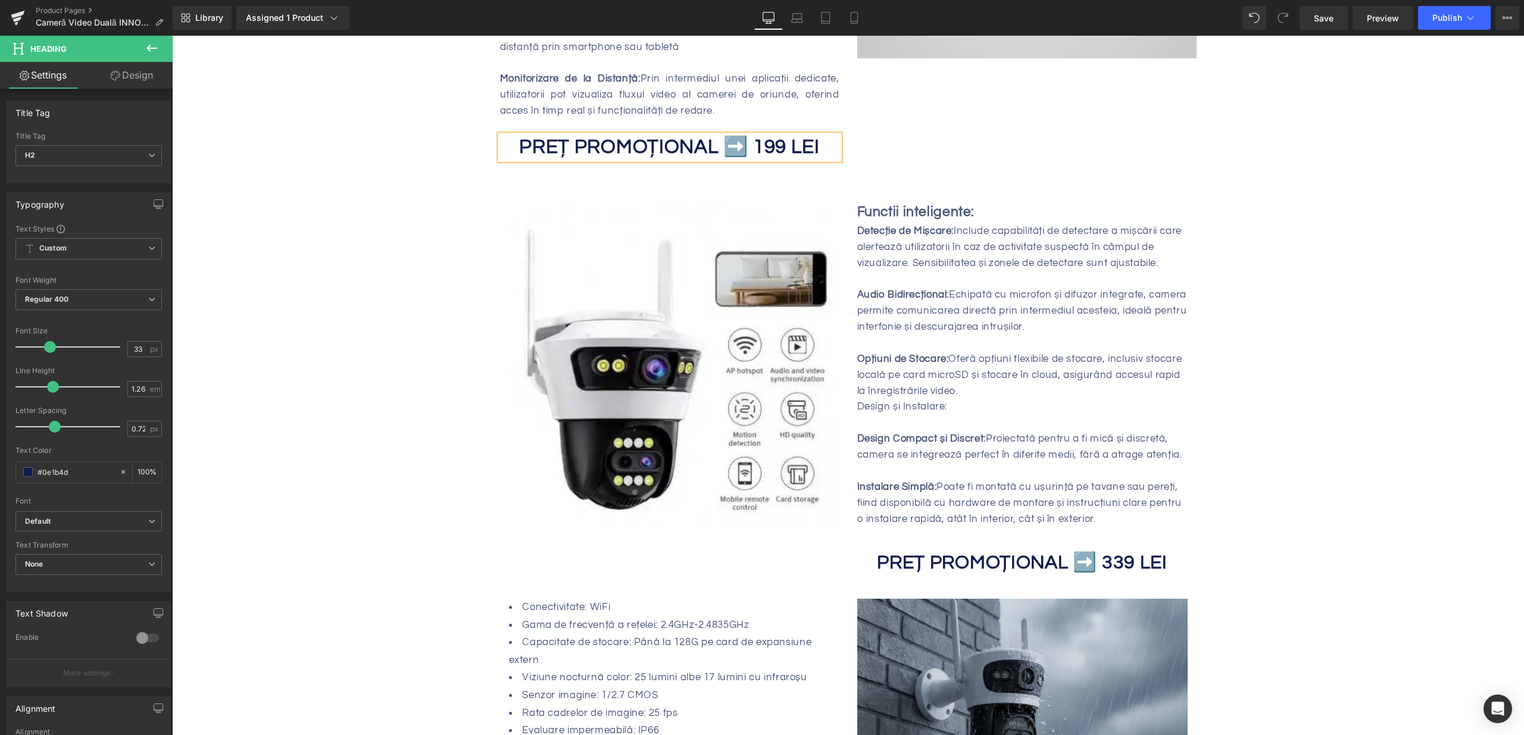
scroll to position [950, 0]
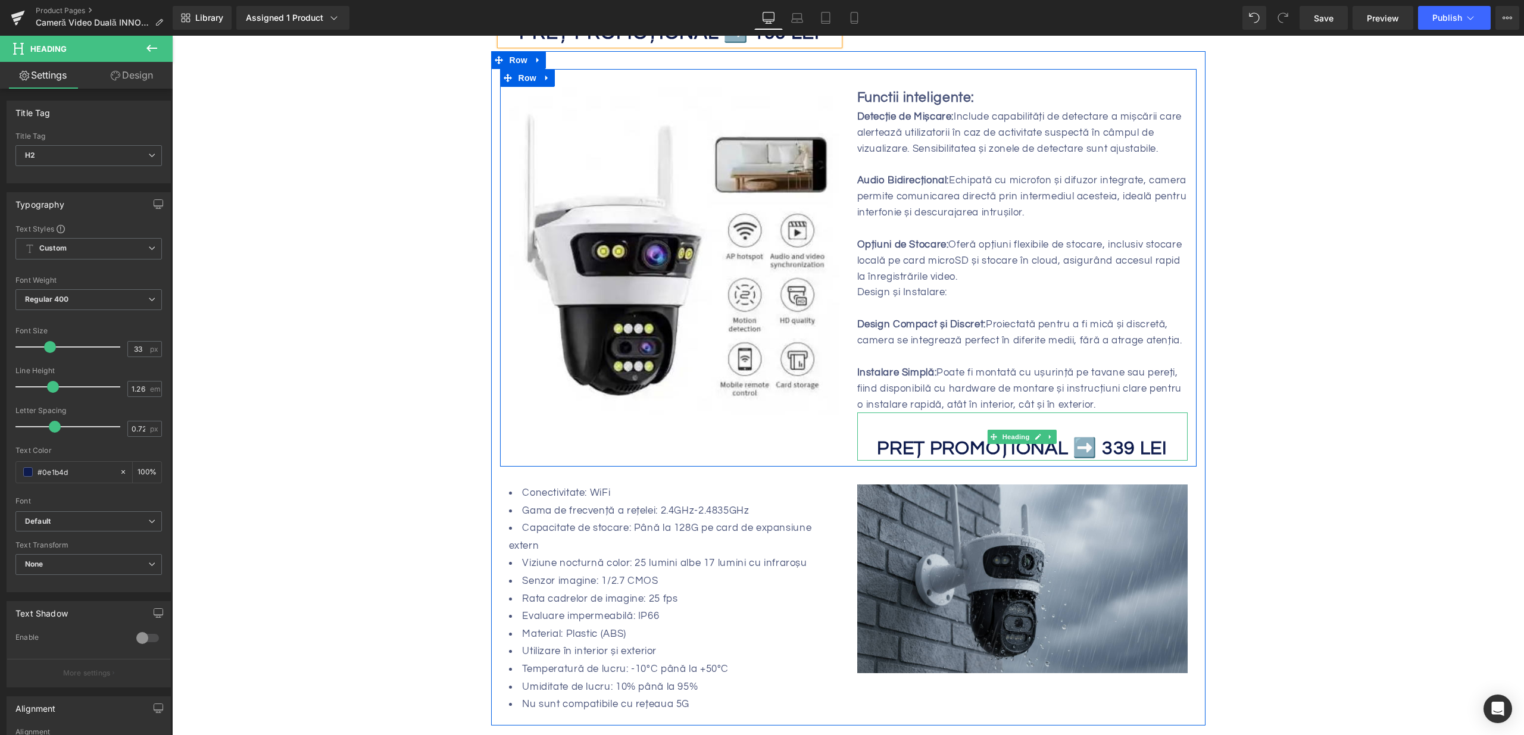
click at [1104, 439] on b "PREȚ PROMOȚIONAL ➡️ 339 LEI" at bounding box center [1022, 449] width 290 height 20
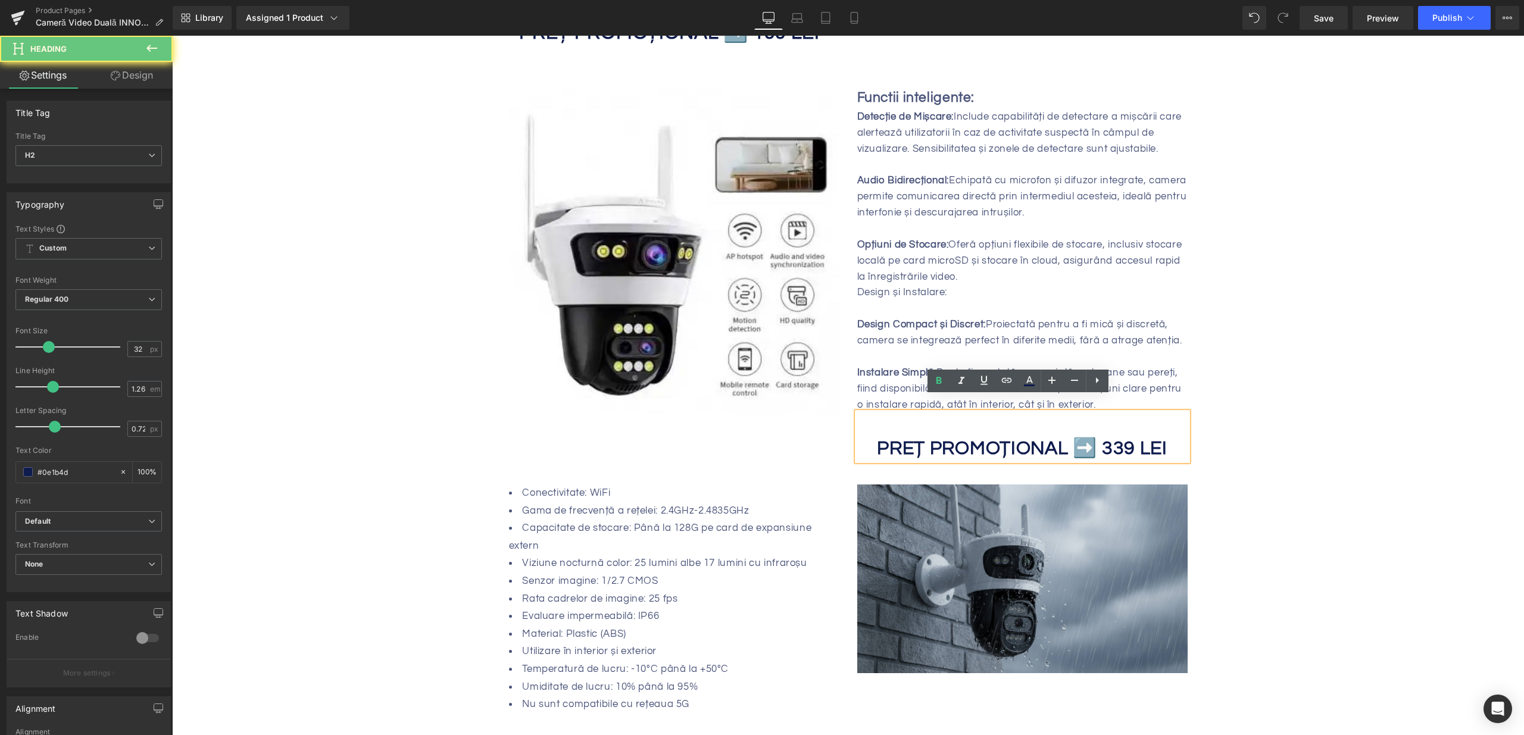
click at [1127, 439] on b "PREȚ PROMOȚIONAL ➡️ 339 LEI" at bounding box center [1022, 449] width 290 height 20
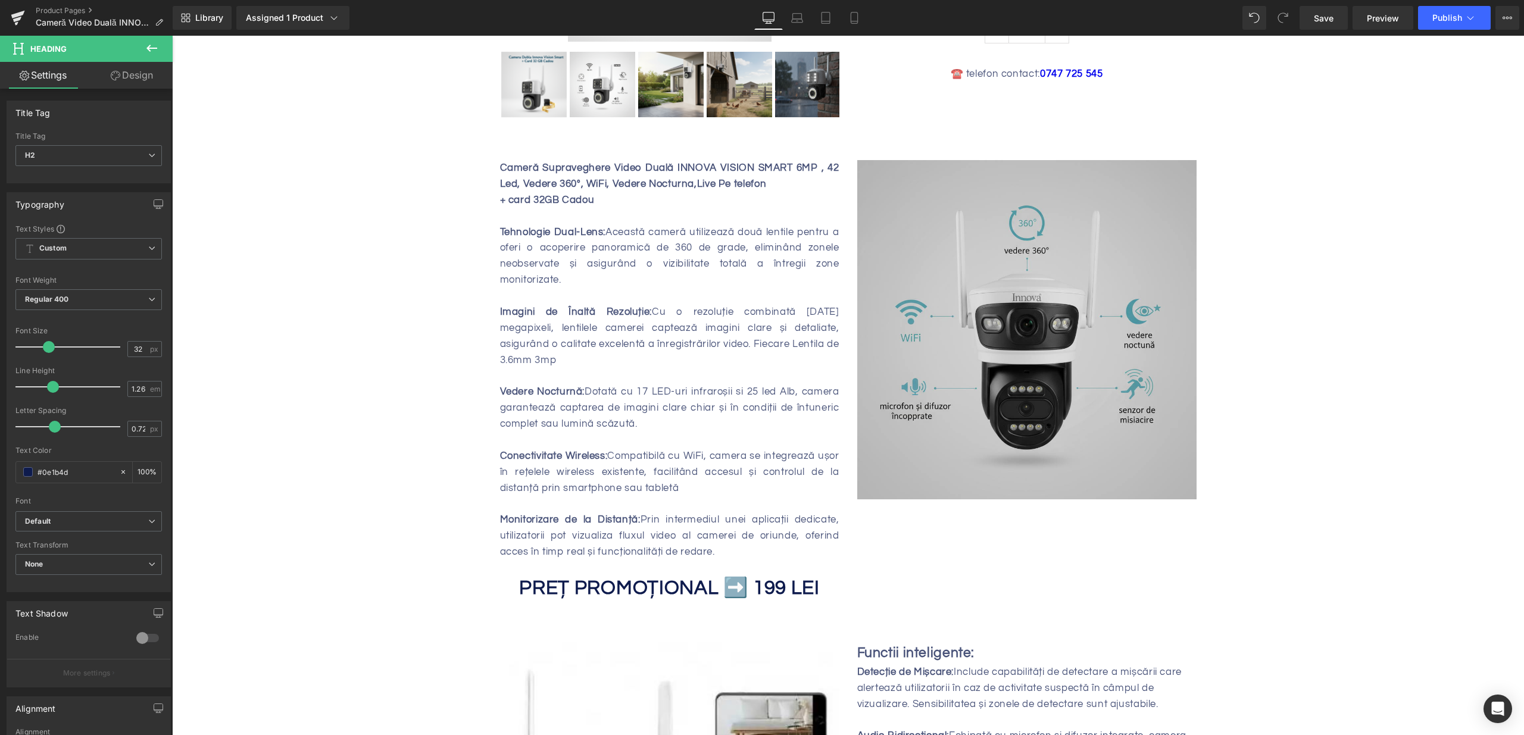
scroll to position [266, 0]
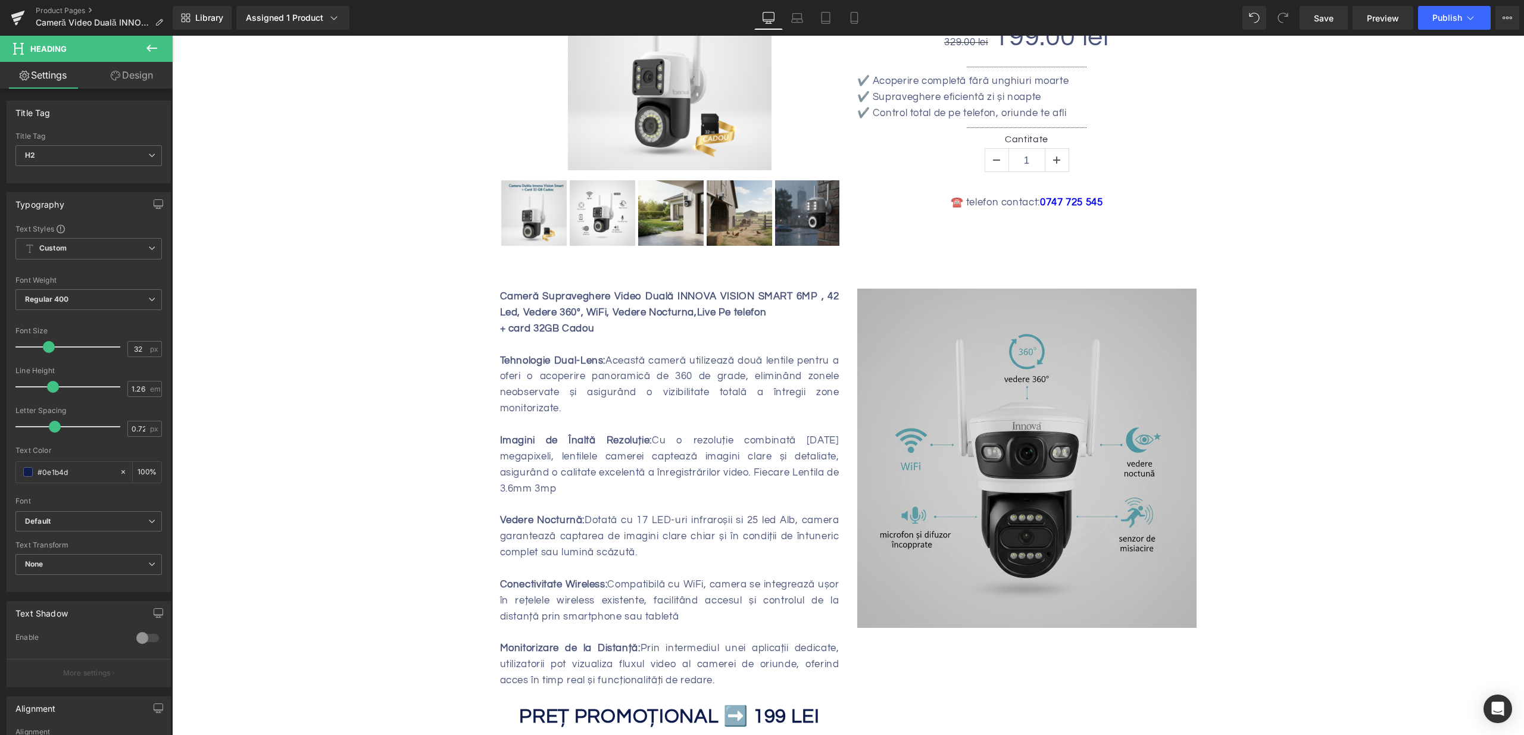
click at [1042, 387] on img at bounding box center [1026, 458] width 339 height 339
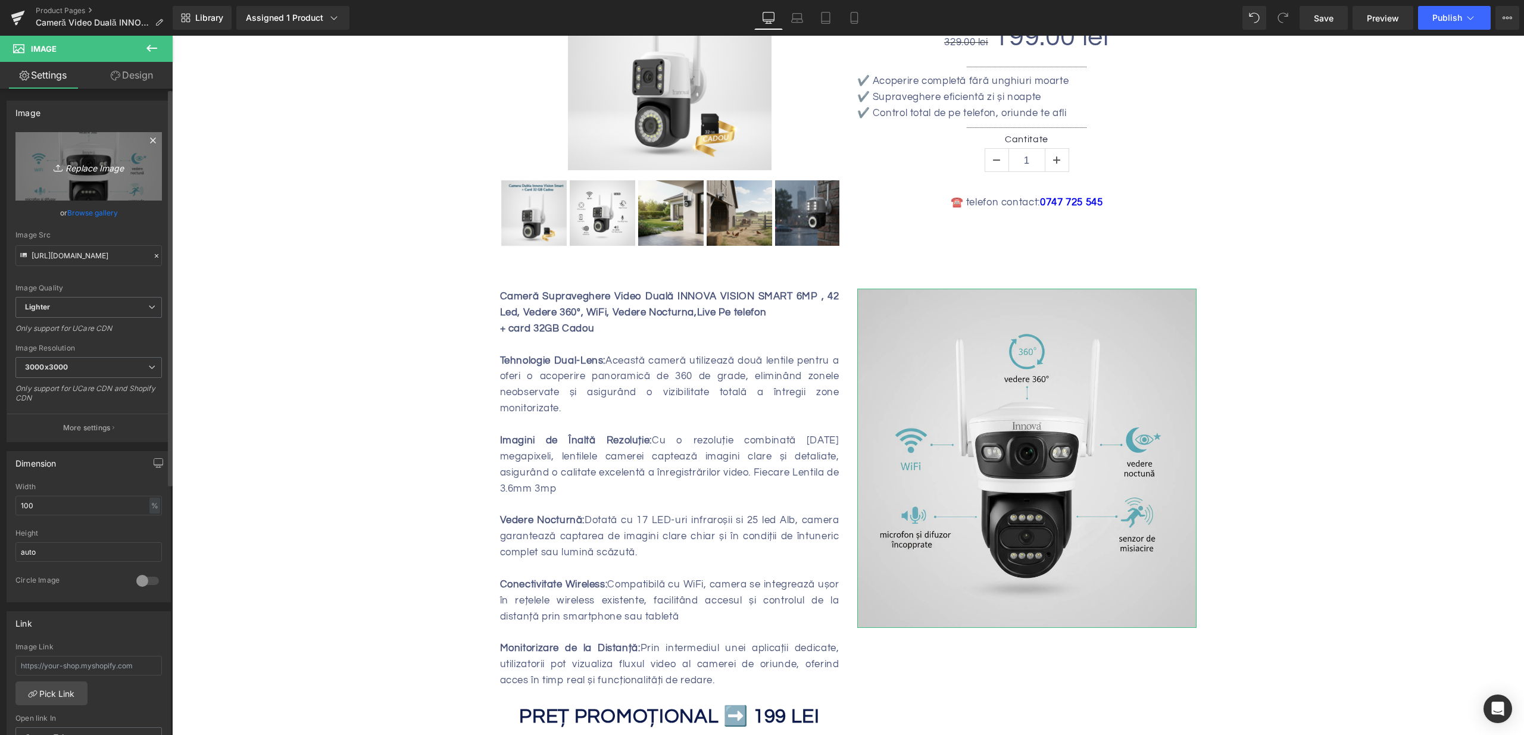
click at [92, 177] on link "Replace Image" at bounding box center [88, 166] width 146 height 68
type input "C:\fakepath\camera-video-duala-jortan-9697qj-vedere-360-wifi-6mp-compatibila-yo…"
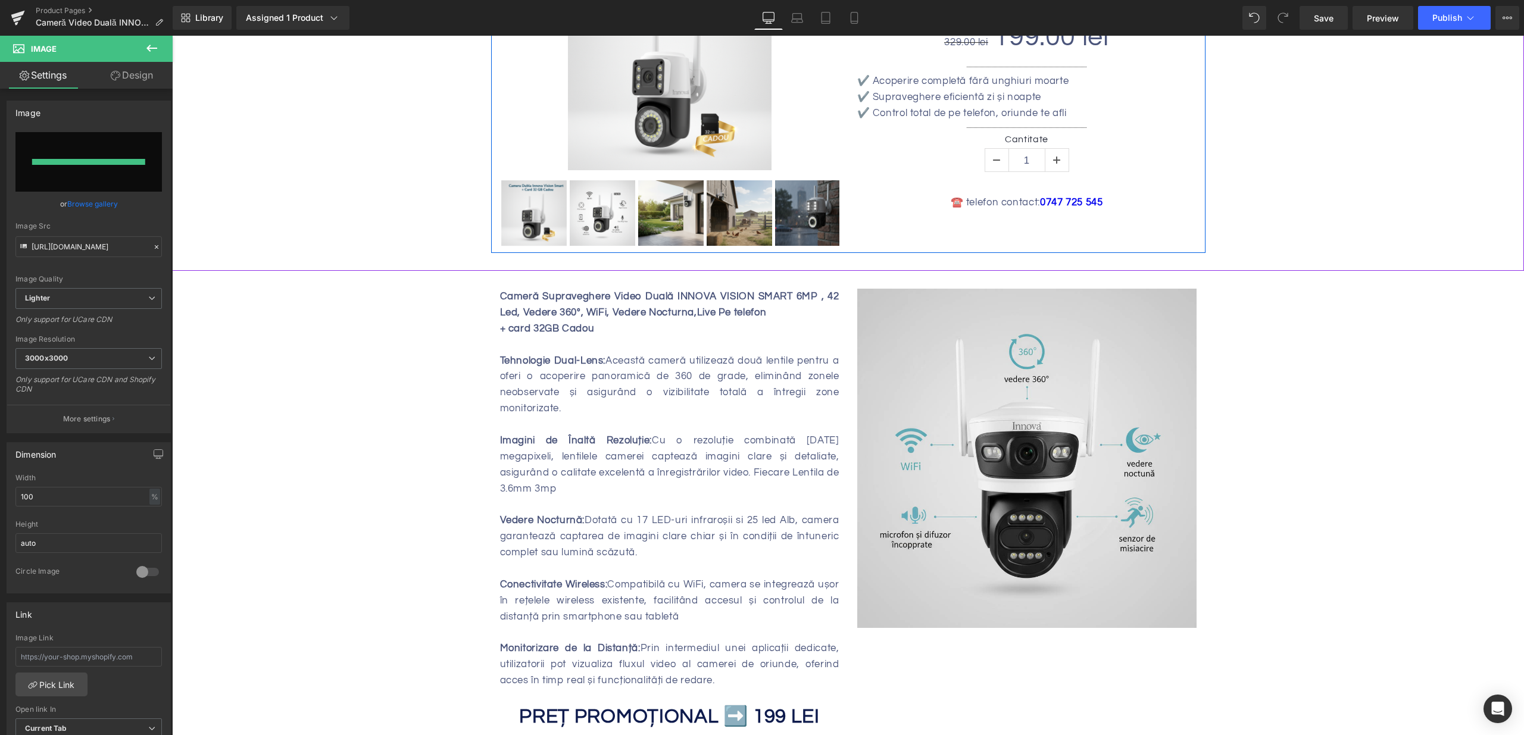
type input "https://ucarecdn.com/2b9b77e3-2fbe-4c55-aa03-b52f04ecb3cd/-/format/auto/-/previ…"
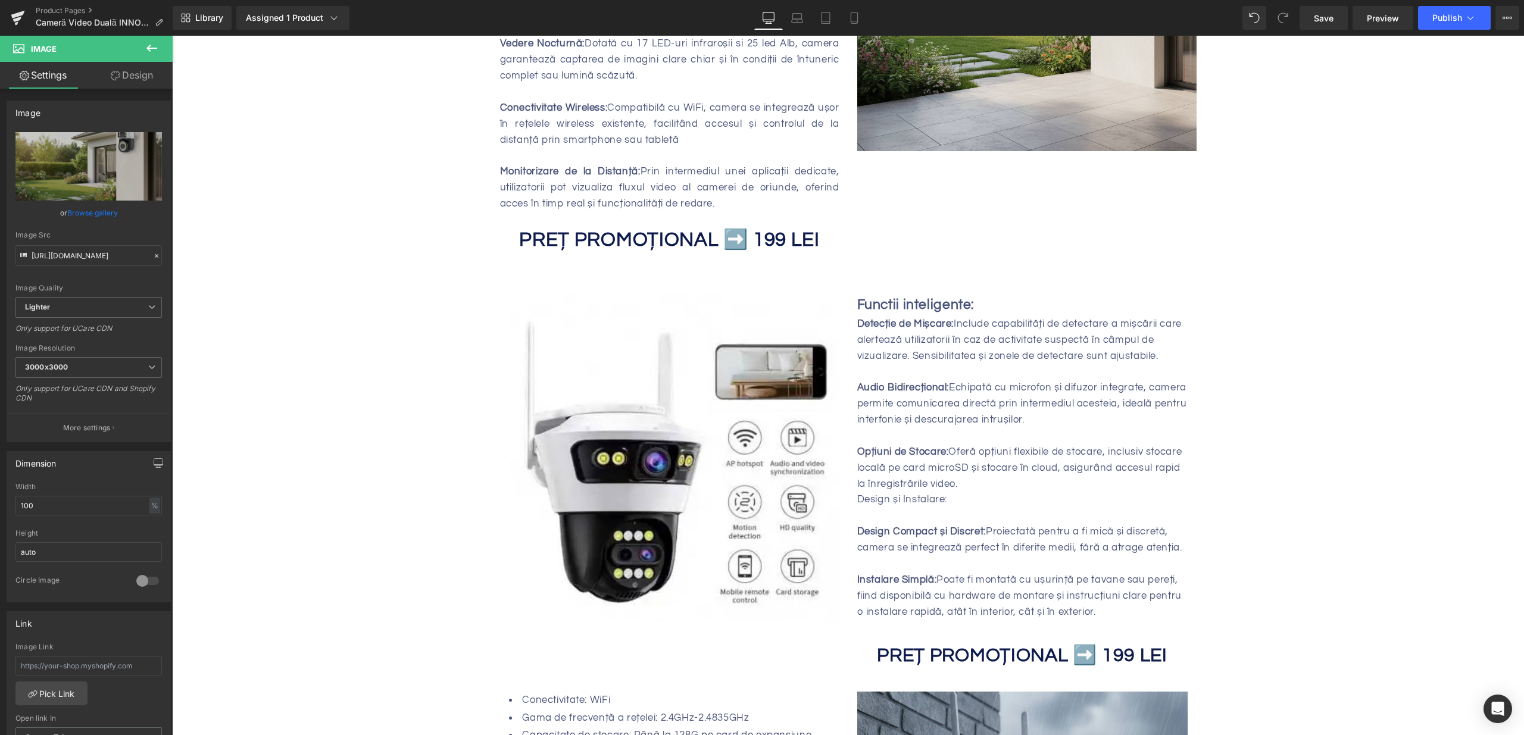
scroll to position [830, 0]
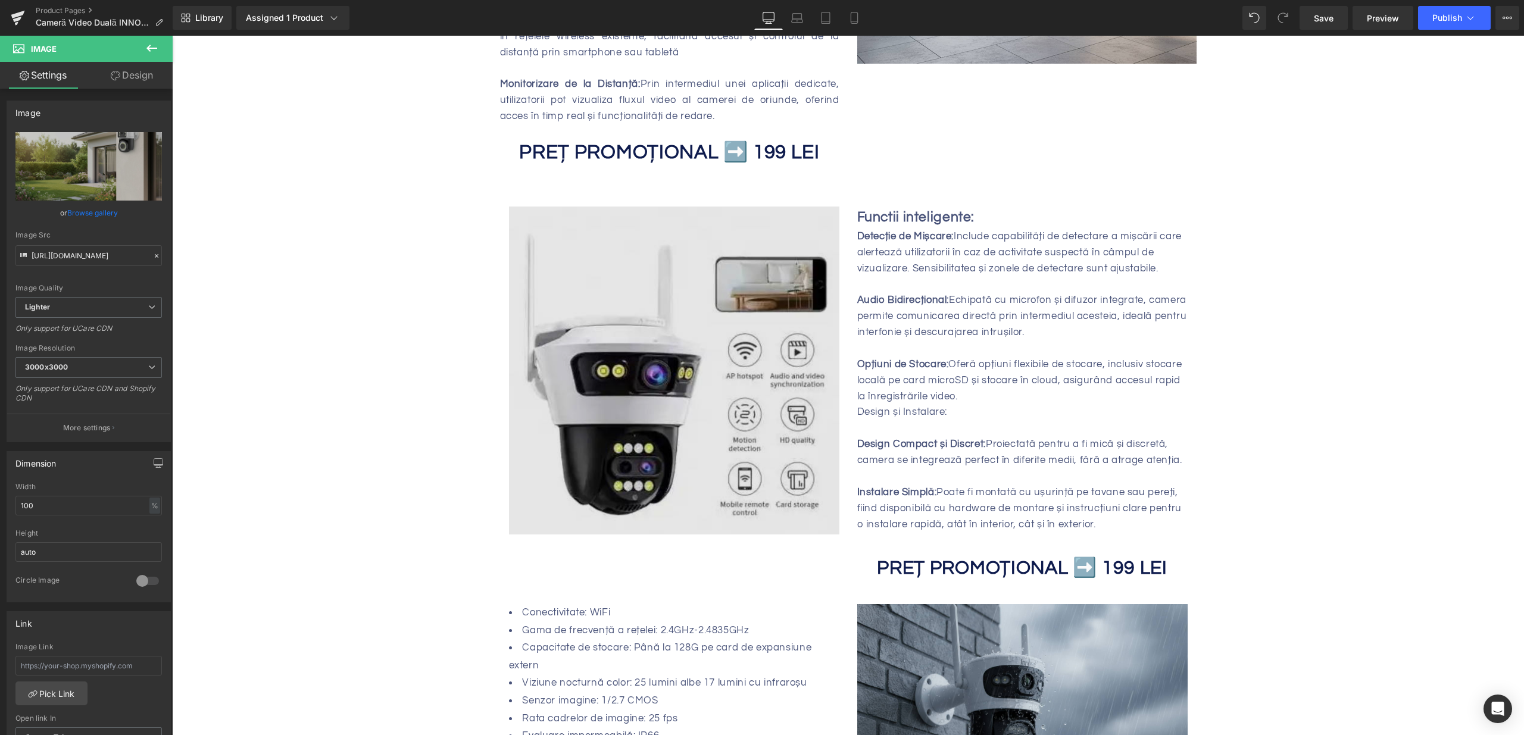
click at [746, 373] on img at bounding box center [674, 371] width 330 height 328
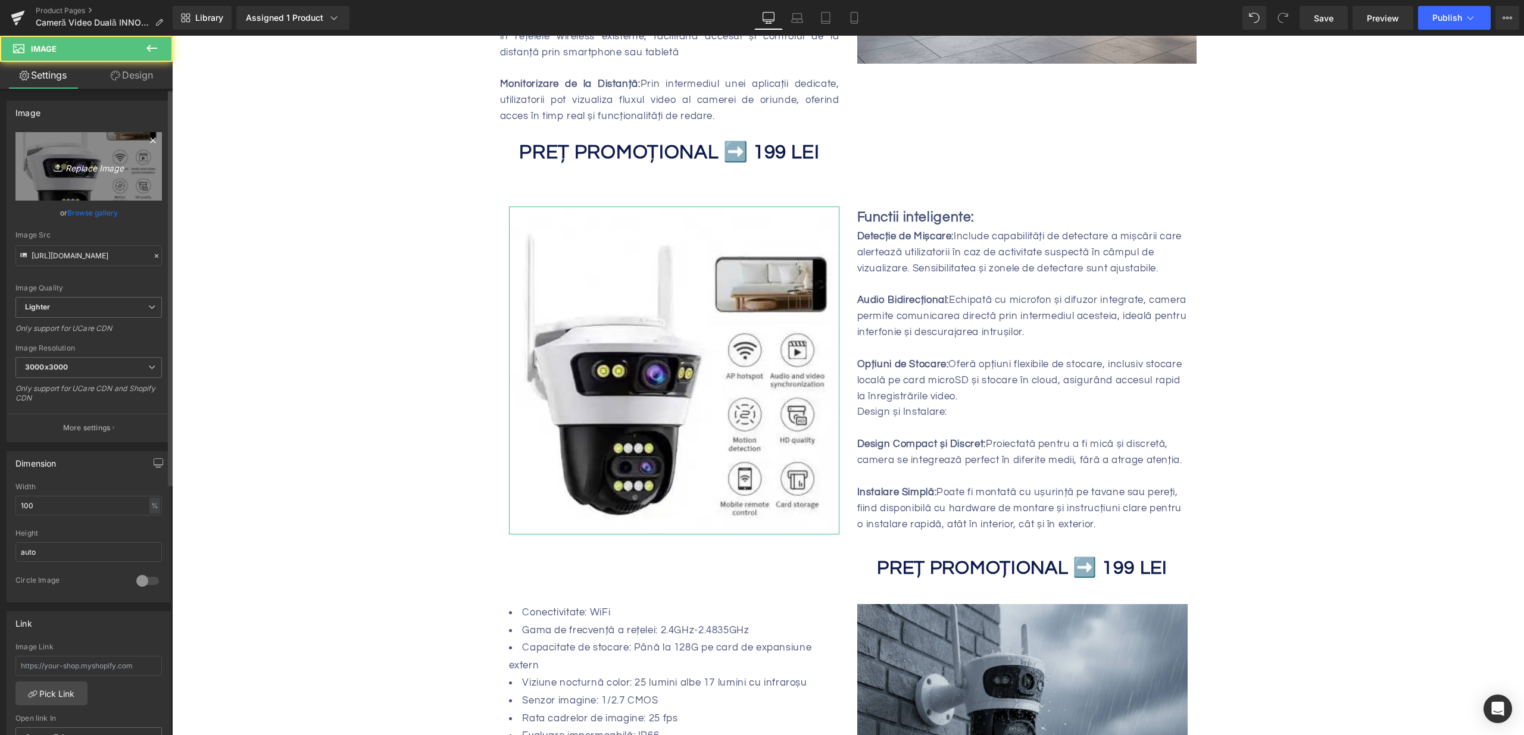
click at [86, 171] on icon "Replace Image" at bounding box center [88, 166] width 95 height 15
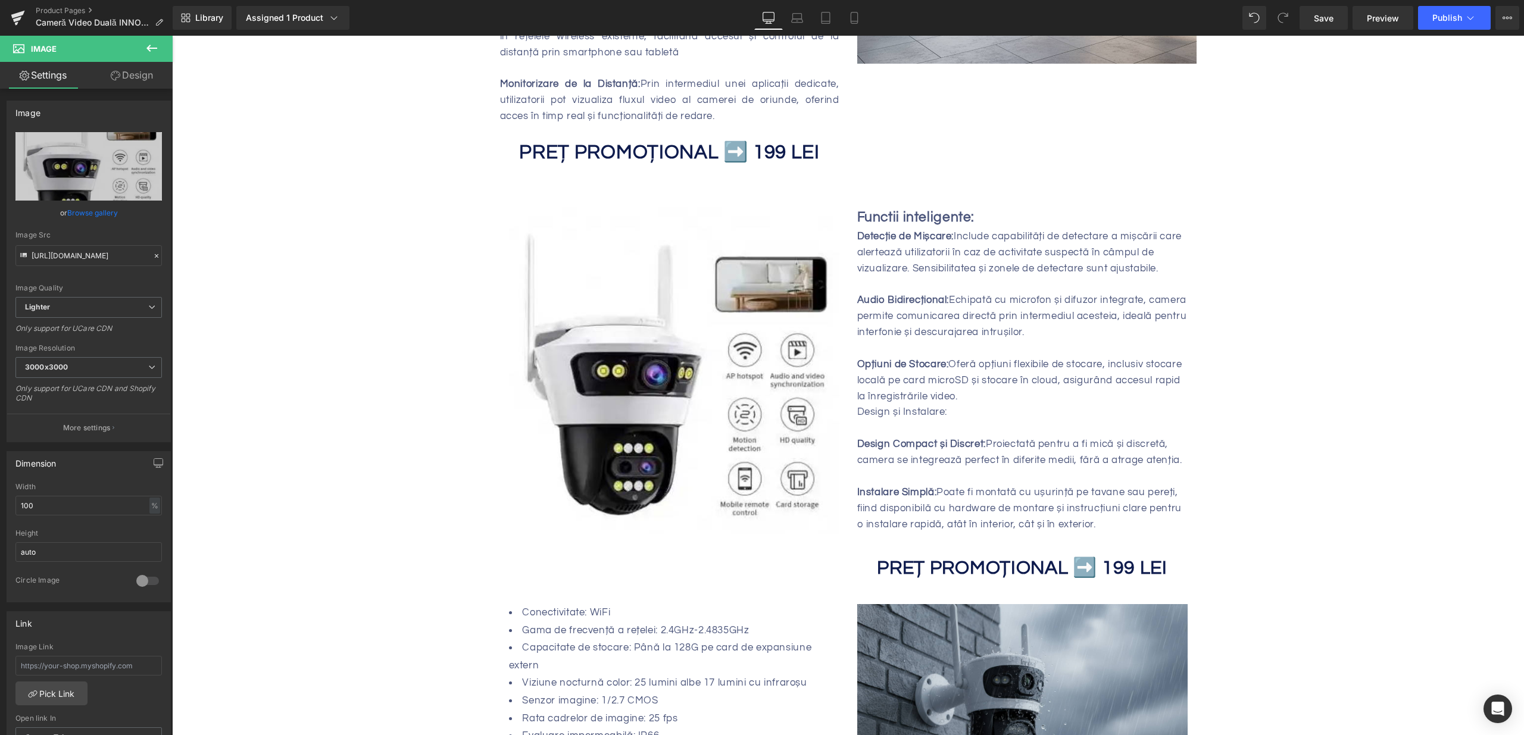
type input "C:\fakepath\camera-video-duala-jortan-9697qj-vedere-360-wifi-6mp-compatibila-yo…"
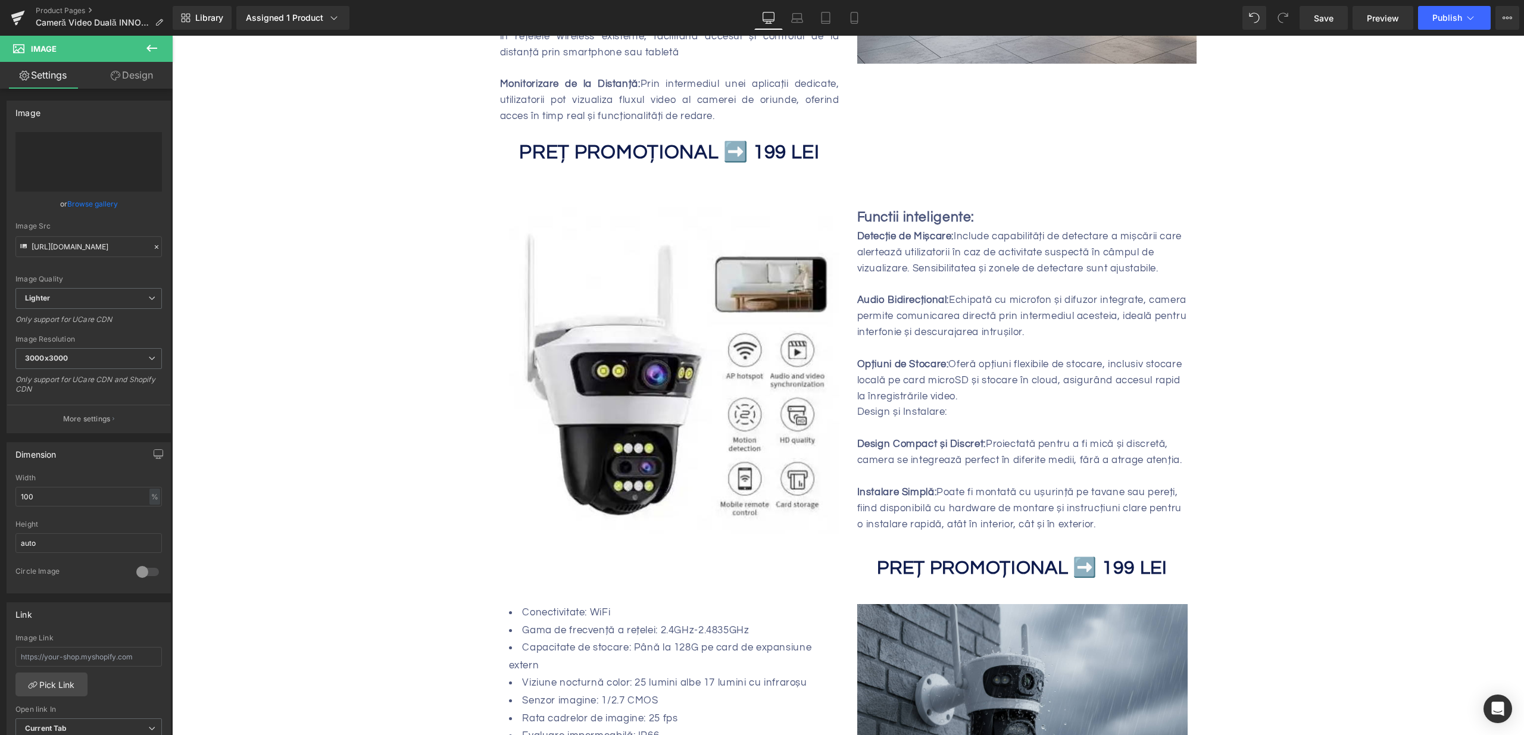
type input "https://ucarecdn.com/766e43e4-59c7-44a3-a23b-93c7dfce2443/-/format/auto/-/previ…"
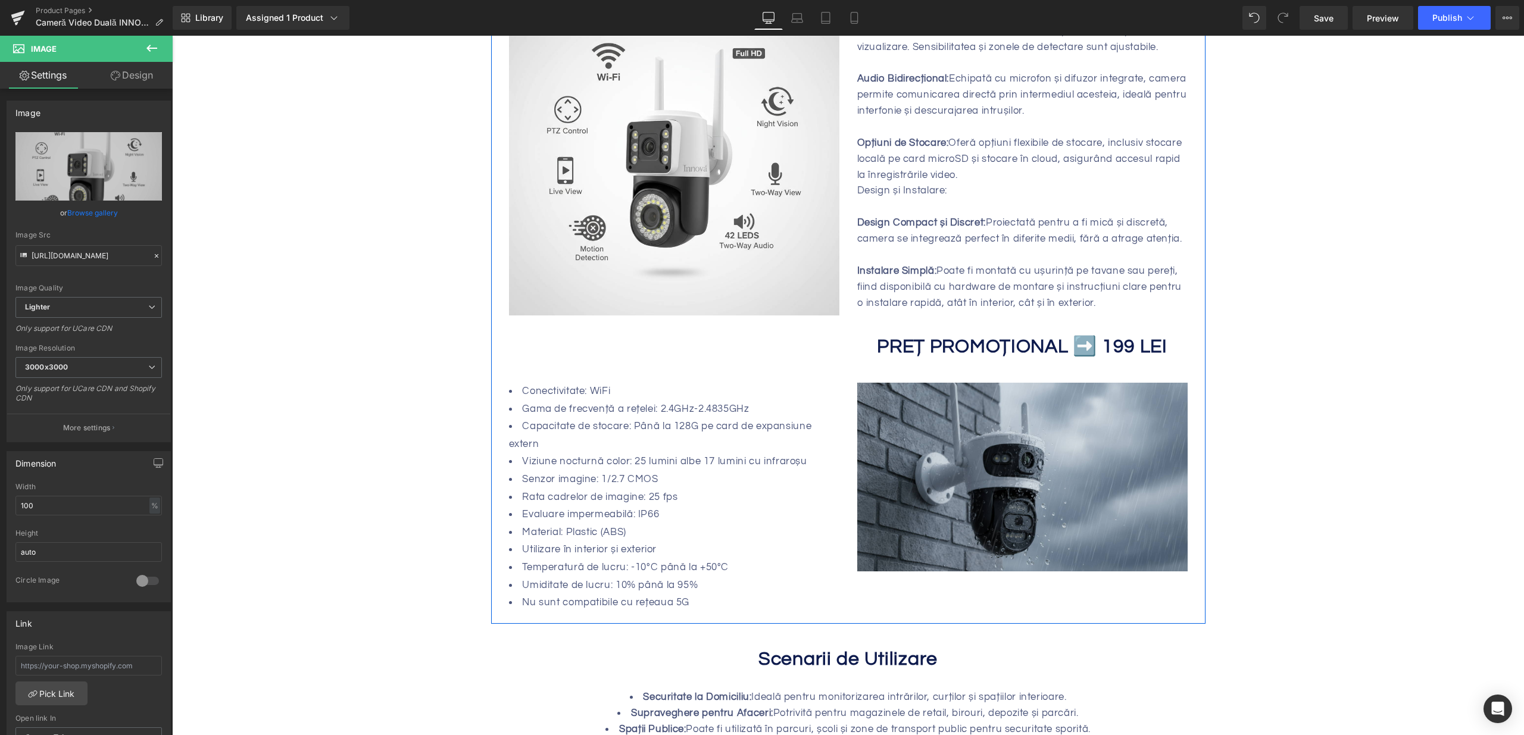
scroll to position [1107, 0]
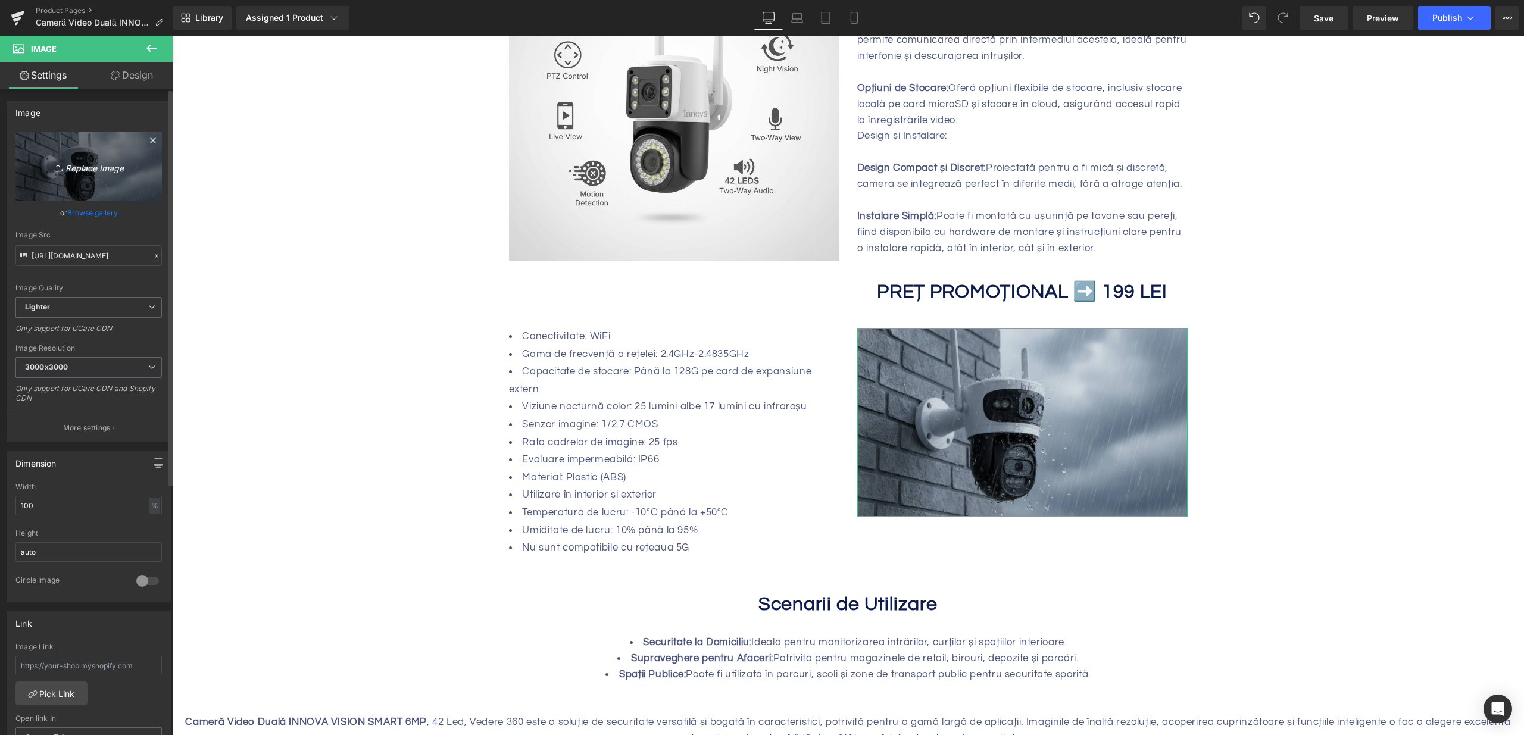
click at [67, 170] on icon "Replace Image" at bounding box center [88, 166] width 95 height 15
type input "C:\fakepath\camera-video-duala-jortan-9697qj-vedere-360-wifi-6mp-compatibila-yo…"
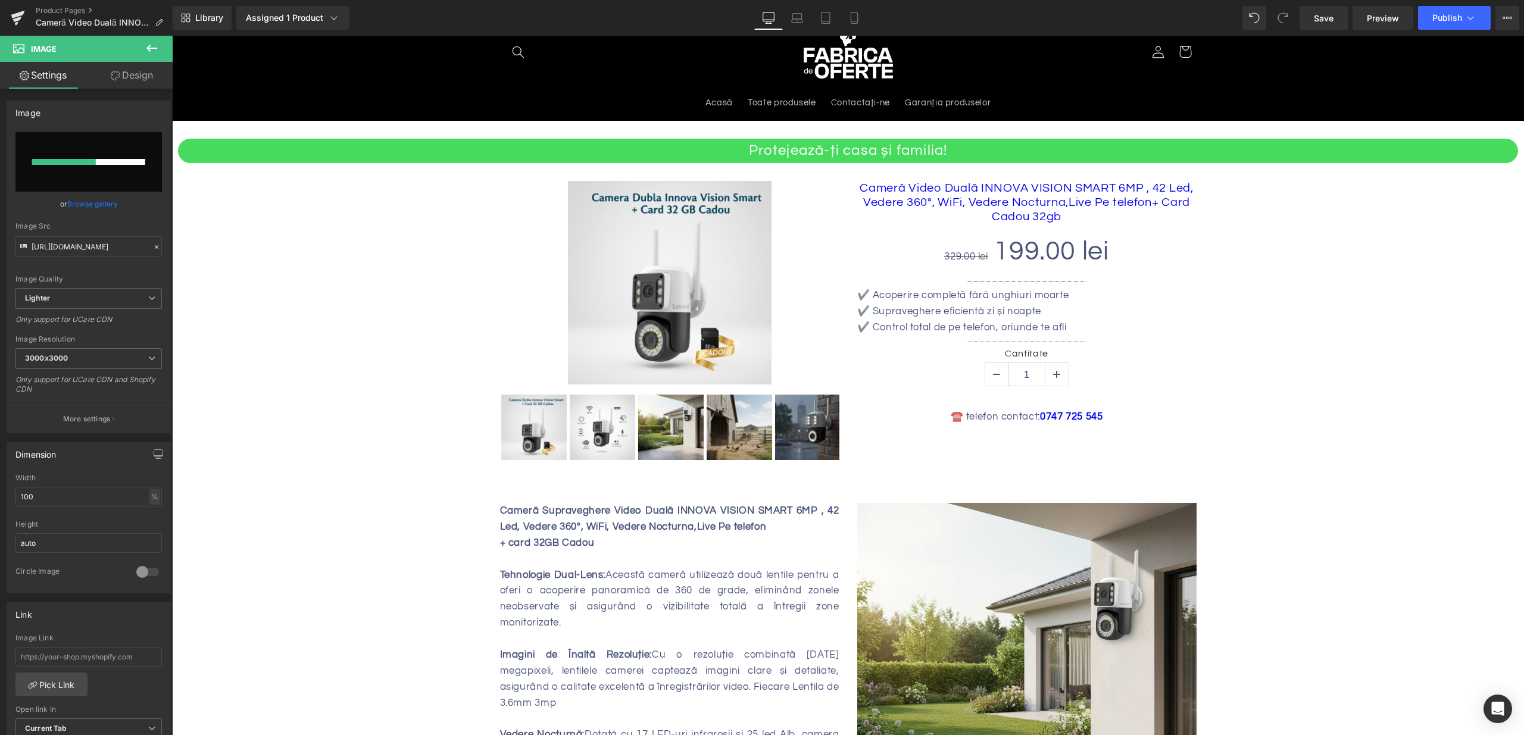
scroll to position [0, 0]
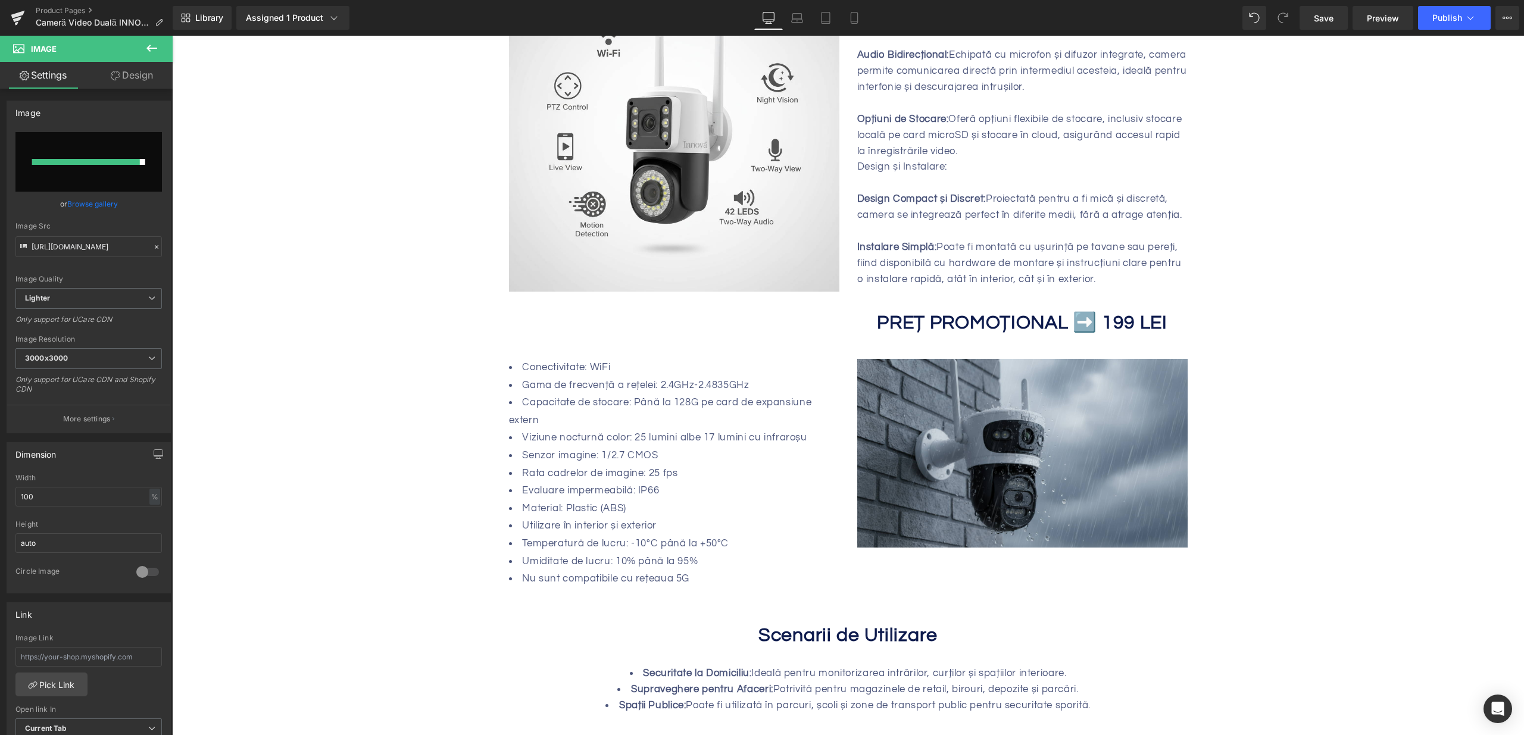
type input "https://ucarecdn.com/534bdf03-9dc7-42b6-a478-f5700a0ab509/-/format/auto/-/previ…"
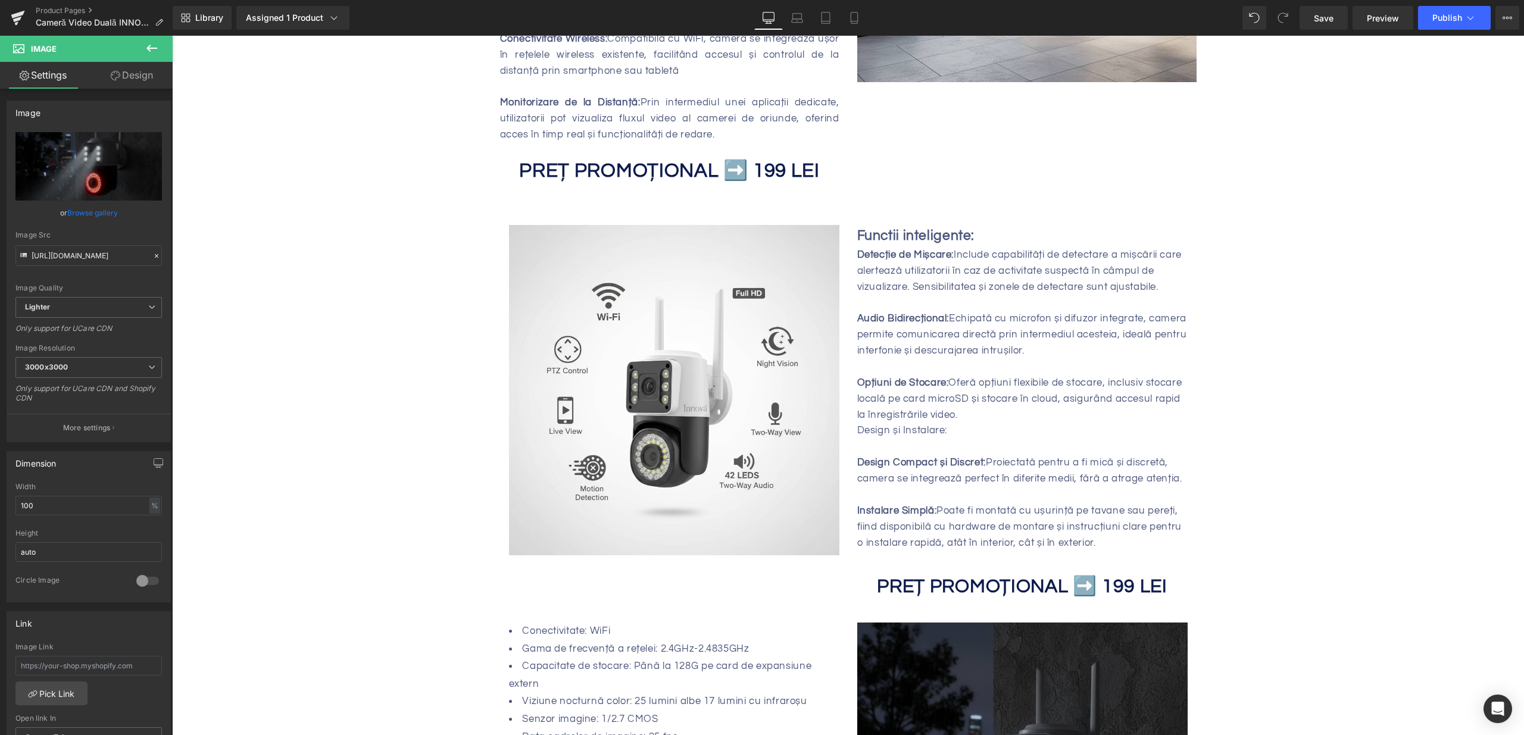
scroll to position [518, 0]
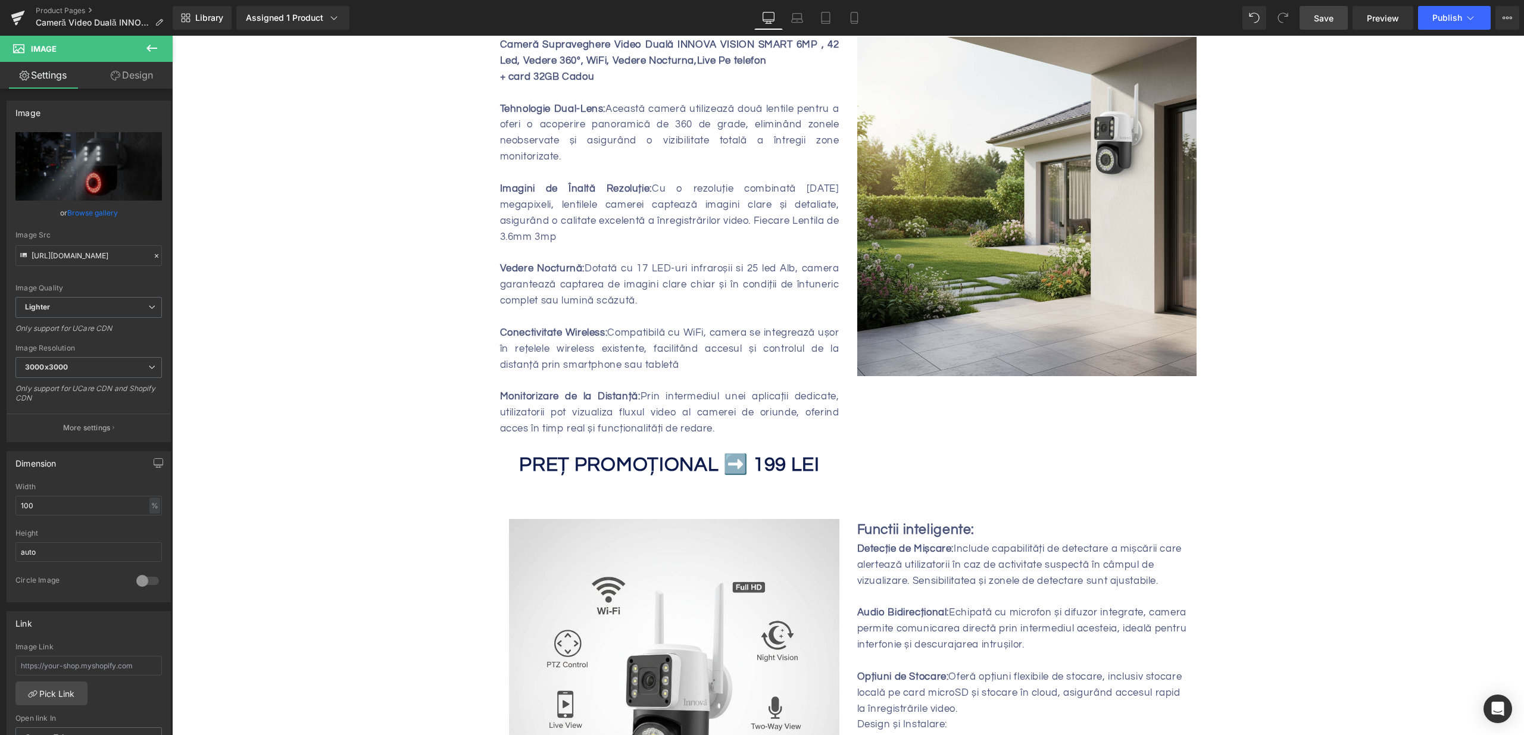
click at [1316, 19] on span "Save" at bounding box center [1324, 18] width 20 height 13
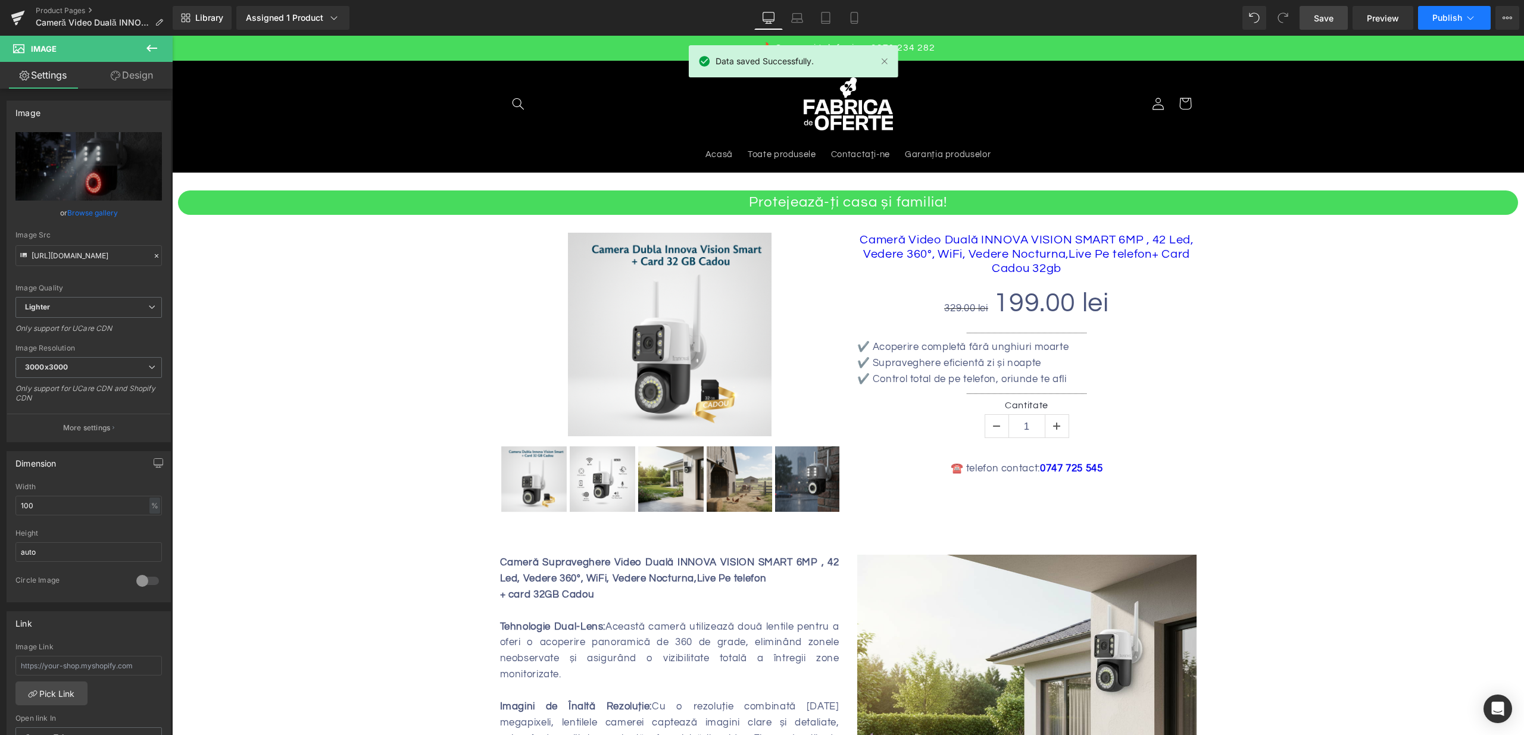
click at [1454, 18] on span "Publish" at bounding box center [1447, 18] width 30 height 10
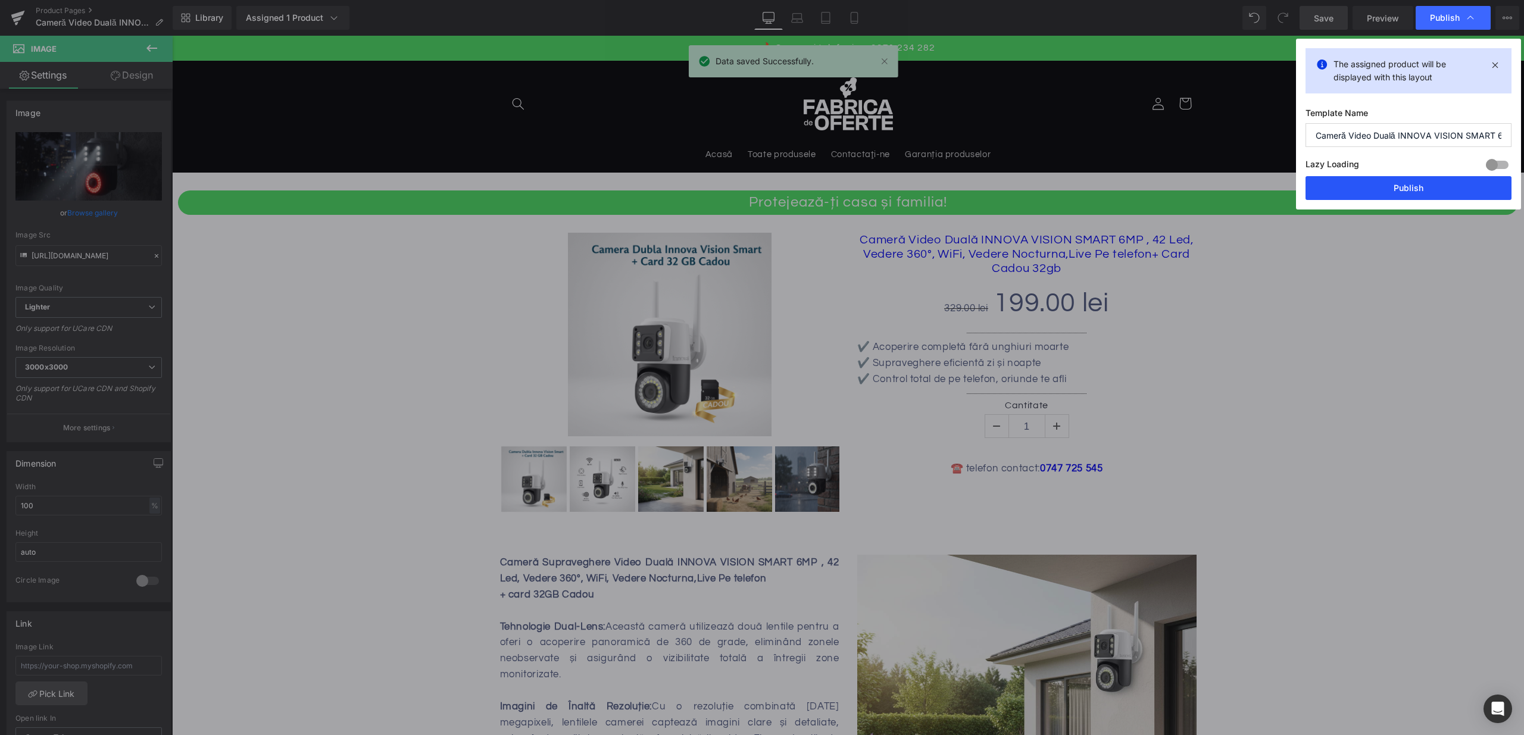
click at [1423, 182] on button "Publish" at bounding box center [1408, 188] width 206 height 24
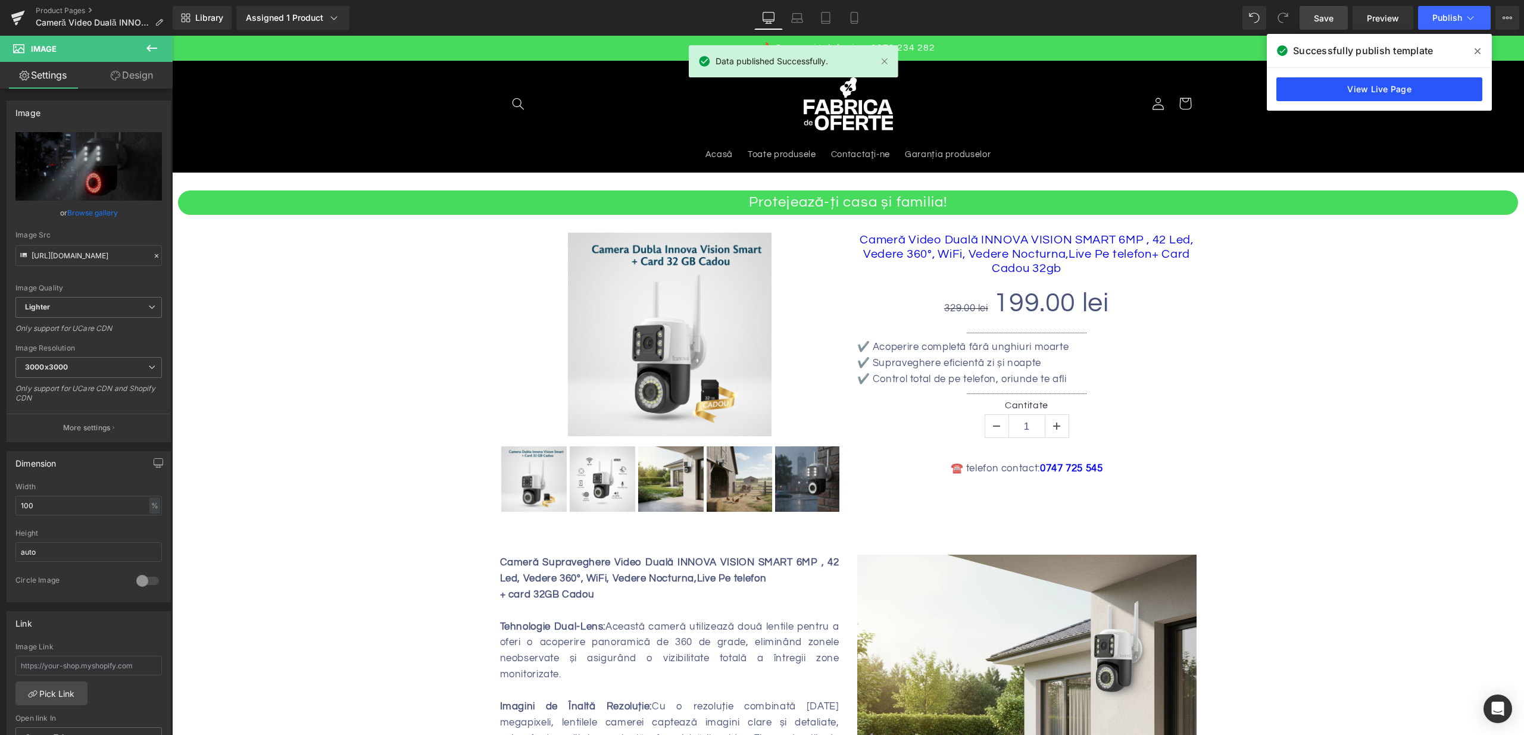
click at [1354, 92] on link "View Live Page" at bounding box center [1379, 89] width 206 height 24
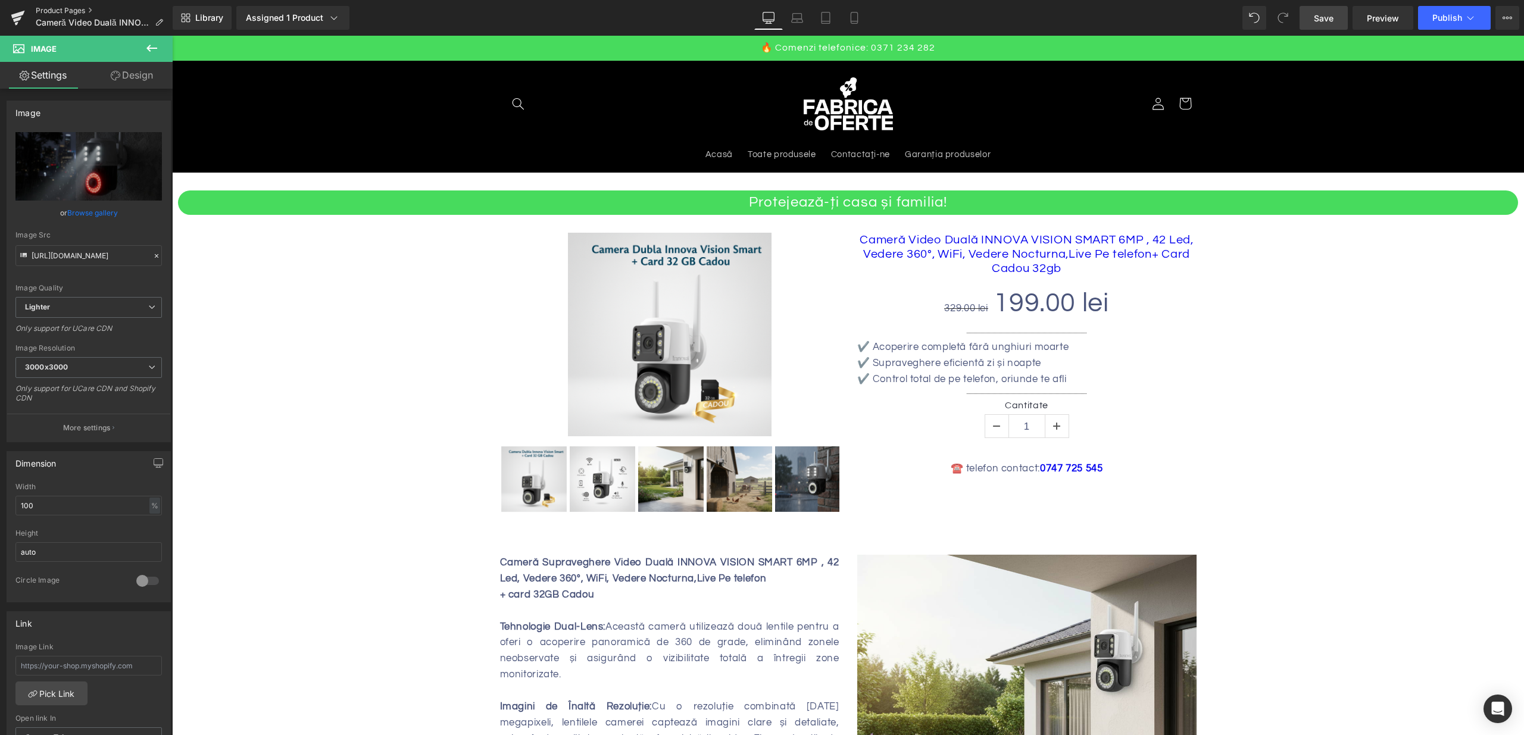
click at [68, 10] on link "Product Pages" at bounding box center [104, 11] width 137 height 10
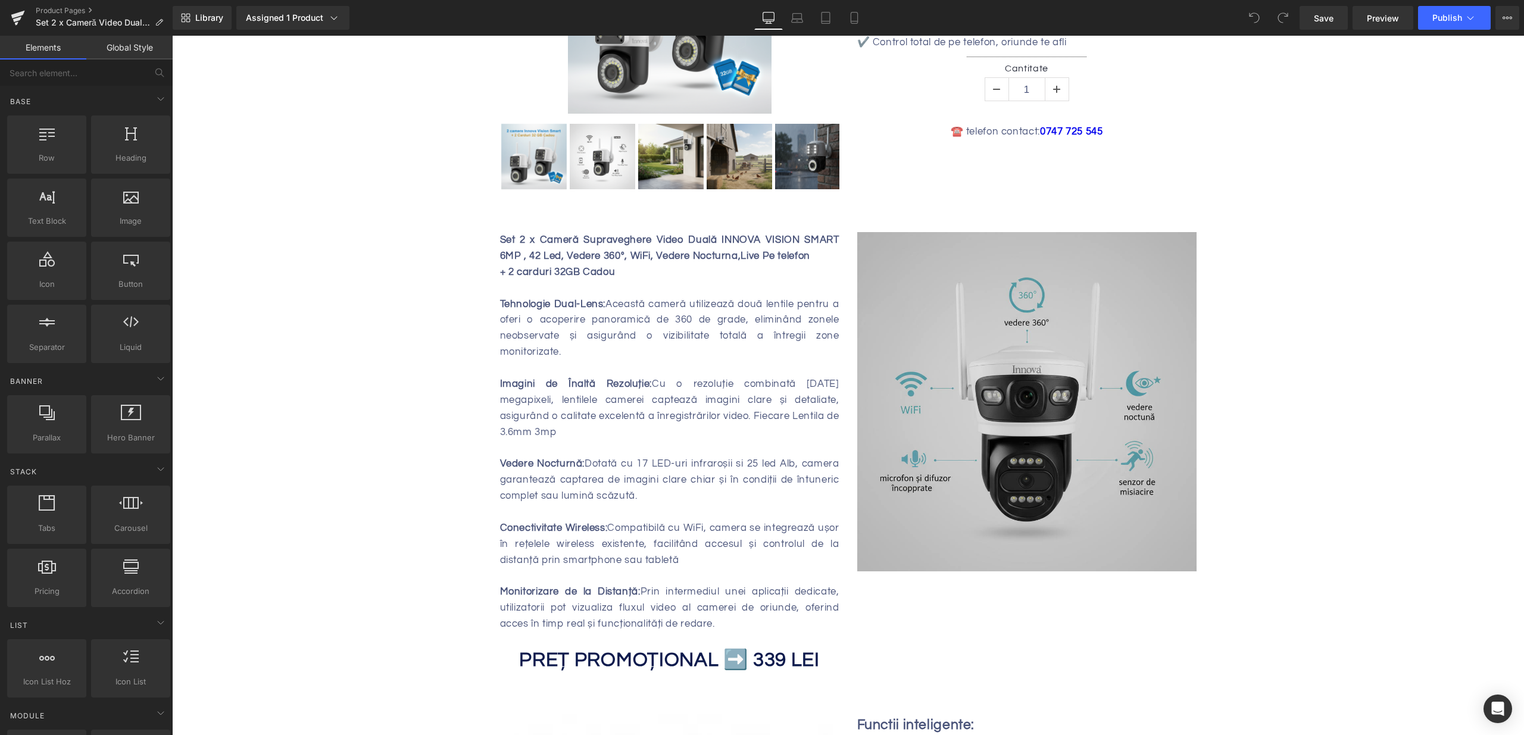
scroll to position [318, 0]
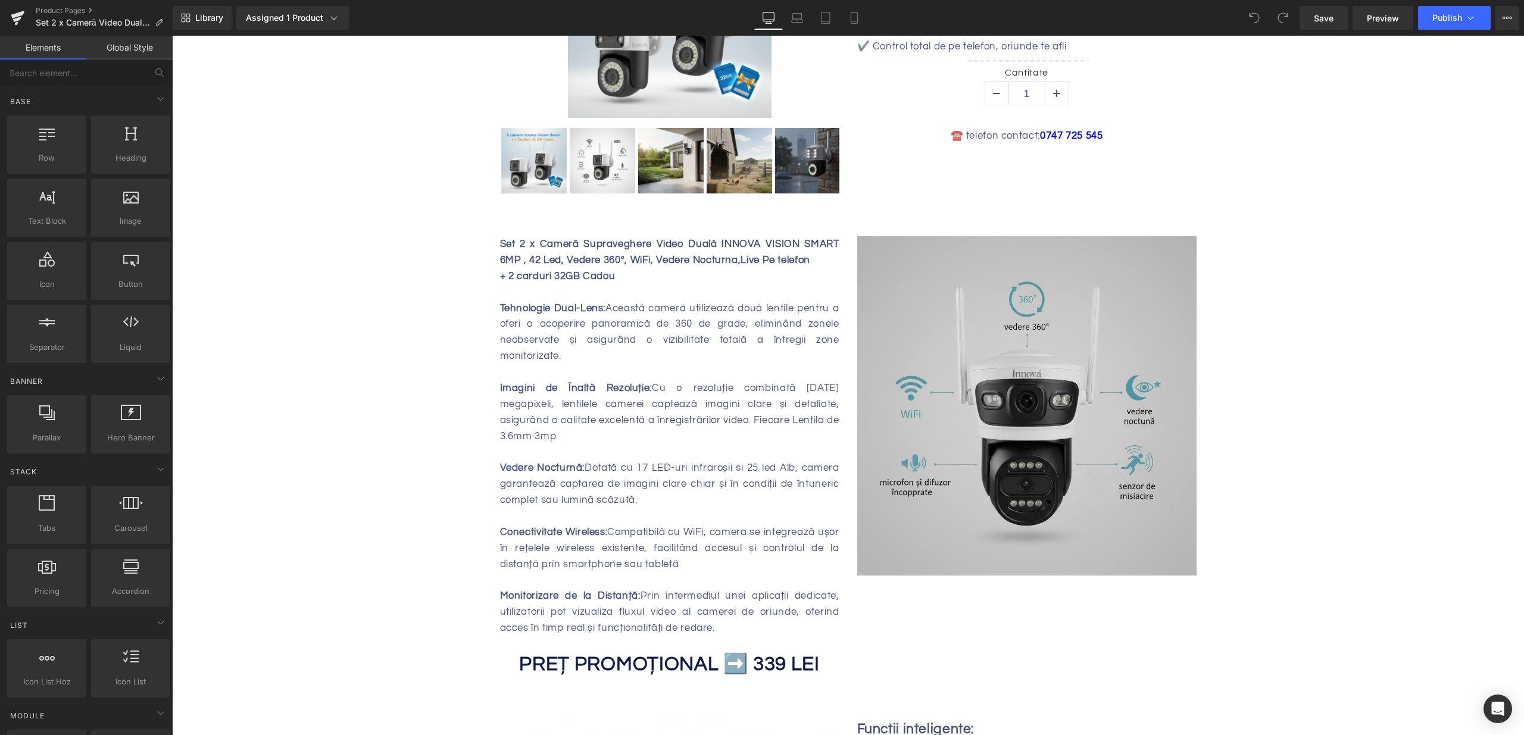
click at [1025, 414] on img at bounding box center [1026, 405] width 339 height 339
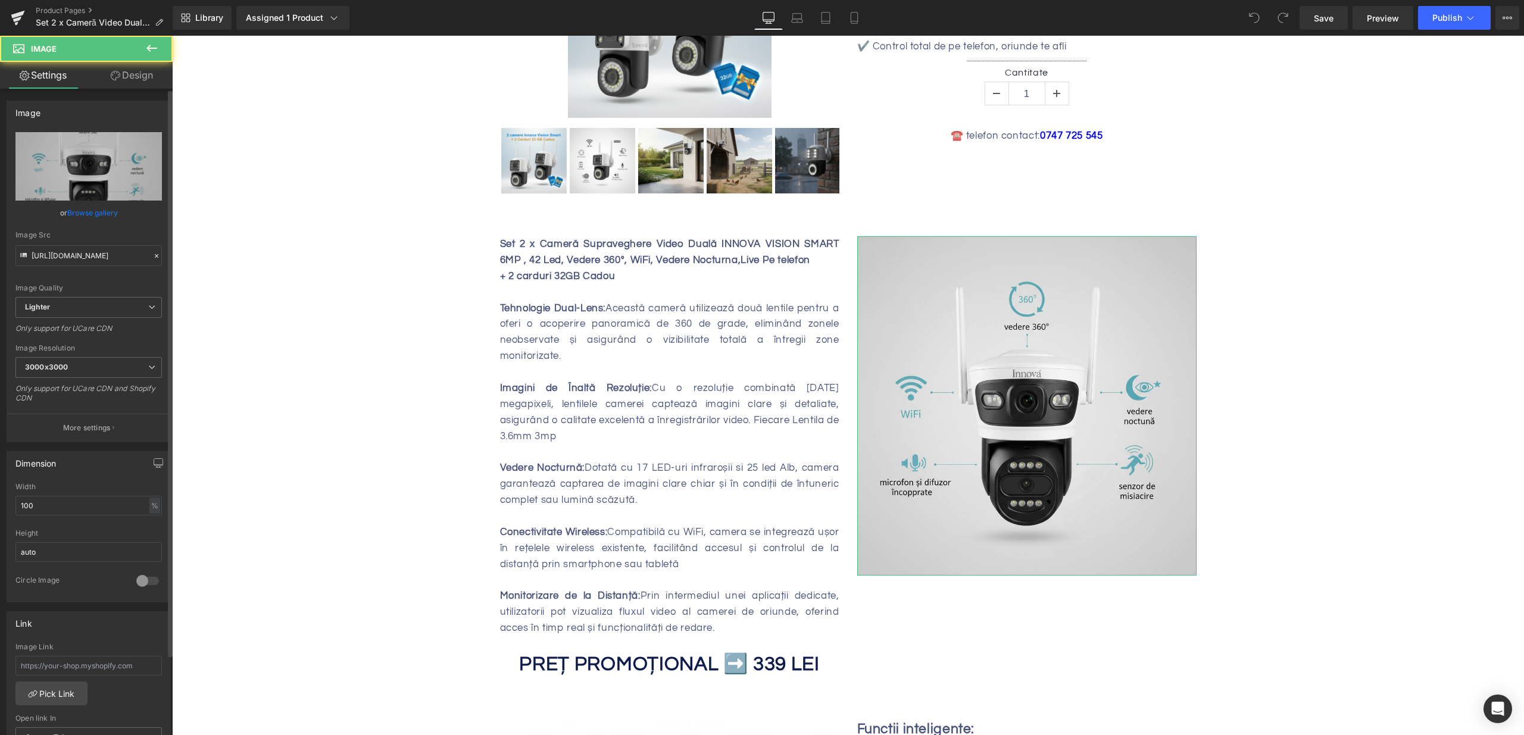
click at [95, 213] on link "Browse gallery" at bounding box center [92, 212] width 51 height 21
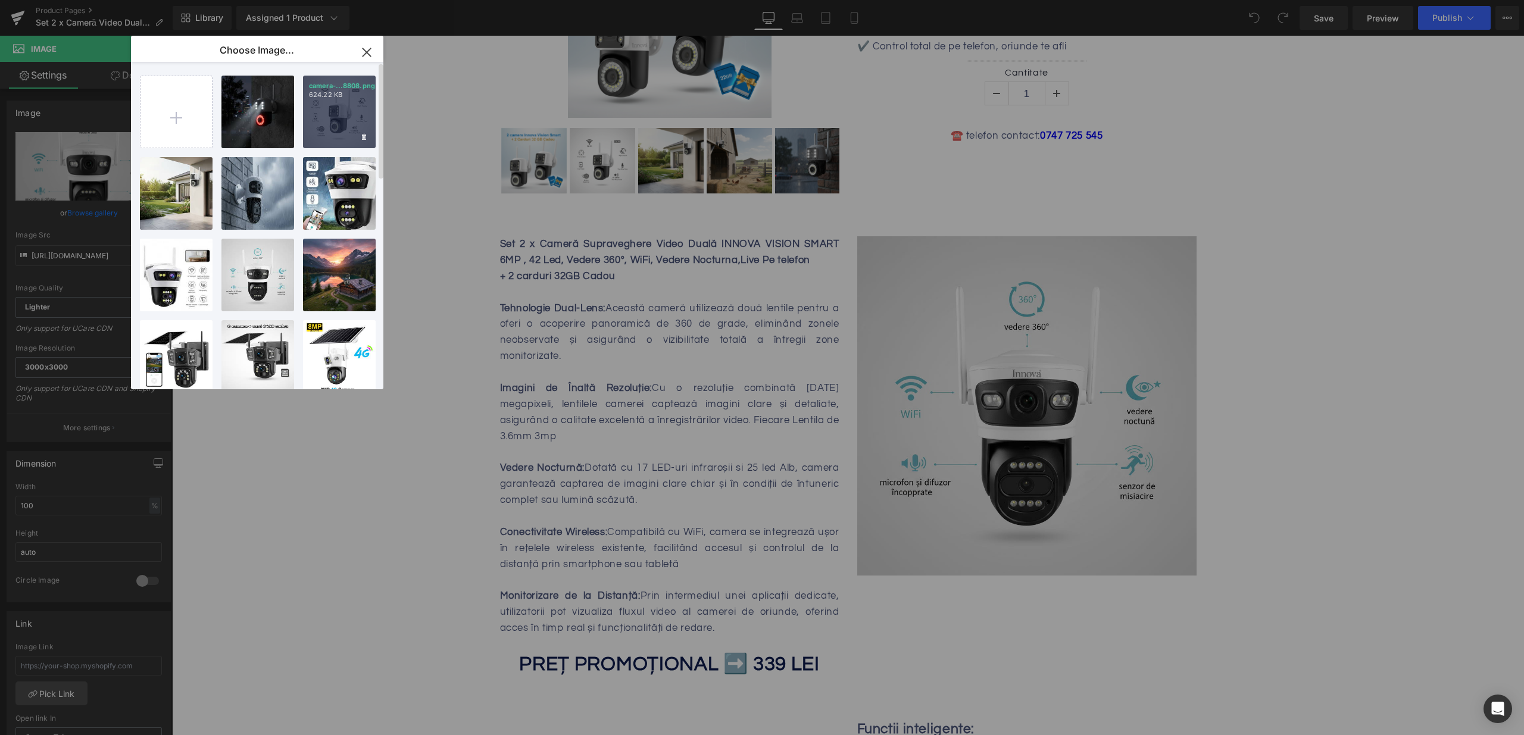
drag, startPoint x: 335, startPoint y: 121, endPoint x: 164, endPoint y: 87, distance: 174.2
click at [335, 121] on div "camera-...8808.png 624.22 KB" at bounding box center [339, 112] width 73 height 73
type input "[URL][DOMAIN_NAME]"
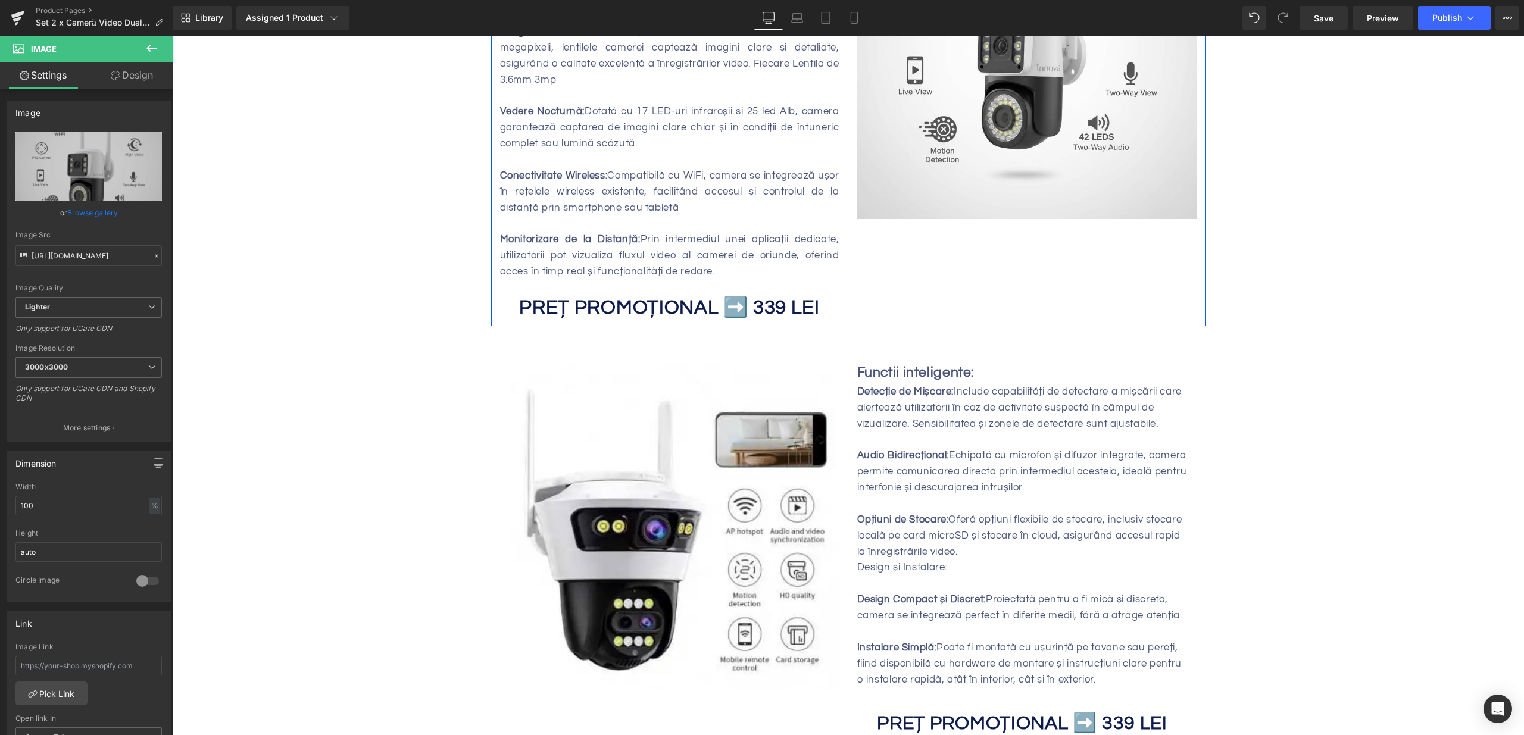
scroll to position [739, 0]
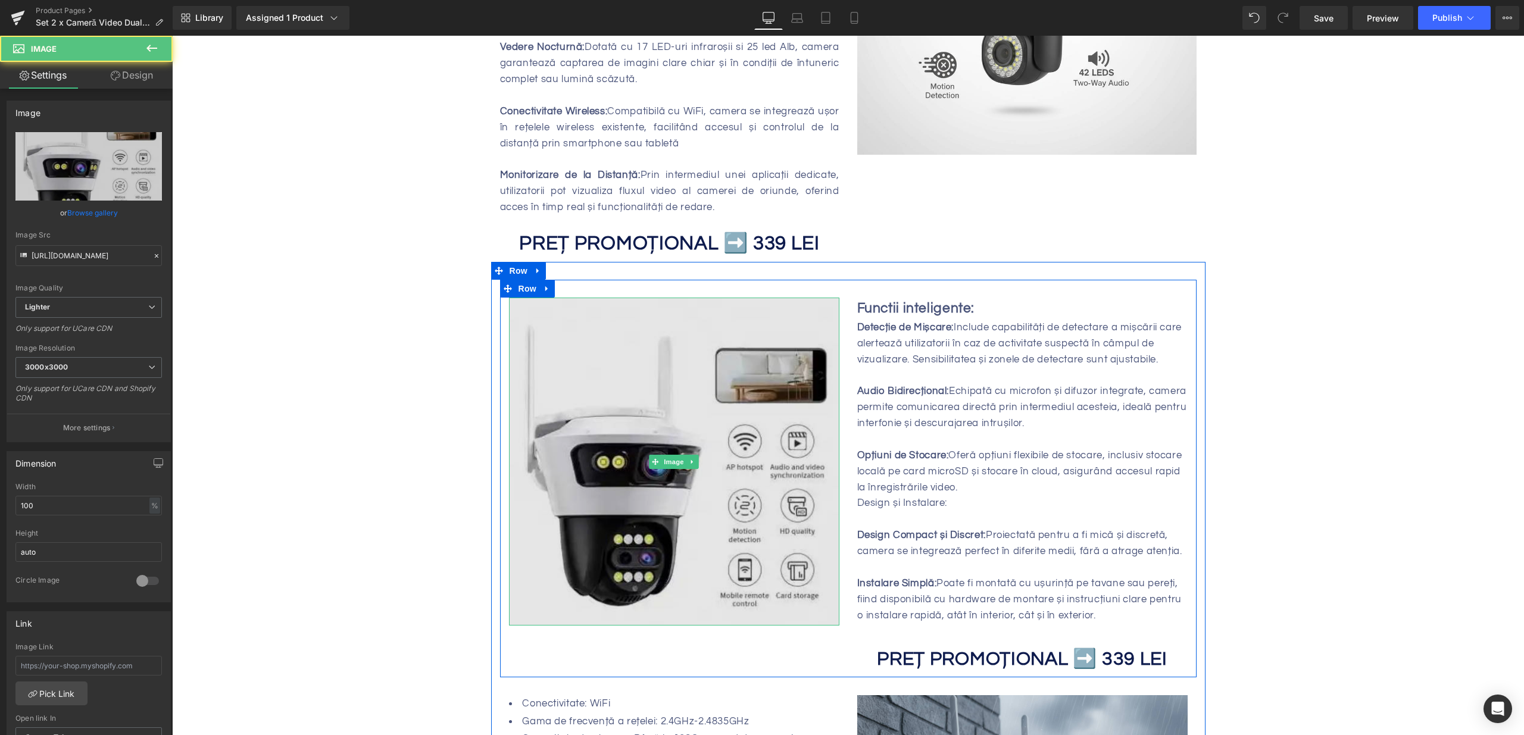
click at [628, 339] on img at bounding box center [674, 462] width 330 height 328
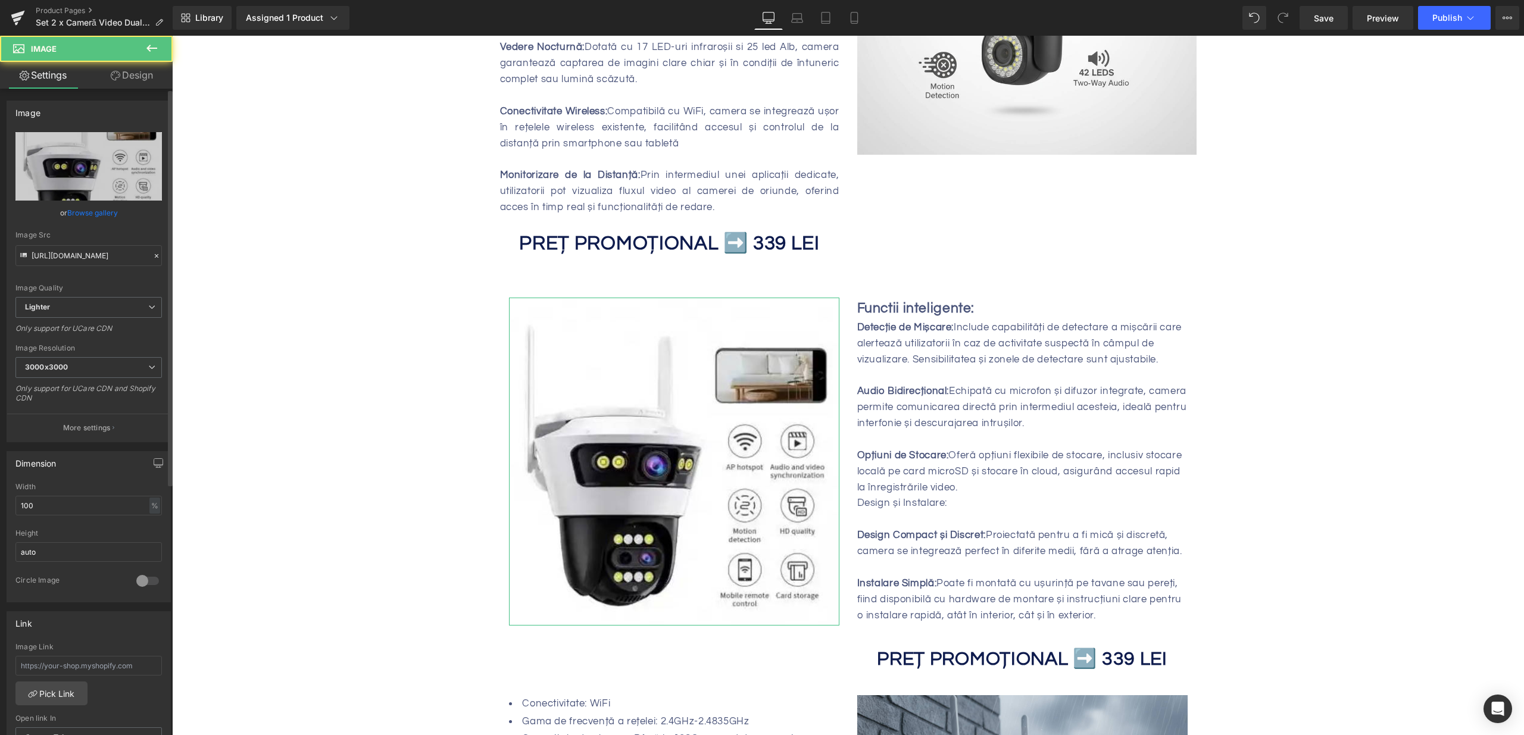
click at [88, 210] on link "Browse gallery" at bounding box center [92, 212] width 51 height 21
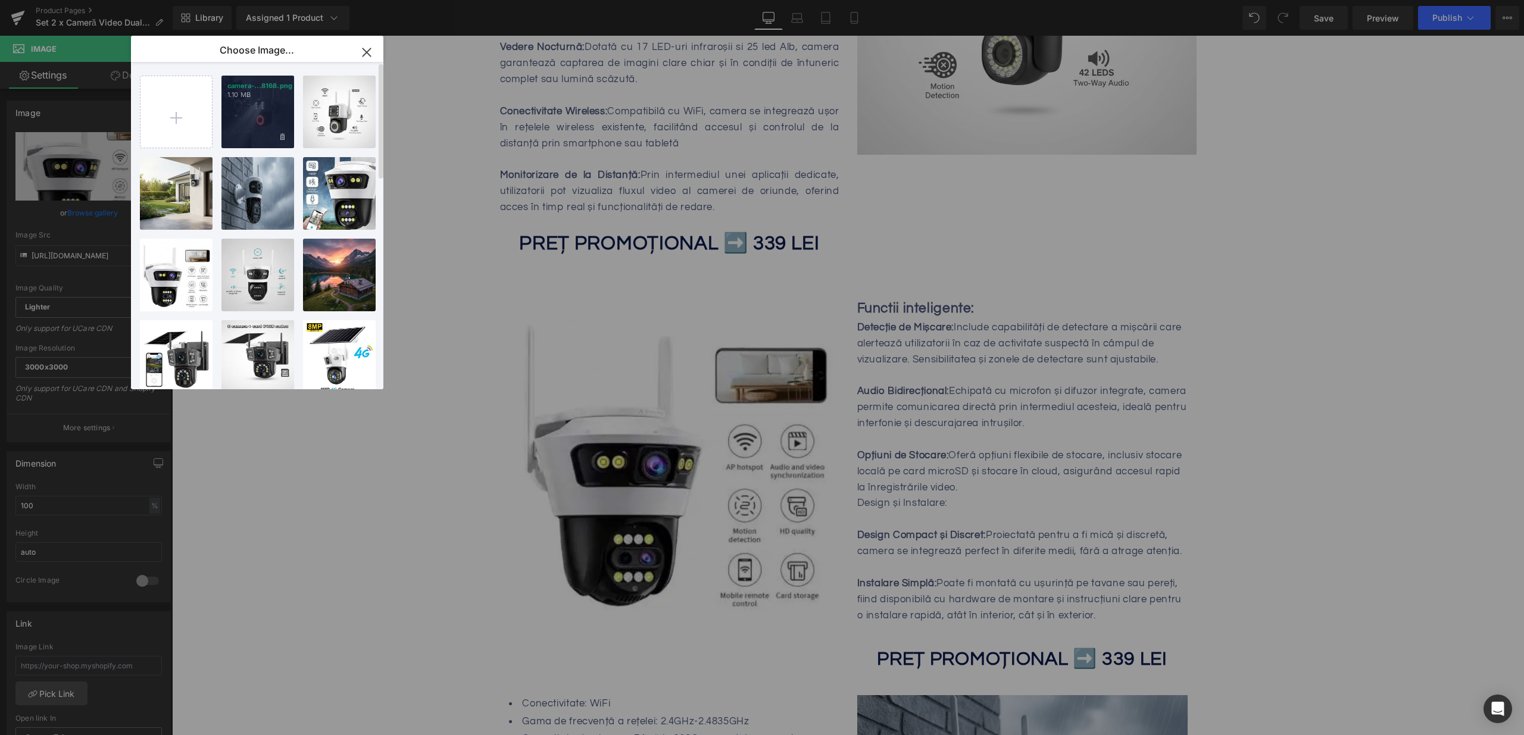
click at [263, 107] on div "camera-...8168.png 1.10 MB" at bounding box center [257, 112] width 73 height 73
type input "[URL][DOMAIN_NAME]"
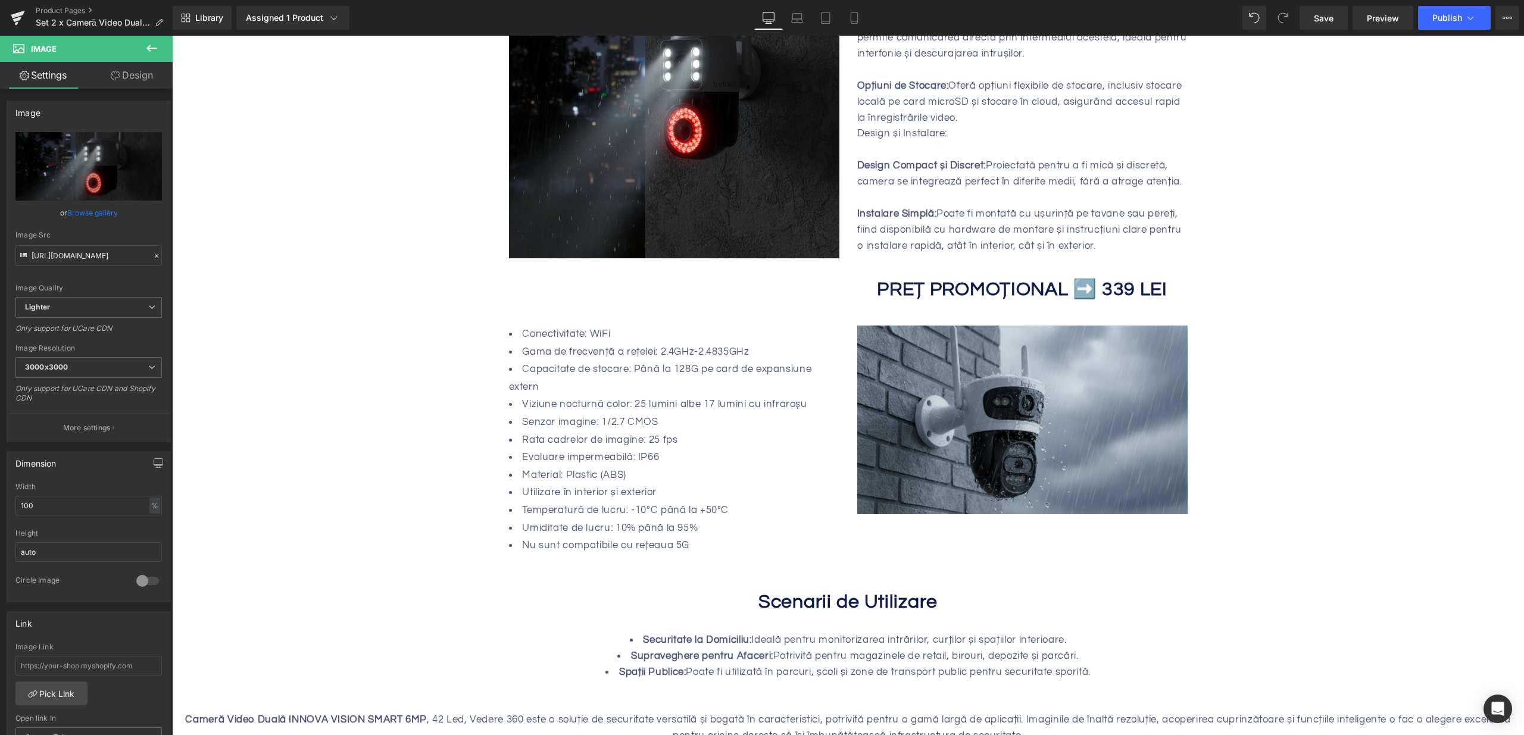
scroll to position [1136, 0]
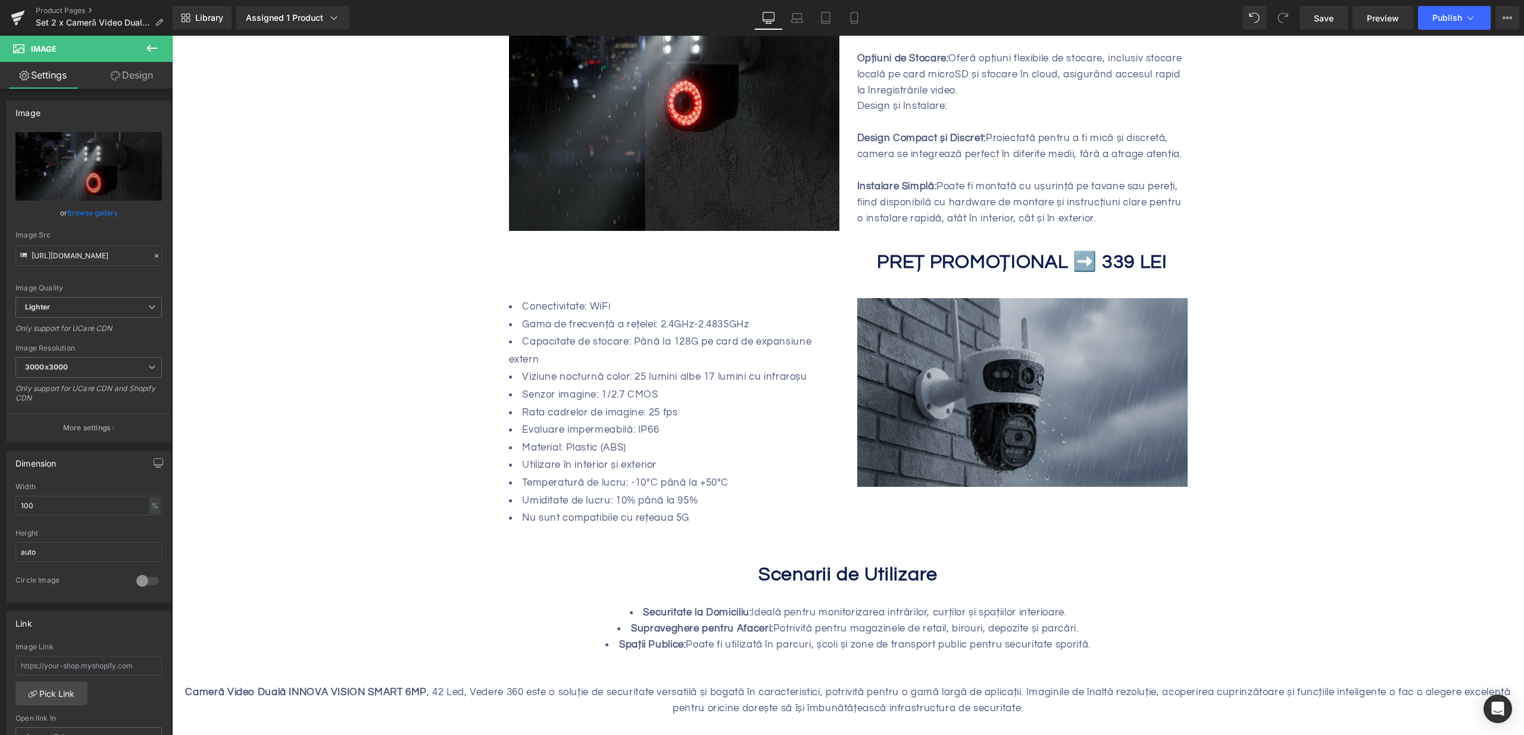
click at [941, 359] on img at bounding box center [1022, 392] width 330 height 189
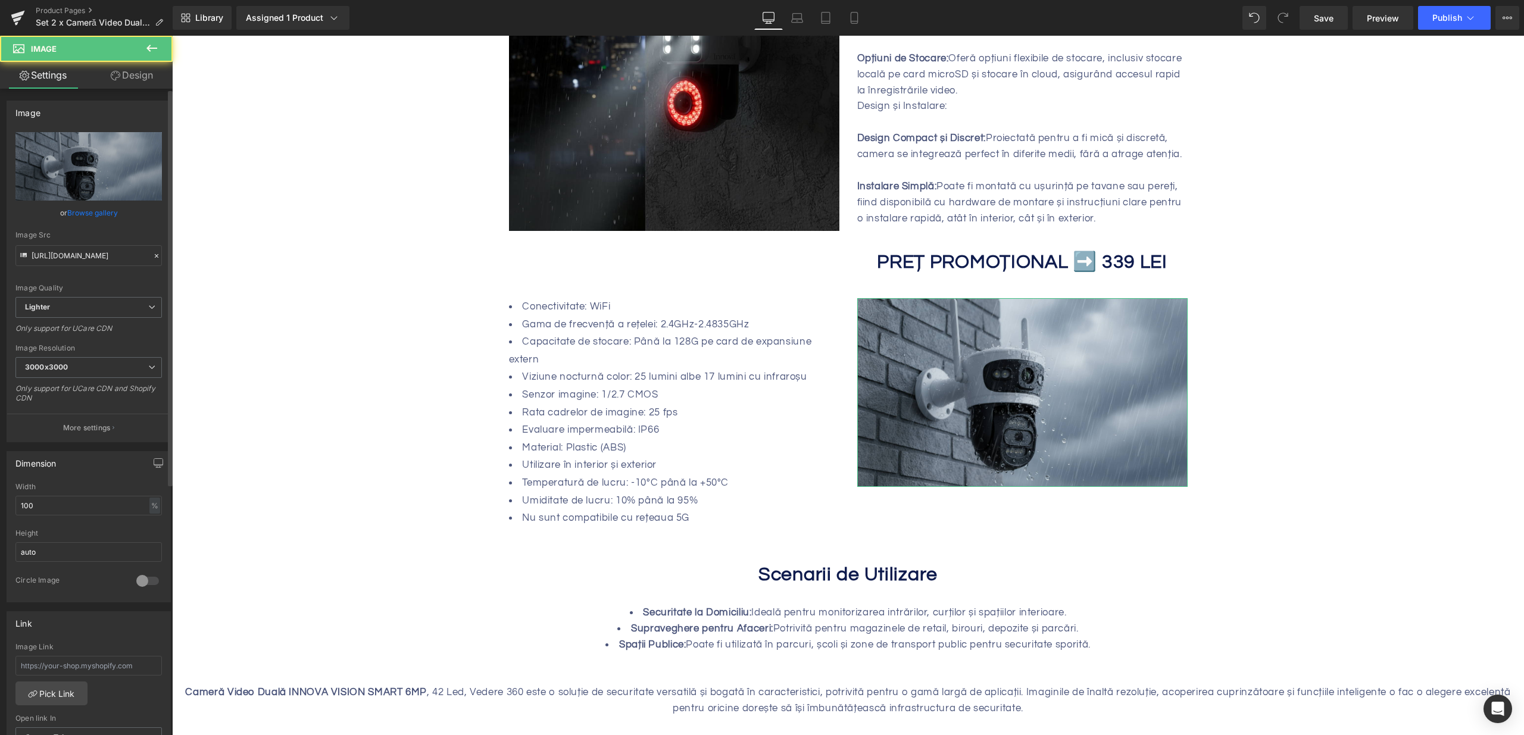
click at [93, 209] on link "Browse gallery" at bounding box center [92, 212] width 51 height 21
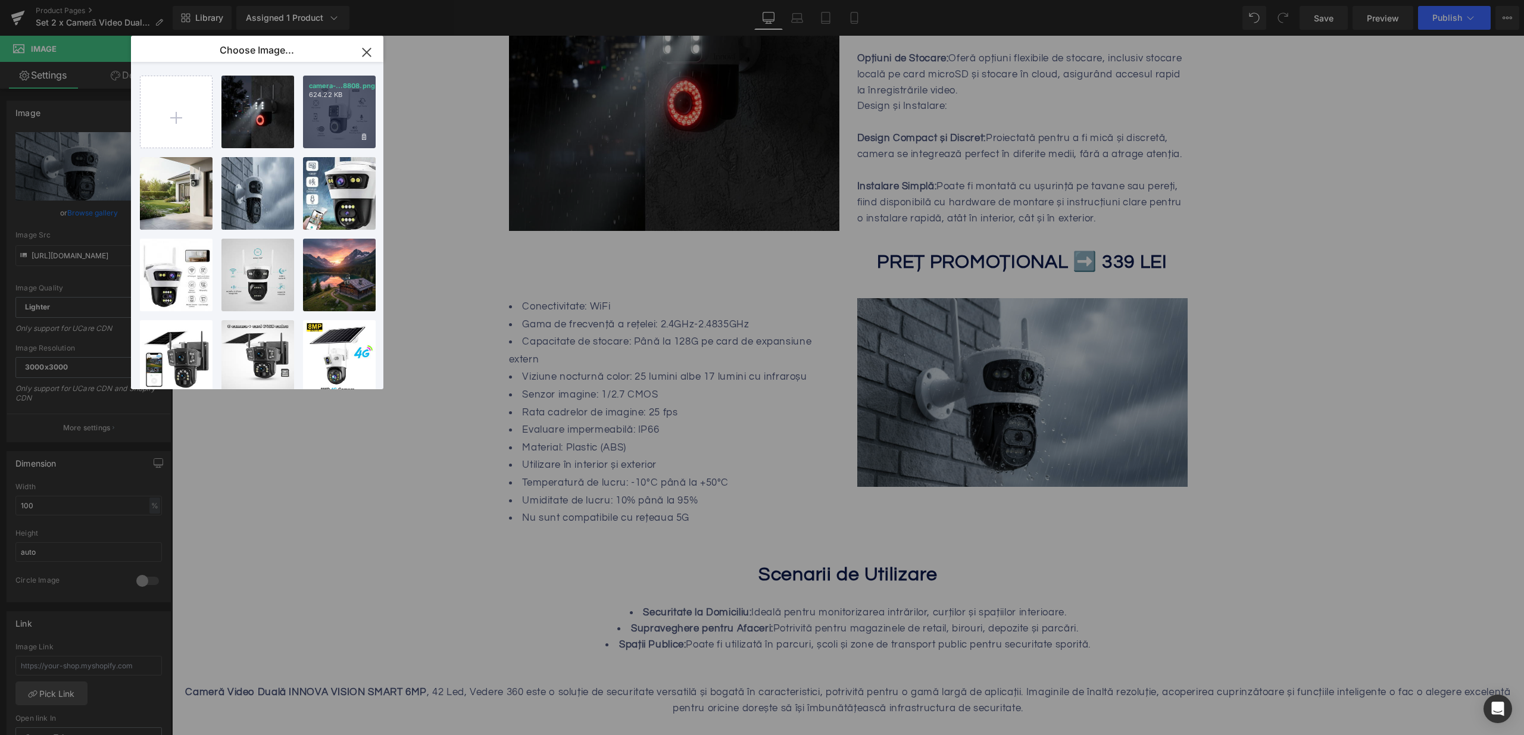
click at [339, 116] on div "camera-...8808.png 624.22 KB" at bounding box center [339, 112] width 73 height 73
type input "[URL][DOMAIN_NAME]"
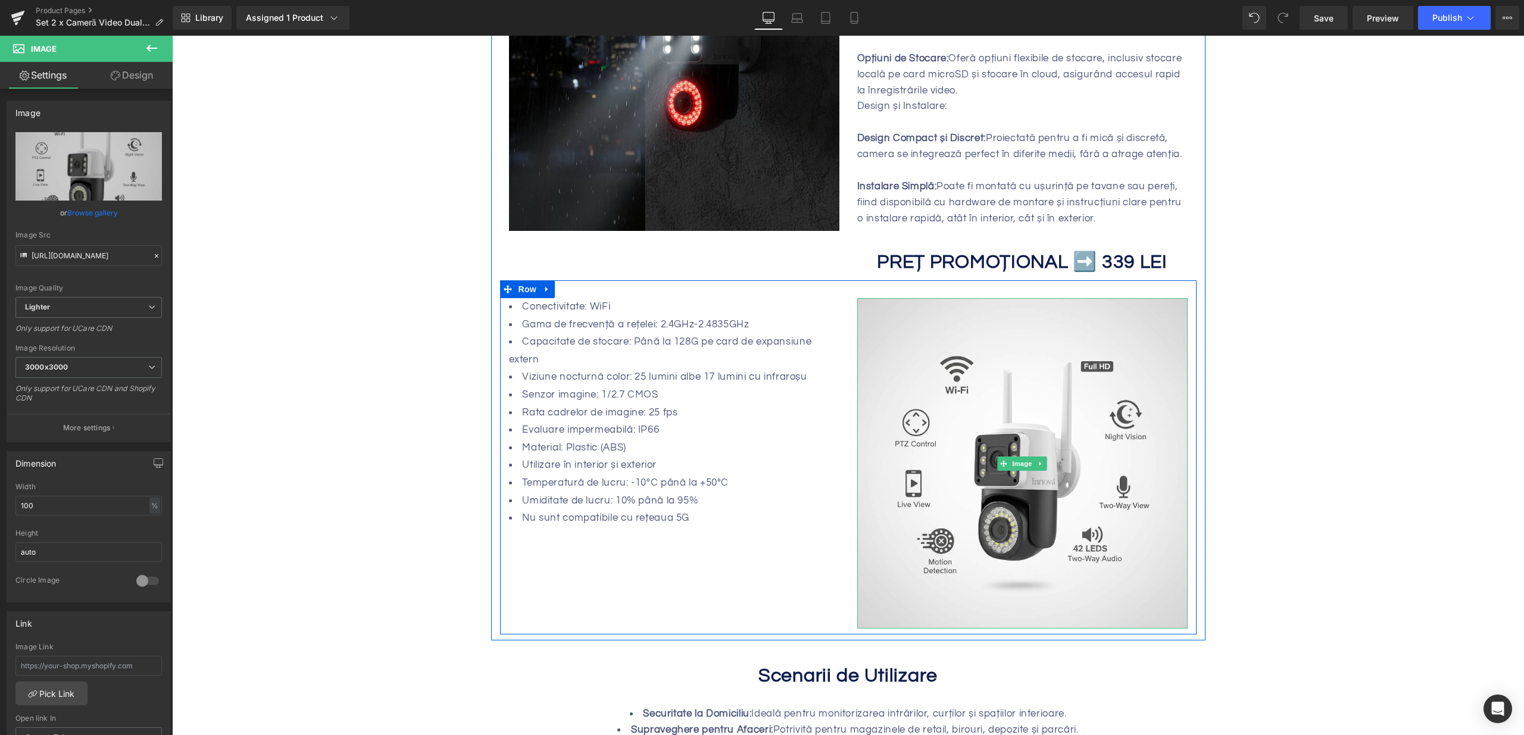
scroll to position [0, 0]
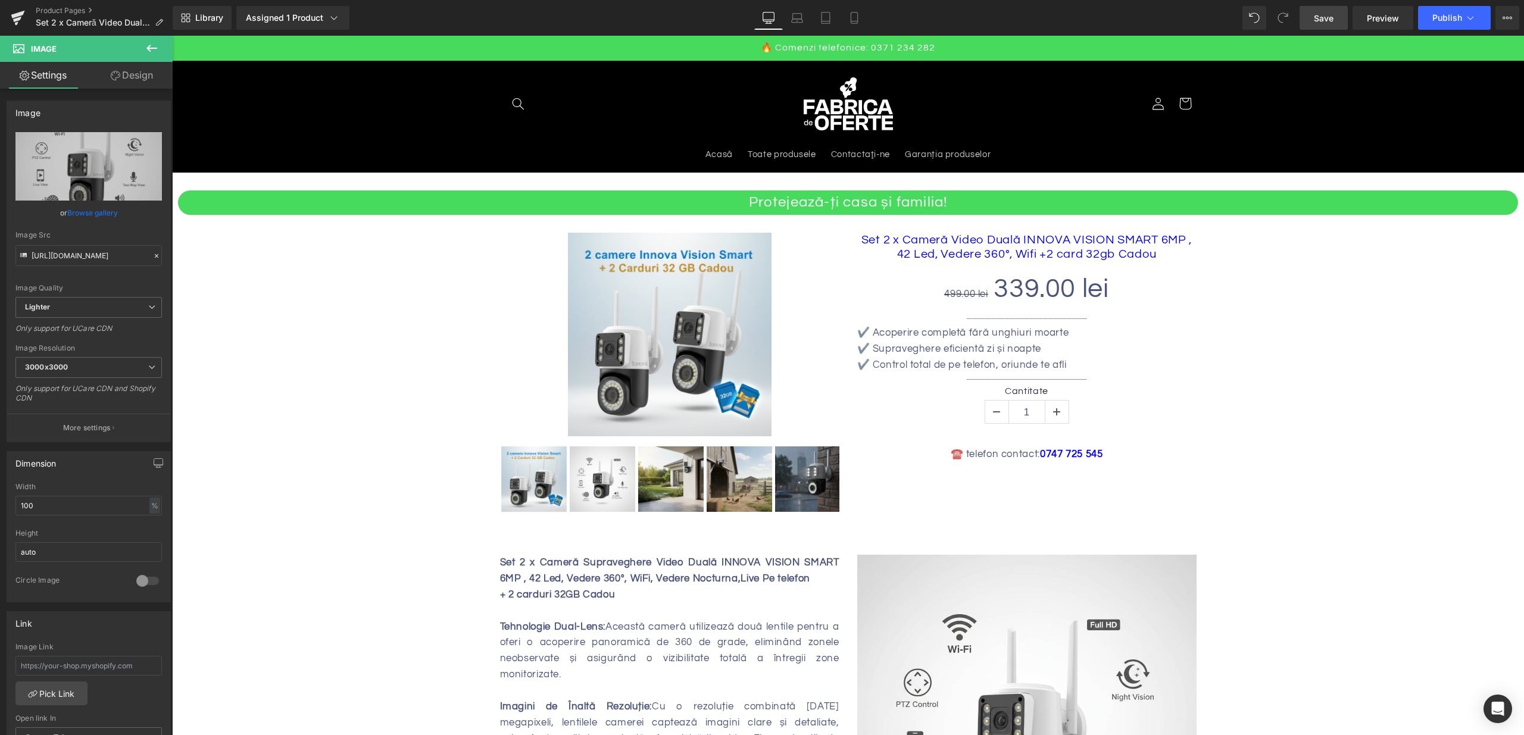
drag, startPoint x: 1330, startPoint y: 21, endPoint x: 1179, endPoint y: 10, distance: 151.6
click at [1330, 21] on span "Save" at bounding box center [1324, 18] width 20 height 13
click at [1462, 15] on button "Publish" at bounding box center [1454, 18] width 73 height 24
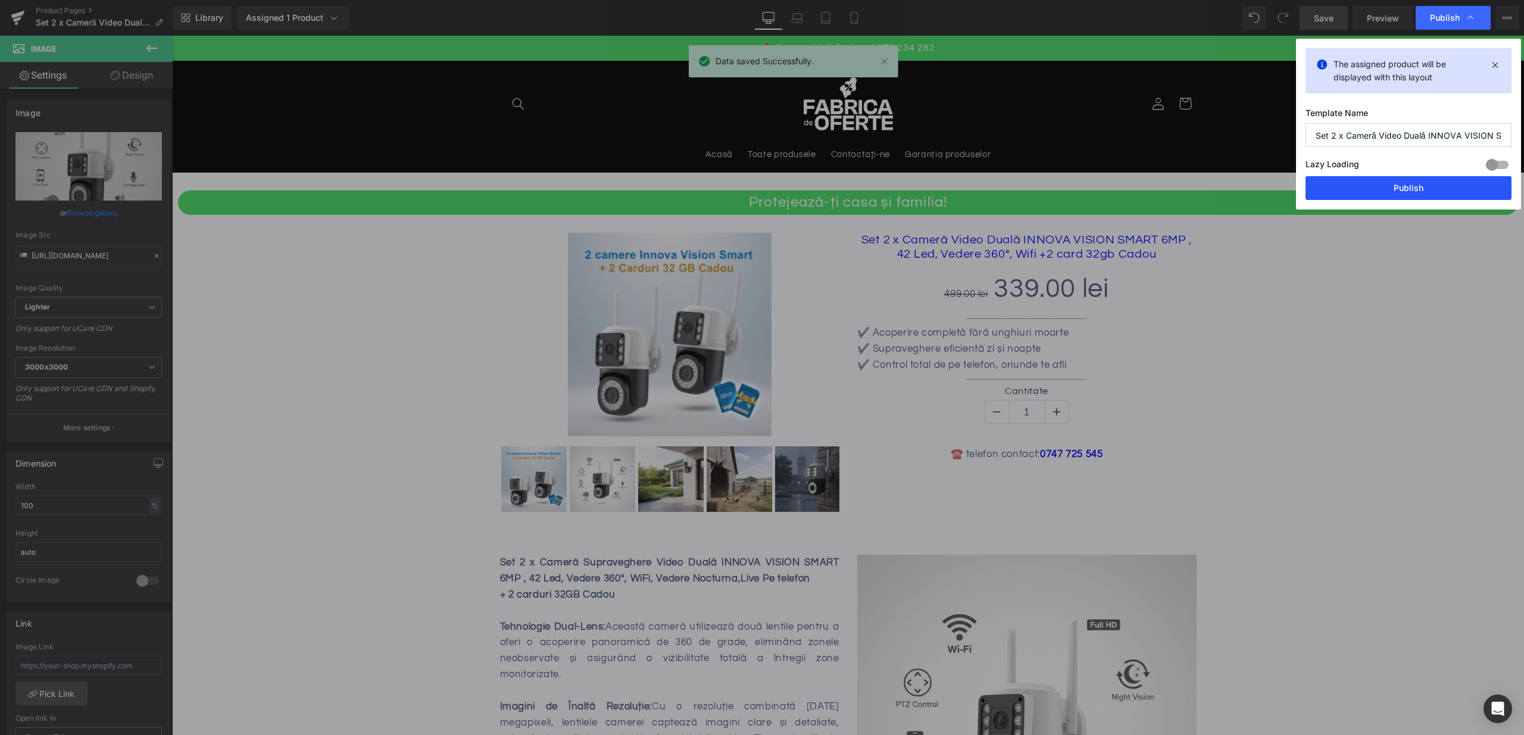
drag, startPoint x: 1421, startPoint y: 185, endPoint x: 977, endPoint y: 98, distance: 453.1
click at [1421, 185] on button "Publish" at bounding box center [1408, 188] width 206 height 24
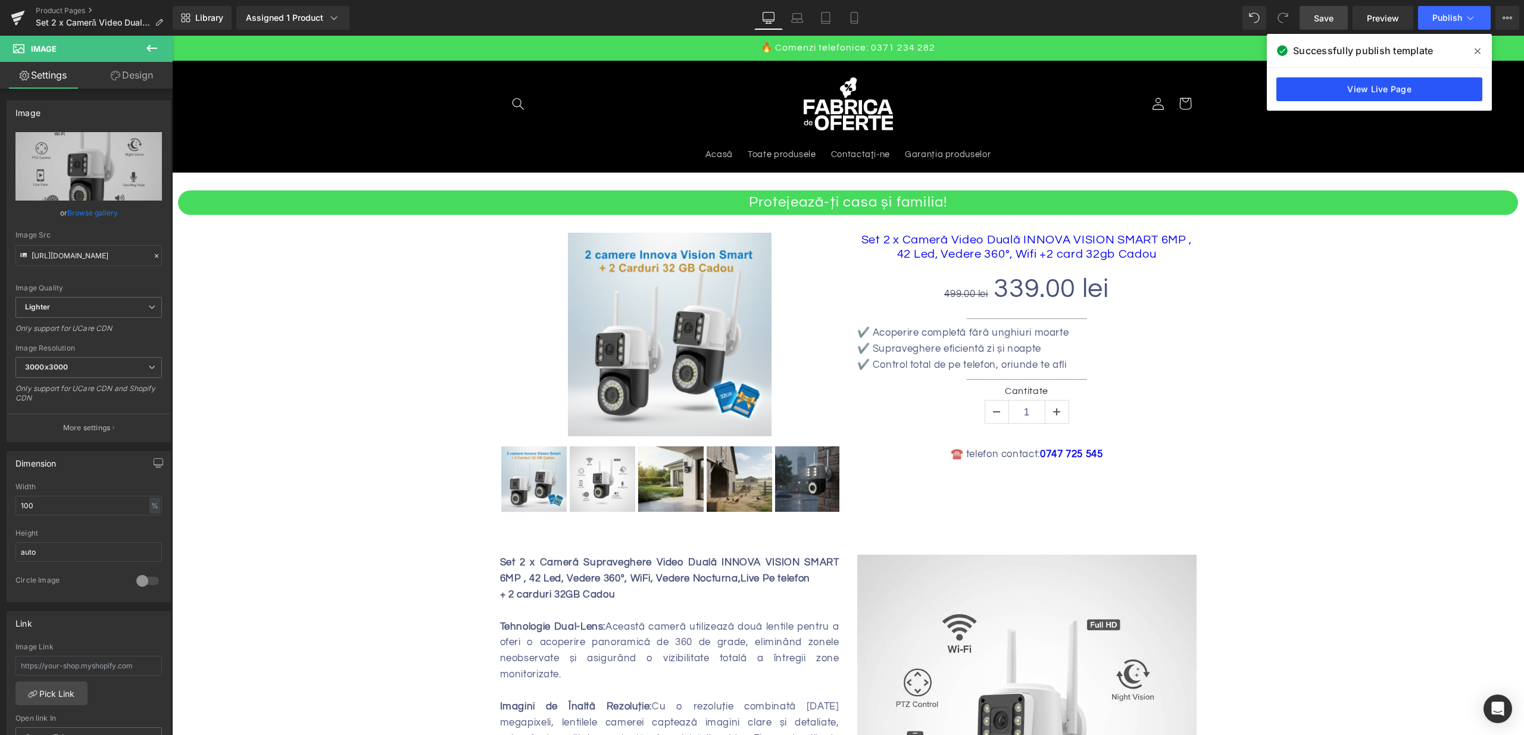
click at [1310, 92] on link "View Live Page" at bounding box center [1379, 89] width 206 height 24
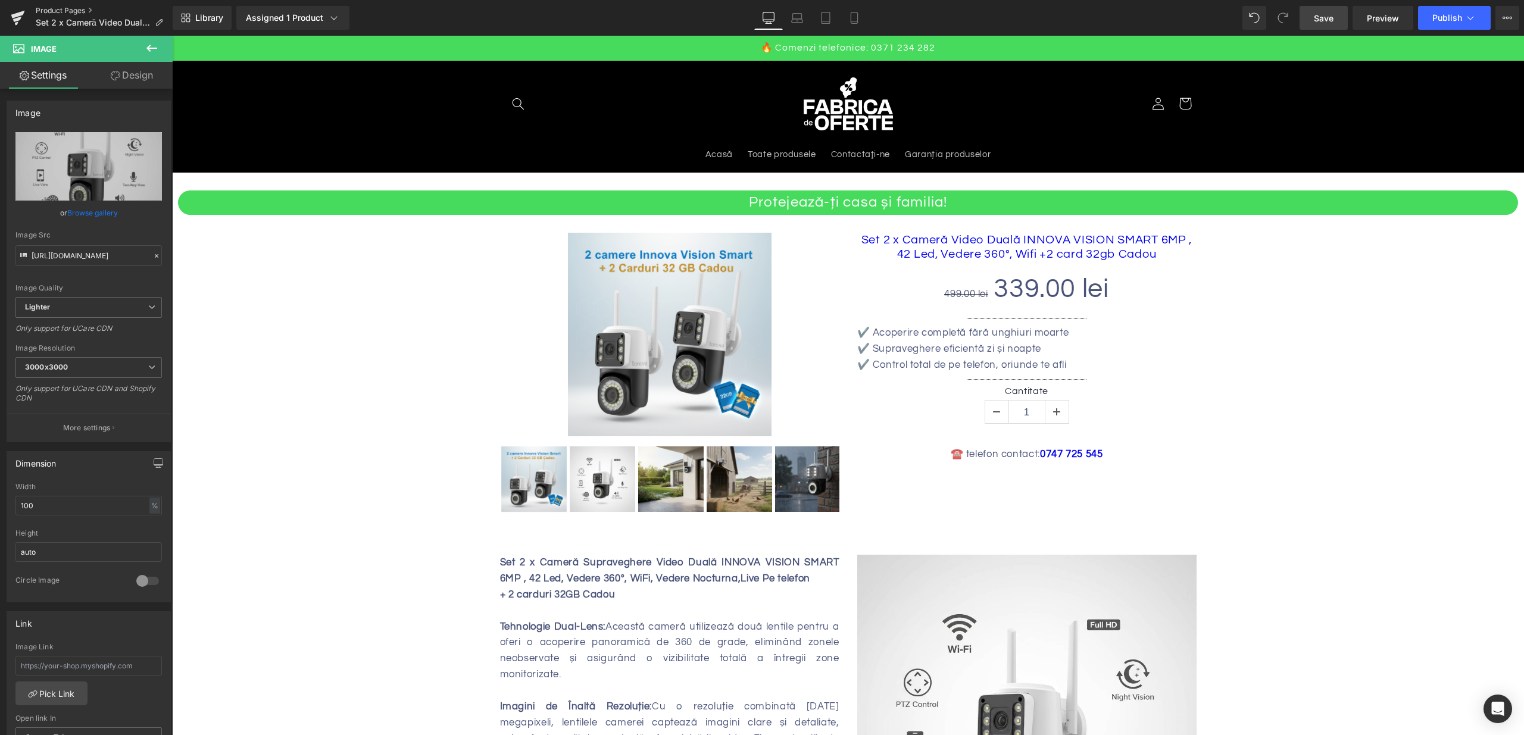
click at [64, 7] on link "Product Pages" at bounding box center [104, 11] width 137 height 10
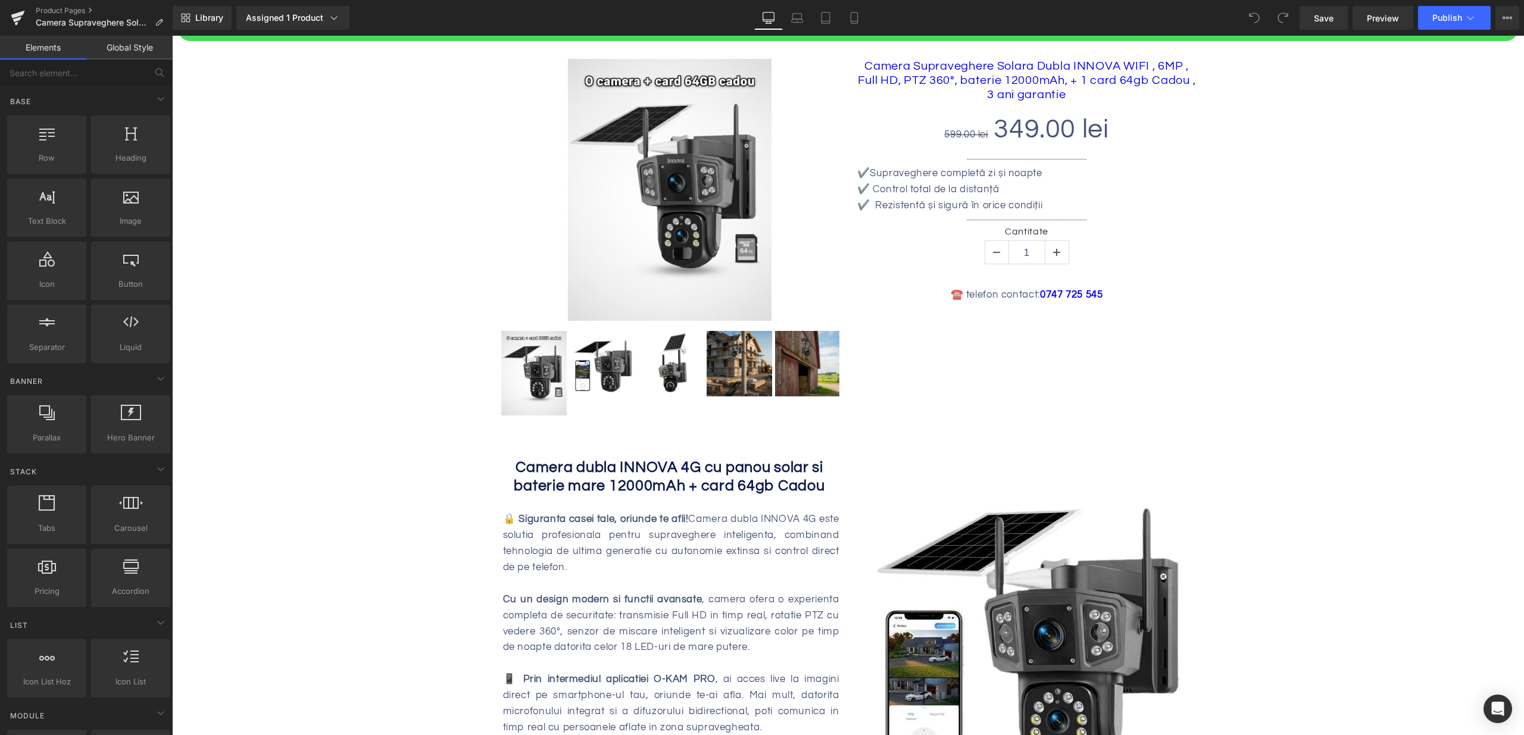
scroll to position [142, 0]
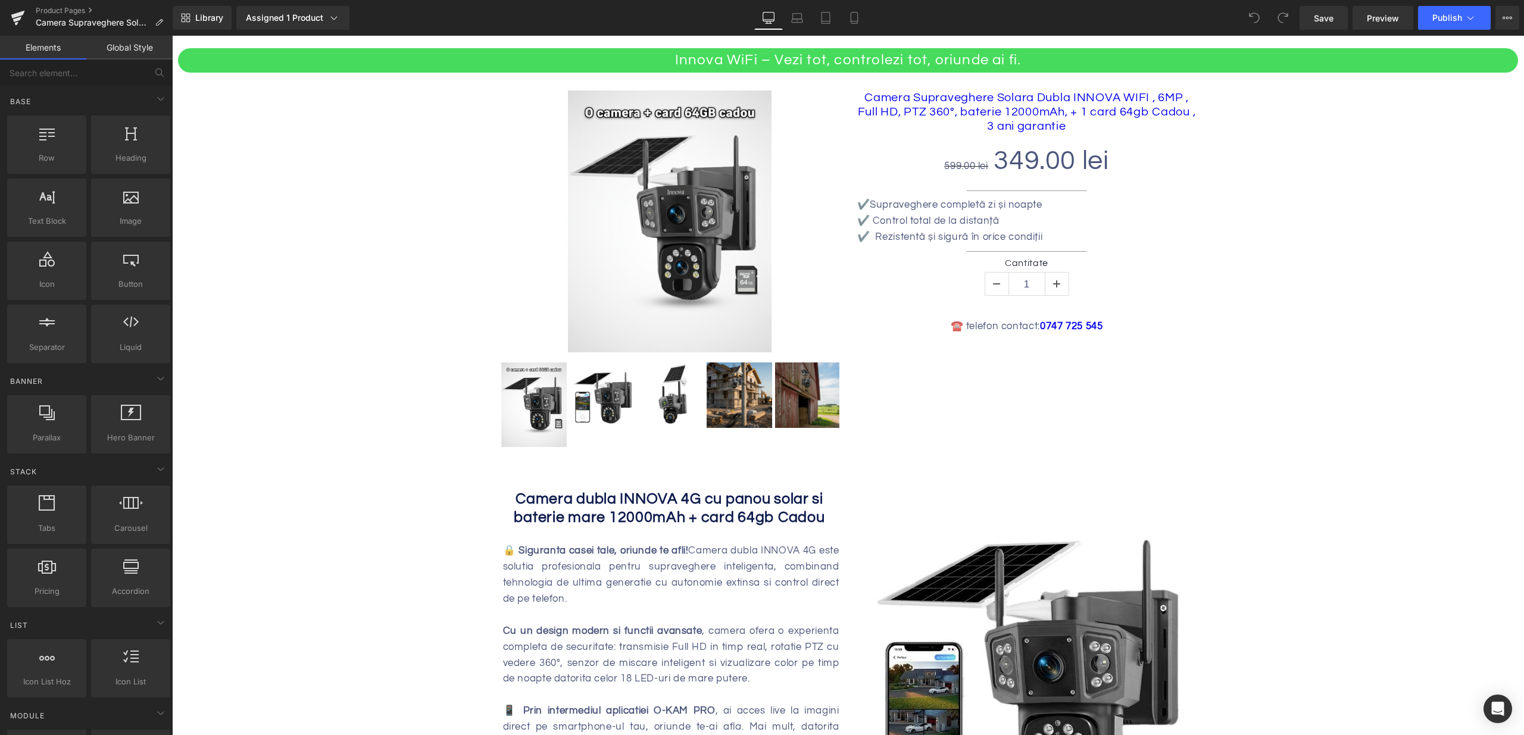
click at [517, 498] on b "Camera dubla INNOVA 4G cu panou solar si baterie mare 12000mAh + card 64gb Cadou" at bounding box center [669, 508] width 311 height 35
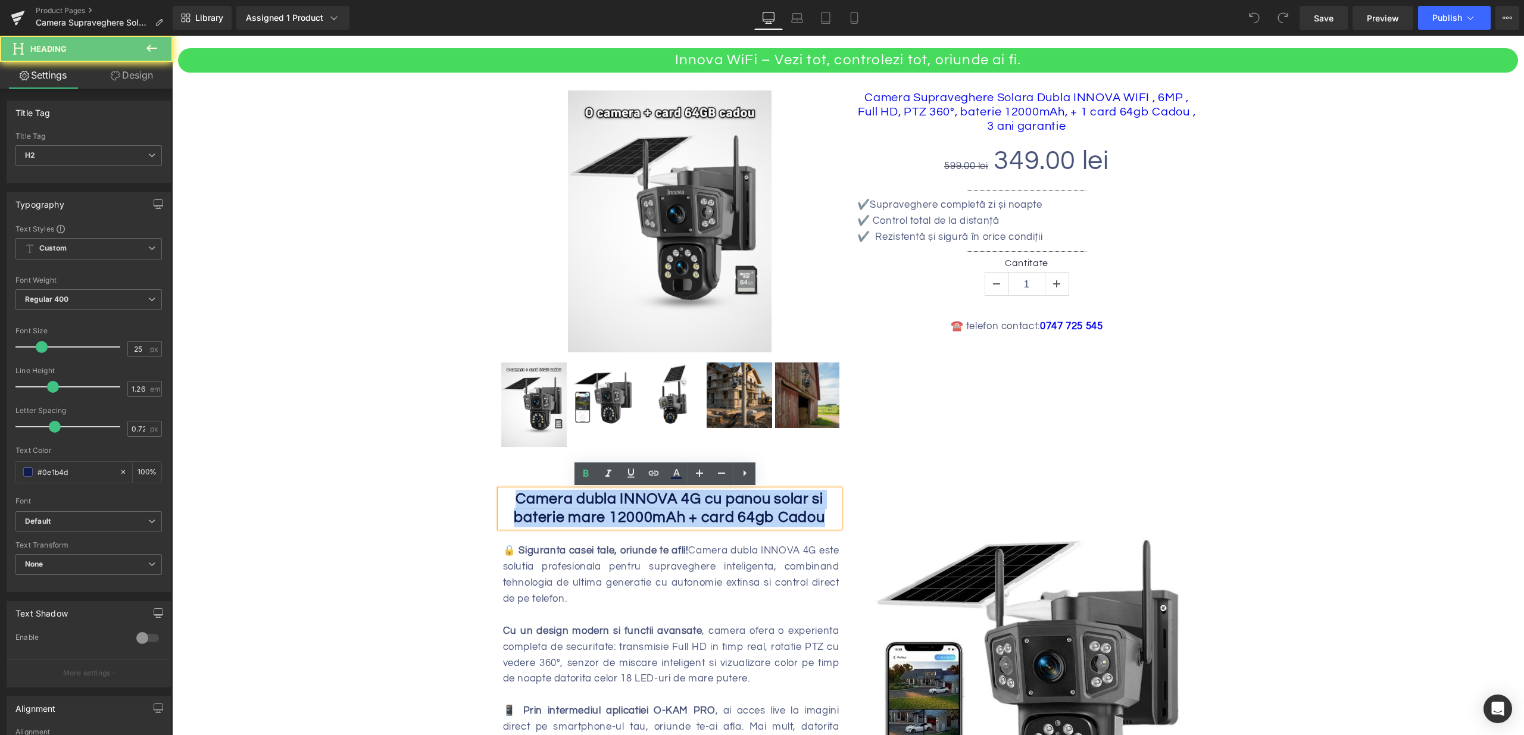
drag, startPoint x: 513, startPoint y: 499, endPoint x: 823, endPoint y: 512, distance: 310.4
click at [823, 512] on h2 "Camera dubla INNOVA 4G cu panou solar si baterie mare 12000mAh + card 64gb Cadou" at bounding box center [669, 509] width 339 height 38
paste div
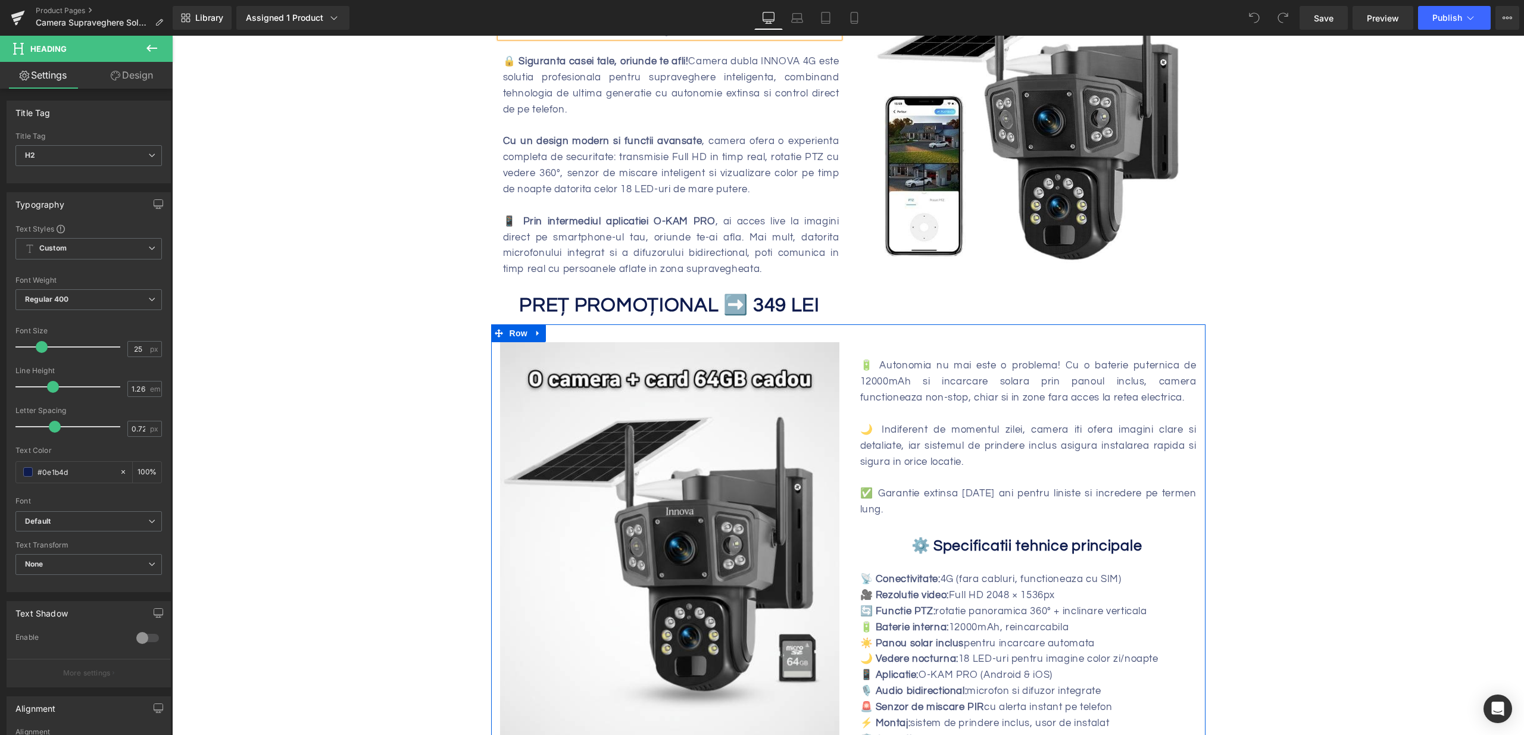
scroll to position [783, 0]
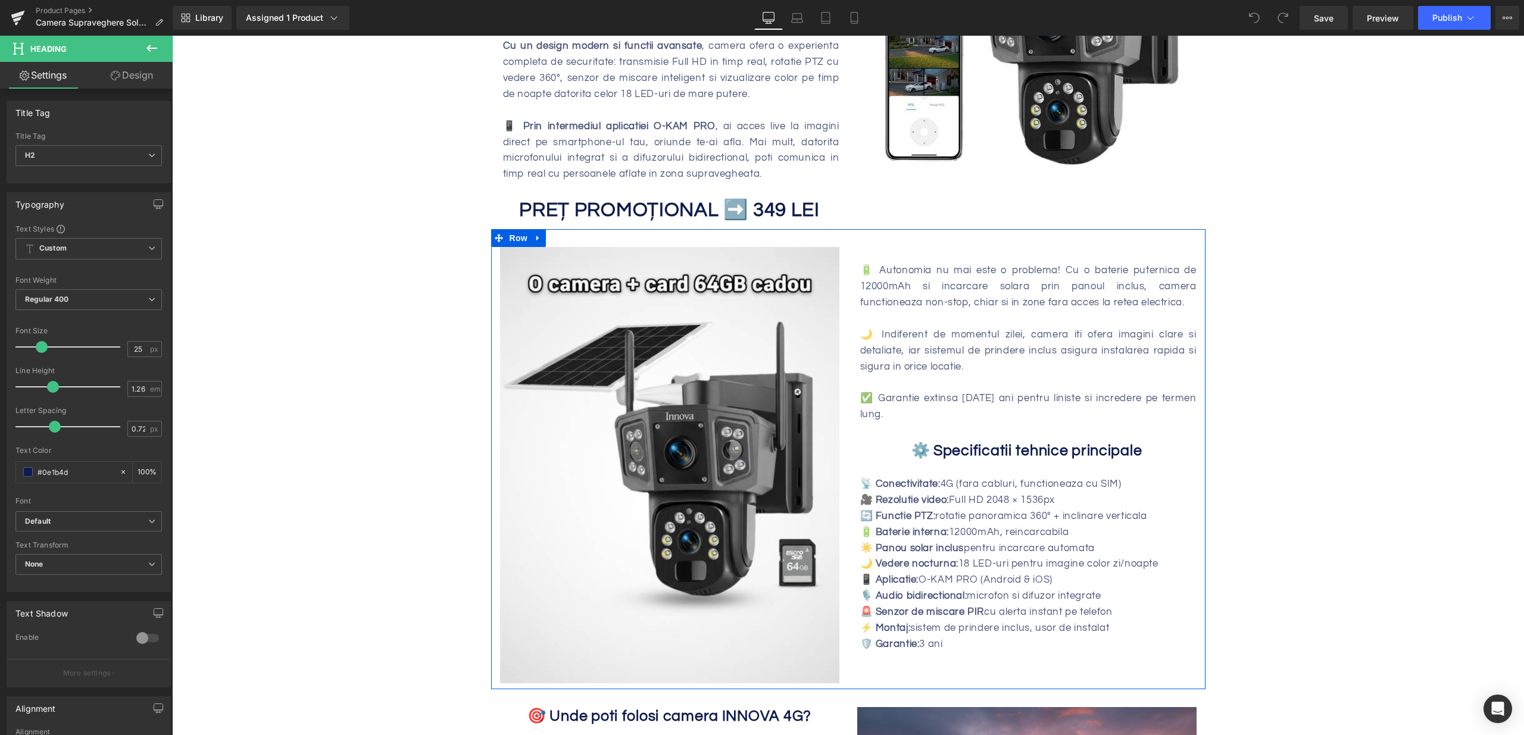
click at [910, 527] on strong "🔋 Baterie interna:" at bounding box center [904, 532] width 89 height 11
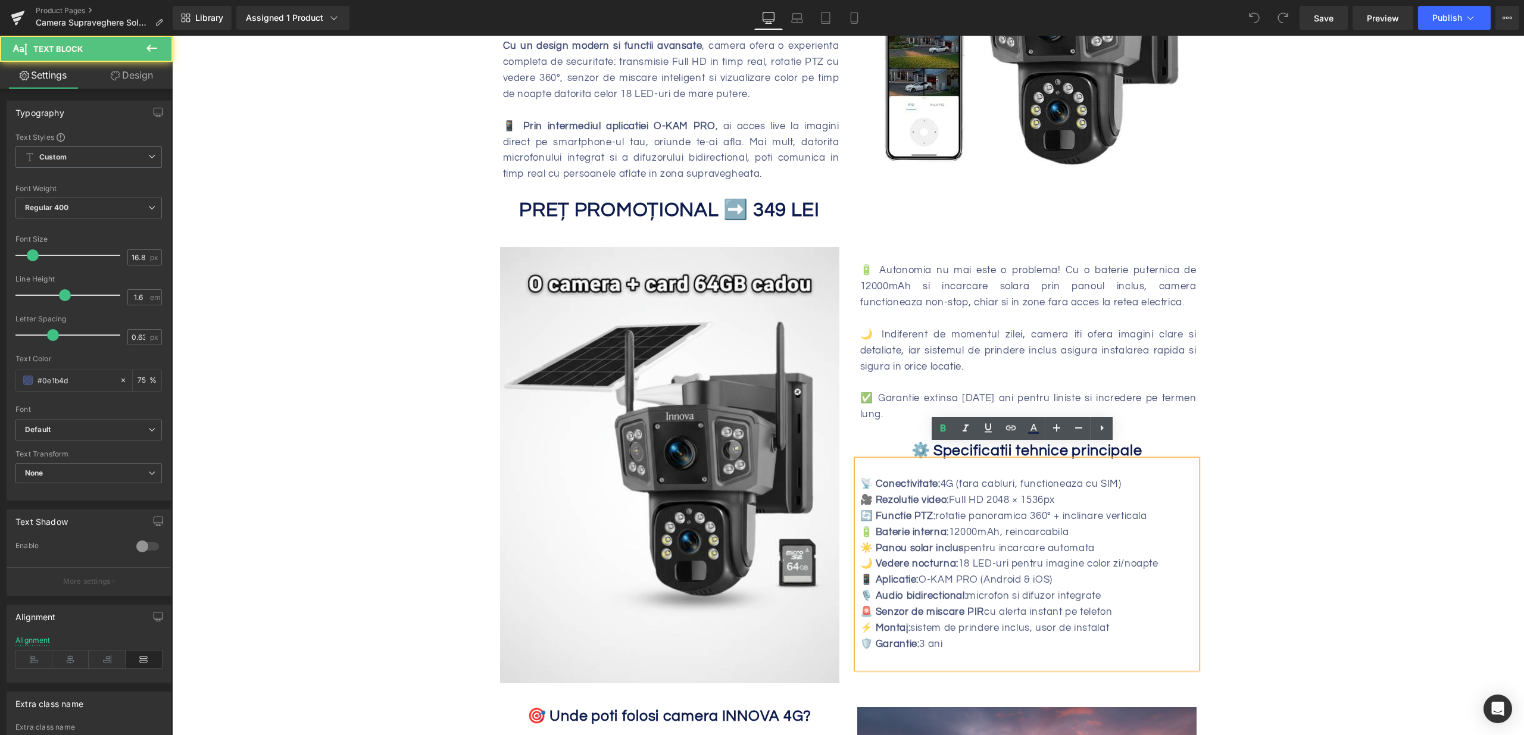
drag, startPoint x: 858, startPoint y: 468, endPoint x: 979, endPoint y: 624, distance: 197.3
click at [979, 624] on div "📡 Conectivitate: 4G (fara cabluri, functioneaza cu SIM) 🎥 Rezolutie video: Full…" at bounding box center [1026, 564] width 339 height 208
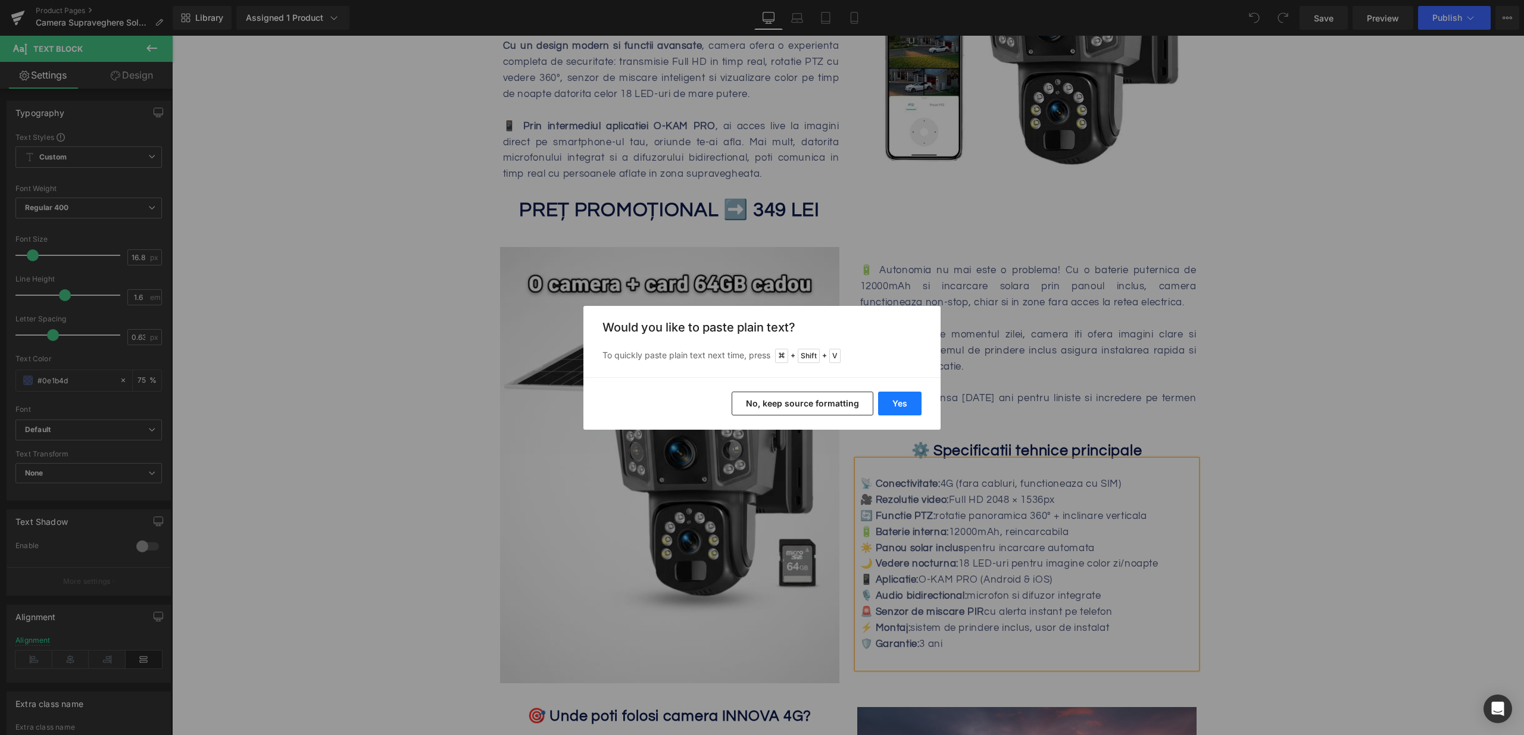
click at [916, 411] on button "Yes" at bounding box center [899, 404] width 43 height 24
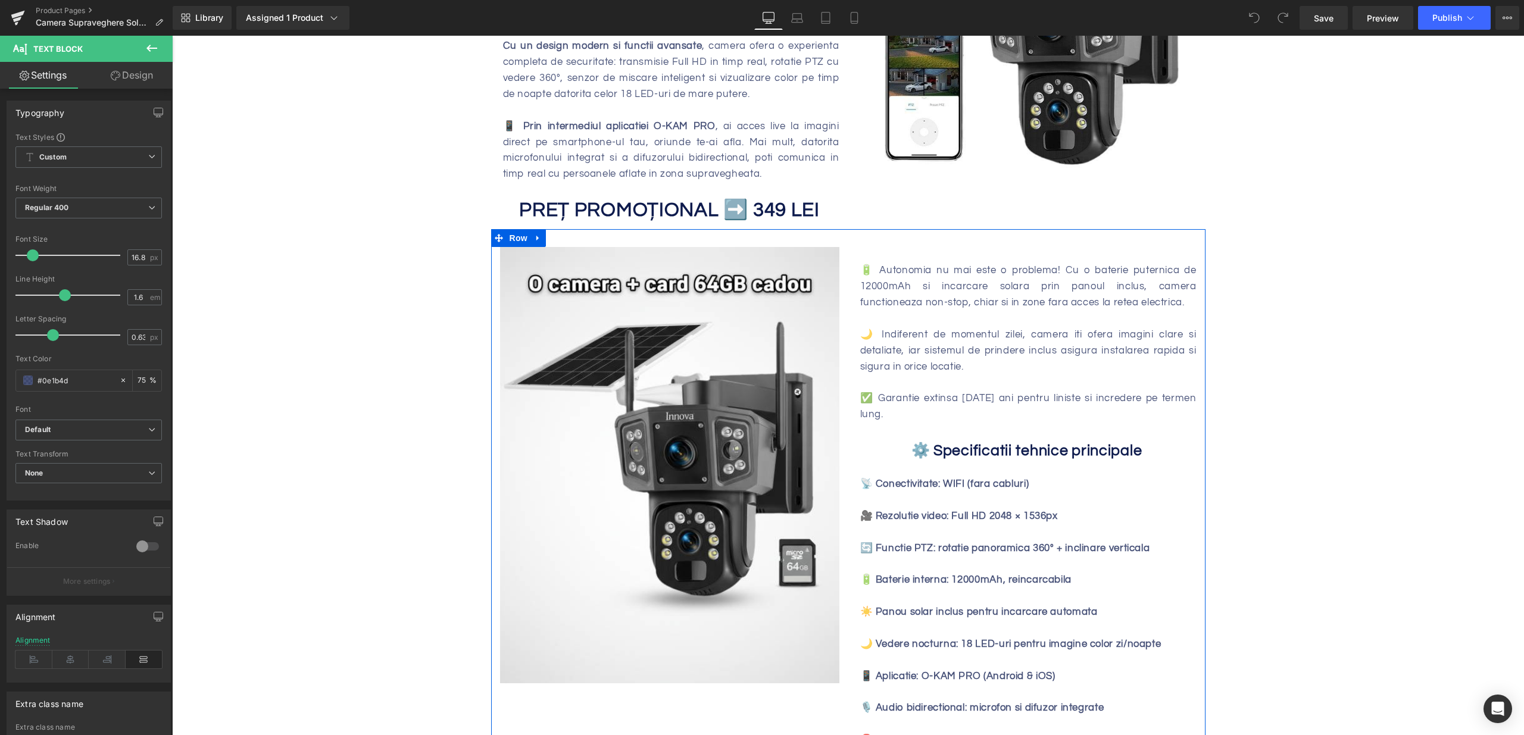
click at [941, 524] on div at bounding box center [1028, 532] width 336 height 16
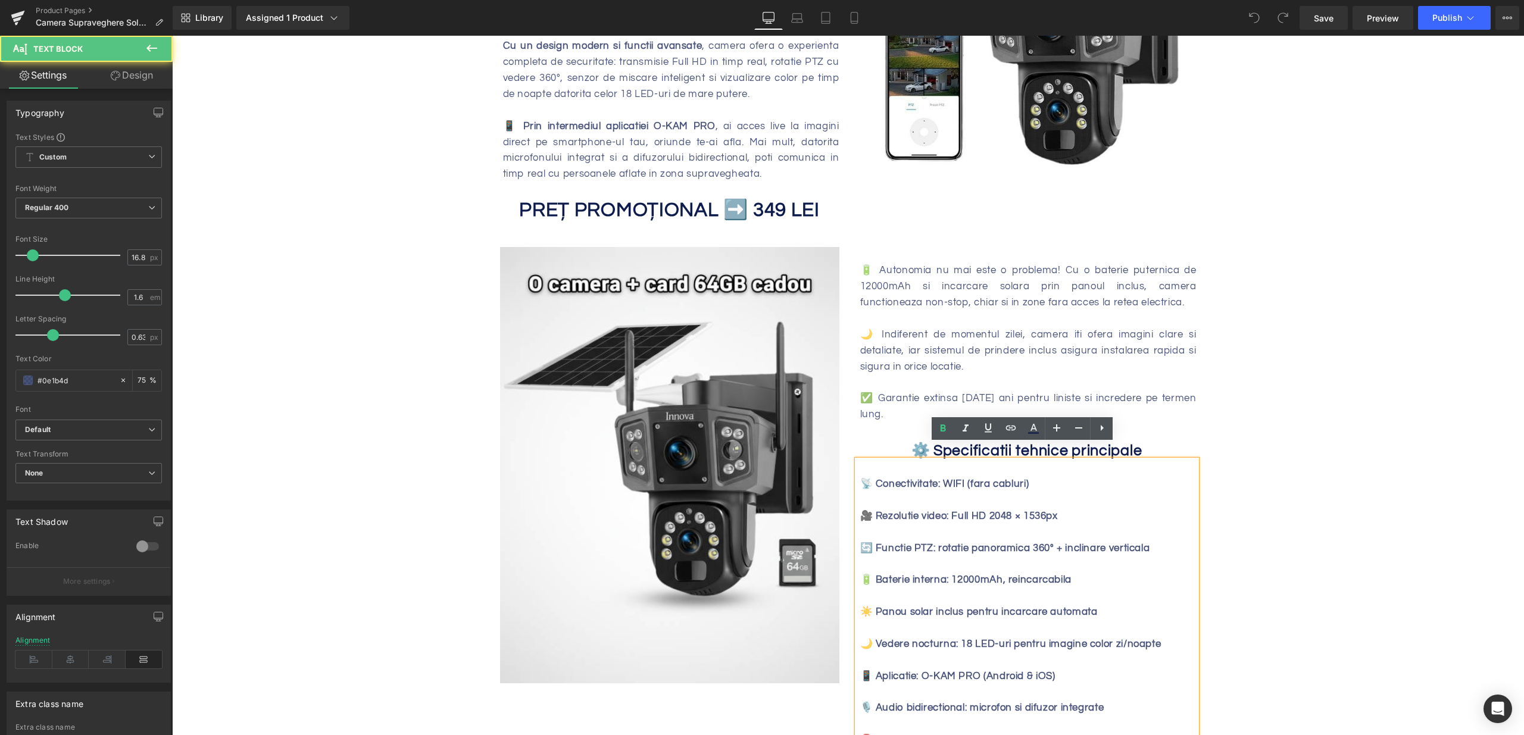
click at [936, 492] on div at bounding box center [1028, 500] width 336 height 16
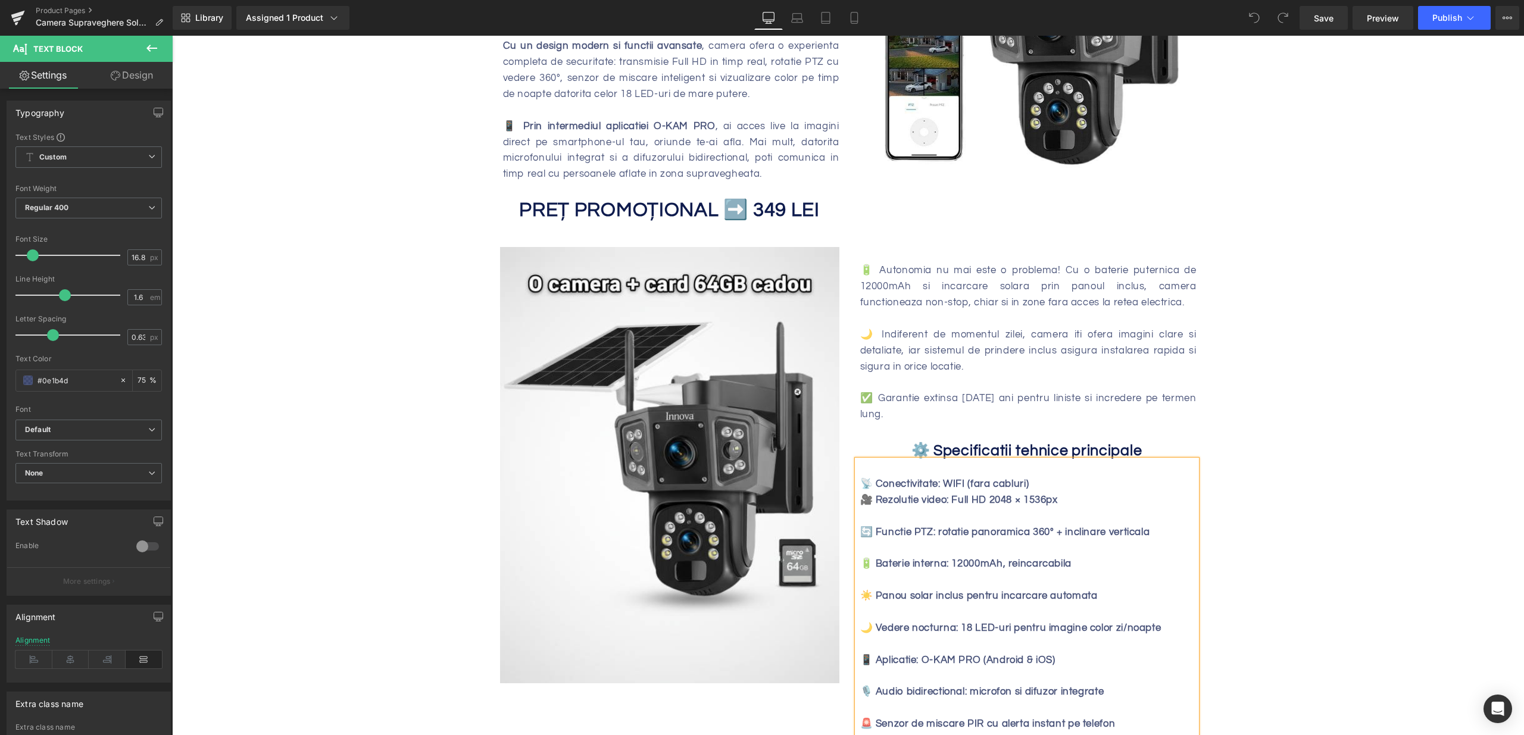
click at [913, 508] on div at bounding box center [1028, 516] width 336 height 16
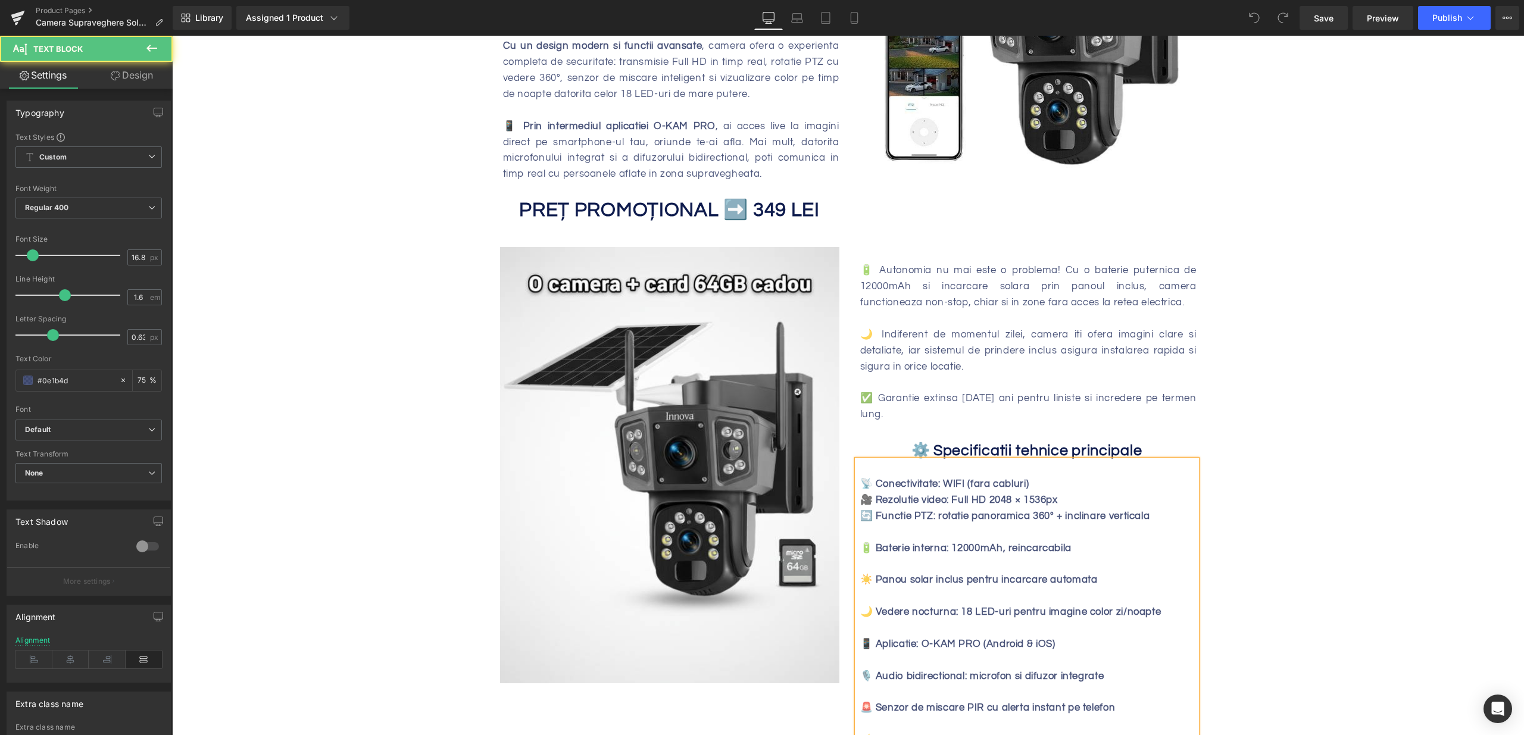
click at [907, 524] on div at bounding box center [1028, 532] width 336 height 16
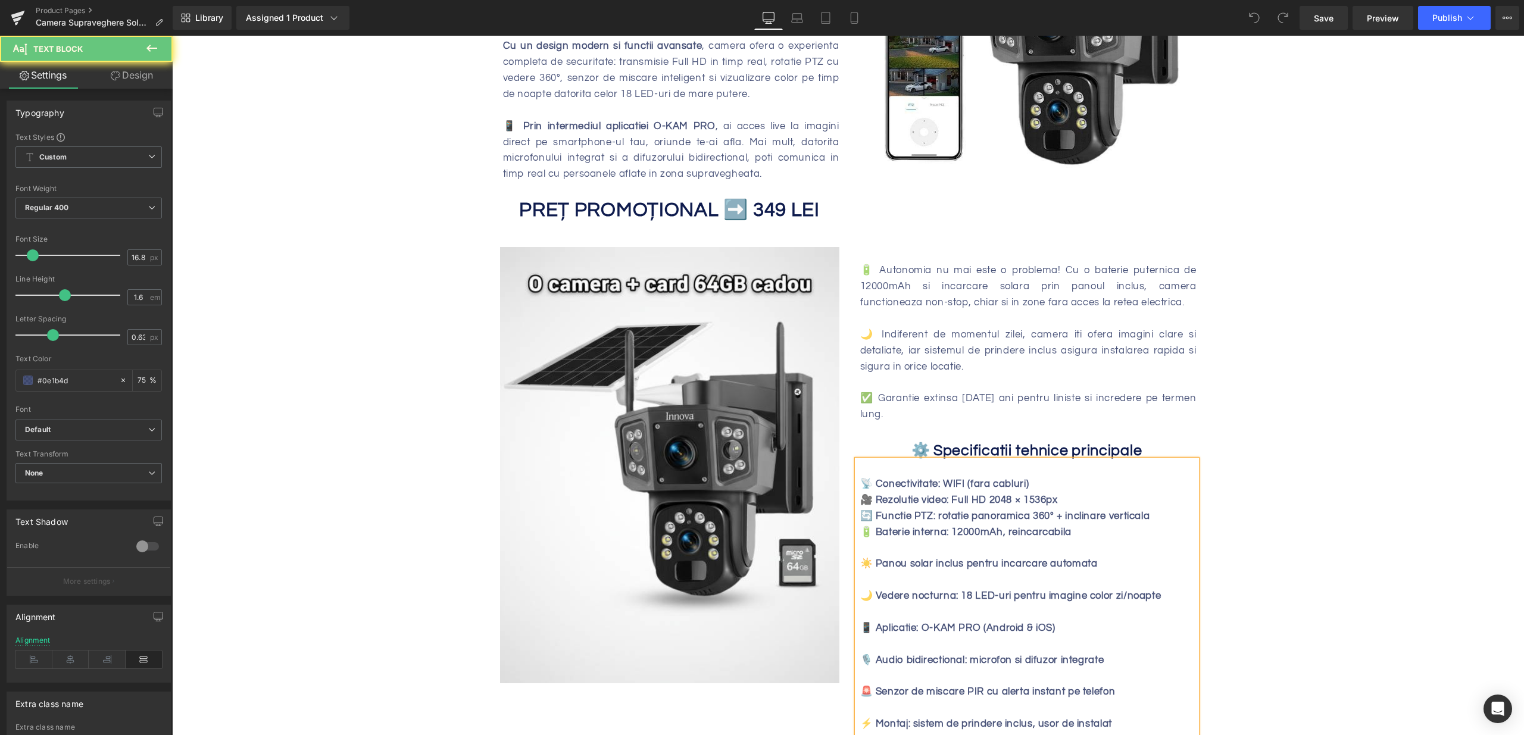
click at [896, 541] on div at bounding box center [1028, 549] width 336 height 16
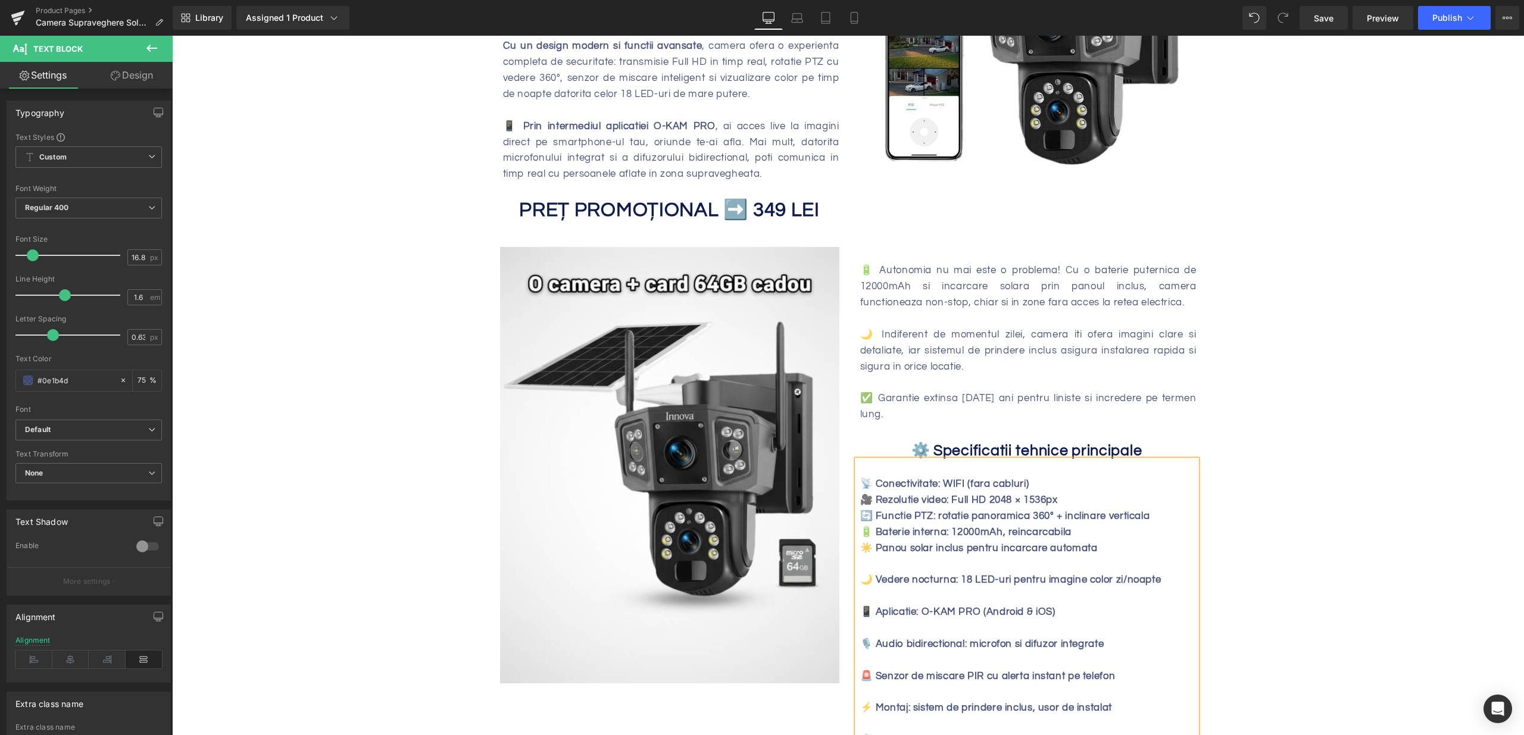
click at [895, 556] on div at bounding box center [1028, 564] width 336 height 16
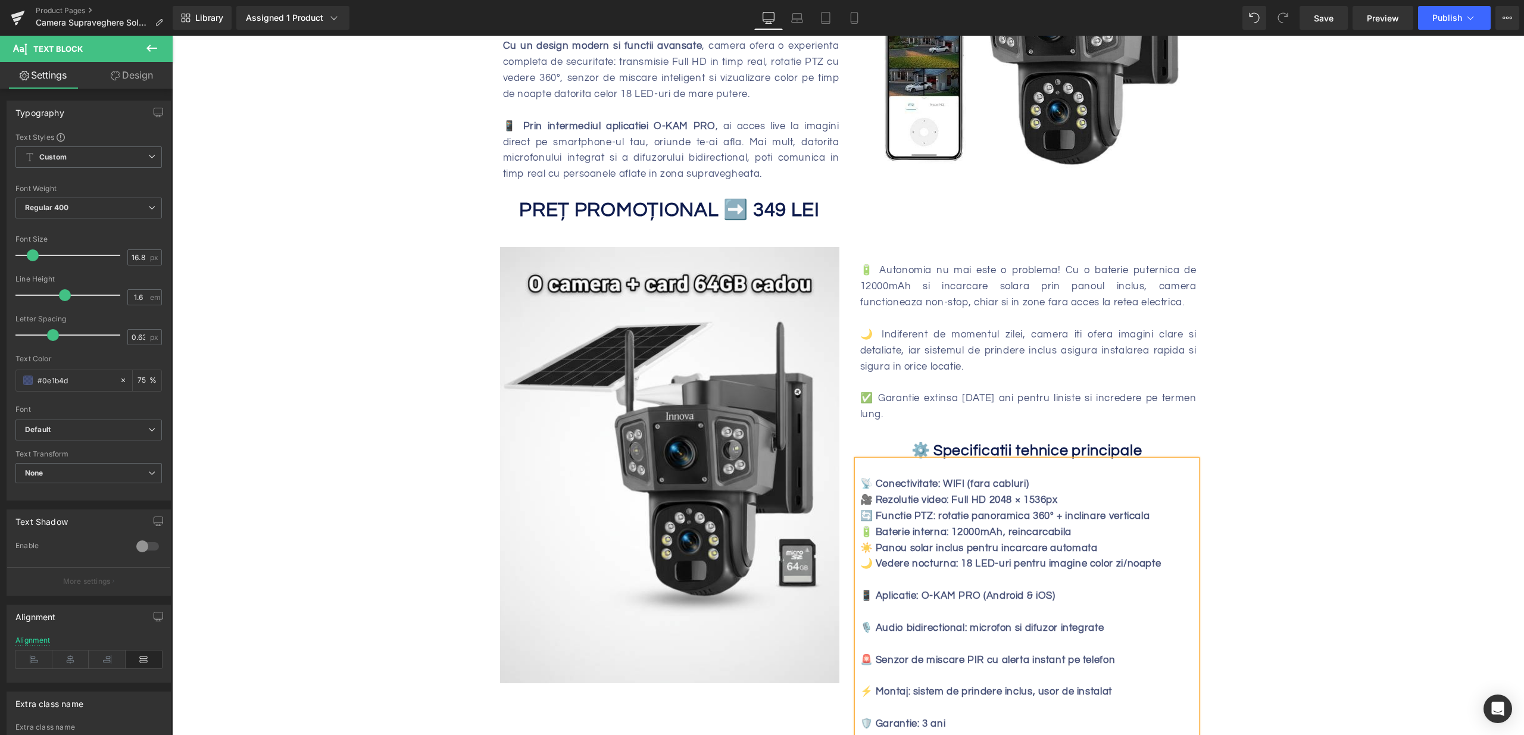
click at [894, 572] on div at bounding box center [1028, 580] width 336 height 16
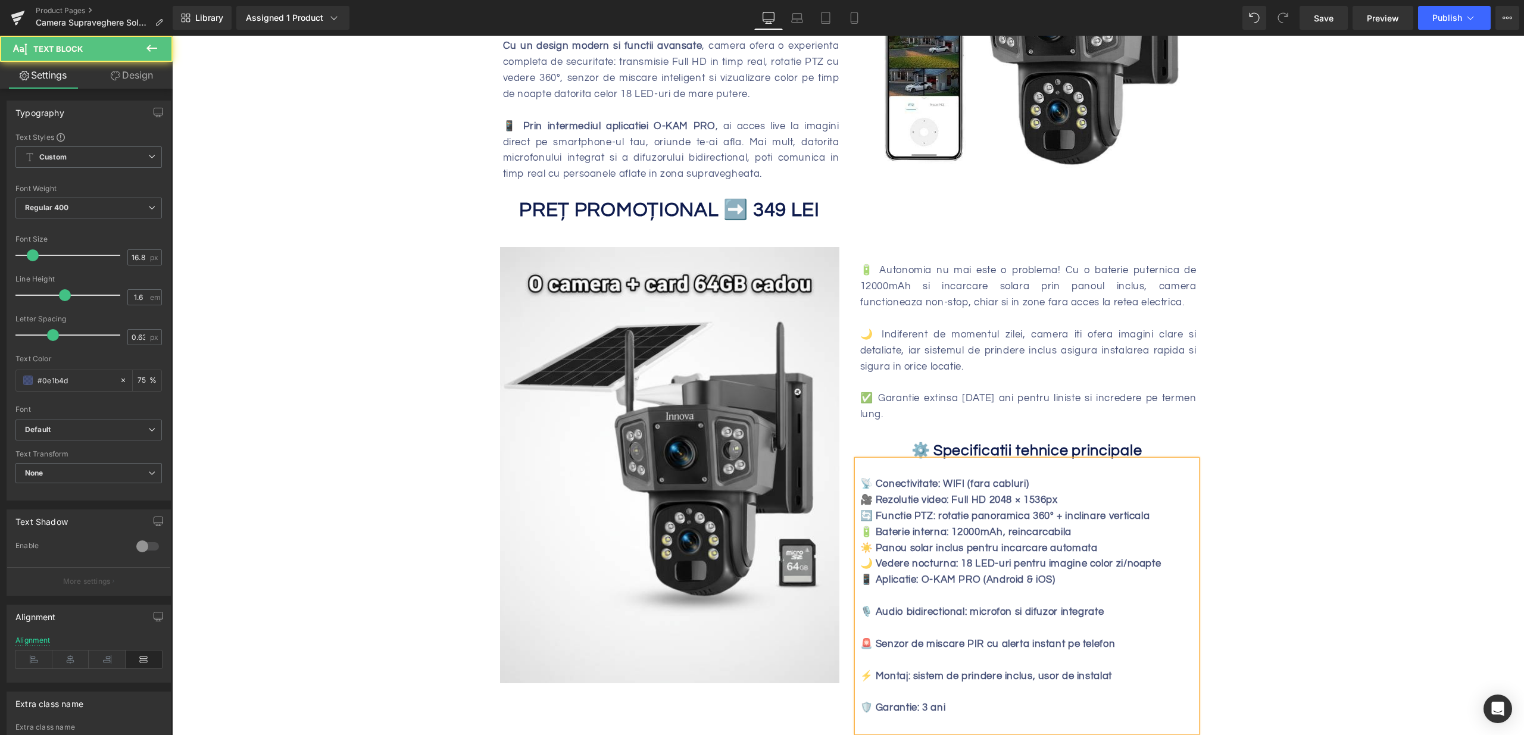
click at [895, 588] on div at bounding box center [1028, 596] width 336 height 16
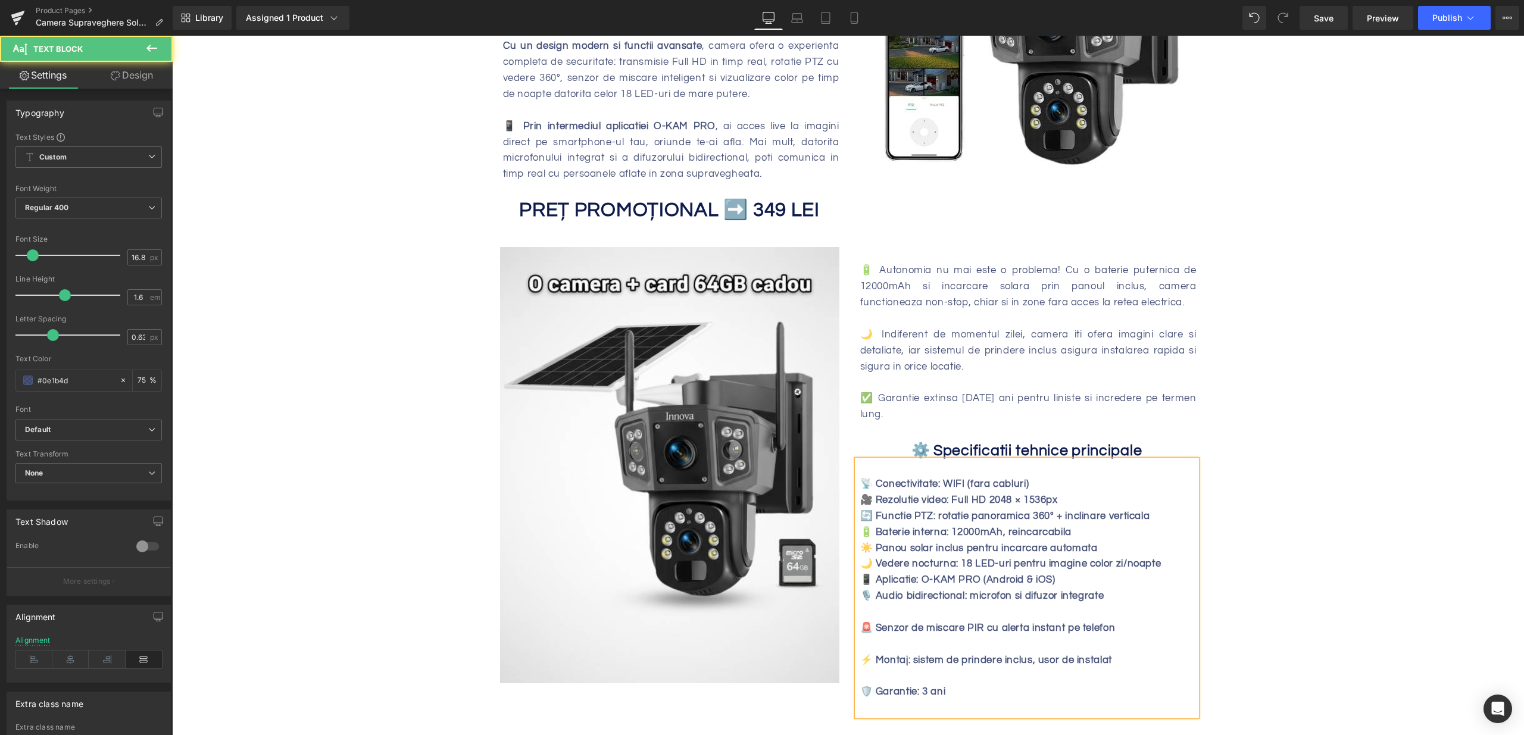
click at [894, 604] on div at bounding box center [1028, 612] width 336 height 16
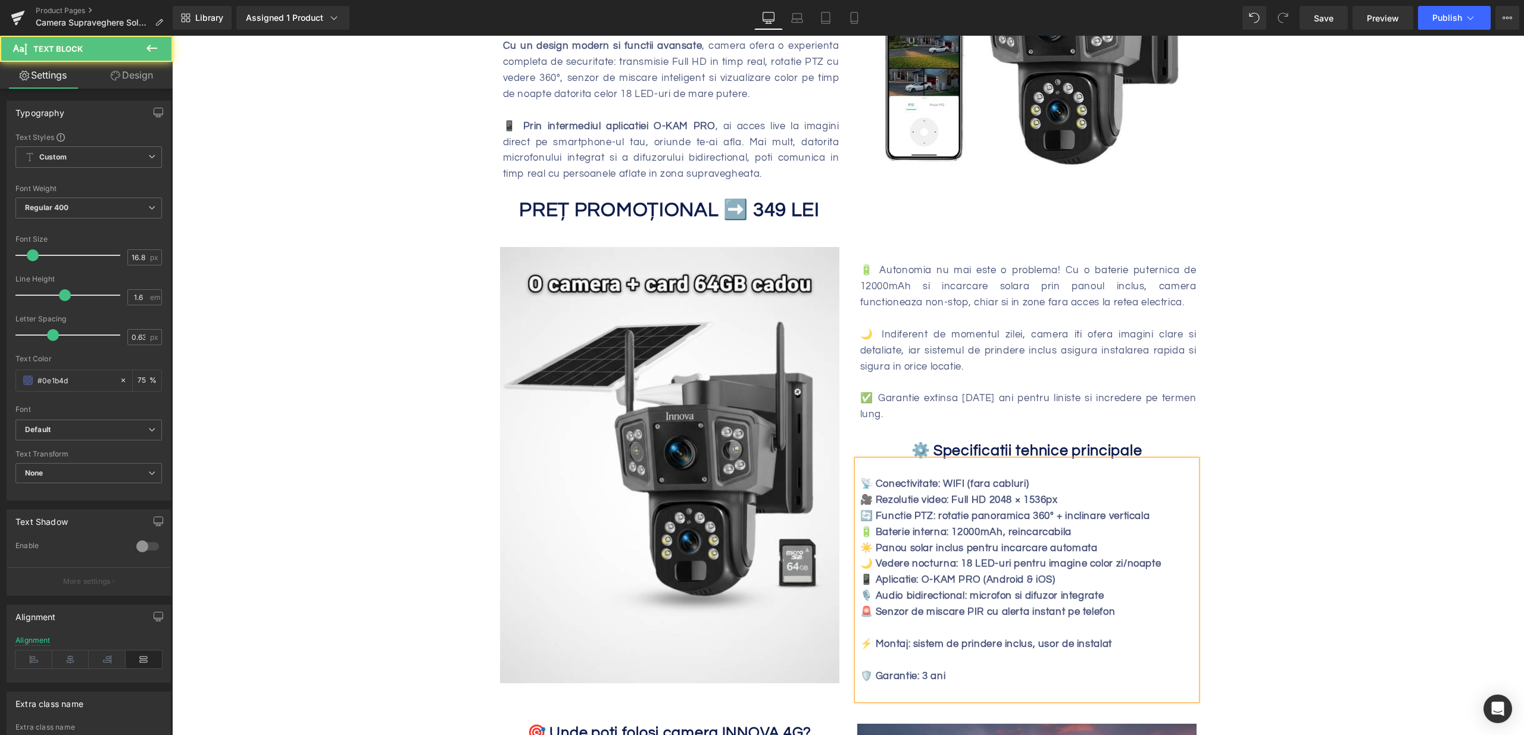
click at [897, 620] on div at bounding box center [1028, 628] width 336 height 16
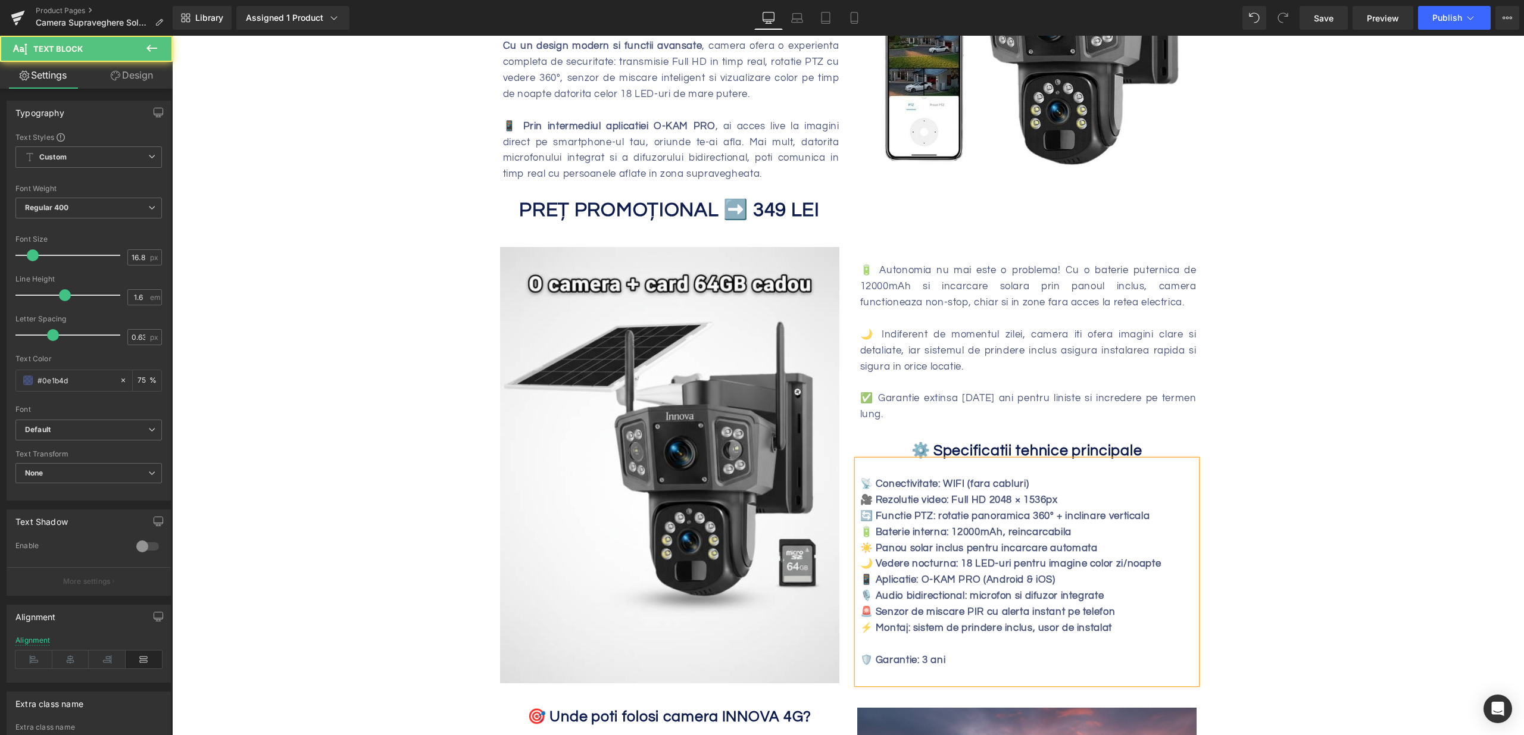
click at [899, 636] on div at bounding box center [1028, 644] width 336 height 16
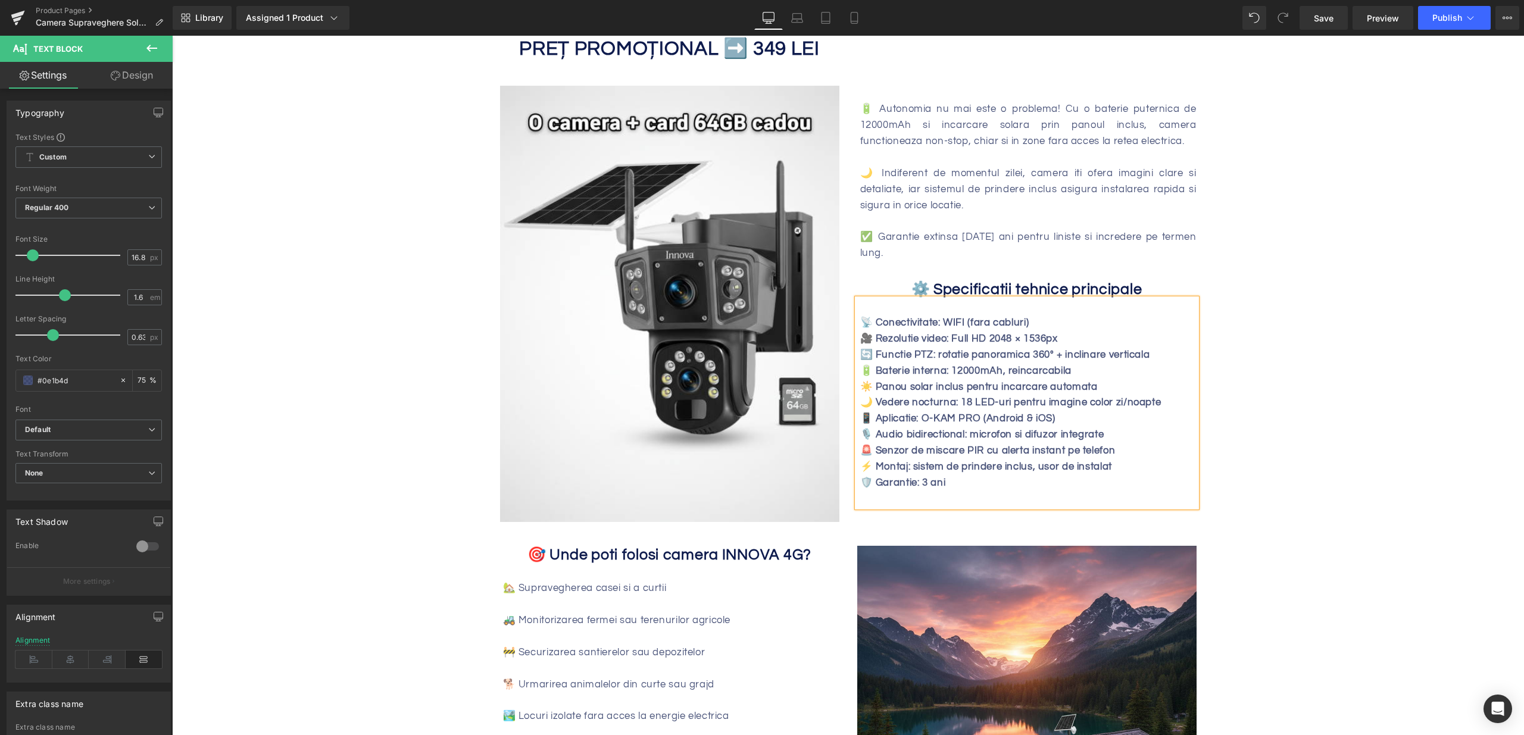
scroll to position [1055, 0]
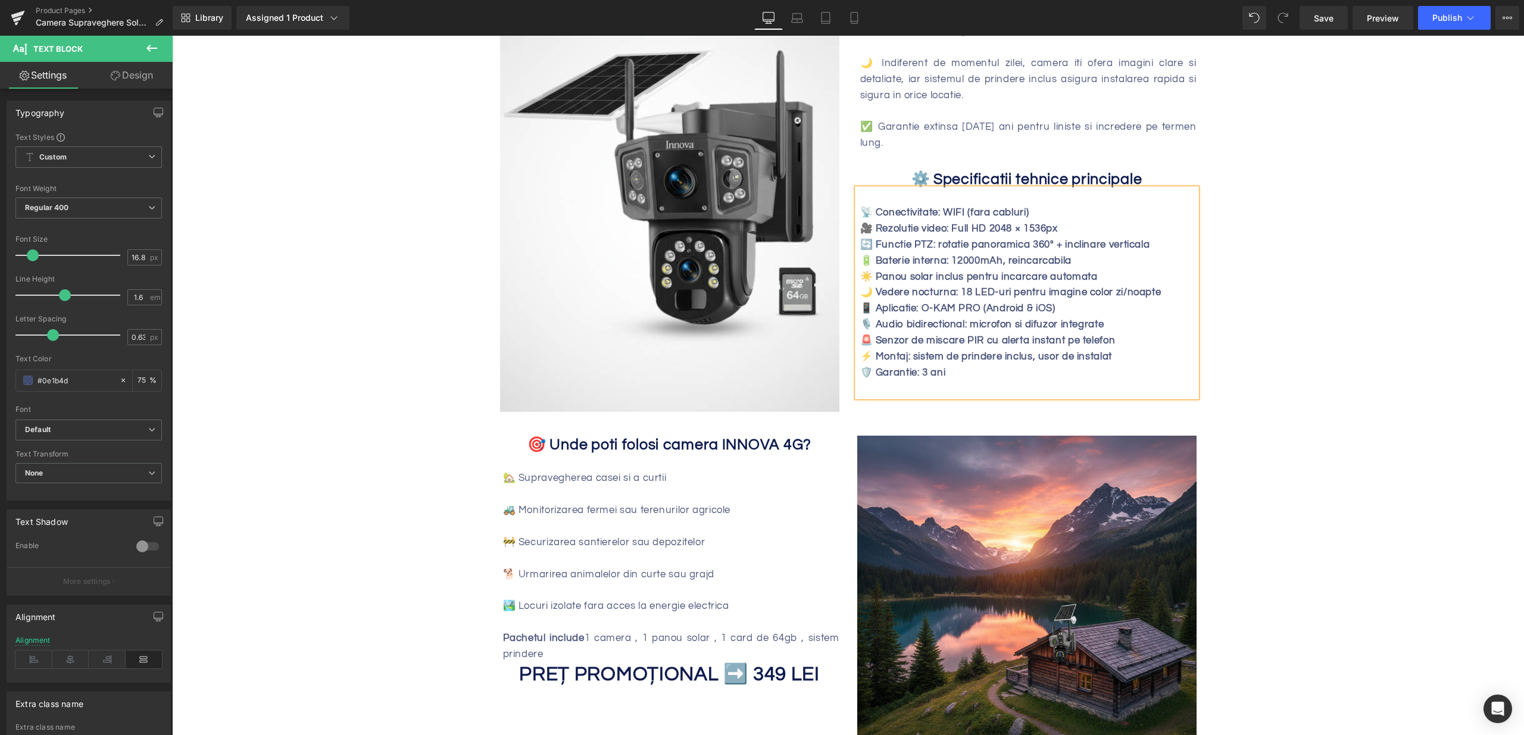
click at [800, 444] on b "🎯 Unde poti folosi camera INNOVA 4G?" at bounding box center [669, 444] width 284 height 15
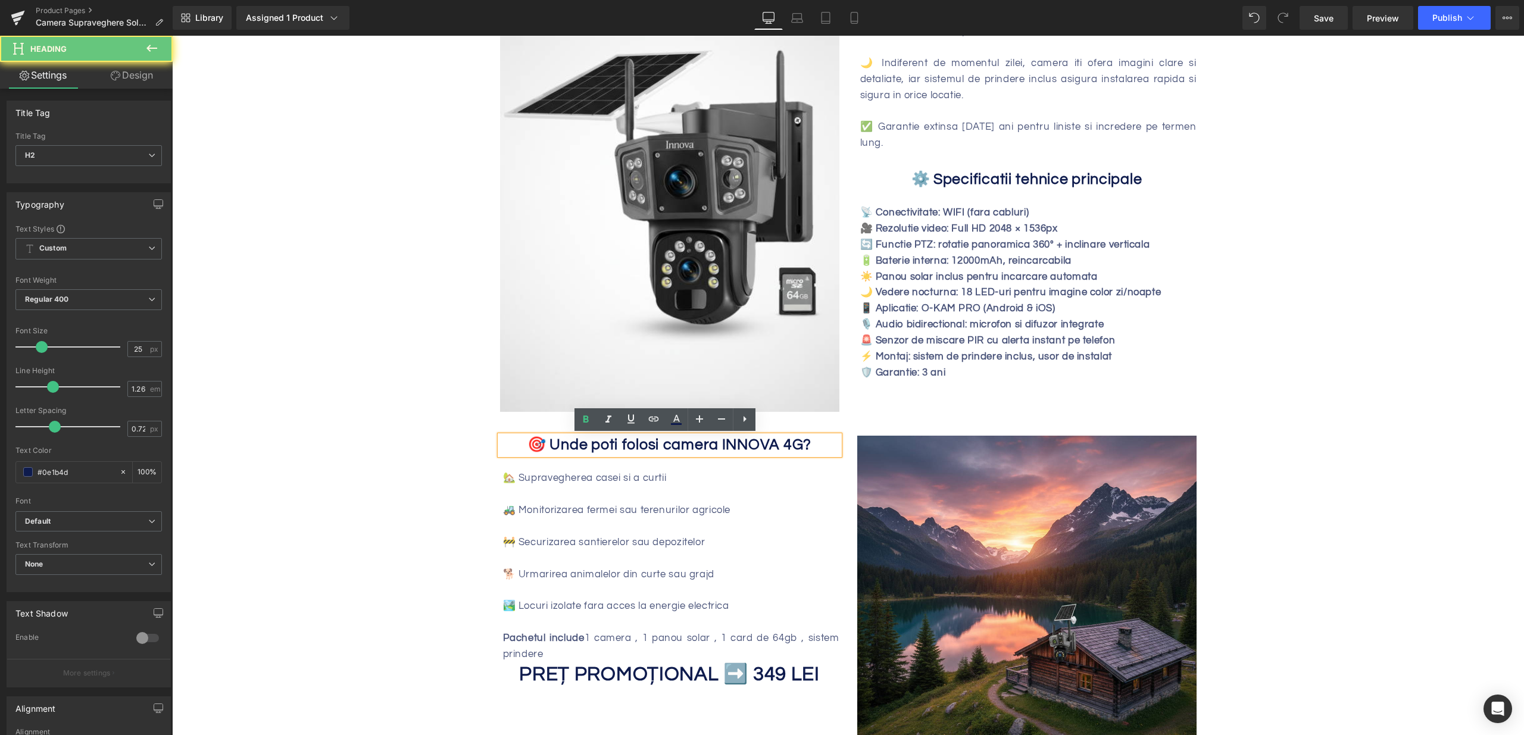
click at [796, 445] on b "🎯 Unde poti folosi camera INNOVA 4G?" at bounding box center [669, 444] width 284 height 15
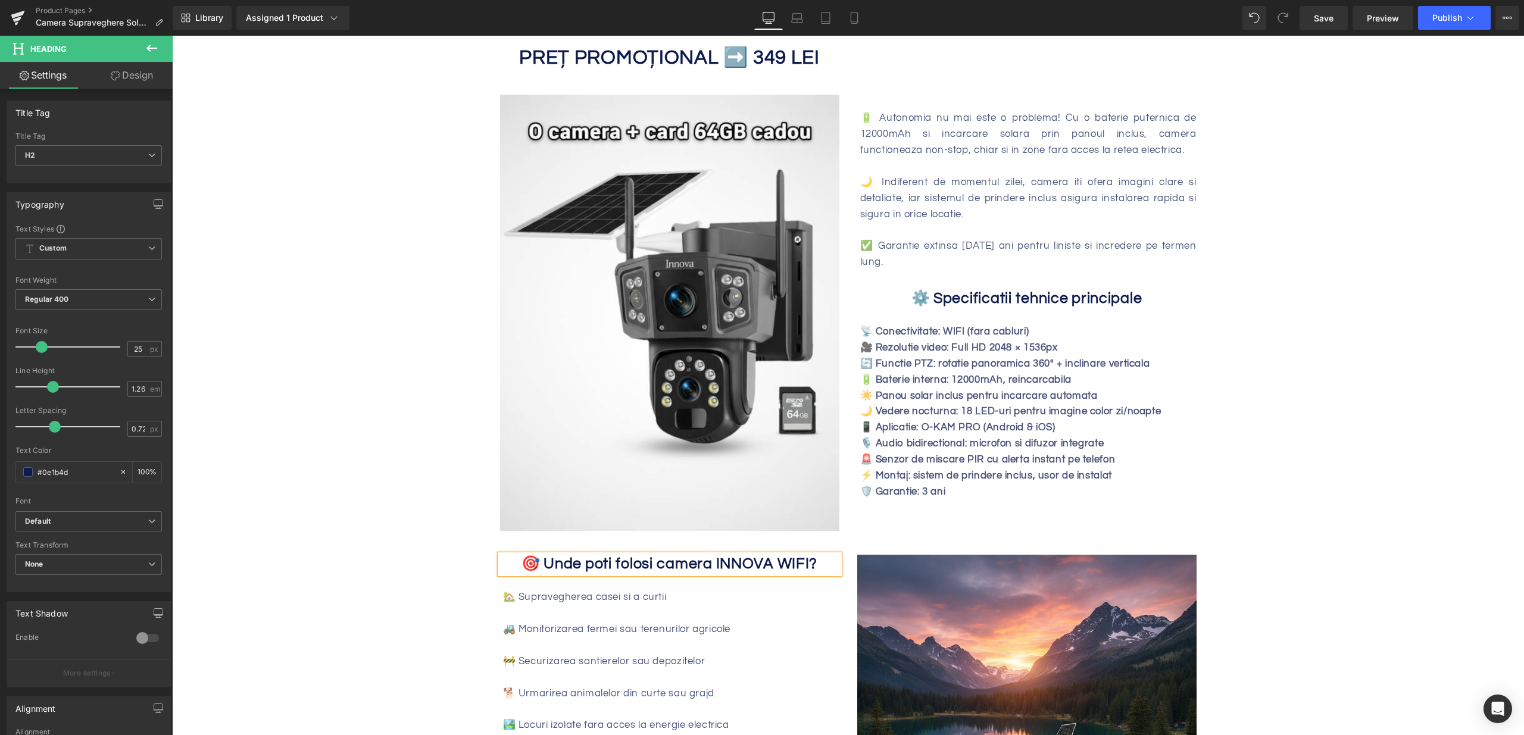
scroll to position [1124, 0]
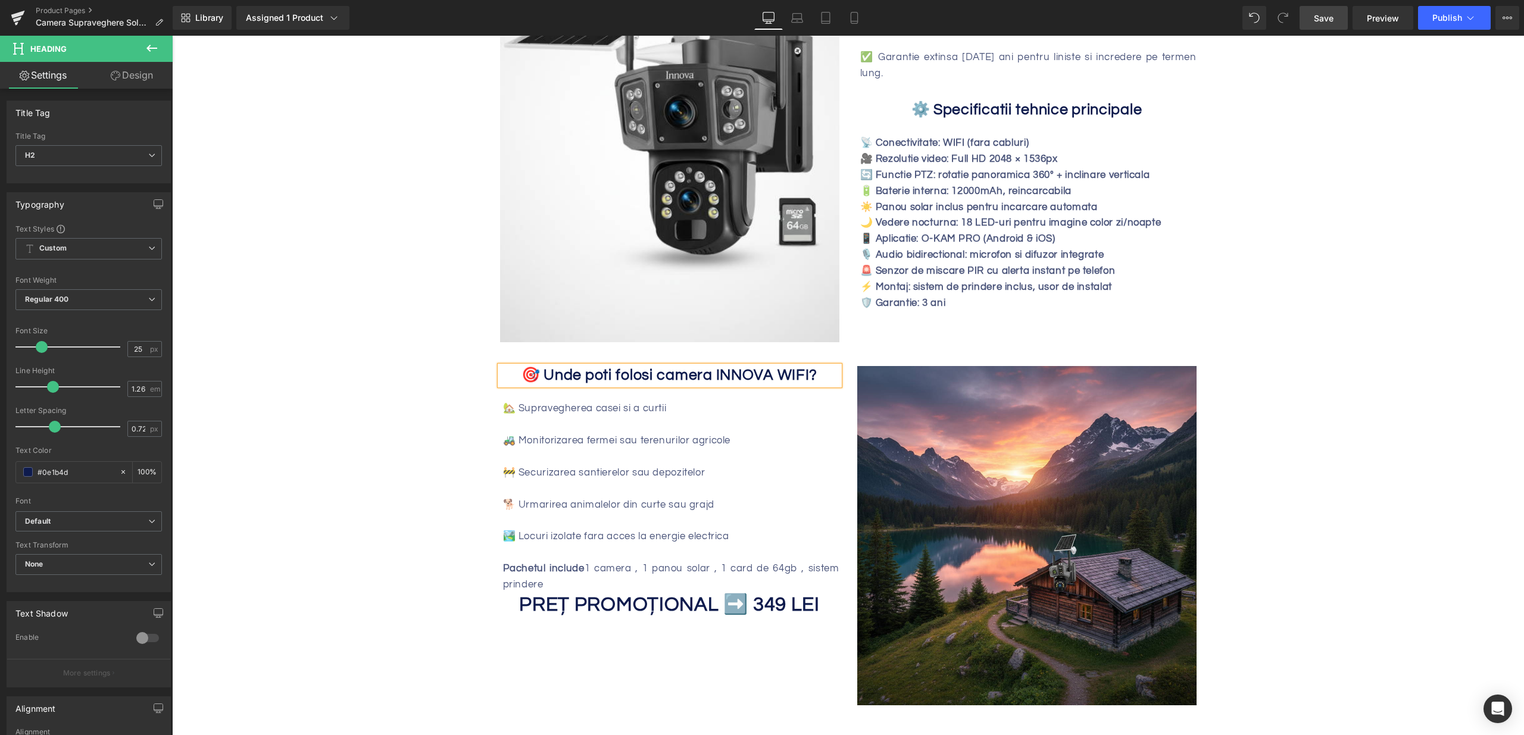
click at [1317, 26] on link "Save" at bounding box center [1323, 18] width 48 height 24
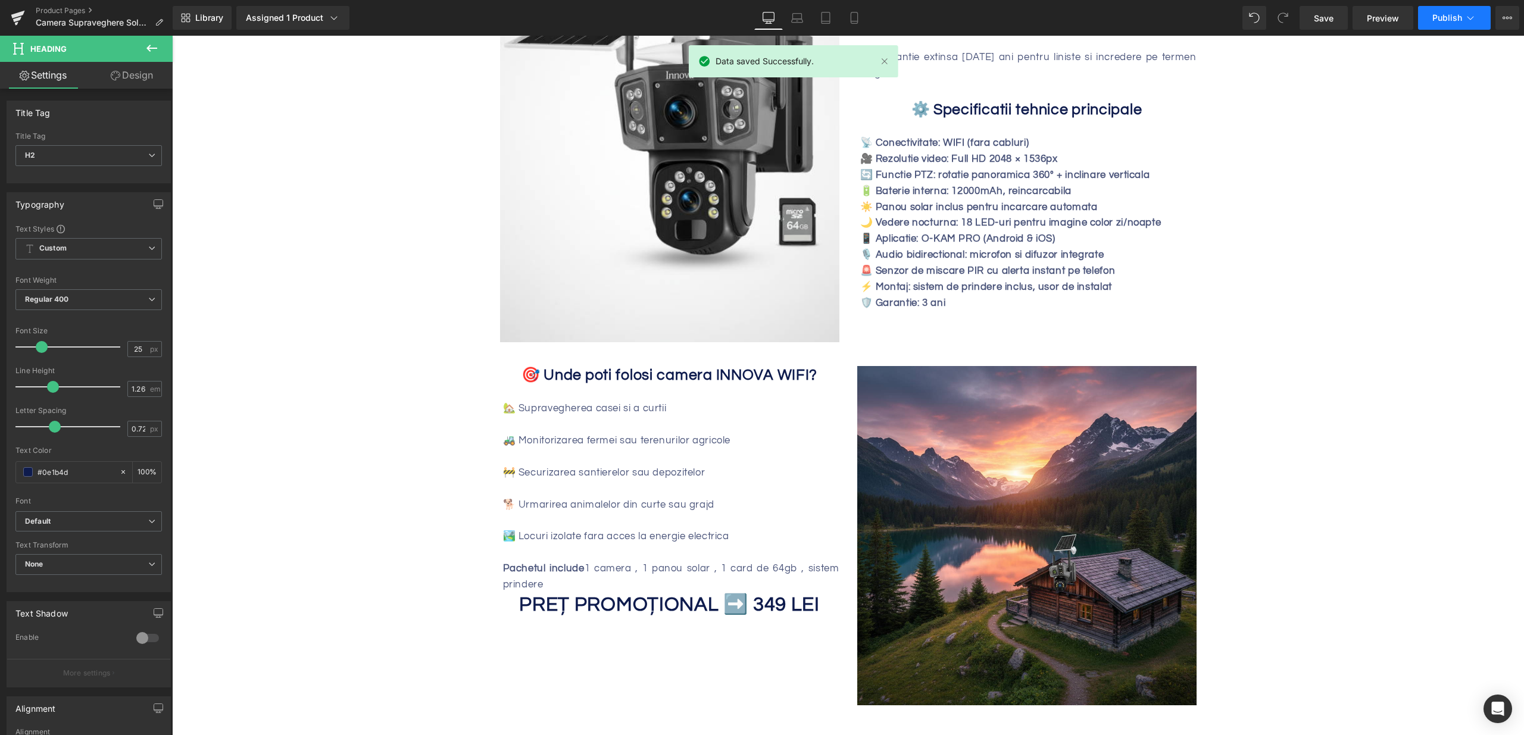
click at [1444, 28] on button "Publish" at bounding box center [1454, 18] width 73 height 24
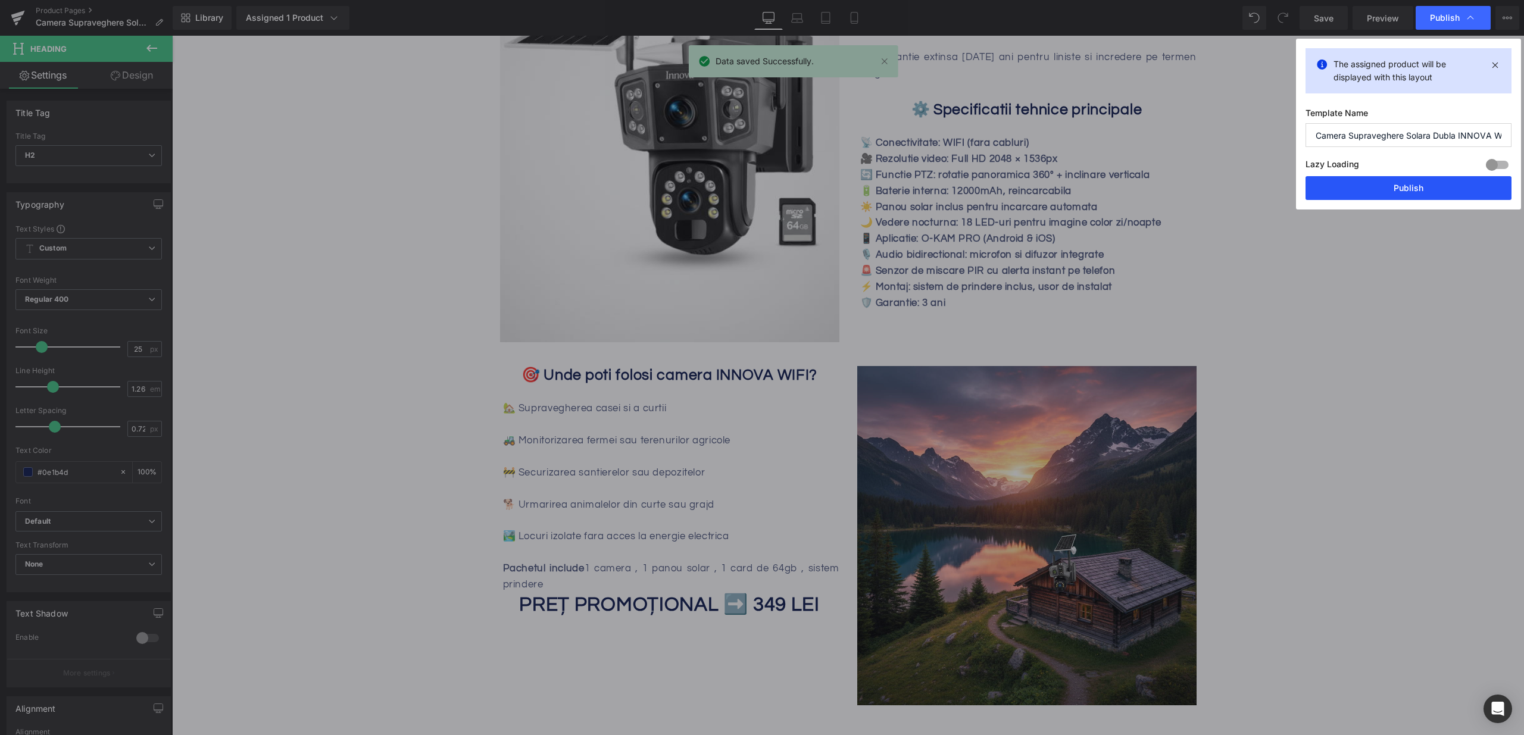
click at [1406, 194] on button "Publish" at bounding box center [1408, 188] width 206 height 24
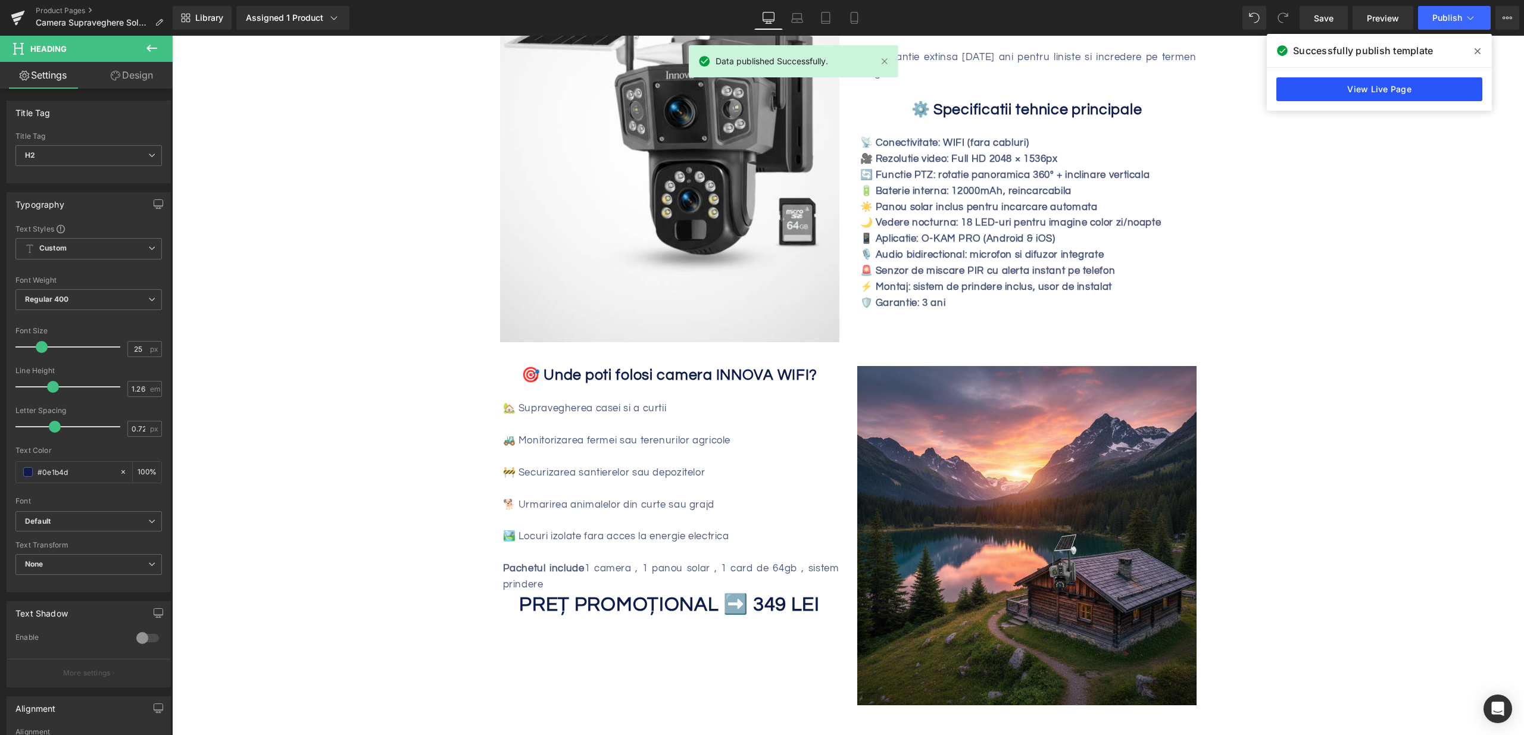
click at [1380, 92] on link "View Live Page" at bounding box center [1379, 89] width 206 height 24
